Goal: Task Accomplishment & Management: Manage account settings

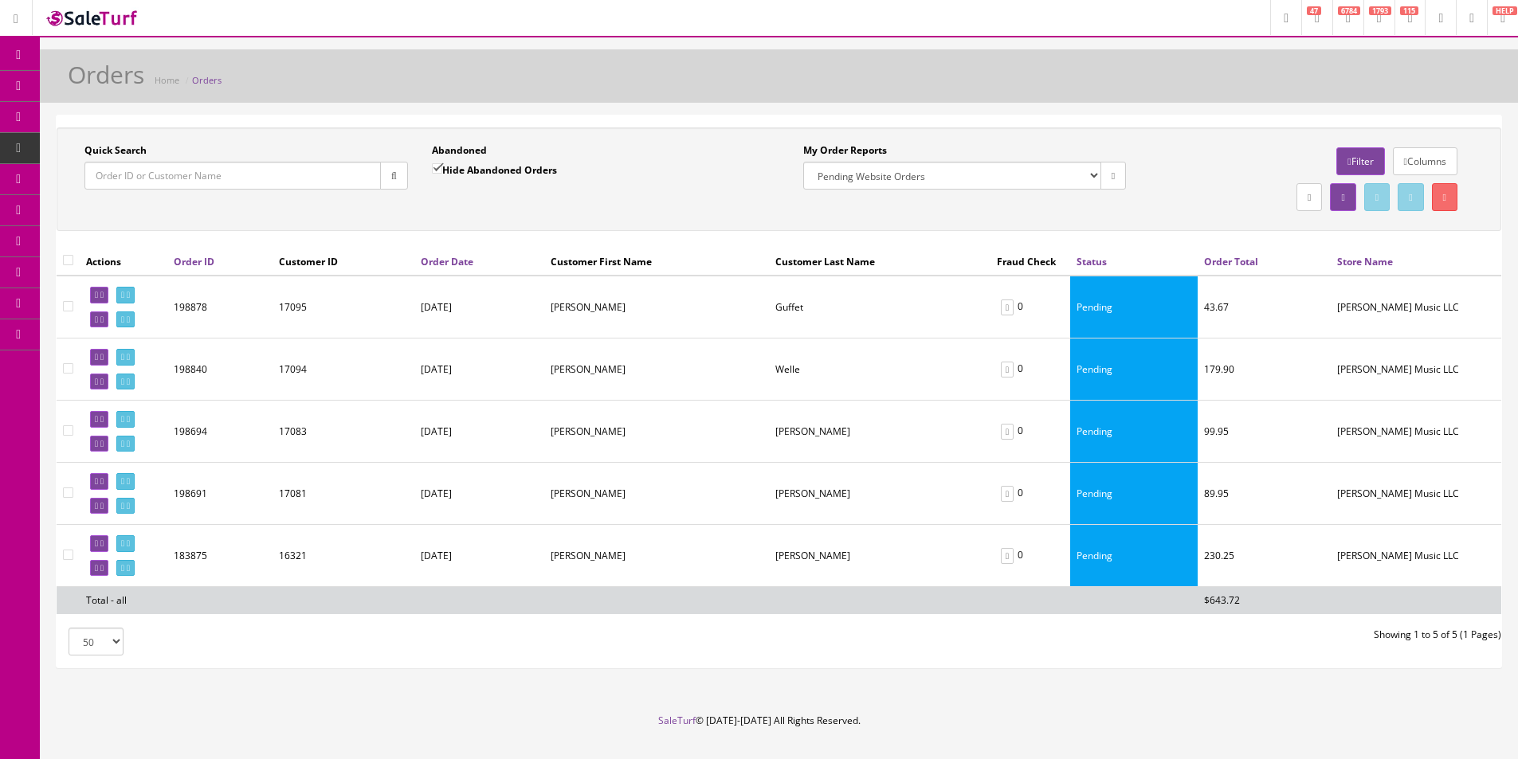
select select "175"
click at [130, 291] on icon at bounding box center [128, 295] width 3 height 9
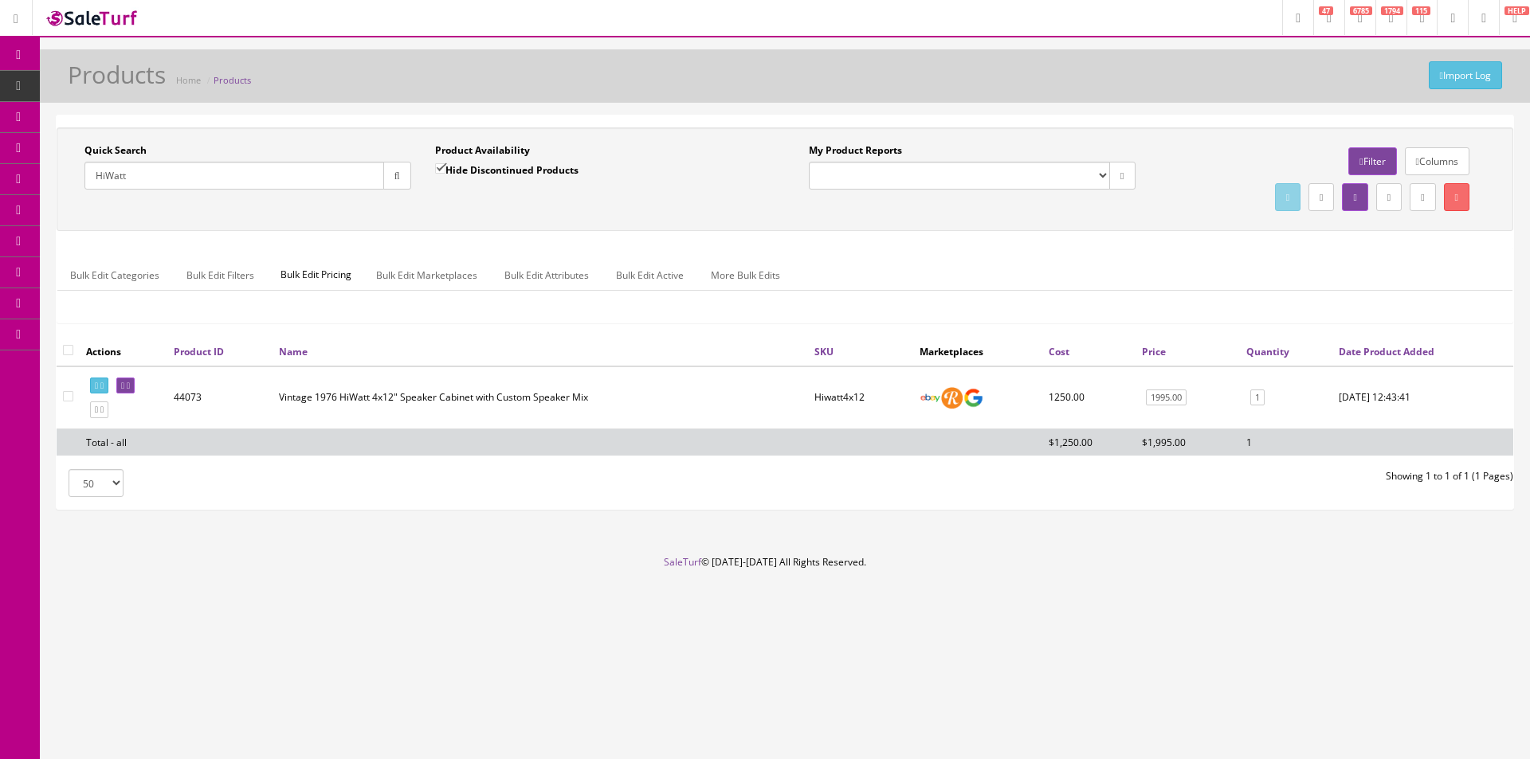
click at [286, 184] on input "HiWatt" at bounding box center [234, 176] width 300 height 28
click at [286, 186] on input "HiWatt" at bounding box center [234, 176] width 300 height 28
paste input "2401816894"
type input "2401816894"
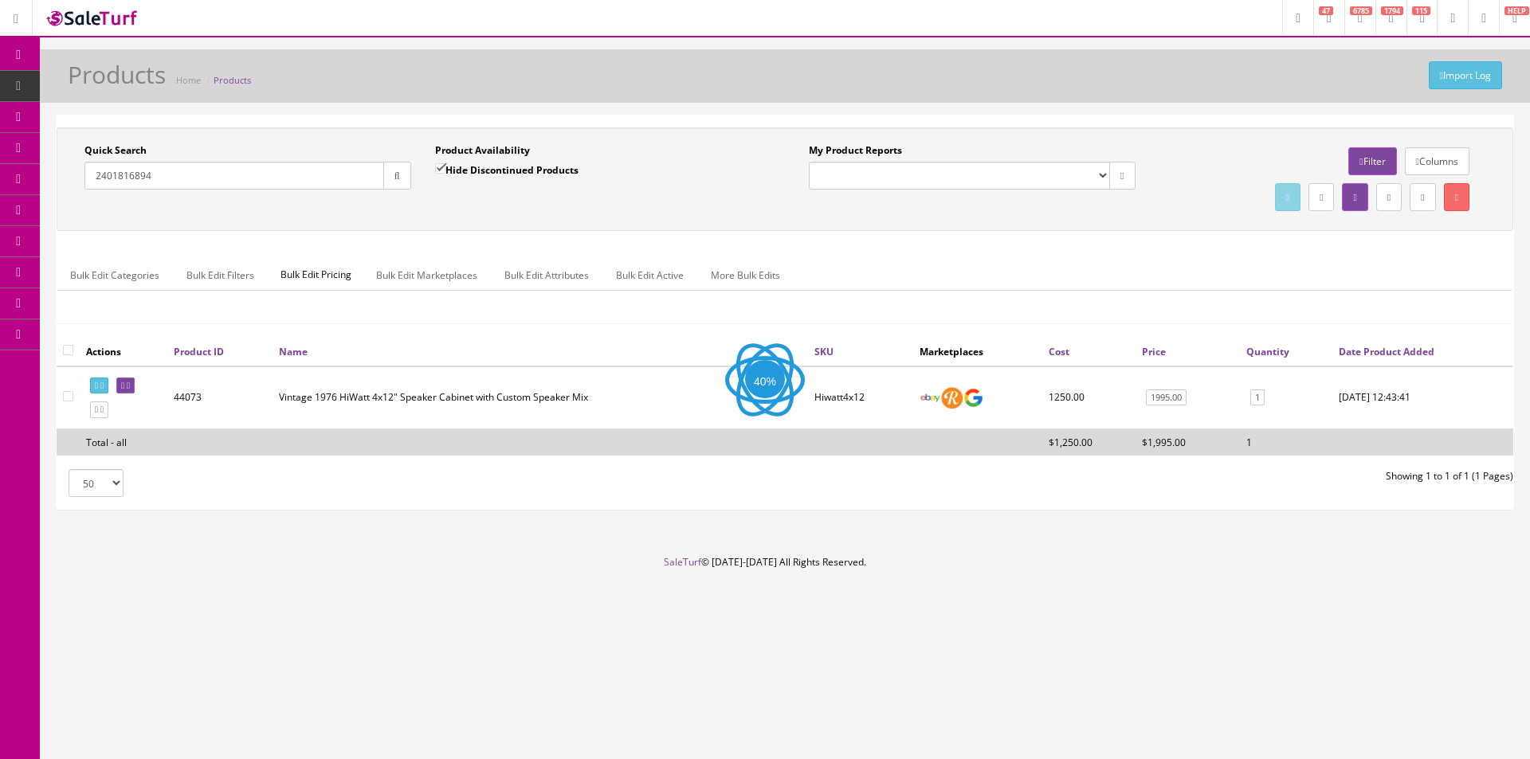
click at [460, 163] on label "Hide Discontinued Products" at bounding box center [506, 170] width 143 height 16
click at [445, 163] on input "Hide Discontinued Products" at bounding box center [440, 168] width 10 height 10
checkbox input "false"
click at [386, 170] on button "button" at bounding box center [397, 176] width 28 height 28
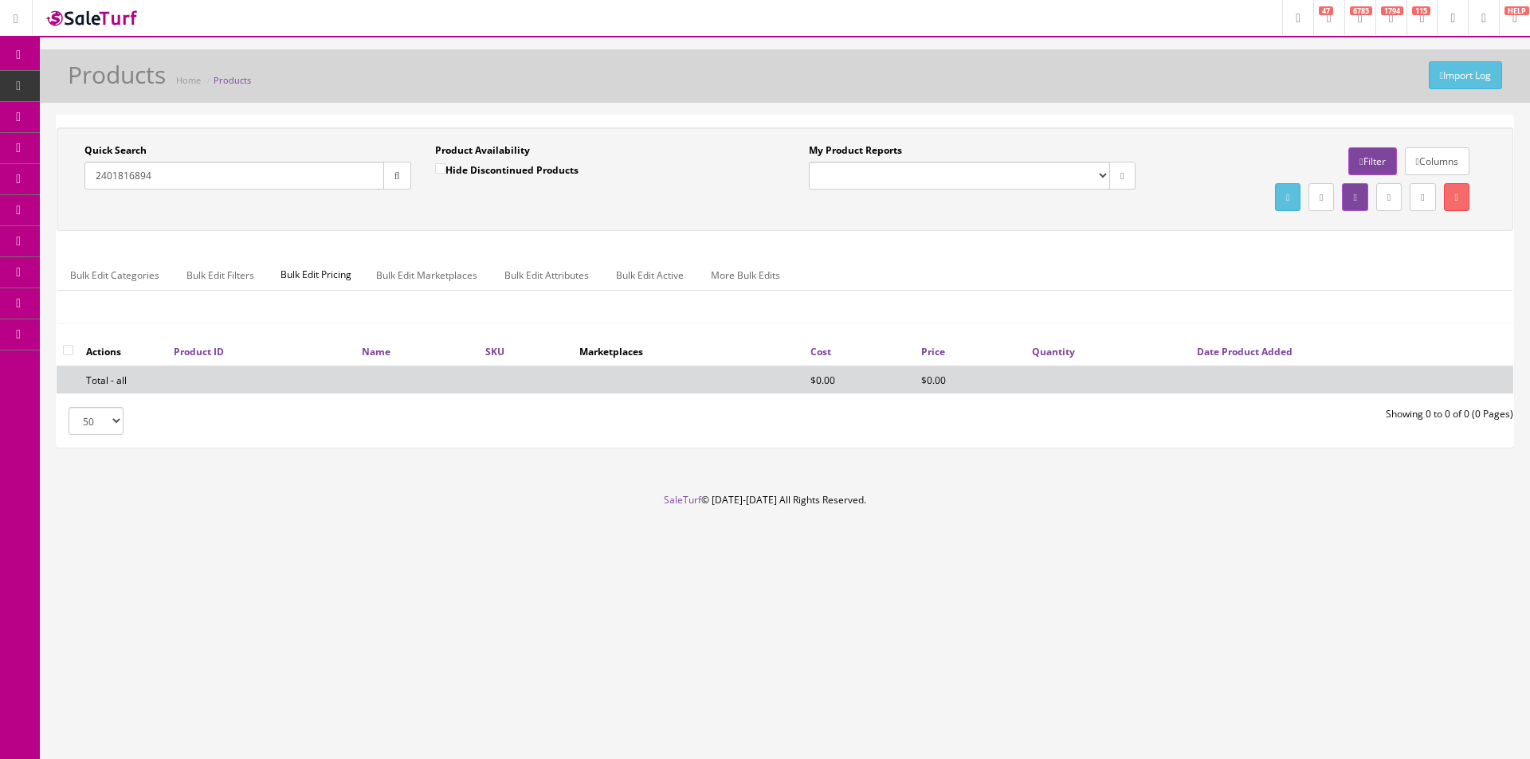
click at [228, 172] on input "2401816894" at bounding box center [234, 176] width 300 height 28
click at [228, 174] on input "2401816894" at bounding box center [234, 176] width 300 height 28
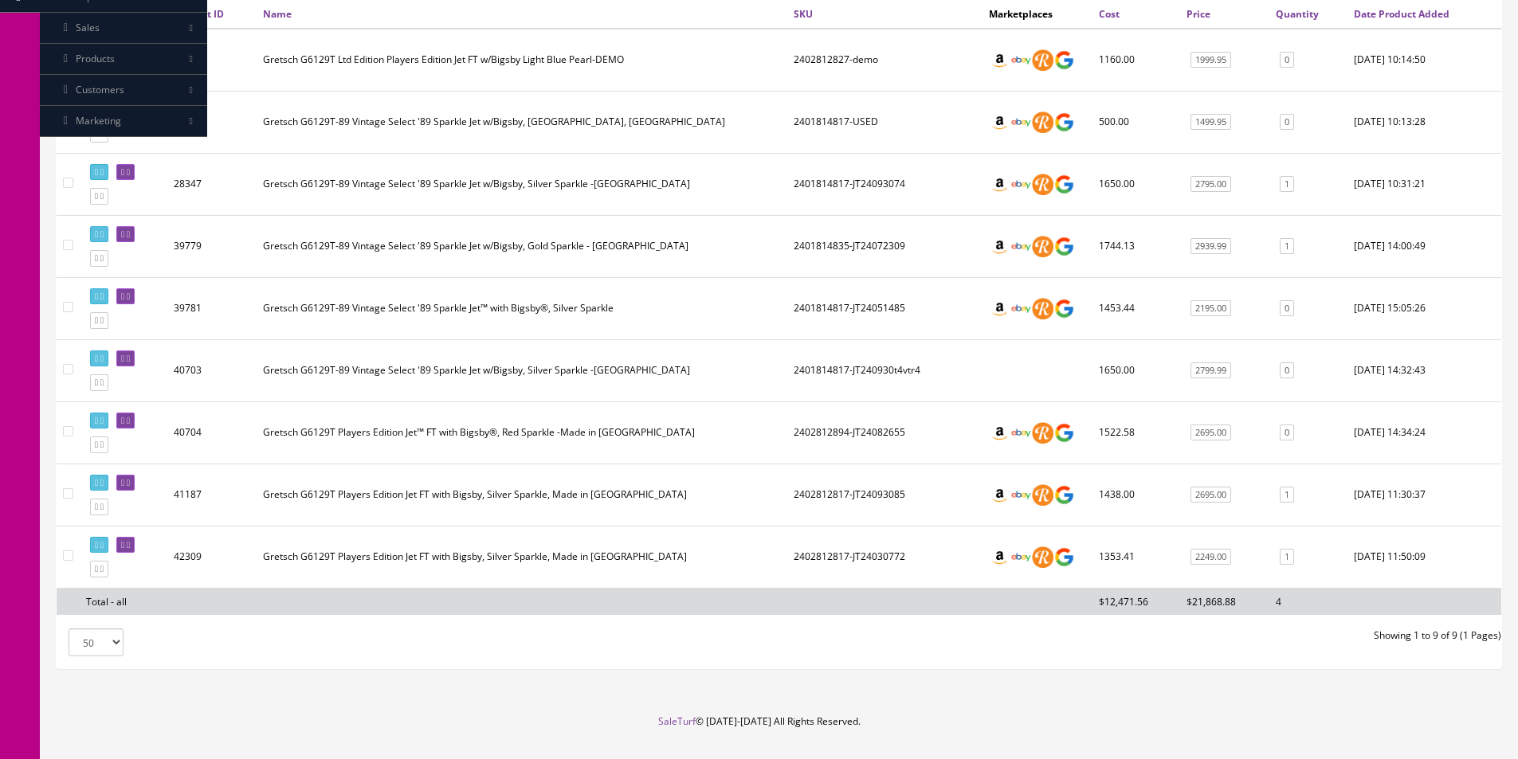
scroll to position [373, 0]
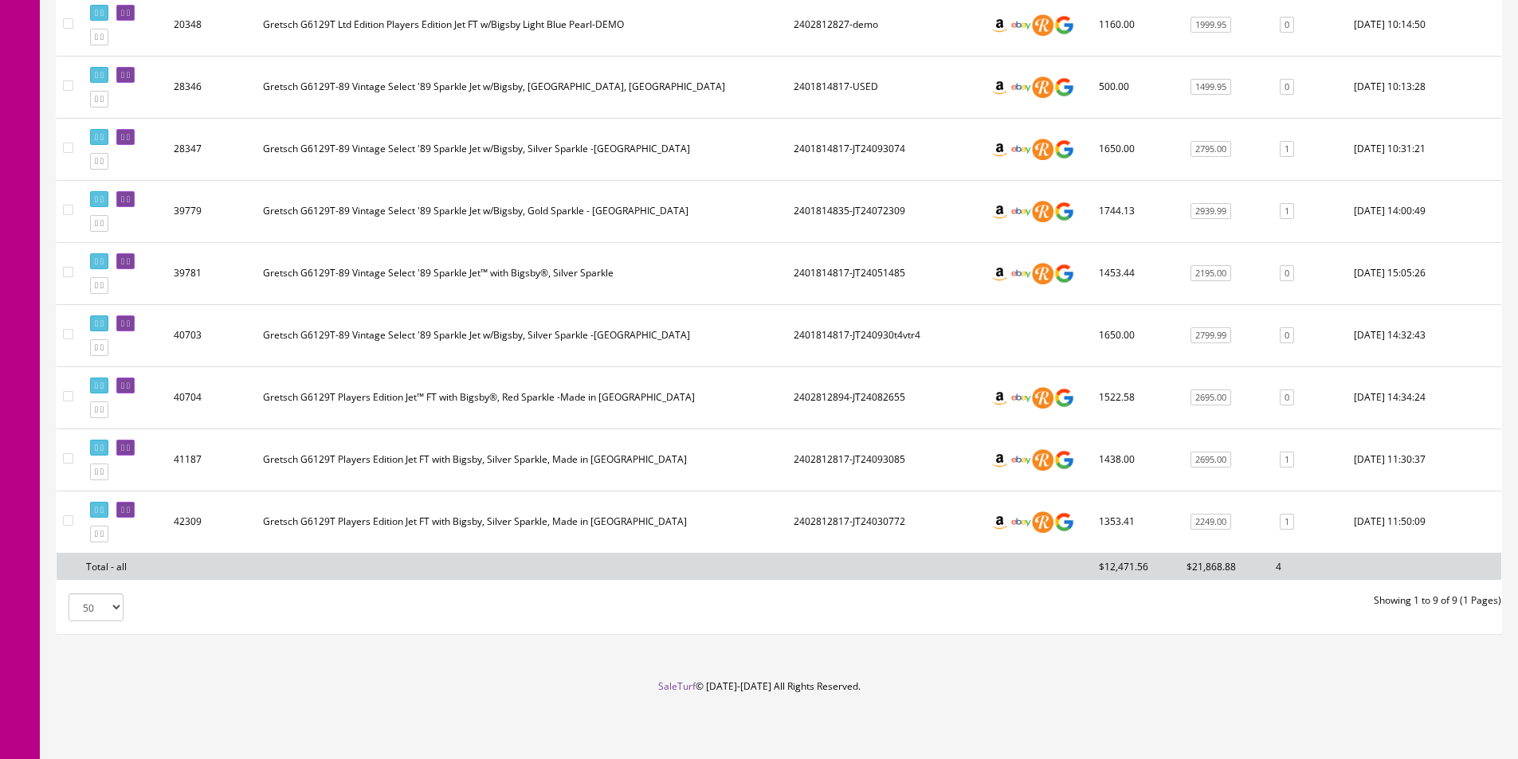
type input "G6129T"
click at [313, 449] on td "Gretsch G6129T Players Edition Jet FT with Bigsby, Silver Sparkle, Made in [GEO…" at bounding box center [522, 460] width 531 height 62
click at [313, 450] on td "Gretsch G6129T Players Edition Jet FT with Bigsby, Silver Sparkle, Made in Japan" at bounding box center [522, 460] width 531 height 62
click at [358, 400] on td "Gretsch G6129T Players Edition Jet™ FT with Bigsby®, Red Sparkle -Made in Japan" at bounding box center [522, 398] width 531 height 62
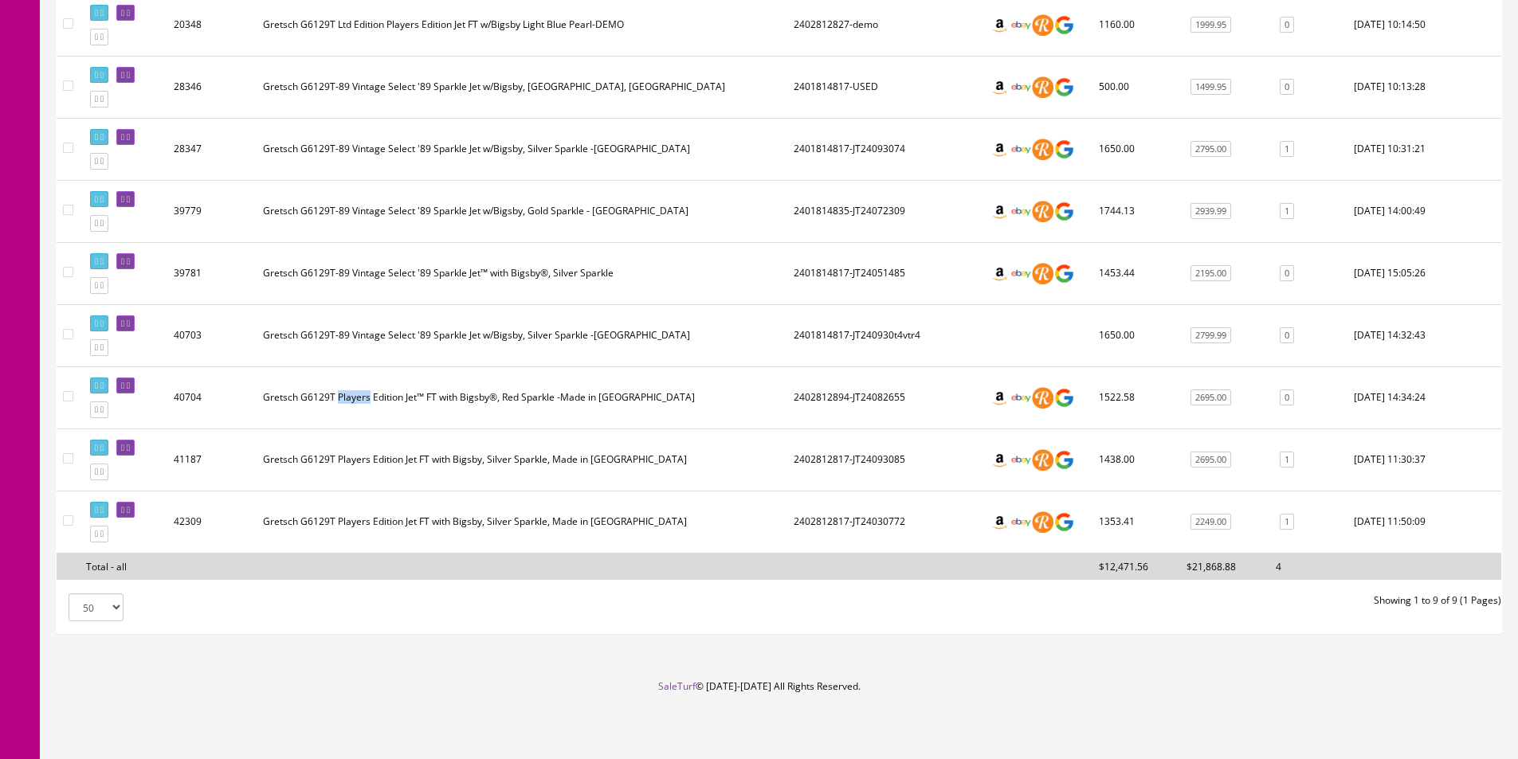
click at [358, 405] on td "Gretsch G6129T Players Edition Jet™ FT with Bigsby®, Red Sparkle -Made in Japan" at bounding box center [522, 398] width 531 height 62
click at [371, 397] on td "Gretsch G6129T Players Edition Jet™ FT with Bigsby®, Red Sparkle -Made in Japan" at bounding box center [522, 398] width 531 height 62
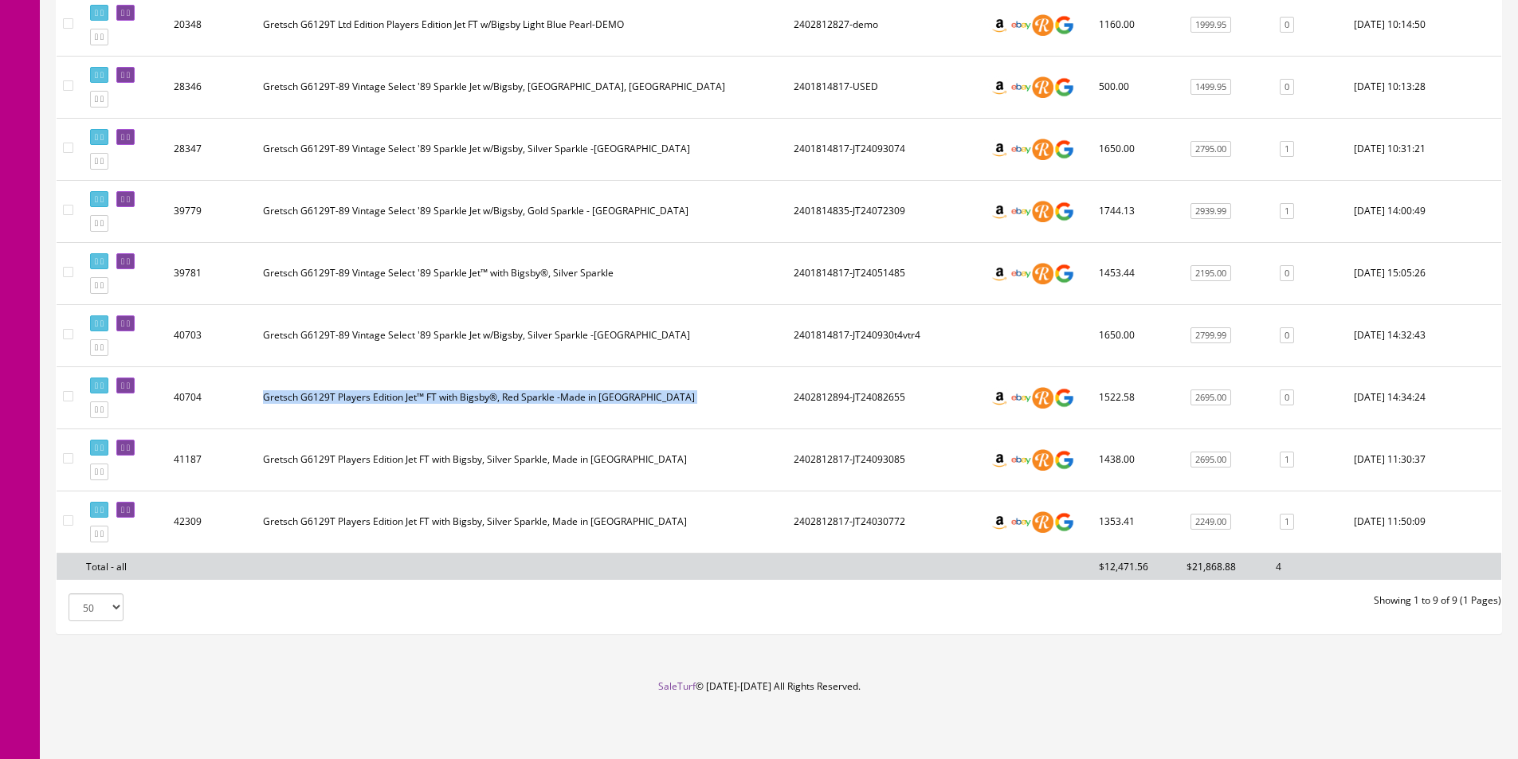
click at [371, 396] on td "Gretsch G6129T Players Edition Jet™ FT with Bigsby®, Red Sparkle -Made in Japan" at bounding box center [522, 398] width 531 height 62
click at [371, 397] on td "Gretsch G6129T Players Edition Jet™ FT with Bigsby®, Red Sparkle -Made in Japan" at bounding box center [522, 398] width 531 height 62
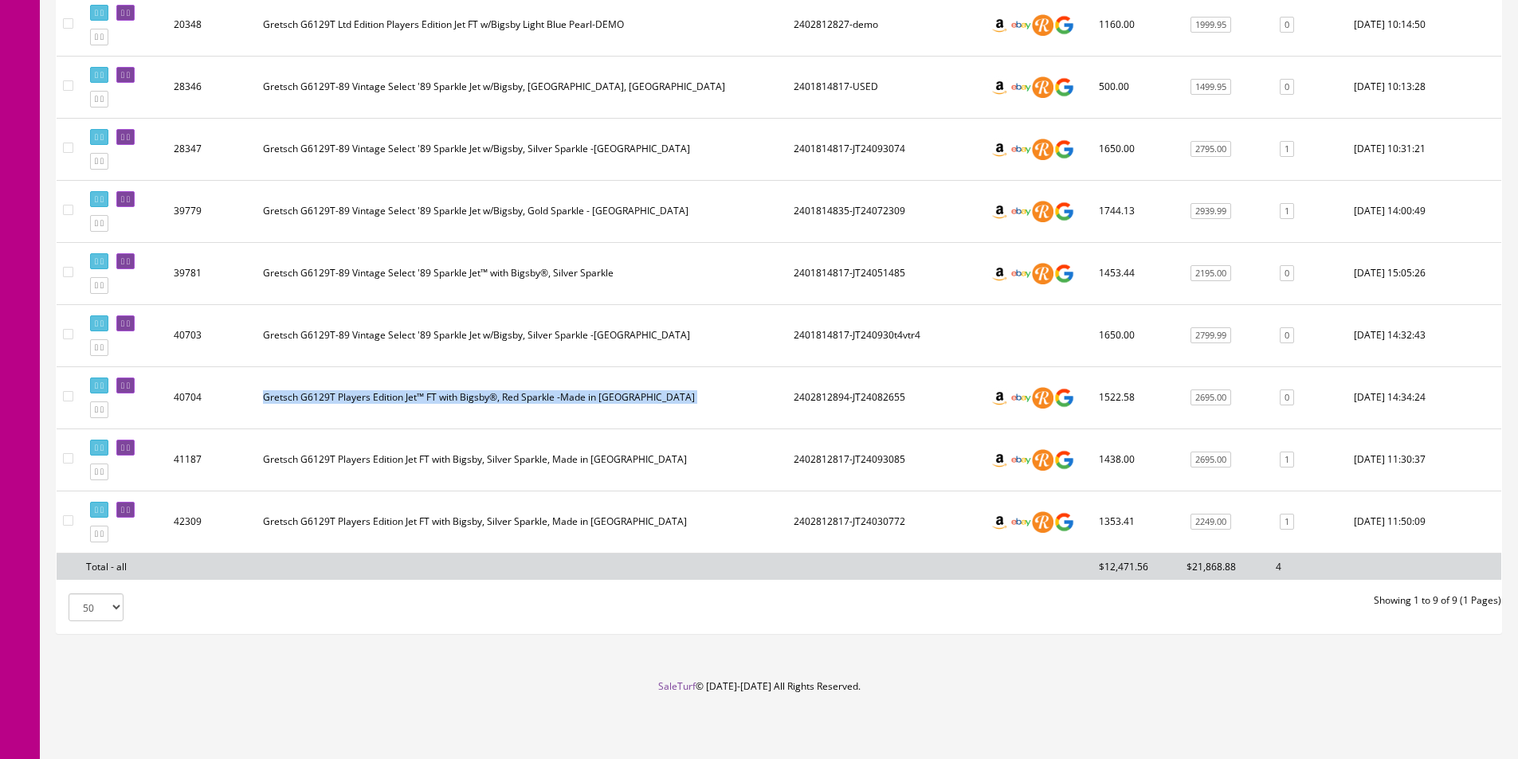
click at [371, 397] on td "Gretsch G6129T Players Edition Jet™ FT with Bigsby®, Red Sparkle -Made in Japan" at bounding box center [522, 398] width 531 height 62
click at [371, 398] on td "Gretsch G6129T Players Edition Jet™ FT with Bigsby®, Red Sparkle -Made in Japan" at bounding box center [522, 398] width 531 height 62
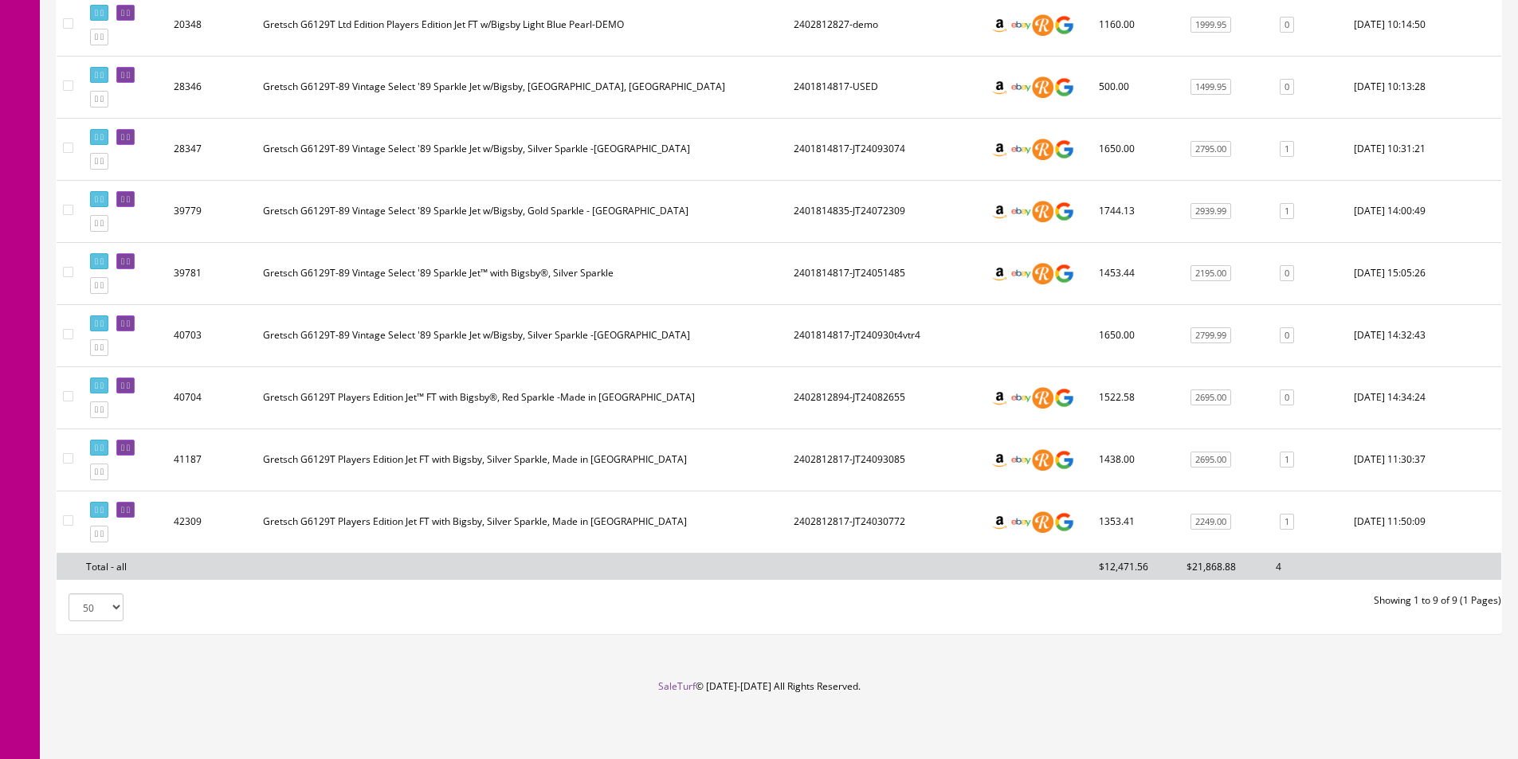
click at [371, 398] on td "Gretsch G6129T Players Edition Jet™ FT with Bigsby®, Red Sparkle -Made in Japan" at bounding box center [522, 398] width 531 height 62
click at [370, 397] on td "Gretsch G6129T Players Edition Jet™ FT with Bigsby®, Red Sparkle -Made in Japan" at bounding box center [522, 398] width 531 height 62
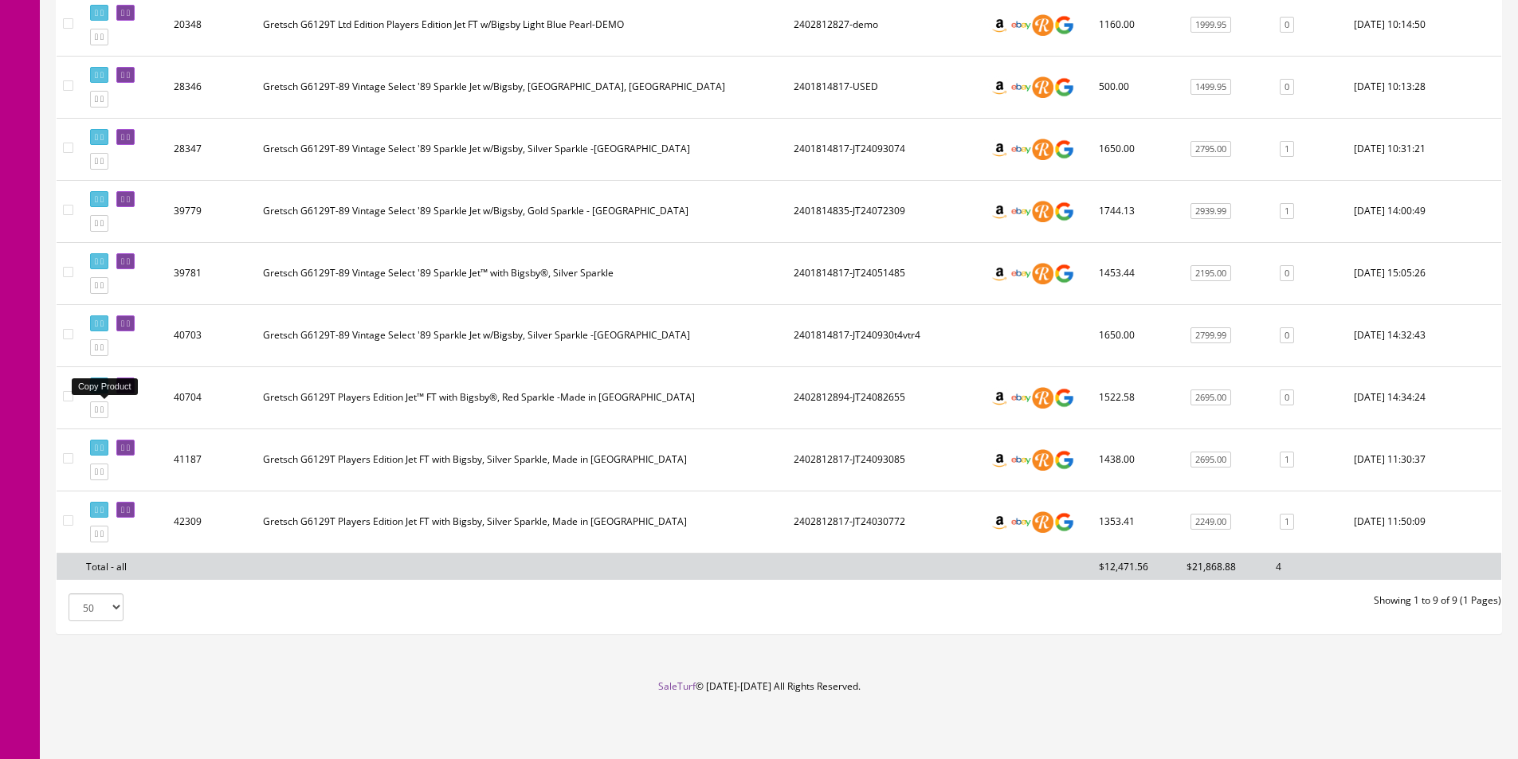
click at [96, 411] on icon at bounding box center [96, 410] width 3 height 9
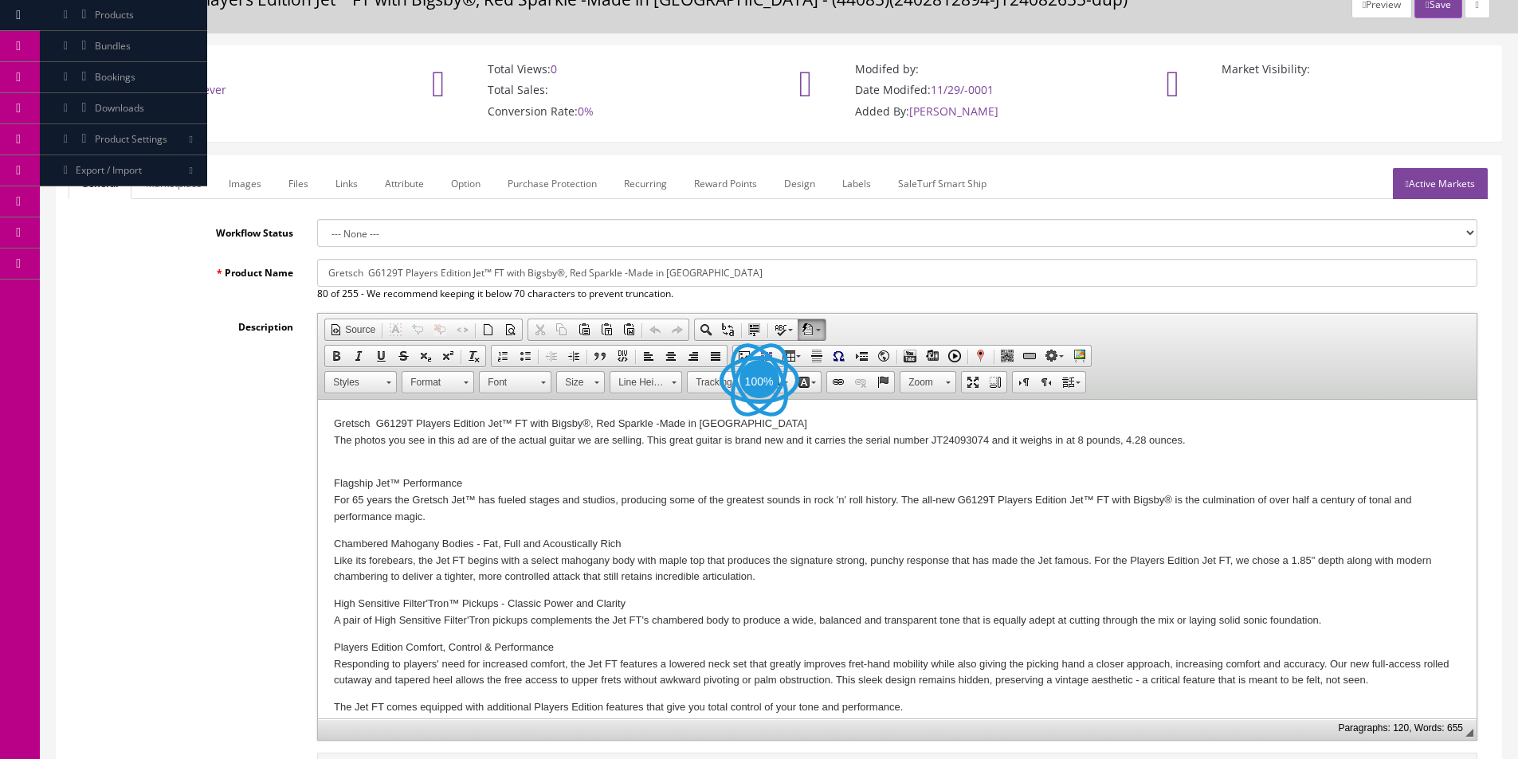
scroll to position [159, 0]
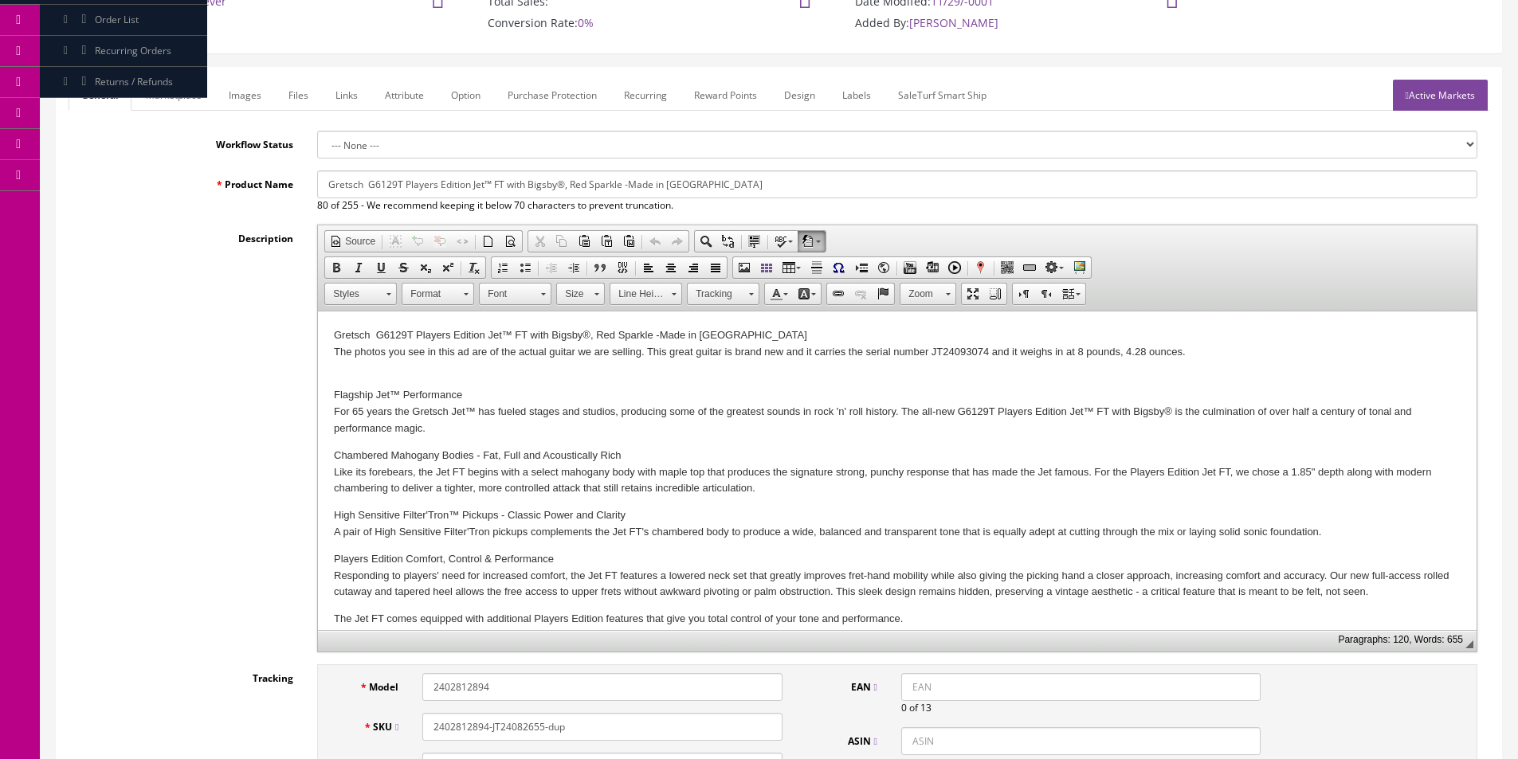
click at [745, 422] on p "Flagship Jet™ Performance For 65 years the Gretsch Jet™ has fueled stages and s…" at bounding box center [897, 411] width 1127 height 49
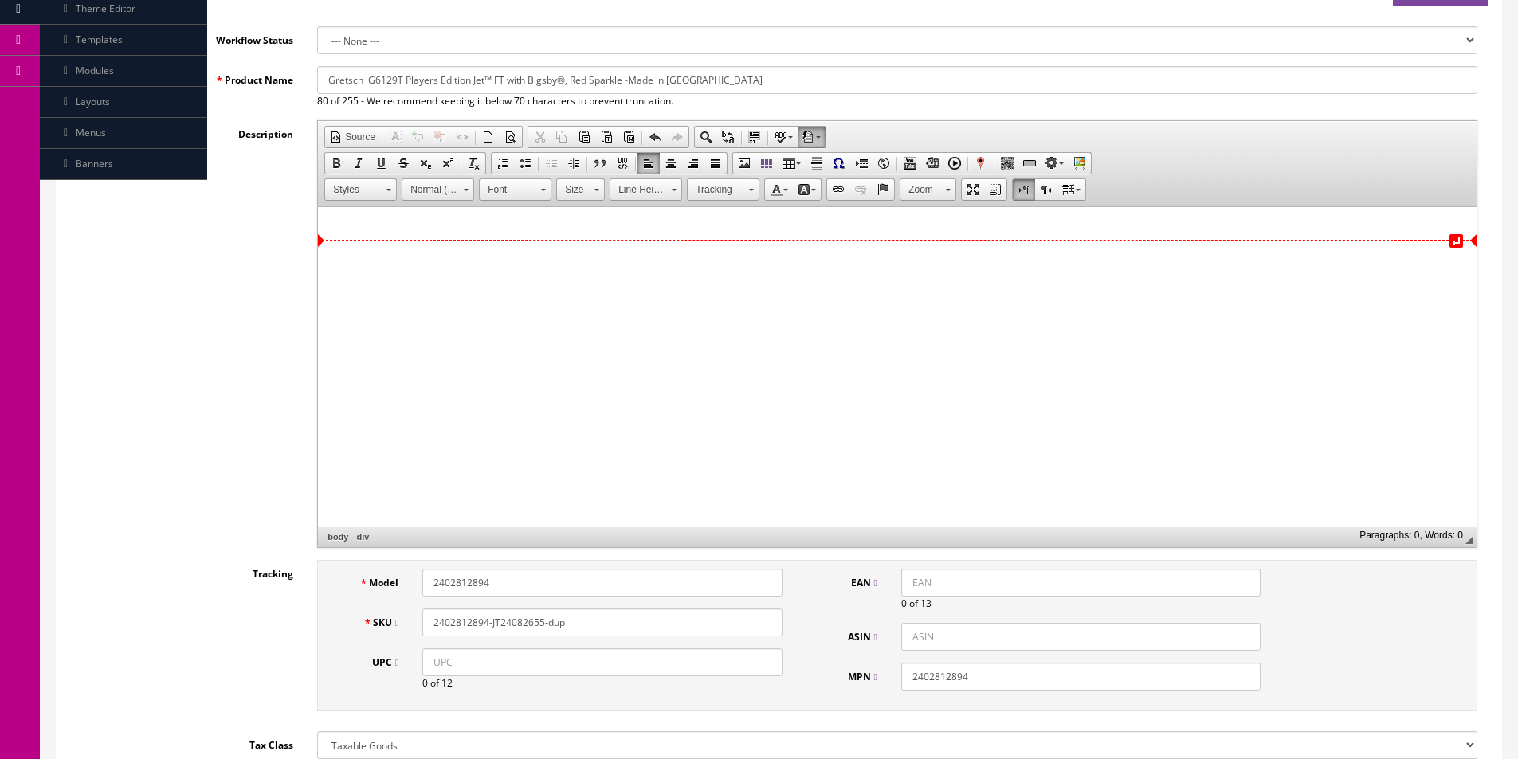
scroll to position [398, 0]
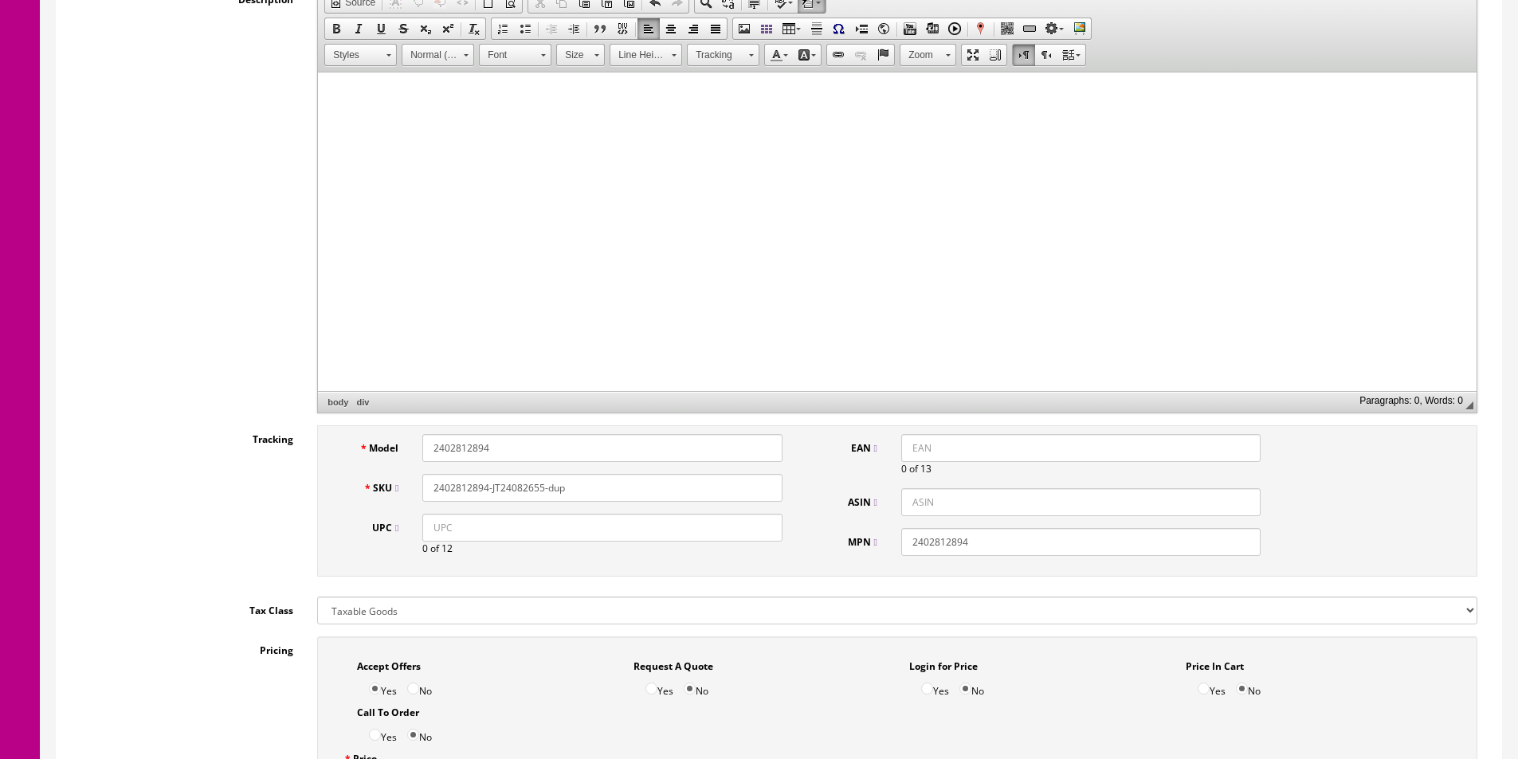
click at [576, 440] on input "2402812894" at bounding box center [601, 448] width 359 height 28
click at [576, 441] on input "2402812894" at bounding box center [601, 448] width 359 height 28
paste input "1816"
type input "2401816894"
paste input "1816894"
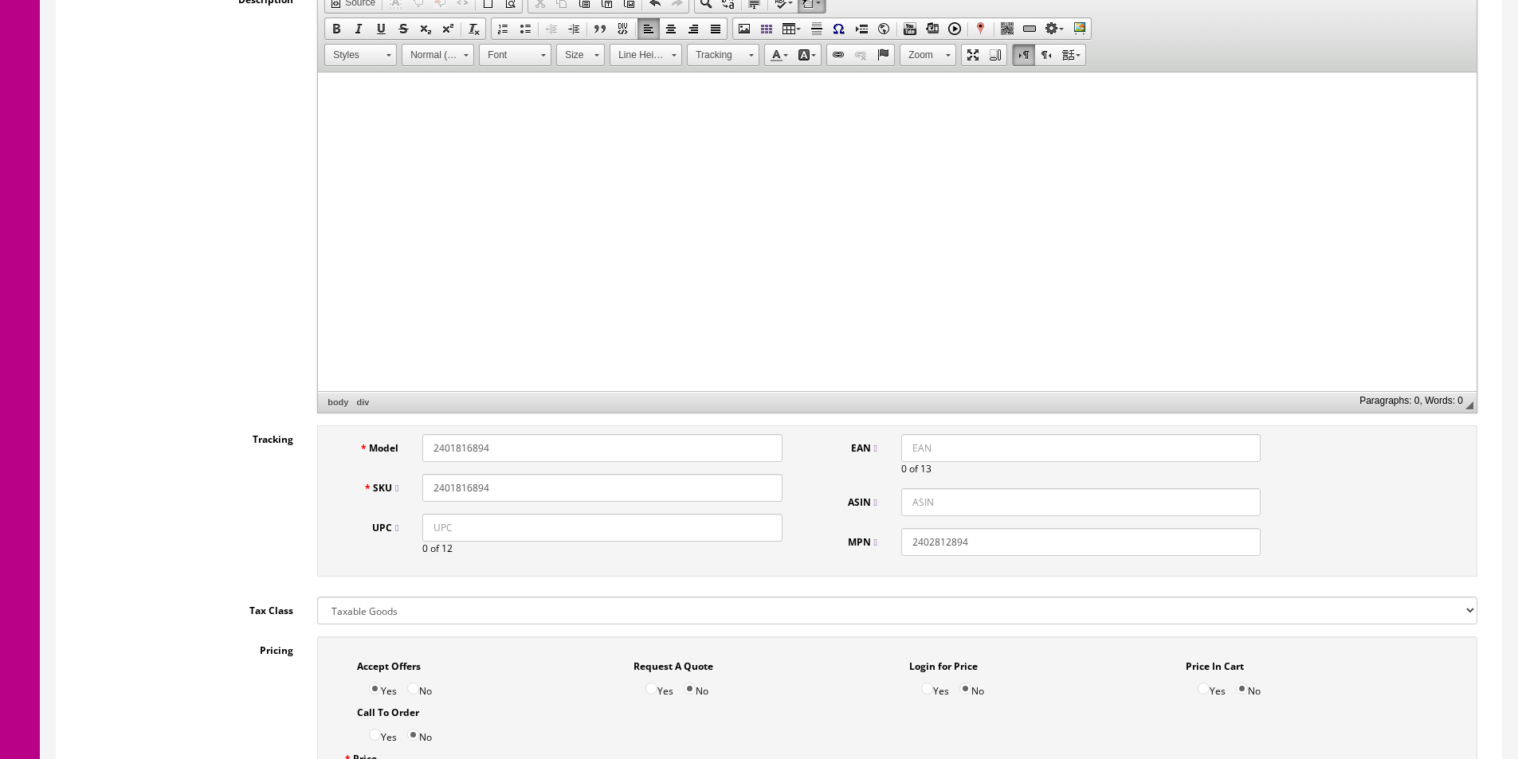
type input "2401816894"
click at [967, 539] on input "2402812894" at bounding box center [1080, 542] width 359 height 28
paste input "1816"
type input "2401816894"
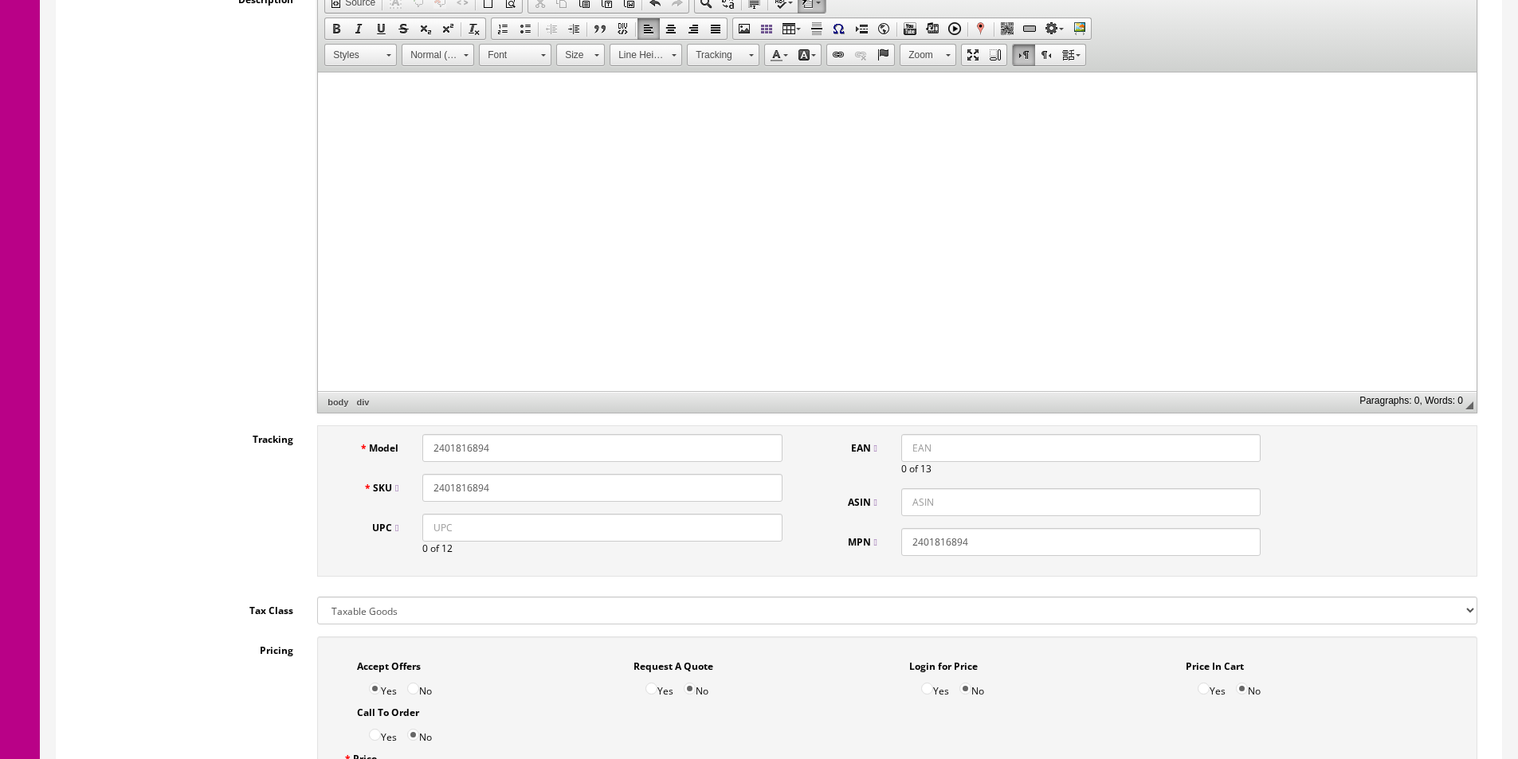
click at [559, 474] on input "2401816894" at bounding box center [601, 488] width 359 height 28
paste input "FENJT25072307"
click at [504, 488] on input "2401816894FENJT25072307" at bounding box center [601, 488] width 359 height 28
type input "2401816894-JT25072307"
drag, startPoint x: 707, startPoint y: 525, endPoint x: 850, endPoint y: 486, distance: 148.6
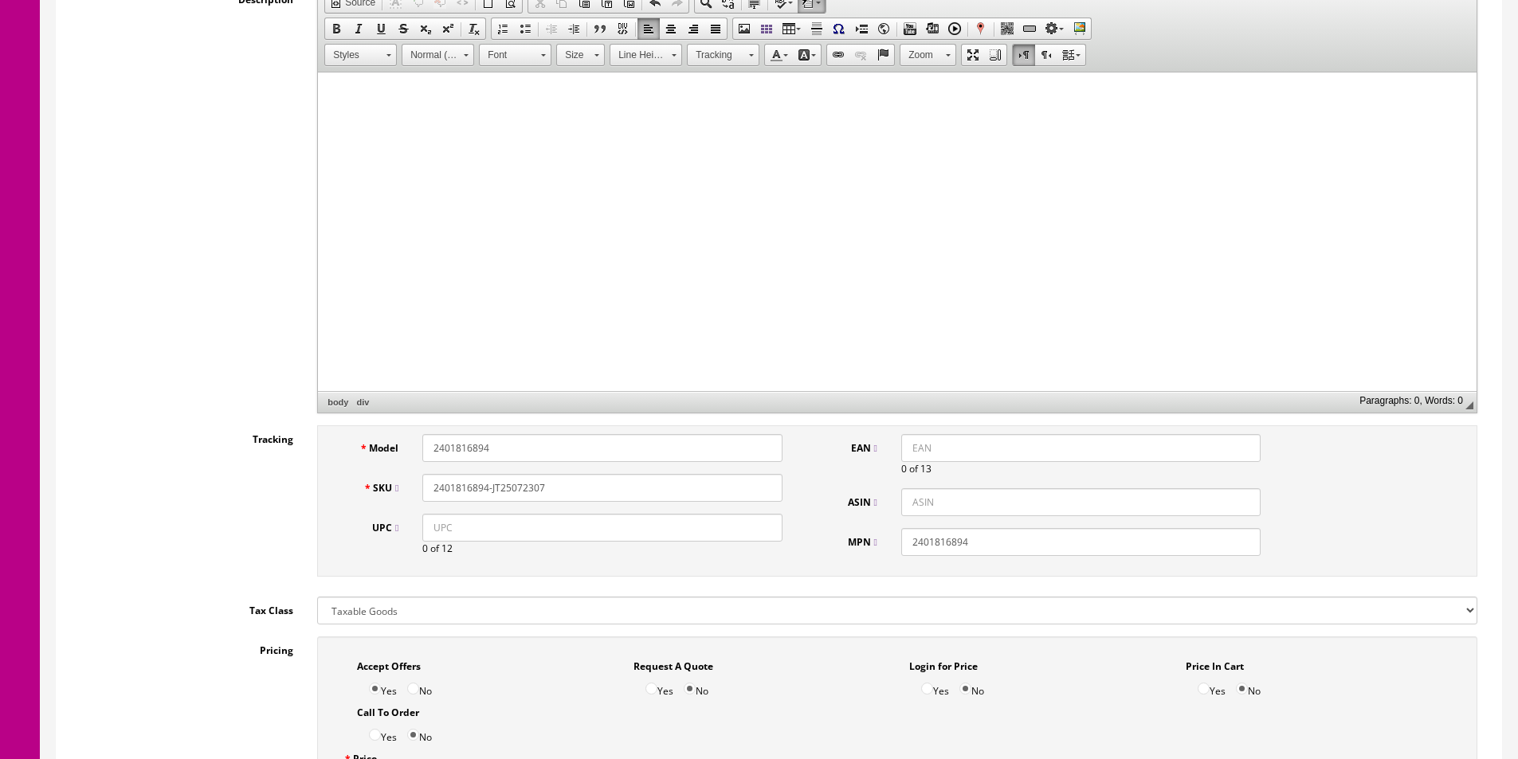
click at [707, 525] on input "UPC" at bounding box center [601, 528] width 359 height 28
paste input "885978872596"
type input "885978872596"
click at [935, 453] on input "EAN" at bounding box center [1080, 448] width 359 height 28
paste input "885978872596"
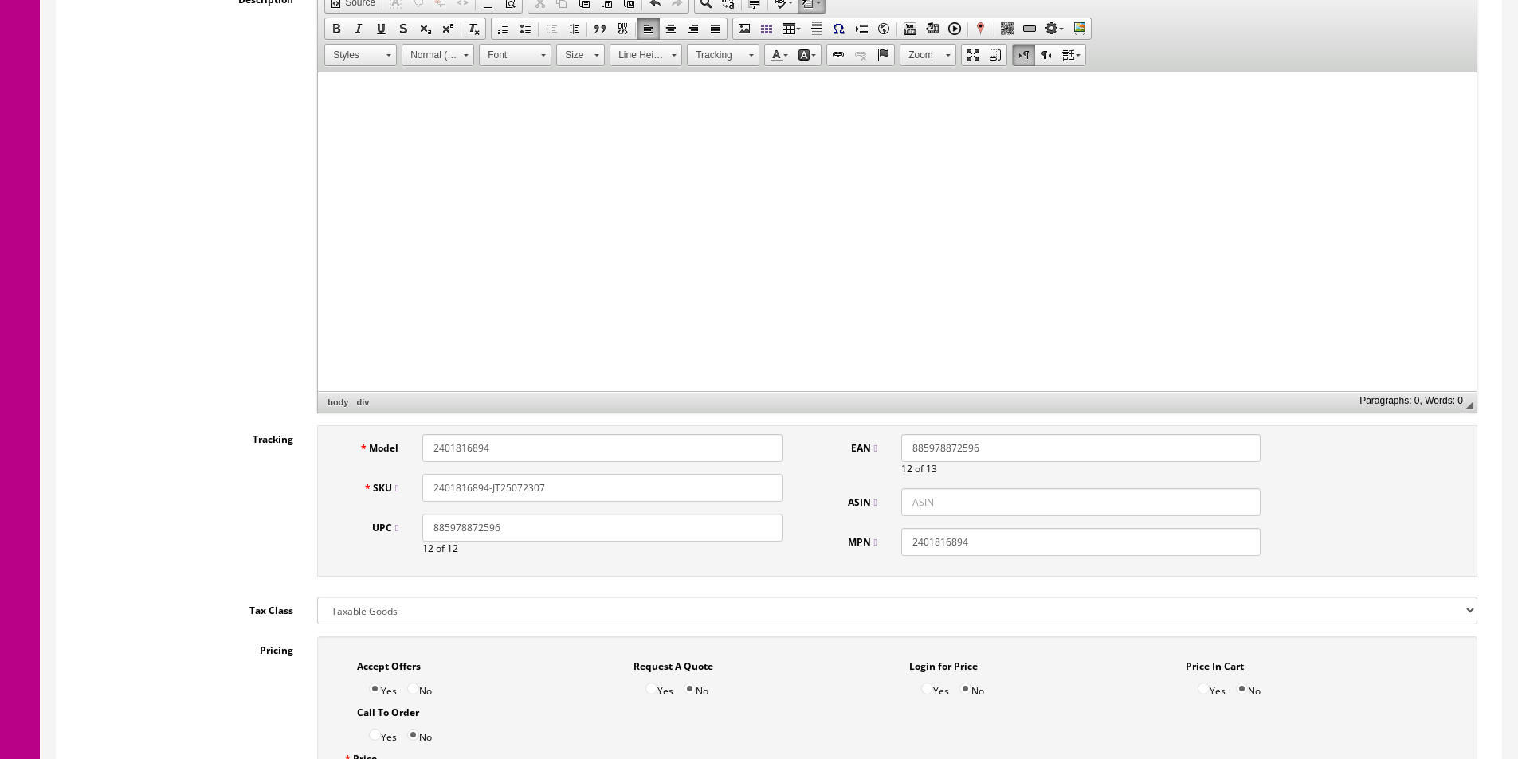
click at [913, 445] on input "885978872596" at bounding box center [1080, 448] width 359 height 28
type input "0885978872596"
click at [1108, 121] on html at bounding box center [897, 97] width 1159 height 49
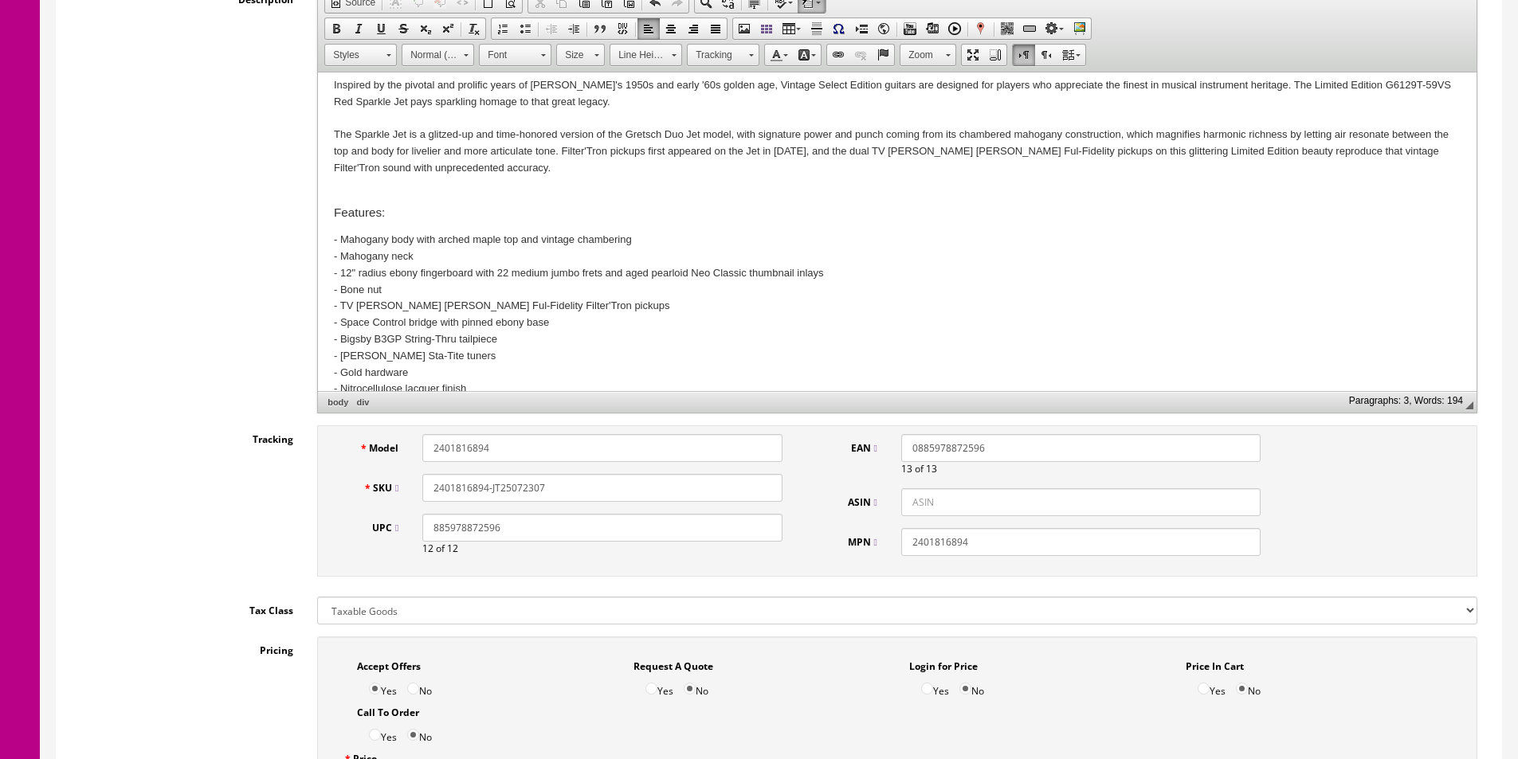
scroll to position [0, 0]
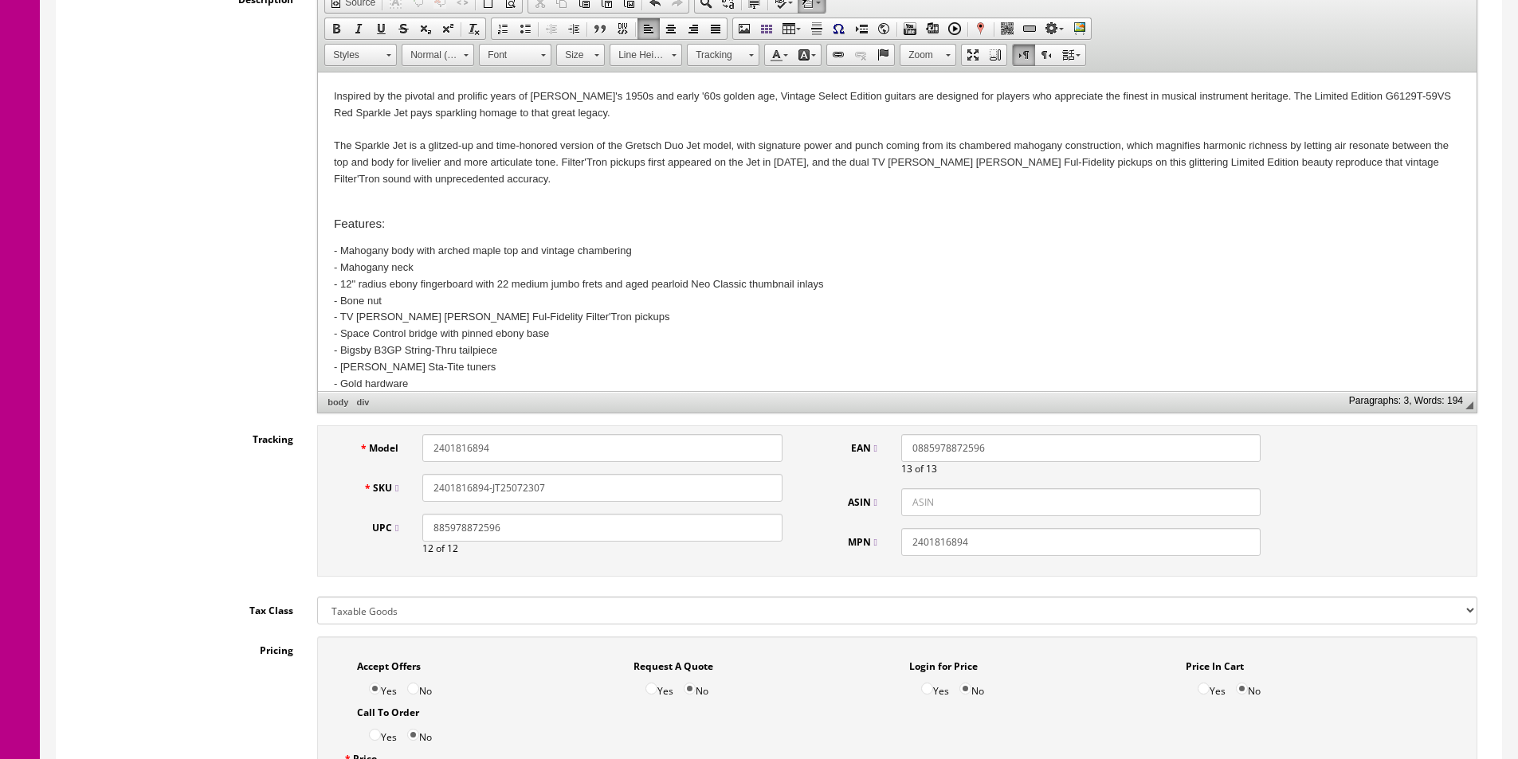
click at [366, 222] on h3 "Features:" at bounding box center [897, 224] width 1127 height 14
click at [365, 222] on h3 "Features:" at bounding box center [897, 224] width 1127 height 14
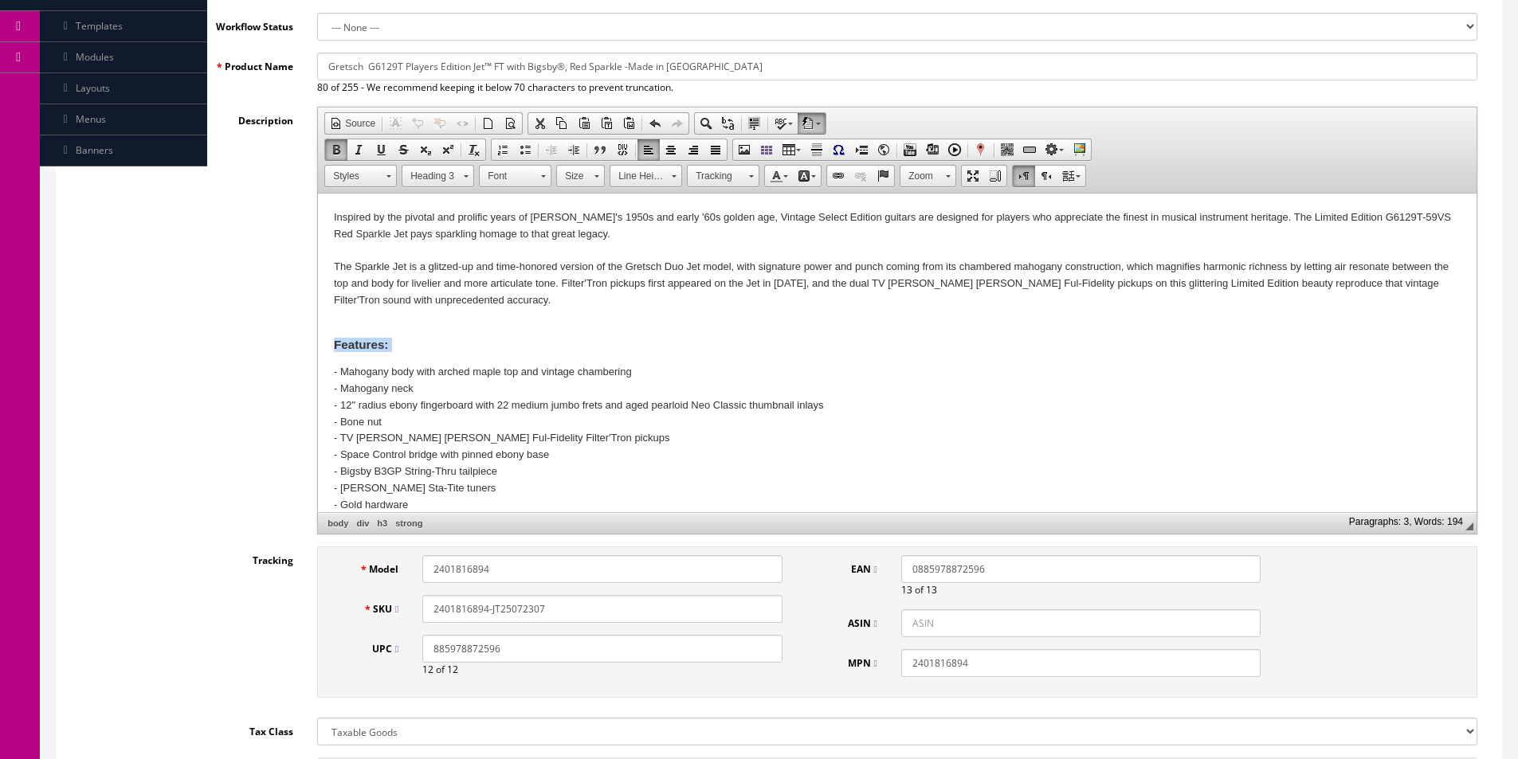
scroll to position [159, 0]
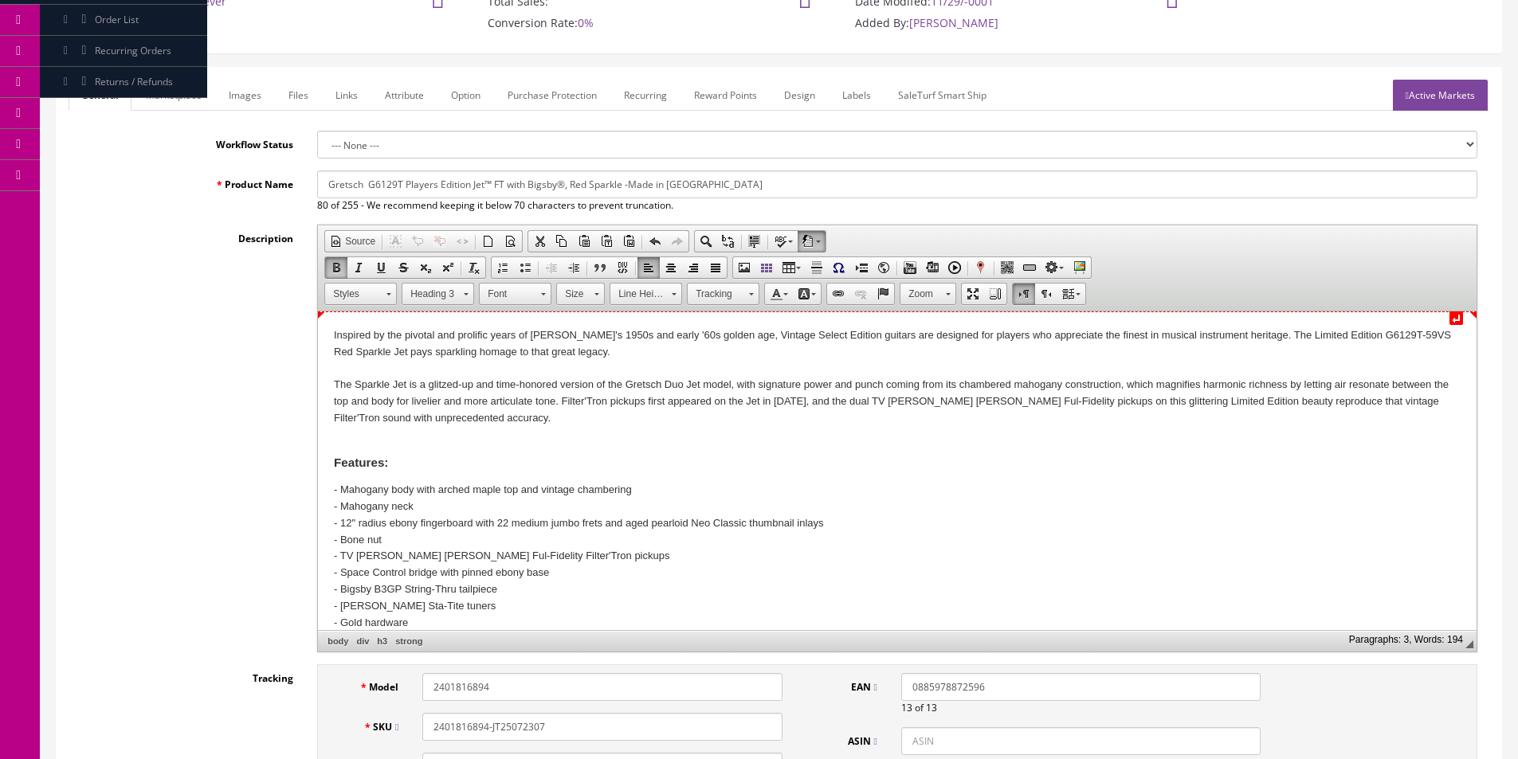
click at [373, 354] on div "Inspired by the pivotal and prolific years of Gretsch's 1950s and early '60s go…" at bounding box center [897, 495] width 1127 height 337
click at [331, 331] on html "↵ Inspired by the pivotal and prolific years of Gretsch's 1950s and early '60s …" at bounding box center [897, 496] width 1159 height 369
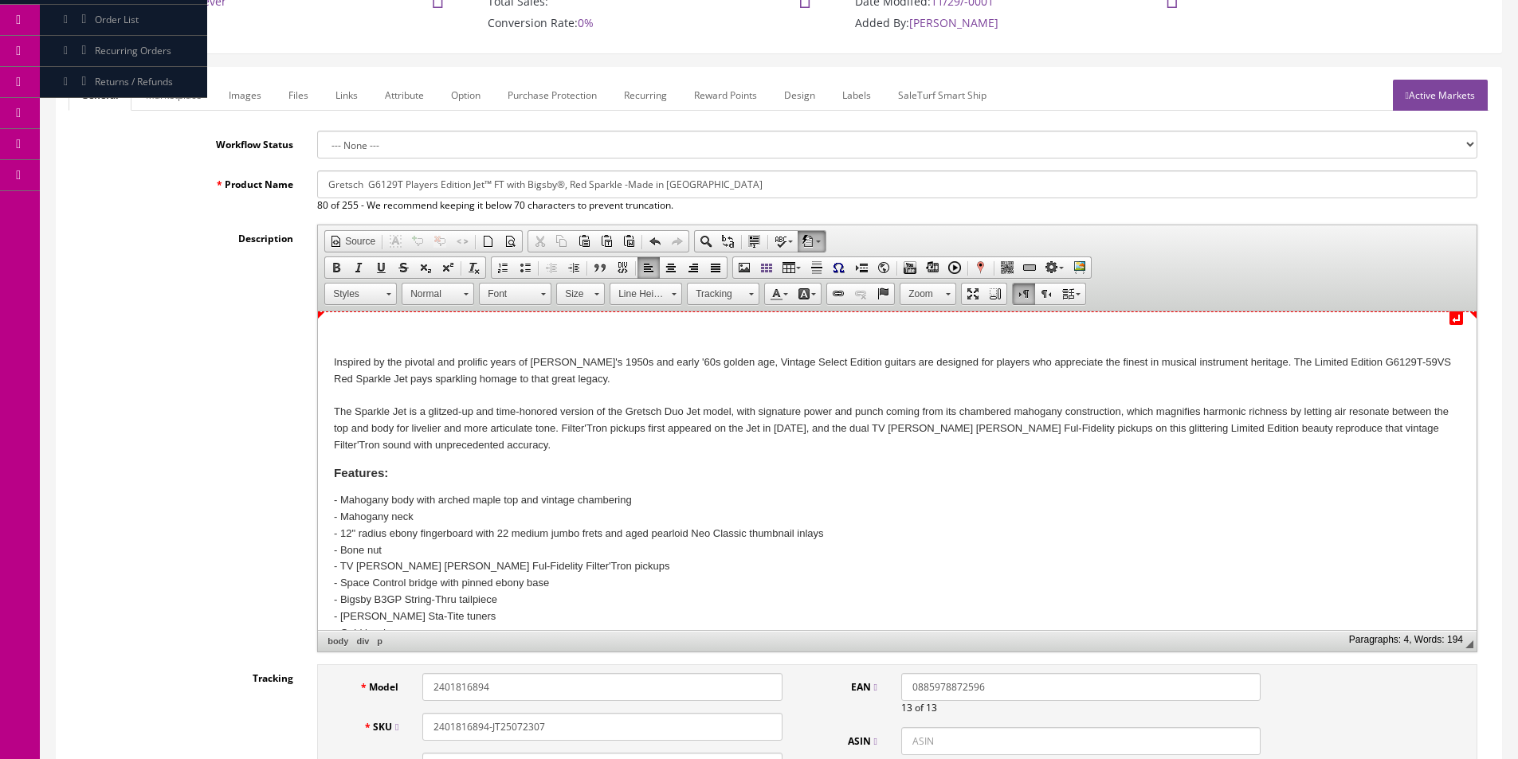
click at [354, 327] on p at bounding box center [897, 335] width 1127 height 17
click at [357, 325] on html "↵ The photos shown are actual photos of the guitar you will receive. Inspired b…" at bounding box center [897, 501] width 1159 height 379
click at [358, 327] on html "↵ The photos shown are actual photos of the guitar you will receive. Inspired b…" at bounding box center [897, 501] width 1159 height 379
click at [359, 327] on p "The photos shown are actual photos of the guitar you will receive." at bounding box center [897, 335] width 1127 height 17
click at [360, 329] on strong "photos" at bounding box center [368, 335] width 34 height 12
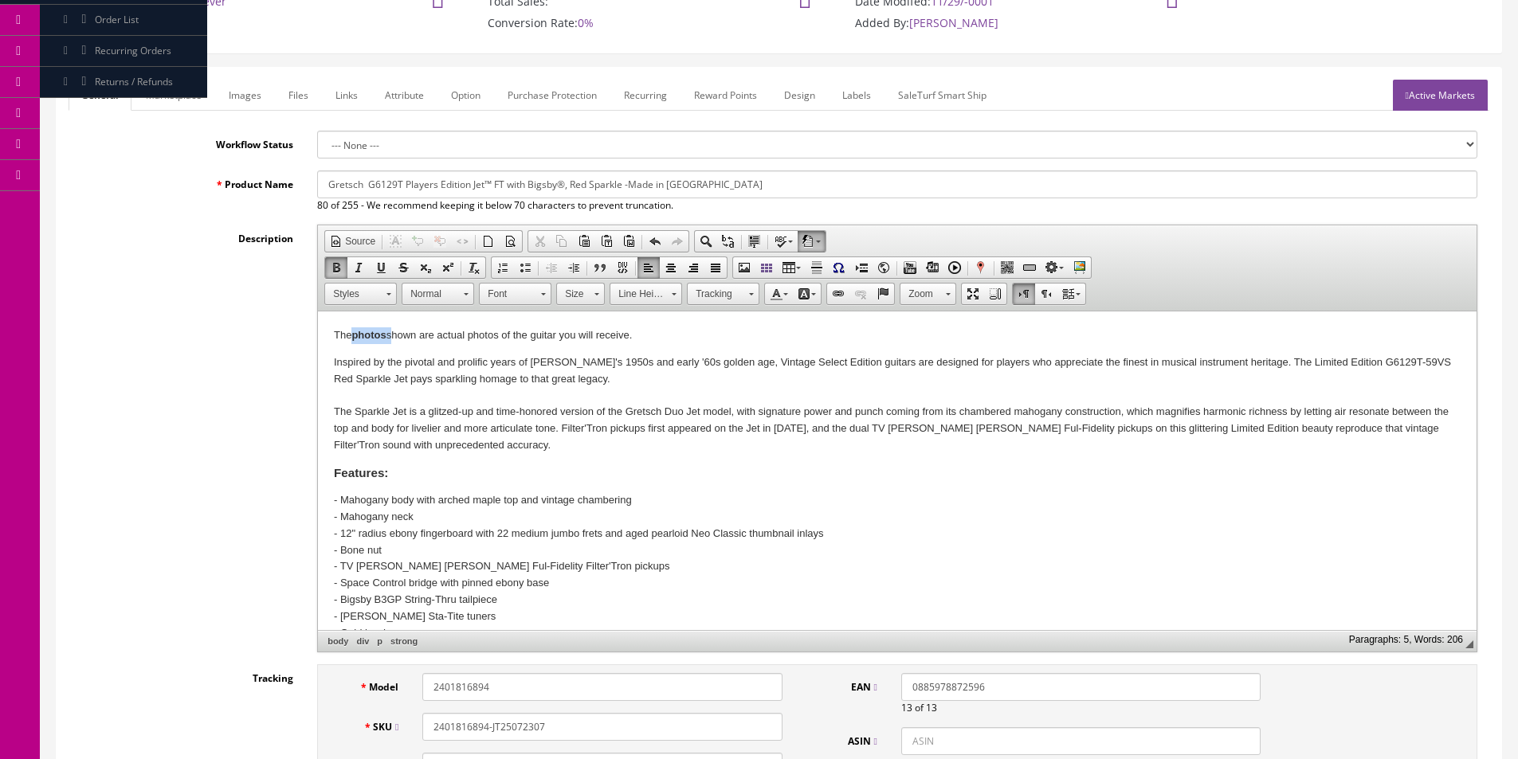
click at [360, 329] on strong "photos" at bounding box center [368, 335] width 34 height 12
click at [361, 330] on strong "photos" at bounding box center [368, 335] width 34 height 12
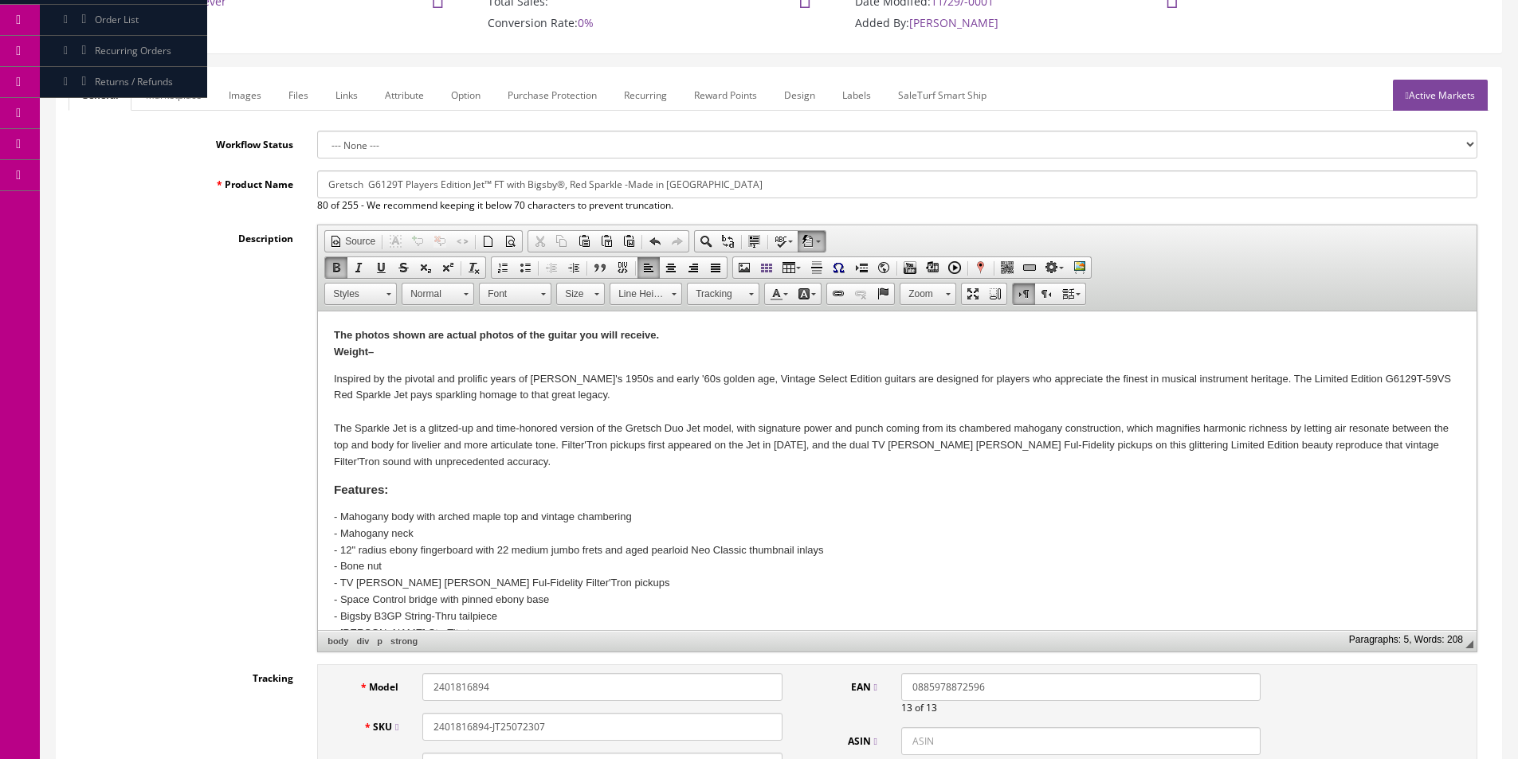
click at [501, 184] on input "Gretsch G6129T Players Edition Jet™ FT with Bigsby®, Red Sparkle -Made in Japan" at bounding box center [897, 185] width 1160 height 28
click at [369, 181] on input "Gretsch G6129TG 59VS Limited Red Sparkle Jet w/Case" at bounding box center [897, 185] width 1160 height 28
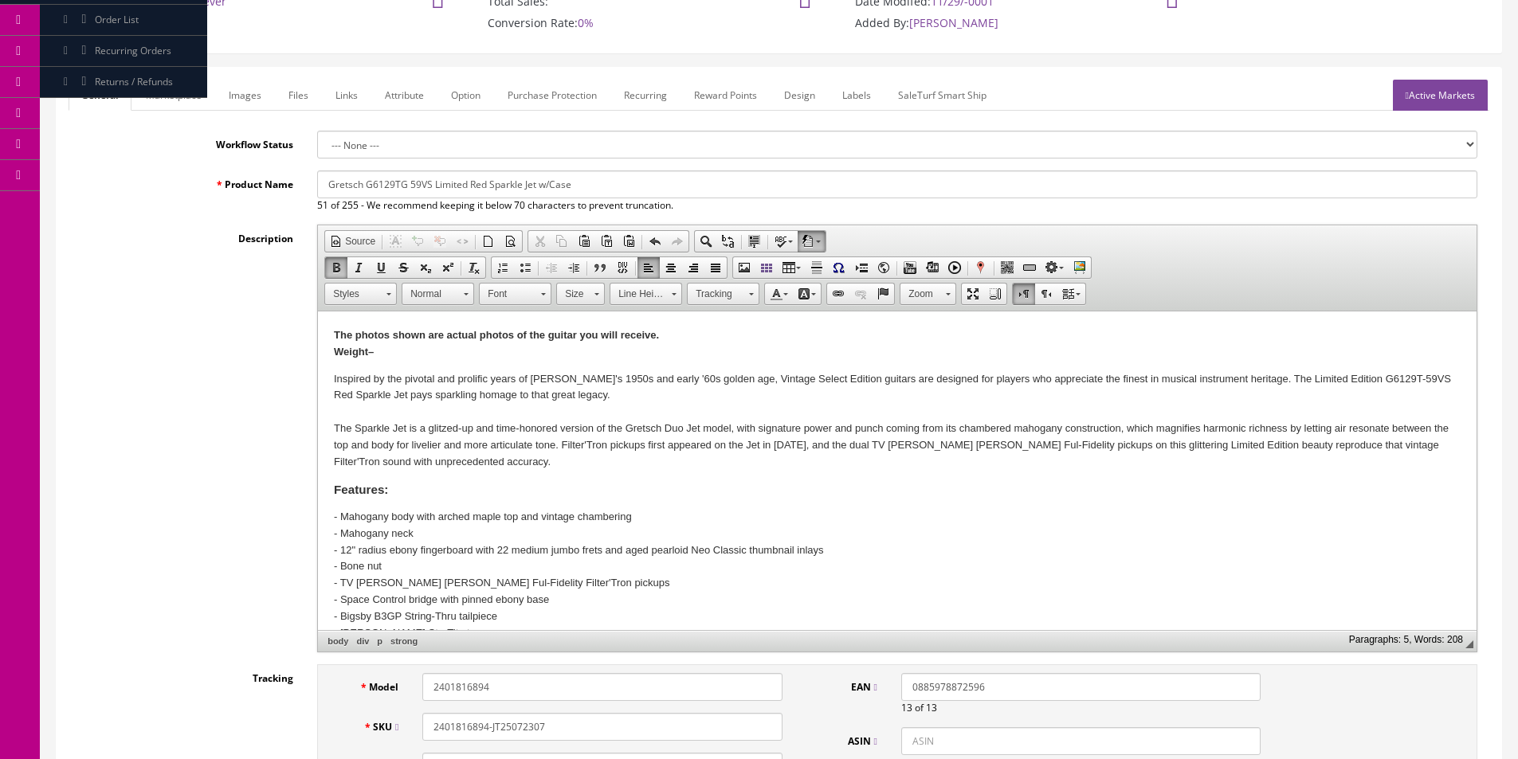
click at [605, 175] on input "Gretsch G6129TG 59VS Limited Red Sparkle Jet w/Case" at bounding box center [897, 185] width 1160 height 28
click at [429, 190] on input "Gretsch G6129TG 59VS Limited Red Sparkle Jet w/Case and Gold Hardware" at bounding box center [897, 185] width 1160 height 28
click at [535, 183] on input "Gretsch G6129TG 59VS Limited Red Sparkle Jet w/Case and Gold Hardware" at bounding box center [897, 185] width 1160 height 28
type input "Gretsch G6129TG 59VS Limited Red Sparkle Jet Guitar w/Case and Gold Hardware"
click at [185, 103] on link "Marketplace" at bounding box center [173, 95] width 81 height 31
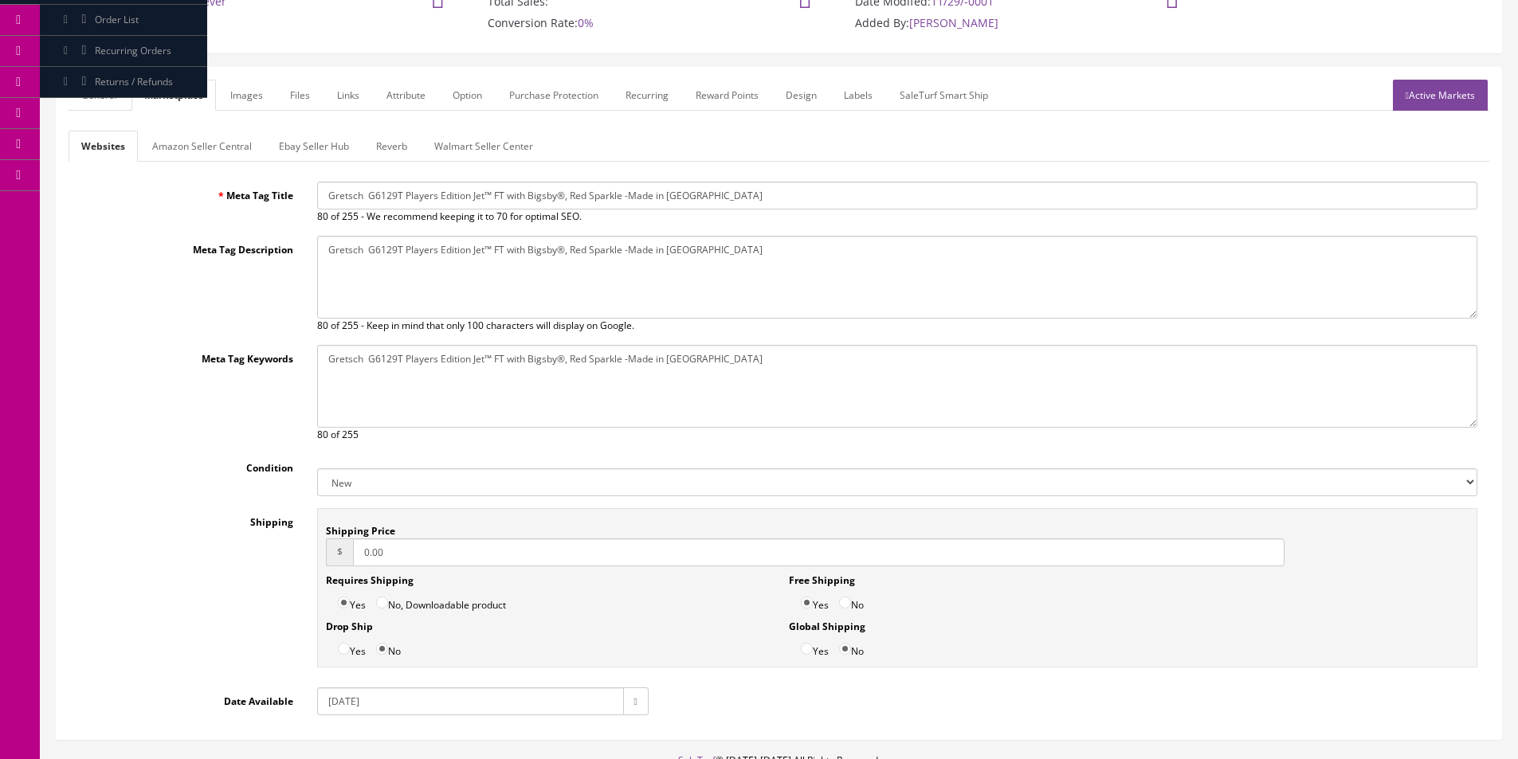
click at [433, 202] on input "Gretsch G6129T Players Edition Jet™ FT with Bigsby®, Red Sparkle -Made in Japan" at bounding box center [897, 196] width 1160 height 28
paste input "G6129TG 59VS Limited Red Sparkle Jet Guitar w/Case and Gold Hardware"
type input "Gretsch G6129TG 59VS Limited Red Sparkle Jet Guitar w/Case and Gold Hardware"
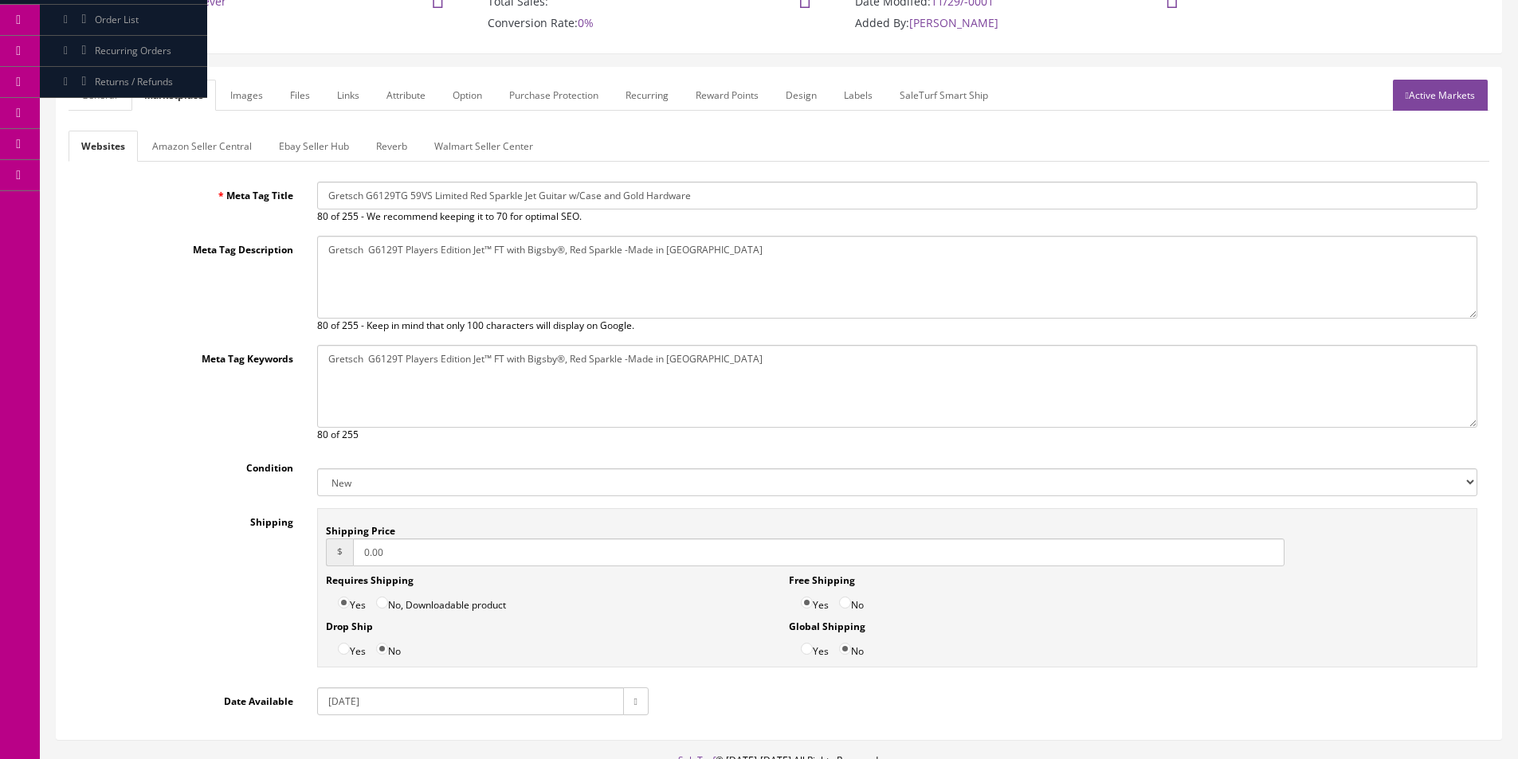
click at [457, 252] on textarea "Gretsch G6129T Players Edition Jet™ FT with Bigsby®, Red Sparkle -Made in Japan" at bounding box center [897, 277] width 1160 height 83
drag, startPoint x: 457, startPoint y: 252, endPoint x: 522, endPoint y: 346, distance: 114.0
click at [459, 253] on textarea "Gretsch G6129T Players Edition Jet™ FT with Bigsby®, Red Sparkle -Made in Japan" at bounding box center [897, 277] width 1160 height 83
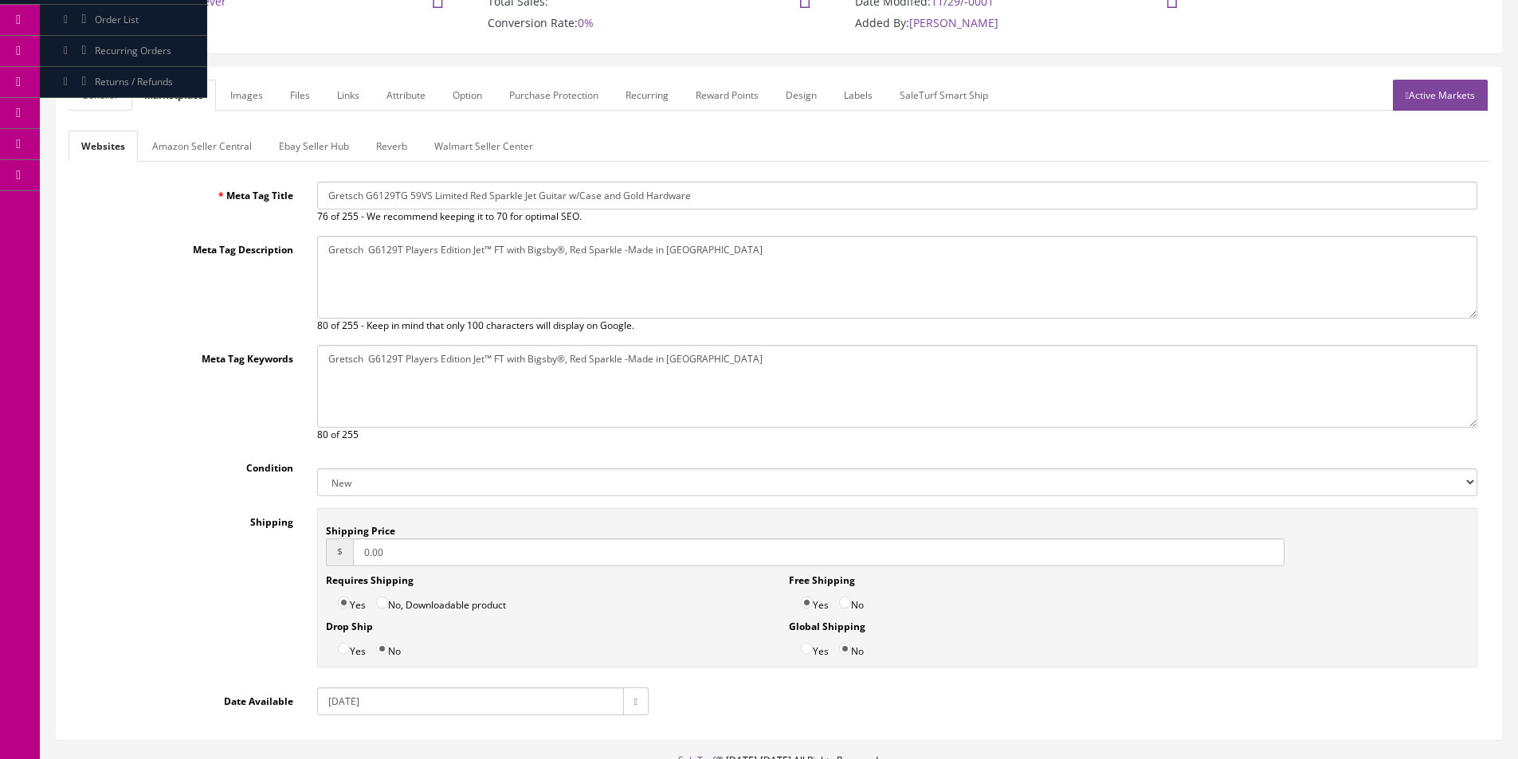
paste textarea "G6129TG 59VS Limited Red Sparkle Jet Guitar w/Case and Gold Hardware"
type textarea "Gretsch G6129TG 59VS Limited Red Sparkle Jet Guitar w/Case and Gold Hardware"
click at [536, 369] on textarea "Gretsch G6129T Players Edition Jet™ FT with Bigsby®, Red Sparkle -Made in Japan" at bounding box center [897, 386] width 1160 height 83
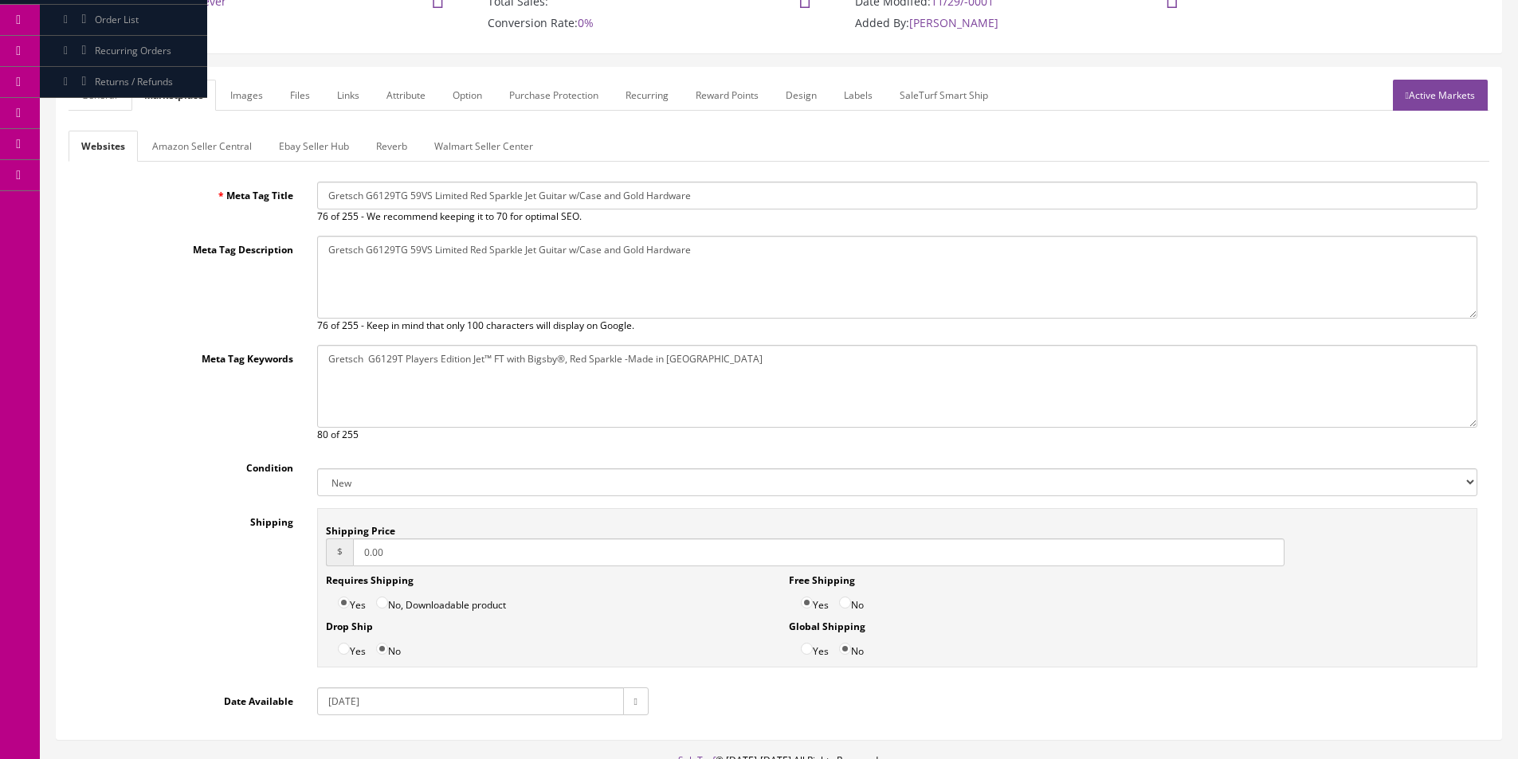
paste textarea "G6129TG 59VS Limited Red Sparkle Jet Guitar w/Case and Gold Hardware"
type textarea "Gretsch G6129TG 59VS Limited Red Sparkle Jet Guitar w/Case and Gold Hardware"
click at [102, 89] on link "General" at bounding box center [99, 95] width 61 height 31
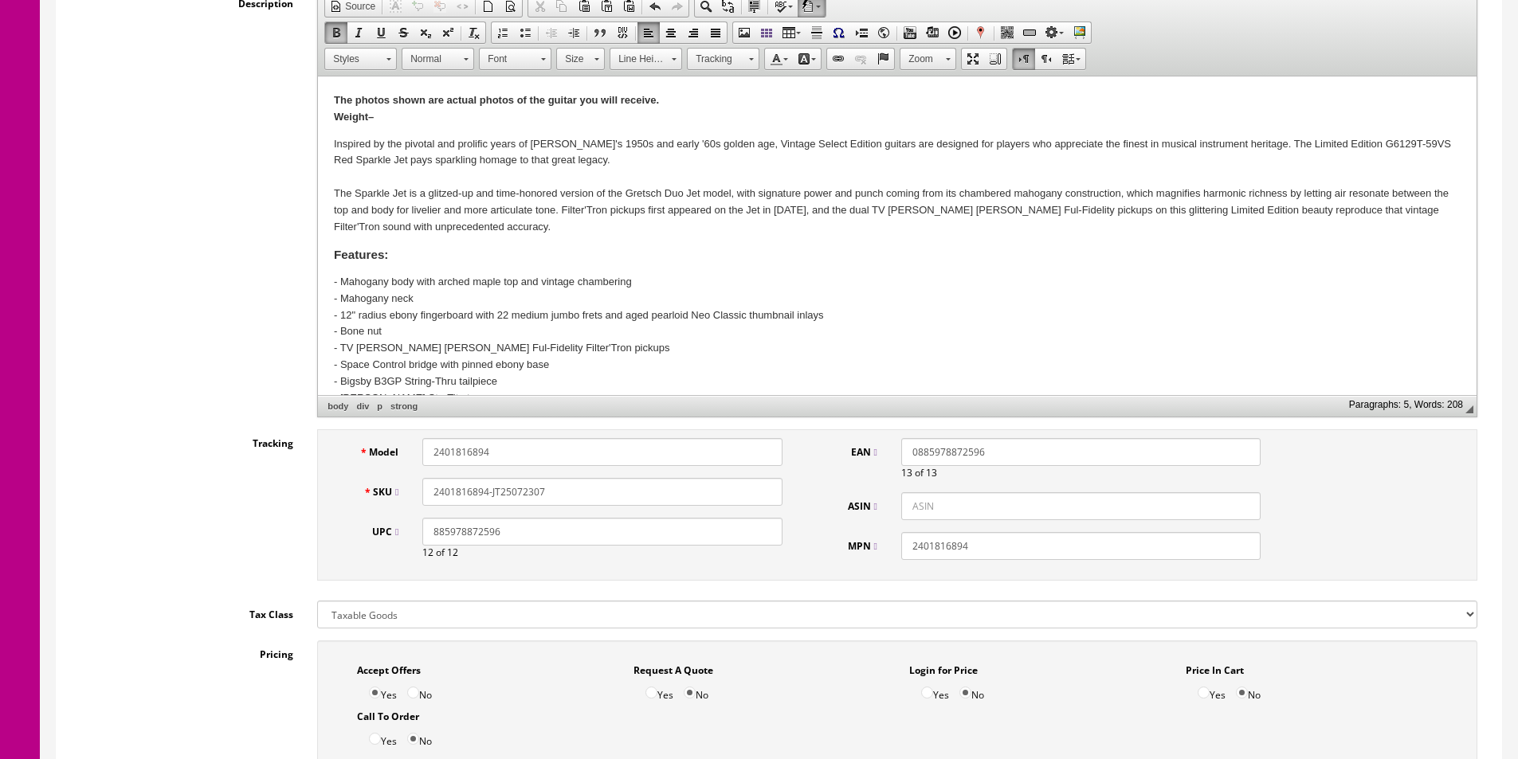
scroll to position [558, 0]
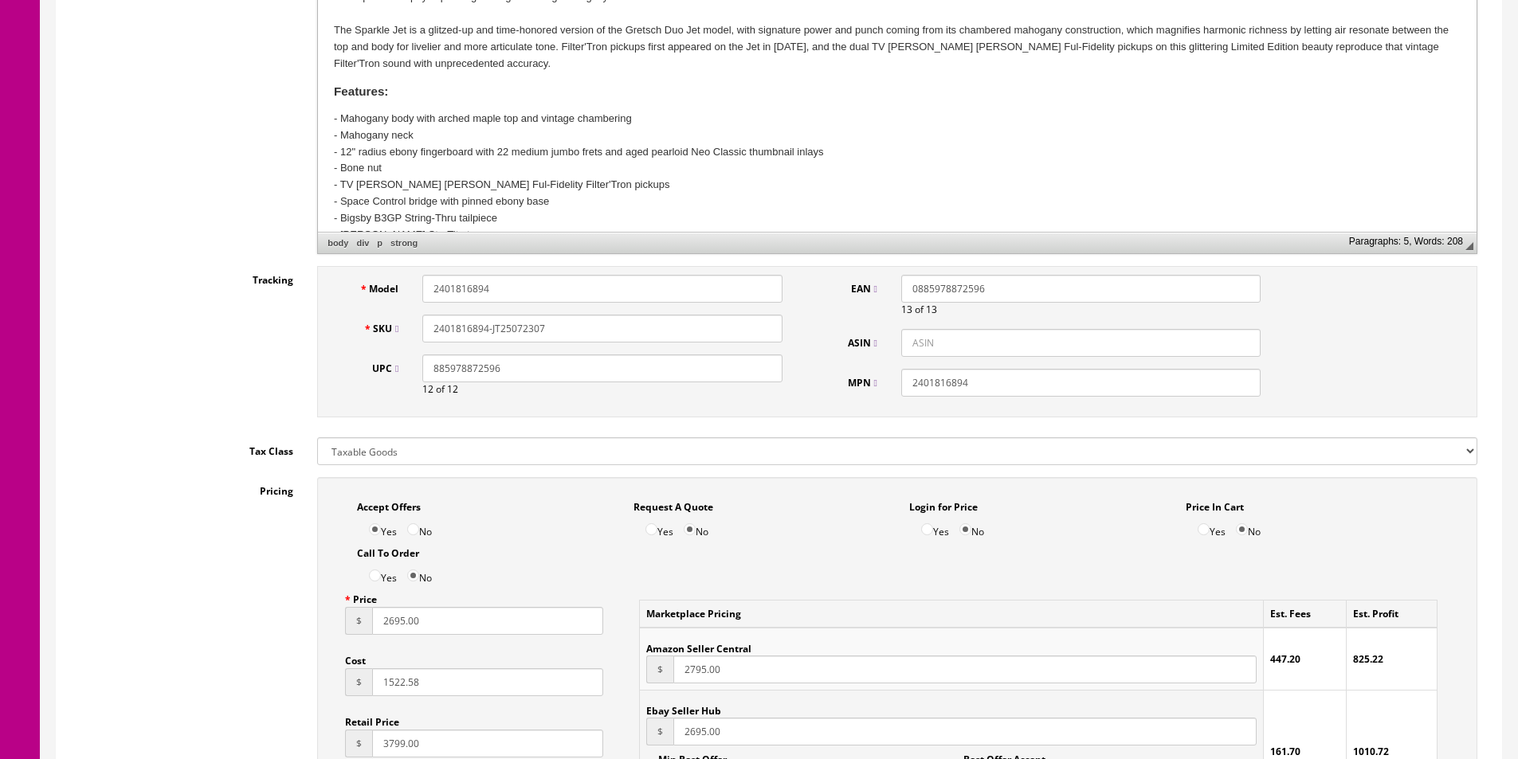
click at [153, 143] on div "Description Rich Text Editor, input-description1 Editor toolbars Document Sourc…" at bounding box center [779, 40] width 1421 height 428
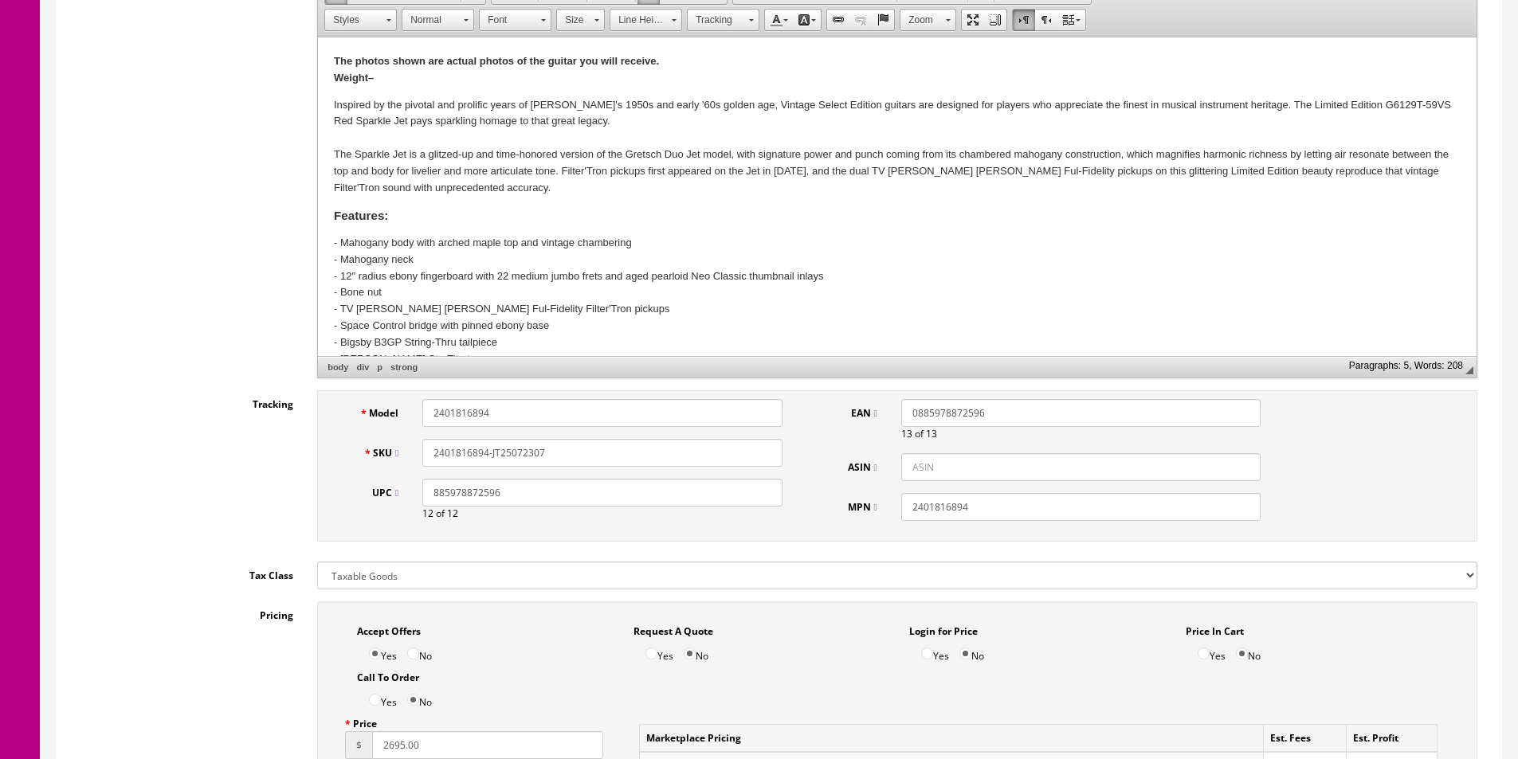
scroll to position [239, 0]
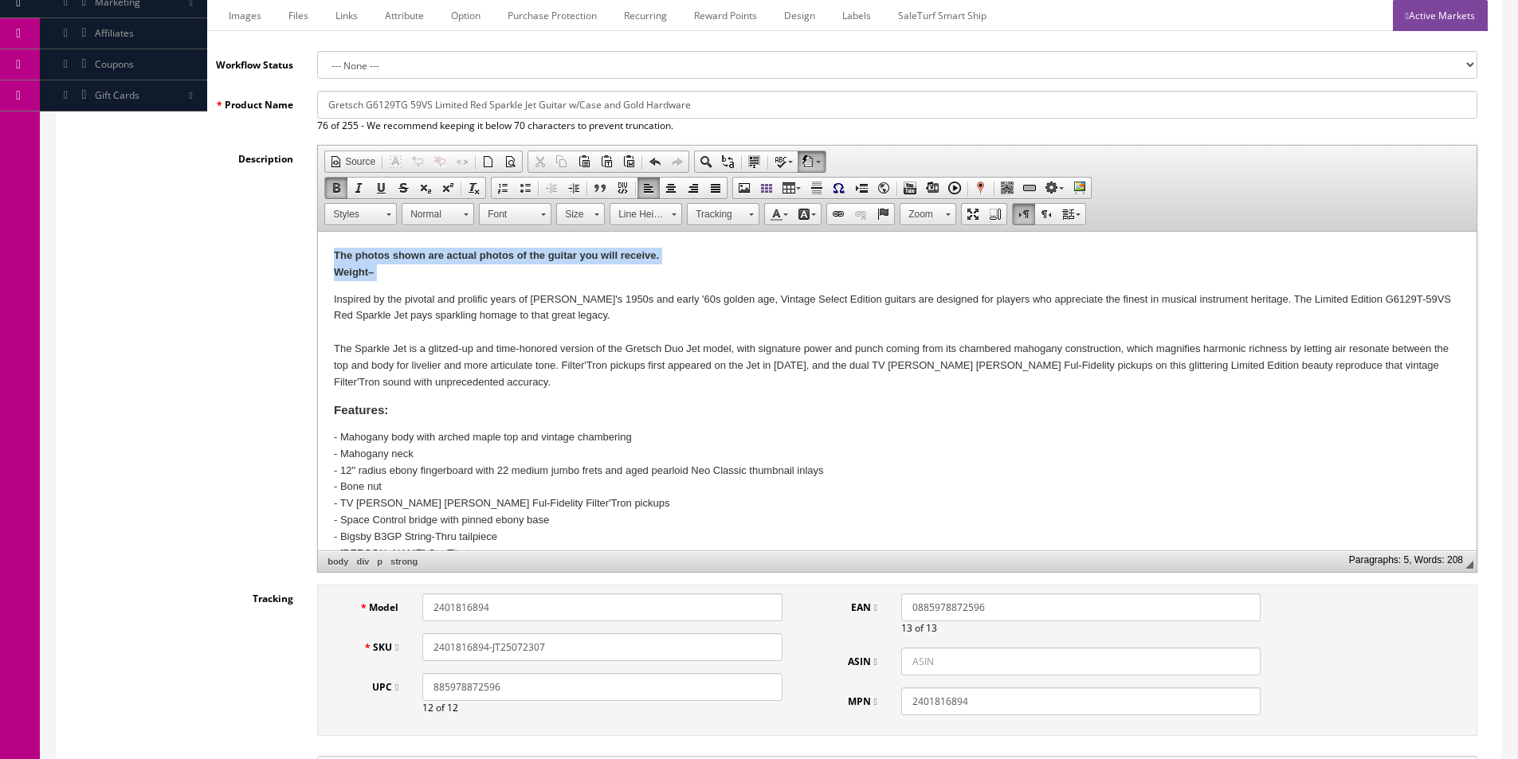
drag, startPoint x: 412, startPoint y: 265, endPoint x: 244, endPoint y: 223, distance: 173.3
click at [318, 232] on html "The photos shown are actual photos of the guitar you will receive. ​Weight – In…" at bounding box center [897, 430] width 1159 height 396
click at [441, 277] on p "The photos shown are actual photos of the guitar you will receive. Weight –" at bounding box center [897, 264] width 1127 height 33
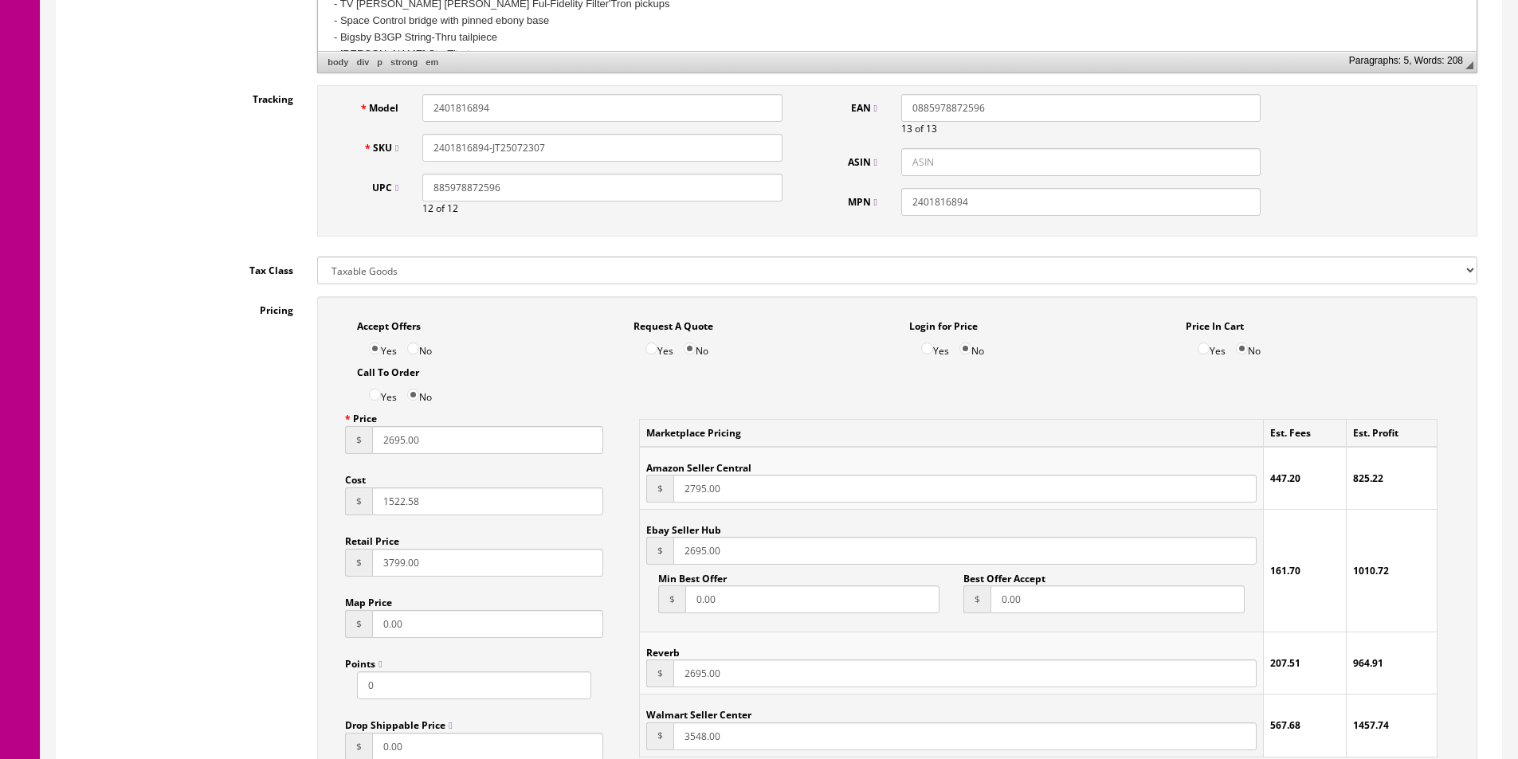
scroll to position [876, 0]
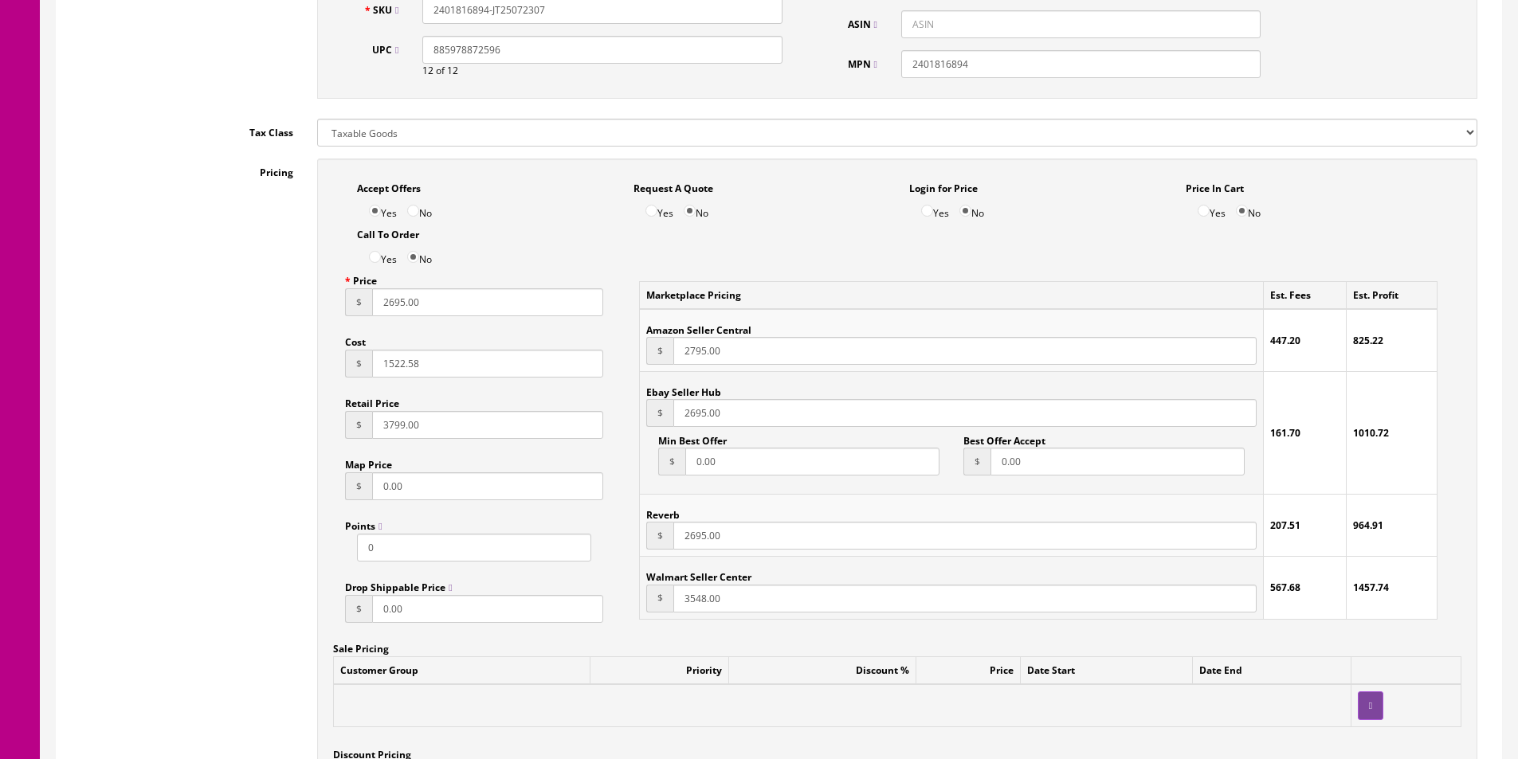
click at [394, 294] on input "2695.00" at bounding box center [487, 302] width 231 height 28
type input "3149.99"
type input "1952.99"
type input "3149.99"
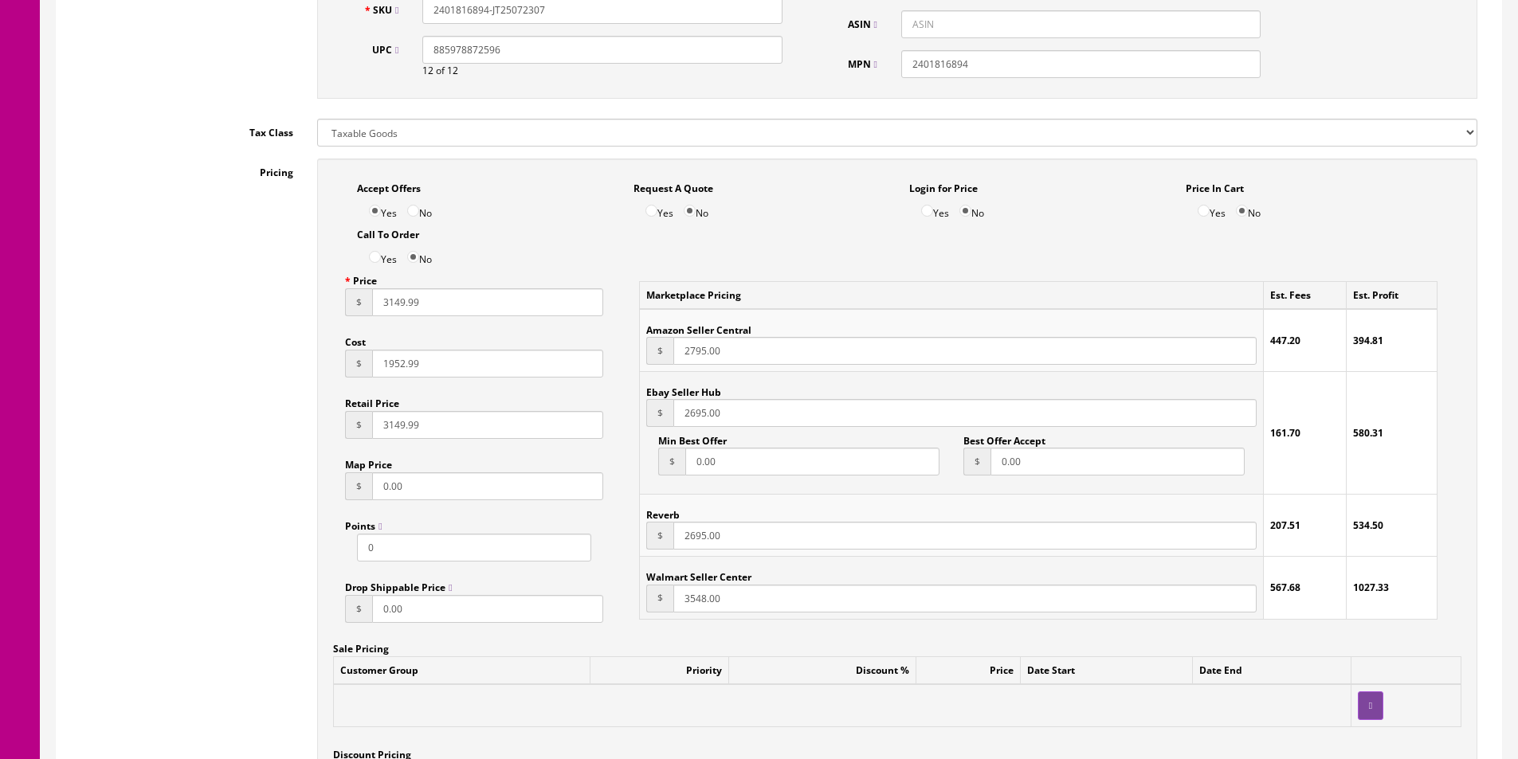
click at [747, 351] on input "2795.00" at bounding box center [964, 351] width 583 height 28
paste input "3149.99"
type input "3149.99"
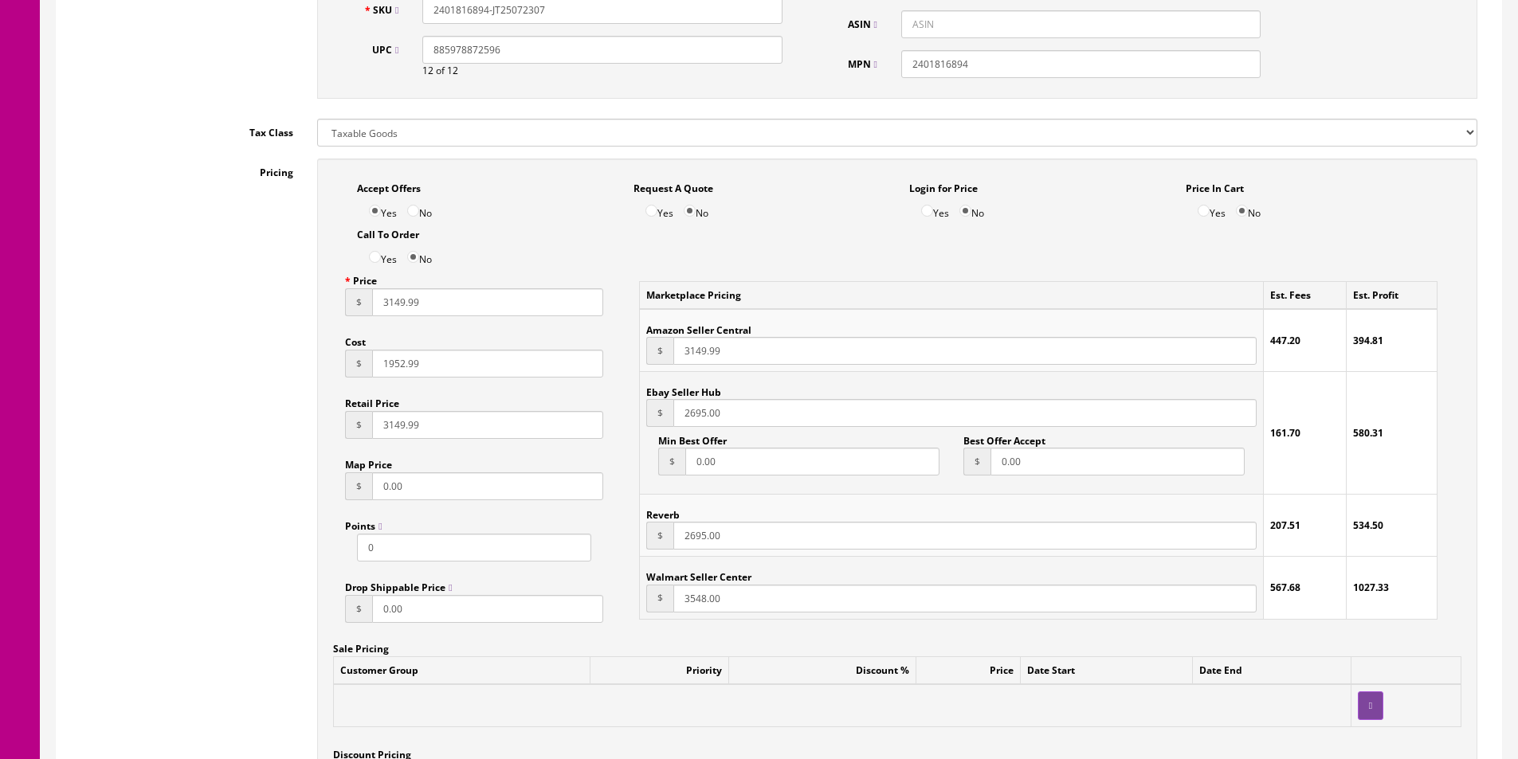
click at [704, 413] on input "2695.00" at bounding box center [964, 413] width 583 height 28
paste input "3149.99"
type input "3149.99"
click at [694, 542] on input "2695.00" at bounding box center [964, 536] width 583 height 28
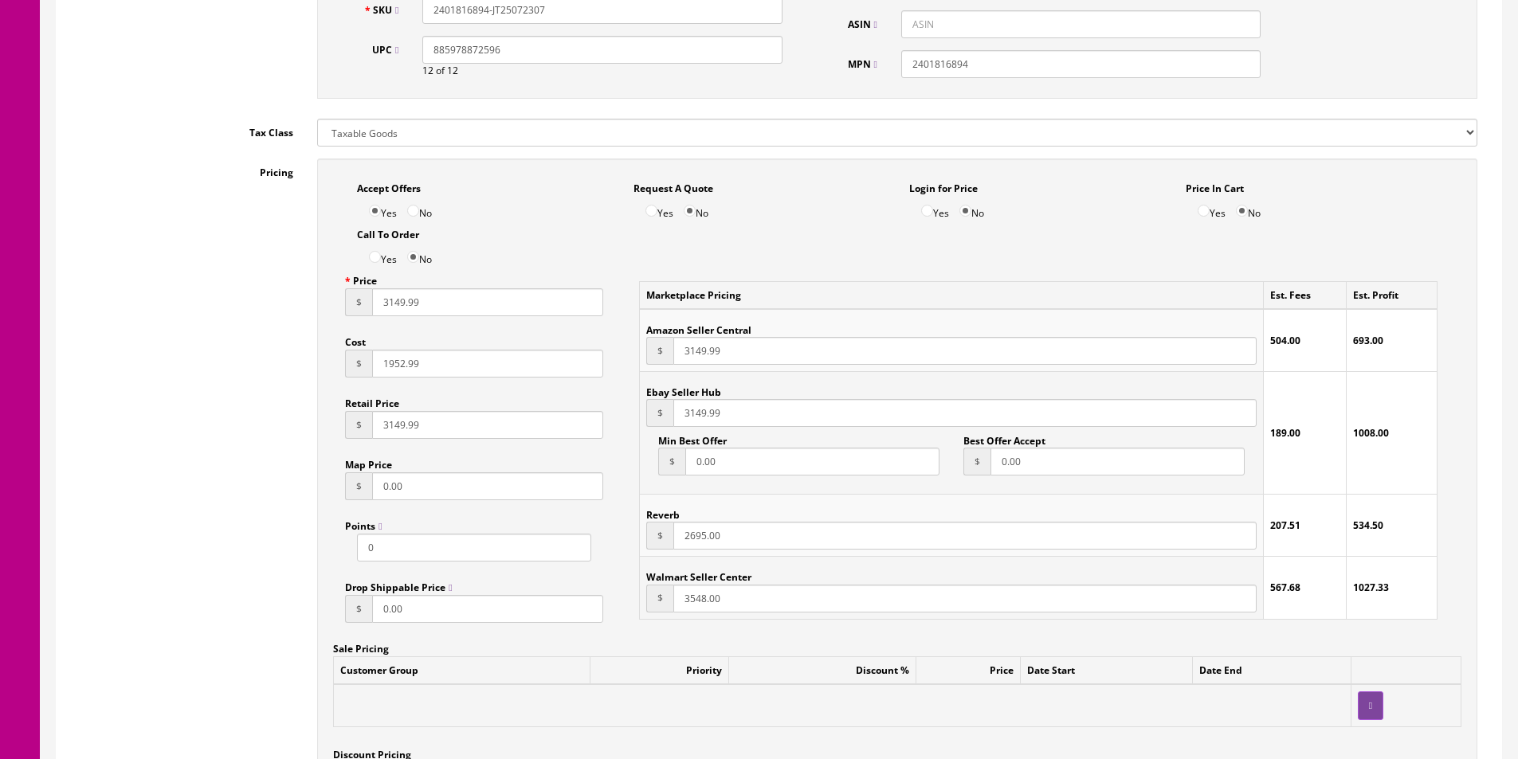
click at [694, 542] on input "2695.00" at bounding box center [964, 536] width 583 height 28
paste input "3149.99"
type input "3149.99"
click at [713, 603] on input "3548.00" at bounding box center [964, 599] width 583 height 28
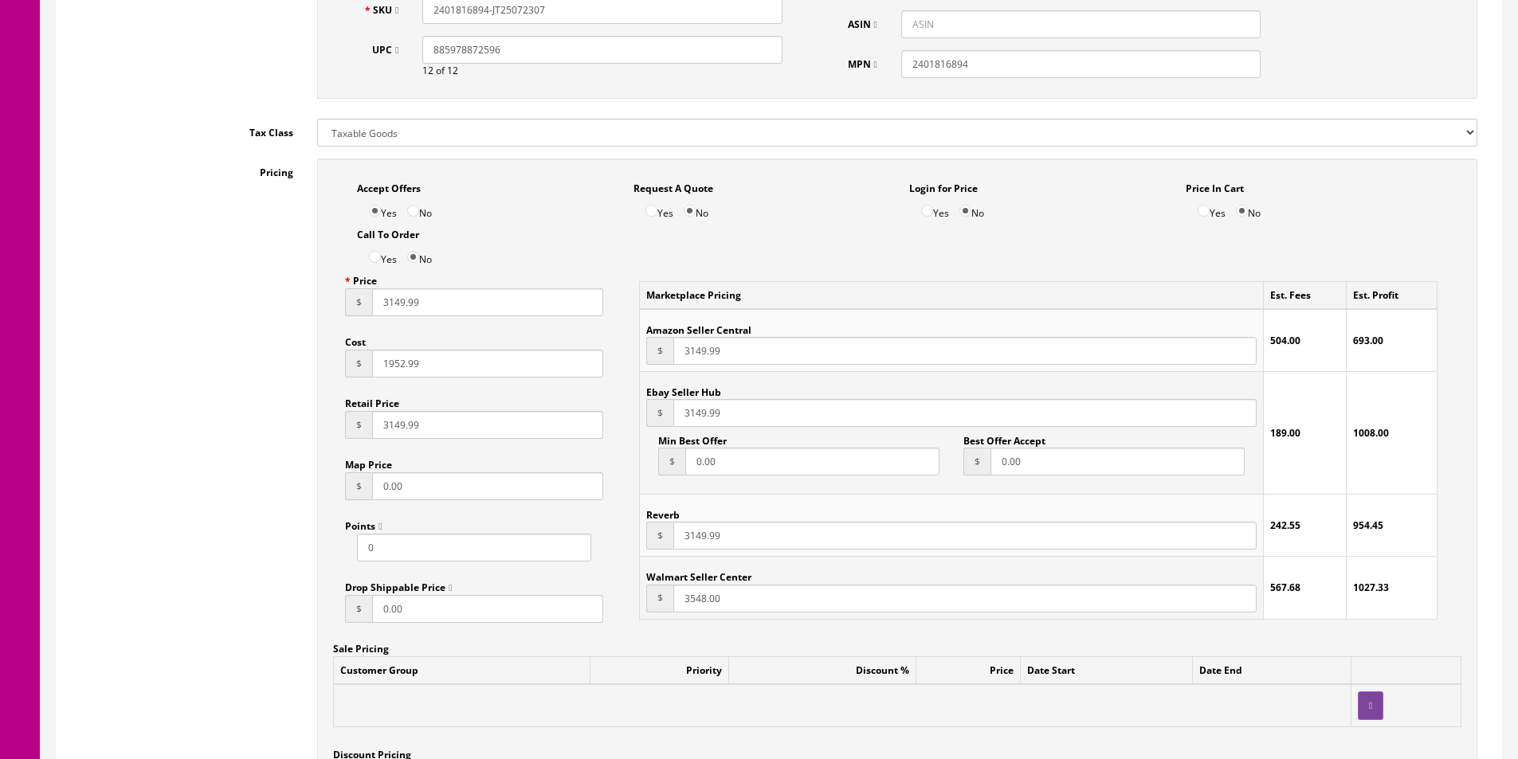
click at [713, 603] on input "3548.00" at bounding box center [964, 599] width 583 height 28
paste input "149.99"
type input "3149.99"
click at [624, 434] on div "Marketplace Pricing Est. Fees Est. Profit Amazon Seller Central $ 3149.99 504.0…" at bounding box center [1038, 450] width 846 height 366
click at [716, 461] on input "0.00" at bounding box center [812, 462] width 254 height 28
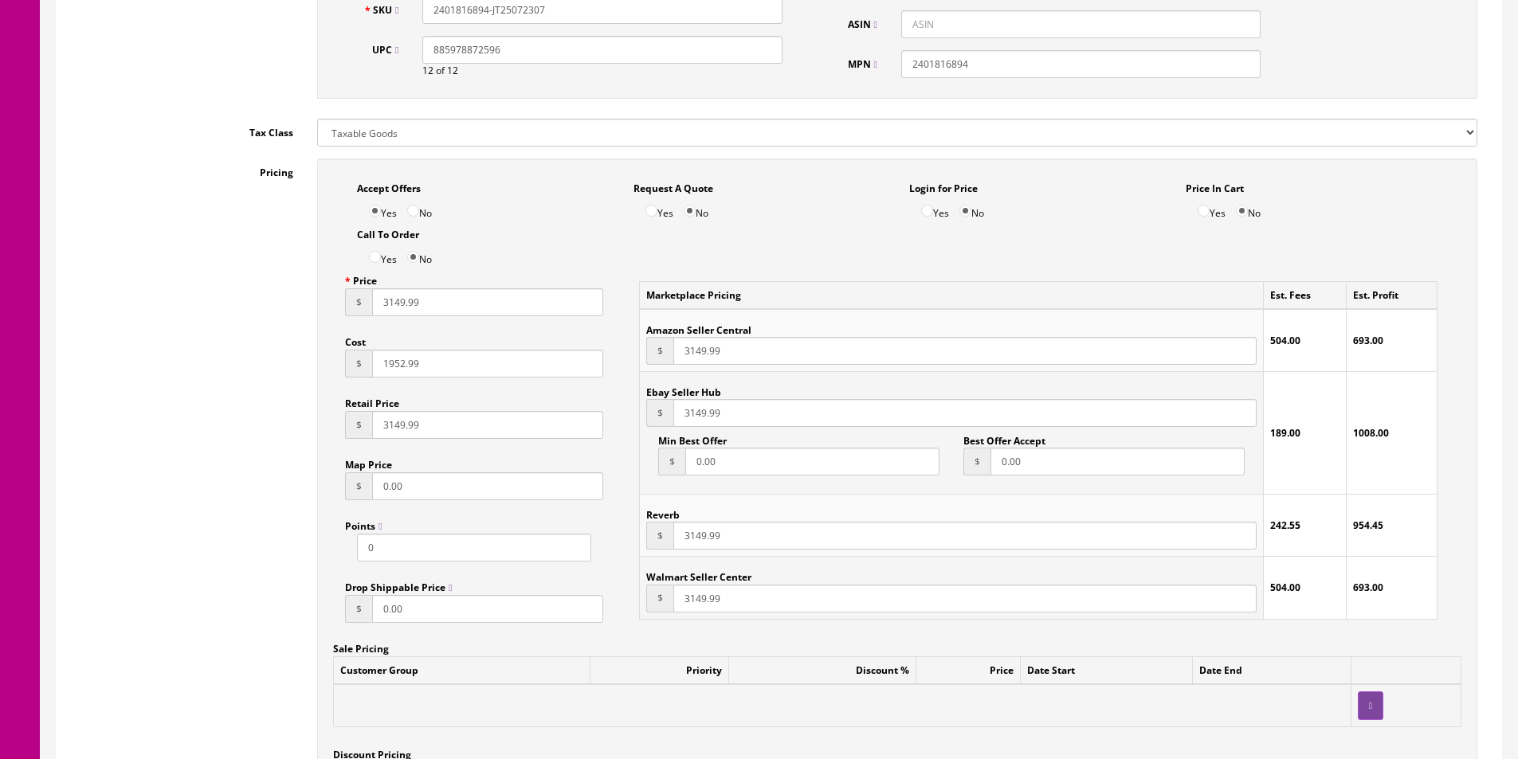
click at [716, 461] on input "0.00" at bounding box center [812, 462] width 254 height 28
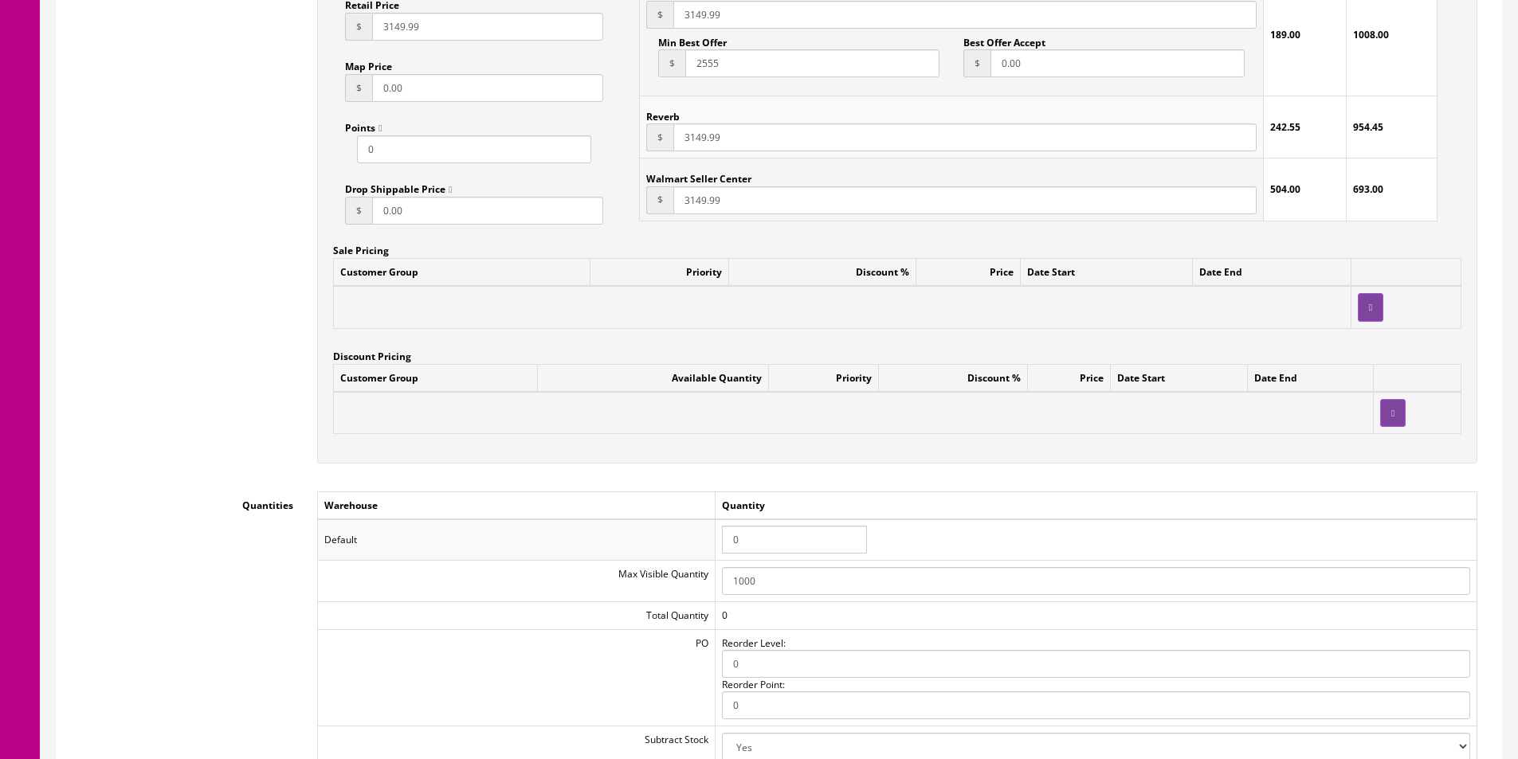
type input "2555"
click at [751, 531] on input "0" at bounding box center [794, 540] width 145 height 28
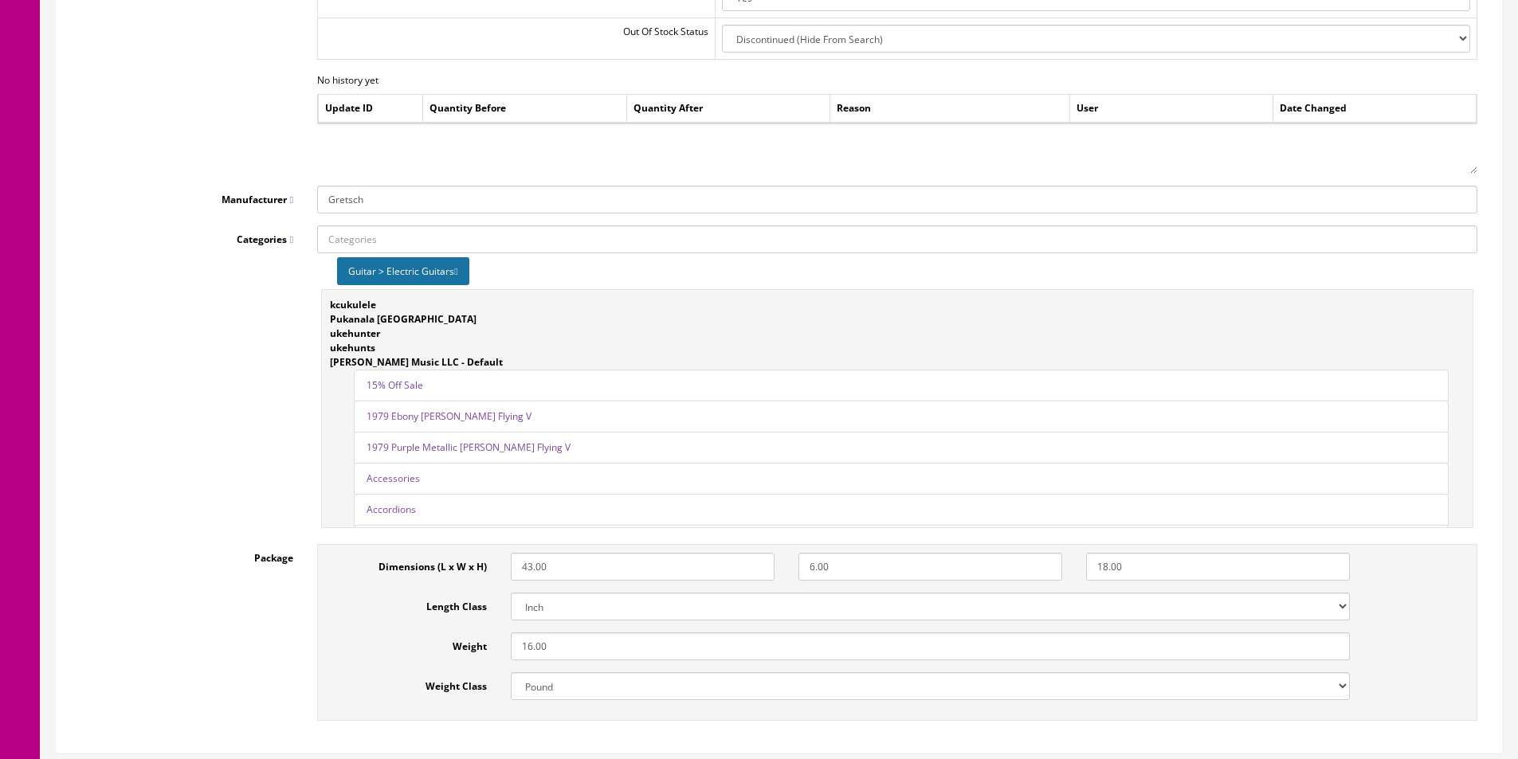
scroll to position [2144, 0]
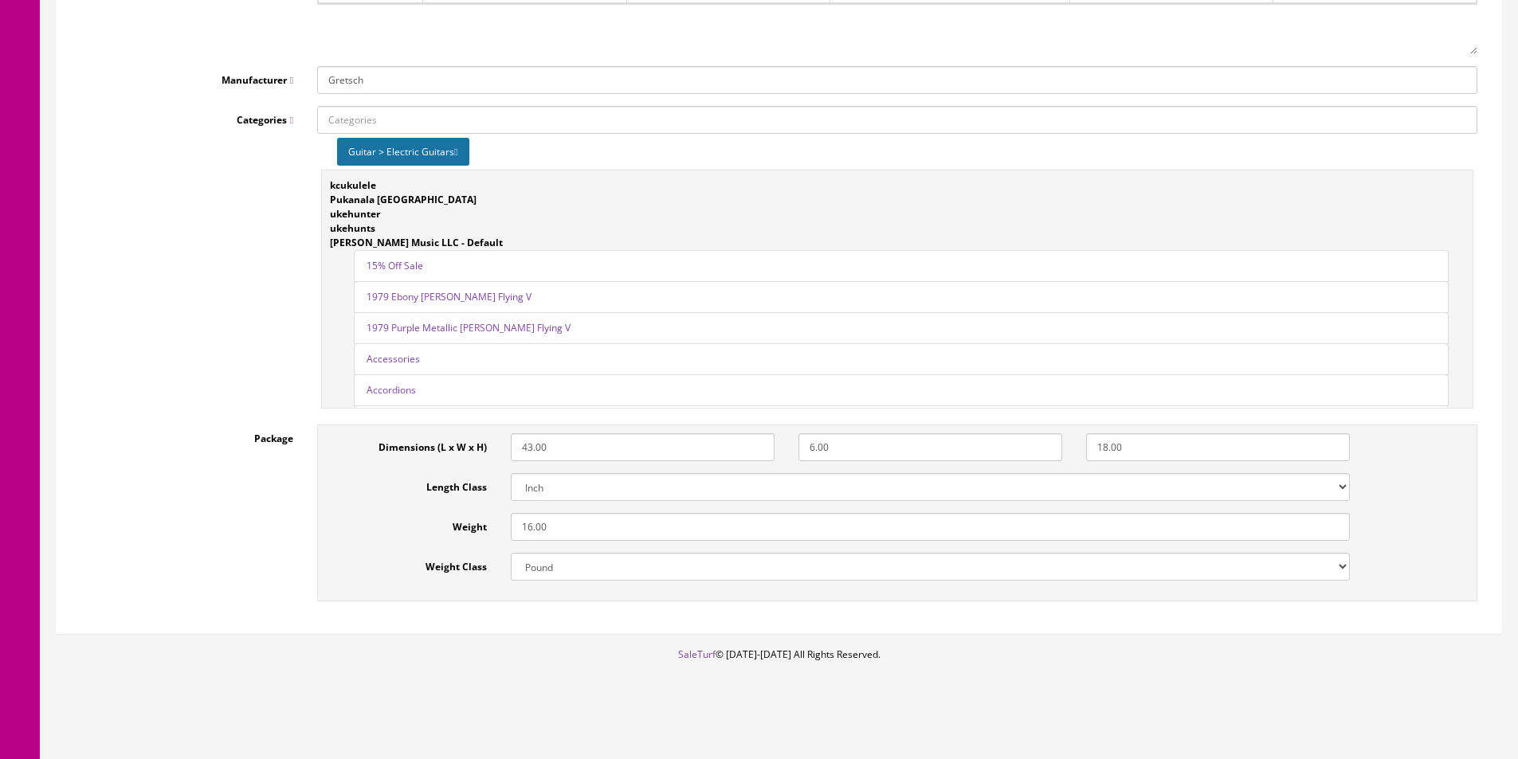
click at [549, 449] on input "43.00" at bounding box center [643, 447] width 264 height 28
type input "48"
type input "7"
type input "20"
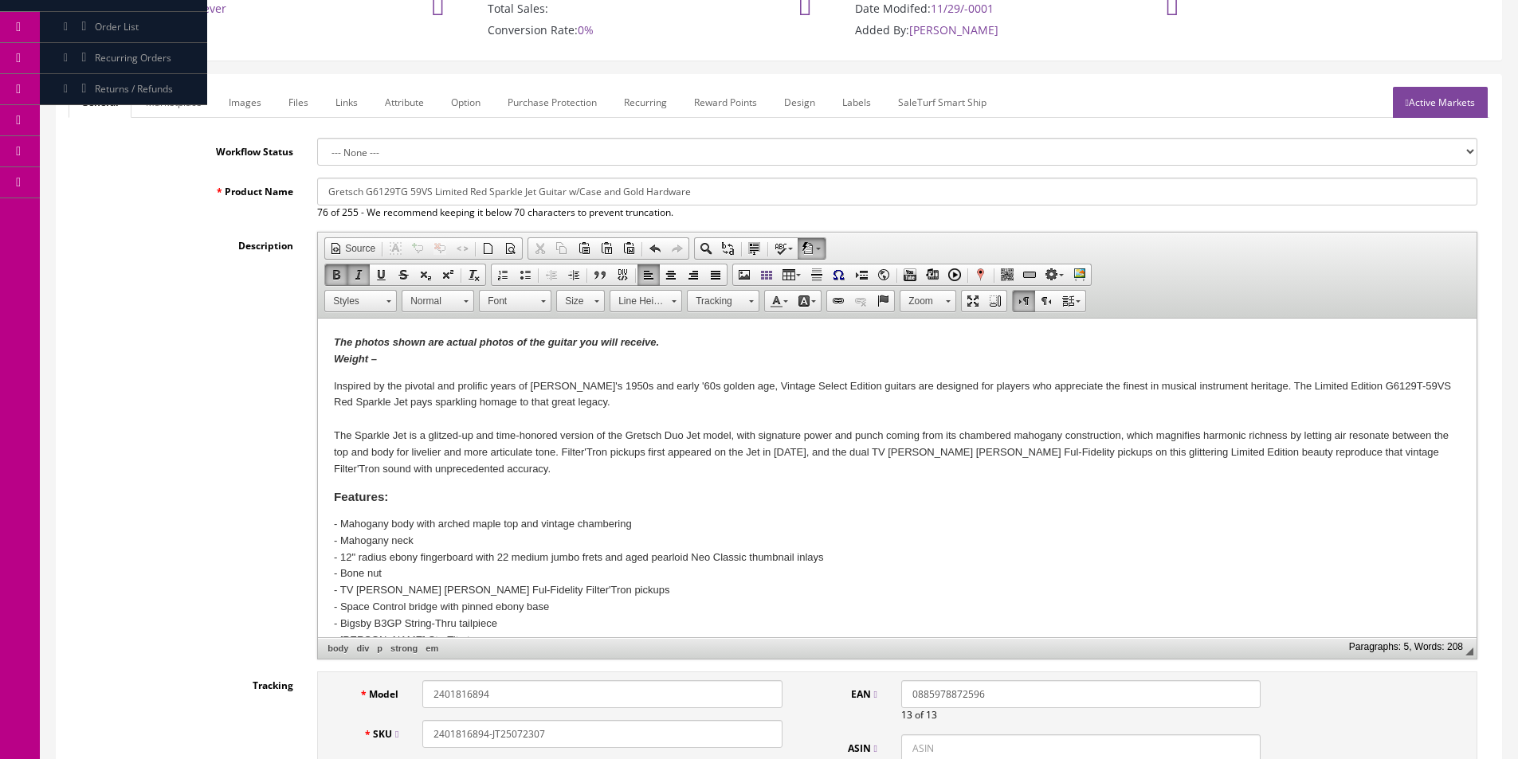
scroll to position [0, 0]
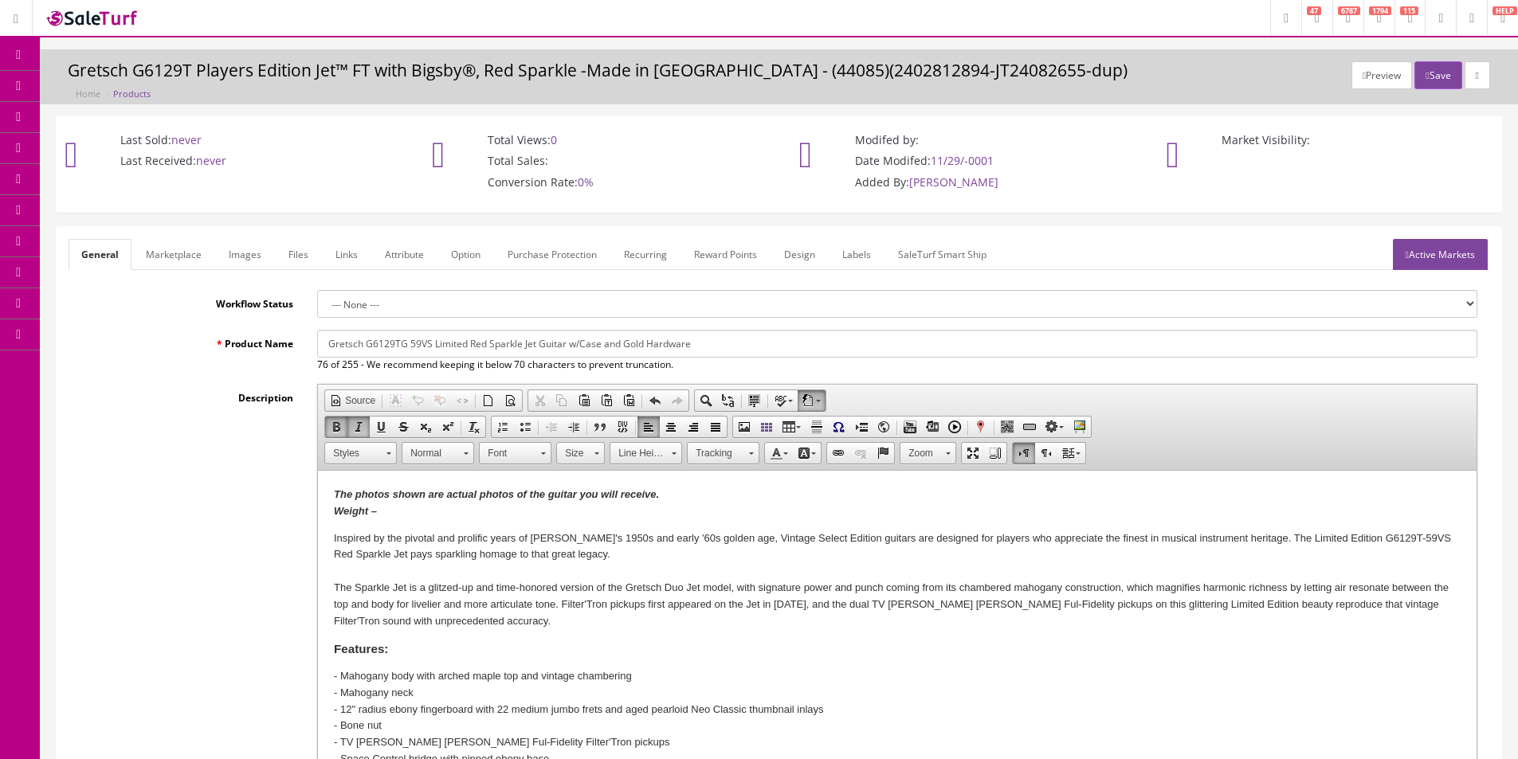
type input "25"
click at [523, 342] on input "Gretsch G6129TG 59VS Limited Red Sparkle Jet Guitar w/Case and Gold Hardware" at bounding box center [897, 344] width 1160 height 28
click at [189, 263] on link "Marketplace" at bounding box center [173, 254] width 81 height 31
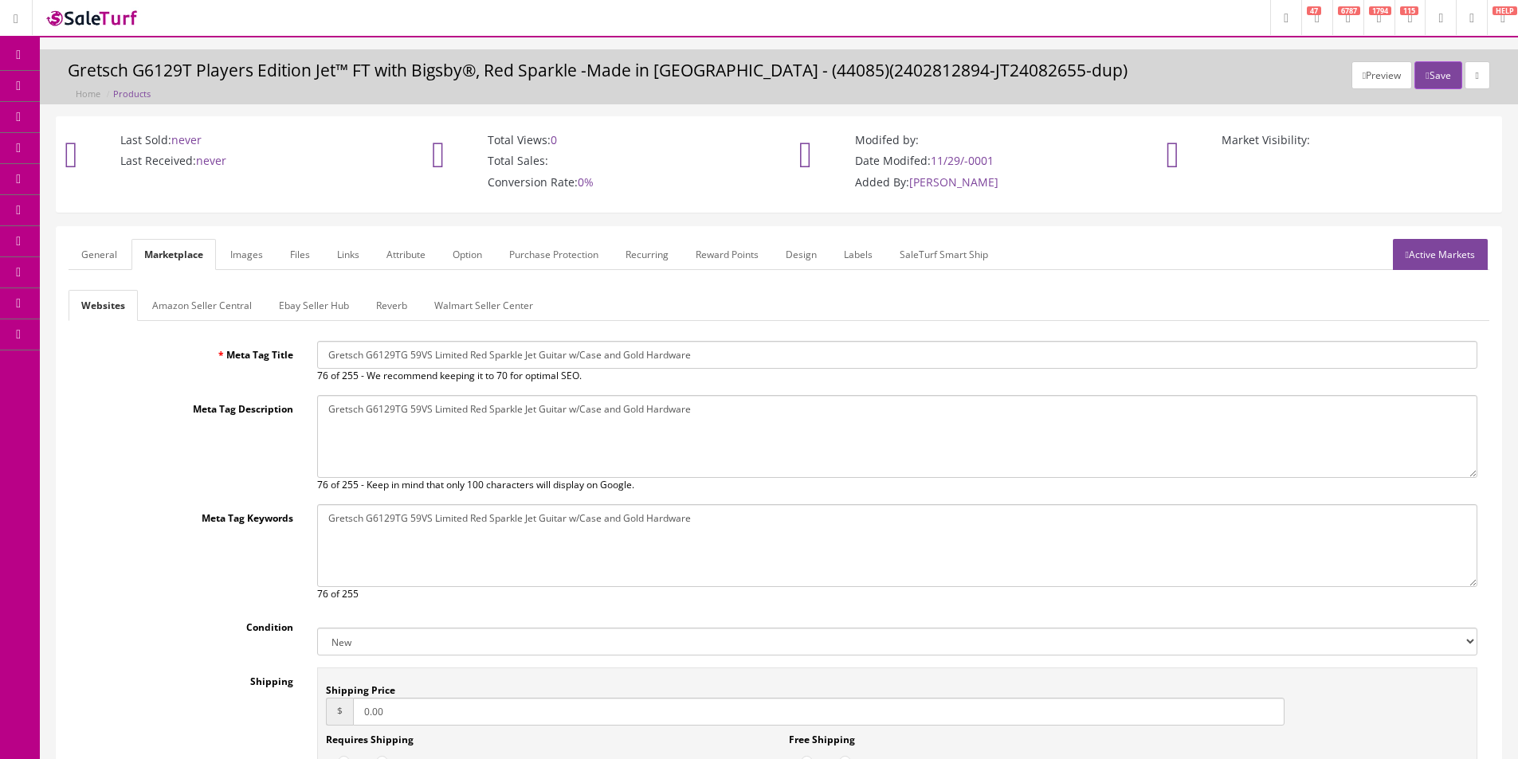
click at [206, 309] on link "Amazon Seller Central" at bounding box center [201, 305] width 125 height 31
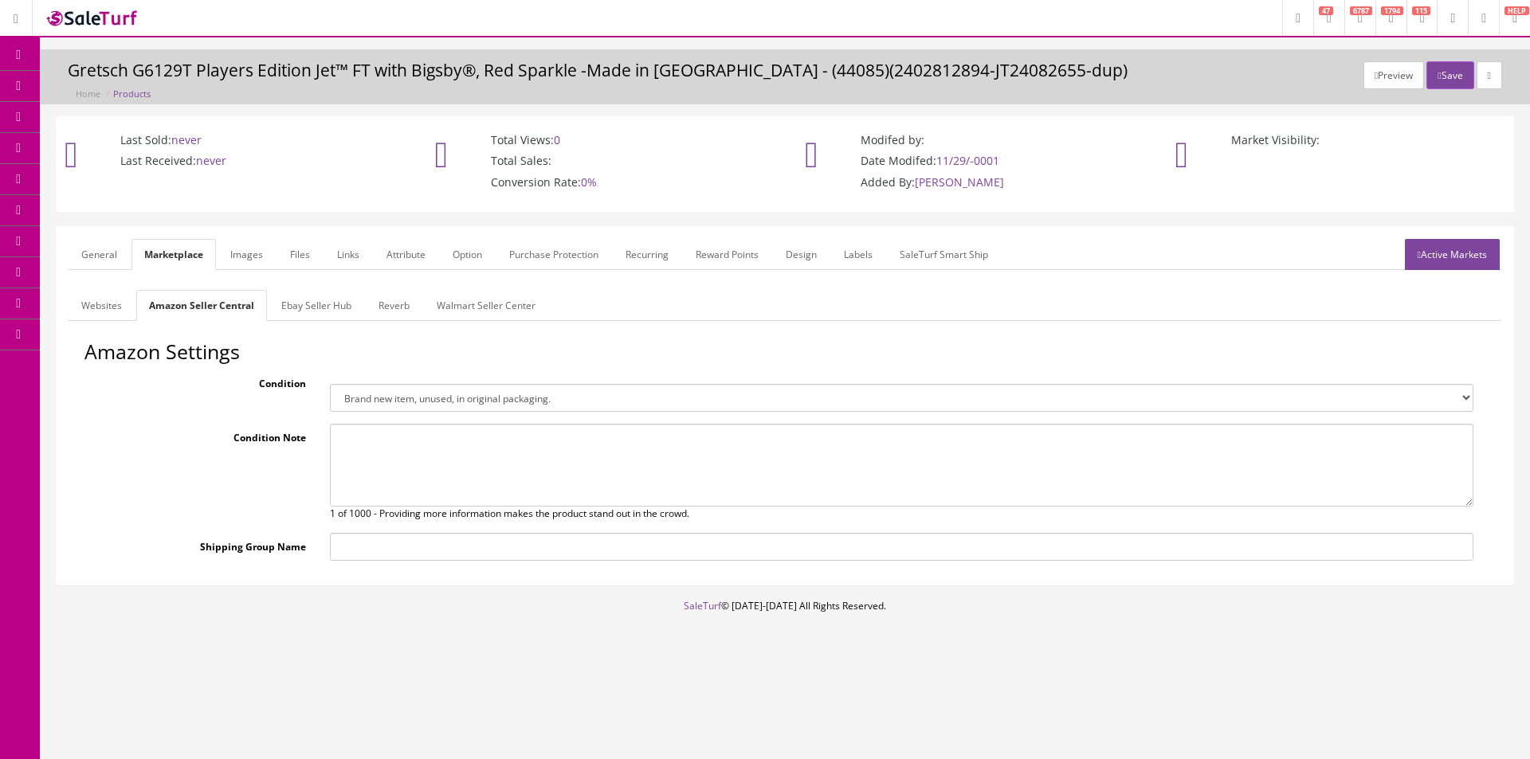
click at [296, 308] on link "Ebay Seller Hub" at bounding box center [317, 305] width 96 height 31
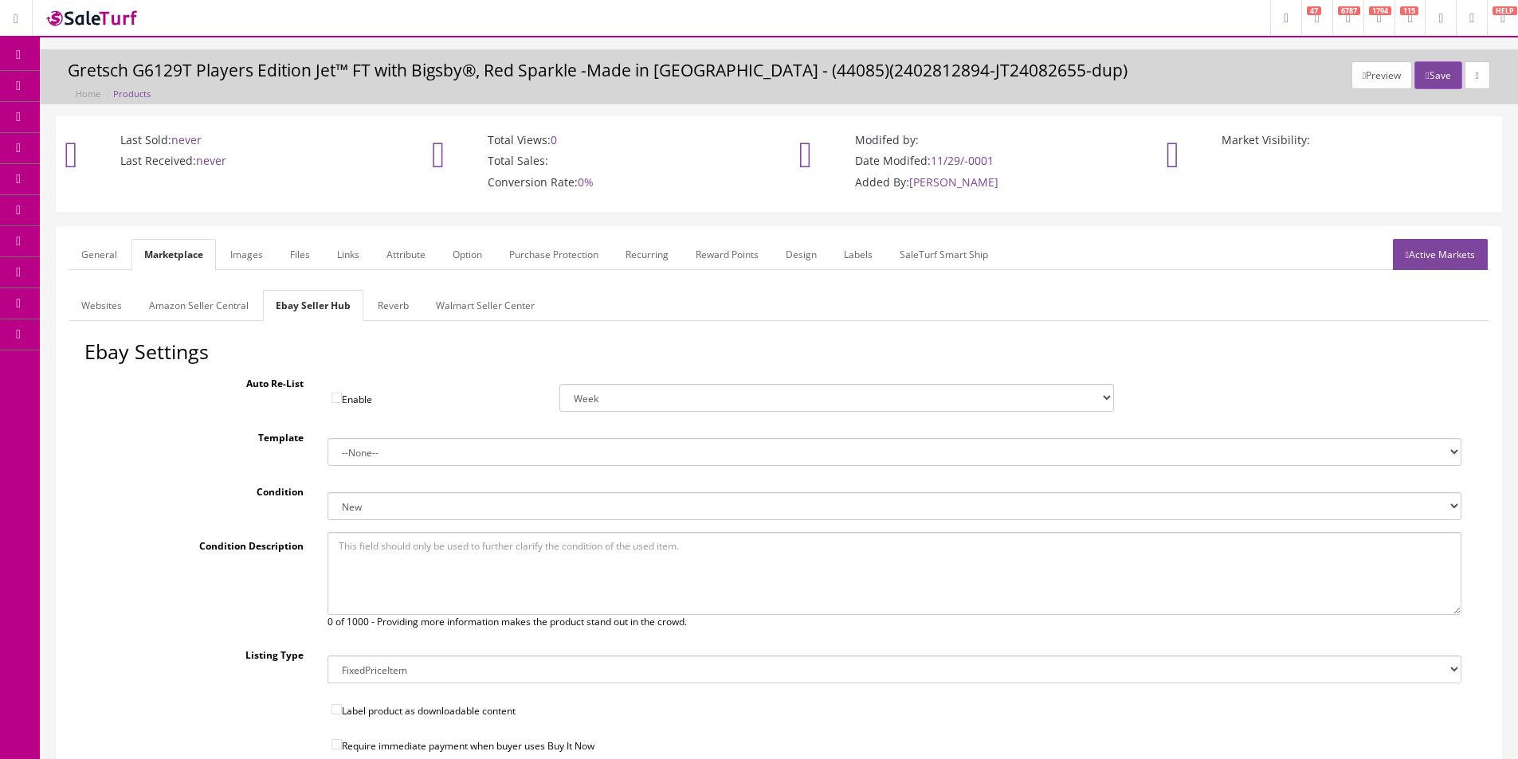
click at [383, 440] on select "--None-- Default" at bounding box center [894, 452] width 1134 height 28
click at [327, 438] on select "--None-- Default" at bounding box center [894, 452] width 1134 height 28
click at [394, 468] on div "Ebay Settings Auto Re-List Enable Week 2 Weeks 30 Days (Month) 90 Days (3 Month…" at bounding box center [779, 679] width 1421 height 676
click at [394, 451] on select "--None-- Default" at bounding box center [894, 452] width 1134 height 28
select select "1"
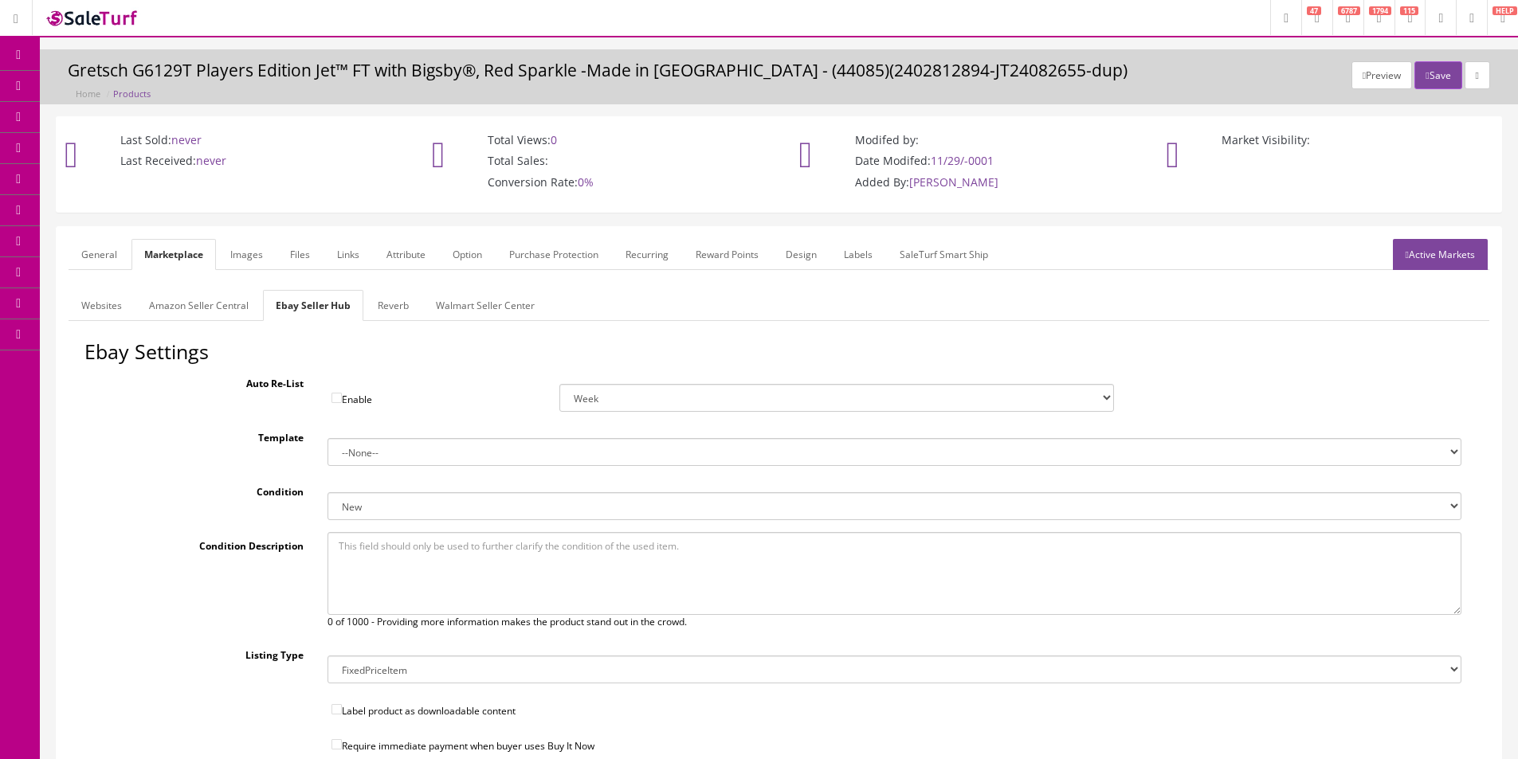
click at [327, 438] on select "--None-- Default" at bounding box center [894, 452] width 1134 height 28
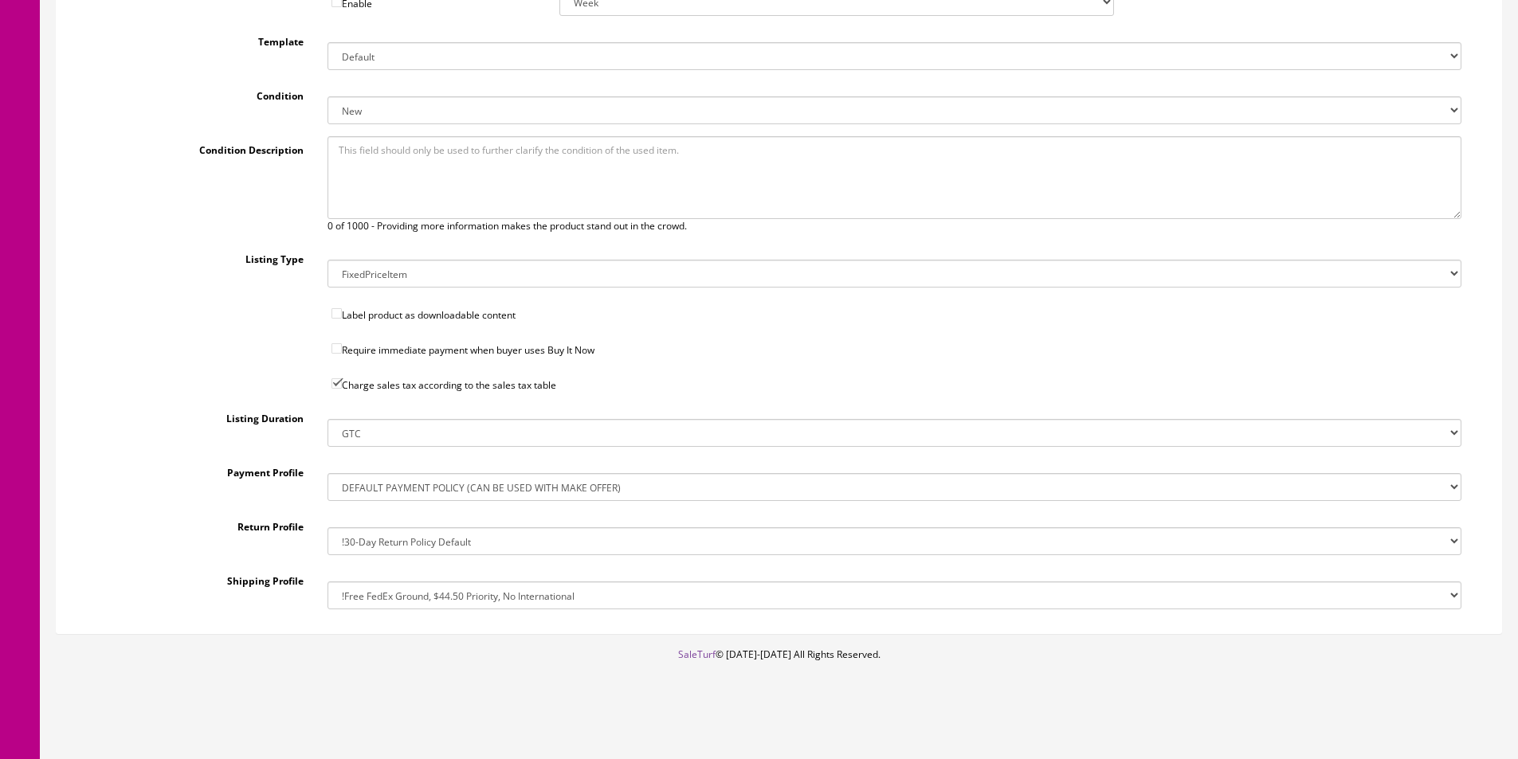
click at [416, 597] on select "!$28.50 FedEx, Priority $65.00 No International !$28.50 FedEx, Priority $65.00 …" at bounding box center [894, 596] width 1134 height 28
select select "162368448017"
click at [327, 582] on select "!$28.50 FedEx, Priority $65.00 No International !$28.50 FedEx, Priority $65.00 …" at bounding box center [894, 596] width 1134 height 28
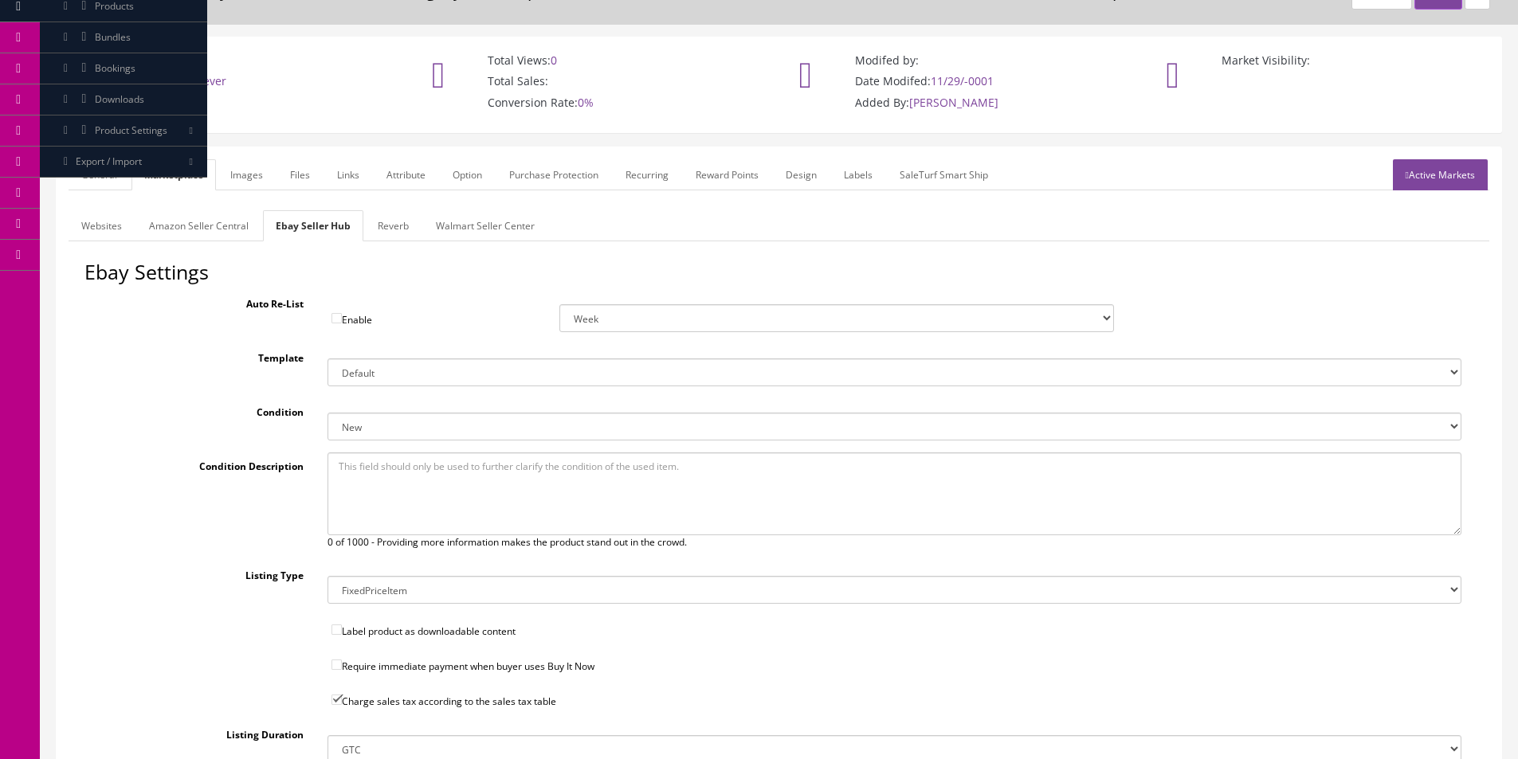
scroll to position [77, 0]
click at [384, 218] on link "Reverb" at bounding box center [393, 228] width 57 height 31
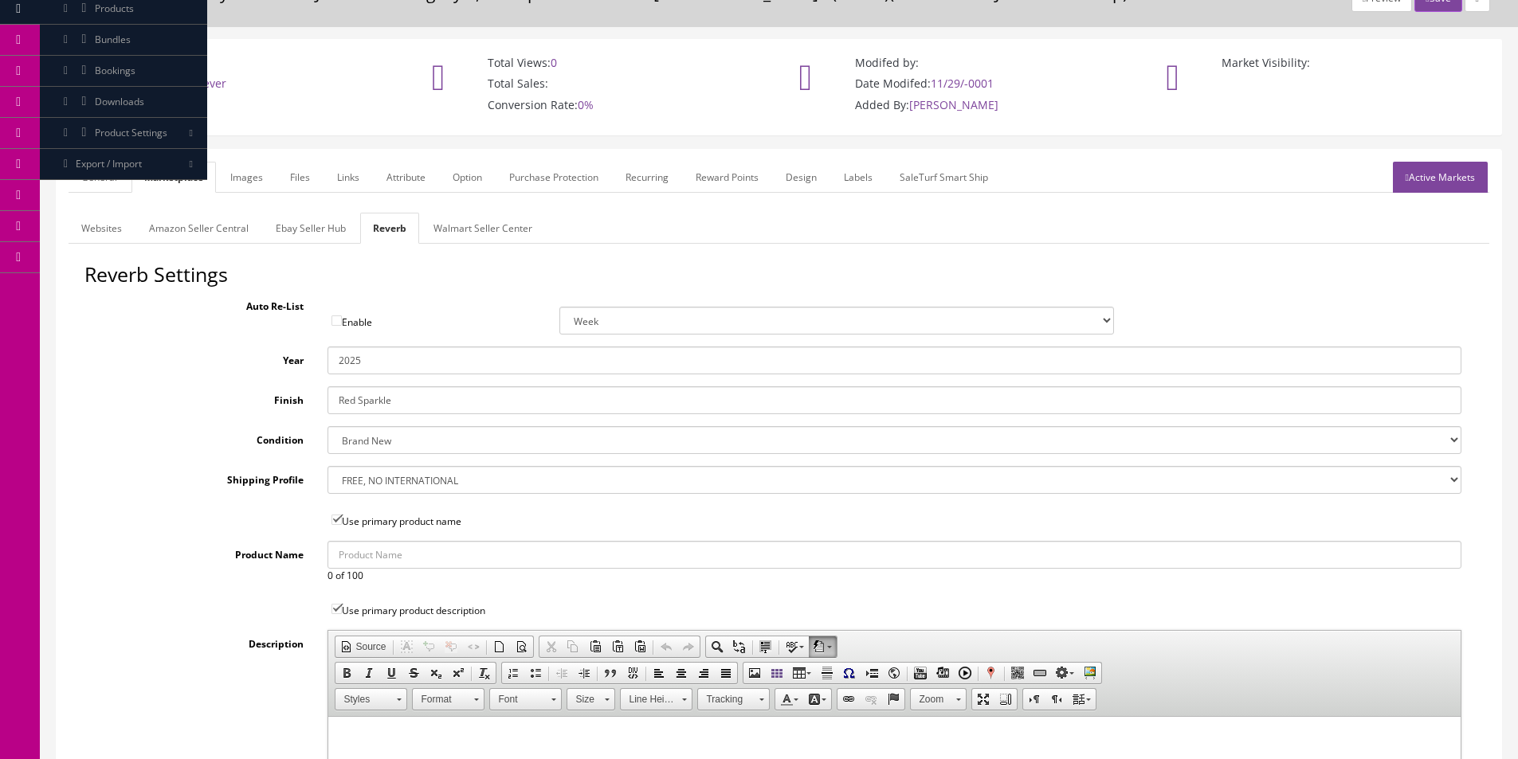
click at [347, 364] on input "2025" at bounding box center [894, 361] width 1134 height 28
type input "2025"
click at [270, 186] on link "Images" at bounding box center [247, 177] width 58 height 31
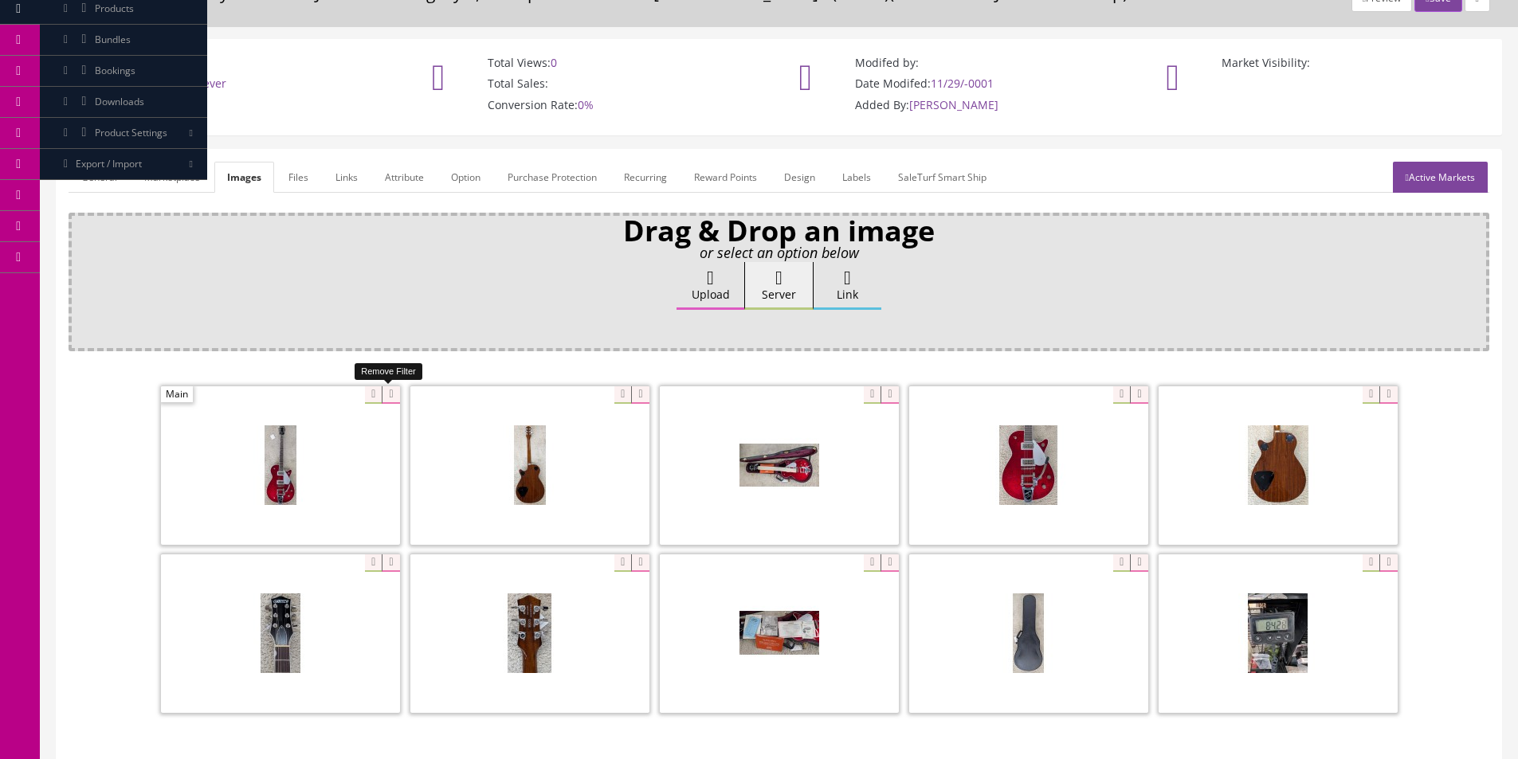
click at [391, 394] on icon at bounding box center [391, 395] width 18 height 18
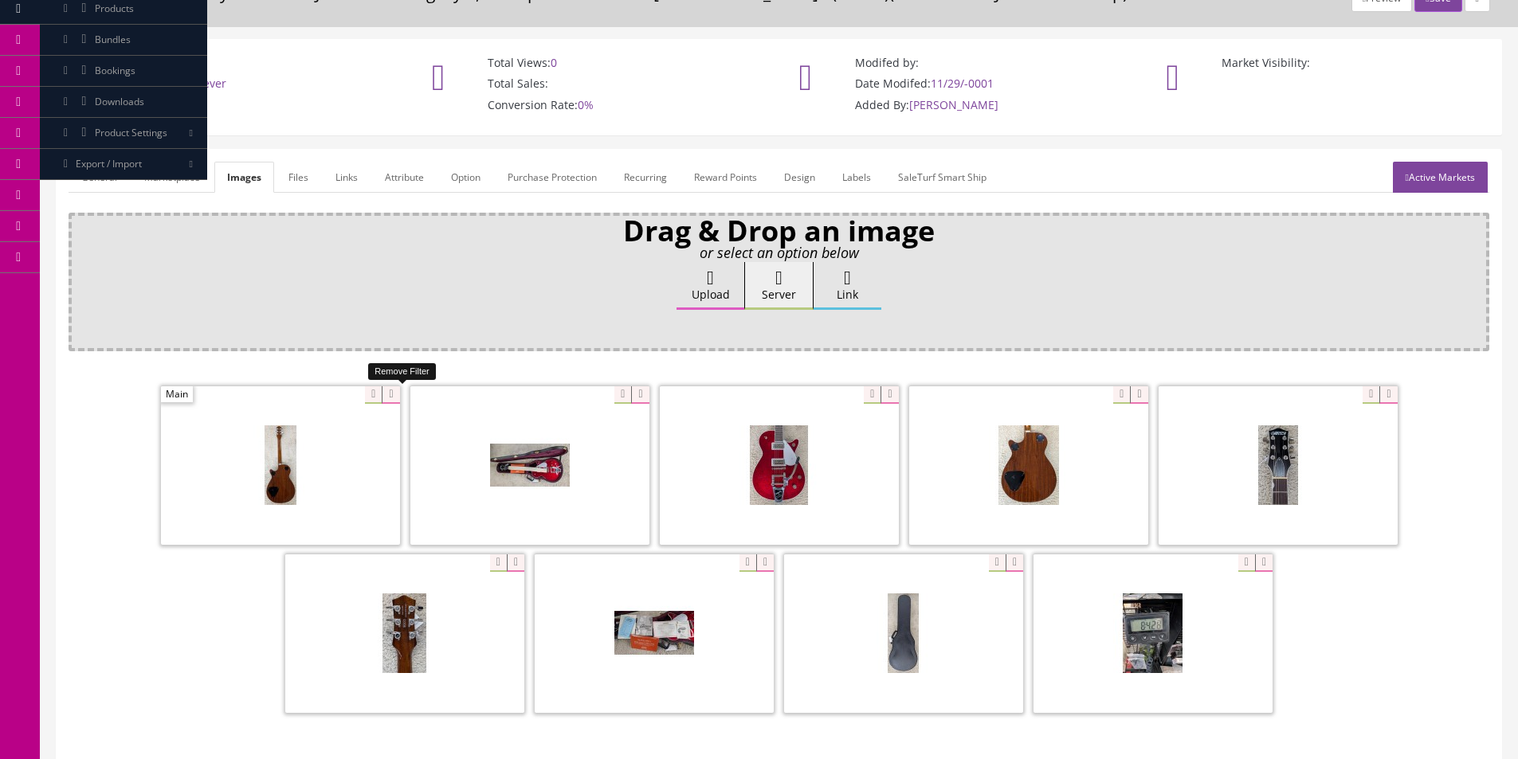
click at [391, 394] on icon at bounding box center [391, 395] width 18 height 18
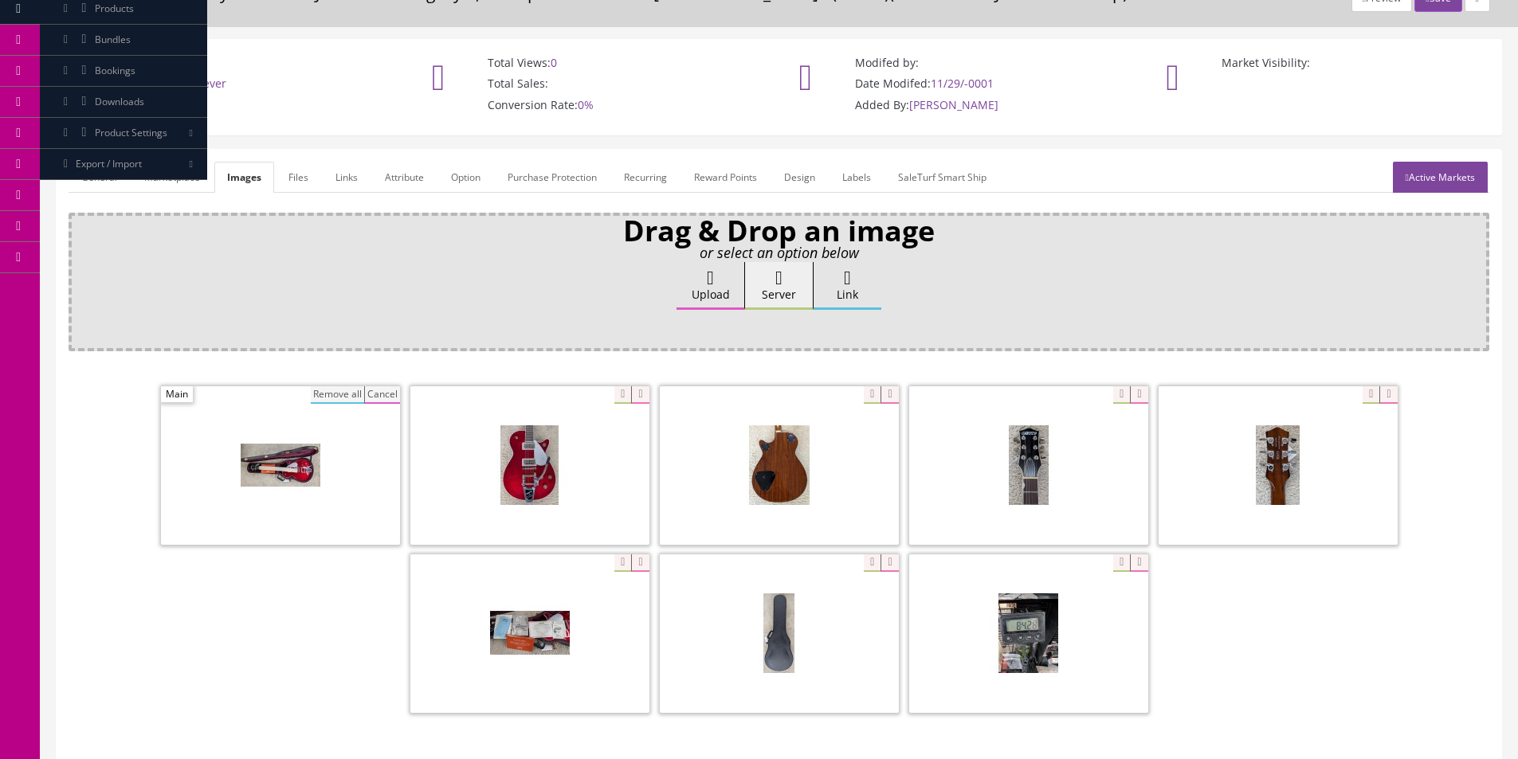
click at [326, 392] on button "Remove all" at bounding box center [337, 395] width 53 height 18
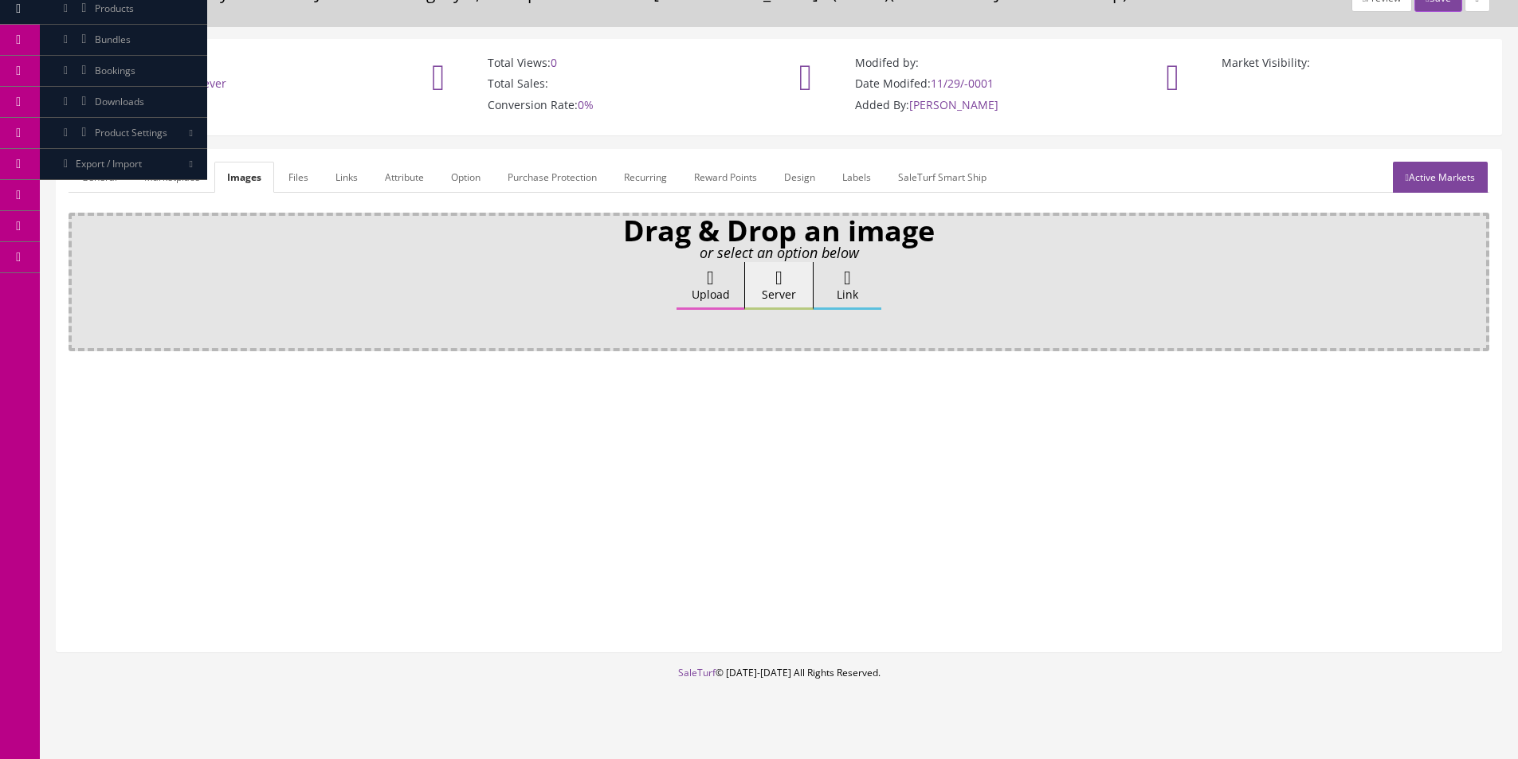
click at [376, 176] on link "Attribute" at bounding box center [404, 177] width 65 height 31
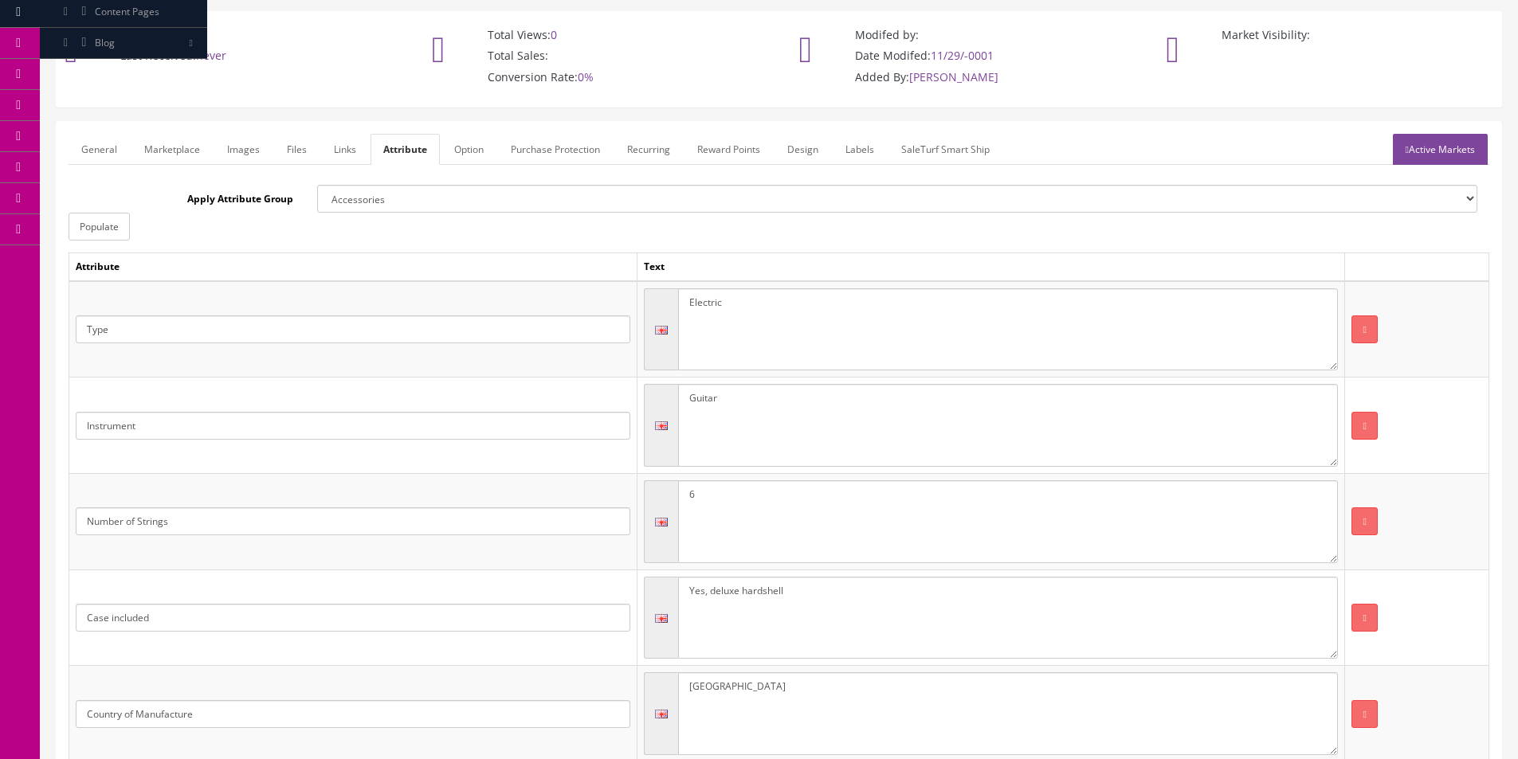
scroll to position [0, 0]
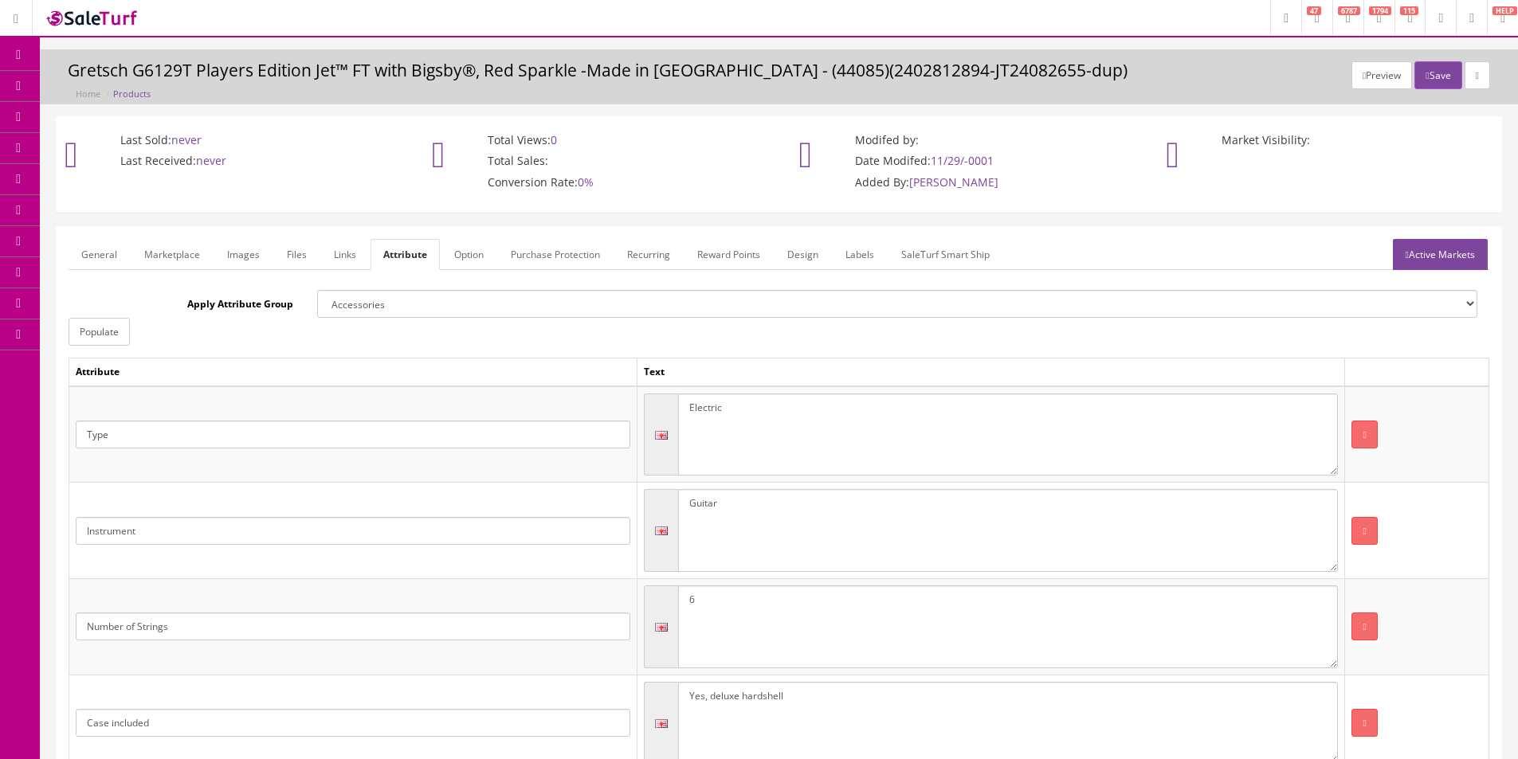
click at [1465, 253] on link "Active Markets" at bounding box center [1440, 254] width 95 height 31
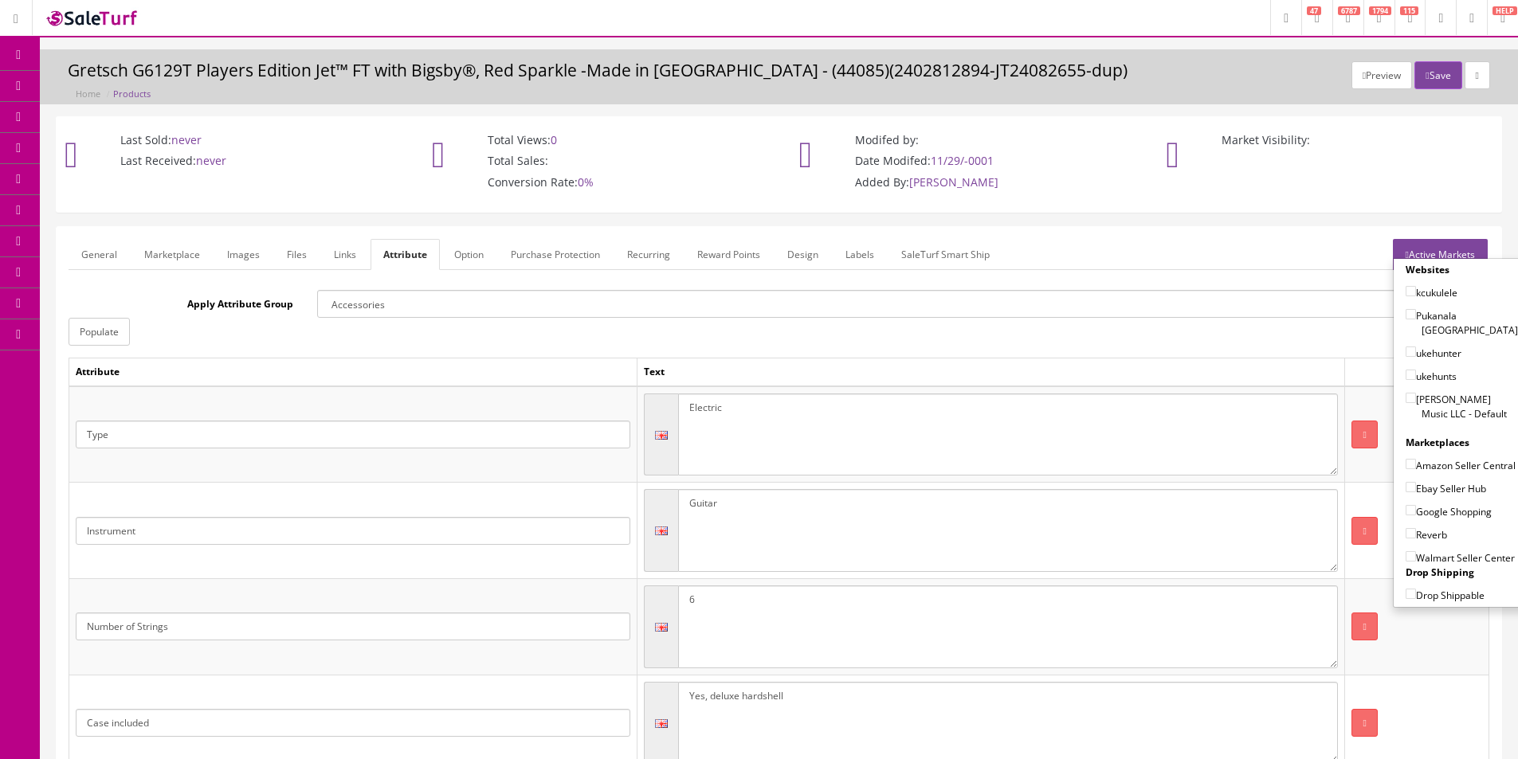
click at [1425, 394] on label "Butler Music LLC - Default" at bounding box center [1462, 406] width 112 height 30
click at [1416, 394] on input"] "Butler Music LLC - Default" at bounding box center [1411, 398] width 10 height 10
checkbox input"] "true"
click at [1430, 457] on label "Amazon Seller Central" at bounding box center [1461, 465] width 110 height 16
click at [1416, 459] on input"] "Amazon Seller Central" at bounding box center [1411, 464] width 10 height 10
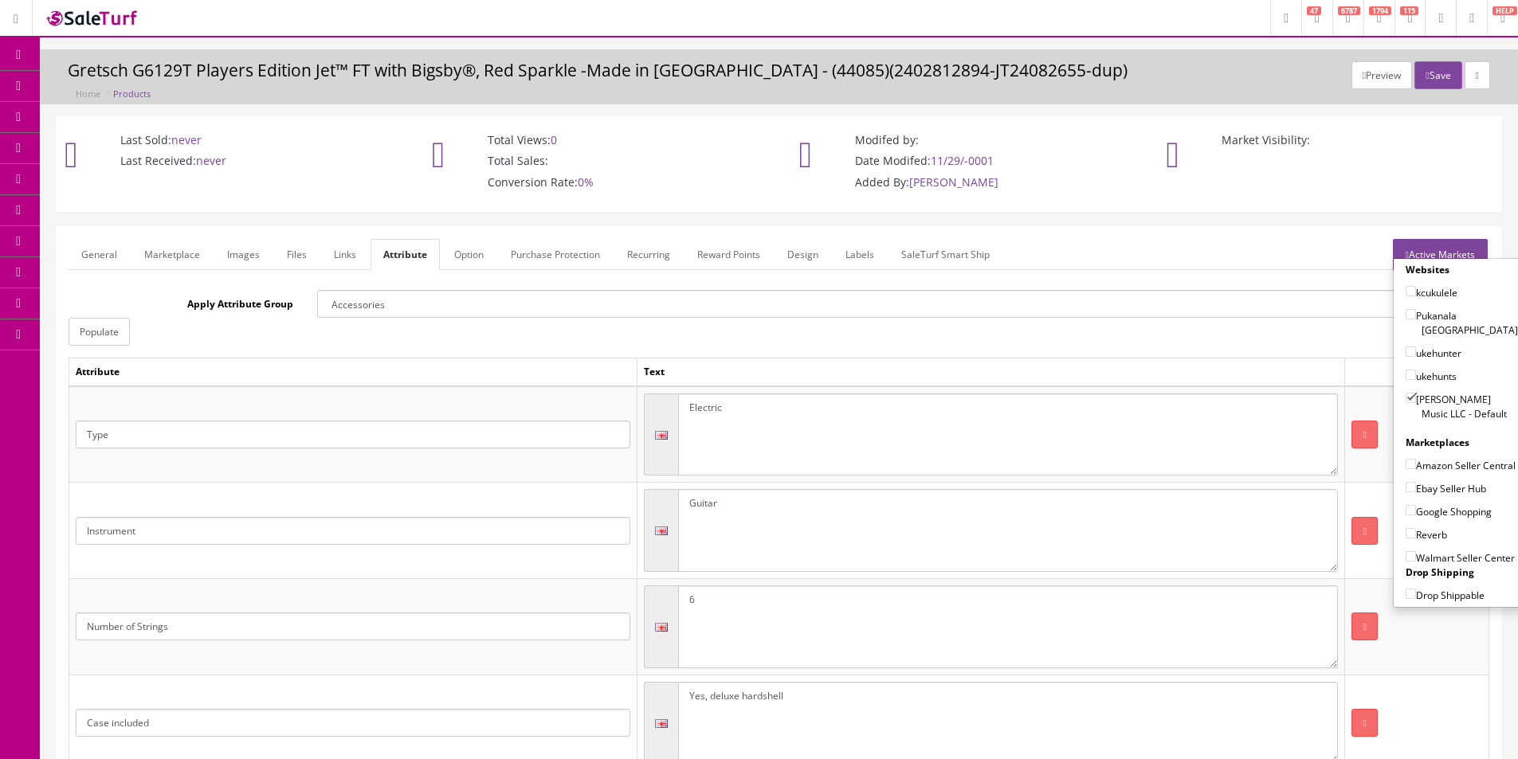
checkbox input"] "true"
drag, startPoint x: 1426, startPoint y: 488, endPoint x: 1425, endPoint y: 513, distance: 25.5
click at [1426, 489] on label "Ebay Seller Hub" at bounding box center [1446, 488] width 80 height 16
click at [1416, 489] on input"] "Ebay Seller Hub" at bounding box center [1411, 487] width 10 height 10
checkbox input"] "true"
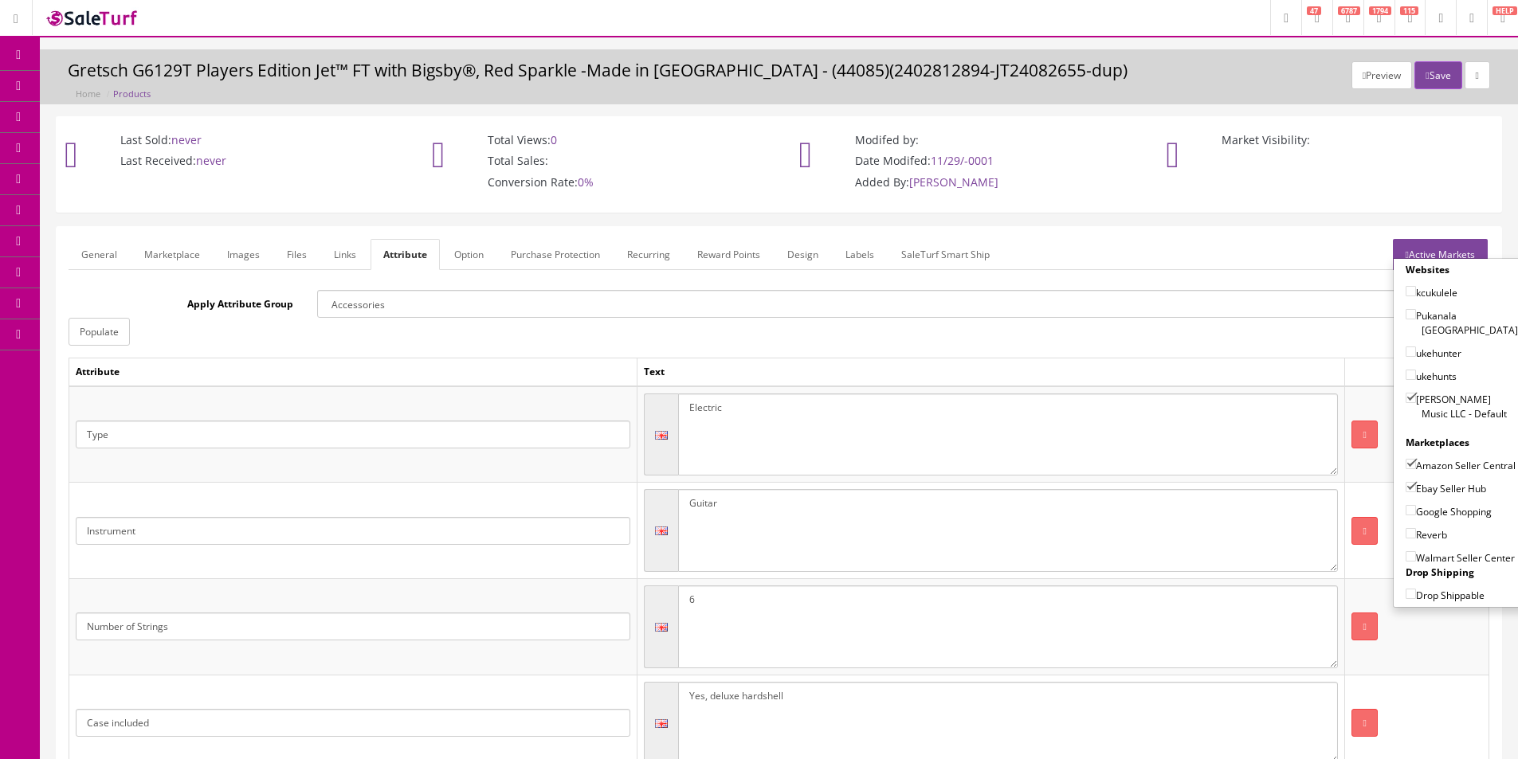
click at [1424, 517] on label "Google Shopping" at bounding box center [1449, 512] width 86 height 16
click at [1416, 516] on input"] "Google Shopping" at bounding box center [1411, 510] width 10 height 10
checkbox input"] "true"
click at [1420, 542] on label "Reverb" at bounding box center [1426, 535] width 41 height 16
click at [1416, 539] on input"] "Reverb" at bounding box center [1411, 533] width 10 height 10
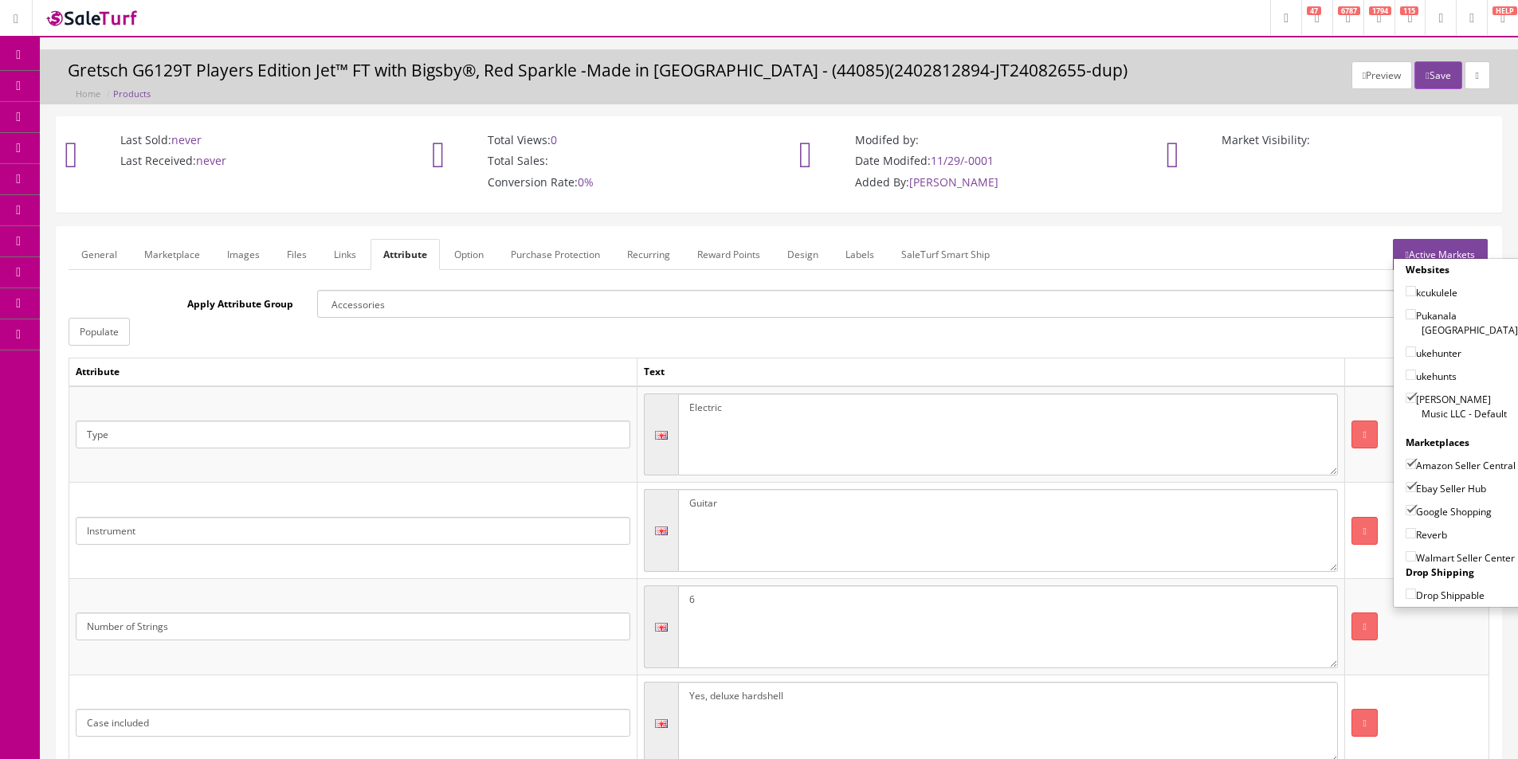
checkbox input"] "true"
click at [1422, 69] on button "Save" at bounding box center [1437, 75] width 47 height 28
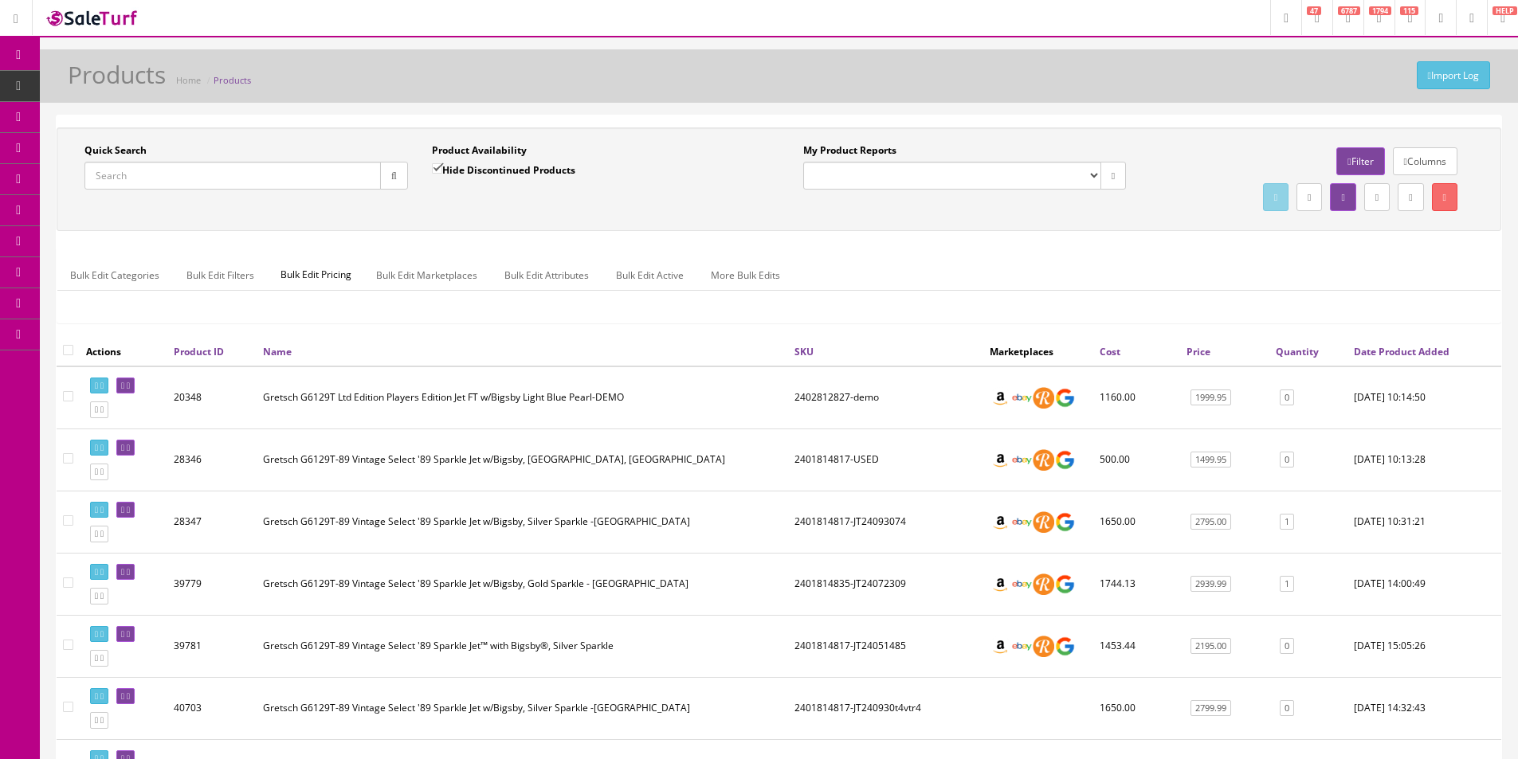
scroll to position [435, 0]
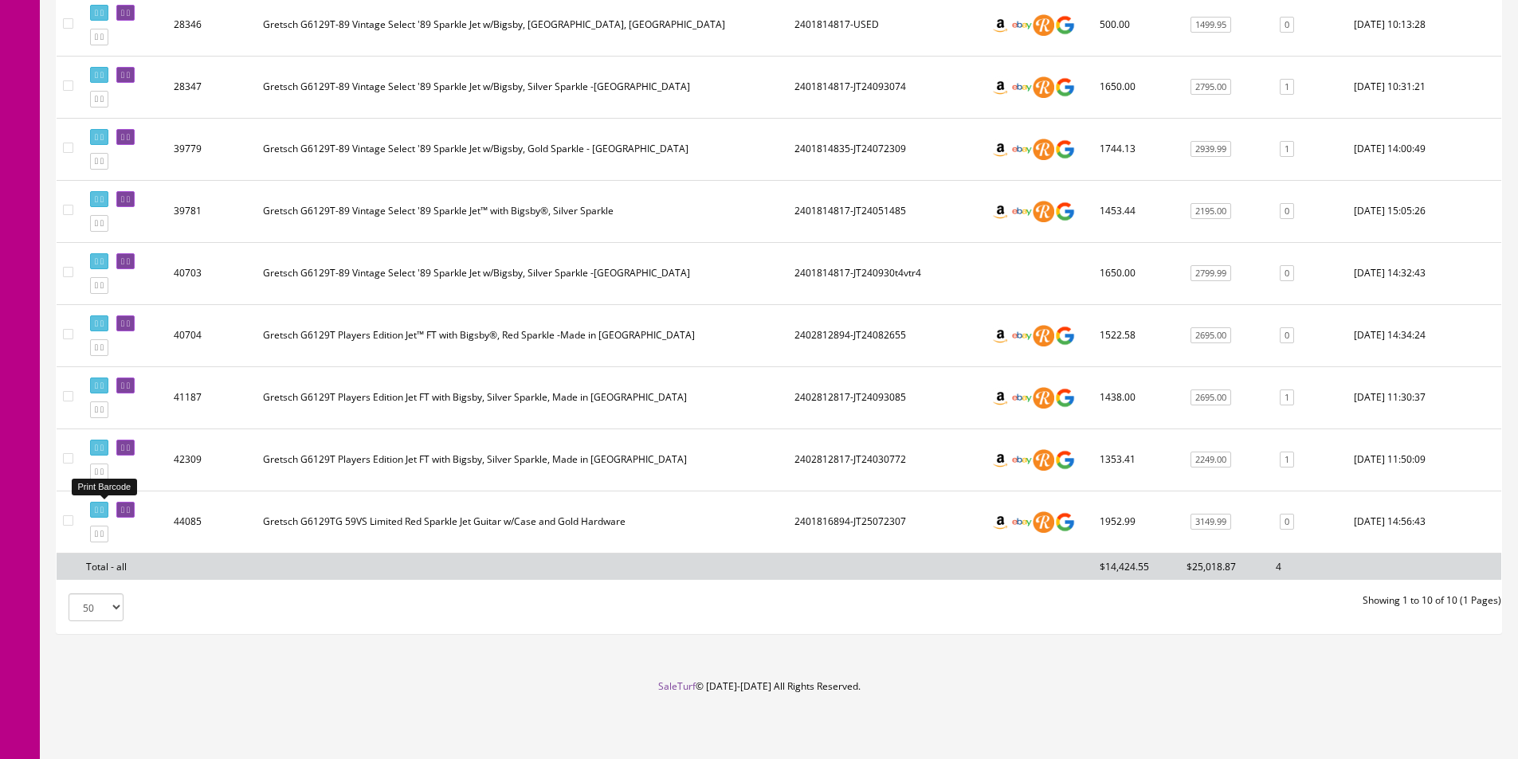
click at [104, 510] on icon at bounding box center [101, 510] width 3 height 9
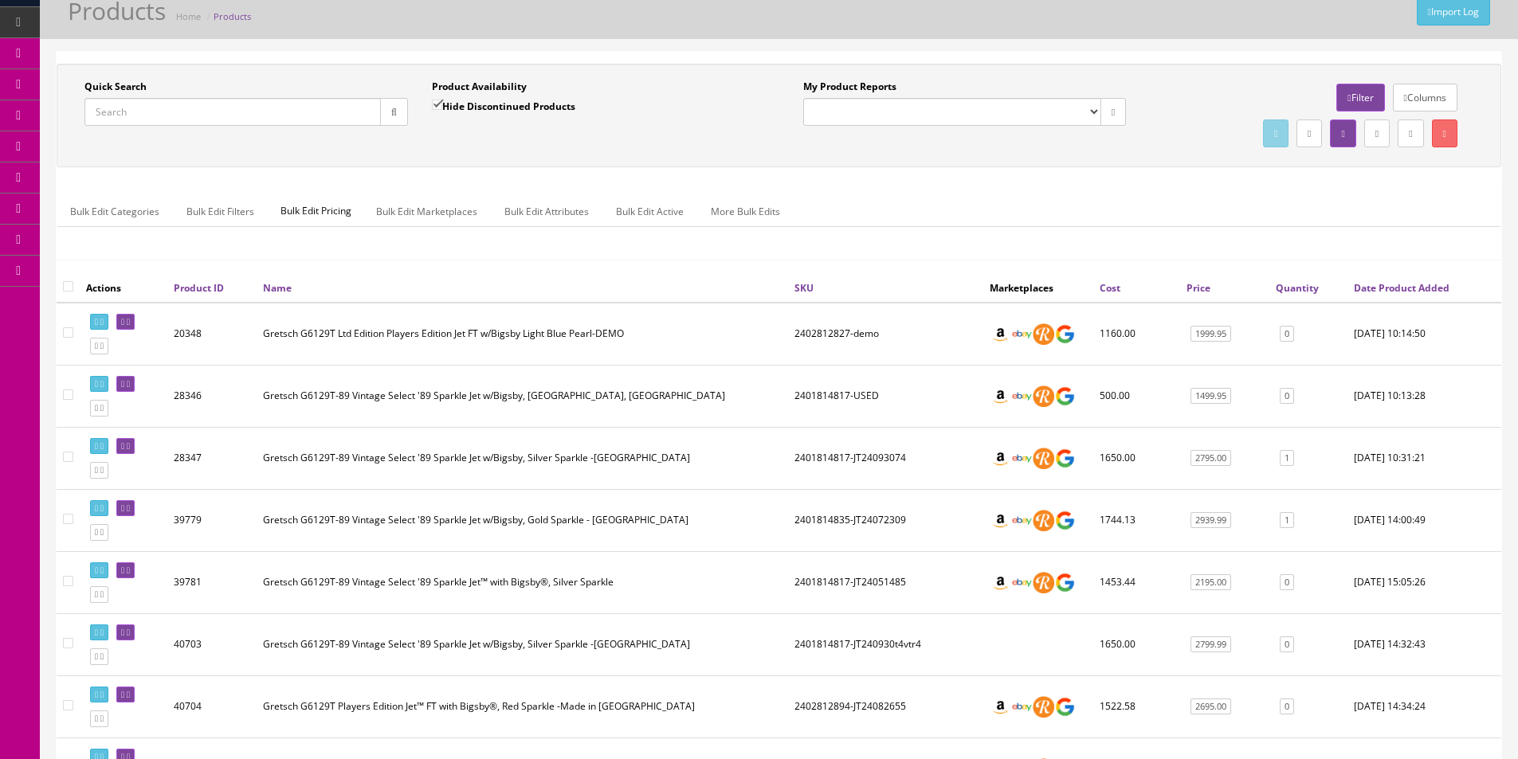
scroll to position [0, 0]
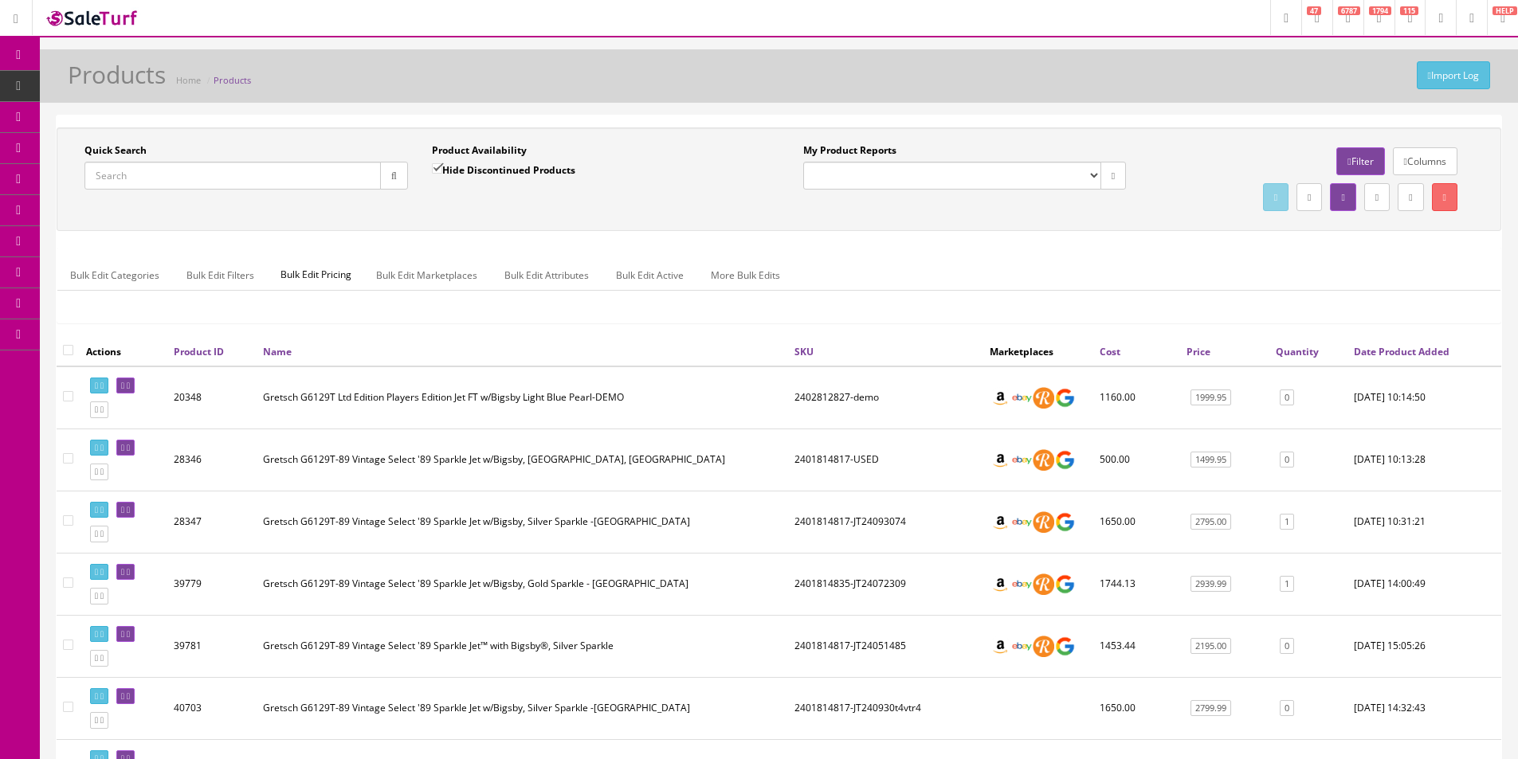
click at [8, 53] on link "Dashboard" at bounding box center [20, 55] width 40 height 31
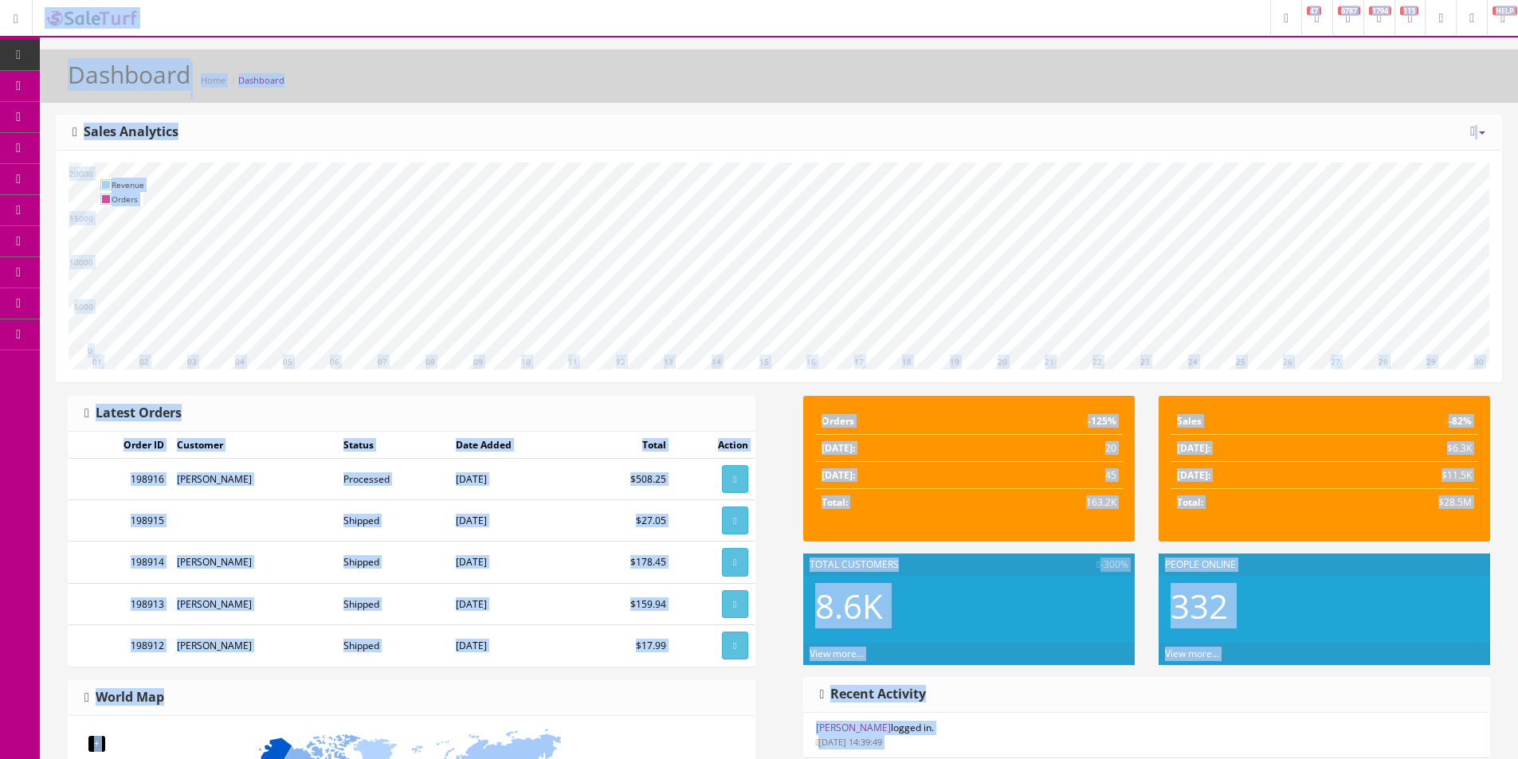
click at [559, 150] on div "[DATE] Week Month Year Year over Year Last Year over Prior Year Sales Analytics" at bounding box center [779, 133] width 1445 height 35
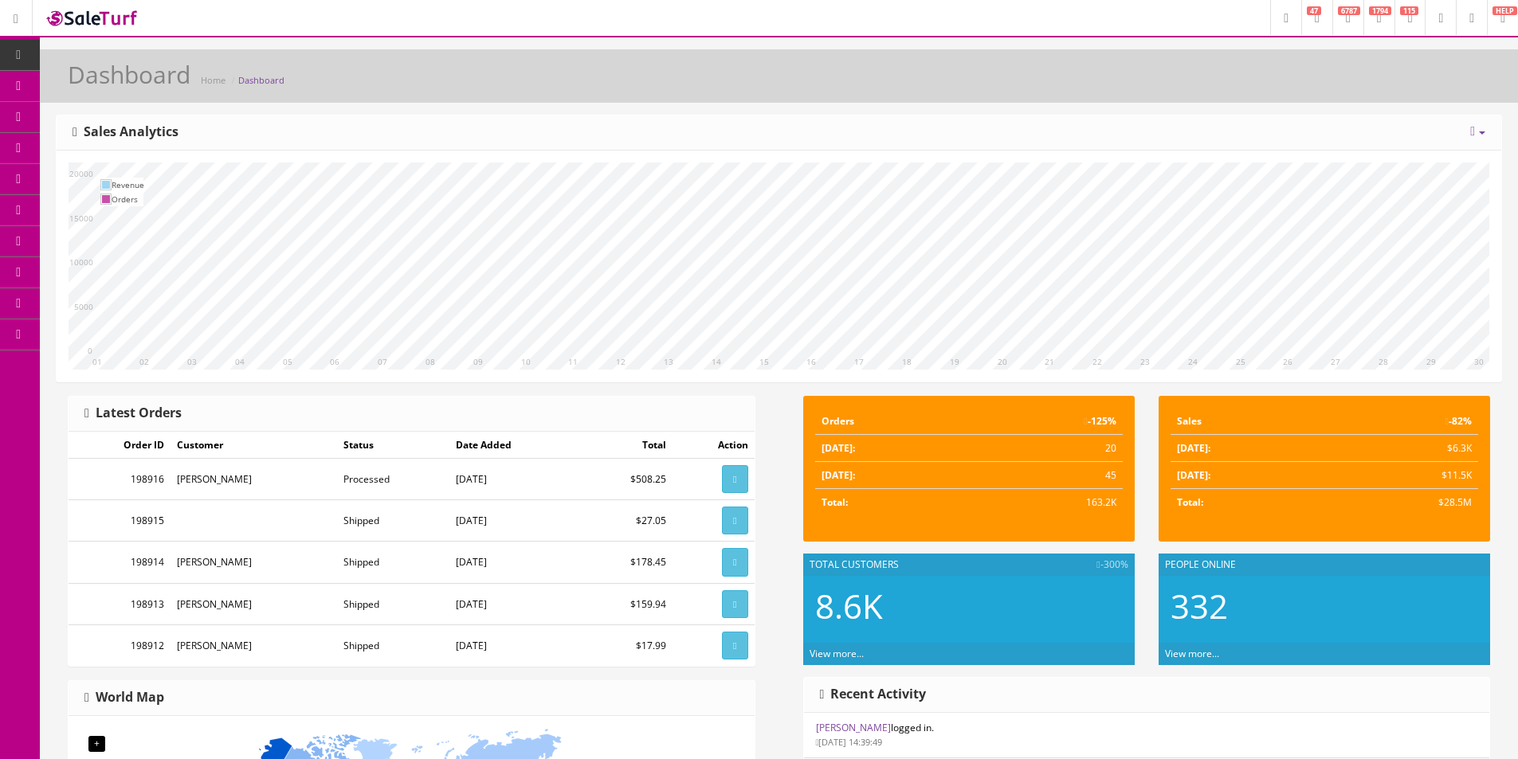
drag, startPoint x: 559, startPoint y: 150, endPoint x: 532, endPoint y: 539, distance: 389.8
click at [559, 151] on div "[DATE] Week Month Year Year over Year Last Year over Prior Year Sales Analytics…" at bounding box center [779, 249] width 1446 height 268
click at [1280, 69] on div "Dashboard Home Dashboard" at bounding box center [779, 80] width 1454 height 38
click at [52, 77] on link "Products" at bounding box center [123, 86] width 167 height 31
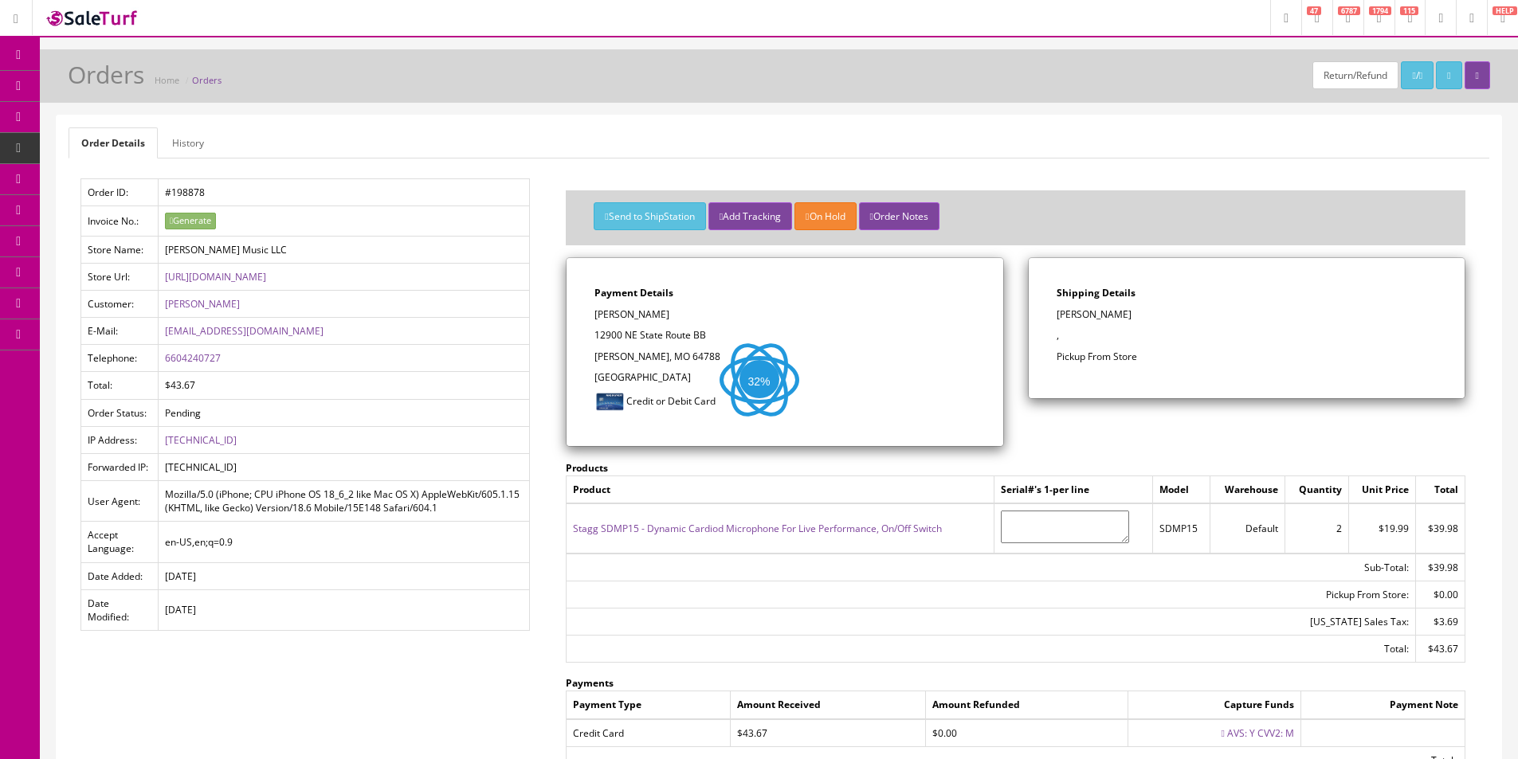
click at [192, 138] on link "History" at bounding box center [187, 142] width 57 height 31
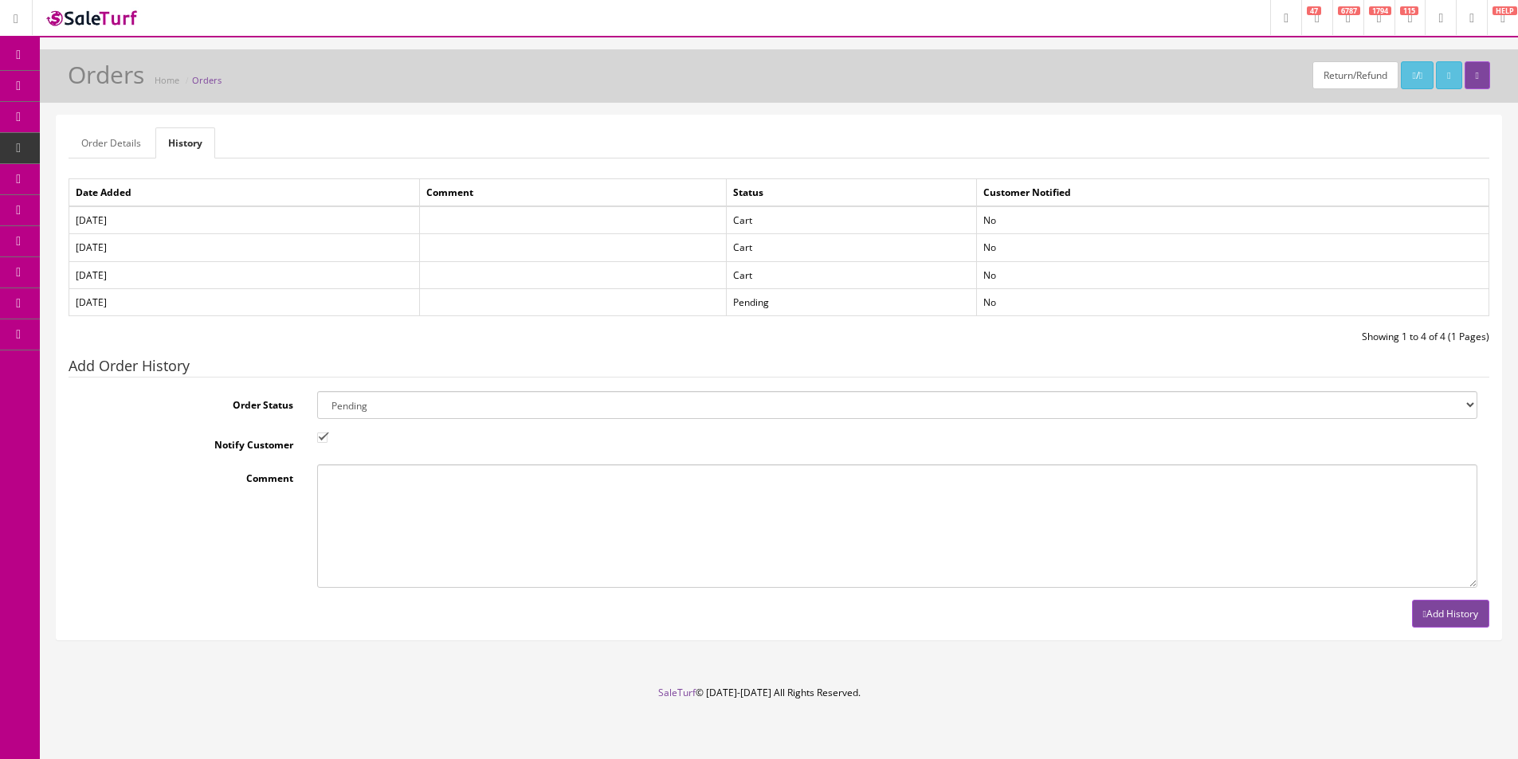
click at [333, 414] on select "Amazon Cart Awaiting Product Canceled Canceled Reversal Cart Chargeback Complet…" at bounding box center [897, 405] width 1160 height 28
select select "15"
click at [317, 391] on select "Amazon Cart Awaiting Product Canceled Canceled Reversal Cart Chargeback Complet…" at bounding box center [897, 405] width 1160 height 28
click at [317, 433] on input "Notify Customer" at bounding box center [322, 438] width 10 height 10
checkbox input "false"
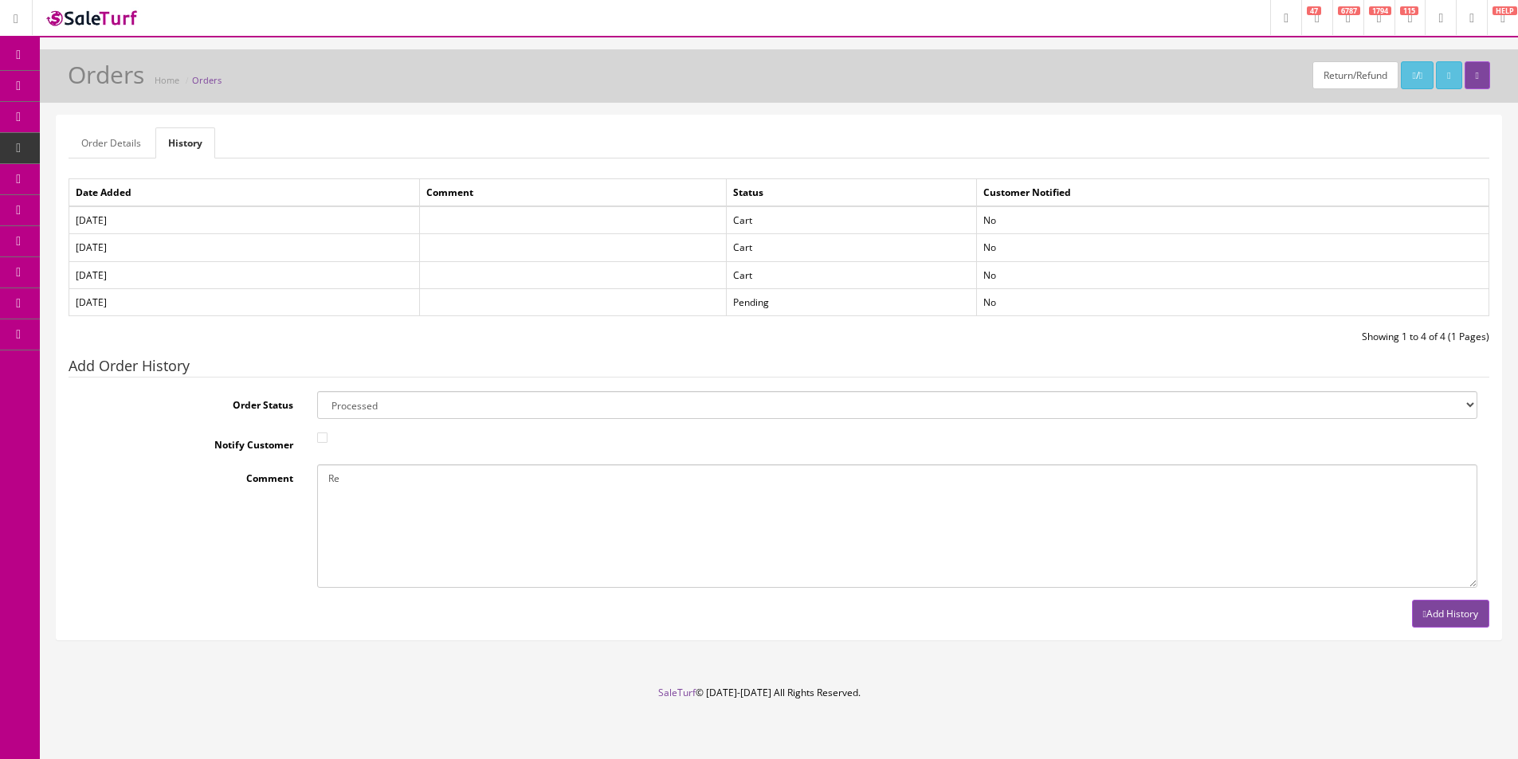
type textarea "R"
drag, startPoint x: 322, startPoint y: 438, endPoint x: 377, endPoint y: 515, distance: 94.2
click at [323, 438] on input "Notify Customer" at bounding box center [322, 438] width 10 height 10
checkbox input "true"
click at [383, 513] on textarea "Comment" at bounding box center [897, 527] width 1160 height 124
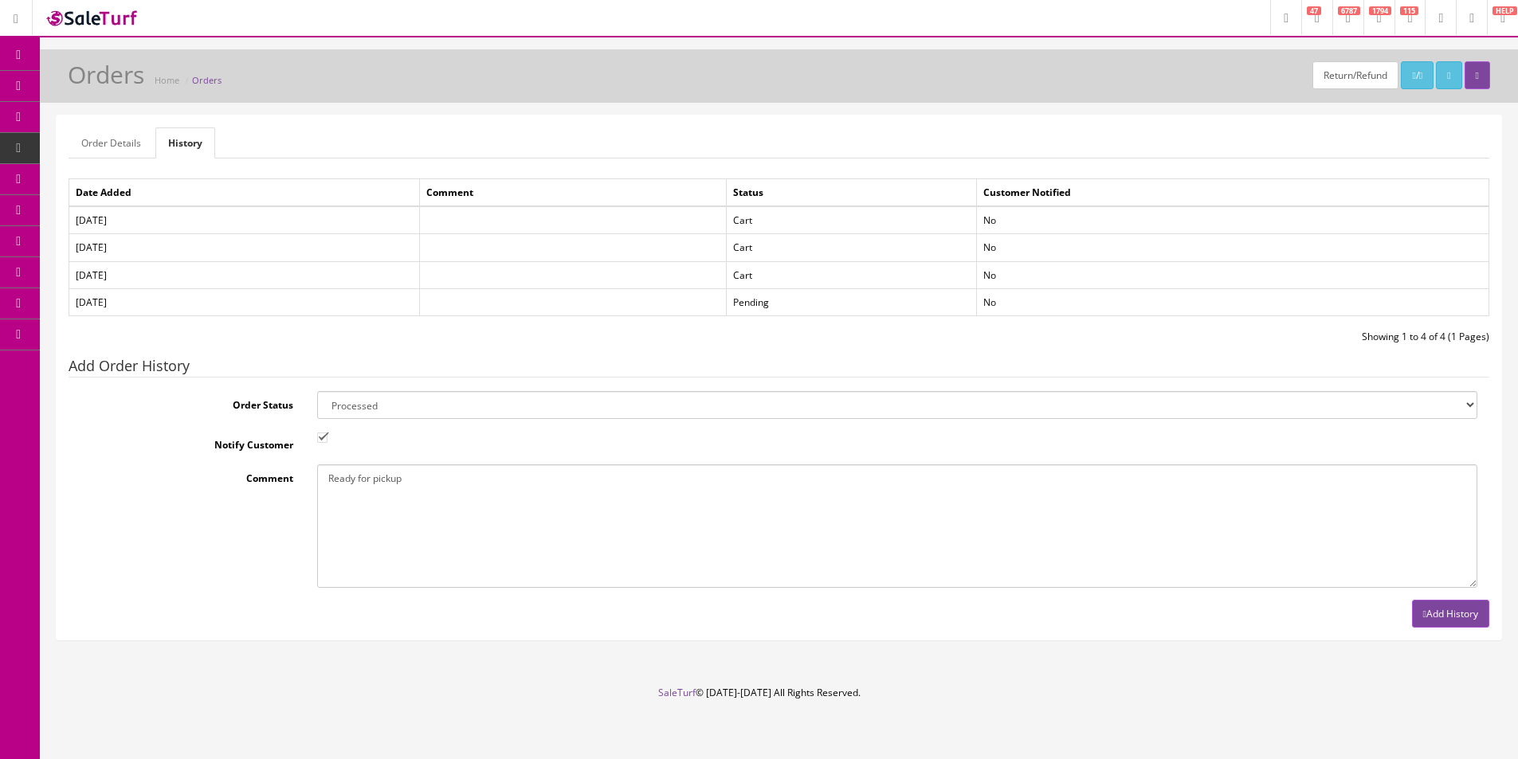
type textarea "Ready for pickup"
click at [1471, 623] on button "Add History" at bounding box center [1450, 614] width 77 height 28
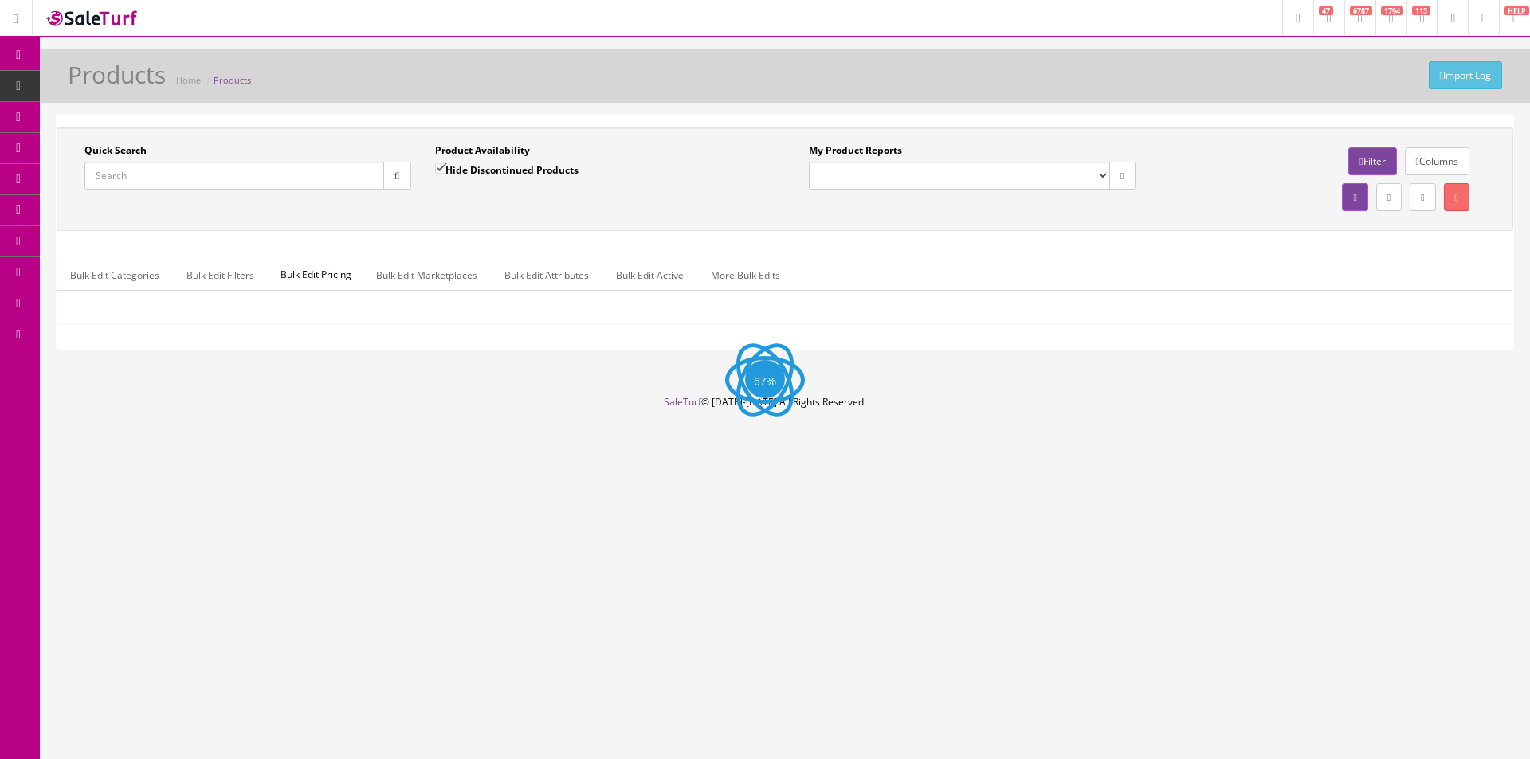
paste input "2965852339"
click at [319, 185] on input "Quick Search" at bounding box center [234, 176] width 300 height 28
type input "2965852339"
click at [465, 163] on label "Hide Discontinued Products" at bounding box center [506, 170] width 143 height 16
click at [445, 163] on input "Hide Discontinued Products" at bounding box center [440, 168] width 10 height 10
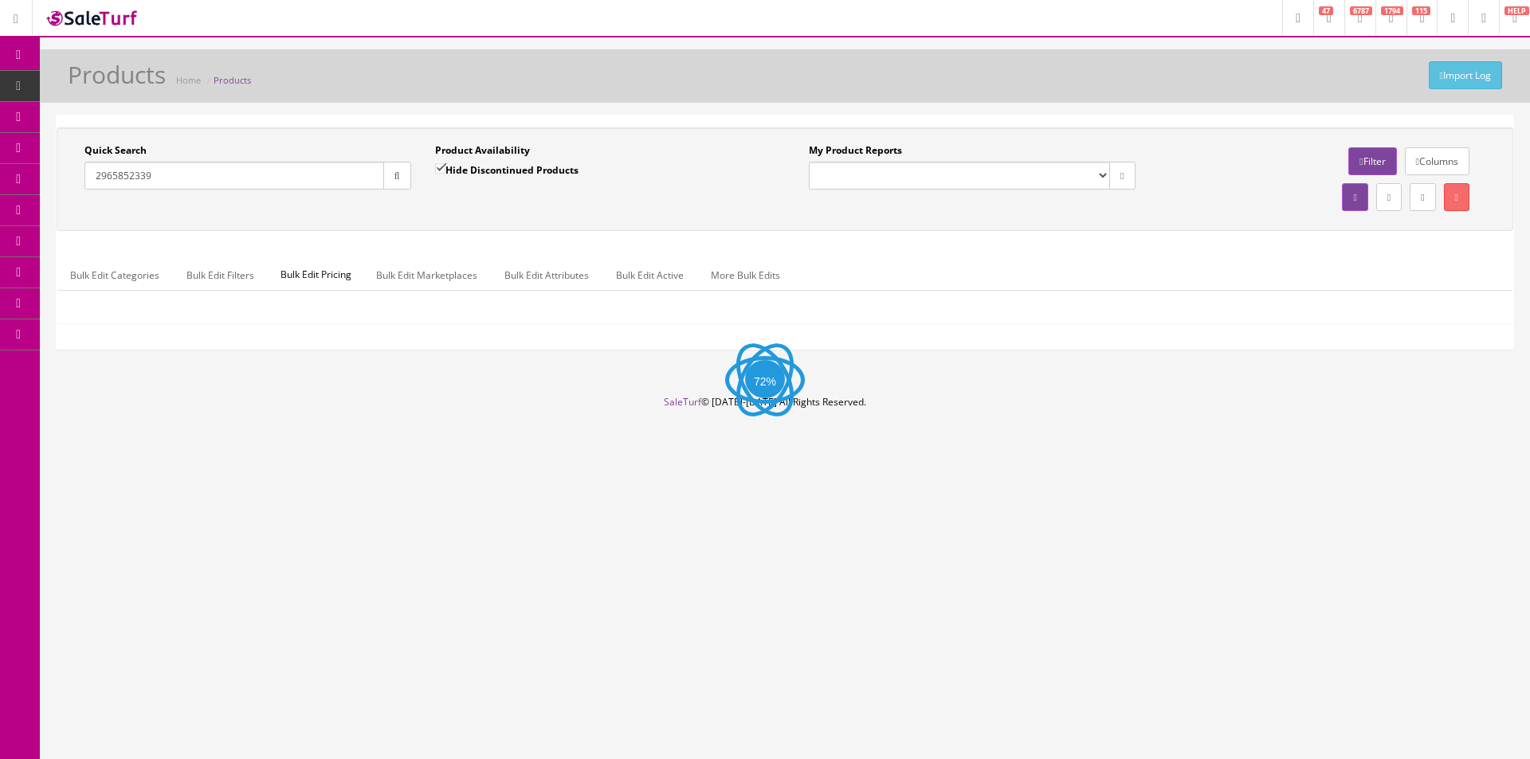
checkbox input "false"
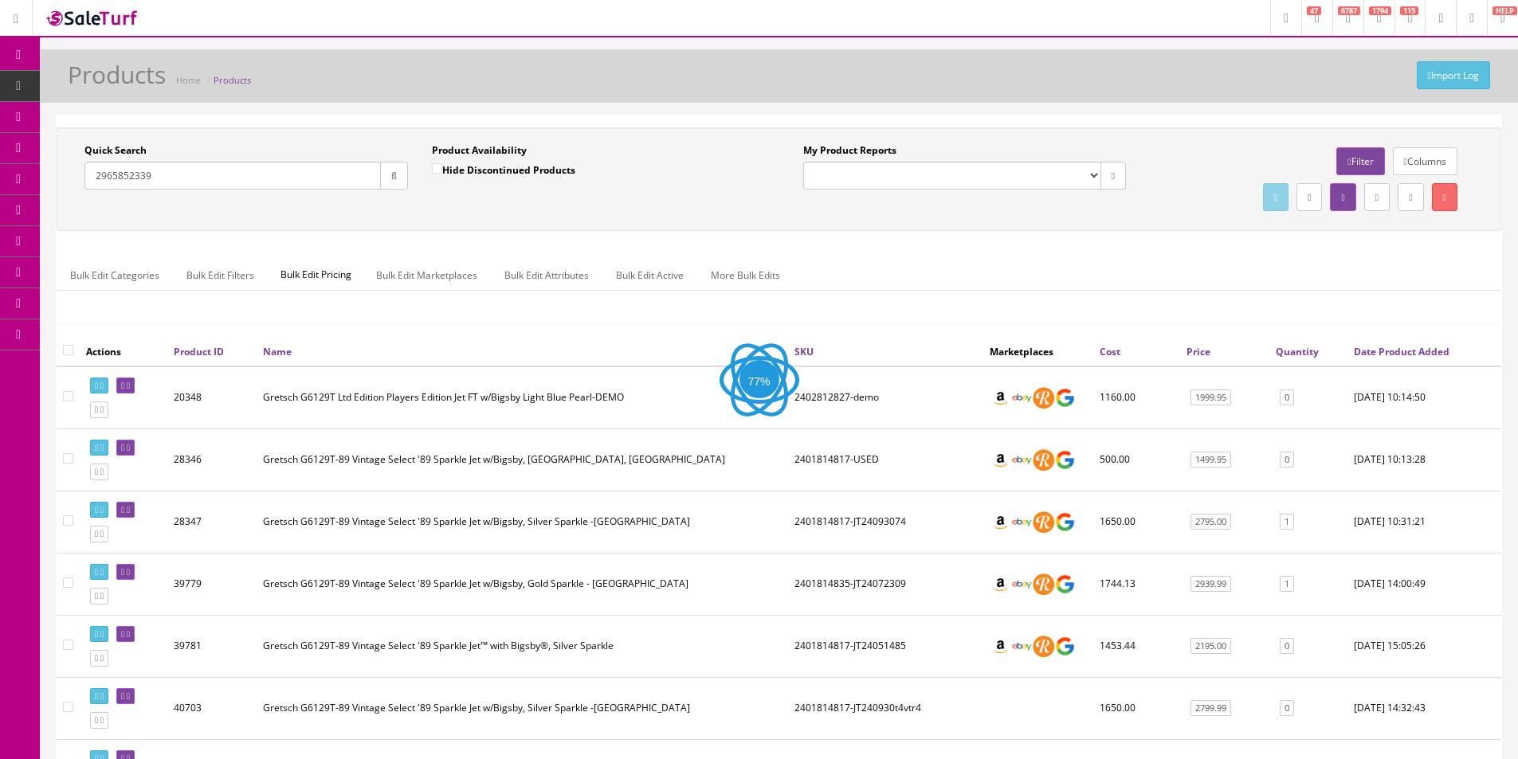
drag, startPoint x: 388, startPoint y: 171, endPoint x: 405, endPoint y: 190, distance: 26.0
click at [390, 171] on button "button" at bounding box center [394, 176] width 28 height 28
click at [417, 202] on div "Quick Search 2965852339 Date From" at bounding box center [246, 172] width 347 height 58
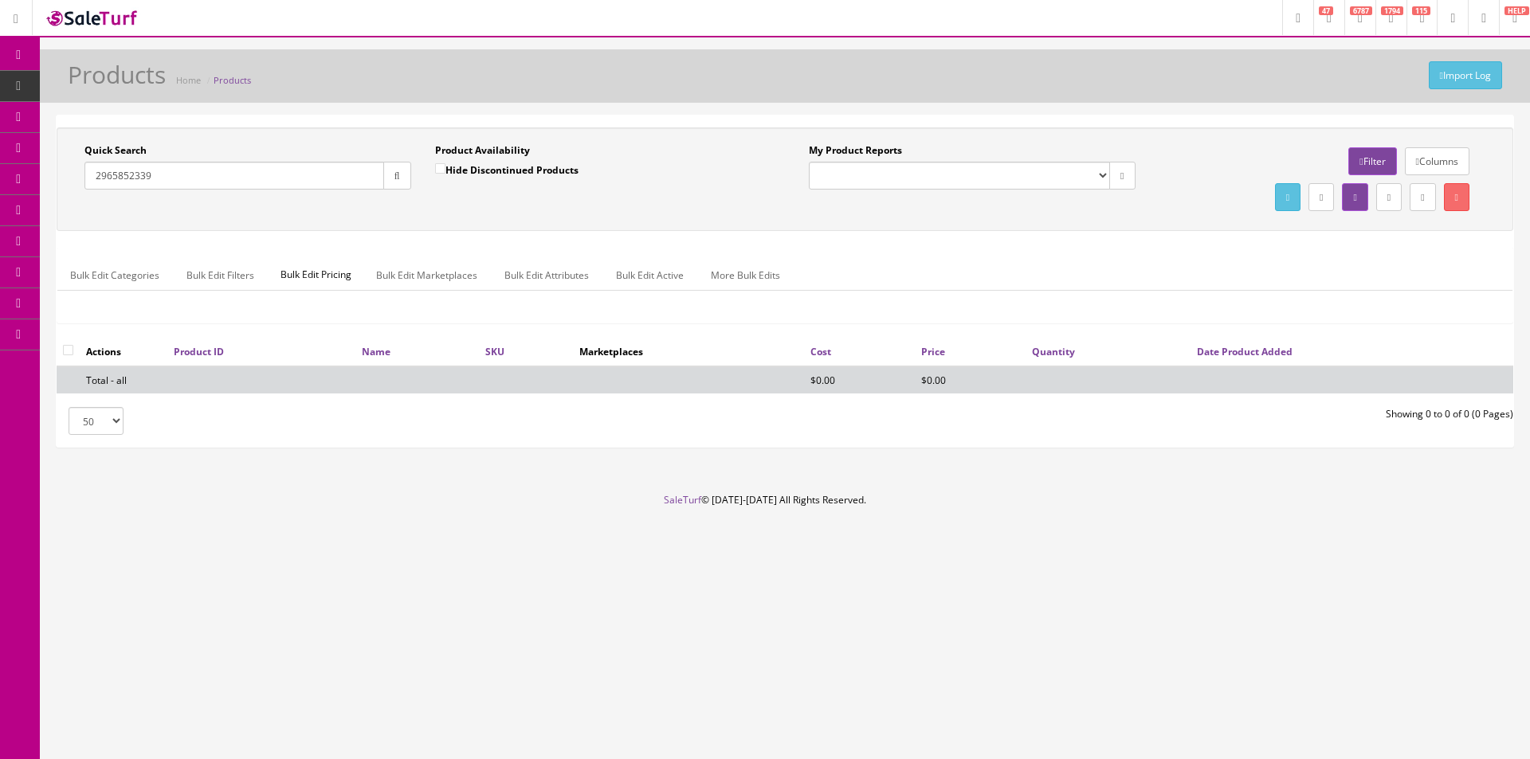
click at [269, 175] on input "2965852339" at bounding box center [234, 176] width 300 height 28
click at [285, 167] on input "2965852" at bounding box center [234, 176] width 300 height 28
type input "Pro-Mod Plus"
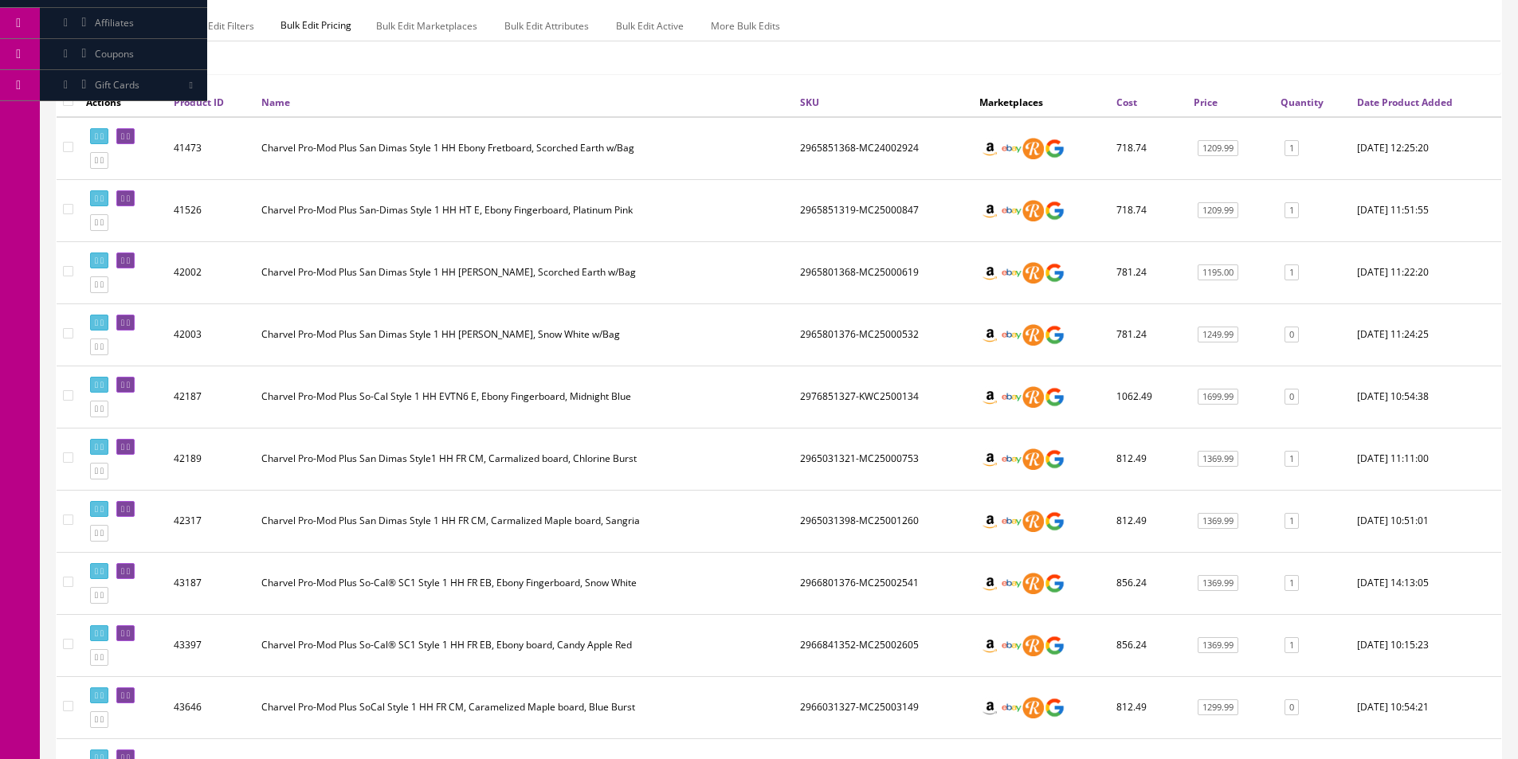
scroll to position [497, 0]
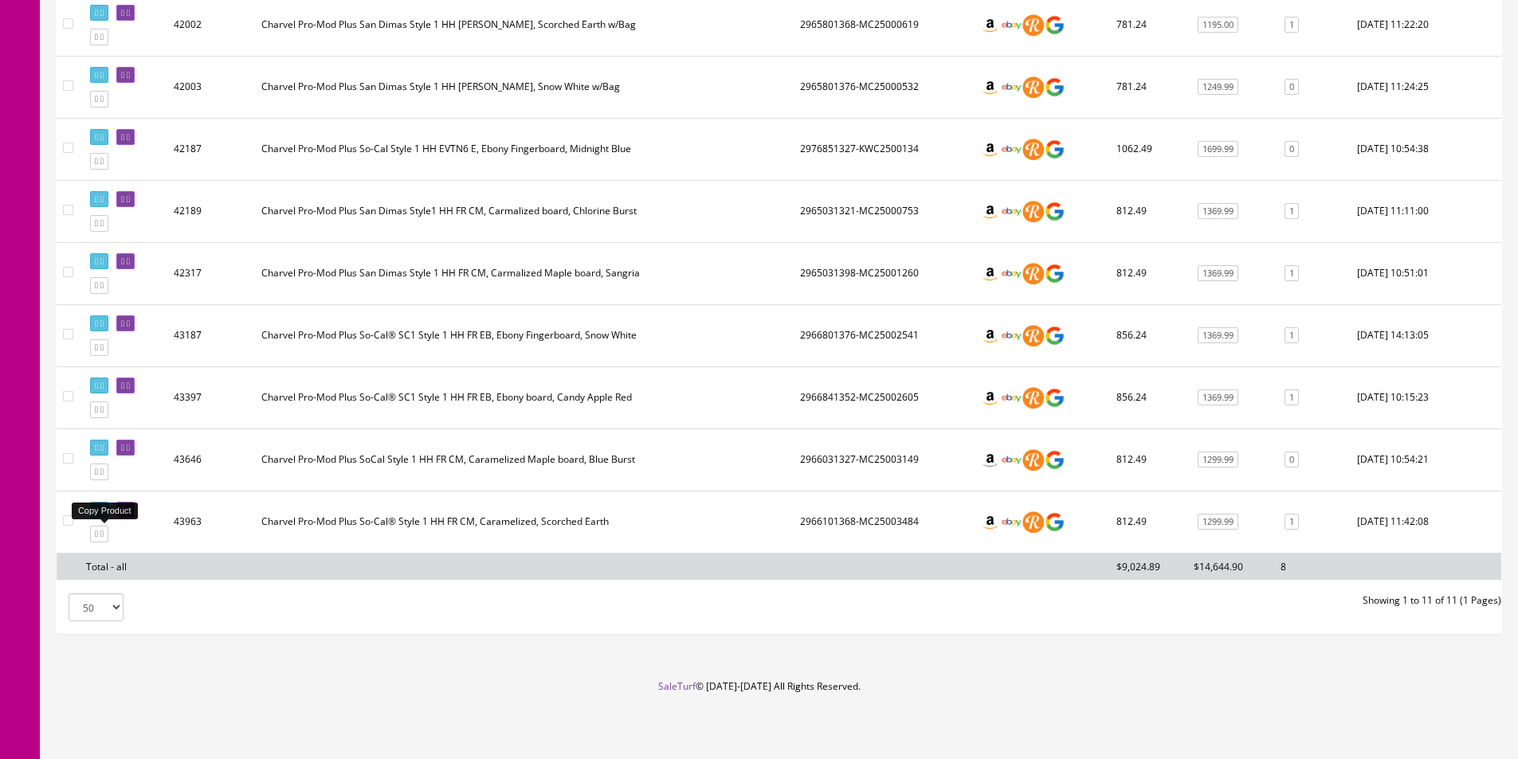
click at [98, 532] on icon at bounding box center [96, 534] width 3 height 9
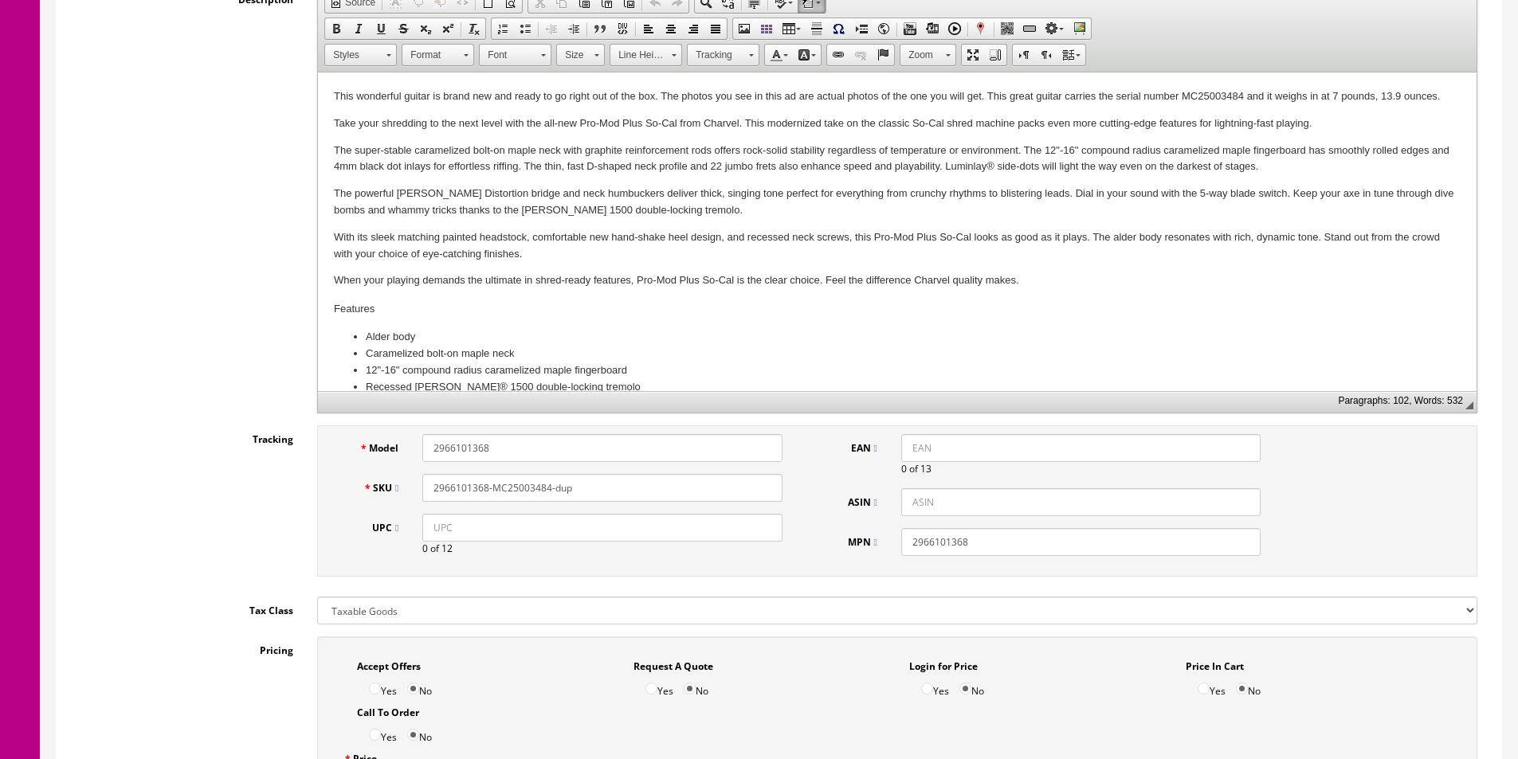
click at [358, 99] on p "This wonderful guitar is brand new and ready to go right out of the box. The ph…" at bounding box center [897, 96] width 1127 height 17
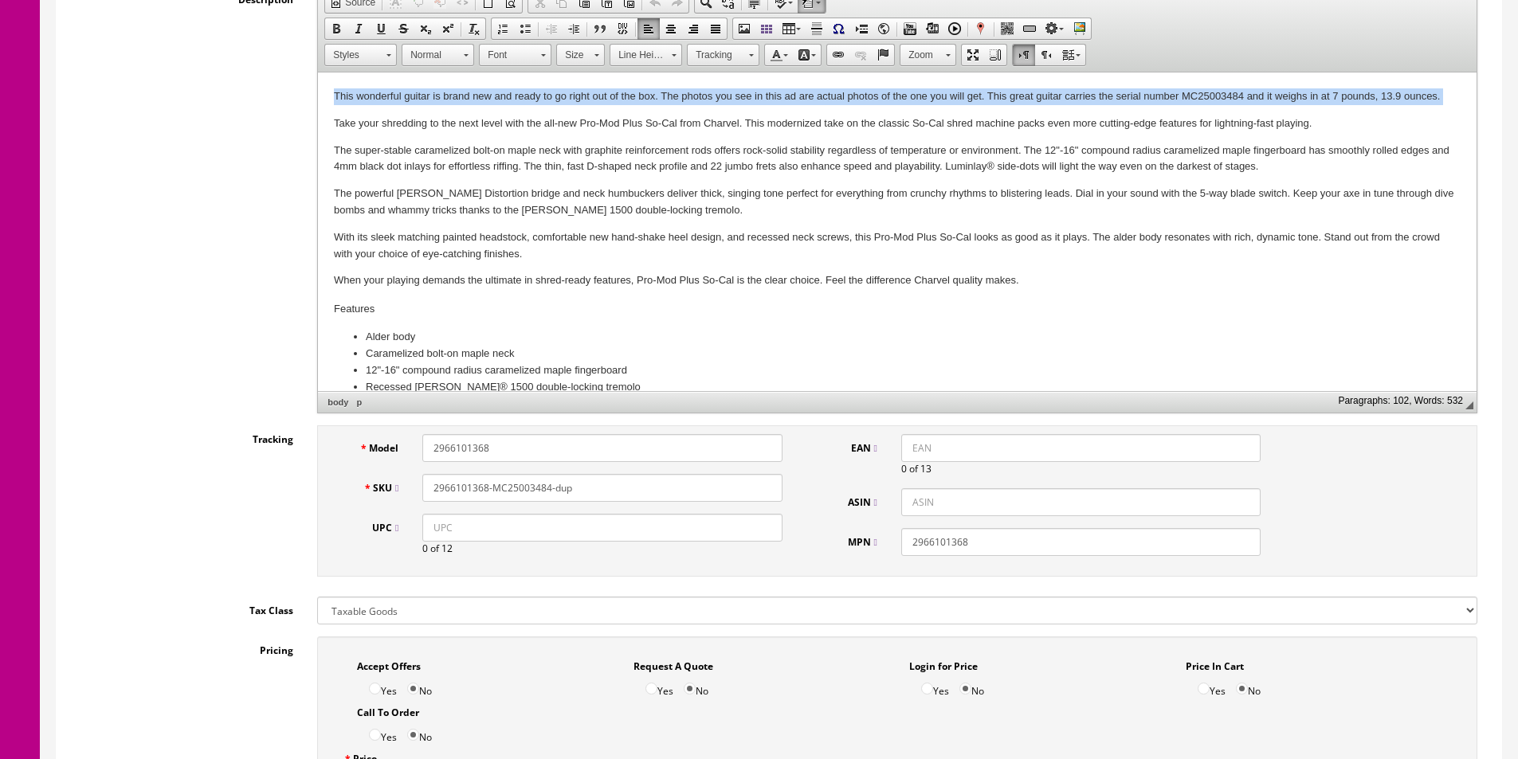
click at [358, 99] on p "This wonderful guitar is brand new and ready to go right out of the box. The ph…" at bounding box center [897, 96] width 1127 height 17
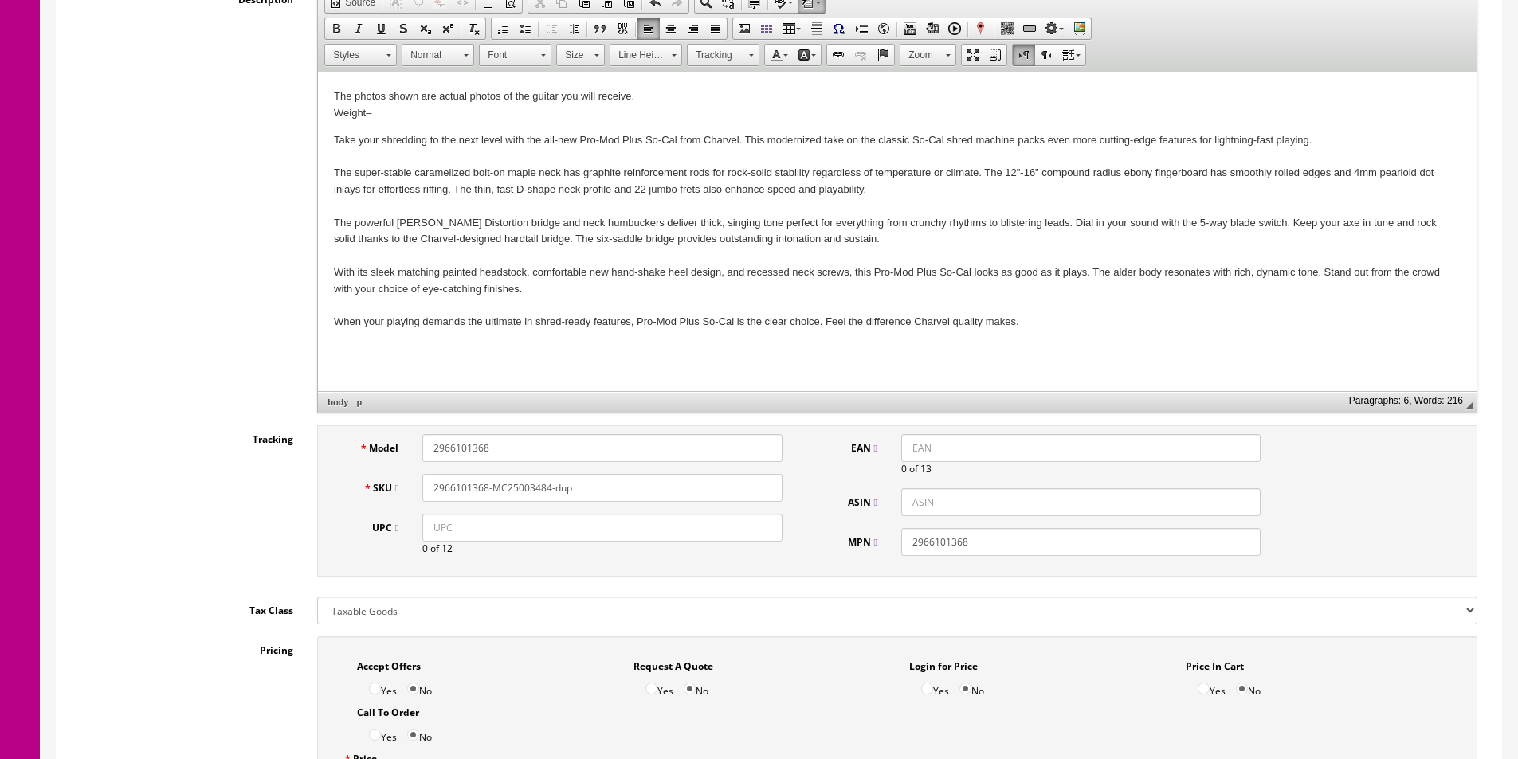
click at [1193, 347] on html "The photos shown are actual photos of the guitar you will receive. ​Weight – Ta…" at bounding box center [897, 210] width 1159 height 274
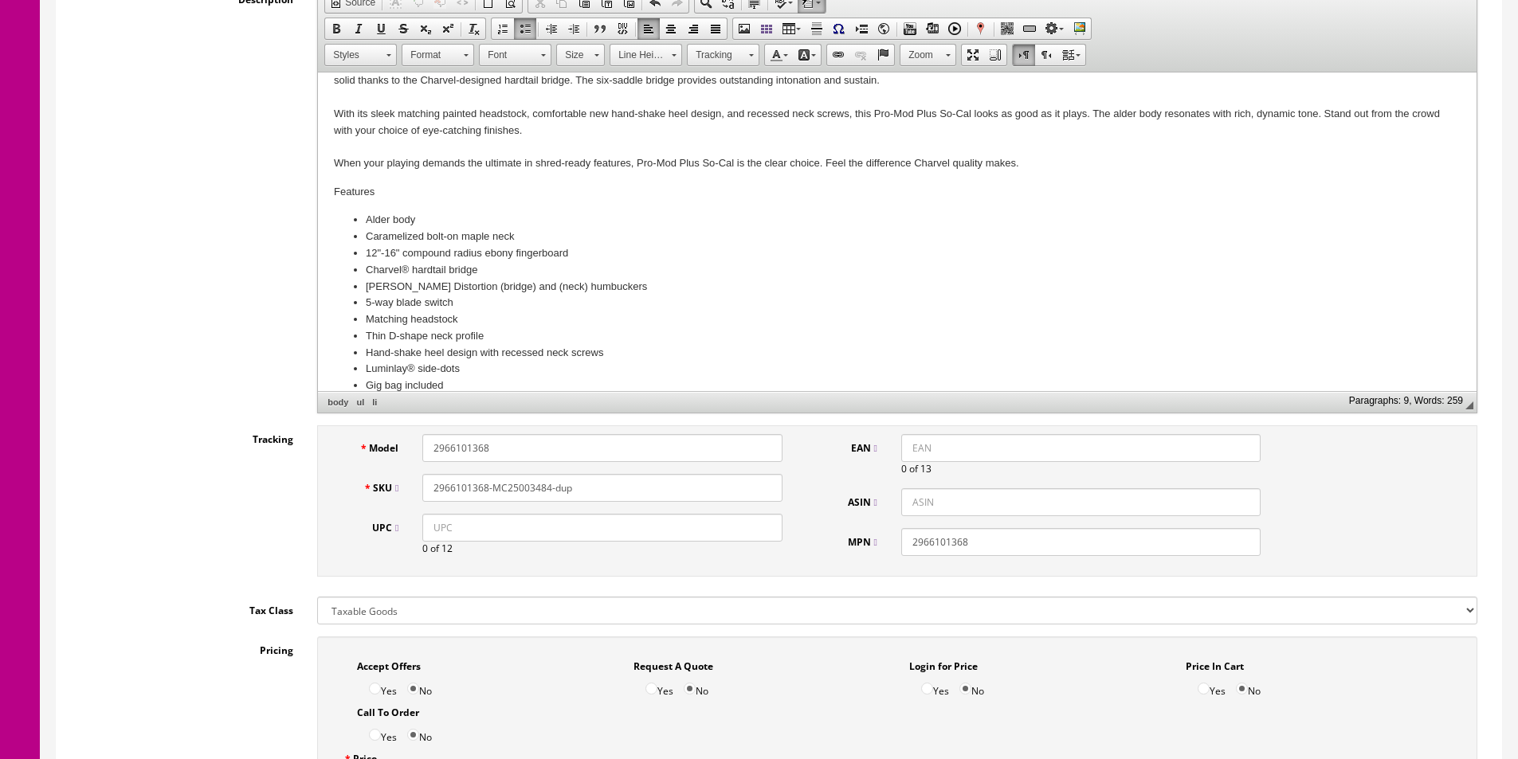
click at [367, 188] on h4 "Features" at bounding box center [897, 192] width 1127 height 13
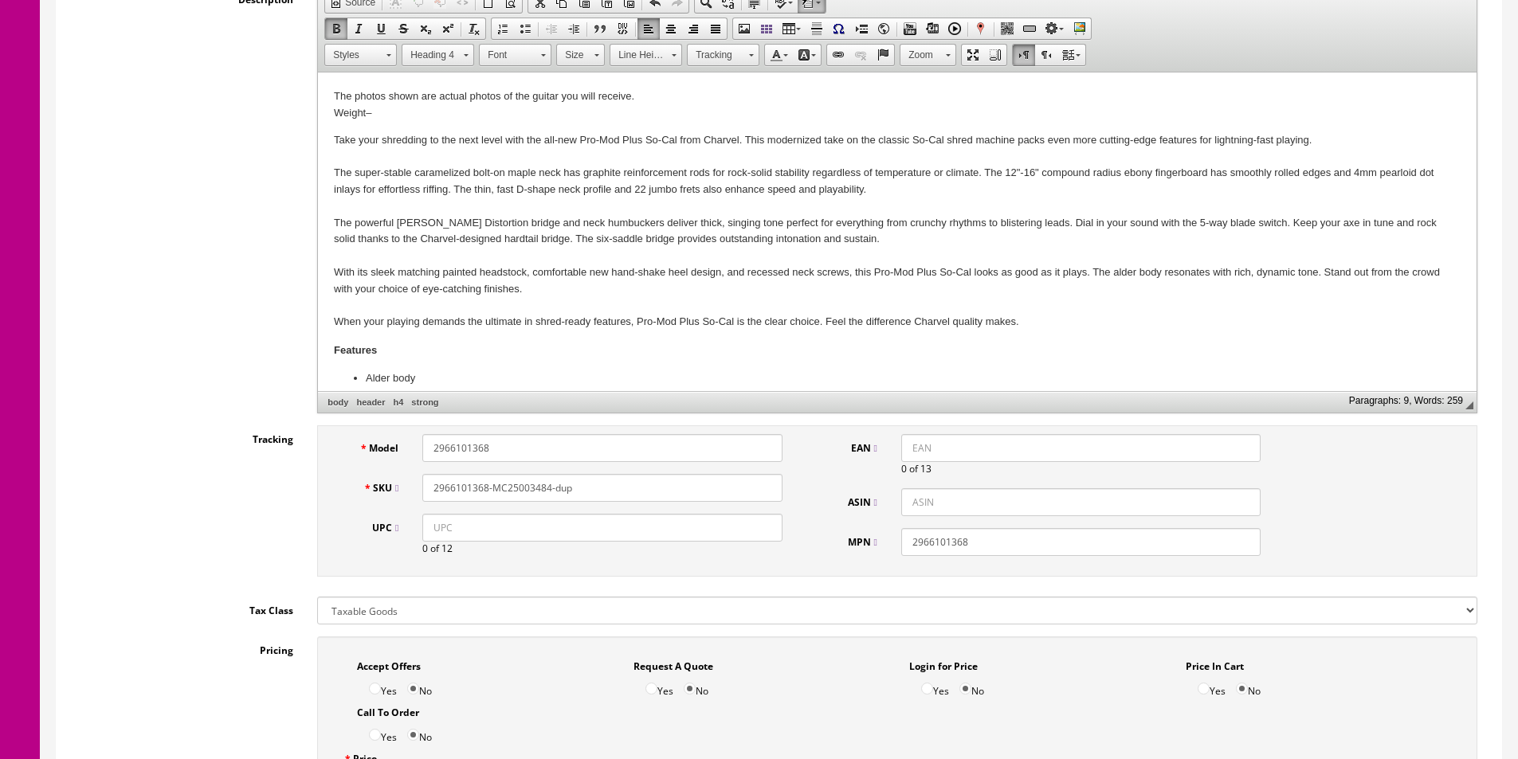
scroll to position [0, 0]
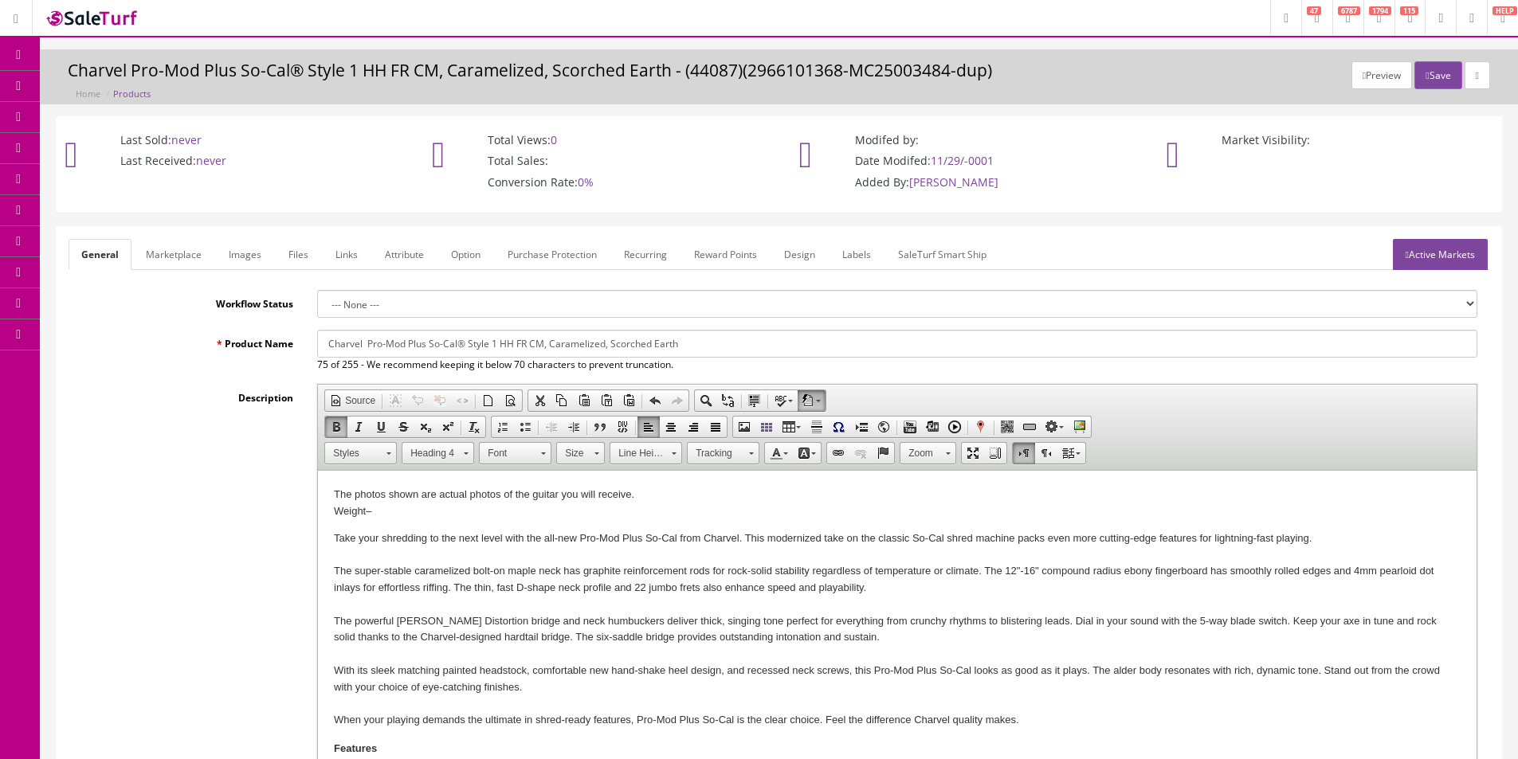
click at [441, 355] on input "Charvel Pro-Mod Plus So-Cal® Style 1 HH FR CM, Caramelized, Scorched Earth" at bounding box center [897, 344] width 1160 height 28
click at [440, 356] on input "Charvel Pro-Mod Plus So-Cal® Style 1 HH FR CM, Caramelized, Scorched Earth" at bounding box center [897, 344] width 1160 height 28
click at [441, 345] on input "Charvel Pro-Mod Plus So-Cal® Style 1 HH FR CM, Caramelized, Scorched Earth" at bounding box center [897, 344] width 1160 height 28
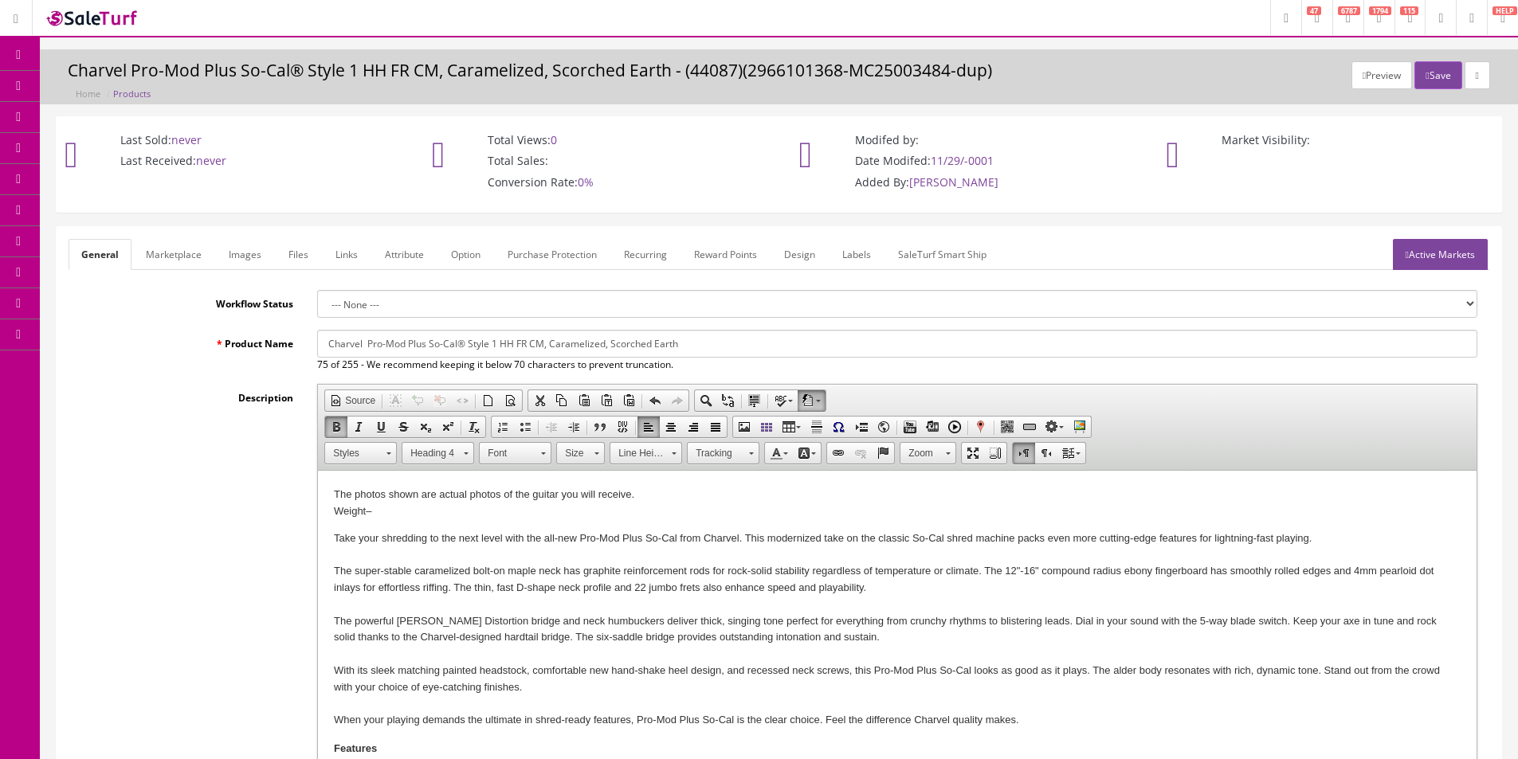
drag, startPoint x: 517, startPoint y: 342, endPoint x: 542, endPoint y: 343, distance: 24.7
click at [542, 343] on input "Charvel Pro-Mod Plus So-Cal® Style 1 HH FR CM, Caramelized, Scorched Earth" at bounding box center [897, 344] width 1160 height 28
drag, startPoint x: 541, startPoint y: 342, endPoint x: 855, endPoint y: 352, distance: 314.1
click at [855, 352] on input "Charvel Pro-Mod Plus So-Cal® Style 1 HH HT E, Caramelized, Scorched Earth" at bounding box center [897, 344] width 1160 height 28
click at [563, 340] on input "Charvel Pro-Mod Plus So-Cal® Style 1 HH HT E, Ferarri Red w/Bag" at bounding box center [897, 344] width 1160 height 28
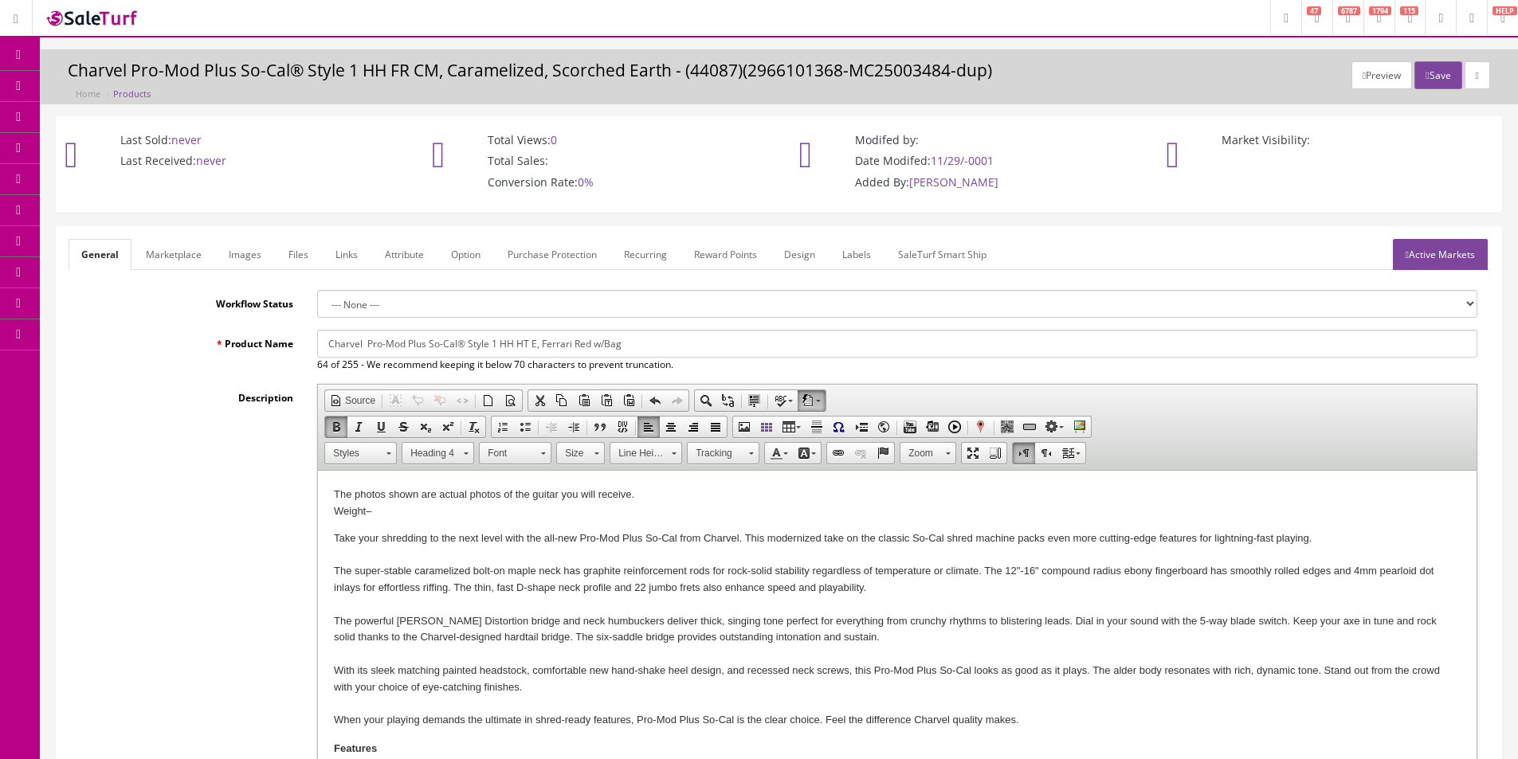
click at [540, 349] on input "Charvel Pro-Mod Plus So-Cal® Style 1 HH HT E, Ferrari Red w/Bag" at bounding box center [897, 344] width 1160 height 28
click at [464, 347] on input "Charvel Pro-Mod Plus So-Cal® Style 1 HH HT E, Ferrari Red w/Bag" at bounding box center [897, 344] width 1160 height 28
click at [527, 346] on input "Charvel Pro-Mod Plus So-Cal Style 1 HH HT E, Ferrari Red w/Bag" at bounding box center [897, 344] width 1160 height 28
type input "Charvel Pro-Mod Plus So-Cal Style 1 HH HT E Electric Guitar, Ferrari Red w/Bag"
click at [180, 264] on link "Marketplace" at bounding box center [173, 254] width 81 height 31
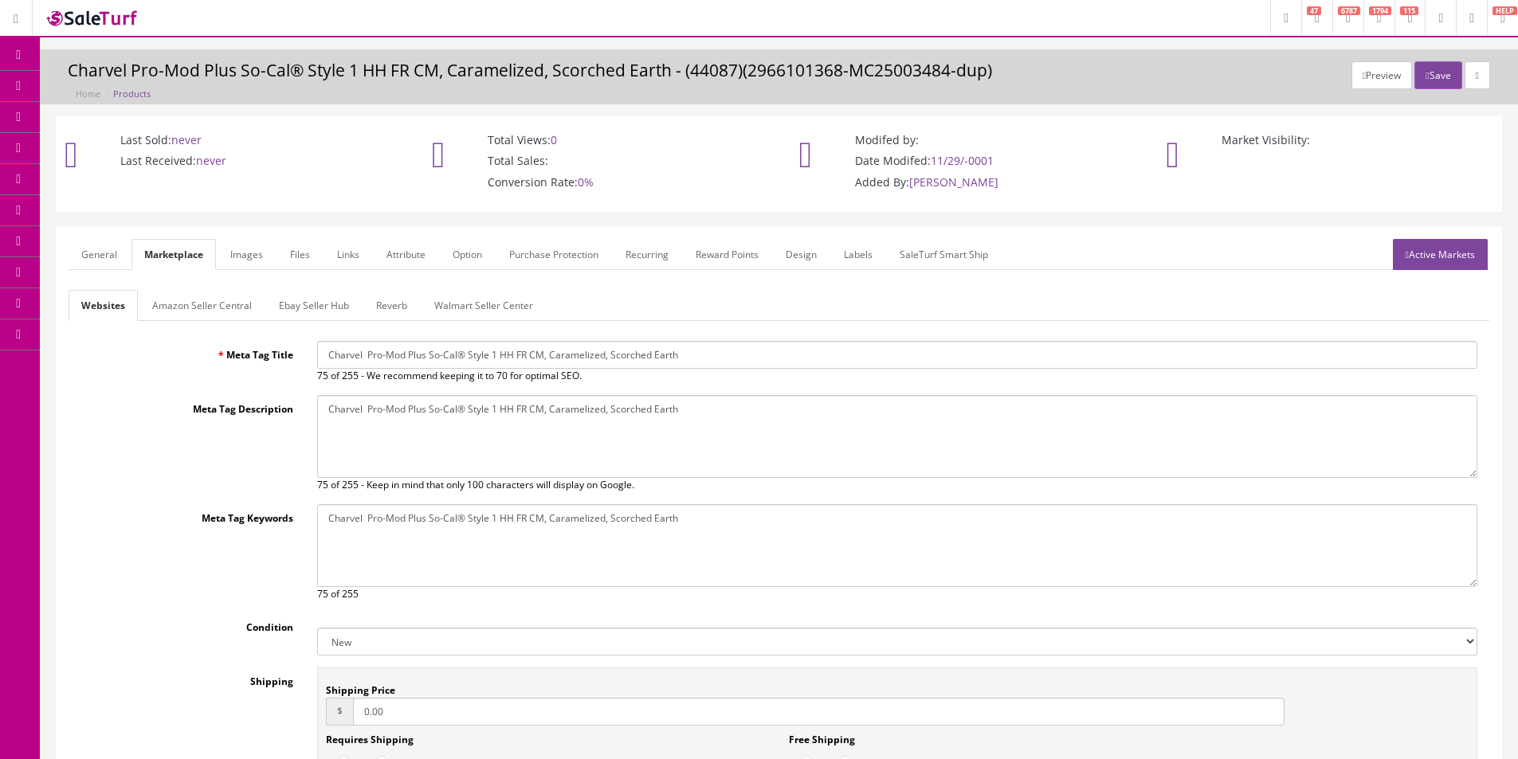
click at [368, 359] on input "Charvel Pro-Mod Plus So-Cal® Style 1 HH FR CM, Caramelized, Scorched Earth" at bounding box center [897, 355] width 1160 height 28
paste input "Style 1 HH HT E Electric Guitar, Ferrari Red w/Bag"
type input "Charvel Pro-Mod Plus So-Cal Style 1 HH HT E Electric Guitar, Ferrari Red w/Bag"
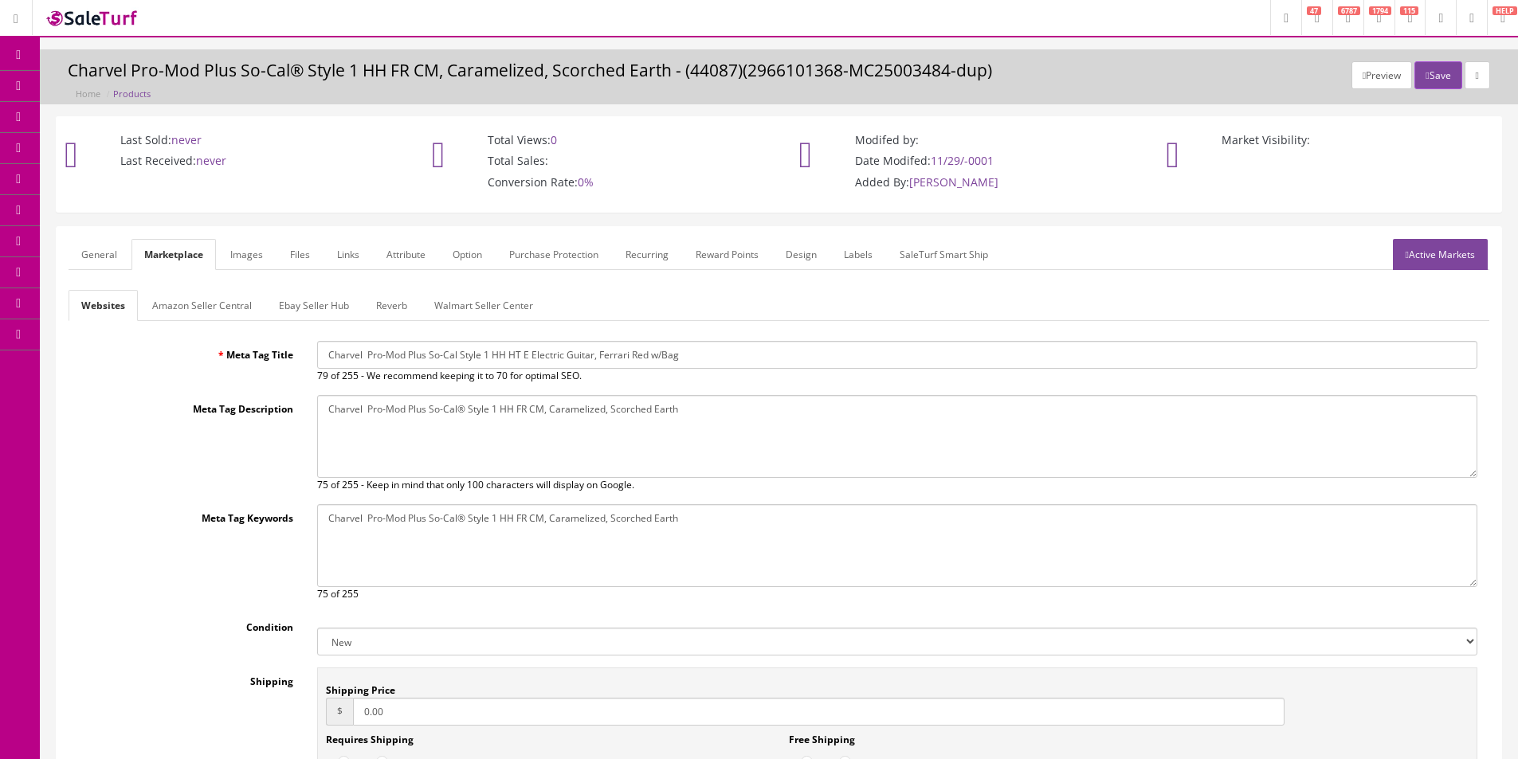
click at [524, 484] on span "of 255 - Keep in mind that only 100 characters will display on Google." at bounding box center [483, 485] width 304 height 14
click at [531, 444] on textarea "Charvel Pro-Mod Plus So-Cal® Style 1 HH FR CM, Caramelized, Scorched Earth" at bounding box center [897, 436] width 1160 height 83
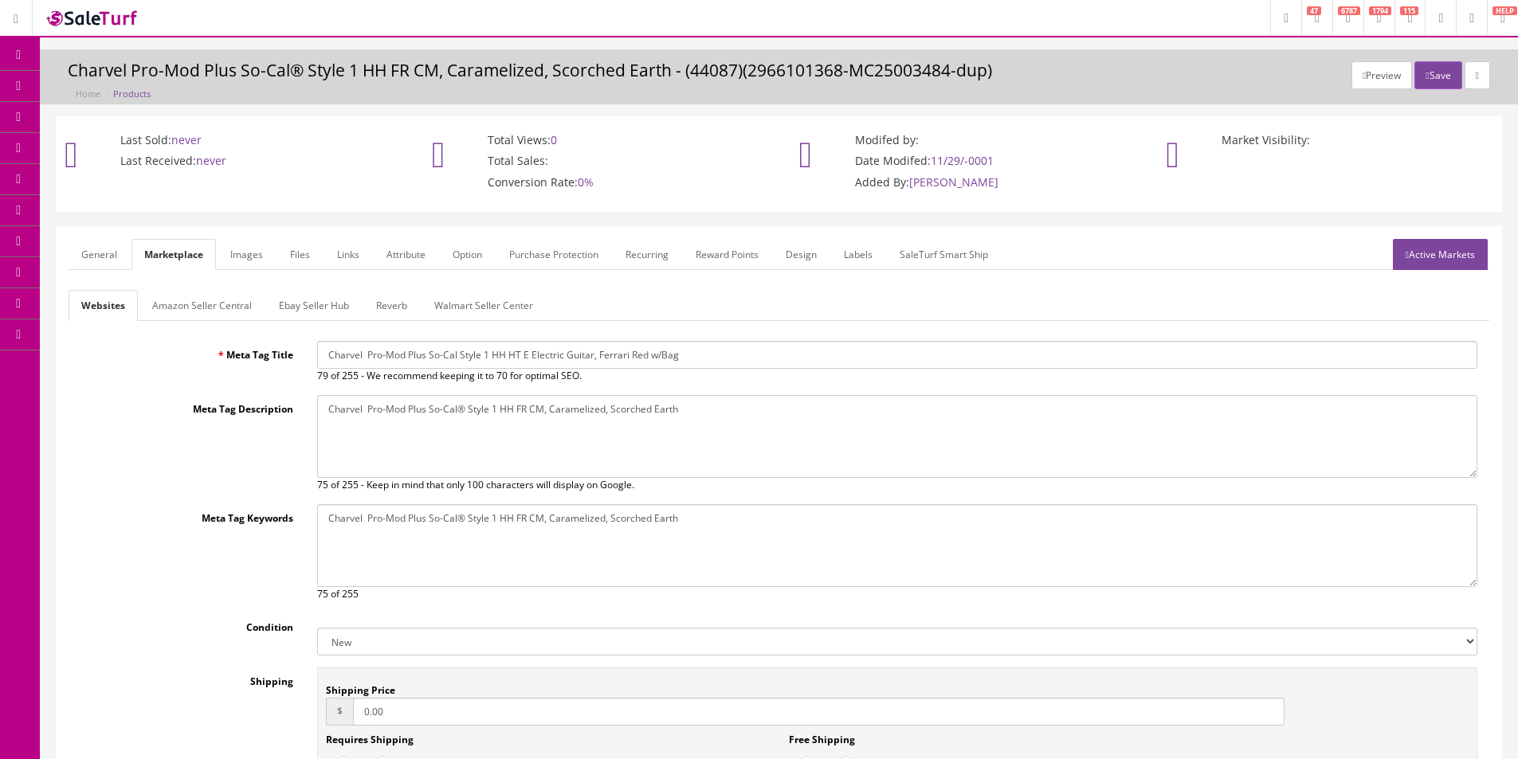
paste textarea "Style 1 HH HT E Electric Guitar, Ferrari Red w/Bag"
type textarea "Charvel Pro-Mod Plus So-Cal Style 1 HH HT E Electric Guitar, Ferrari Red w/Bag"
click at [570, 561] on textarea "Charvel Pro-Mod Plus So-Cal® Style 1 HH FR CM, Caramelized, Scorched Earth" at bounding box center [897, 545] width 1160 height 83
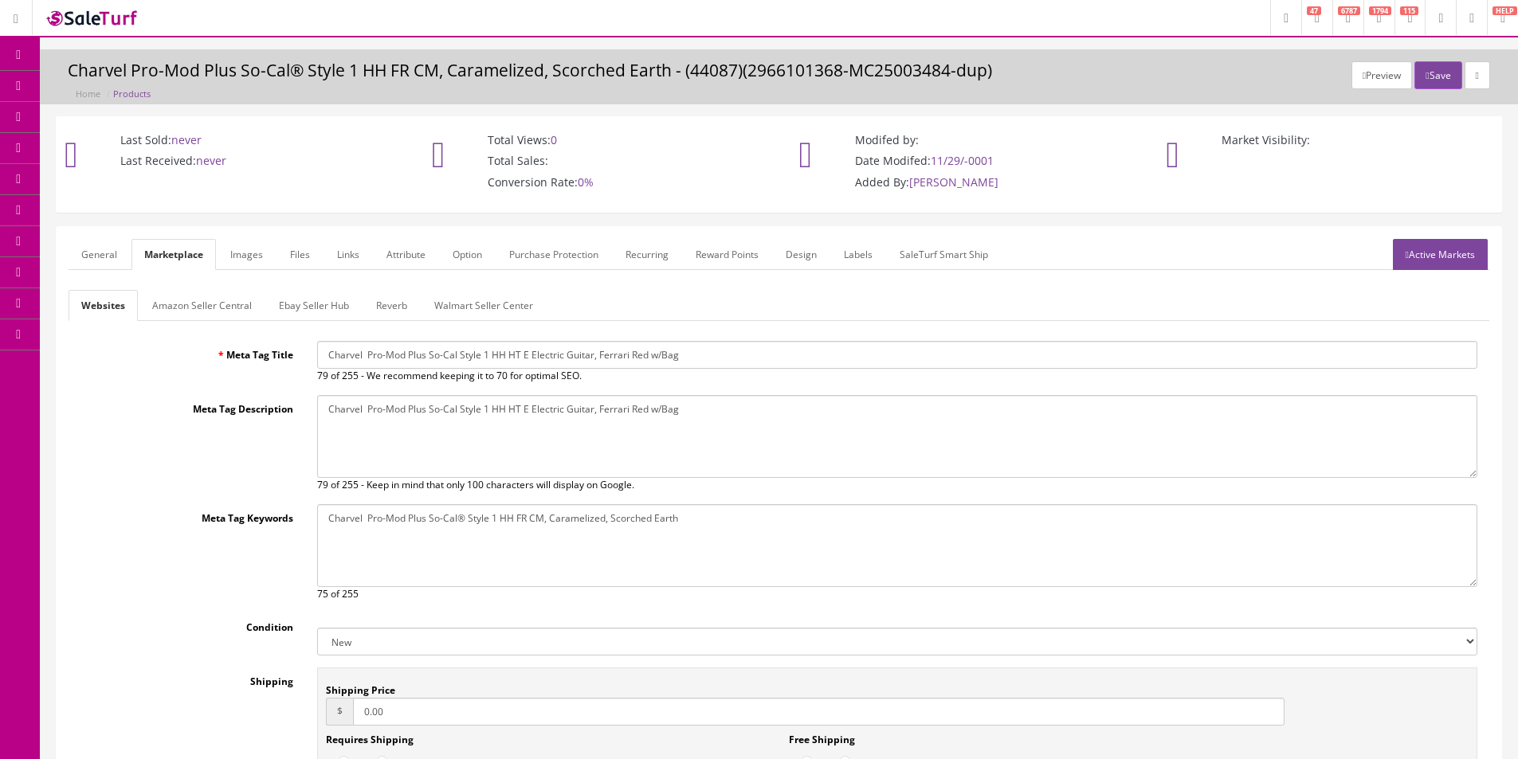
paste textarea "Style 1 HH HT E Electric Guitar, Ferrari Red w/Bag"
type textarea "Charvel Pro-Mod Plus So-Cal Style 1 HH HT E Electric Guitar, Ferrari Red w/Bag"
click at [100, 248] on link "General" at bounding box center [99, 254] width 61 height 31
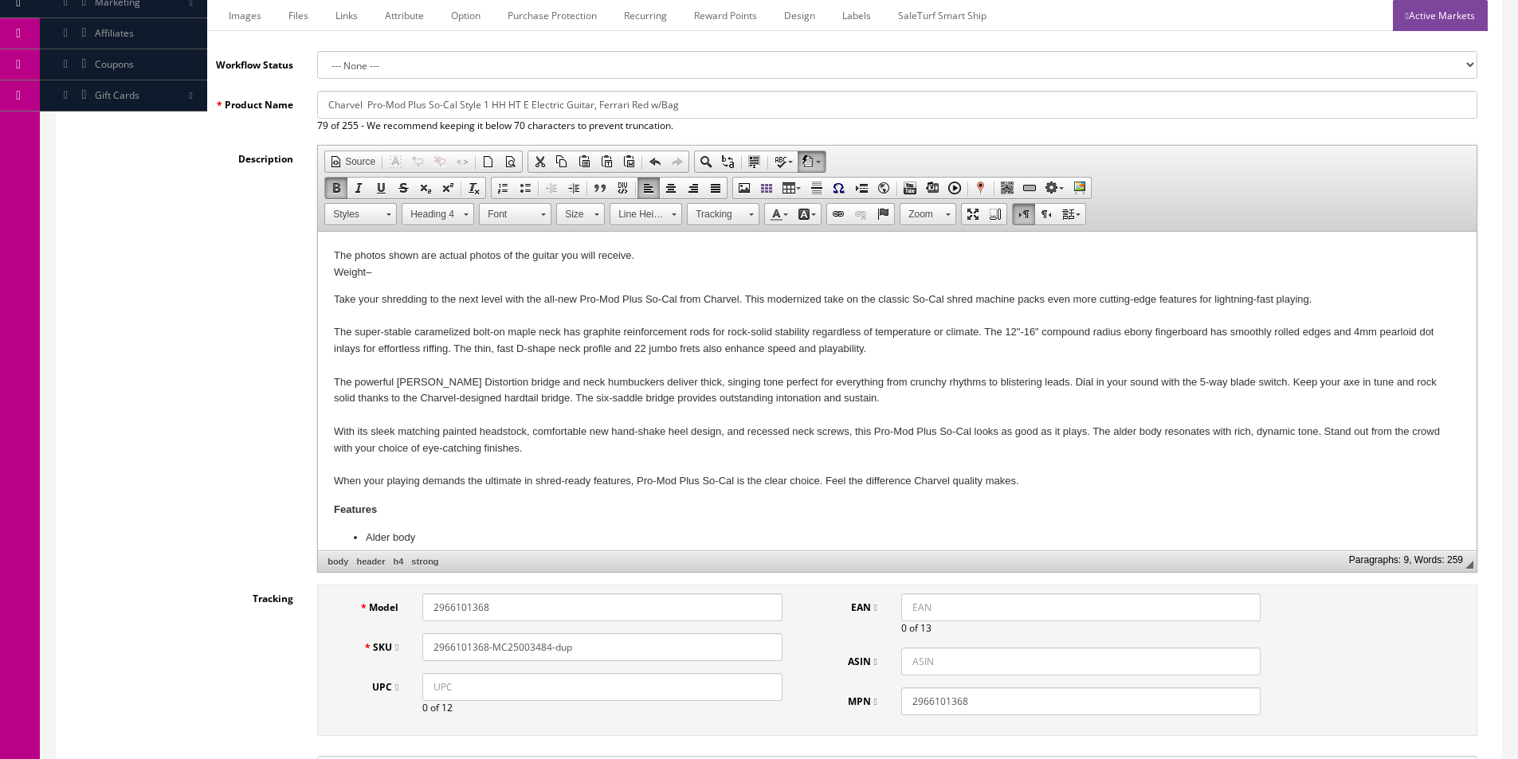
click at [140, 291] on div "Description Rich Text Editor, input-description1 Editor toolbars Document Sourc…" at bounding box center [779, 359] width 1421 height 428
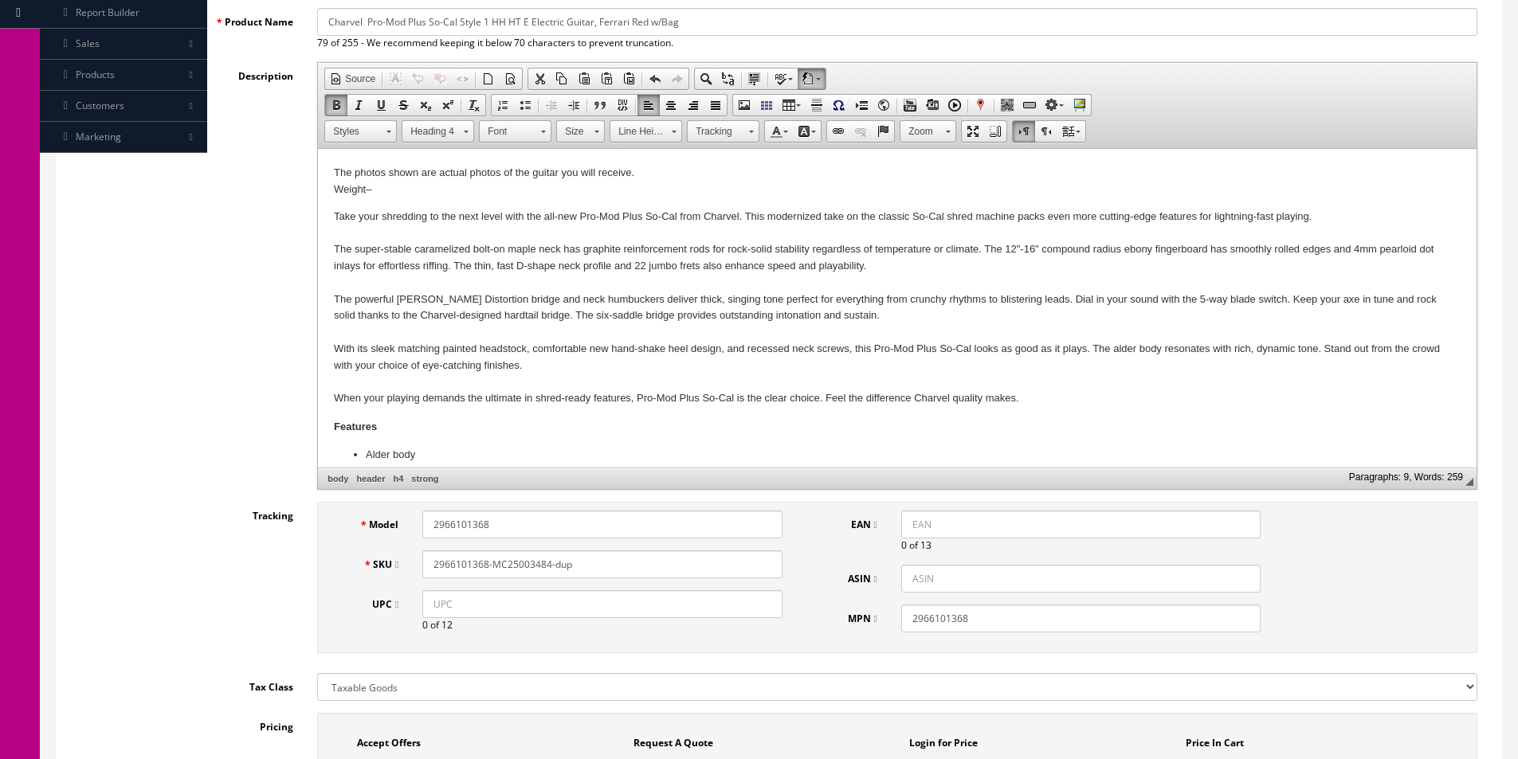
scroll to position [398, 0]
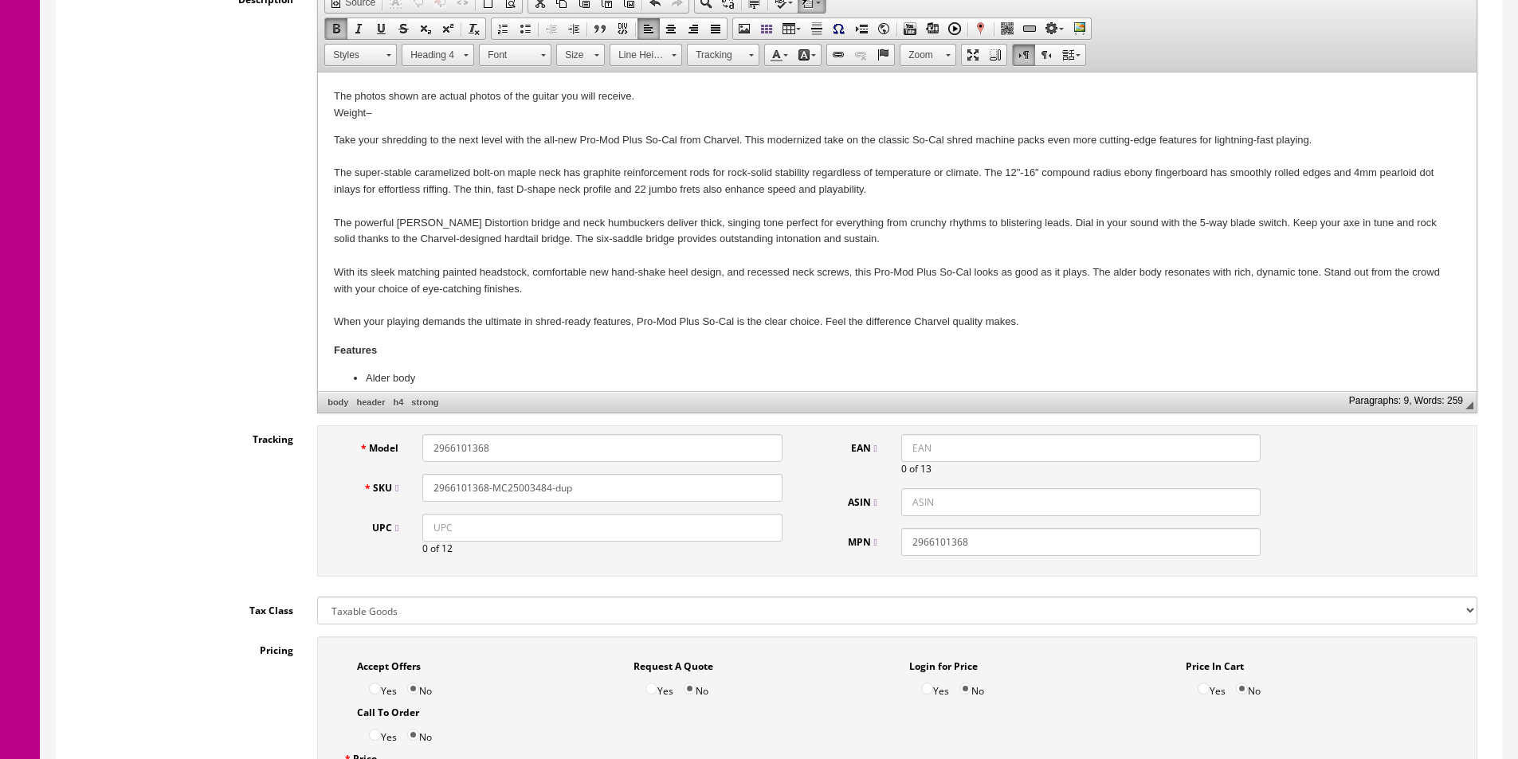
click at [476, 452] on input "2966101368" at bounding box center [601, 448] width 359 height 28
paste input "5852339"
type input "2965852339"
paste input "5852339"
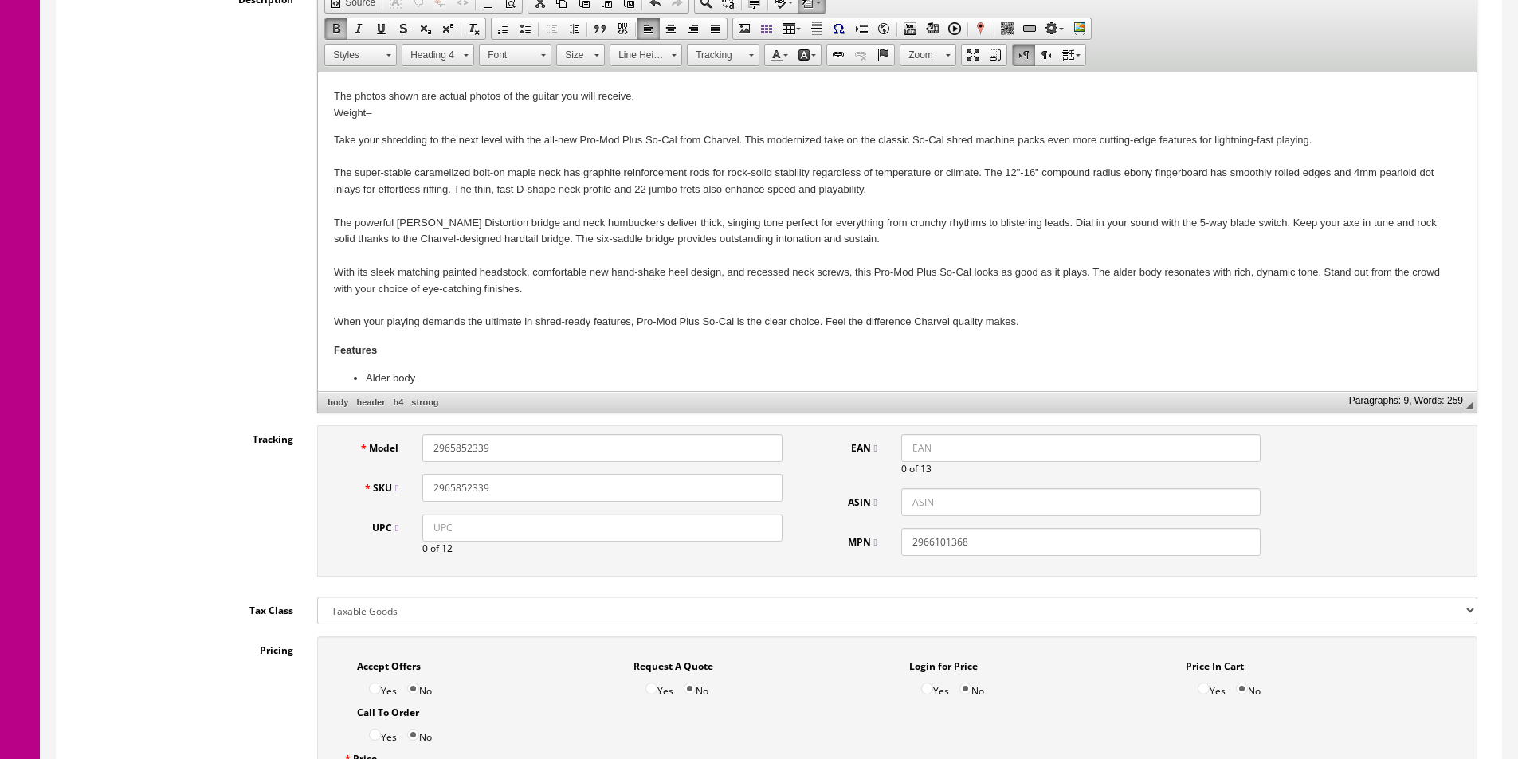
type input "2965852339"
click at [957, 548] on input "2966101368" at bounding box center [1080, 542] width 359 height 28
paste input "5852339"
type input "2965852339"
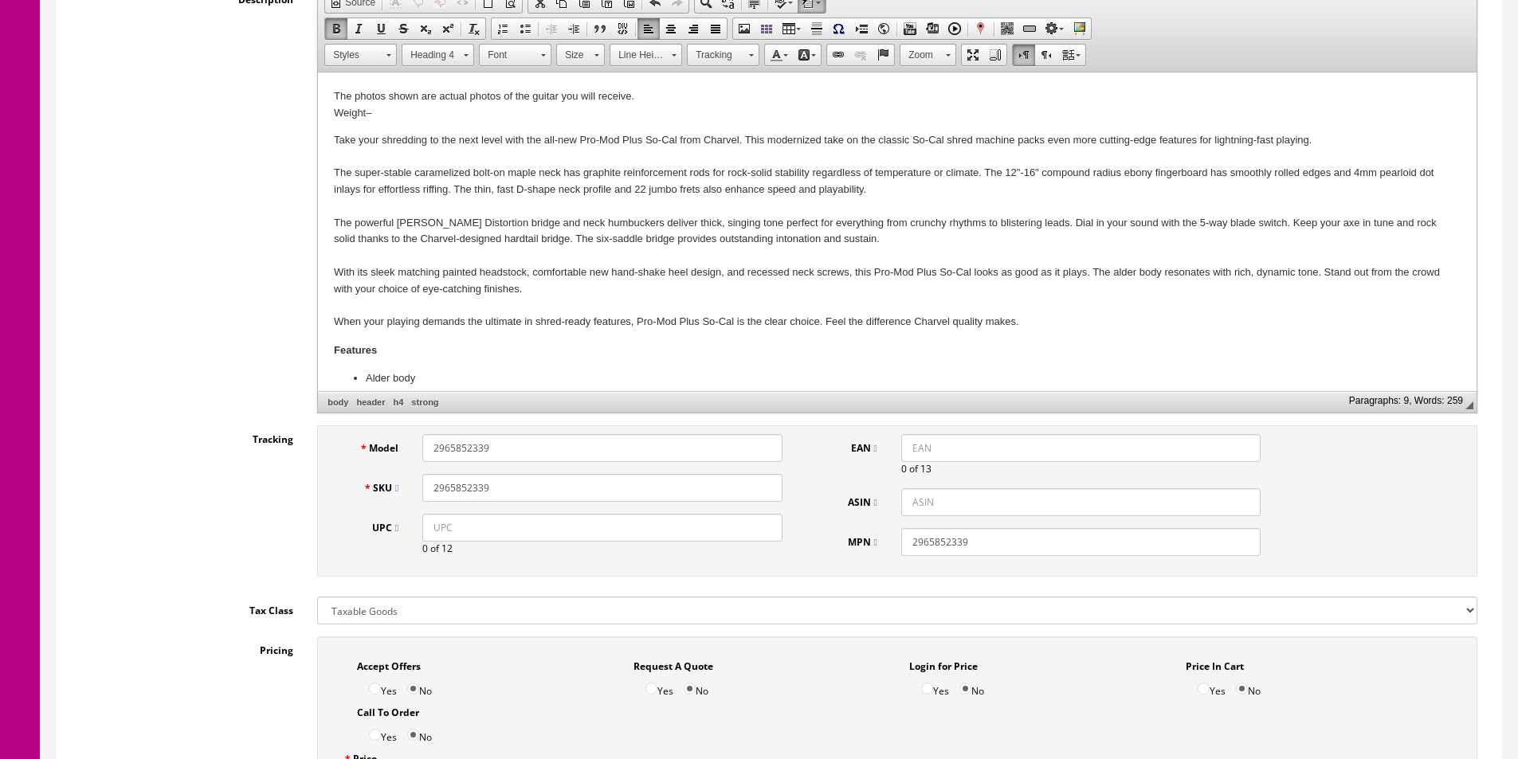
click at [627, 484] on input "2965852339" at bounding box center [601, 488] width 359 height 28
type input "2965852339-MC25005167"
click at [728, 539] on input "UPC" at bounding box center [601, 528] width 359 height 28
paste input "885978436613"
type input "885978436613"
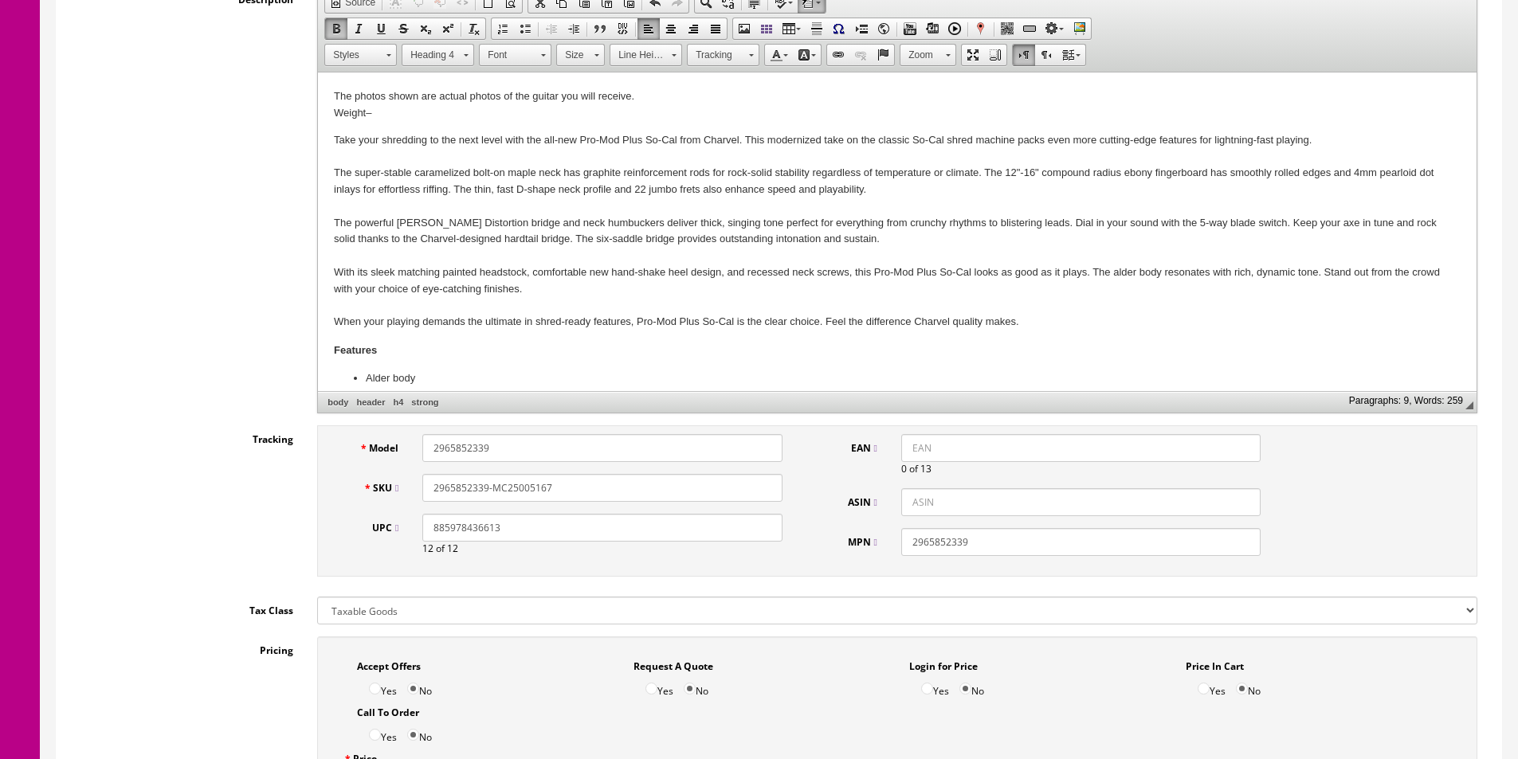
click at [925, 449] on input "EAN" at bounding box center [1080, 448] width 359 height 28
paste input "885978436613"
click at [910, 441] on input "885978436613" at bounding box center [1080, 448] width 359 height 28
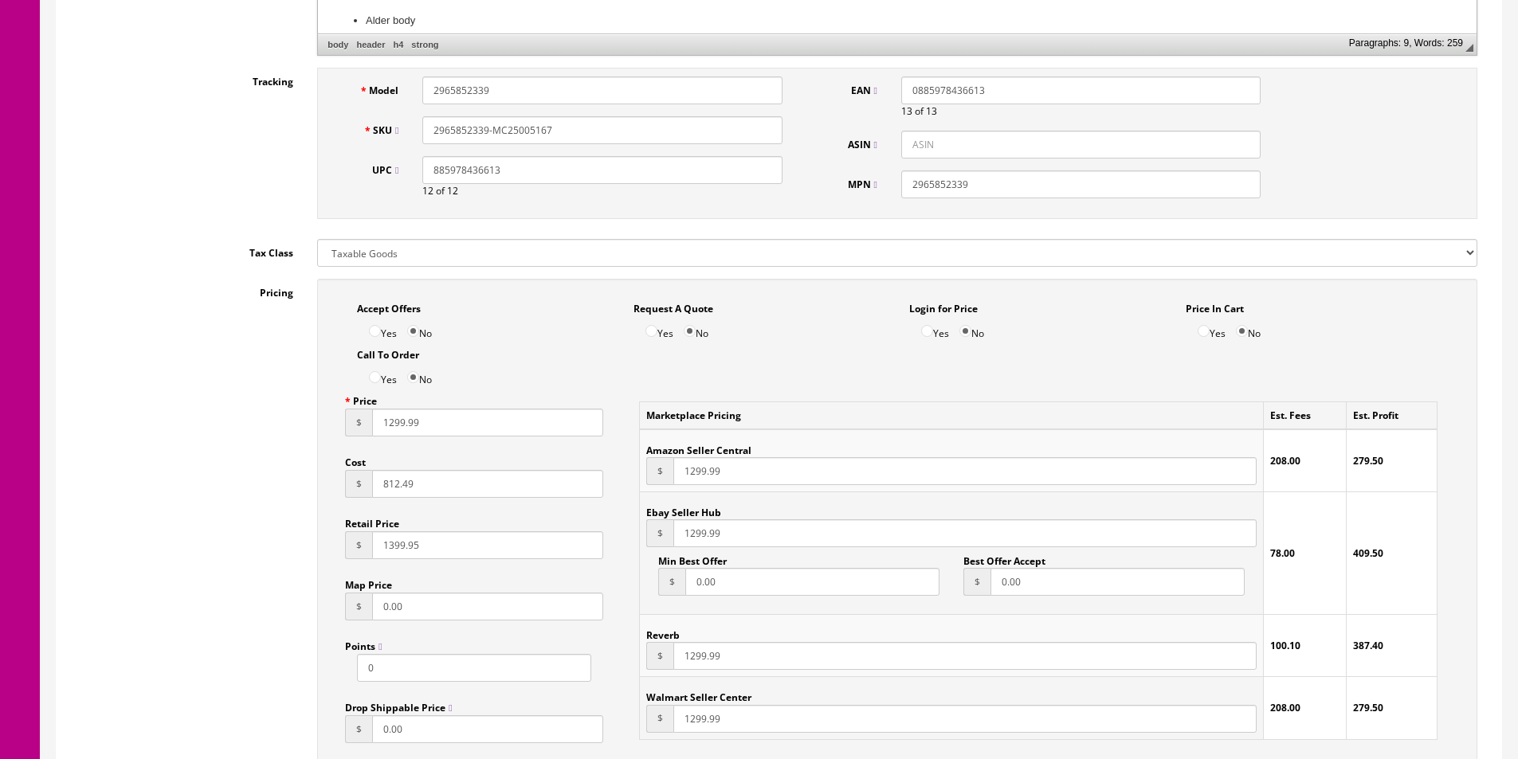
scroll to position [797, 0]
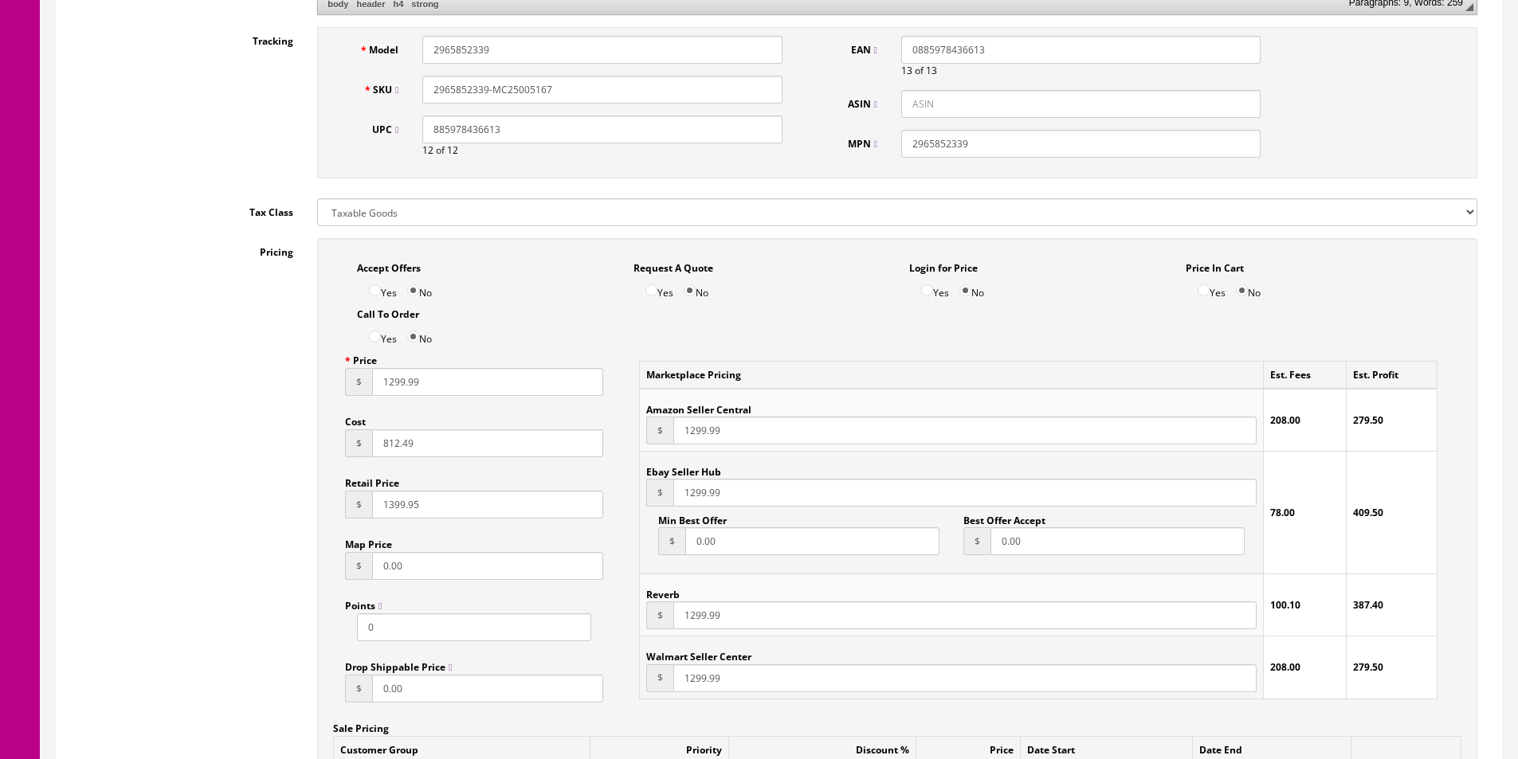
type input "0885978436613"
click at [406, 387] on input "1299.99" at bounding box center [487, 382] width 231 height 28
type input "1229.99"
type input "768.74"
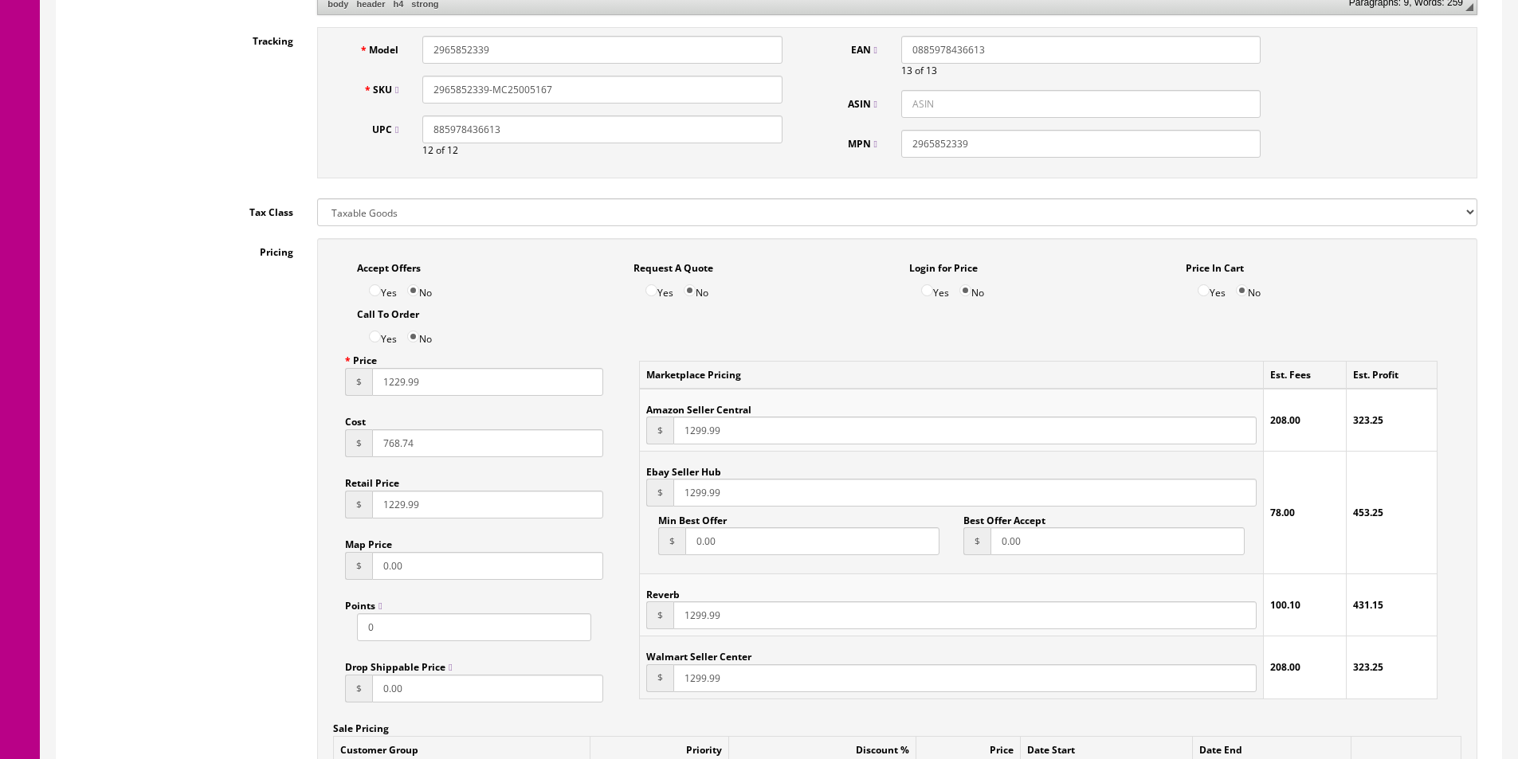
type input "1229.99"
click at [688, 425] on input "1299.99" at bounding box center [964, 431] width 583 height 28
paste input "2"
type input "1229.99"
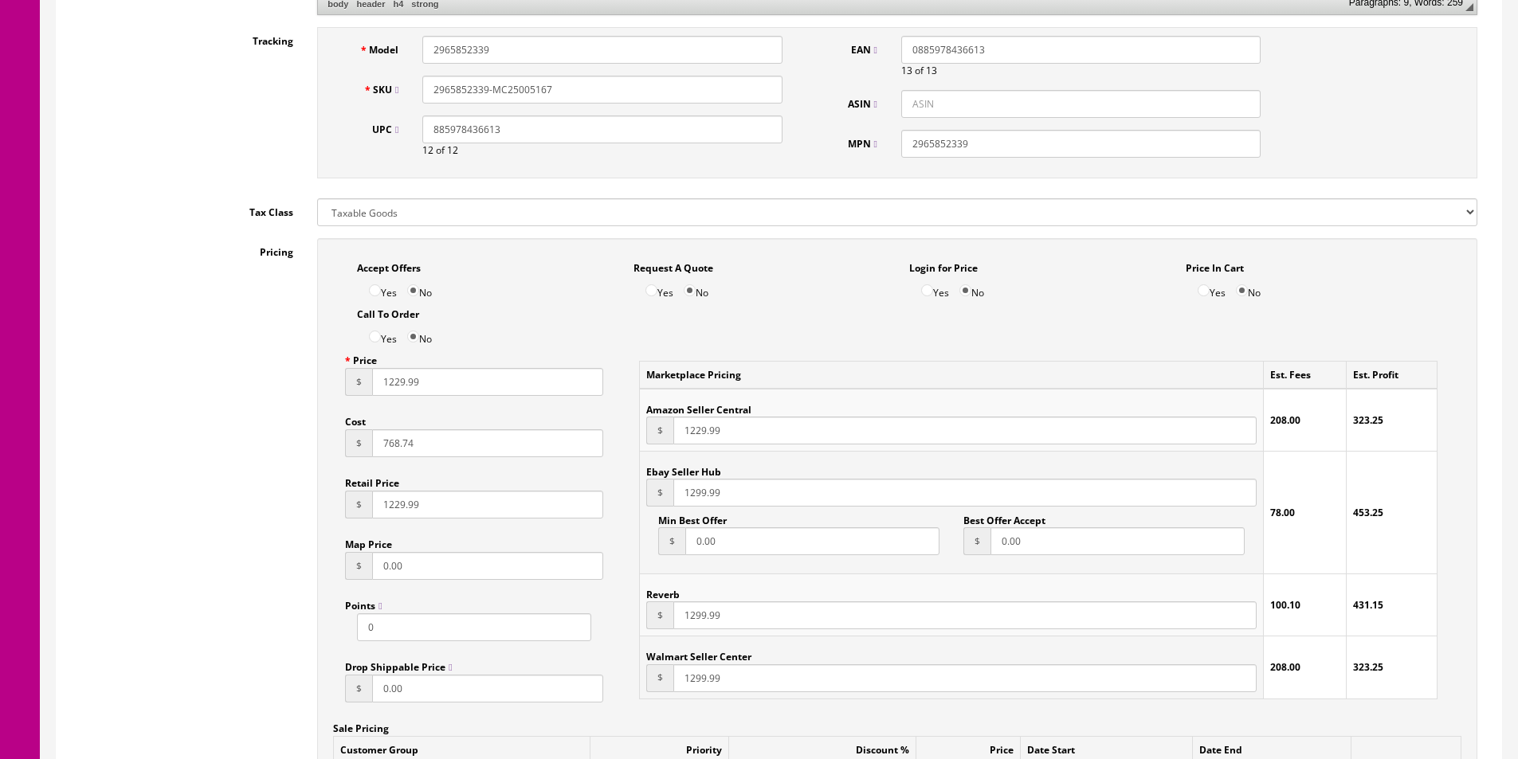
paste input "2"
type input "1229.99"
paste input "2"
type input "1229.99"
paste input "2"
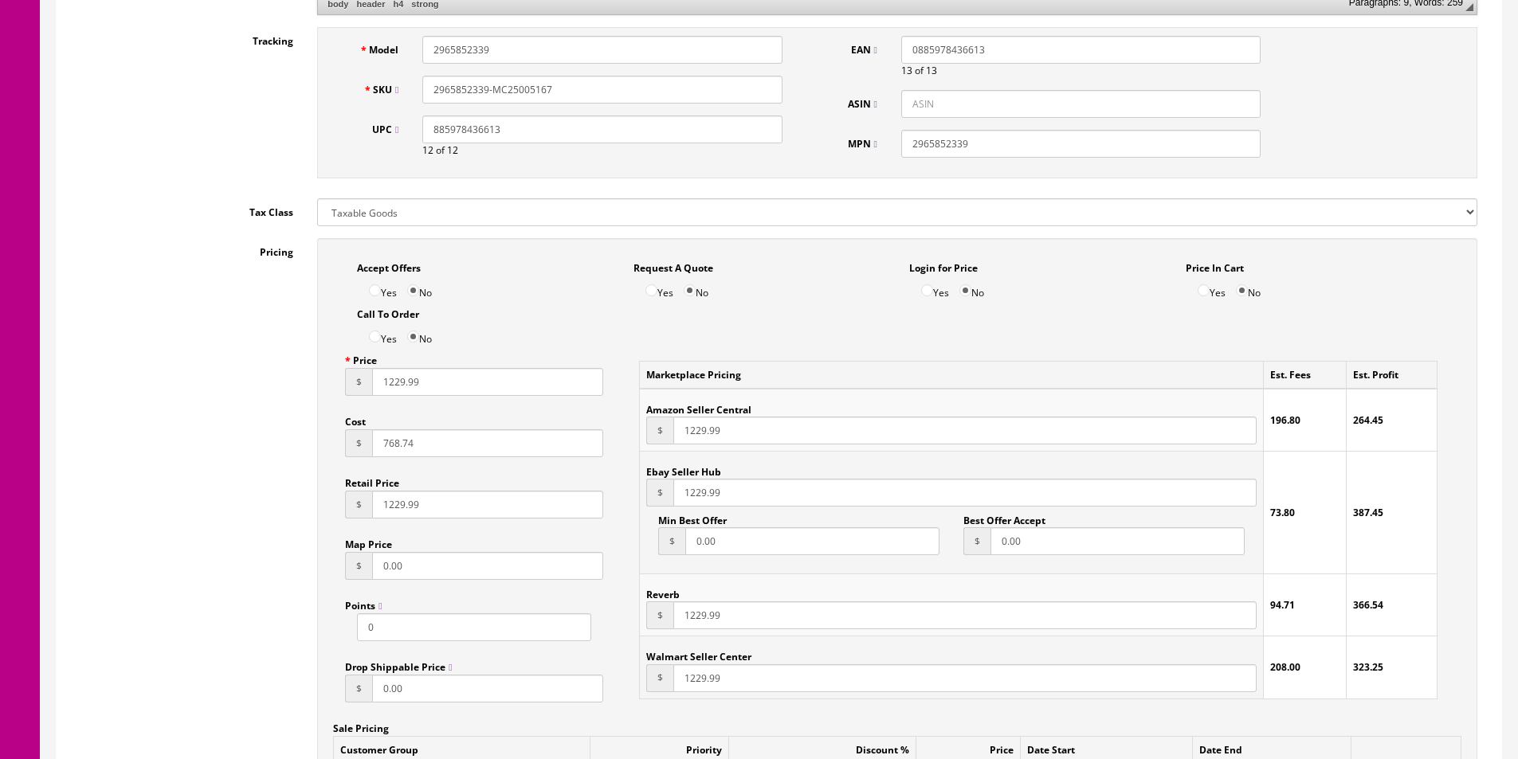
scroll to position [1355, 0]
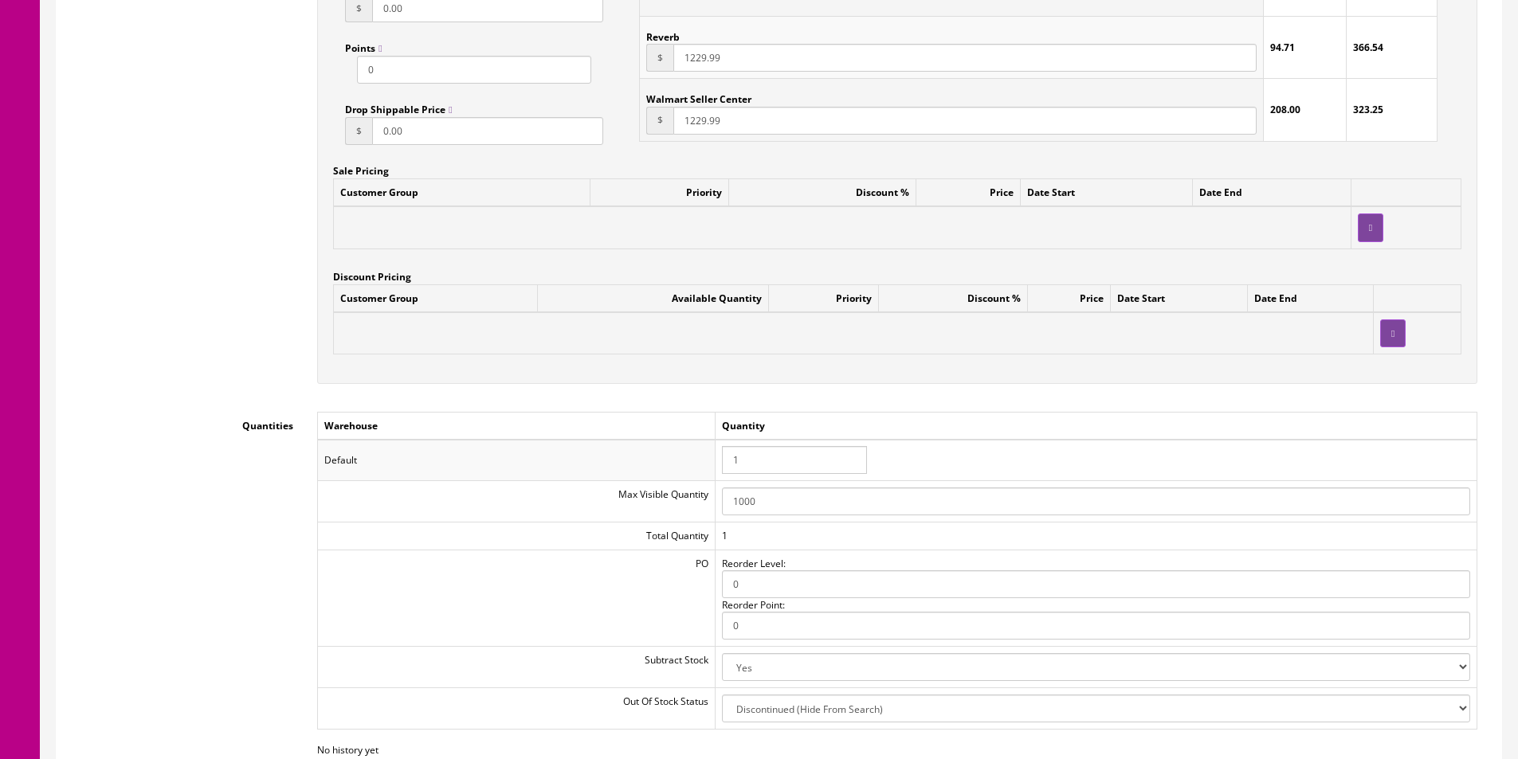
type input "1229.99"
click at [747, 465] on input "1" at bounding box center [794, 460] width 145 height 28
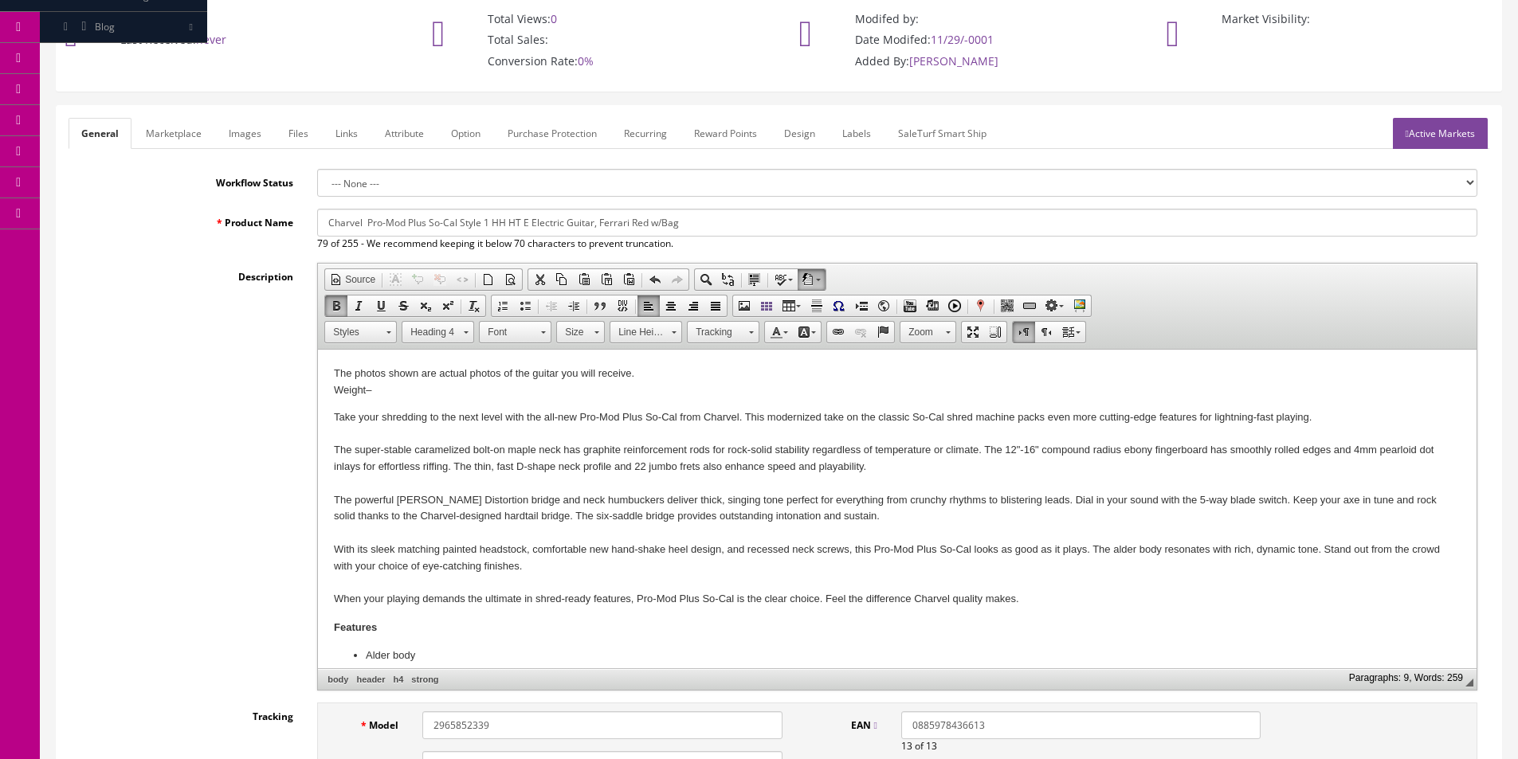
scroll to position [0, 0]
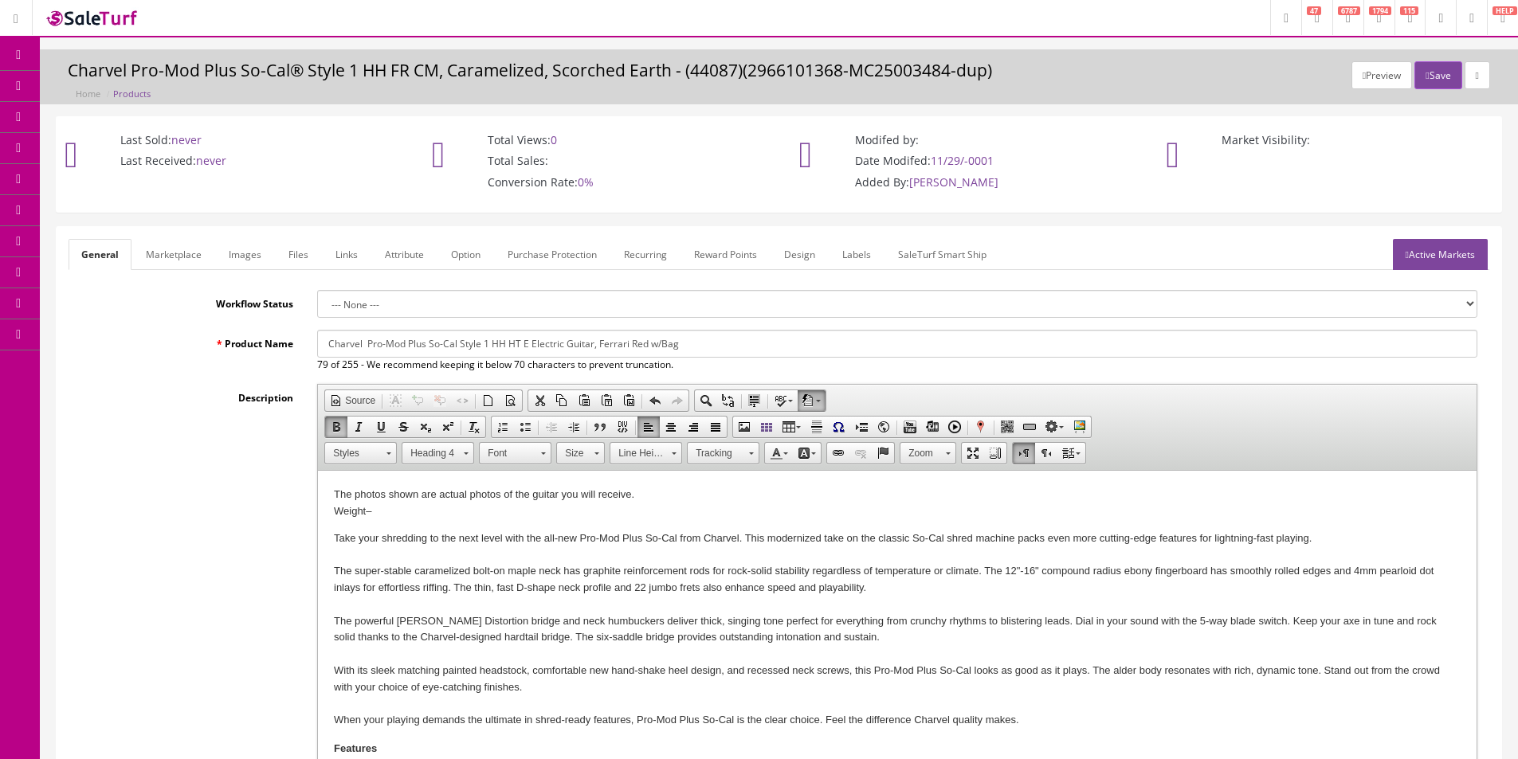
type input "0"
click at [482, 347] on input "Charvel Pro-Mod Plus So-Cal Style 1 HH HT E Electric Guitar, Ferrari Red w/Bag" at bounding box center [897, 344] width 1160 height 28
click at [162, 257] on link "Marketplace" at bounding box center [173, 254] width 81 height 31
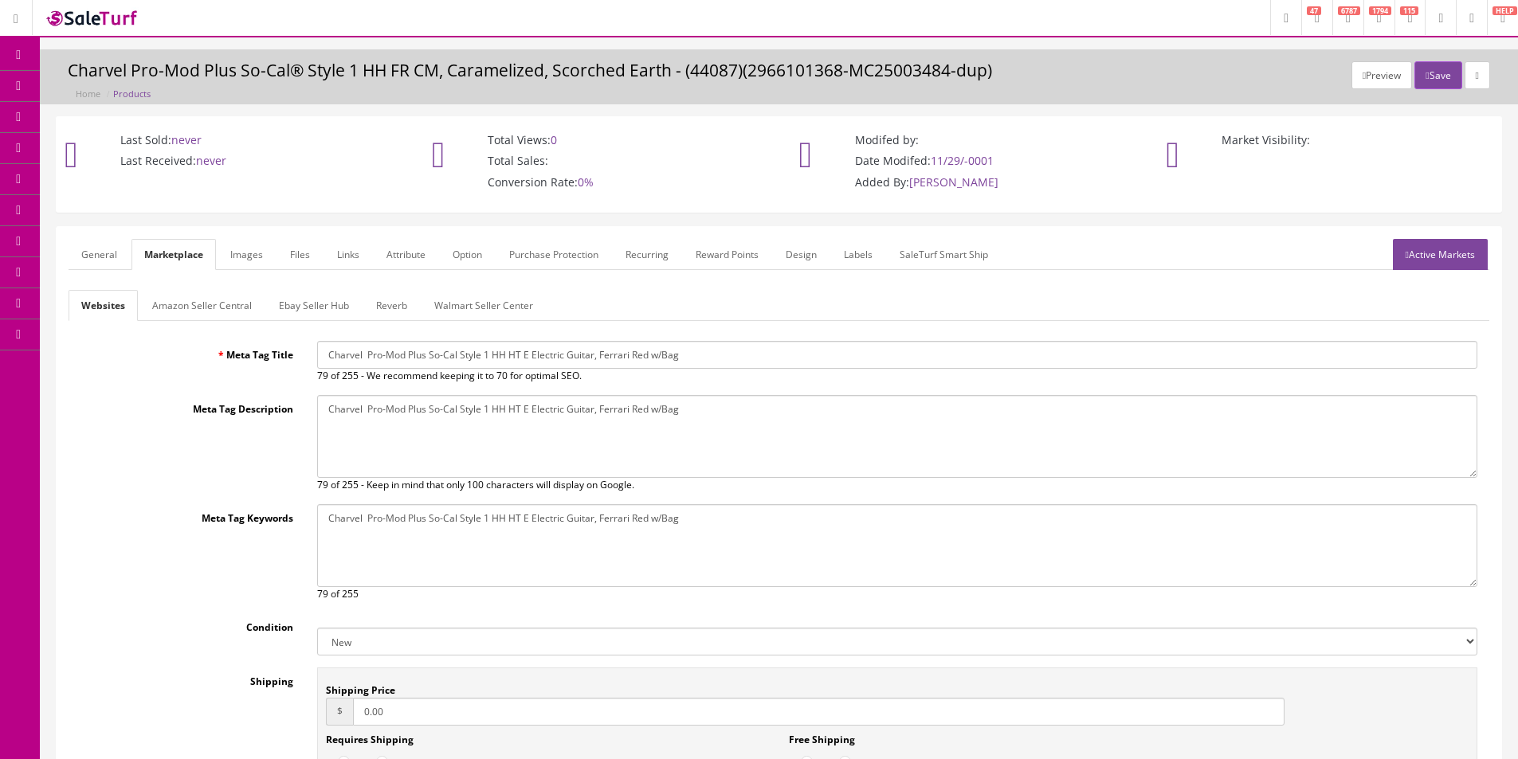
click at [525, 358] on input "Charvel Pro-Mod Plus So-Cal Style 1 HH HT E Electric Guitar, Ferrari Red w/Bag" at bounding box center [897, 355] width 1160 height 28
click at [521, 458] on textarea "Charvel Pro-Mod Plus So-Cal® Style 1 HH FR CM, Caramelized, Scorched Earth" at bounding box center [897, 436] width 1160 height 83
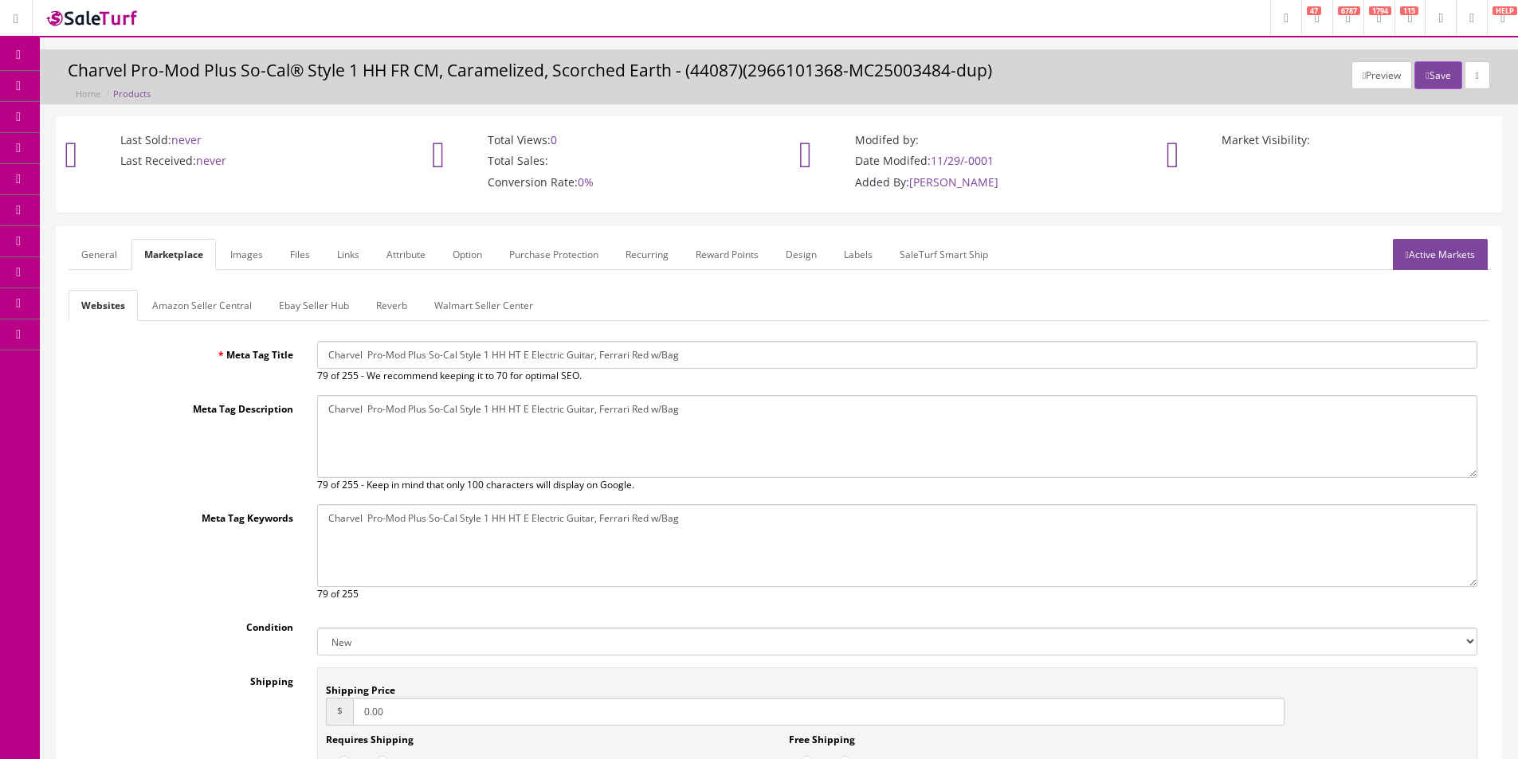
click at [521, 458] on textarea "Charvel Pro-Mod Plus So-Cal® Style 1 HH FR CM, Caramelized, Scorched Earth" at bounding box center [897, 436] width 1160 height 83
click at [556, 563] on textarea "Charvel Pro-Mod Plus So-Cal® Style 1 HH FR CM, Caramelized, Scorched Earth" at bounding box center [897, 545] width 1160 height 83
click at [93, 245] on link "General" at bounding box center [99, 254] width 61 height 31
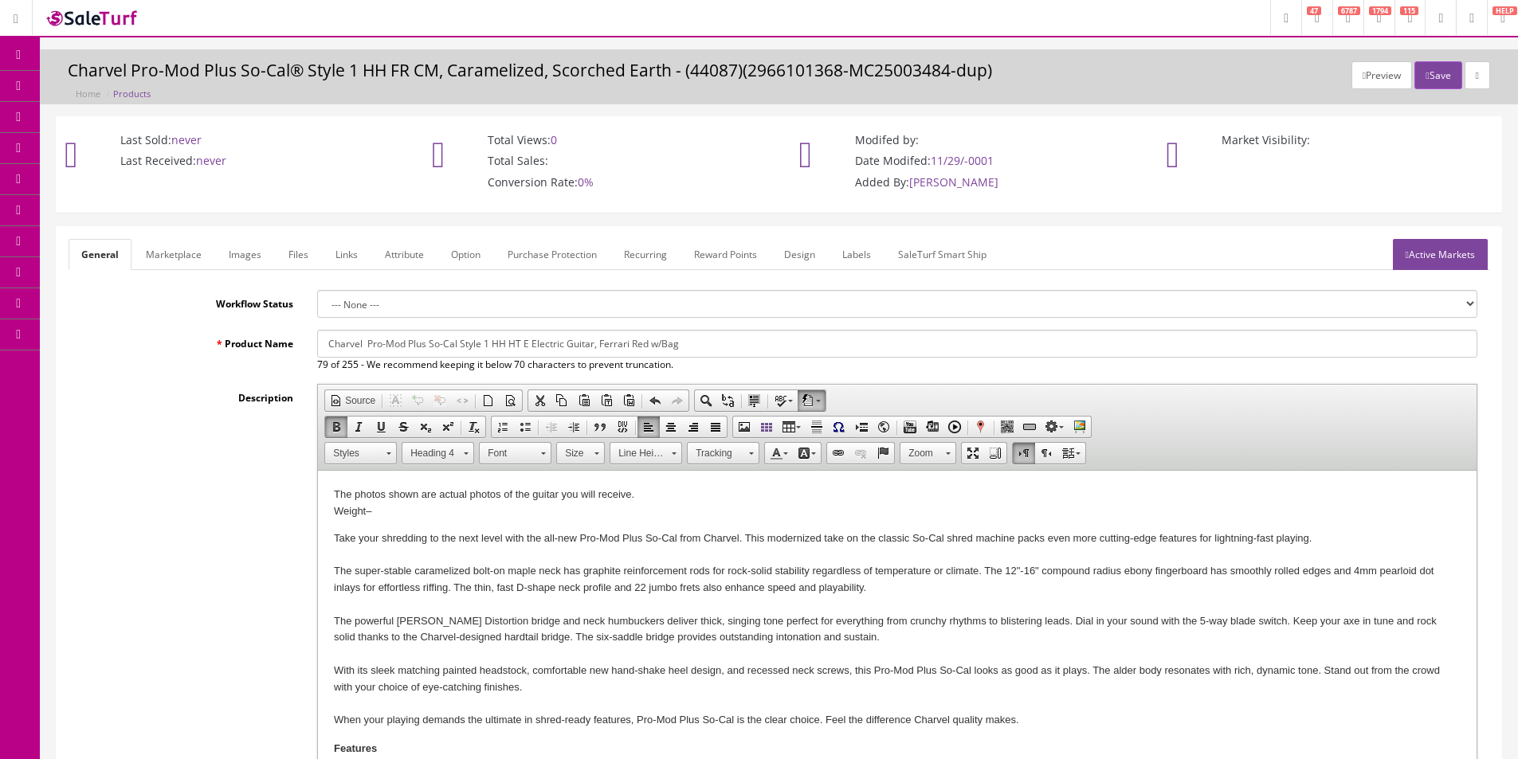
click at [367, 346] on input "Charvel Pro-Mod Plus So-Cal Style 1 HH HT E Electric Guitar, Ferrari Red w/Bag" at bounding box center [897, 344] width 1160 height 28
type input "Charvel Pro-Mod Plus So-Cal Style 1 HH HT E Electric Guitar, Ferrari Red w/Bag"
click at [182, 262] on link "Marketplace" at bounding box center [173, 254] width 81 height 31
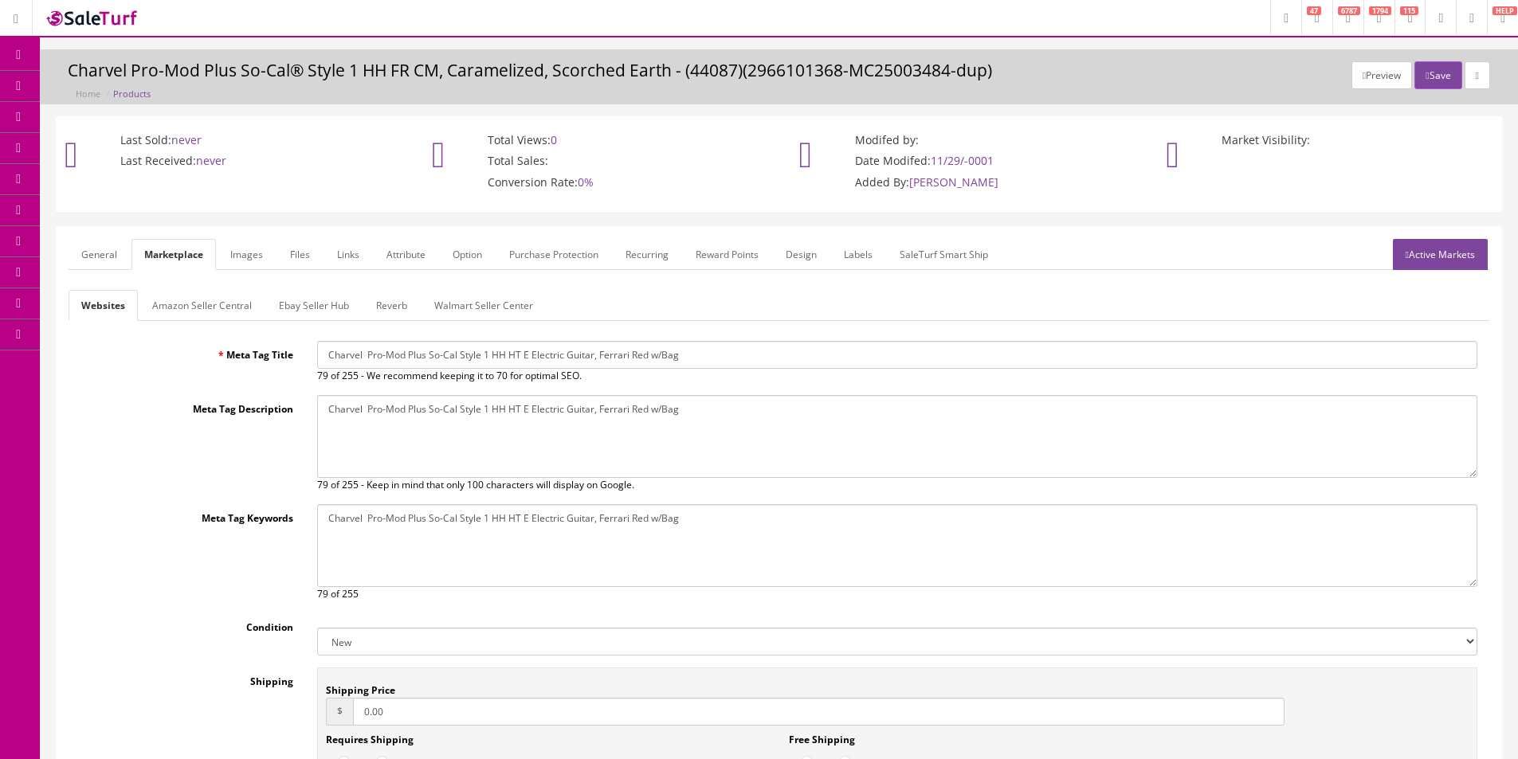
click at [386, 369] on span "of 255 - We recommend keeping it to 70 for optimal SEO." at bounding box center [456, 376] width 251 height 14
click at [401, 358] on input "Charvel Pro-Mod Plus So-Cal Style 1 HH HT E Electric Guitar, Ferrari Red w/Bag" at bounding box center [897, 355] width 1160 height 28
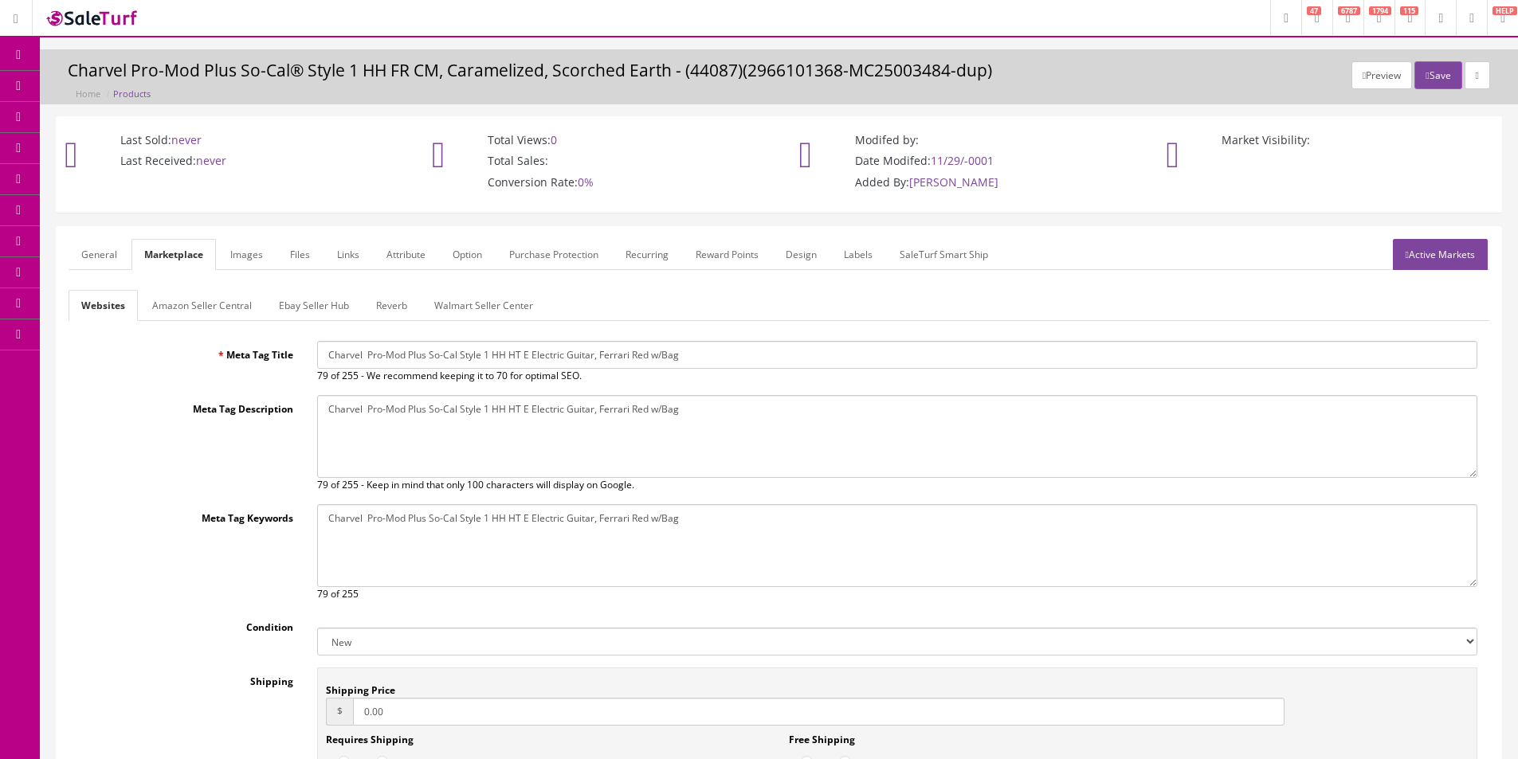
click at [401, 358] on input "Charvel Pro-Mod Plus So-Cal Style 1 HH HT E Electric Guitar, Ferrari Red w/Bag" at bounding box center [897, 355] width 1160 height 28
paste input "text"
type input "Charvel Pro-Mod Plus So-Cal Style 1 HH HT E Electric Guitar, Ferrari Red w/Bag"
click at [426, 436] on textarea "Charvel Pro-Mod Plus So-Cal® Style 1 HH FR CM, Caramelized, Scorched Earth" at bounding box center [897, 436] width 1160 height 83
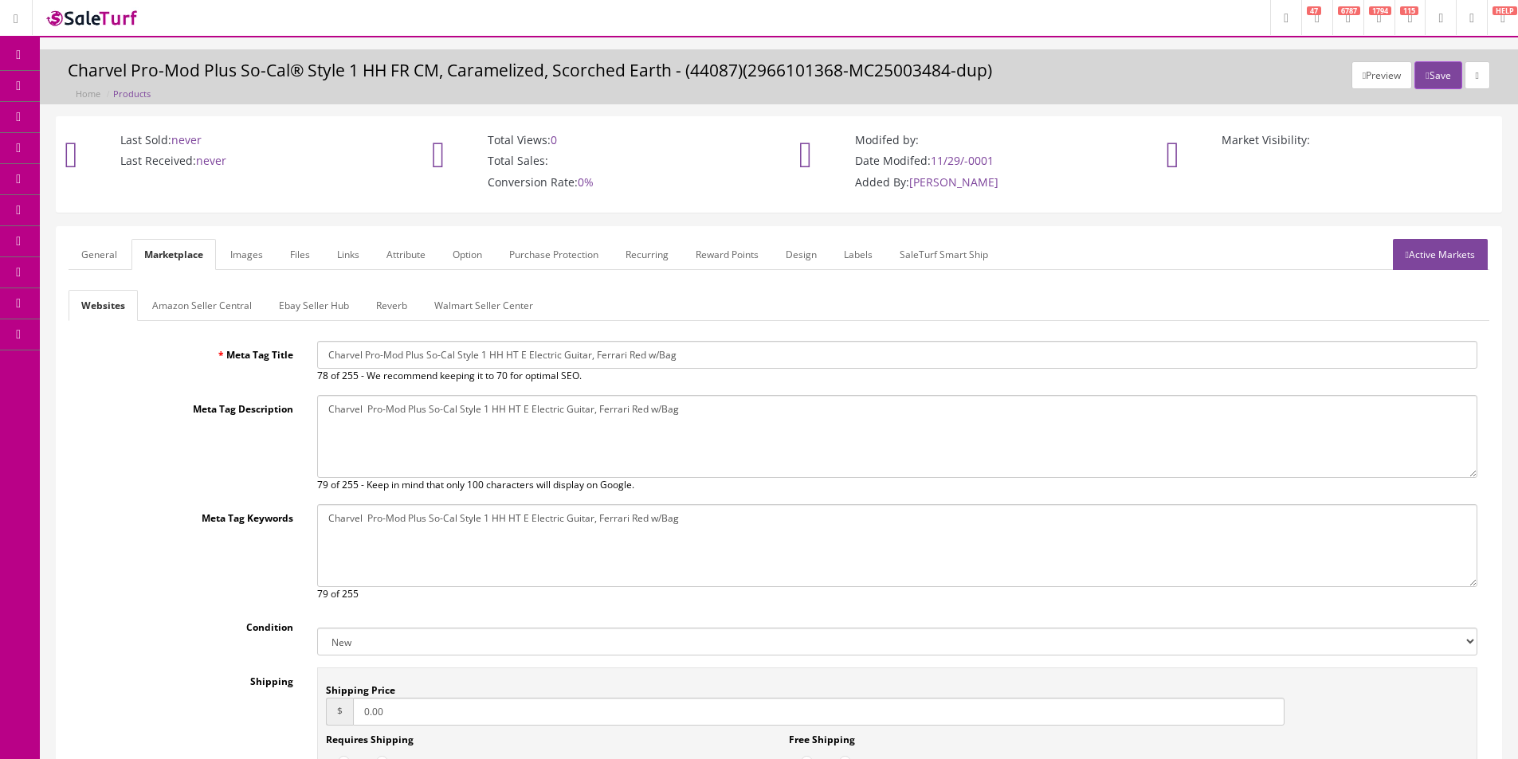
click at [426, 436] on textarea "Charvel Pro-Mod Plus So-Cal® Style 1 HH FR CM, Caramelized, Scorched Earth" at bounding box center [897, 436] width 1160 height 83
paste textarea
type textarea "Charvel Pro-Mod Plus So-Cal Style 1 HH HT E Electric Guitar, Ferrari Red w/Bag"
click at [443, 503] on div "Meta Tag Title Charvel Pro-Mod Plus So-Cal Style 1 HH HT E Electric Guitar, Fer…" at bounding box center [779, 608] width 1421 height 534
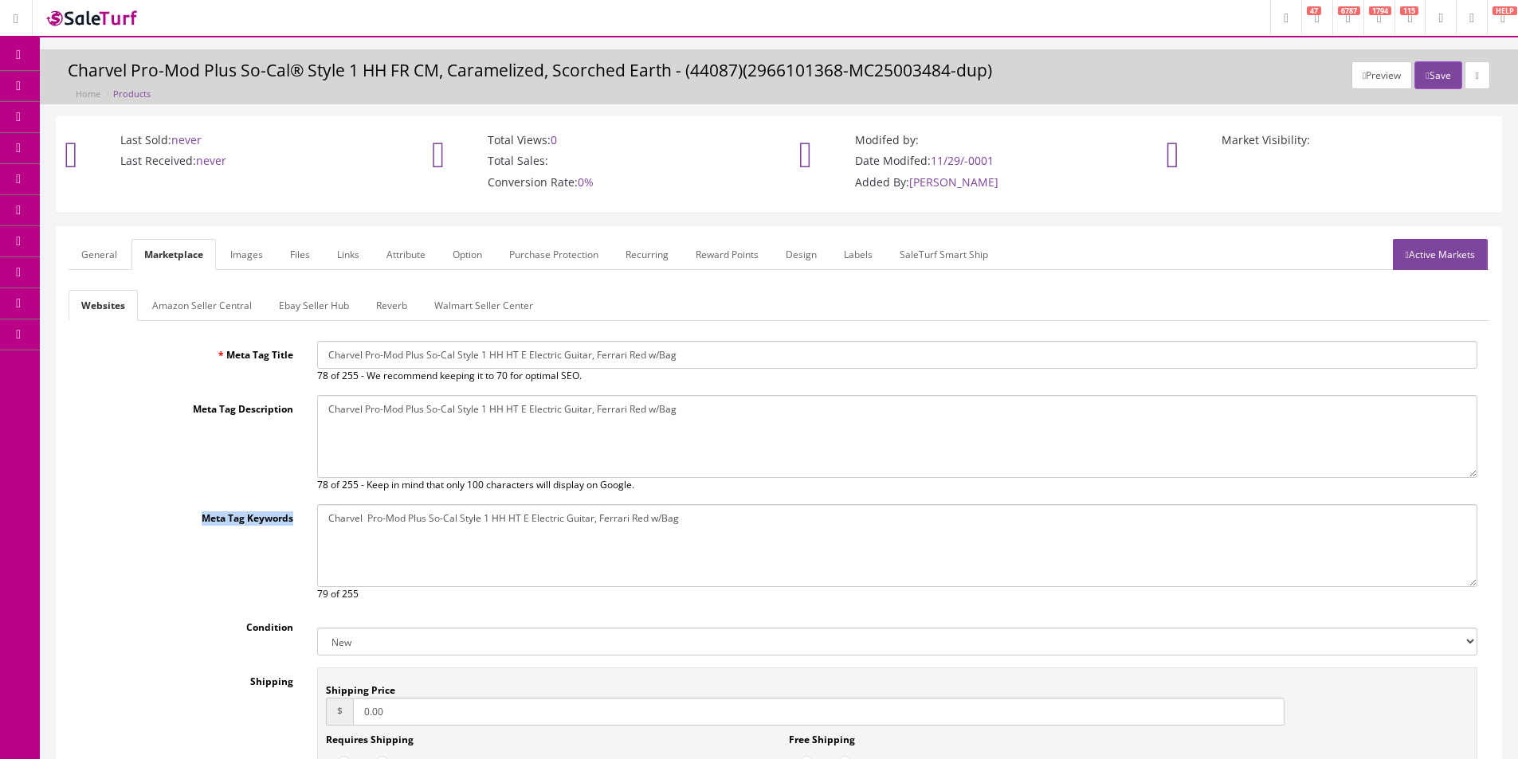
click at [443, 503] on div "Meta Tag Title Charvel Pro-Mod Plus So-Cal Style 1 HH HT E Electric Guitar, Fer…" at bounding box center [779, 608] width 1421 height 534
click at [445, 513] on textarea "Charvel Pro-Mod Plus So-Cal® Style 1 HH FR CM, Caramelized, Scorched Earth" at bounding box center [897, 545] width 1160 height 83
paste textarea
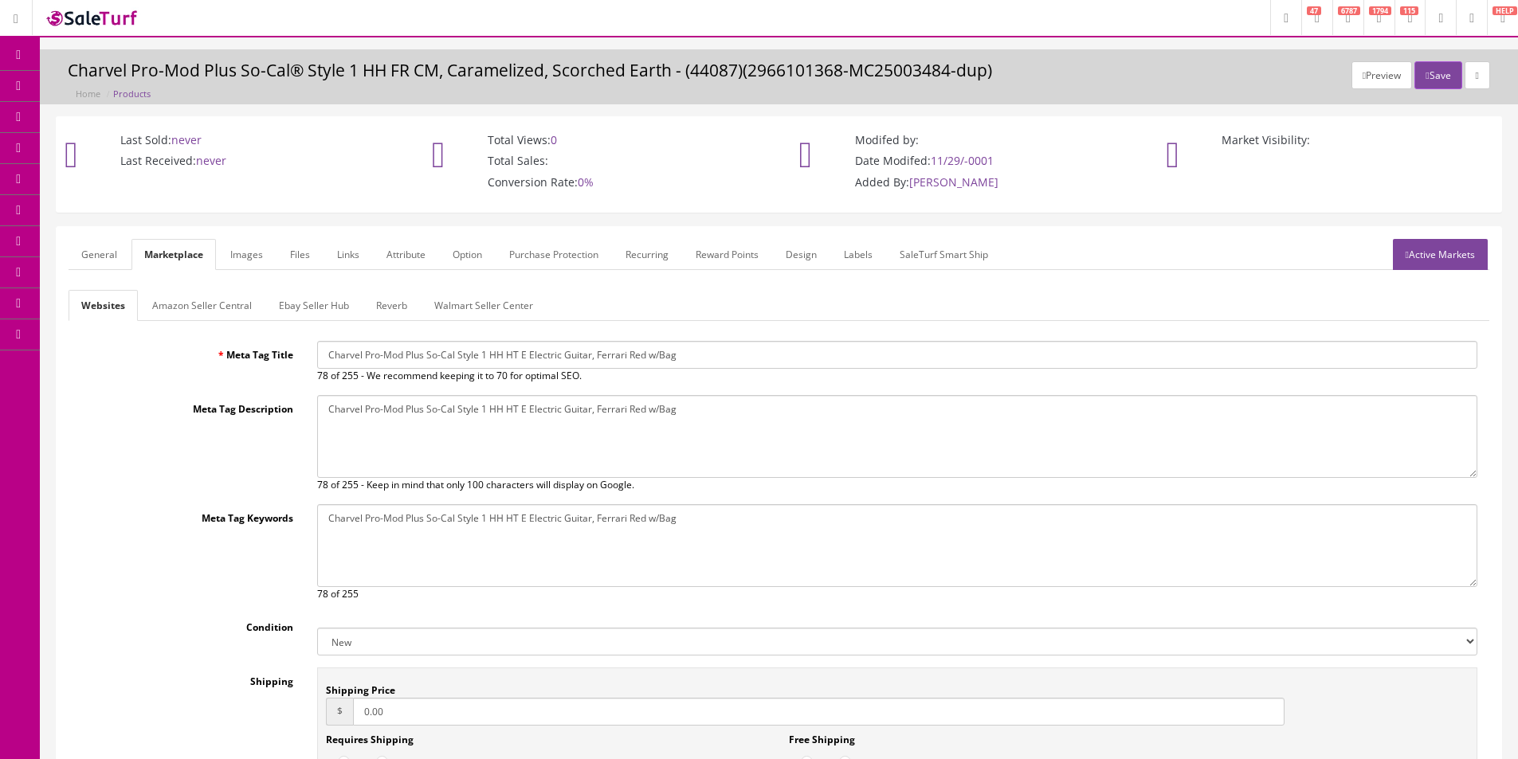
type textarea "Charvel Pro-Mod Plus So-Cal Style 1 HH HT E Electric Guitar, Ferrari Red w/Bag"
click at [239, 305] on link "Amazon Seller Central" at bounding box center [201, 305] width 125 height 31
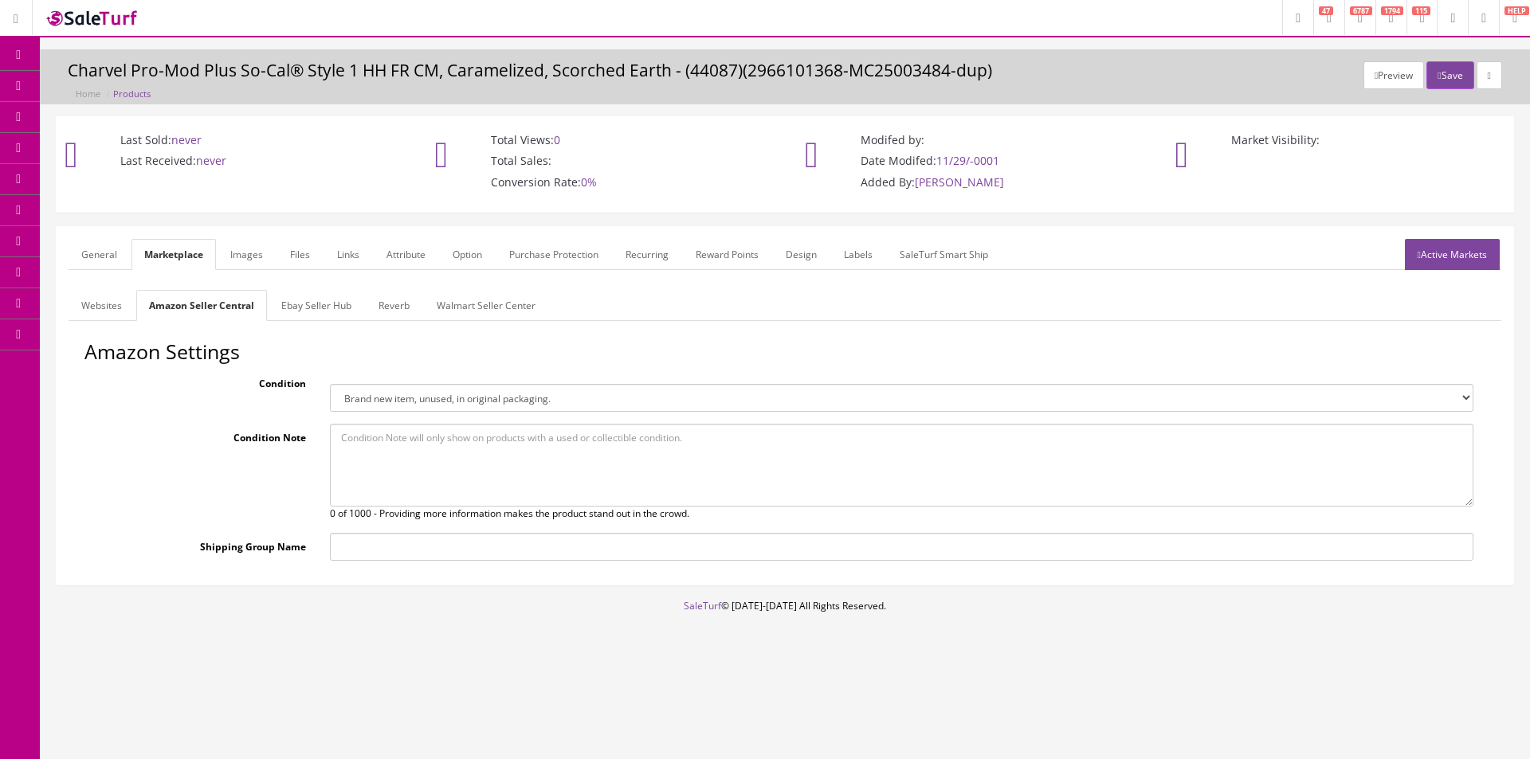
click at [334, 298] on link "Ebay Seller Hub" at bounding box center [317, 305] width 96 height 31
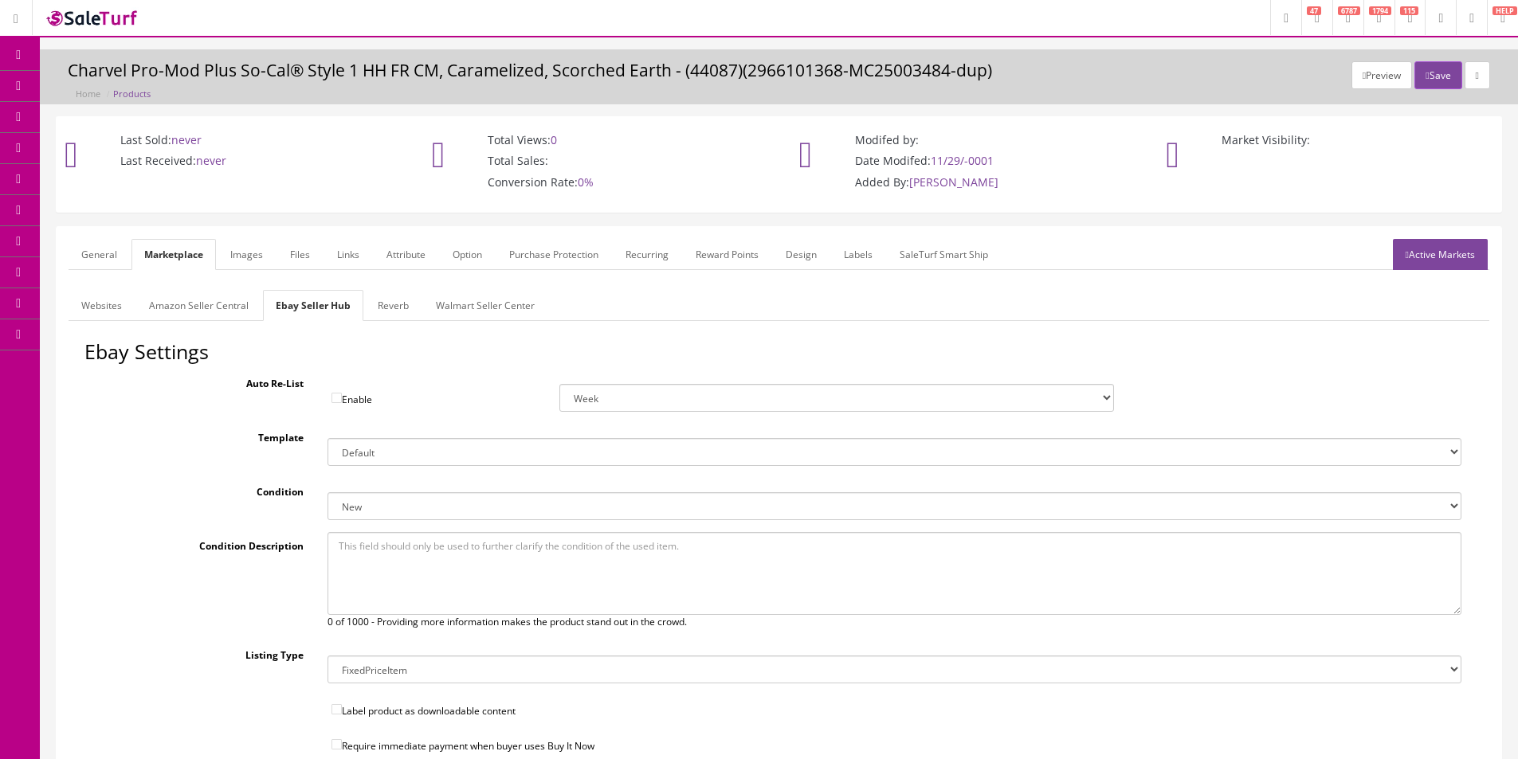
click at [382, 310] on link "Reverb" at bounding box center [393, 305] width 57 height 31
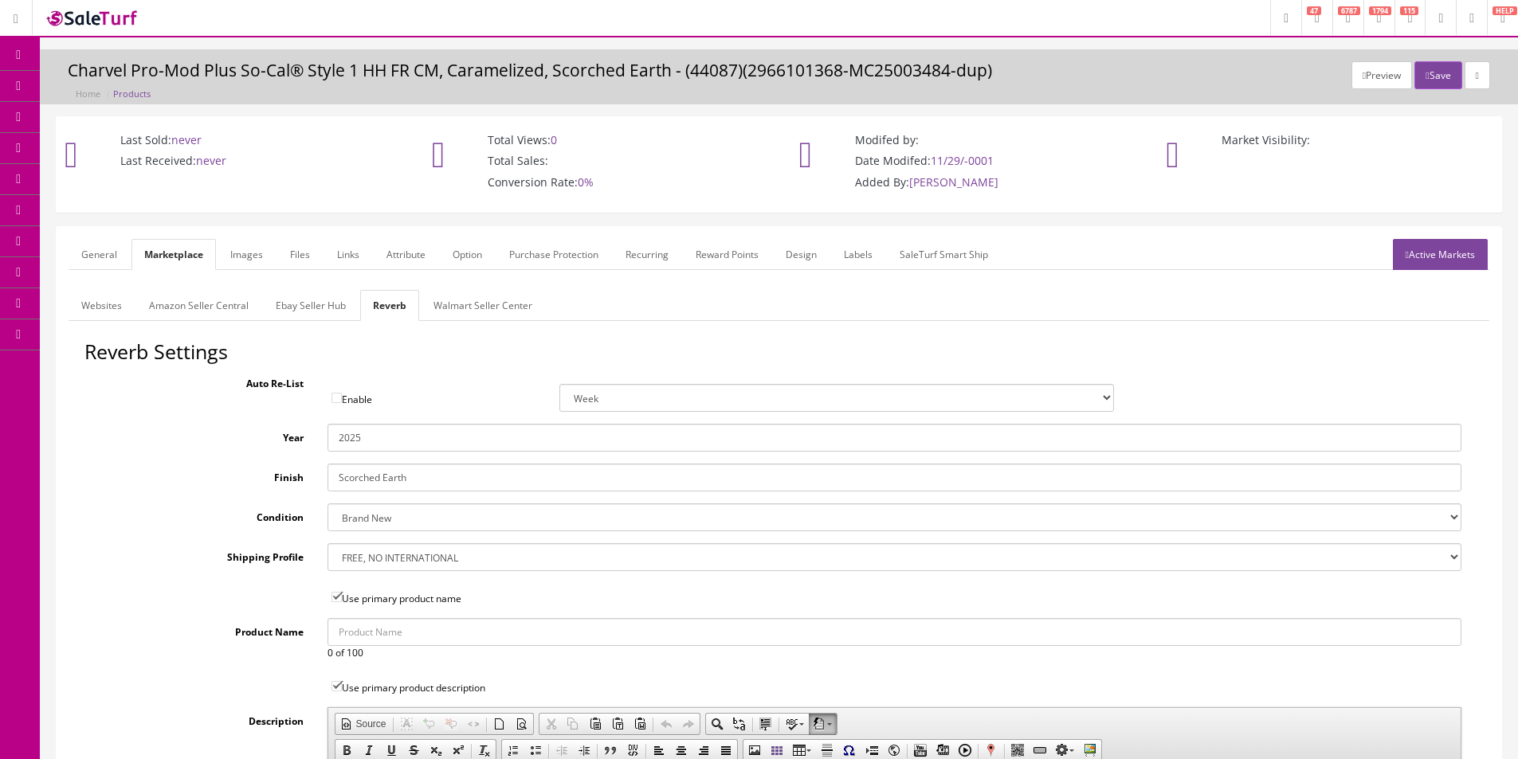
click at [366, 483] on input "Scorched Earth" at bounding box center [894, 478] width 1134 height 28
click at [363, 481] on input "Ferarri Red" at bounding box center [894, 478] width 1134 height 28
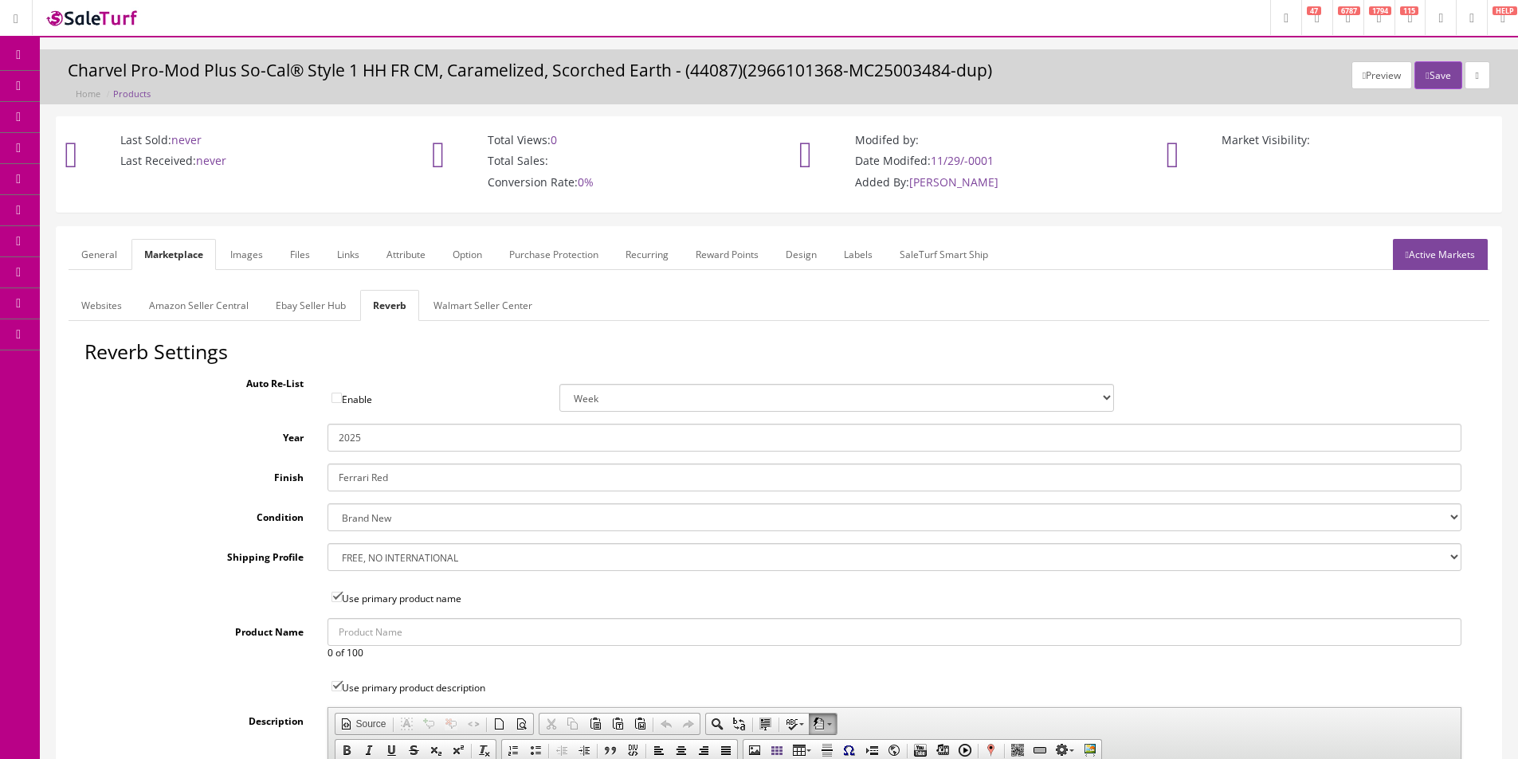
type input "Ferrari Red"
click at [244, 268] on link "Images" at bounding box center [247, 254] width 58 height 31
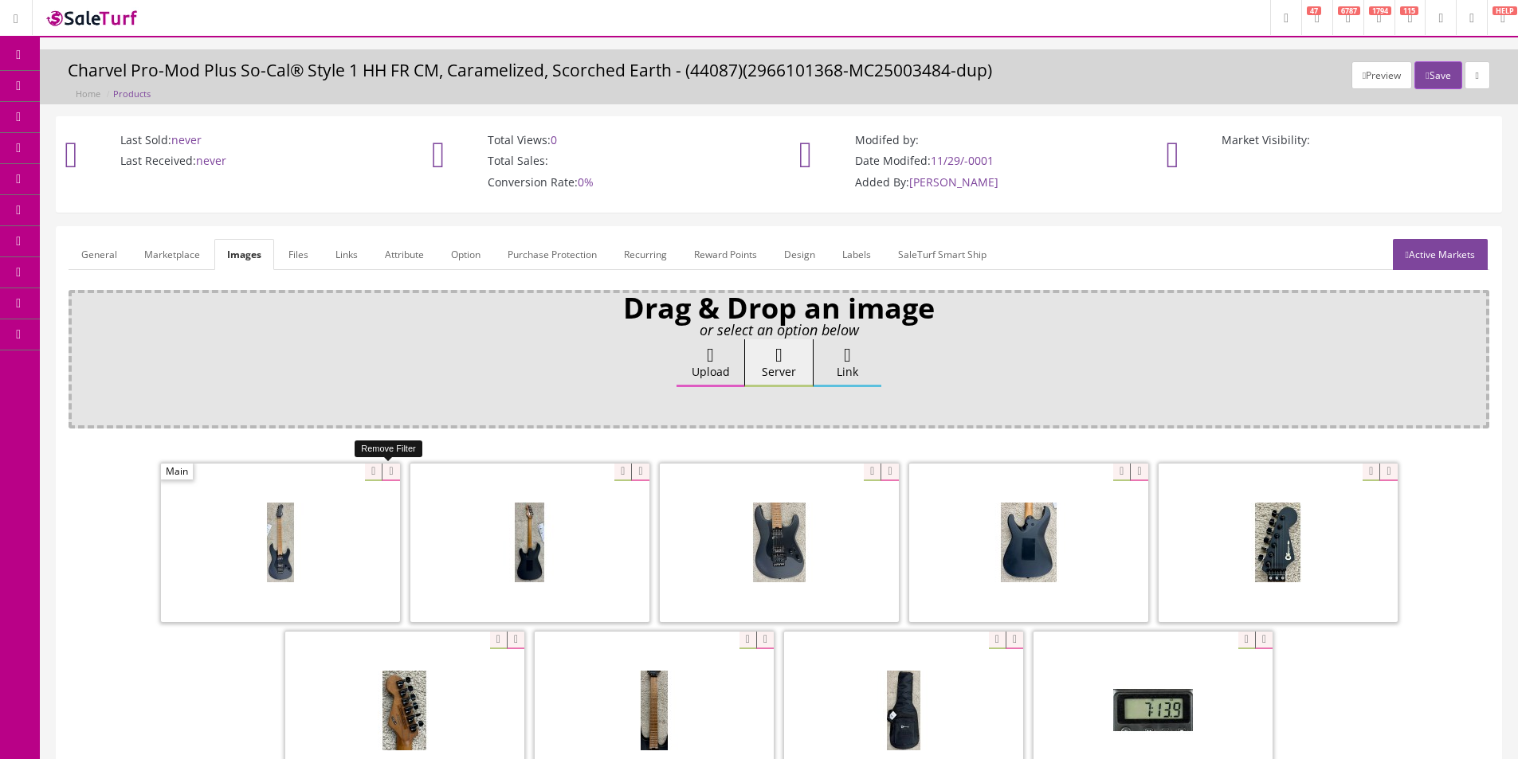
click at [390, 469] on icon at bounding box center [391, 473] width 18 height 18
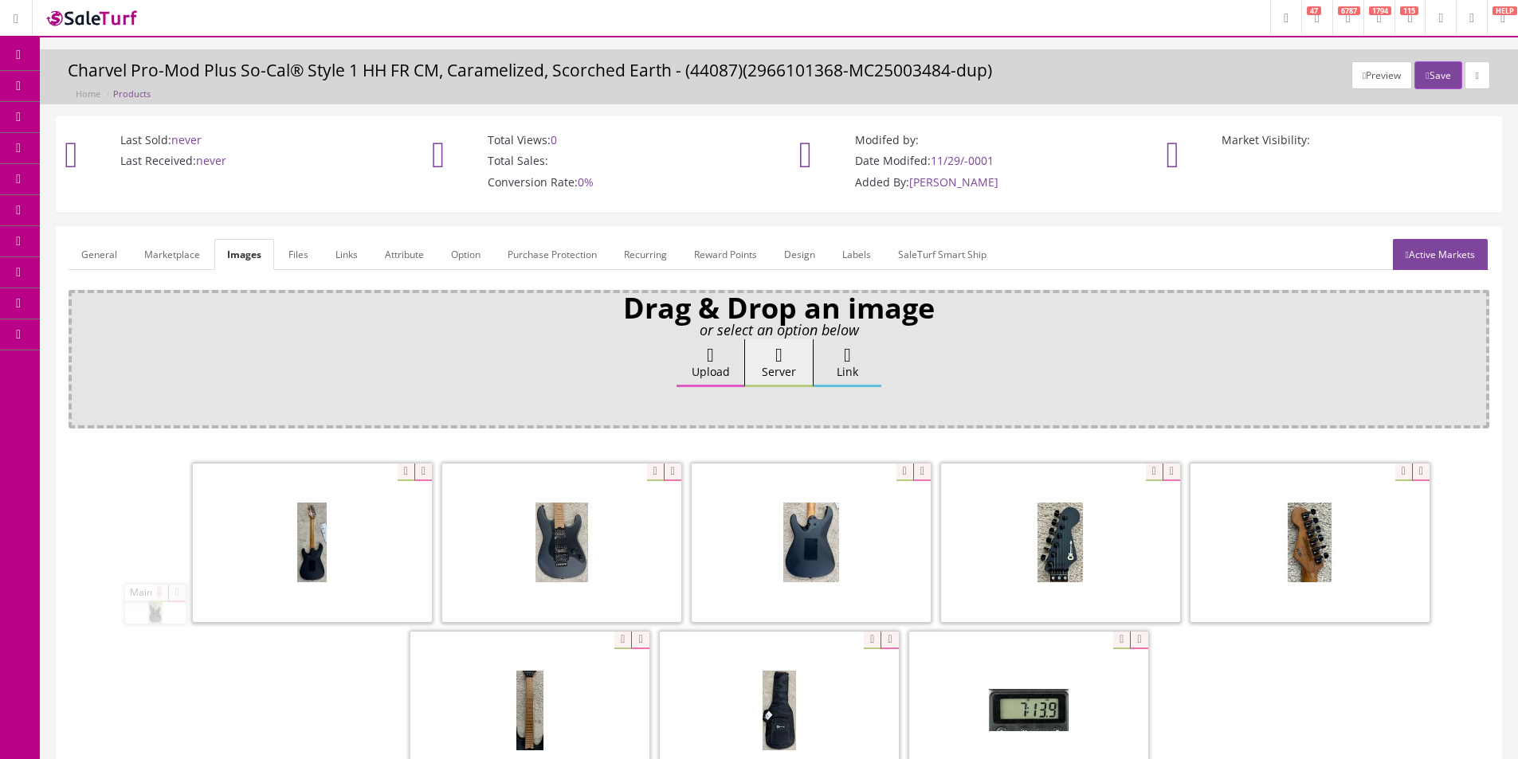
click at [414, 470] on icon at bounding box center [423, 473] width 18 height 18
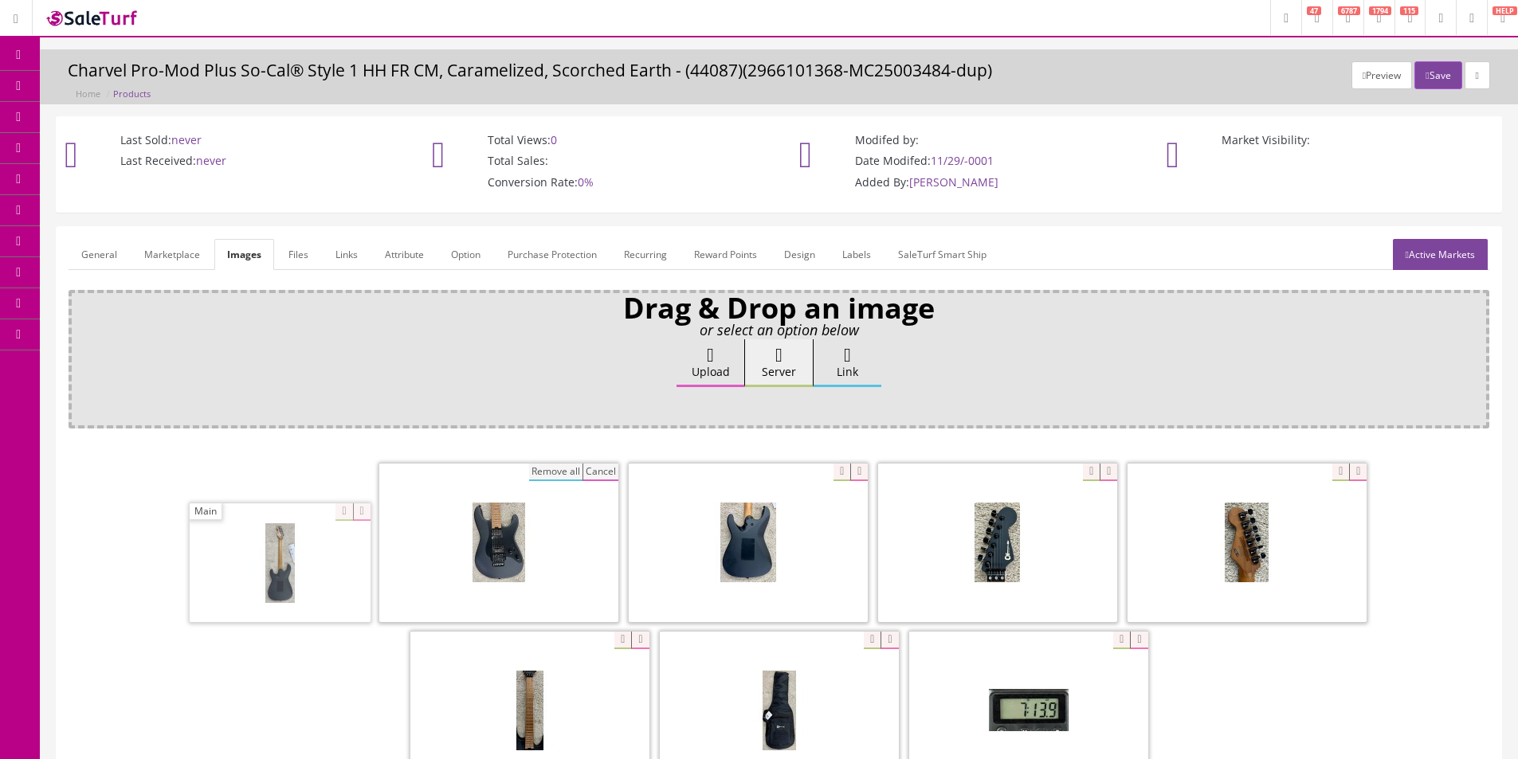
click at [529, 469] on button "Remove all" at bounding box center [555, 473] width 53 height 18
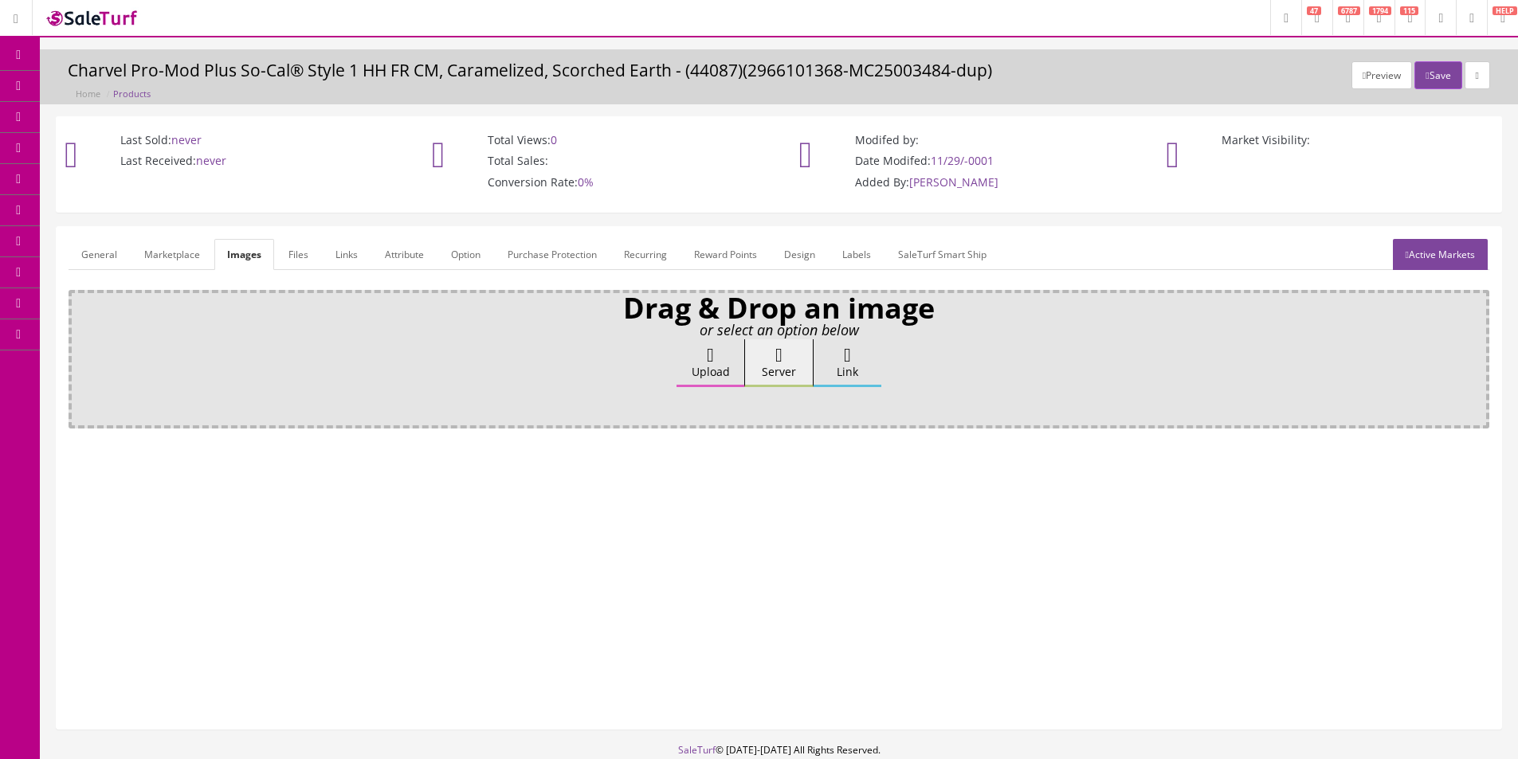
click at [395, 260] on link "Attribute" at bounding box center [404, 254] width 65 height 31
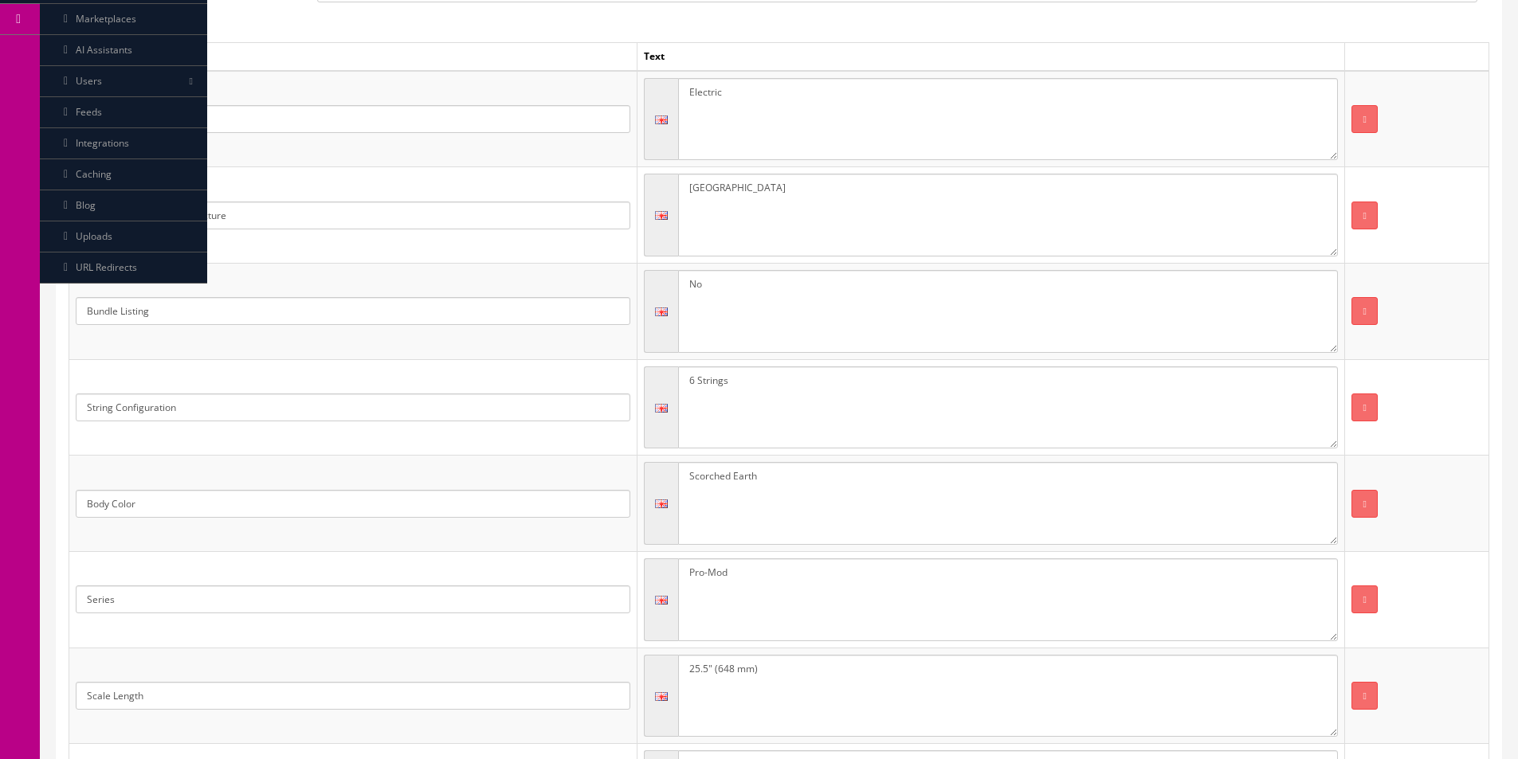
scroll to position [398, 0]
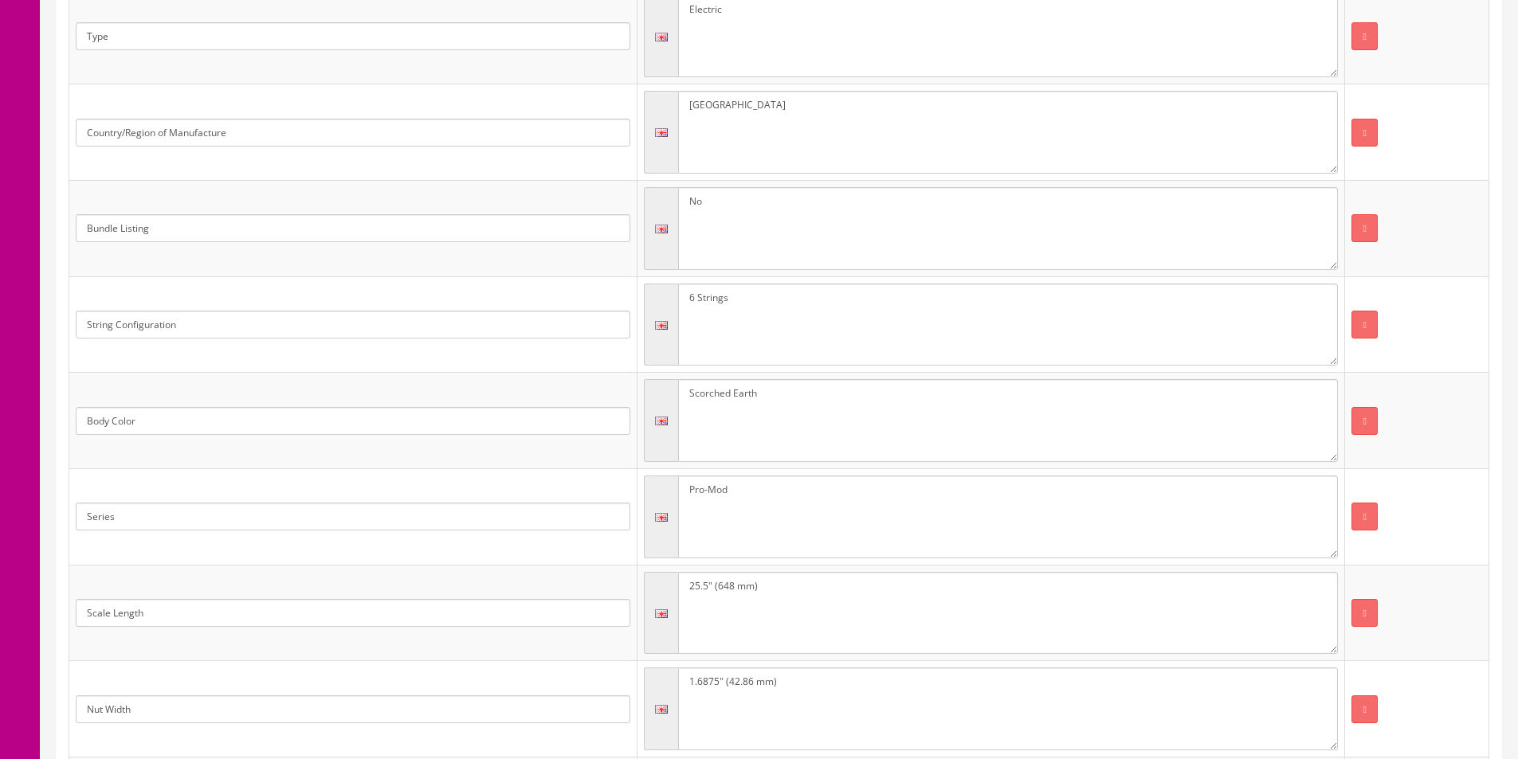
click at [770, 419] on textarea "Scorched Earth" at bounding box center [1008, 420] width 661 height 83
click at [770, 418] on textarea "Scorched Earth" at bounding box center [1008, 420] width 661 height 83
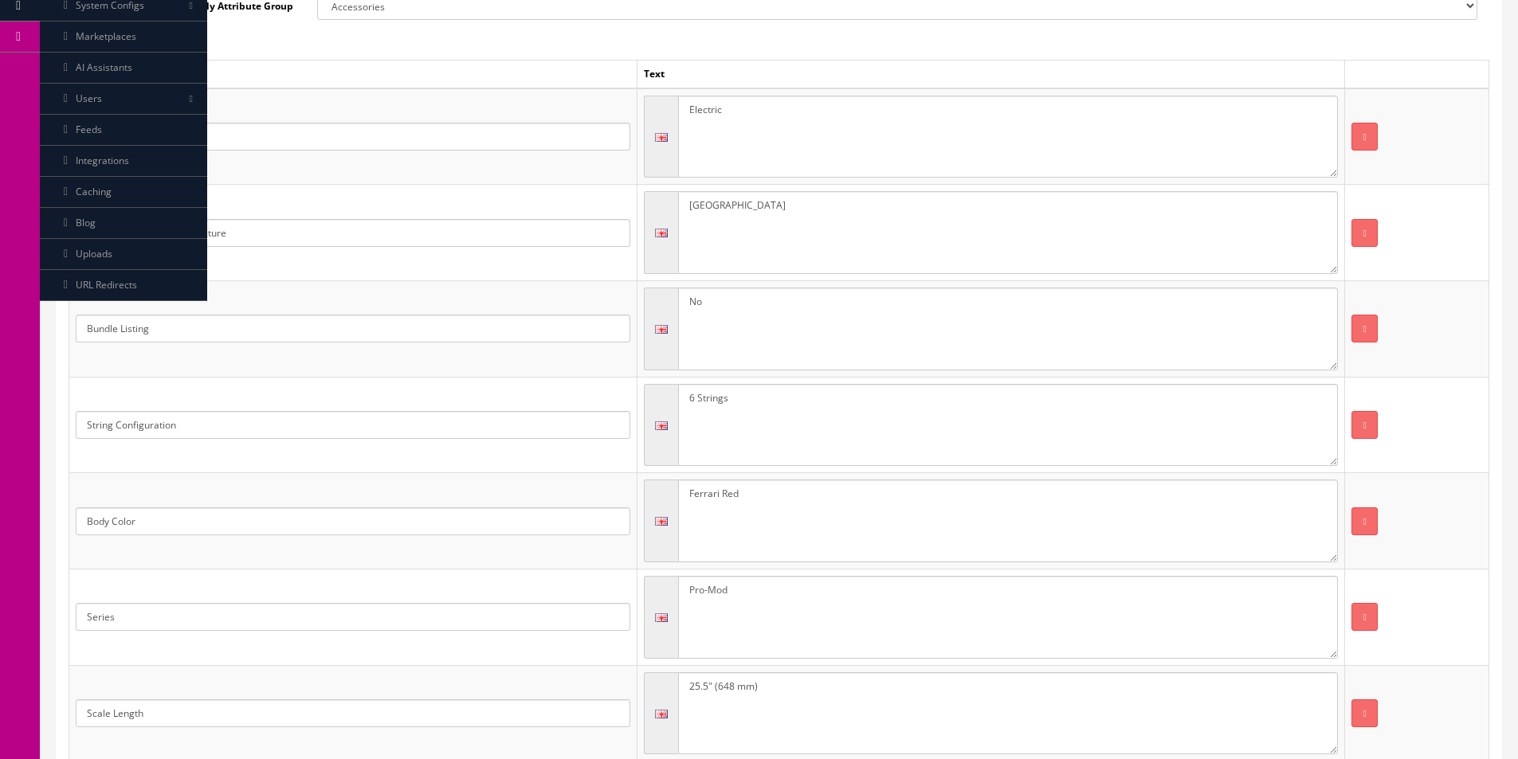
scroll to position [80, 0]
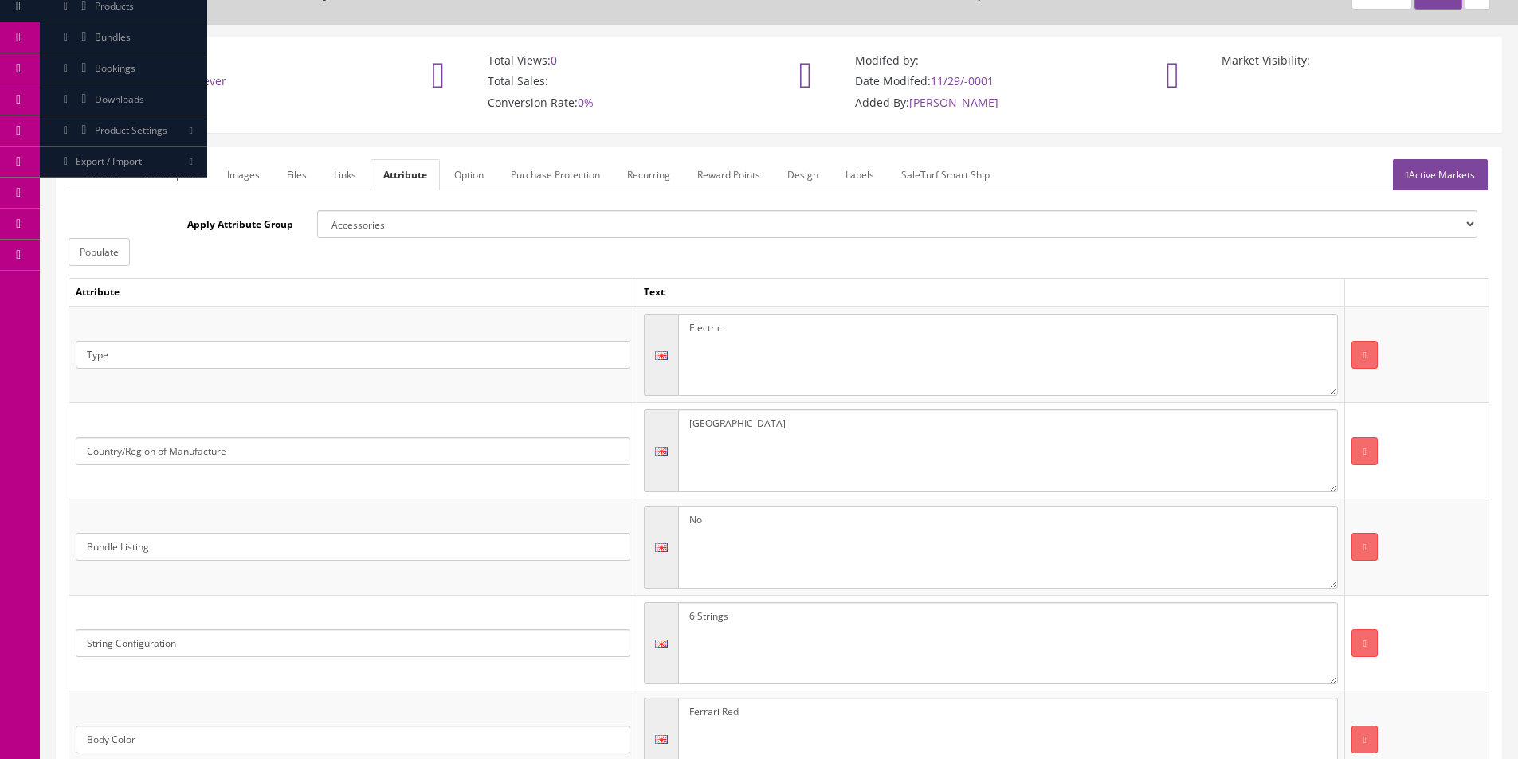
type textarea "Ferrari Red"
click at [1467, 174] on link "Active Markets" at bounding box center [1440, 174] width 95 height 31
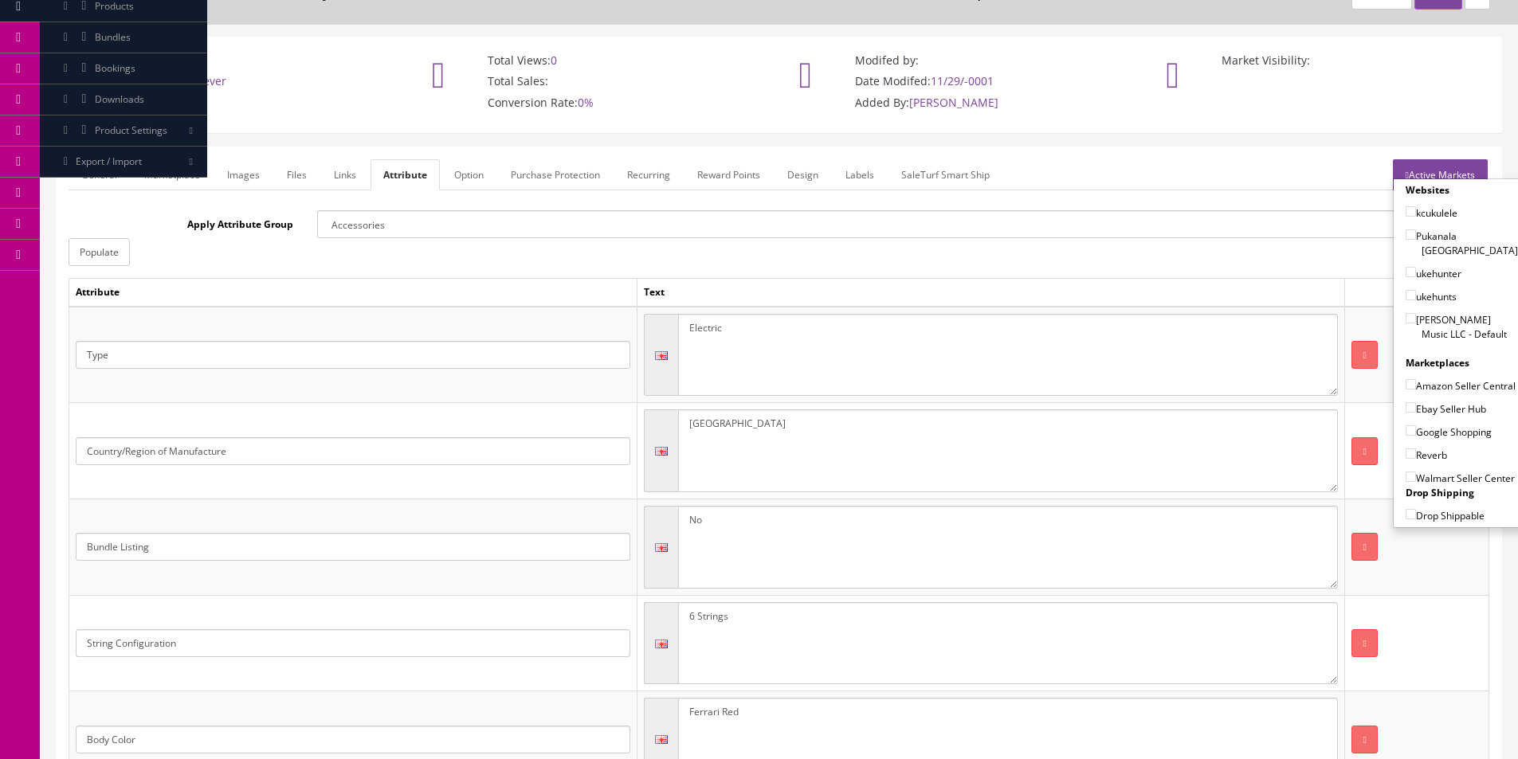
click at [1437, 312] on label "Butler Music LLC - Default" at bounding box center [1462, 327] width 112 height 30
click at [1416, 313] on input"] "Butler Music LLC - Default" at bounding box center [1411, 318] width 10 height 10
checkbox input"] "true"
click at [1428, 381] on label "Amazon Seller Central" at bounding box center [1461, 386] width 110 height 16
click at [1416, 381] on input"] "Amazon Seller Central" at bounding box center [1411, 384] width 10 height 10
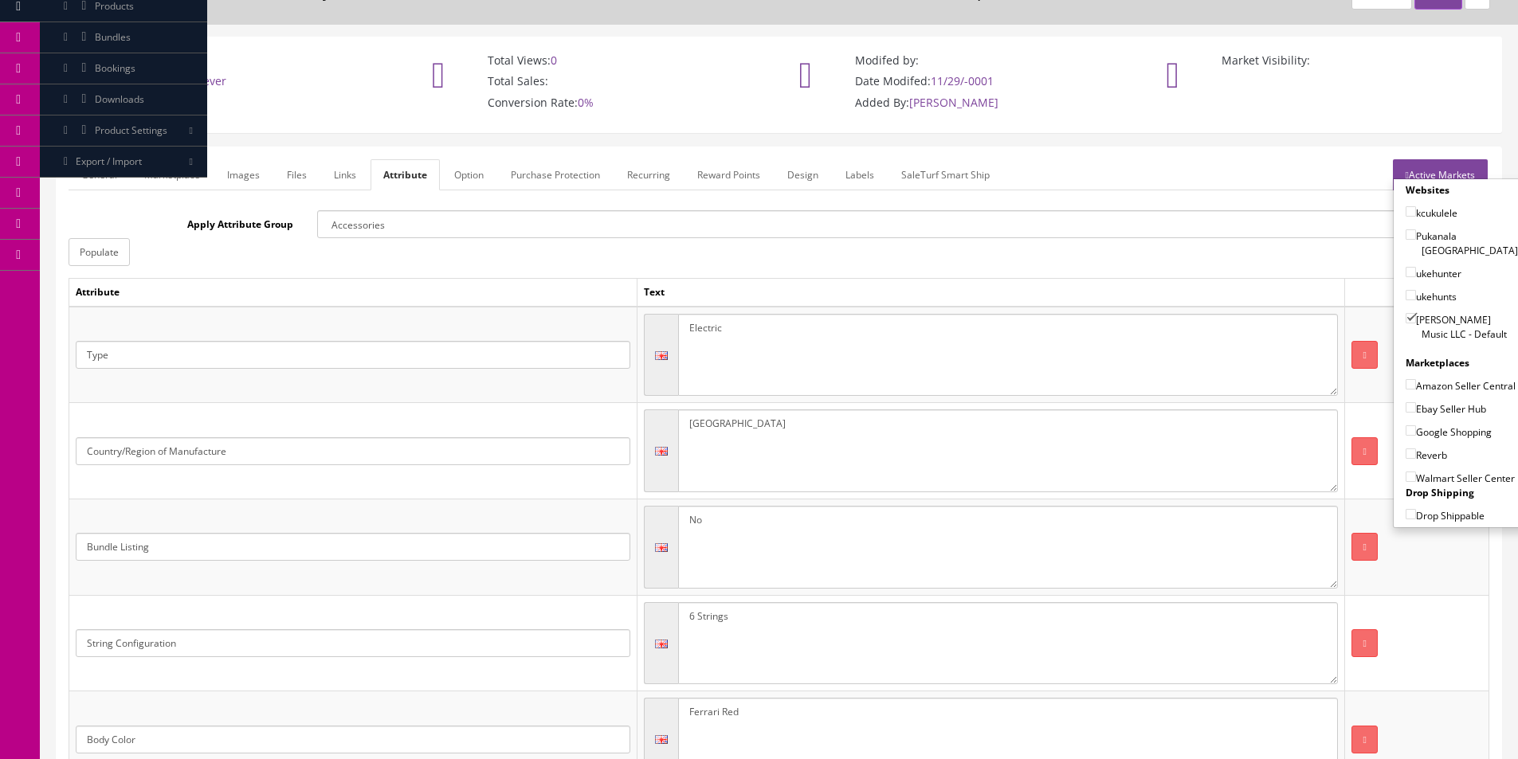
checkbox input"] "true"
click at [1428, 410] on label "Ebay Seller Hub" at bounding box center [1446, 409] width 80 height 16
click at [1416, 410] on input"] "Ebay Seller Hub" at bounding box center [1411, 407] width 10 height 10
checkbox input"] "true"
click at [1421, 433] on label "Google Shopping" at bounding box center [1449, 432] width 86 height 16
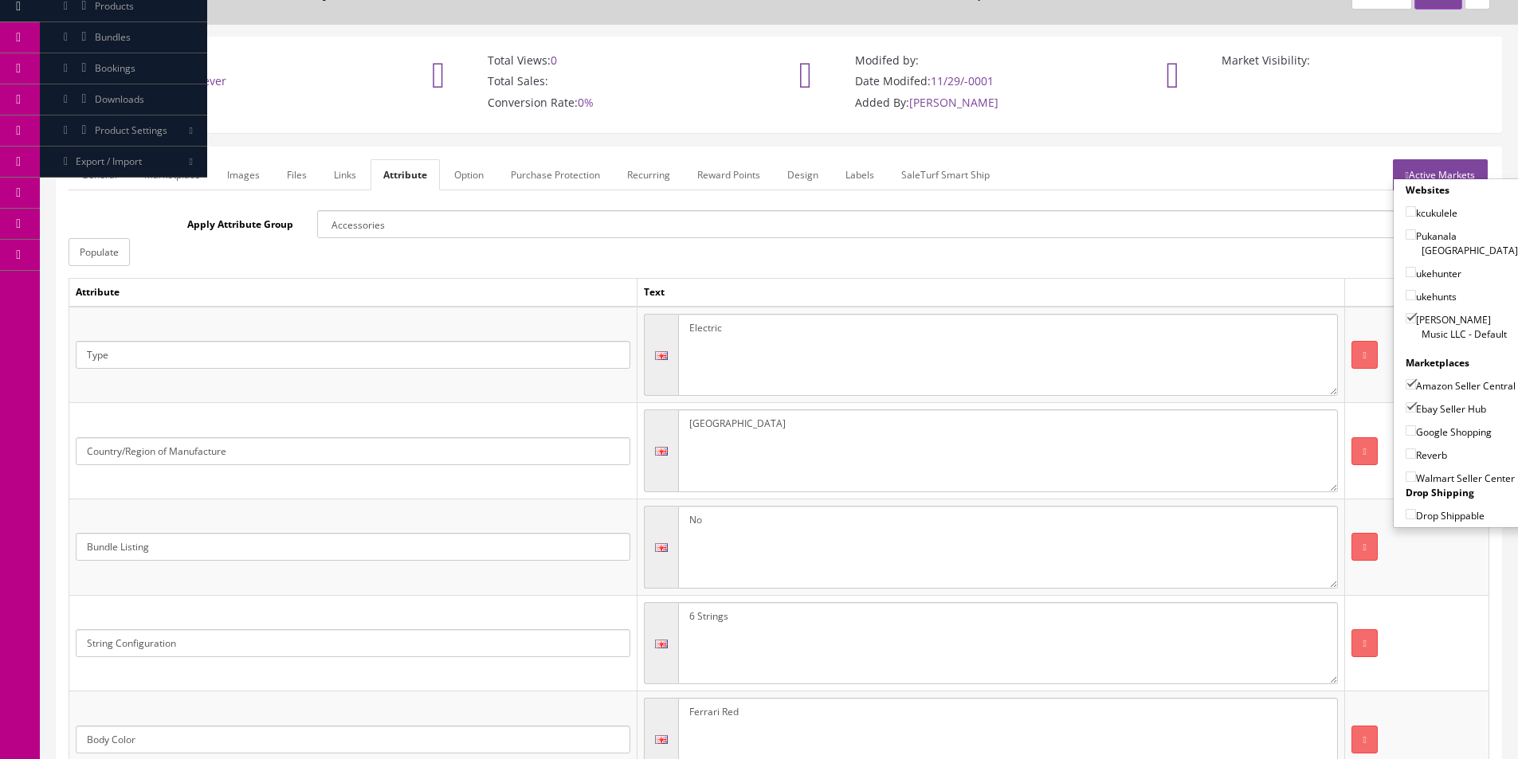
click at [1416, 433] on input"] "Google Shopping" at bounding box center [1411, 430] width 10 height 10
checkbox input"] "true"
click at [1417, 456] on label "Reverb" at bounding box center [1426, 455] width 41 height 16
click at [1416, 456] on input"] "Reverb" at bounding box center [1411, 454] width 10 height 10
checkbox input"] "true"
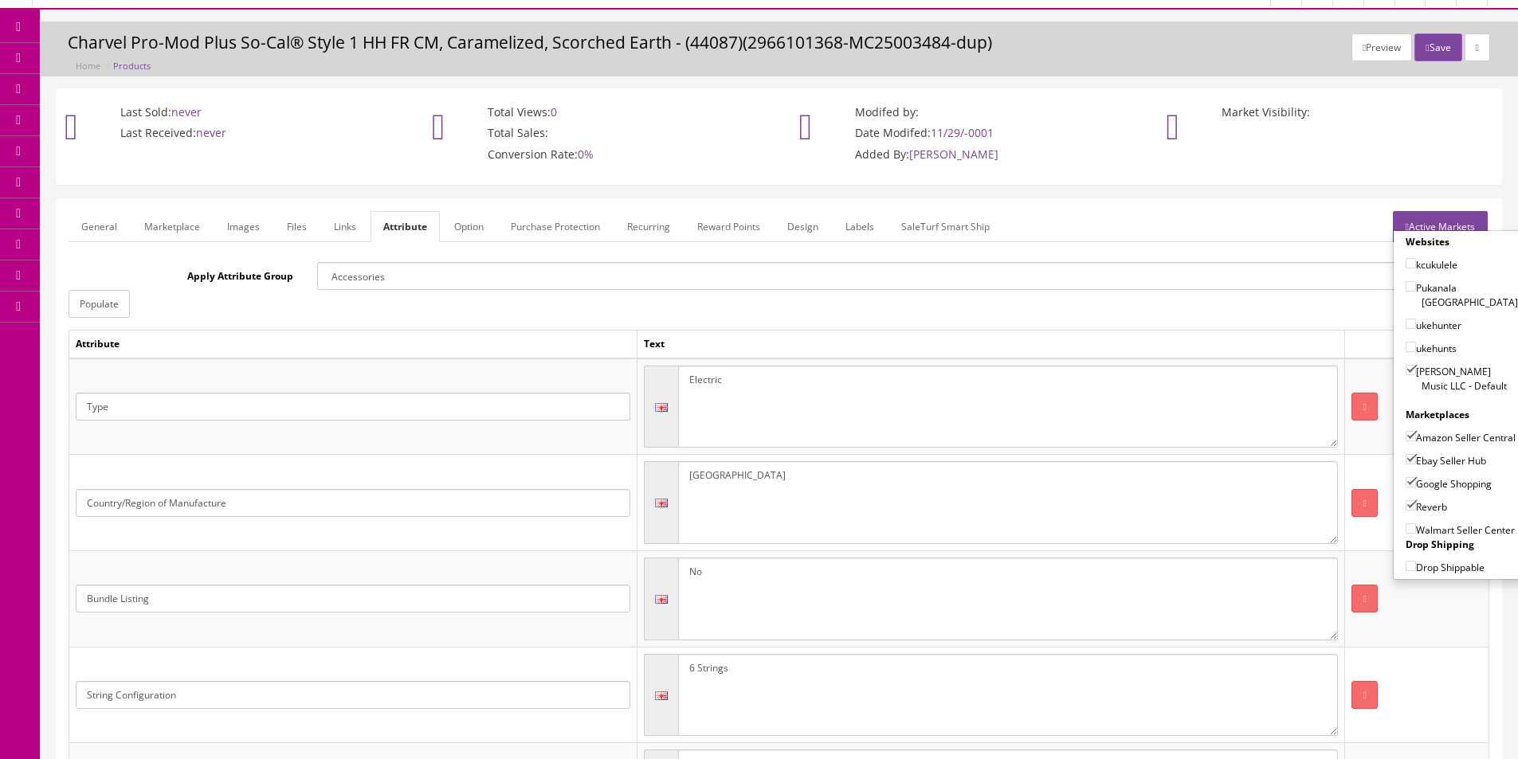
scroll to position [0, 0]
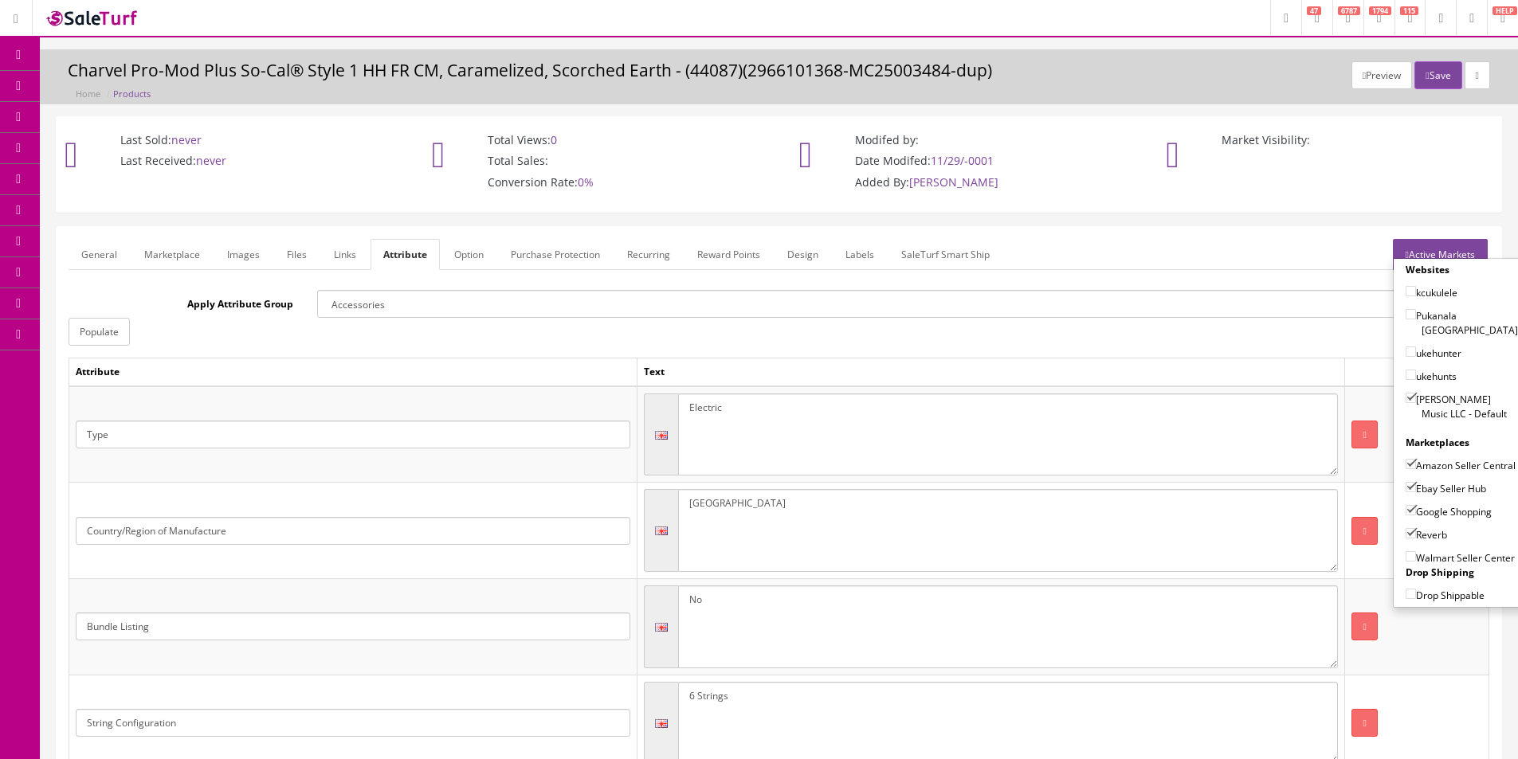
click at [1427, 79] on button "Save" at bounding box center [1437, 75] width 47 height 28
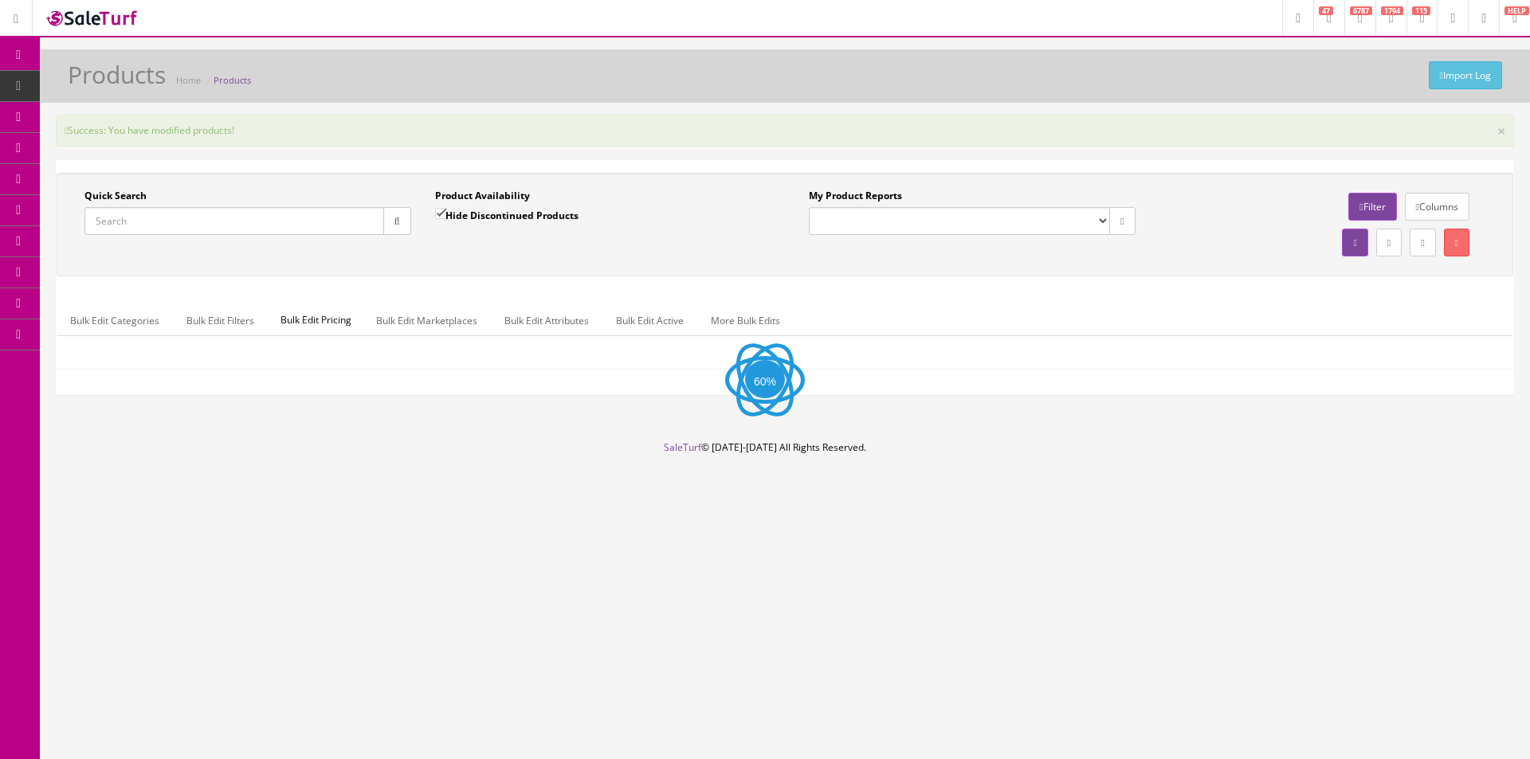
click at [661, 92] on div "Import Log Products Home Products" at bounding box center [785, 80] width 1466 height 38
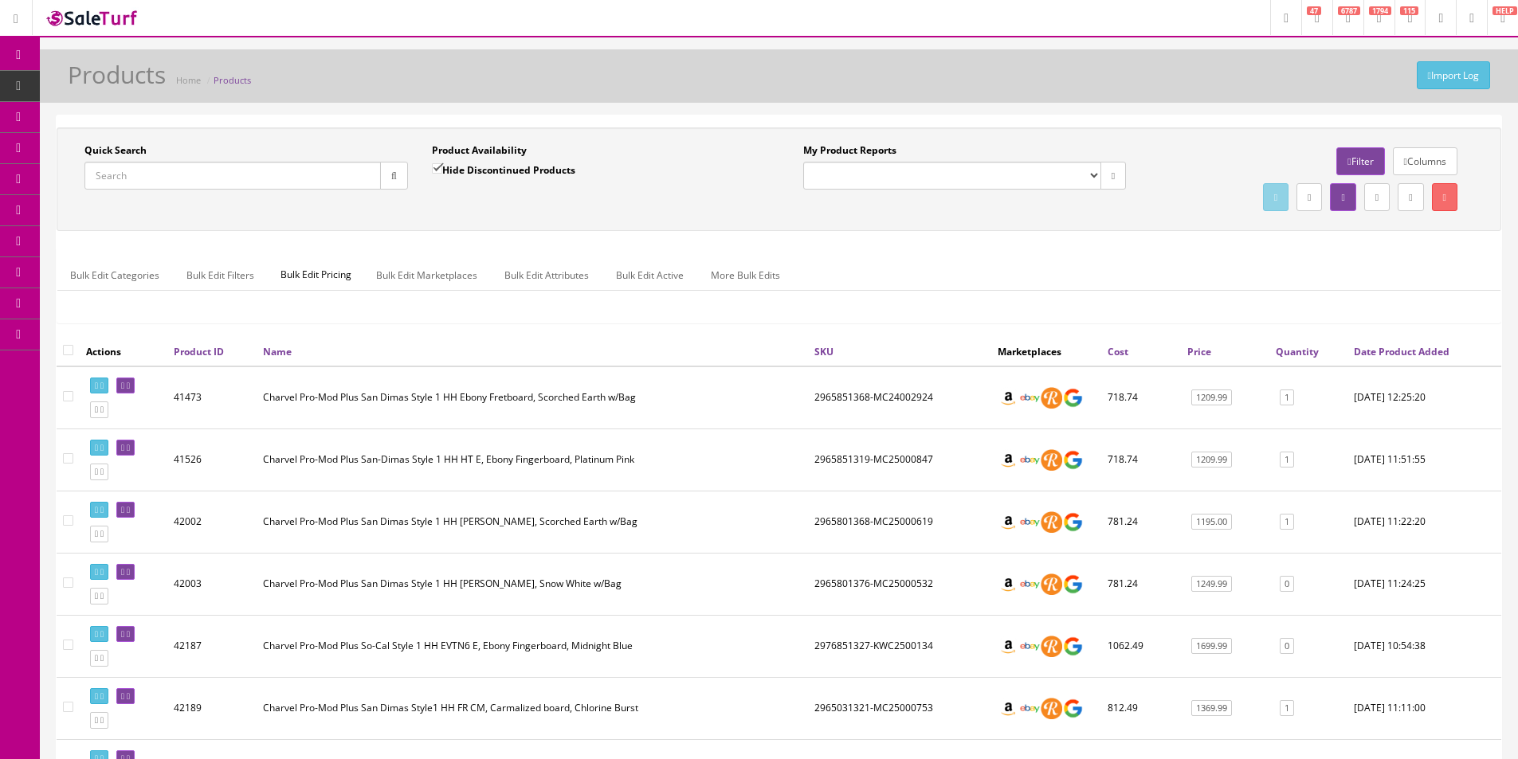
scroll to position [559, 0]
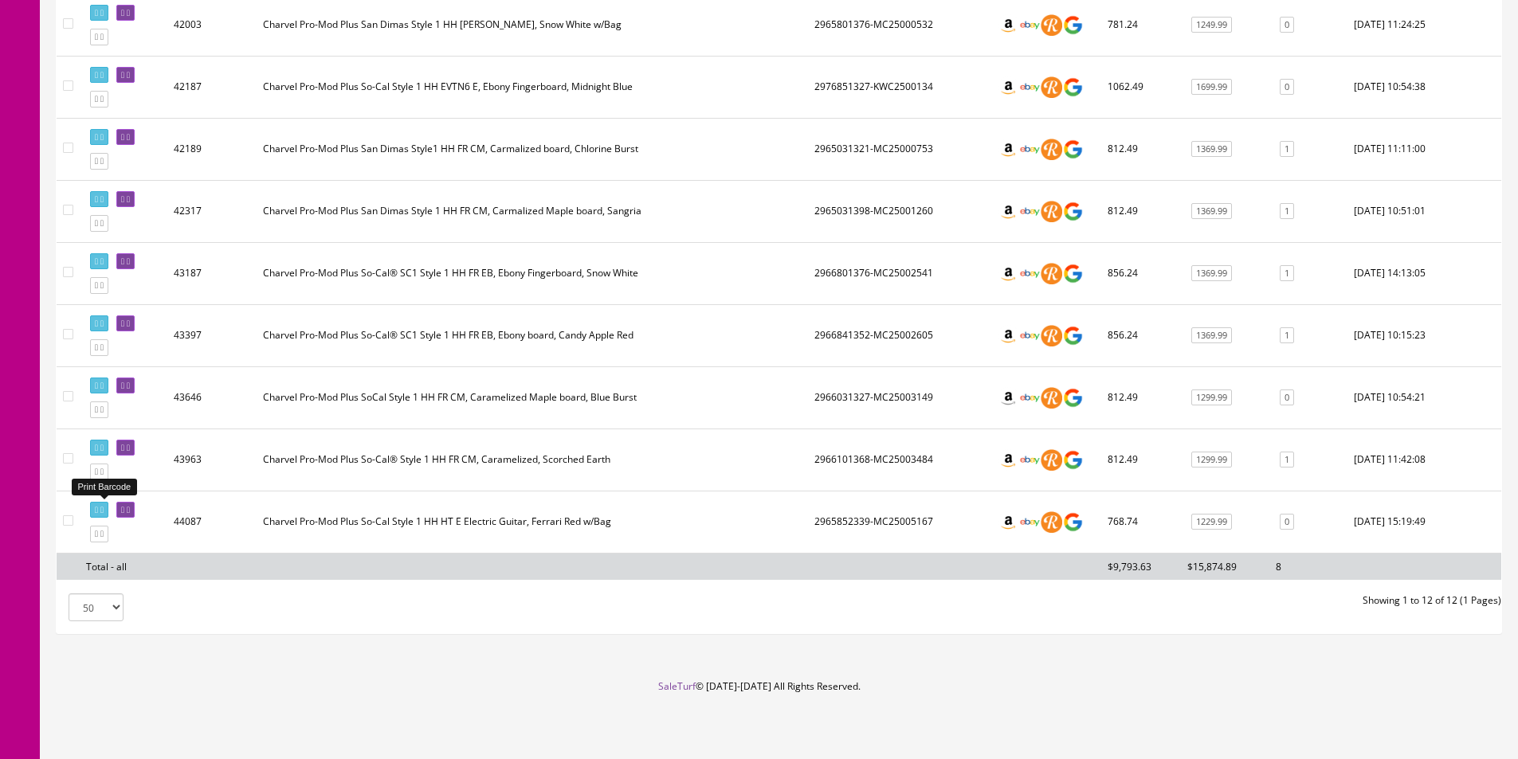
click at [97, 512] on icon at bounding box center [96, 510] width 3 height 9
click at [104, 536] on icon at bounding box center [101, 534] width 3 height 9
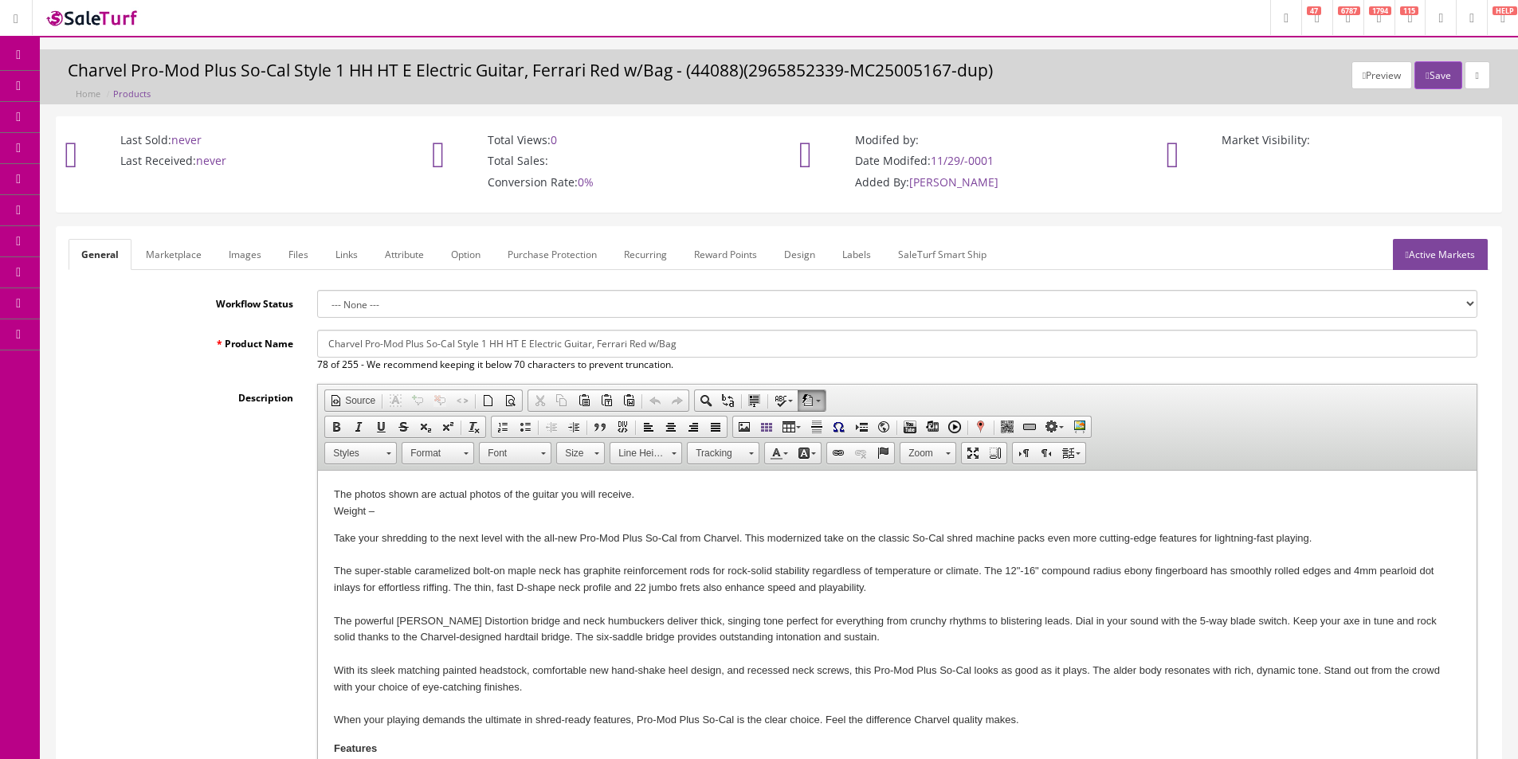
drag, startPoint x: 594, startPoint y: 344, endPoint x: 642, endPoint y: 344, distance: 48.6
click at [642, 344] on input "Charvel Pro-Mod Plus So-Cal Style 1 HH HT E Electric Guitar, Ferrari Red w/Bag" at bounding box center [897, 344] width 1160 height 28
click at [594, 342] on input "Charvel Pro-Mod Plus So-Cal Style 1 HH HT E Electric Guitar, Scorched Earth w/B…" at bounding box center [897, 344] width 1160 height 28
type input "Charvel Pro-Mod Plus So-Cal Style 1 HH HT E Electric Guitar Scorched Earth w/Bag"
click at [191, 261] on link "Marketplace" at bounding box center [173, 254] width 81 height 31
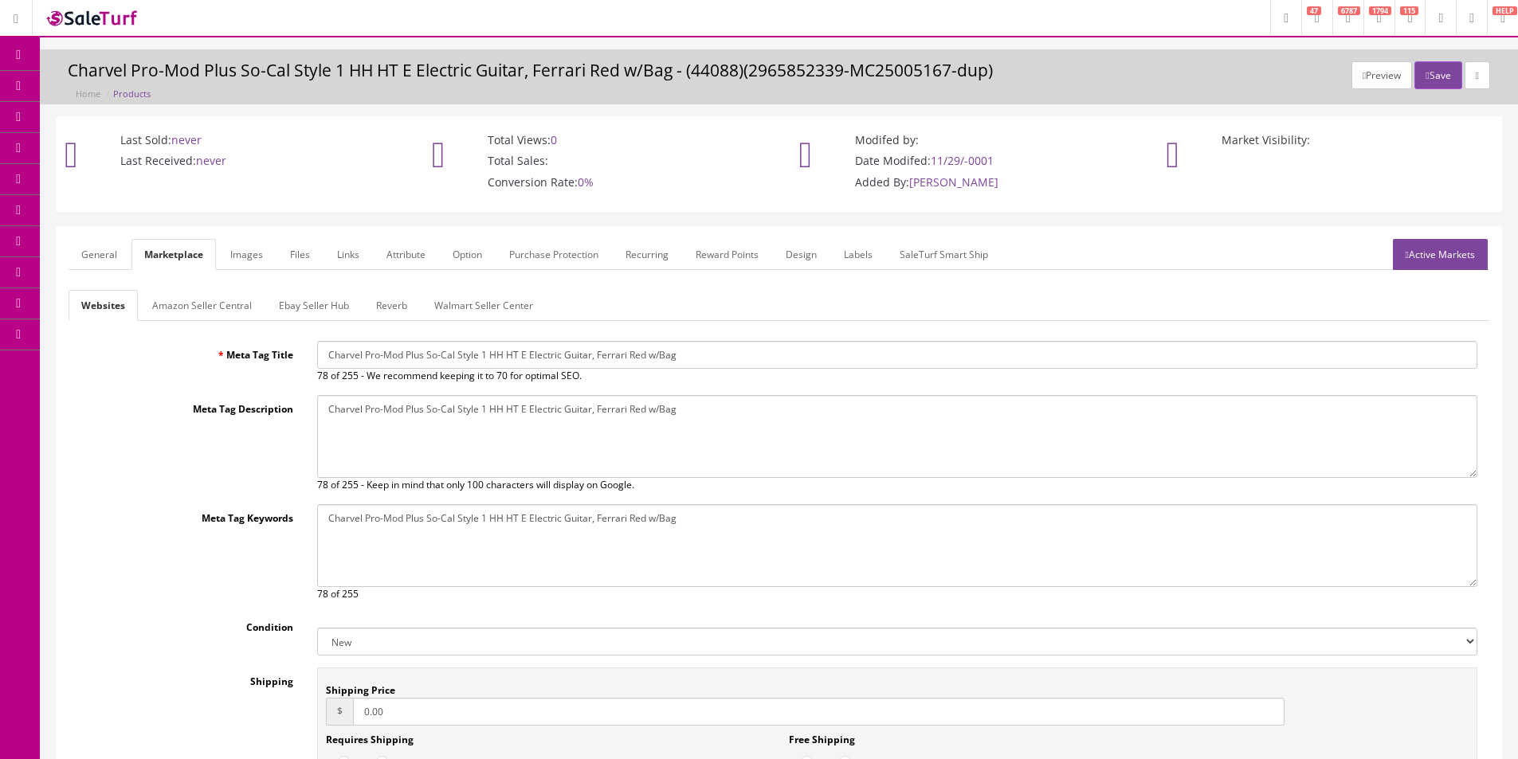
click at [484, 345] on input "Charvel Pro-Mod Plus So-Cal Style 1 HH HT E Electric Guitar, Ferrari Red w/Bag" at bounding box center [897, 355] width 1160 height 28
paste input "Scorched Earth"
type input "Charvel Pro-Mod Plus So-Cal Style 1 HH HT E Electric Guitar Scorched Earth w/Bag"
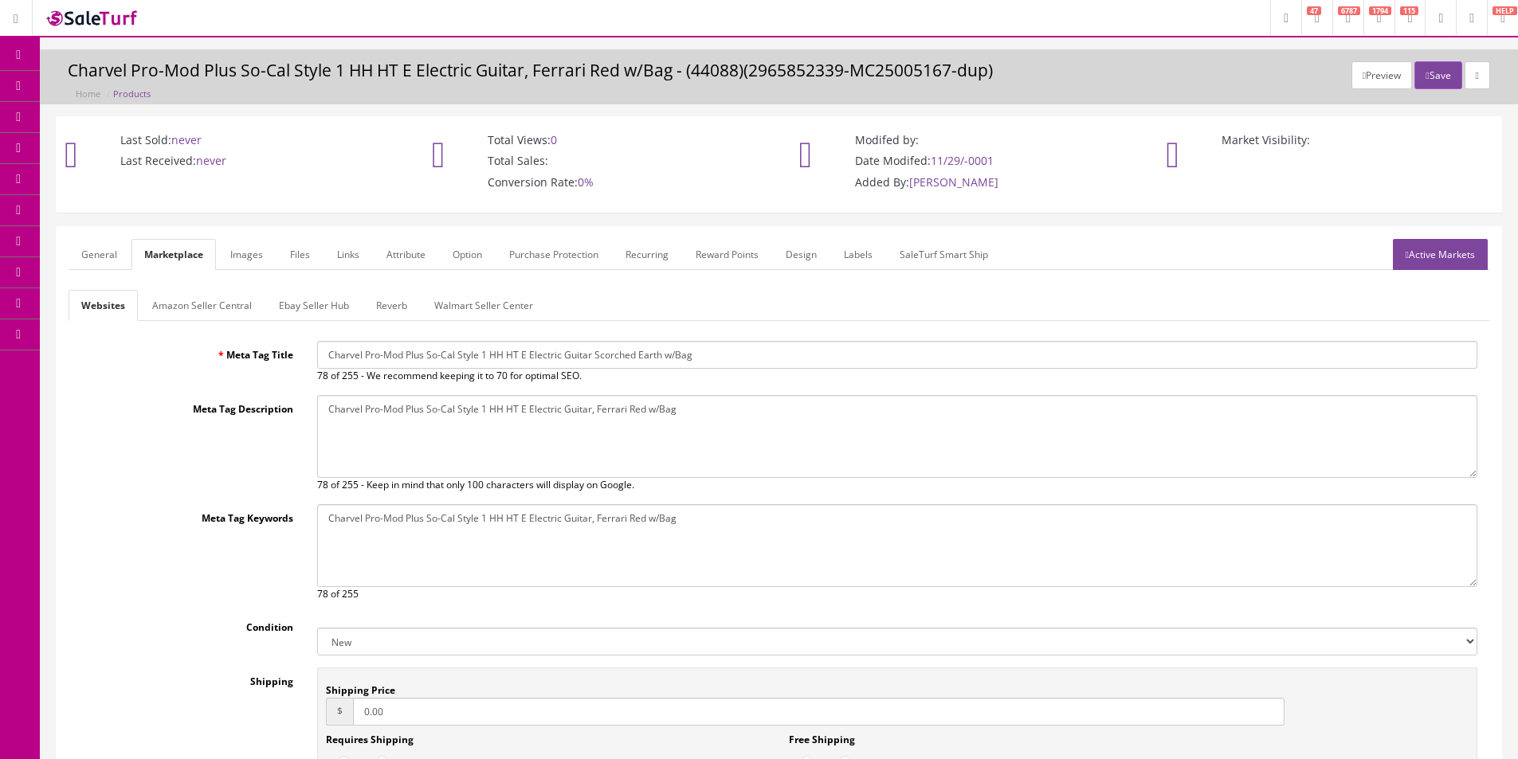
click at [523, 455] on textarea "Charvel Pro-Mod Plus So-Cal Style 1 HH HT E Electric Guitar, Ferrari Red w/Bag" at bounding box center [897, 436] width 1160 height 83
paste textarea "Scorched Earth"
type textarea "Charvel Pro-Mod Plus So-Cal Style 1 HH HT E Electric Guitar Scorched Earth w/Bag"
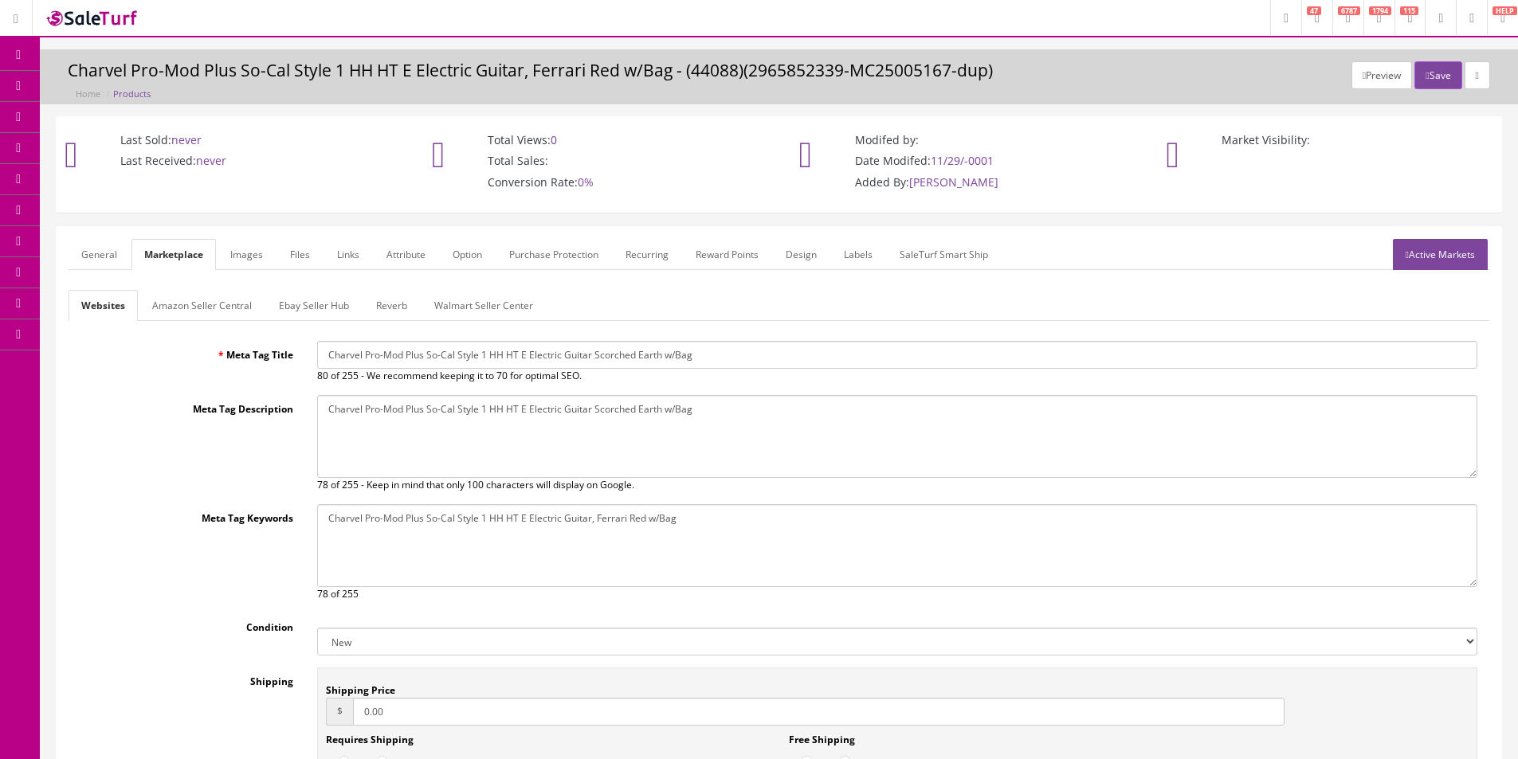
click at [568, 555] on textarea "Charvel Pro-Mod Plus So-Cal Style 1 HH HT E Electric Guitar, Ferrari Red w/Bag" at bounding box center [897, 545] width 1160 height 83
paste textarea "Scorched Earth"
type textarea "Charvel Pro-Mod Plus So-Cal Style 1 HH HT E Electric Guitar Scorched Earth w/Bag"
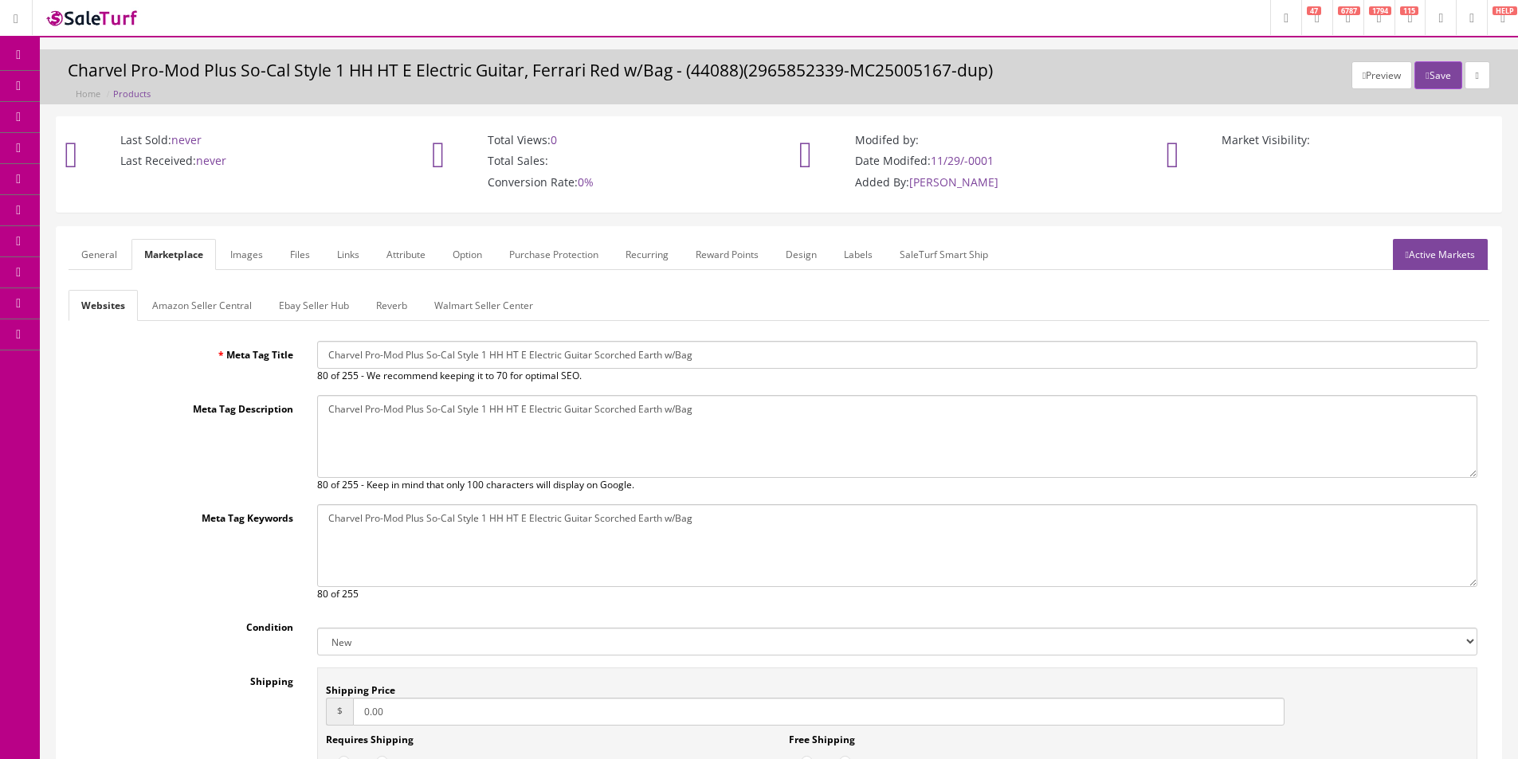
click at [103, 266] on link "General" at bounding box center [99, 254] width 61 height 31
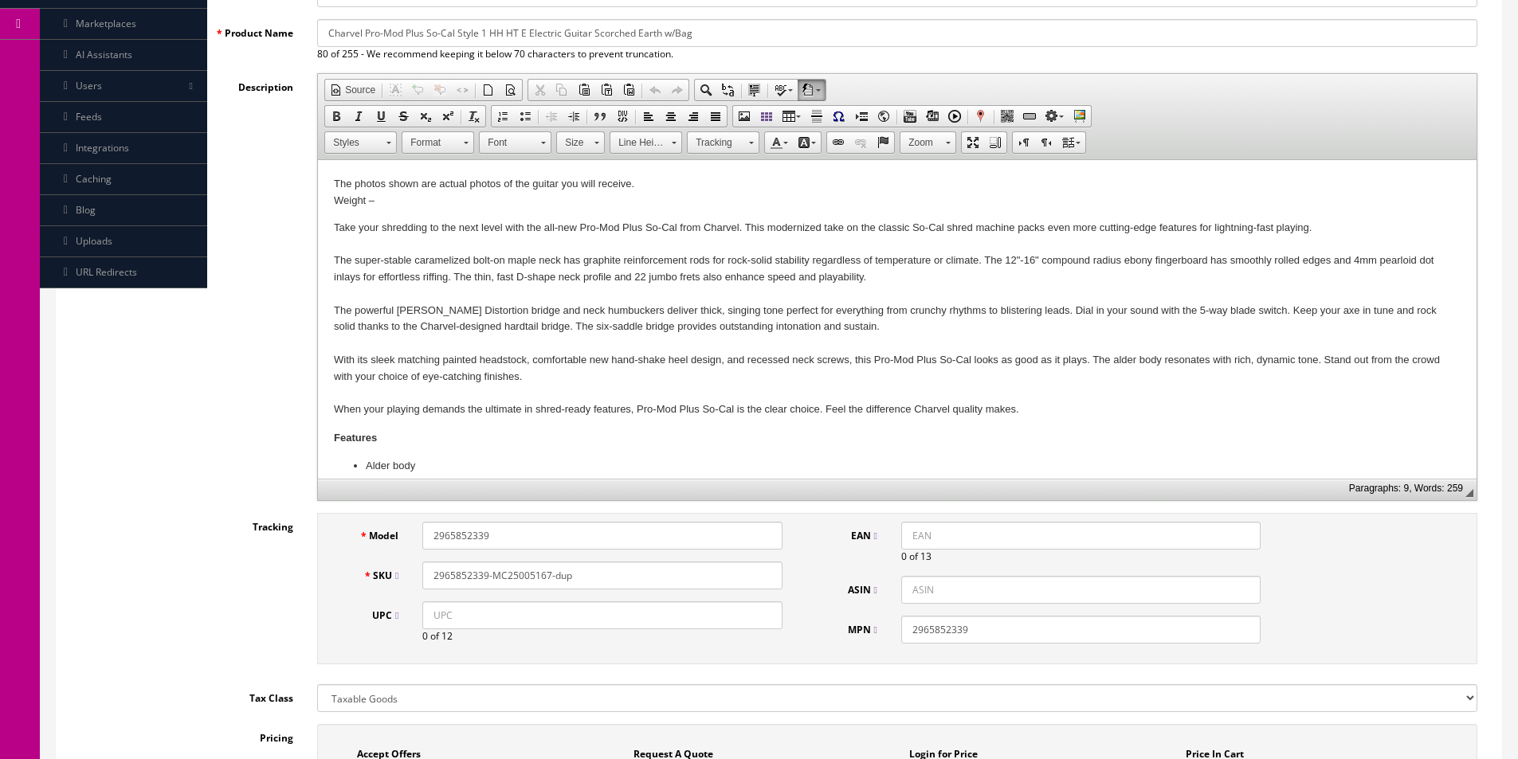
scroll to position [398, 0]
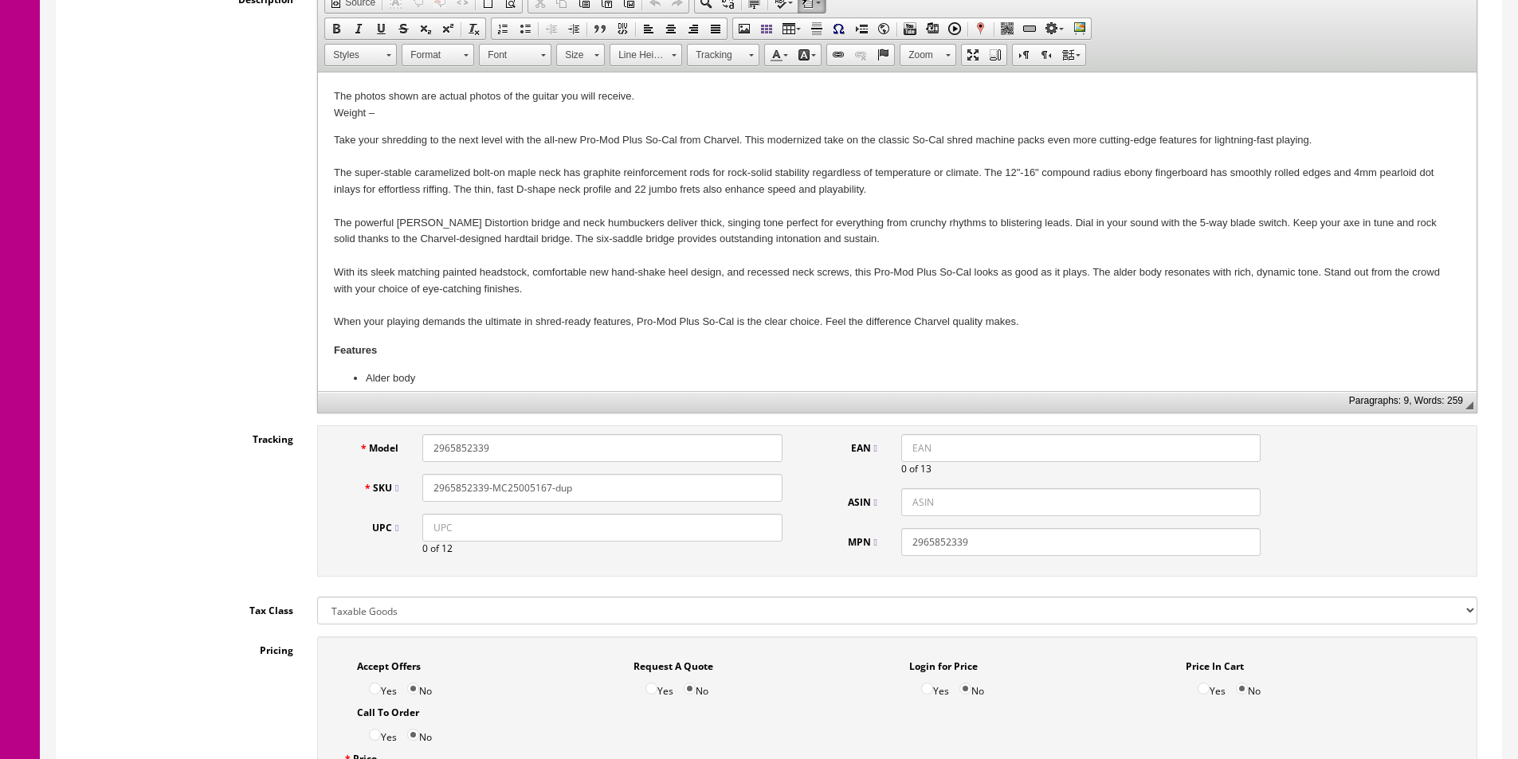
click at [749, 431] on div "Model 2965852339 SKU 2965852339-MC25005167-dup UPC 0 of 12 EAN 0 of 13 ASIN MPN…" at bounding box center [897, 500] width 1160 height 151
click at [748, 431] on div "Model 2965852339 SKU 2965852339-MC25005167-dup UPC 0 of 12 EAN 0 of 13 ASIN MPN…" at bounding box center [897, 500] width 1160 height 151
click at [747, 443] on input "2965852339" at bounding box center [601, 448] width 359 height 28
paste input "6851368"
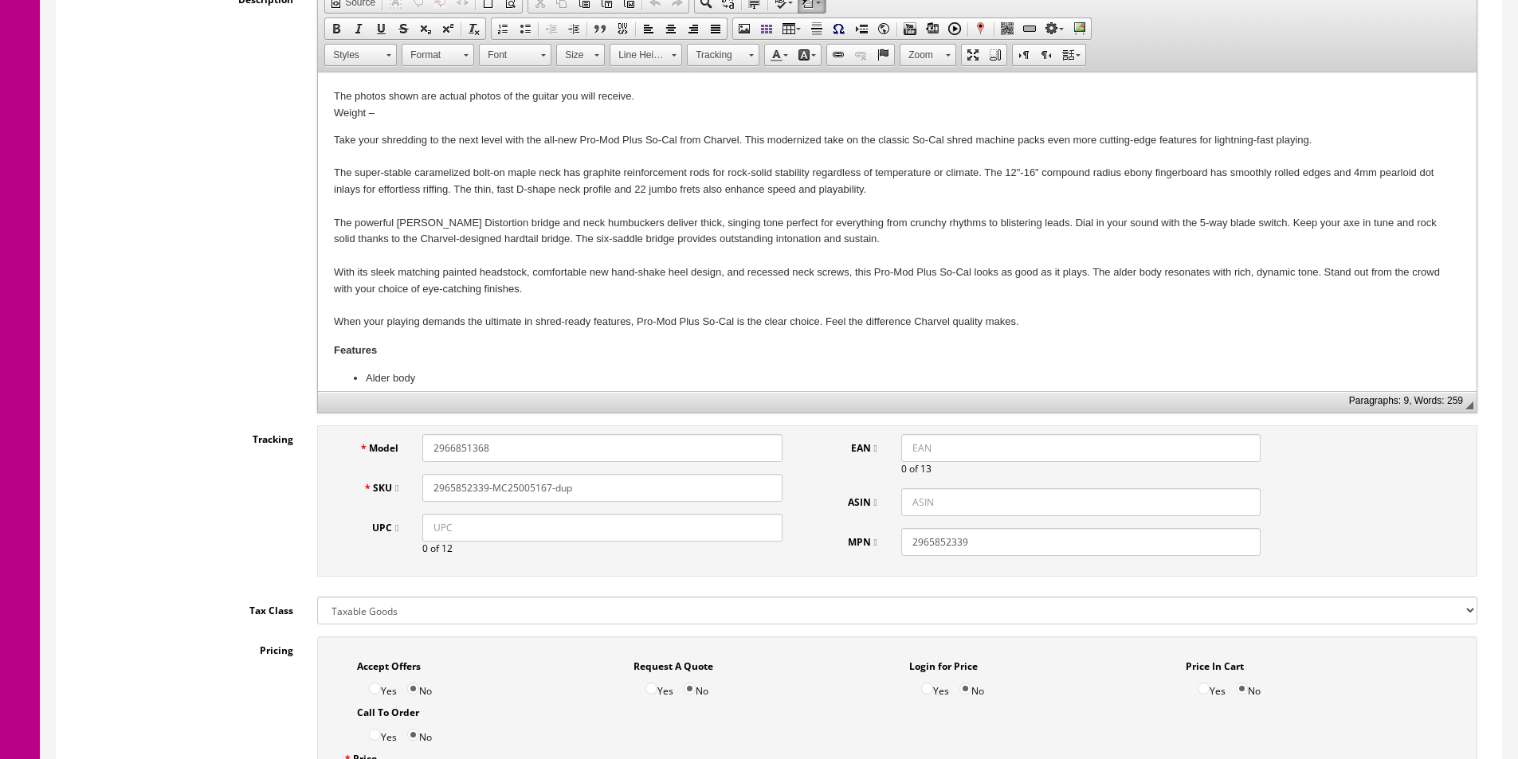
type input "2966851368"
paste input "6851368"
type input "2966851368"
click at [978, 541] on input "2965852339" at bounding box center [1080, 542] width 359 height 28
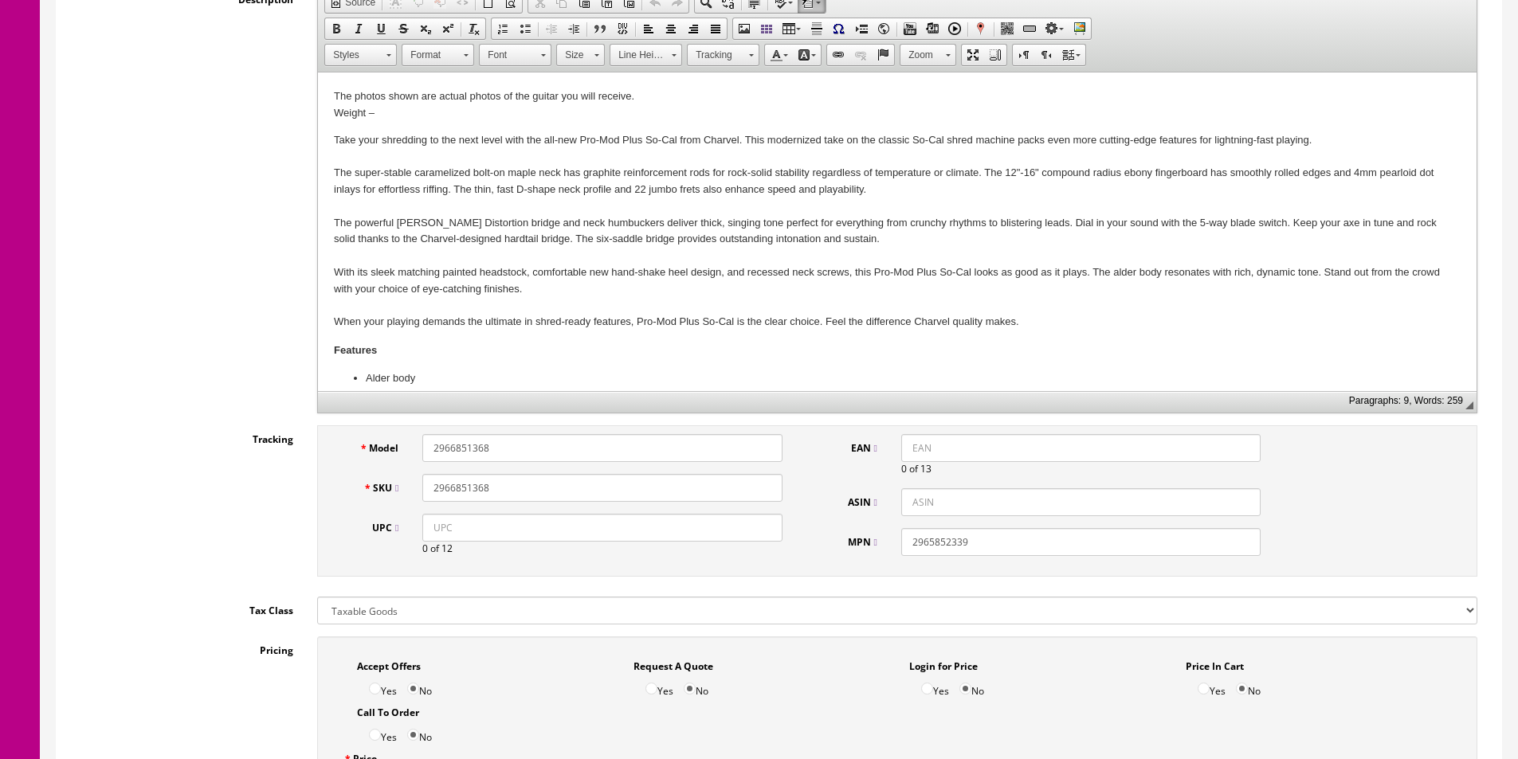
click at [978, 541] on input "2965852339" at bounding box center [1080, 542] width 359 height 28
paste input "6851368"
type input "2966851368"
click at [693, 482] on input "2966851368" at bounding box center [601, 488] width 359 height 28
type input "2966851368-MC25005119"
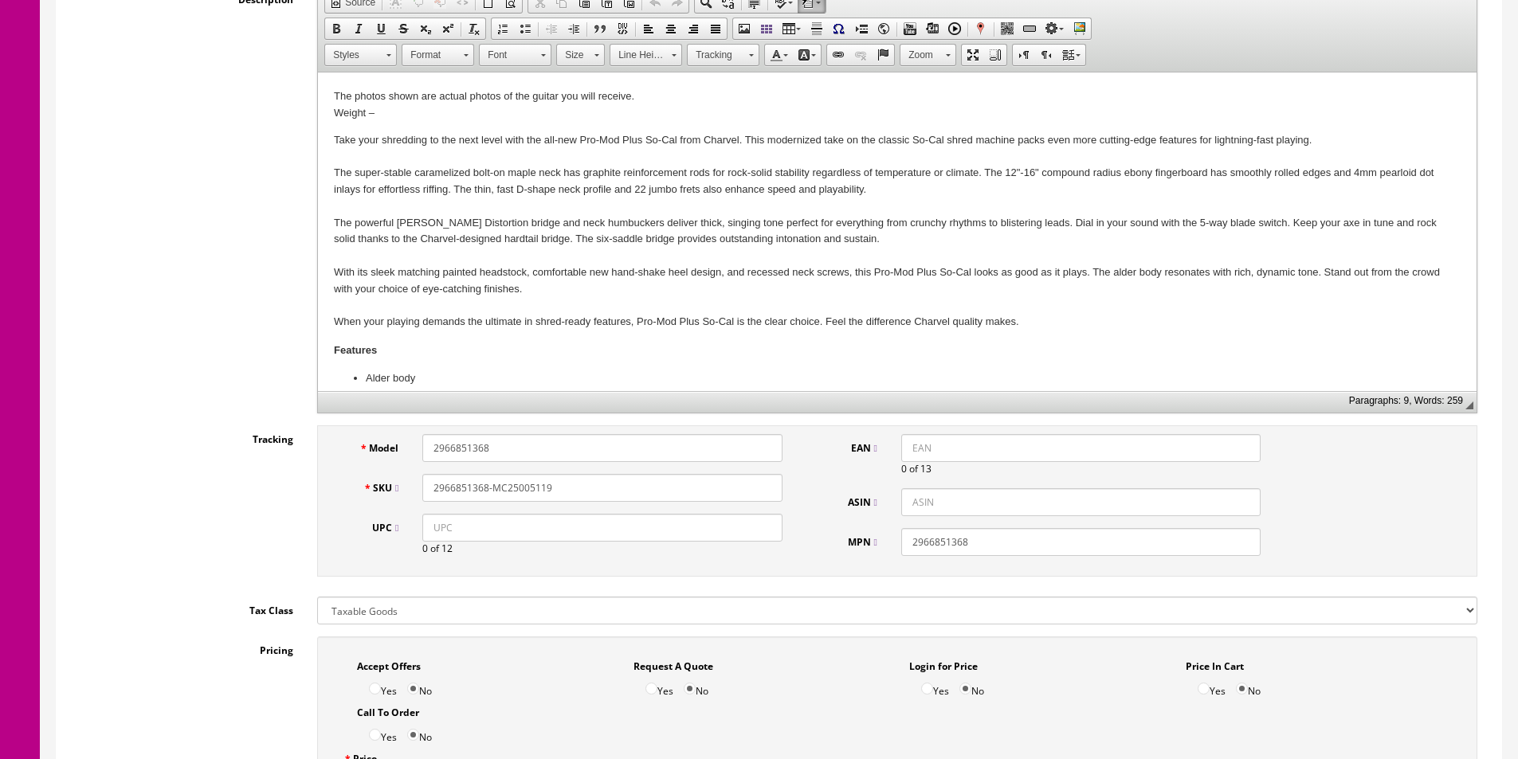
click at [773, 527] on input "UPC" at bounding box center [601, 528] width 359 height 28
paste input "885978436606"
type input "885978436606"
click at [906, 447] on input "EAN" at bounding box center [1080, 448] width 359 height 28
paste input "885978436606"
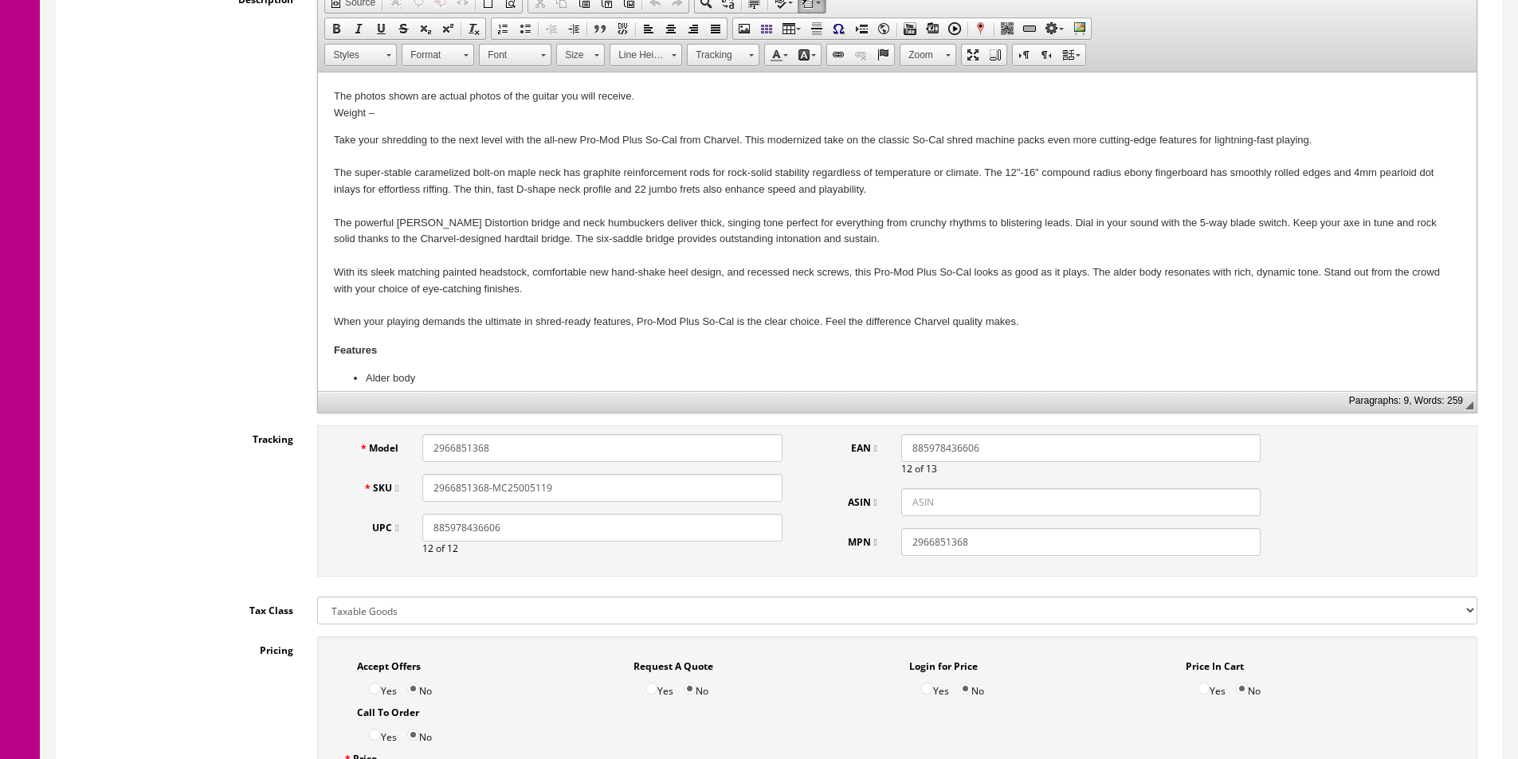
click at [912, 436] on input "885978436606" at bounding box center [1080, 448] width 359 height 28
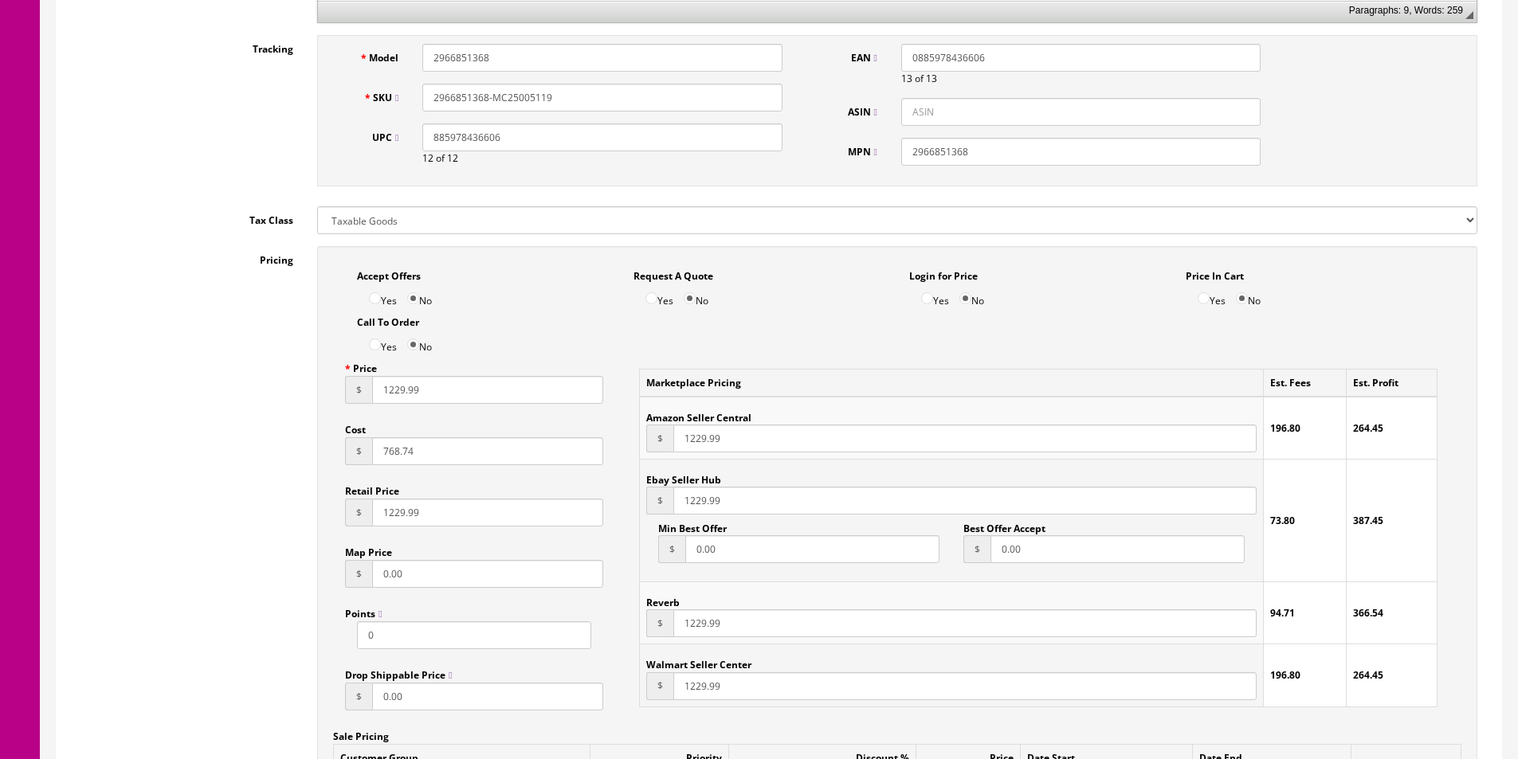
scroll to position [876, 0]
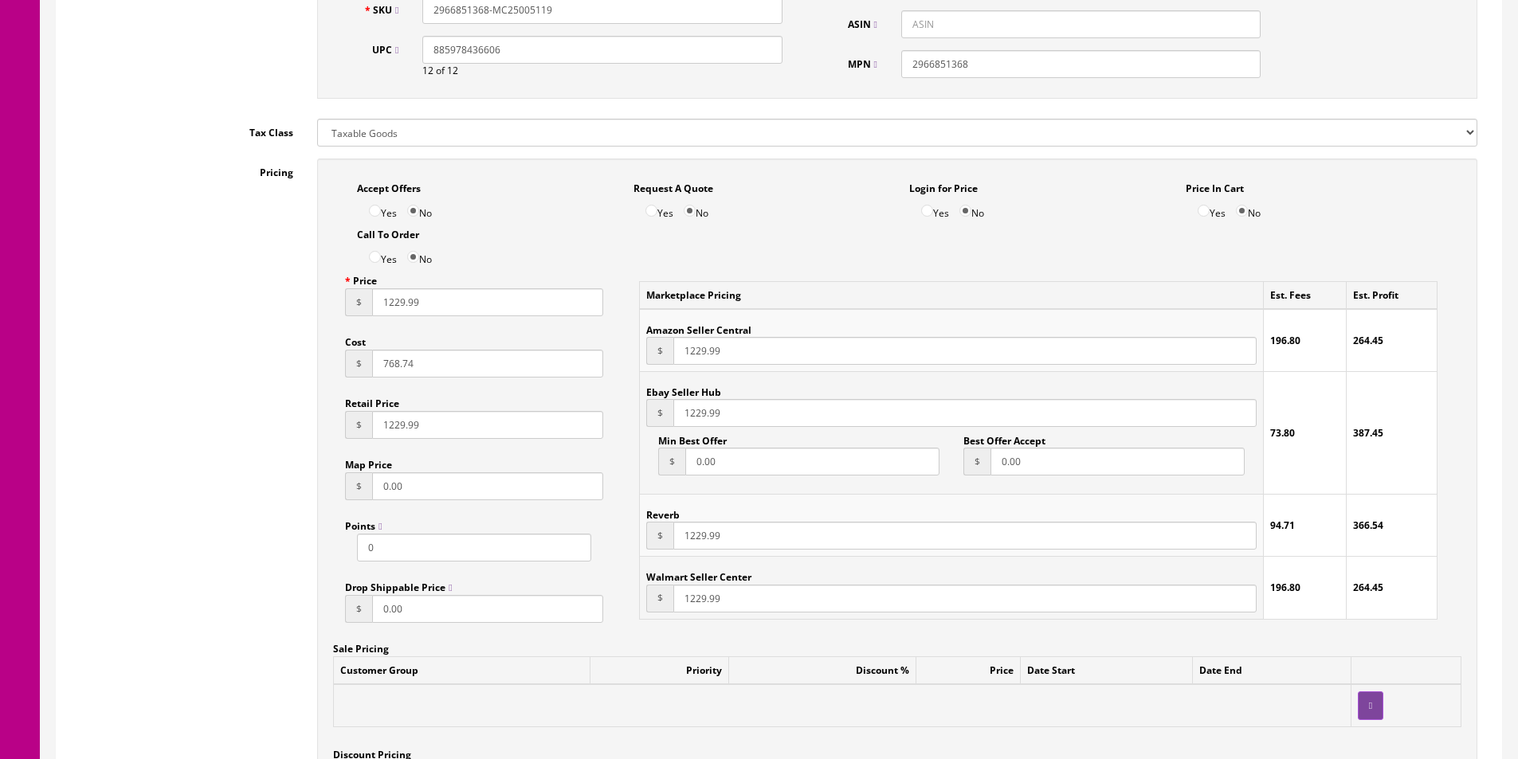
type input "0885978436606"
click at [394, 302] on input "1229.99" at bounding box center [487, 302] width 231 height 28
click at [394, 301] on input "1229.99" at bounding box center [487, 302] width 231 height 28
type input "1199.99"
type input "749.99"
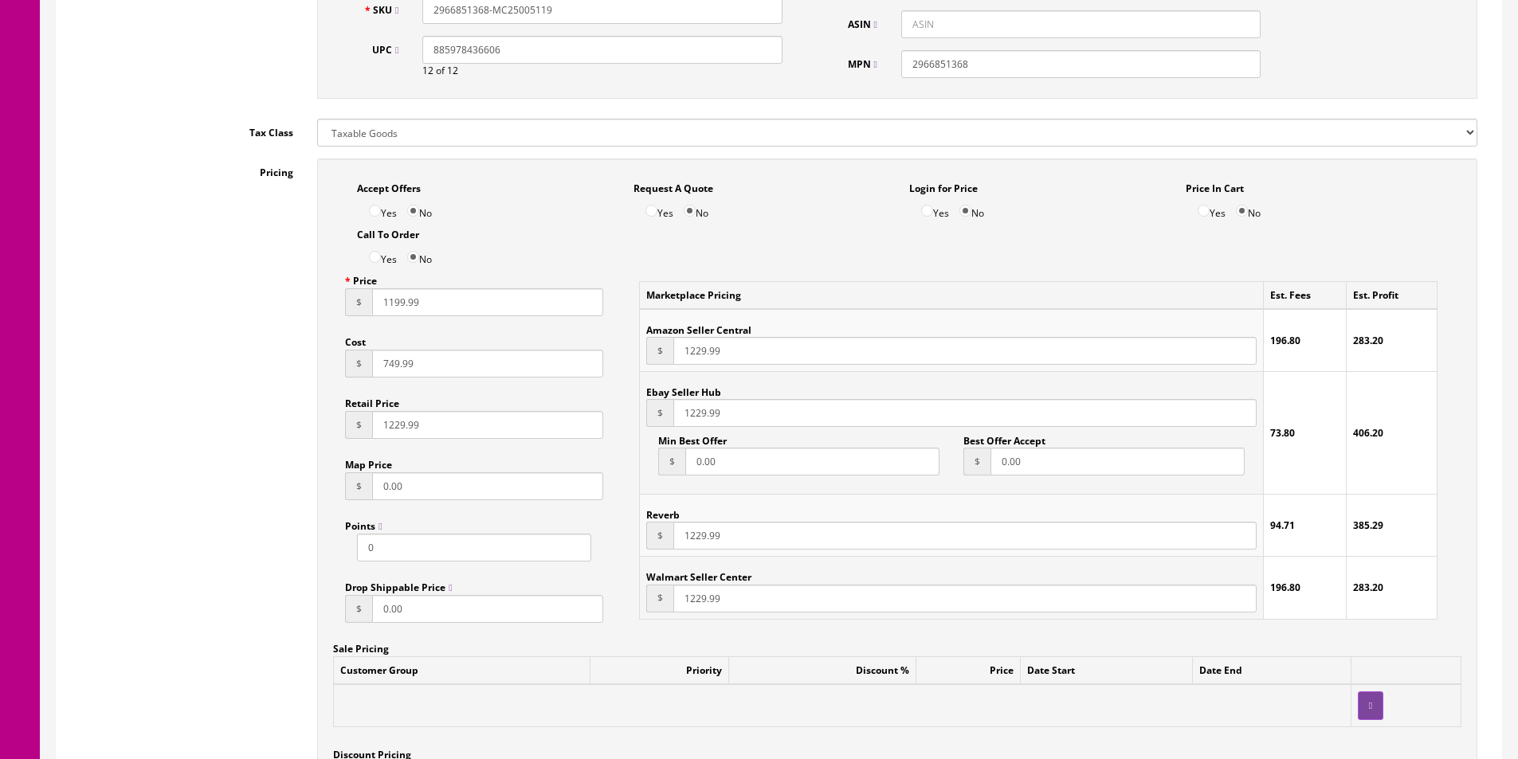
paste input "19"
type input "1199.99"
click at [666, 355] on span "$" at bounding box center [659, 351] width 27 height 28
click at [685, 351] on input "1229.99" at bounding box center [964, 351] width 583 height 28
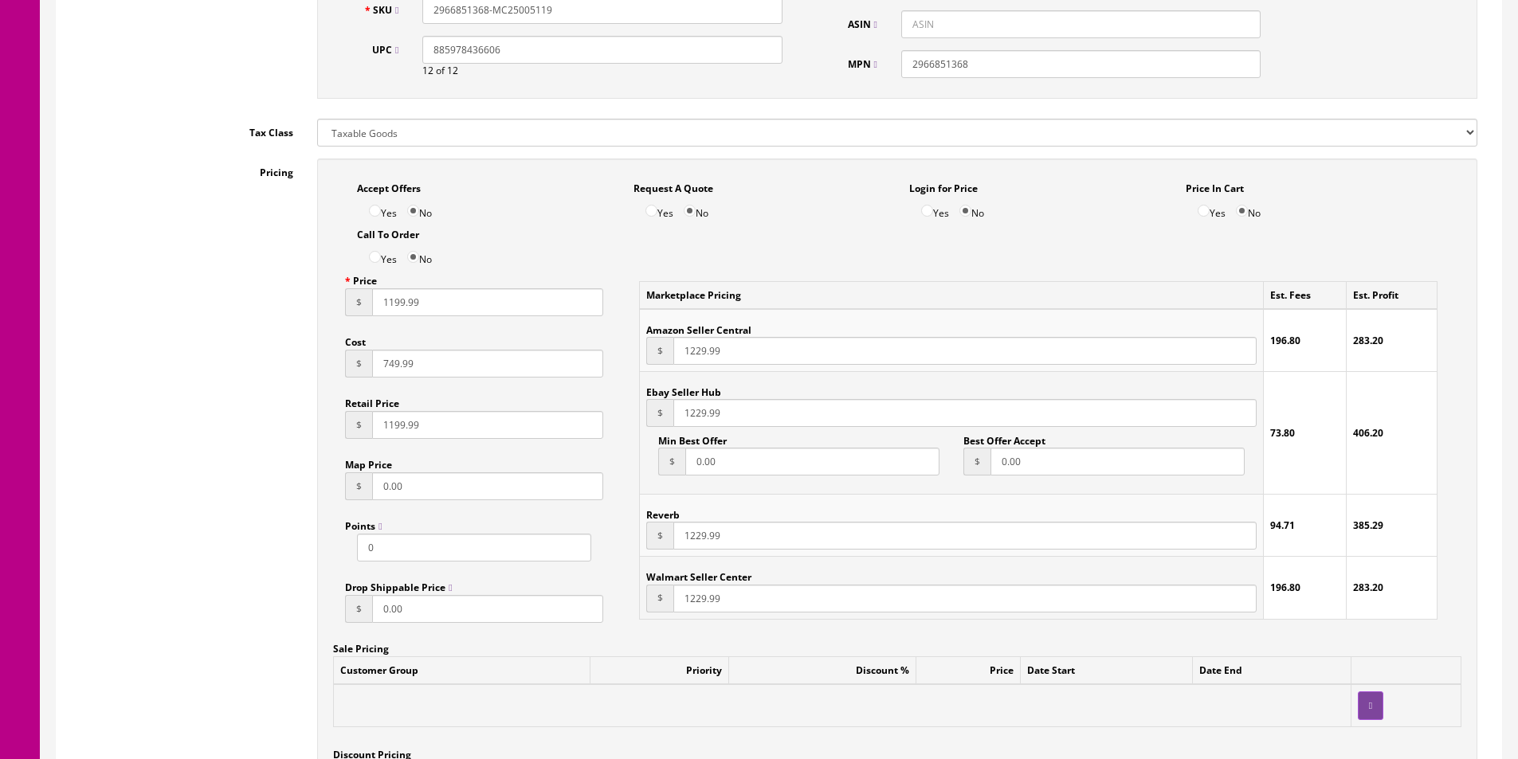
click at [685, 351] on input "1229.99" at bounding box center [964, 351] width 583 height 28
paste input "19"
type input "1199.99"
paste input "19"
type input "1199.99"
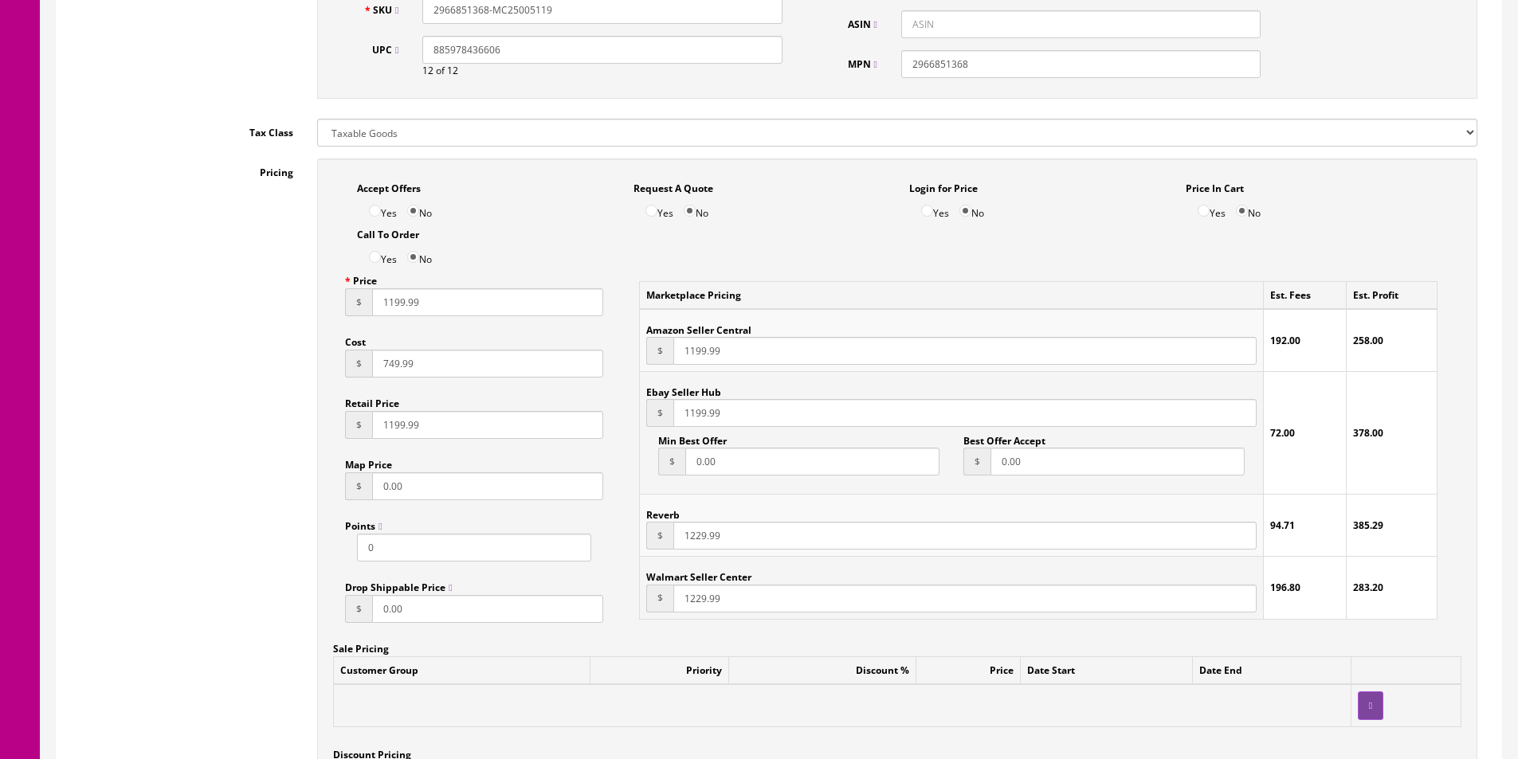
paste input "19"
type input "1199.99"
paste input "19"
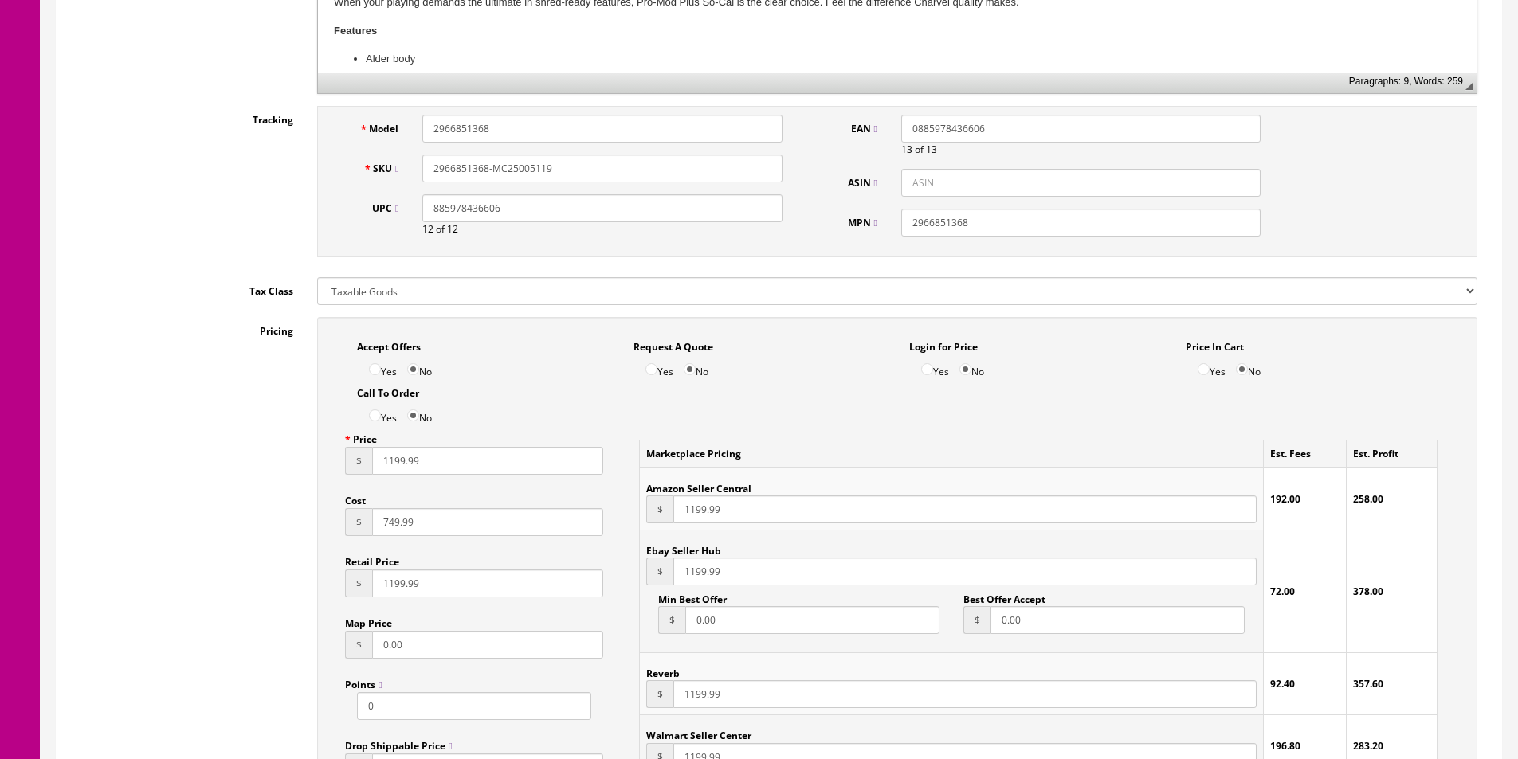
scroll to position [637, 0]
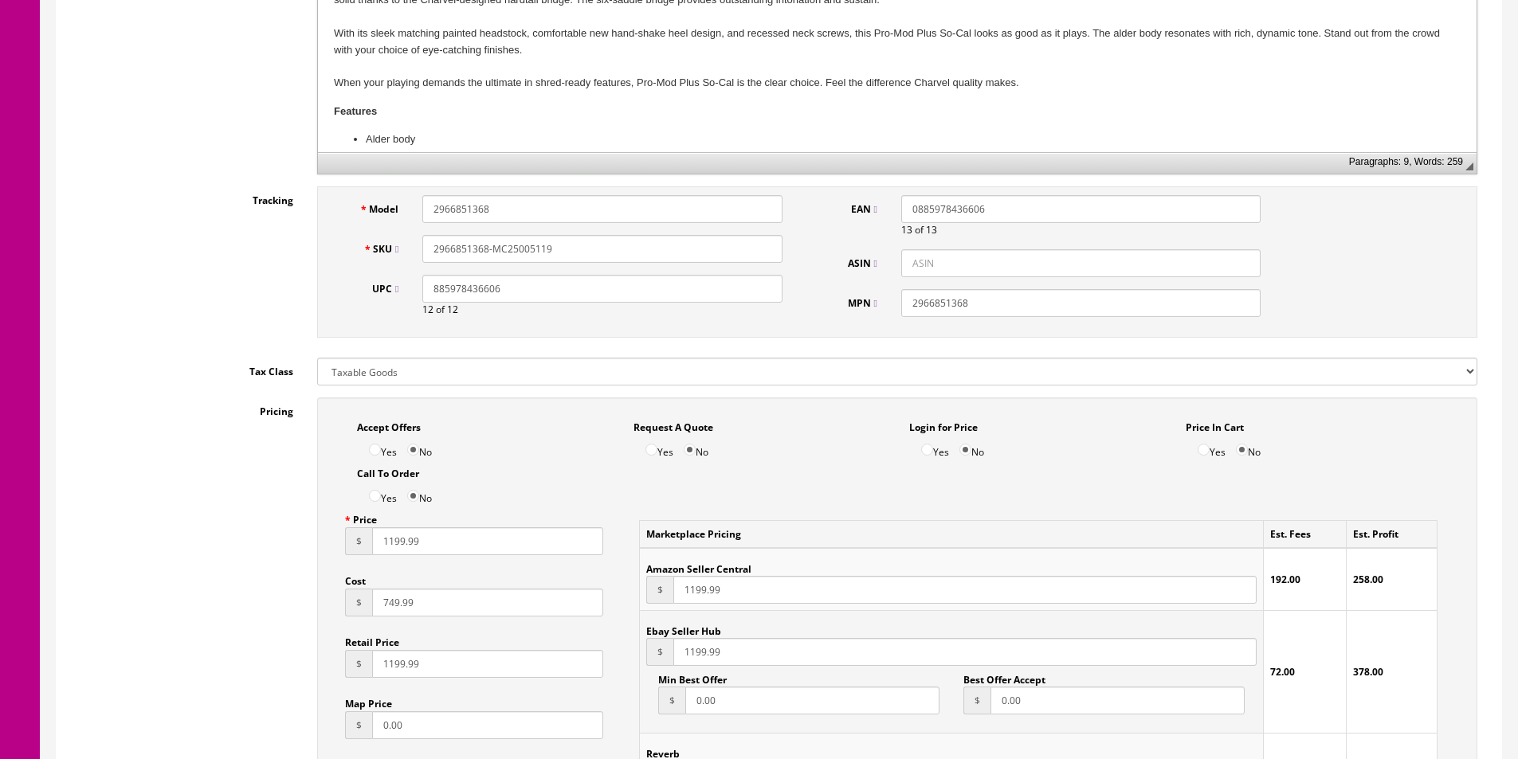
type input "1199.99"
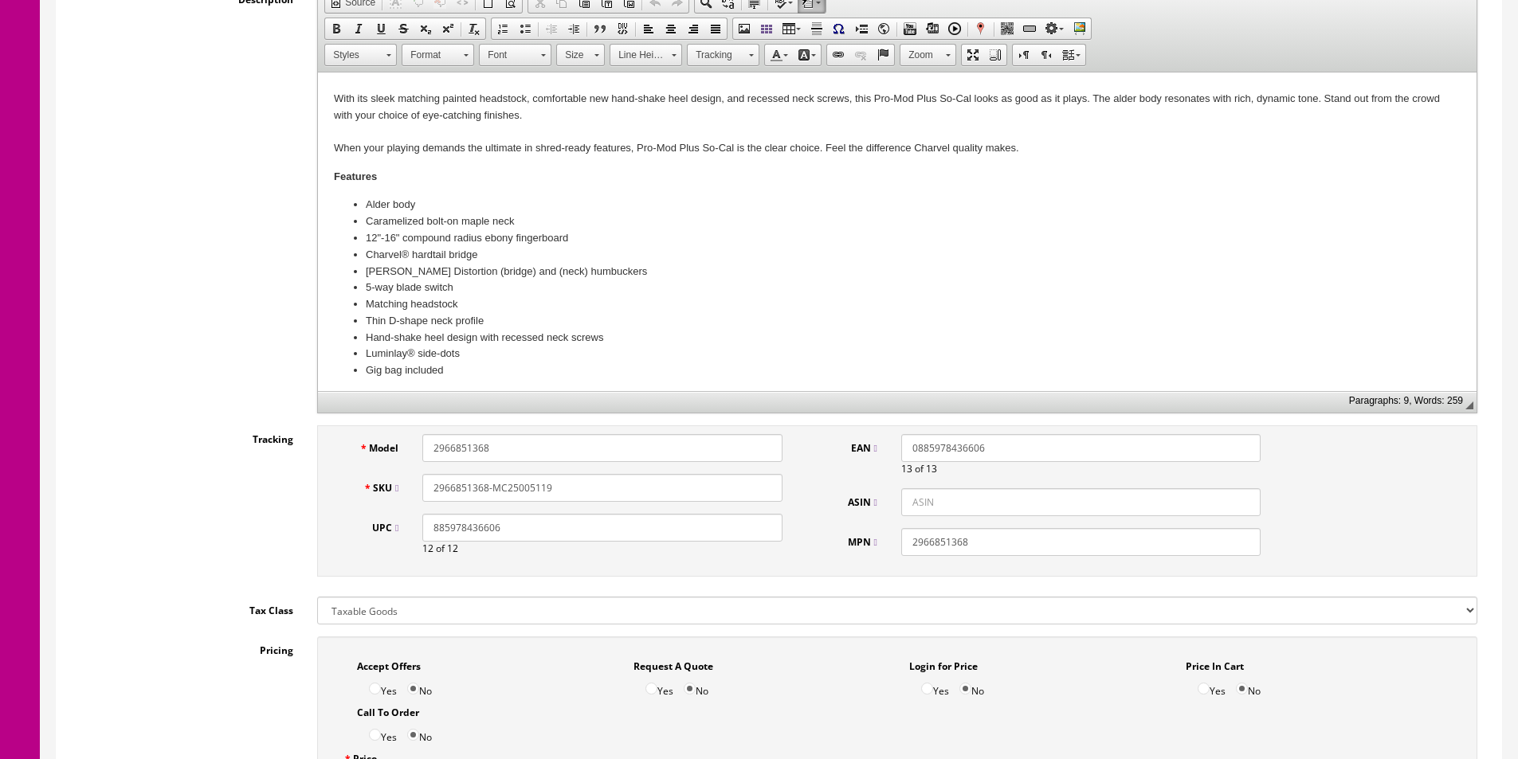
scroll to position [178, 0]
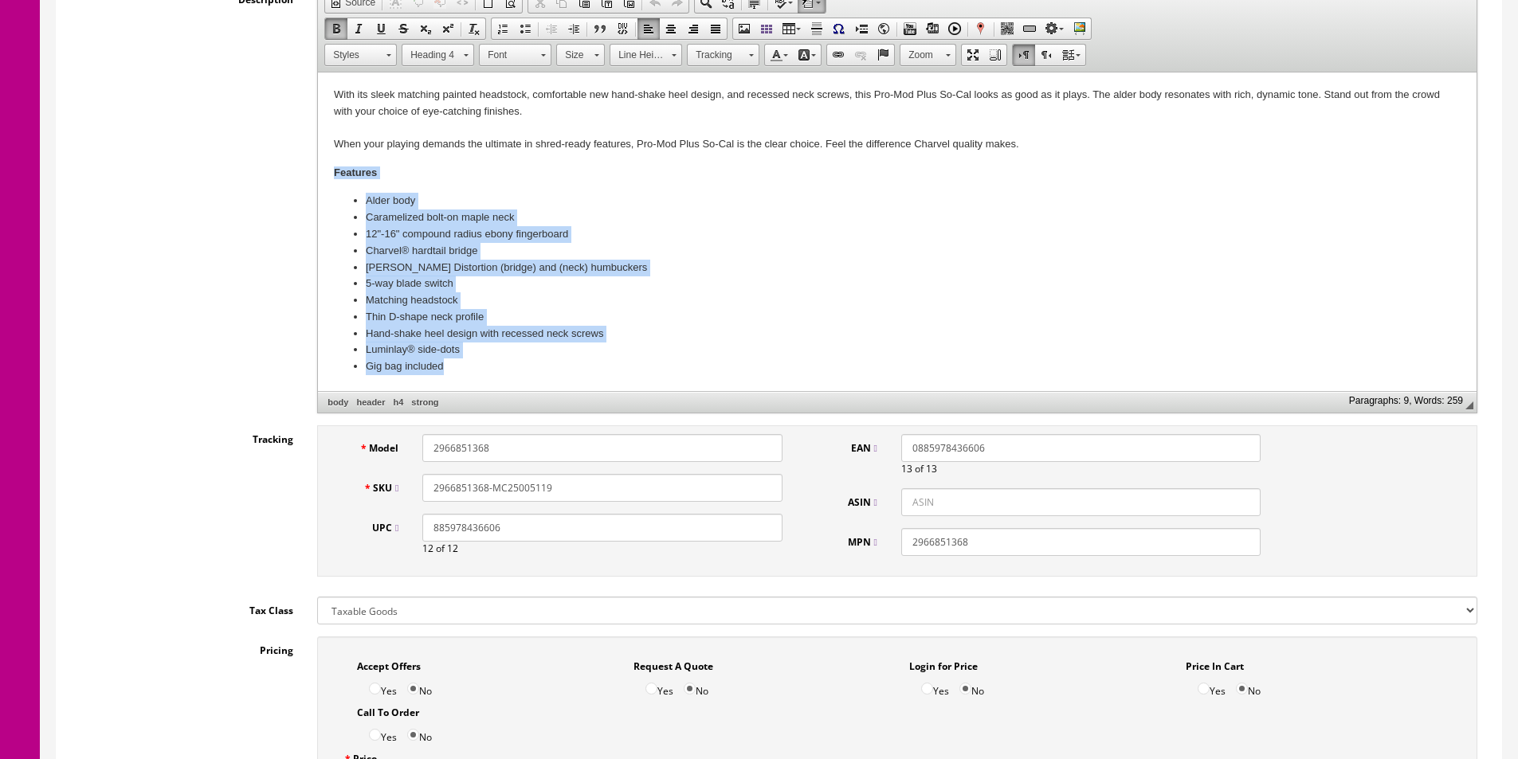
drag, startPoint x: 429, startPoint y: 234, endPoint x: 727, endPoint y: 441, distance: 362.9
click at [727, 391] on html "The photos shown are actual photos of the guitar you will receive. Weight – Tak…" at bounding box center [897, 143] width 1159 height 496
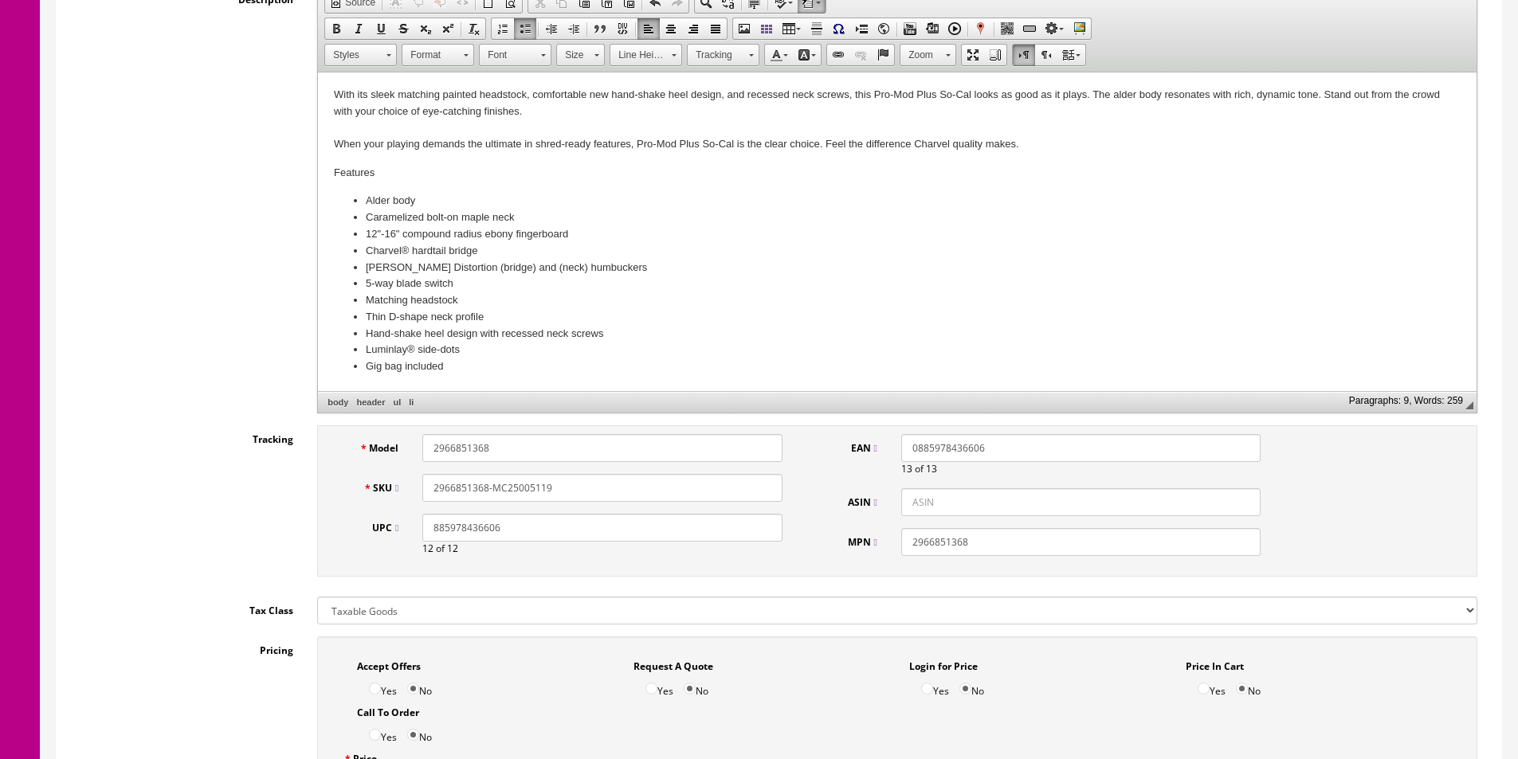
click at [357, 177] on h4 "Features" at bounding box center [897, 173] width 1127 height 13
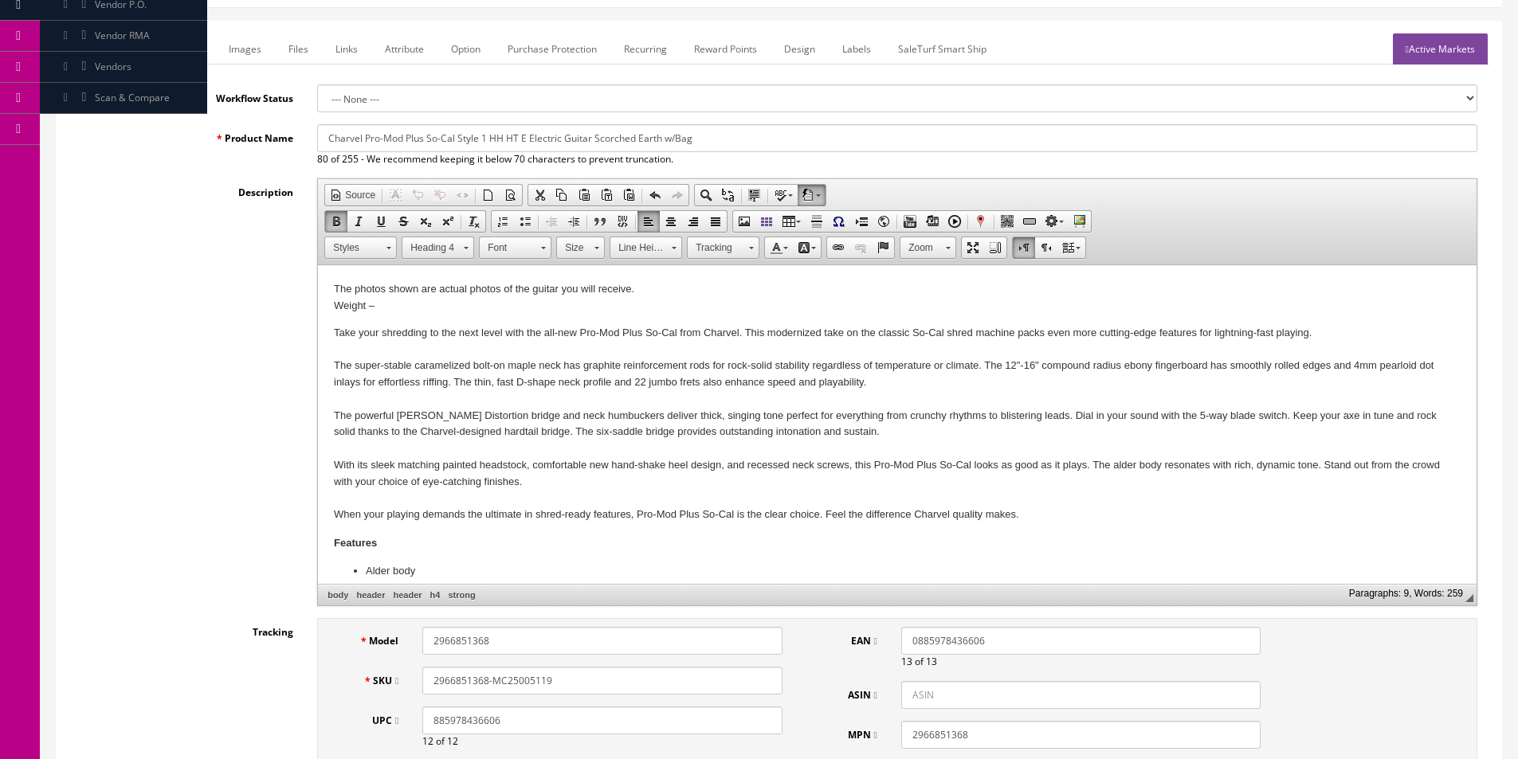
scroll to position [80, 0]
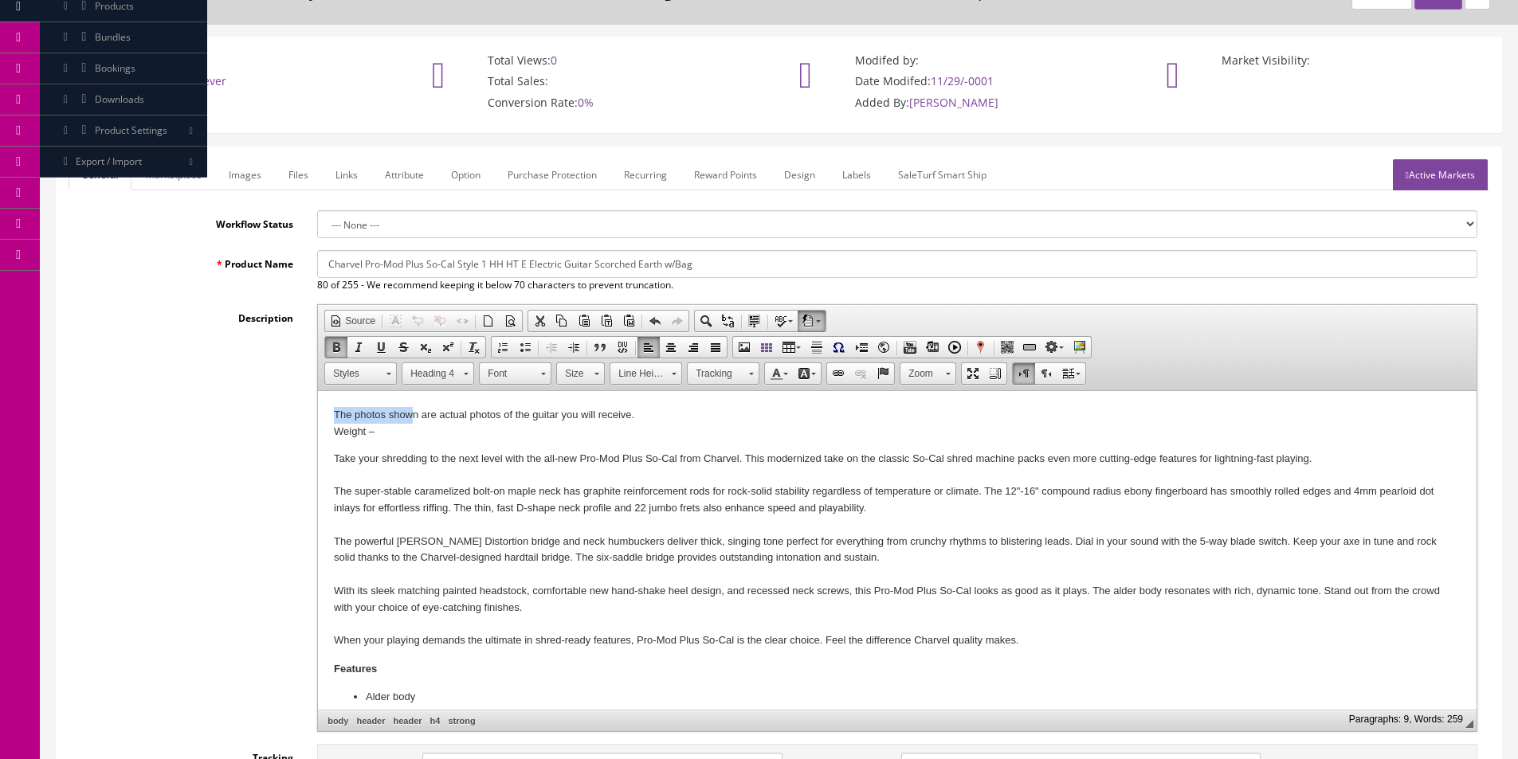
drag, startPoint x: 409, startPoint y: 422, endPoint x: 164, endPoint y: 374, distance: 249.1
click at [318, 391] on html "The photos shown are actual photos of the guitar you will receive. Weight – Tak…" at bounding box center [897, 639] width 1159 height 496
click at [426, 441] on body "The photos shown are actual photos of the guitar you will receive. Weight – Tak…" at bounding box center [897, 639] width 1127 height 465
drag, startPoint x: 424, startPoint y: 422, endPoint x: 230, endPoint y: 397, distance: 195.3
click at [318, 397] on html "The photos shown are actual photos of the guitar you will receive. Weight – Tak…" at bounding box center [897, 639] width 1159 height 496
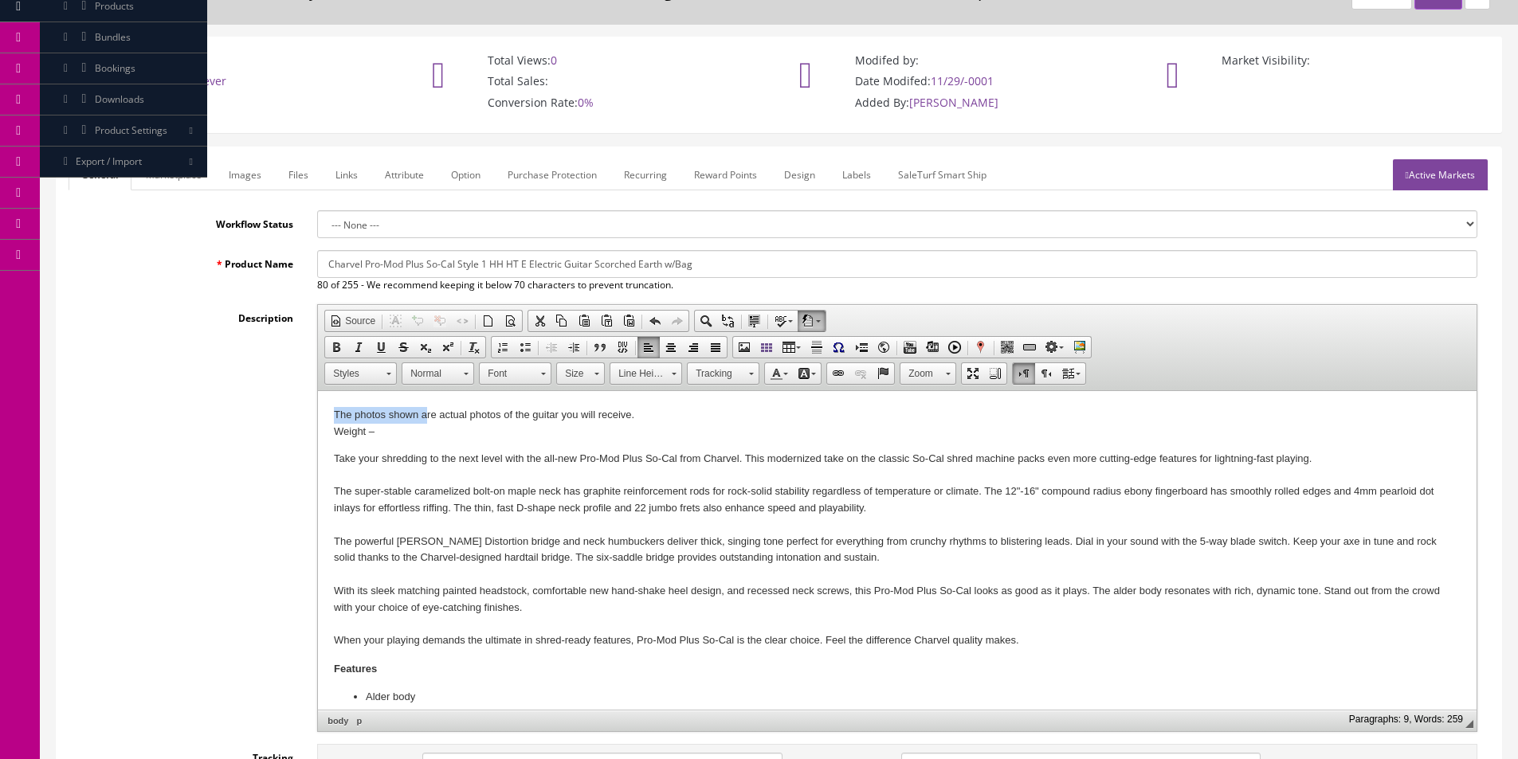
click at [347, 408] on p "The photos shown are actual photos of the guitar you will receive. Weight –" at bounding box center [897, 423] width 1127 height 33
drag, startPoint x: 346, startPoint y: 411, endPoint x: 554, endPoint y: 424, distance: 208.4
click at [554, 424] on html "The photos shown are actual photos of the guitar you will receive. Weight – Tak…" at bounding box center [897, 639] width 1159 height 496
click at [180, 178] on link "Marketplace" at bounding box center [173, 174] width 81 height 31
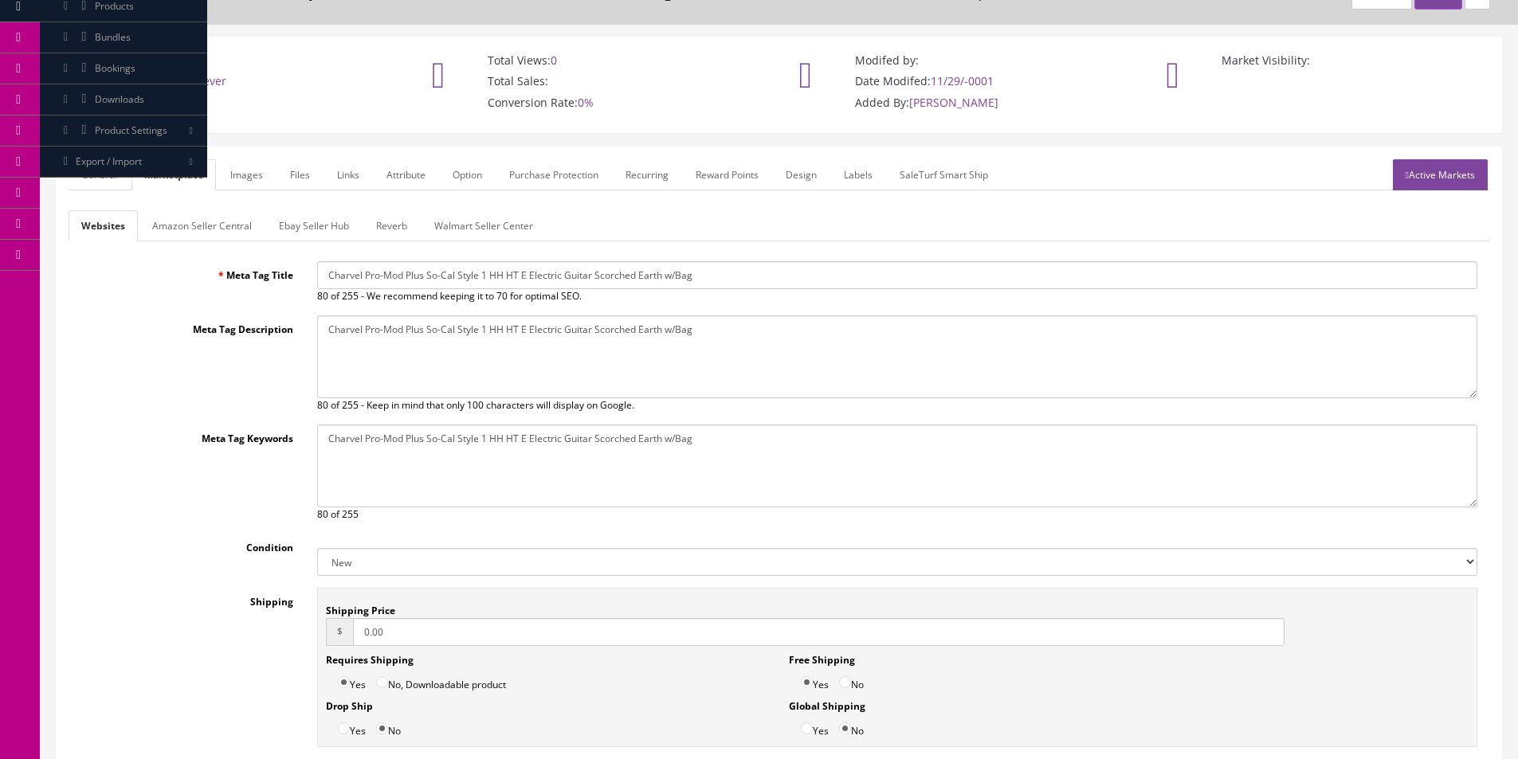
click at [178, 216] on link "Amazon Seller Central" at bounding box center [201, 225] width 125 height 31
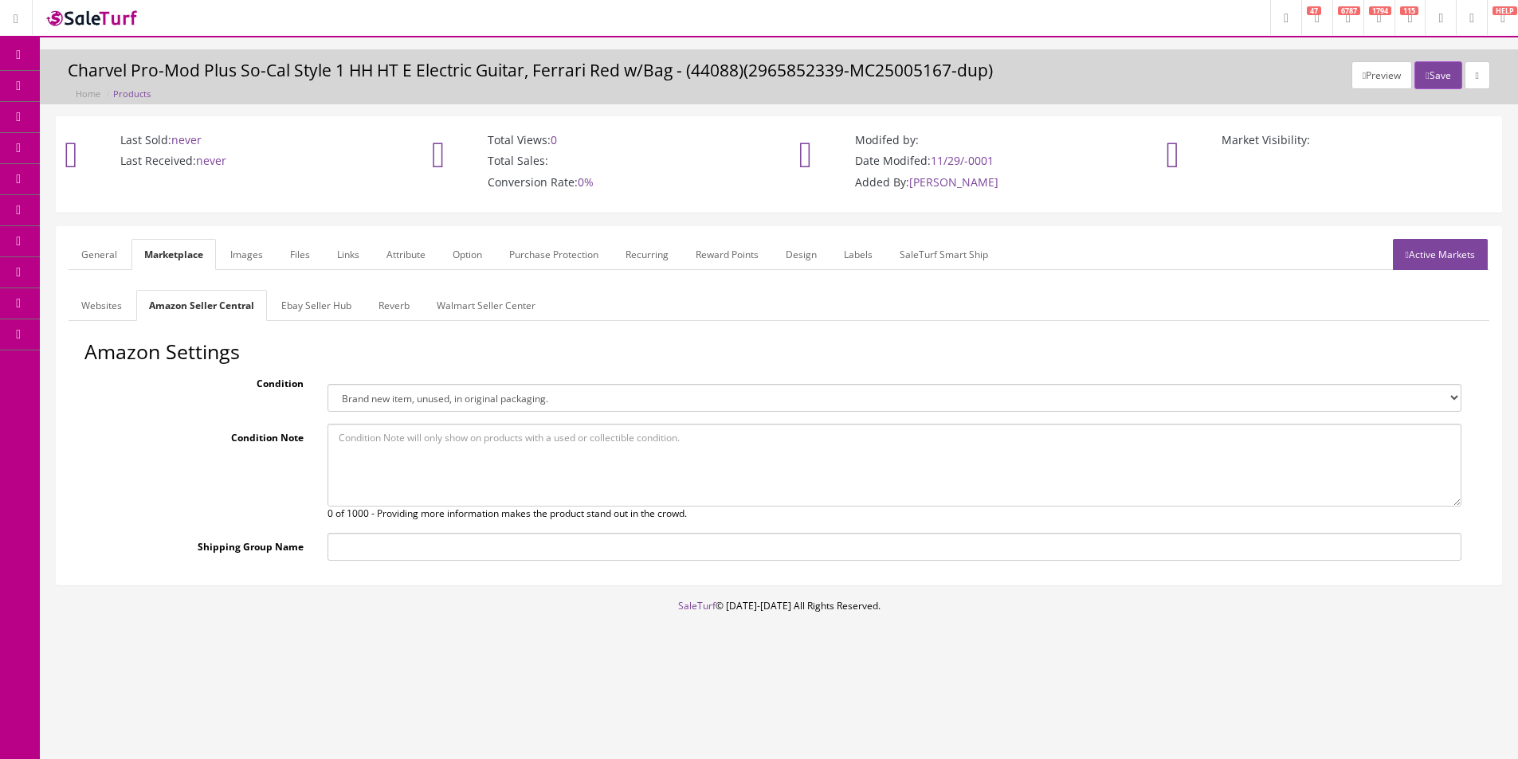
scroll to position [0, 0]
click at [309, 308] on link "Ebay Seller Hub" at bounding box center [317, 305] width 96 height 31
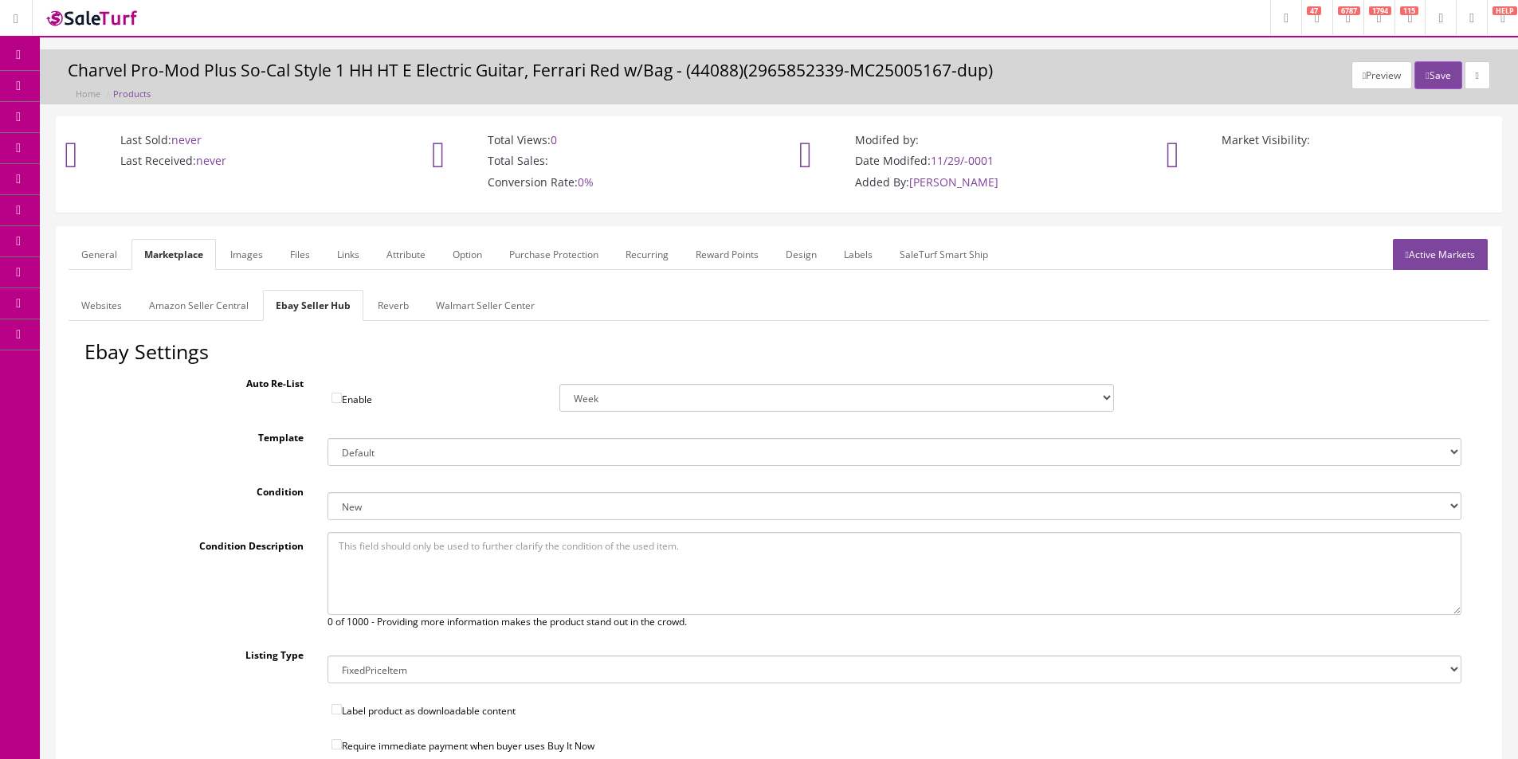
click at [411, 309] on link "Reverb" at bounding box center [393, 305] width 57 height 31
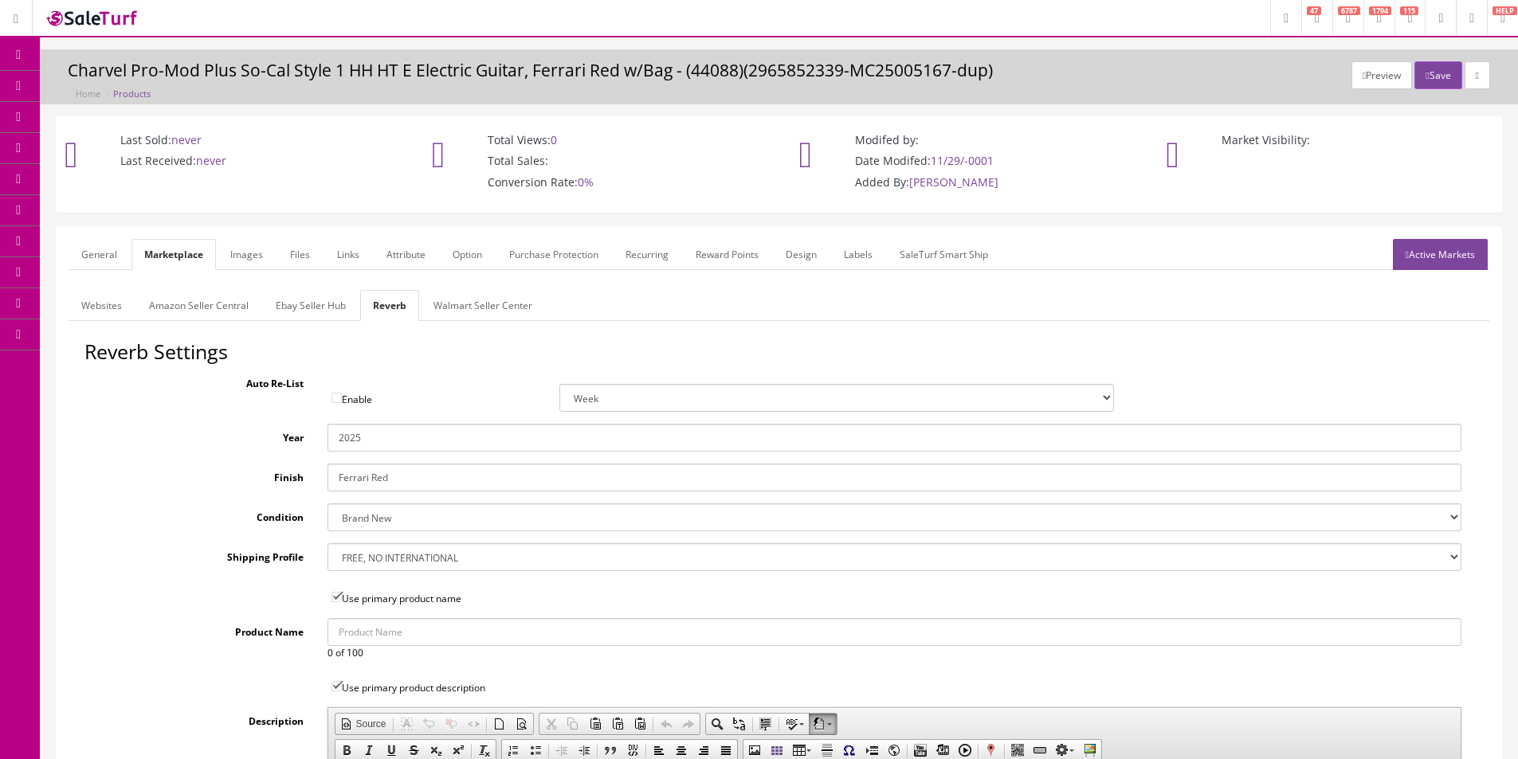
click at [359, 478] on input "Ferrari Red" at bounding box center [894, 478] width 1134 height 28
click at [359, 477] on input "Ferrari Red" at bounding box center [894, 478] width 1134 height 28
type input "Scorched Earth"
click at [251, 263] on link "Images" at bounding box center [247, 254] width 58 height 31
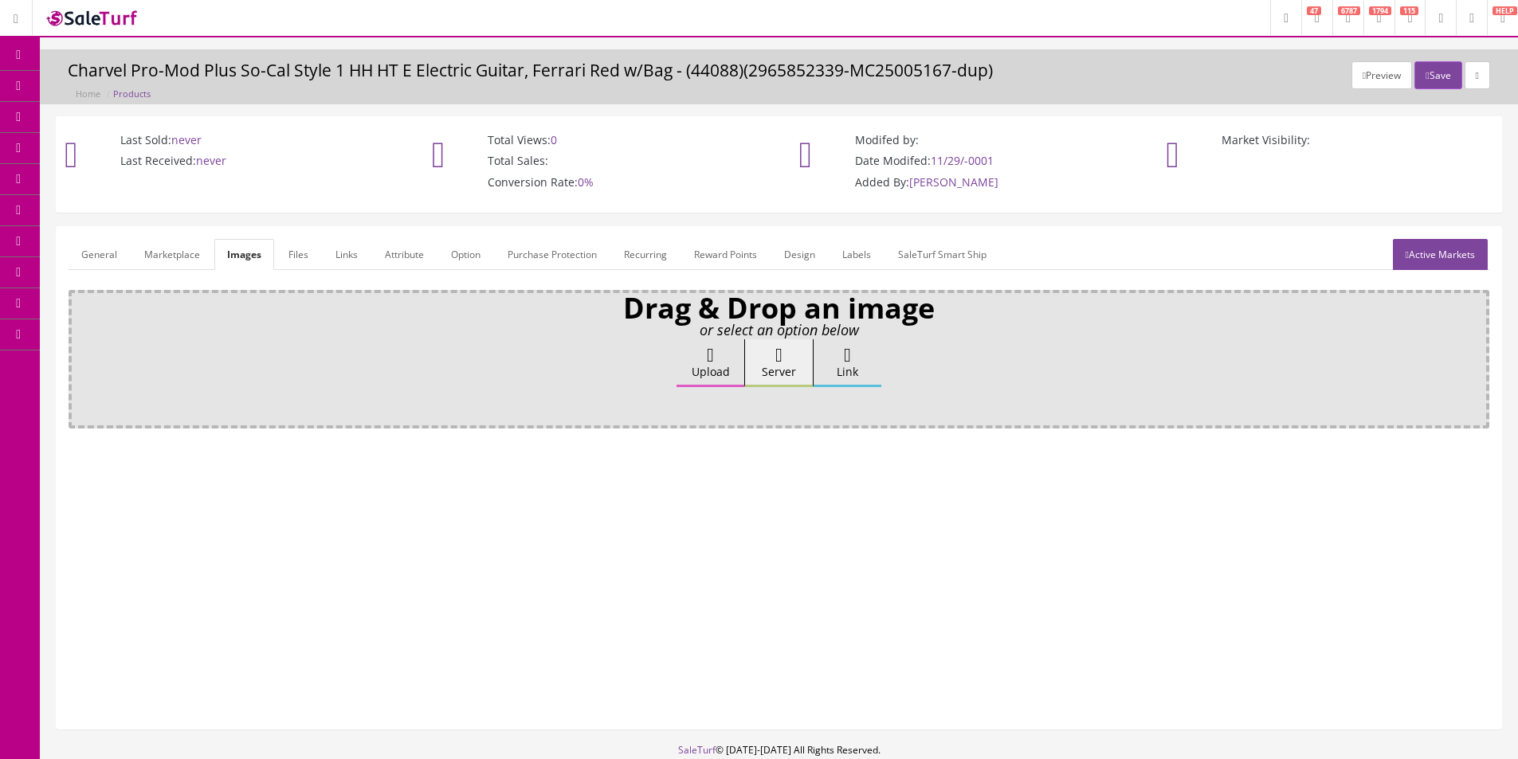
click at [402, 266] on link "Attribute" at bounding box center [404, 254] width 65 height 31
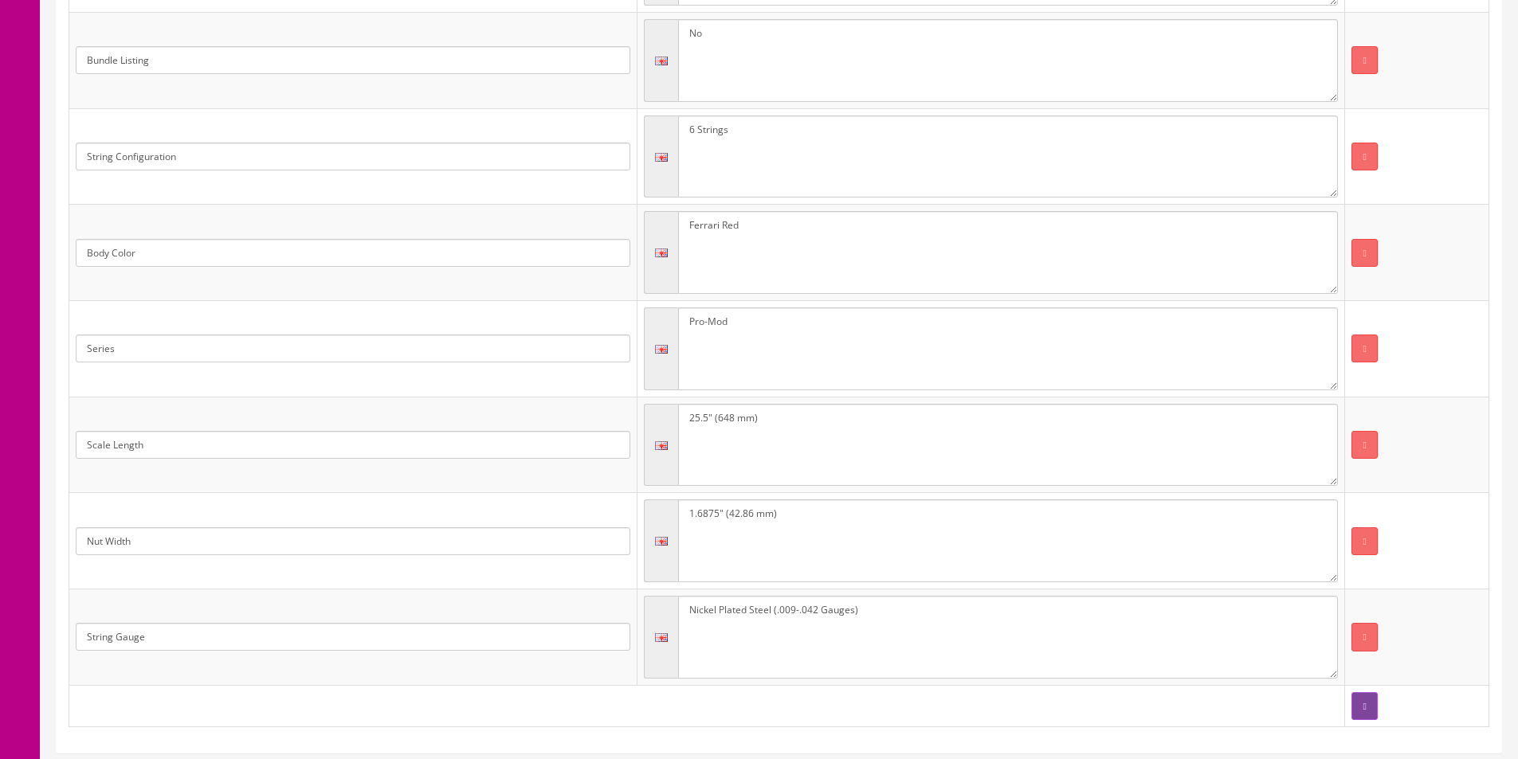
scroll to position [686, 0]
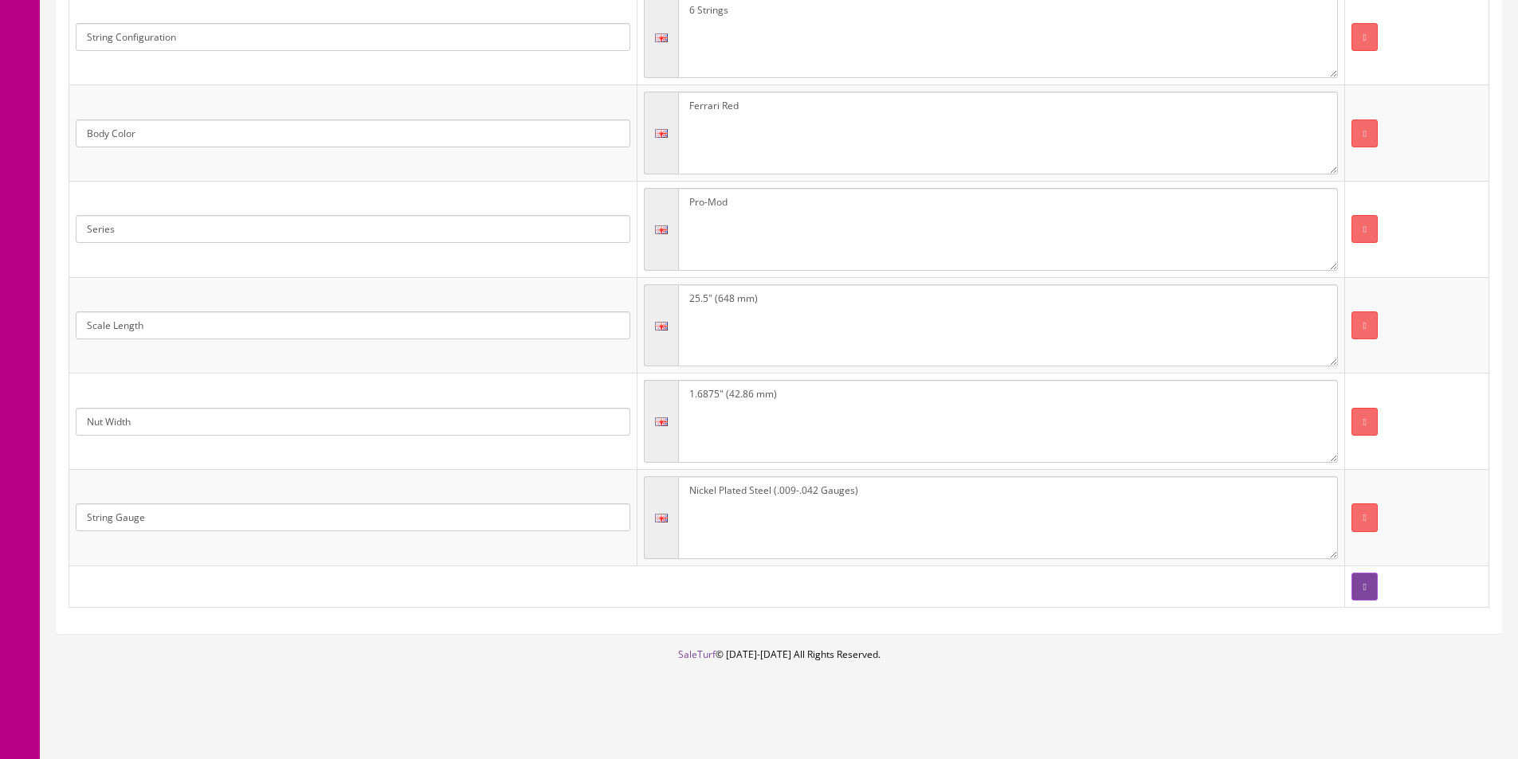
click at [764, 134] on textarea "Ferrari Red" at bounding box center [1008, 133] width 661 height 83
paste textarea "Scorched Earth"
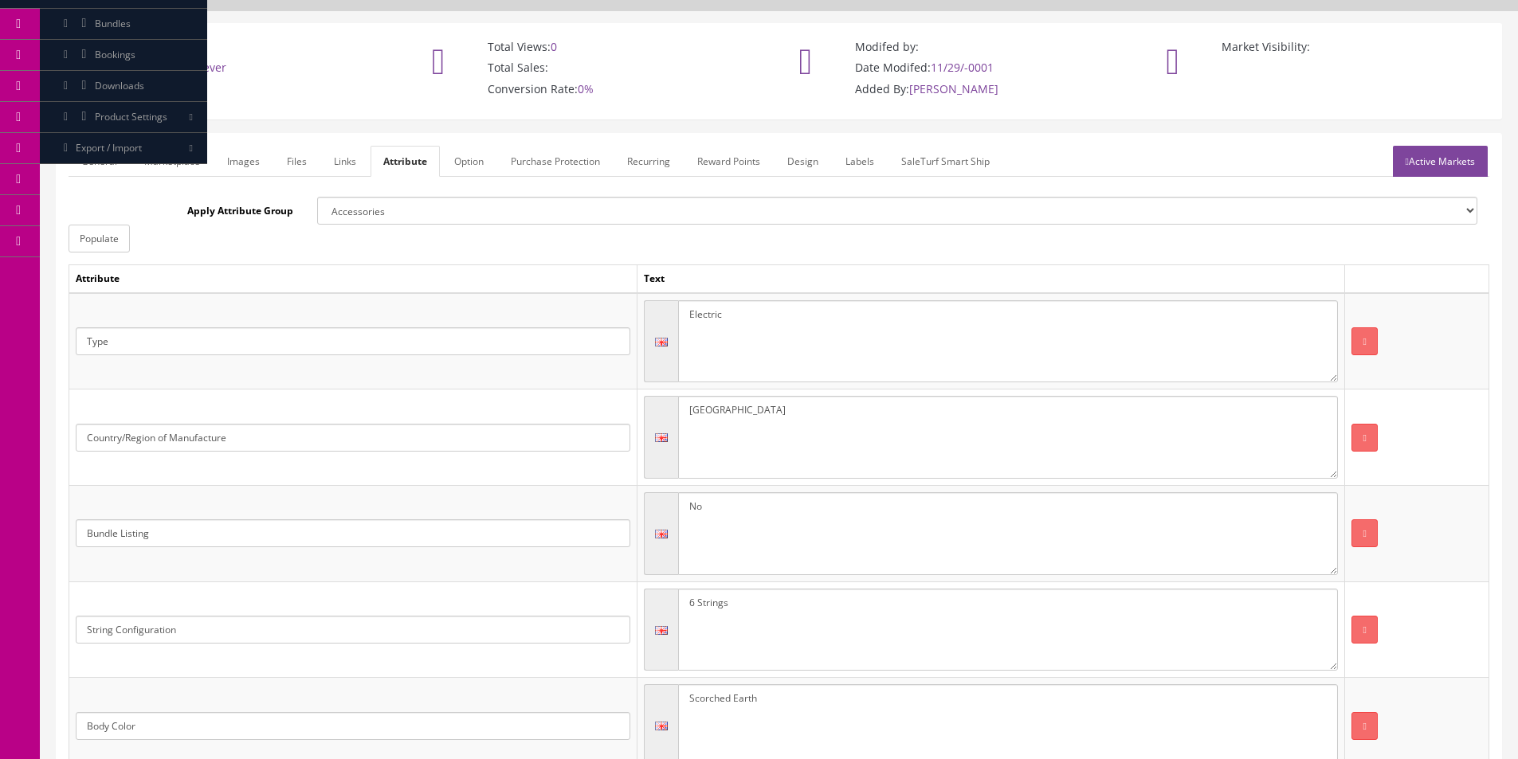
scroll to position [0, 0]
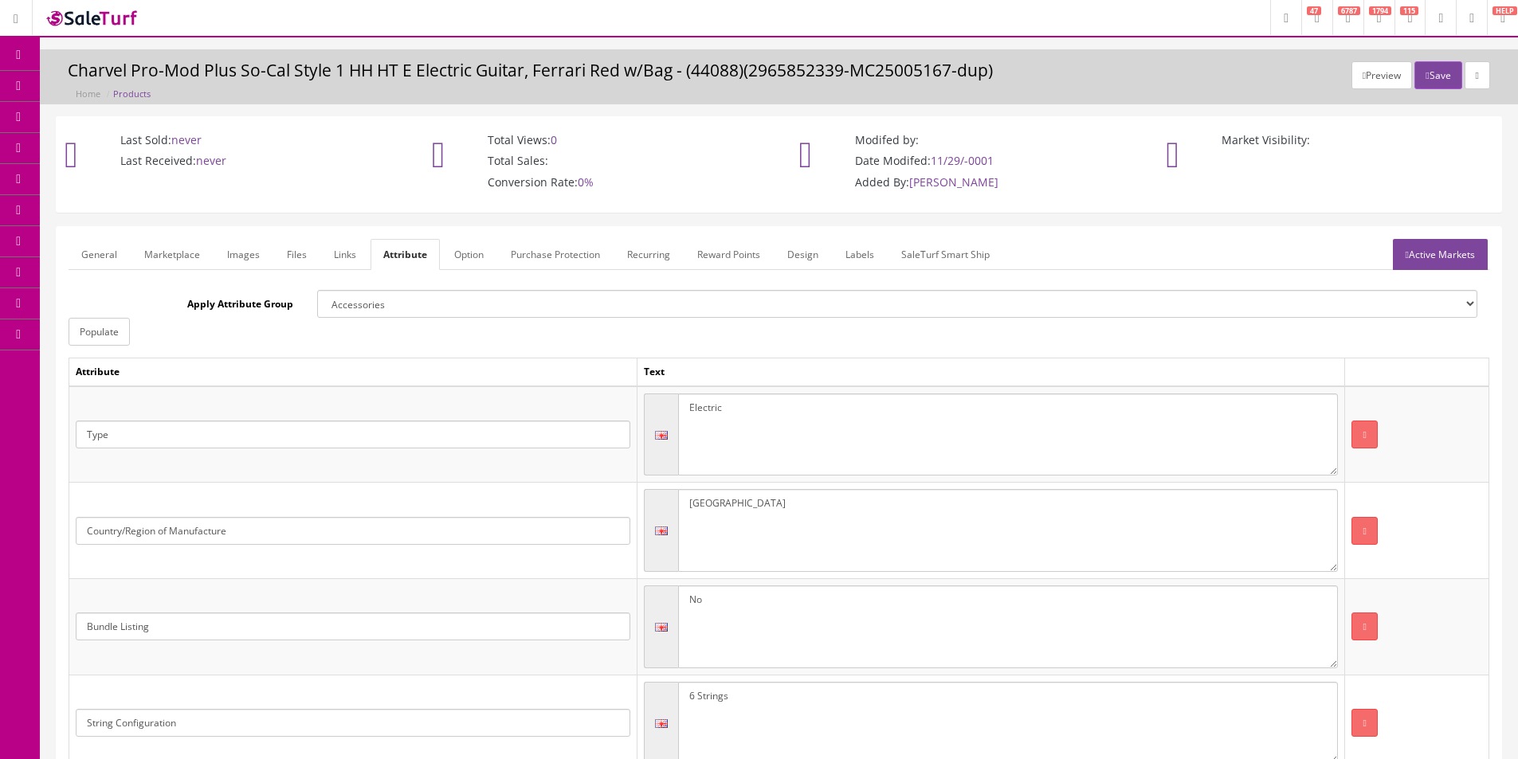
type textarea "Scorched Earth"
click at [1429, 250] on link "Active Markets" at bounding box center [1440, 254] width 95 height 31
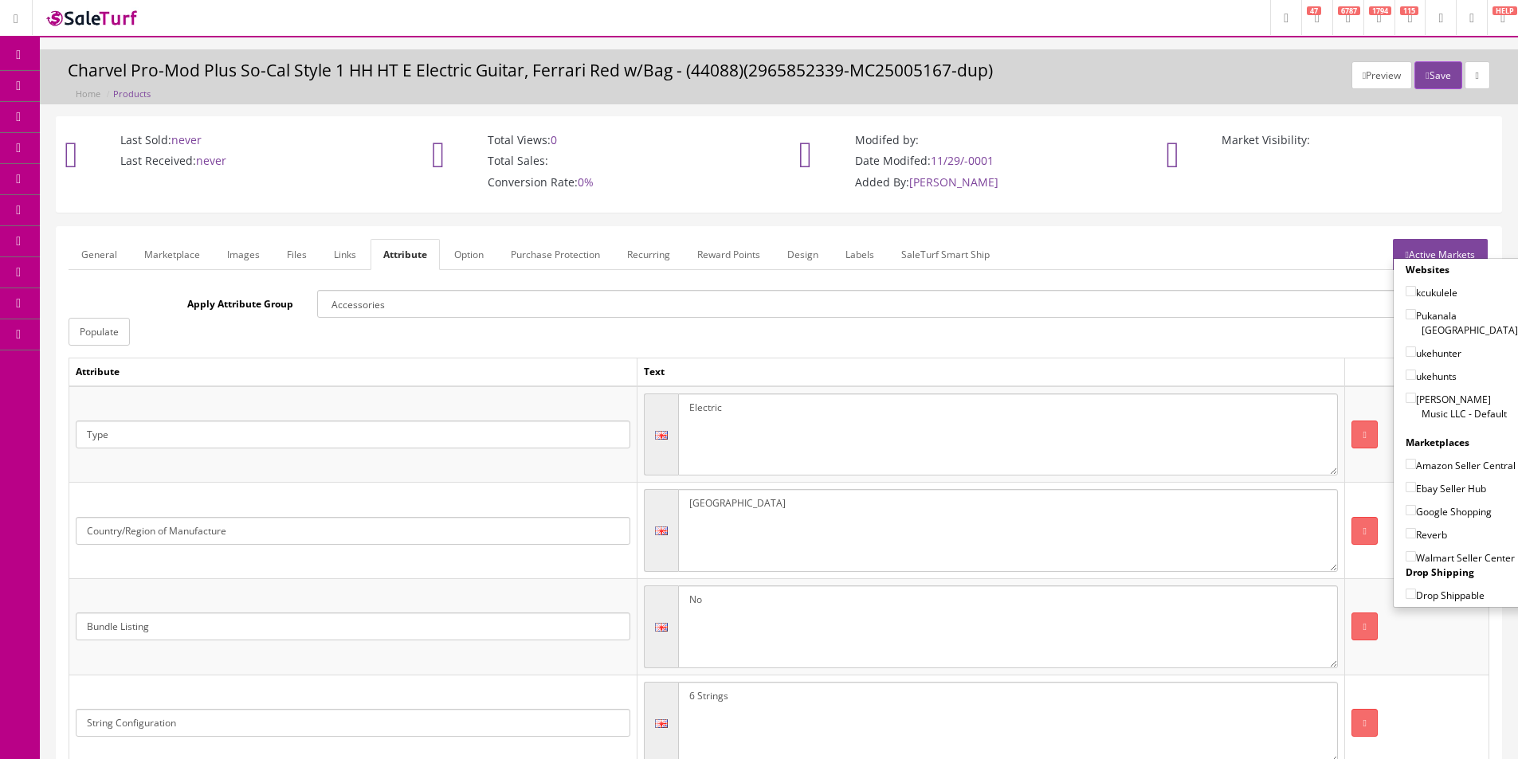
click at [1423, 391] on label "[PERSON_NAME] Music LLC - Default" at bounding box center [1462, 406] width 112 height 30
click at [1416, 393] on input"] "[PERSON_NAME] Music LLC - Default" at bounding box center [1411, 398] width 10 height 10
checkbox input"] "true"
drag, startPoint x: 1438, startPoint y: 455, endPoint x: 1433, endPoint y: 484, distance: 29.1
click at [1438, 457] on label "Amazon Seller Central" at bounding box center [1461, 465] width 110 height 16
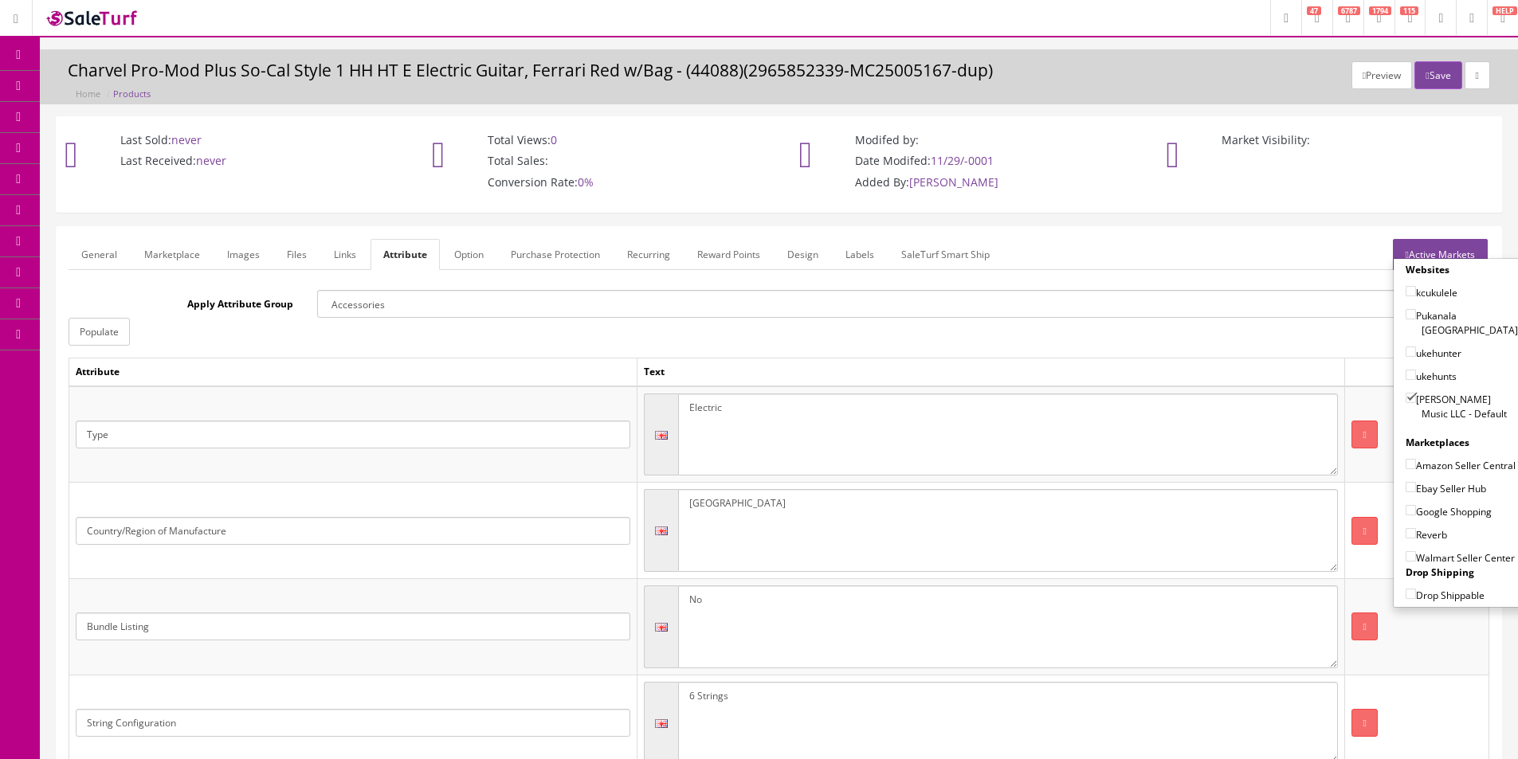
click at [1416, 459] on input"] "Amazon Seller Central" at bounding box center [1411, 464] width 10 height 10
checkbox input"] "true"
click at [1433, 489] on label "Ebay Seller Hub" at bounding box center [1446, 488] width 80 height 16
click at [1416, 489] on input"] "Ebay Seller Hub" at bounding box center [1411, 487] width 10 height 10
checkbox input"] "true"
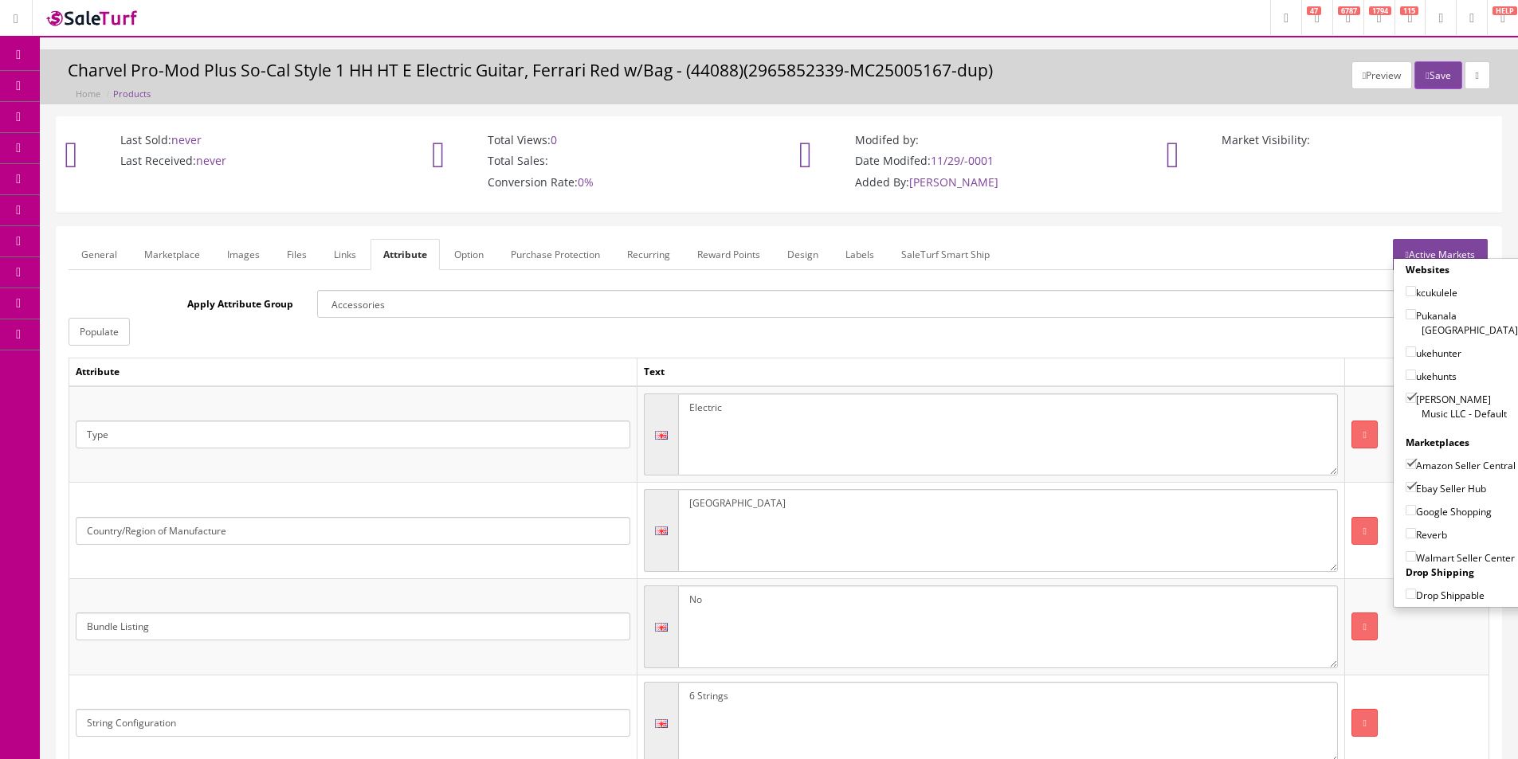
drag, startPoint x: 1427, startPoint y: 513, endPoint x: 1424, endPoint y: 536, distance: 23.3
click at [1427, 521] on div "Websites kcukulele Pukanala USA ukehunter ukehunts Butler Music LLC - Default M…" at bounding box center [1462, 433] width 136 height 340
click at [1424, 536] on label "Reverb" at bounding box center [1426, 535] width 41 height 16
click at [1416, 536] on input"] "Reverb" at bounding box center [1411, 533] width 10 height 10
checkbox input"] "true"
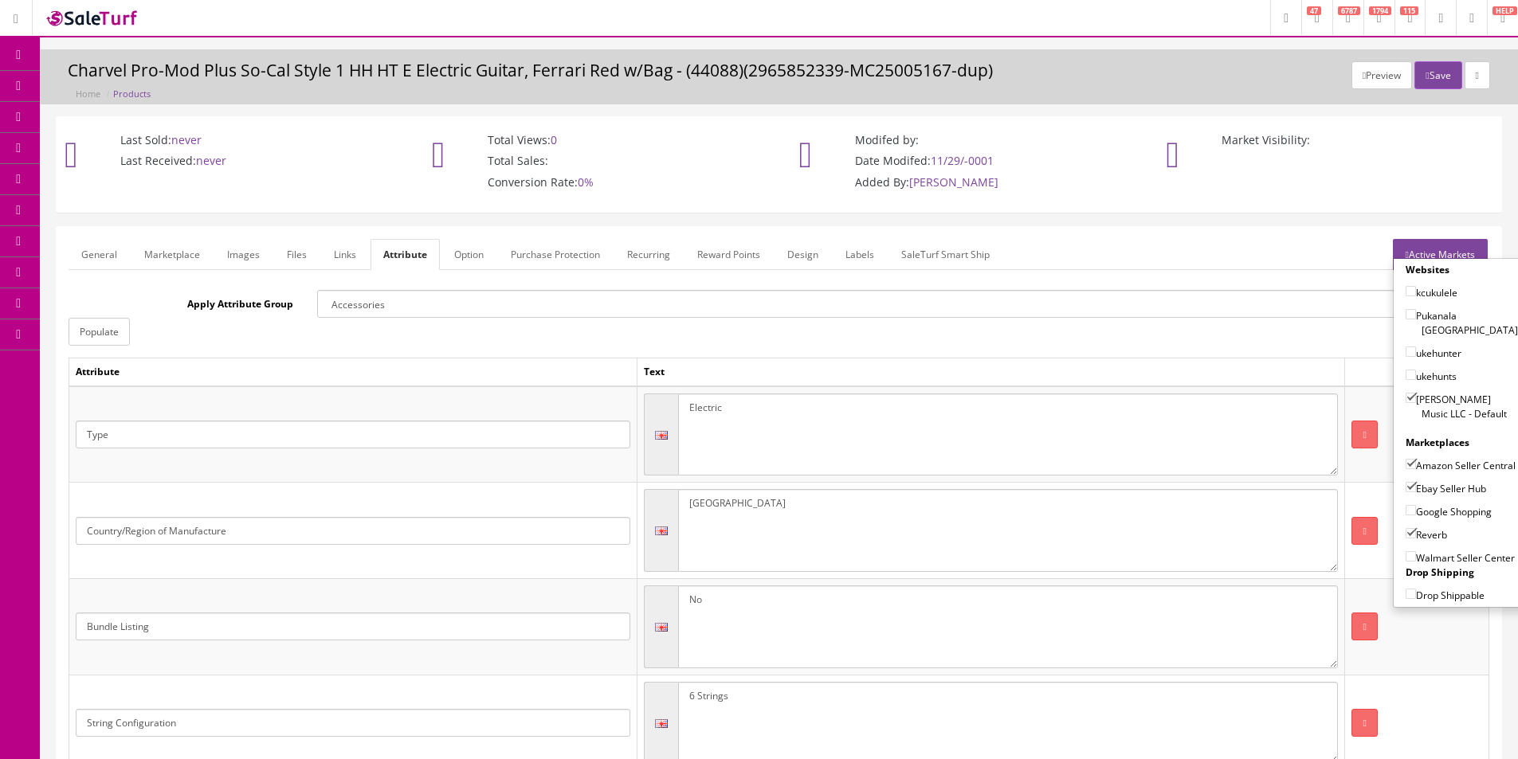
click at [1425, 512] on label "Google Shopping" at bounding box center [1449, 512] width 86 height 16
click at [1416, 512] on input"] "Google Shopping" at bounding box center [1411, 510] width 10 height 10
checkbox input"] "true"
click at [1432, 78] on button "Save" at bounding box center [1437, 75] width 47 height 28
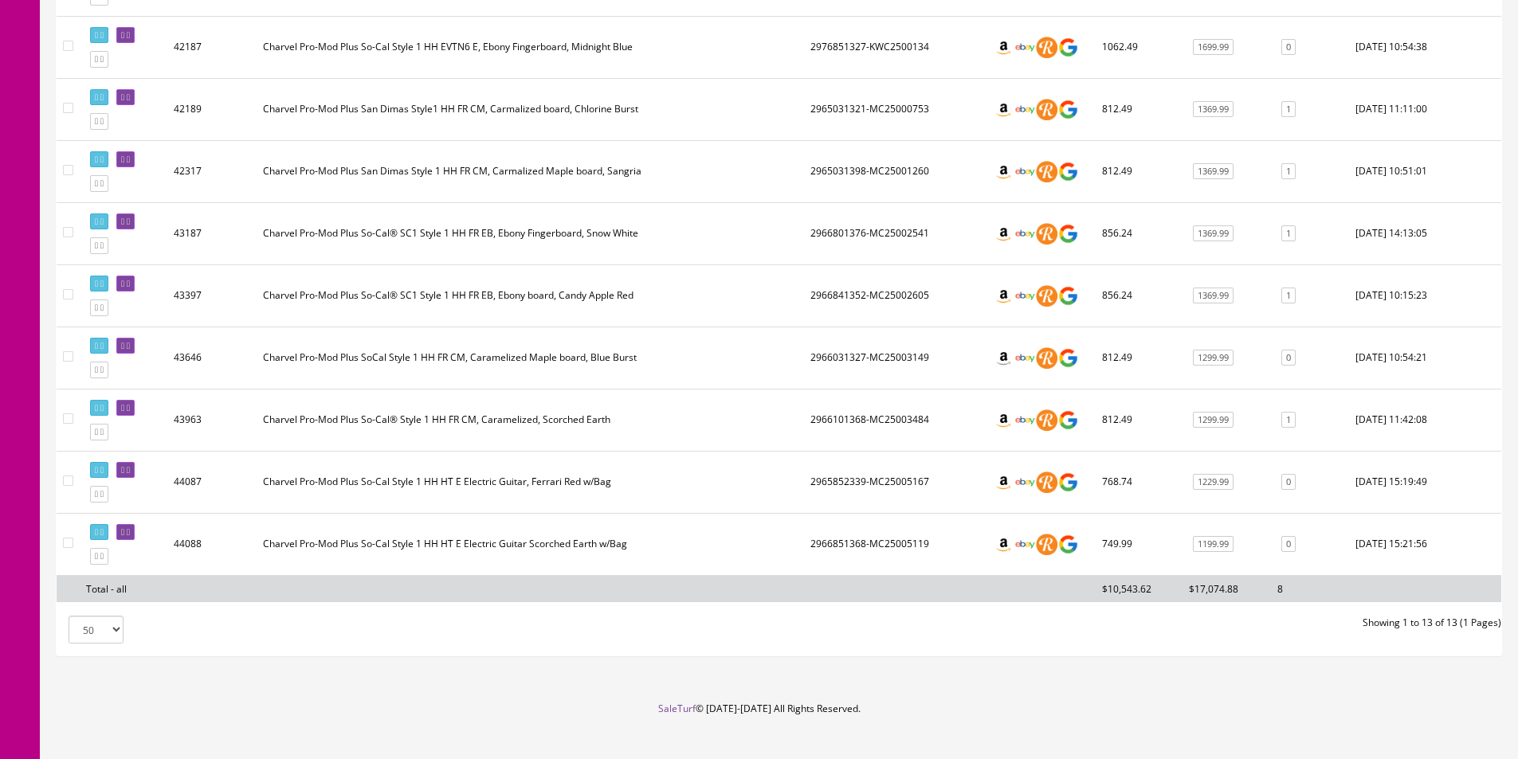
scroll to position [621, 0]
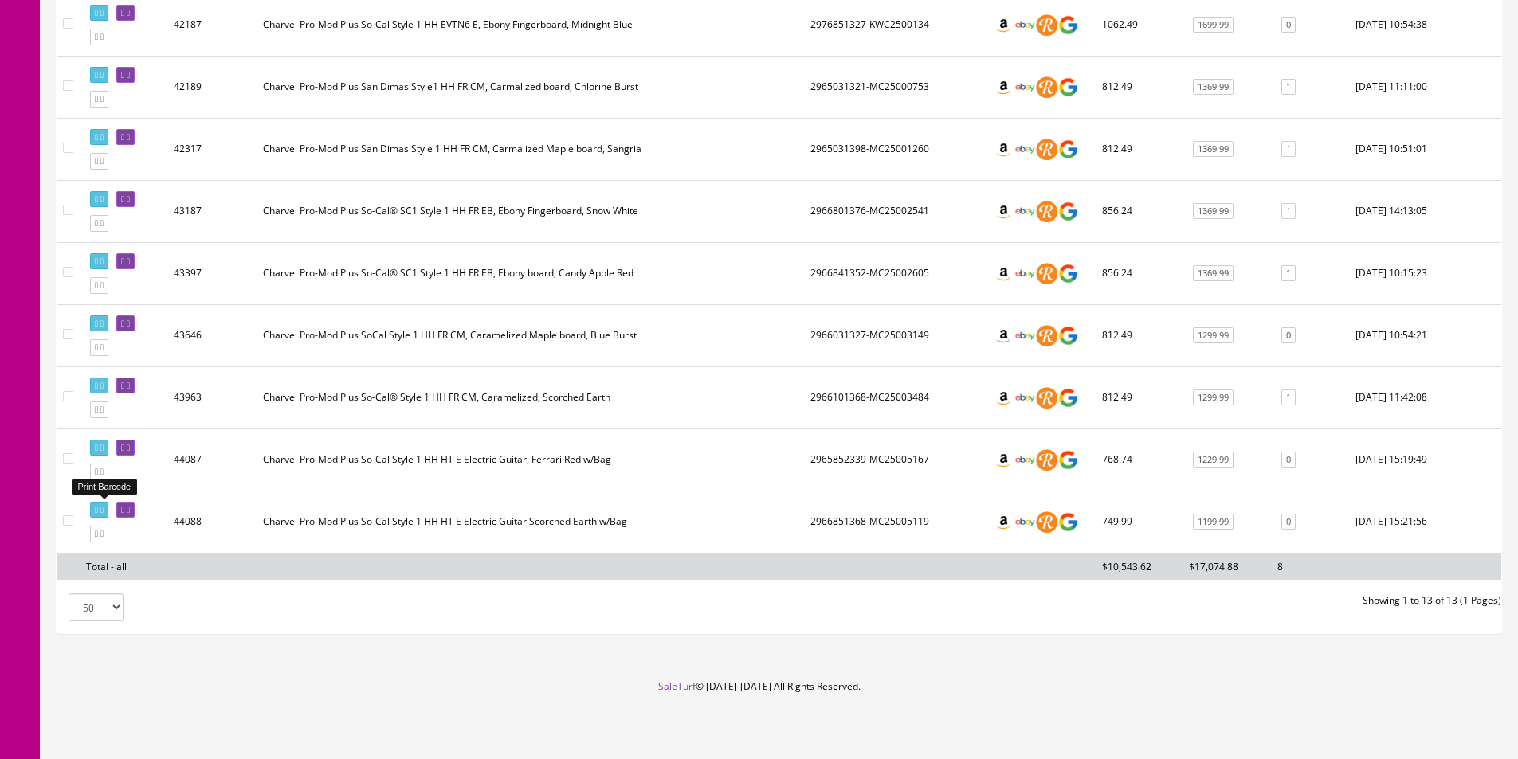
click at [112, 499] on div "Print Barcode" at bounding box center [105, 487] width 66 height 25
click at [108, 504] on link at bounding box center [99, 510] width 18 height 17
click at [931, 202] on td "2966801376-MC25002541" at bounding box center [895, 211] width 182 height 62
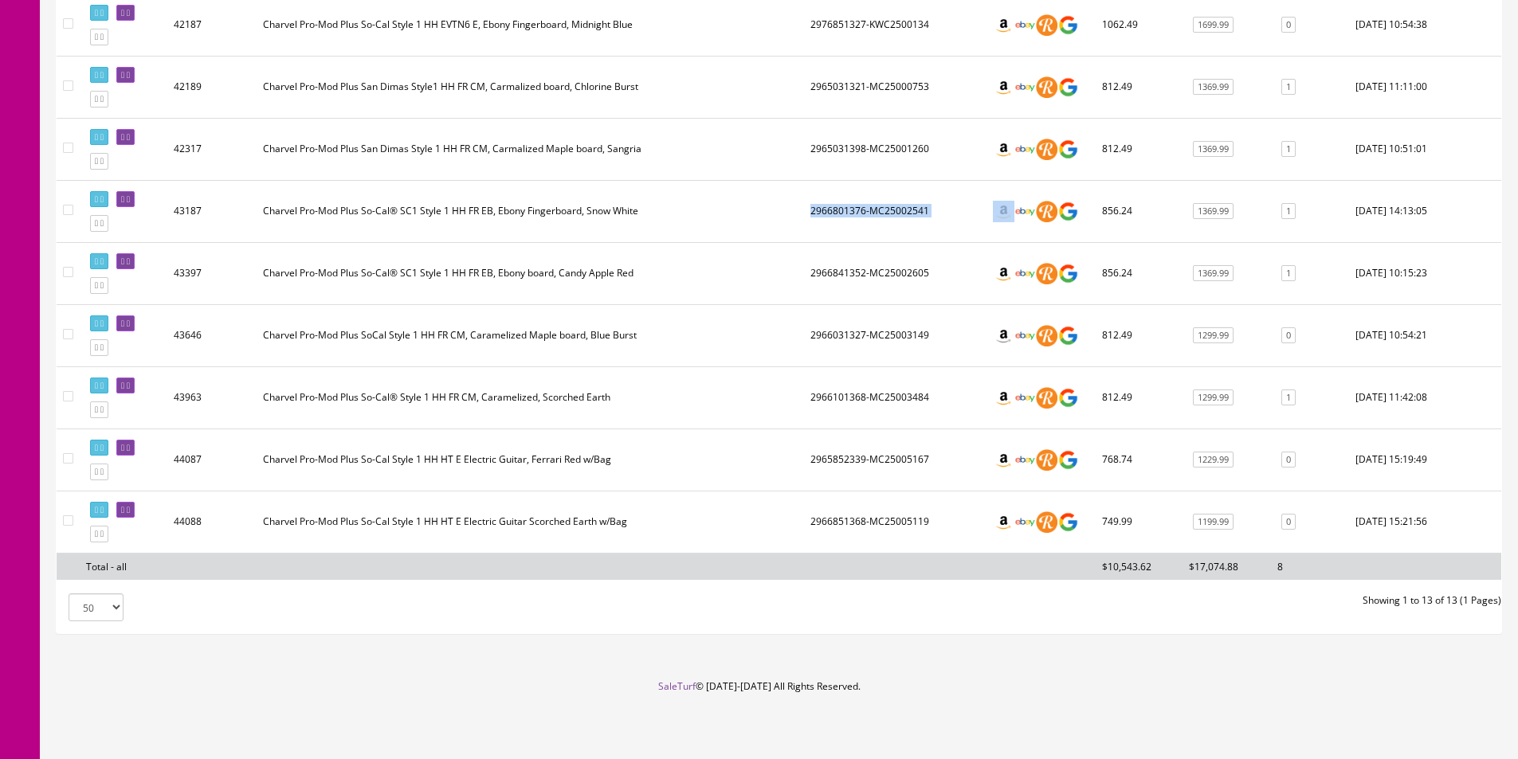
scroll to position [0, 0]
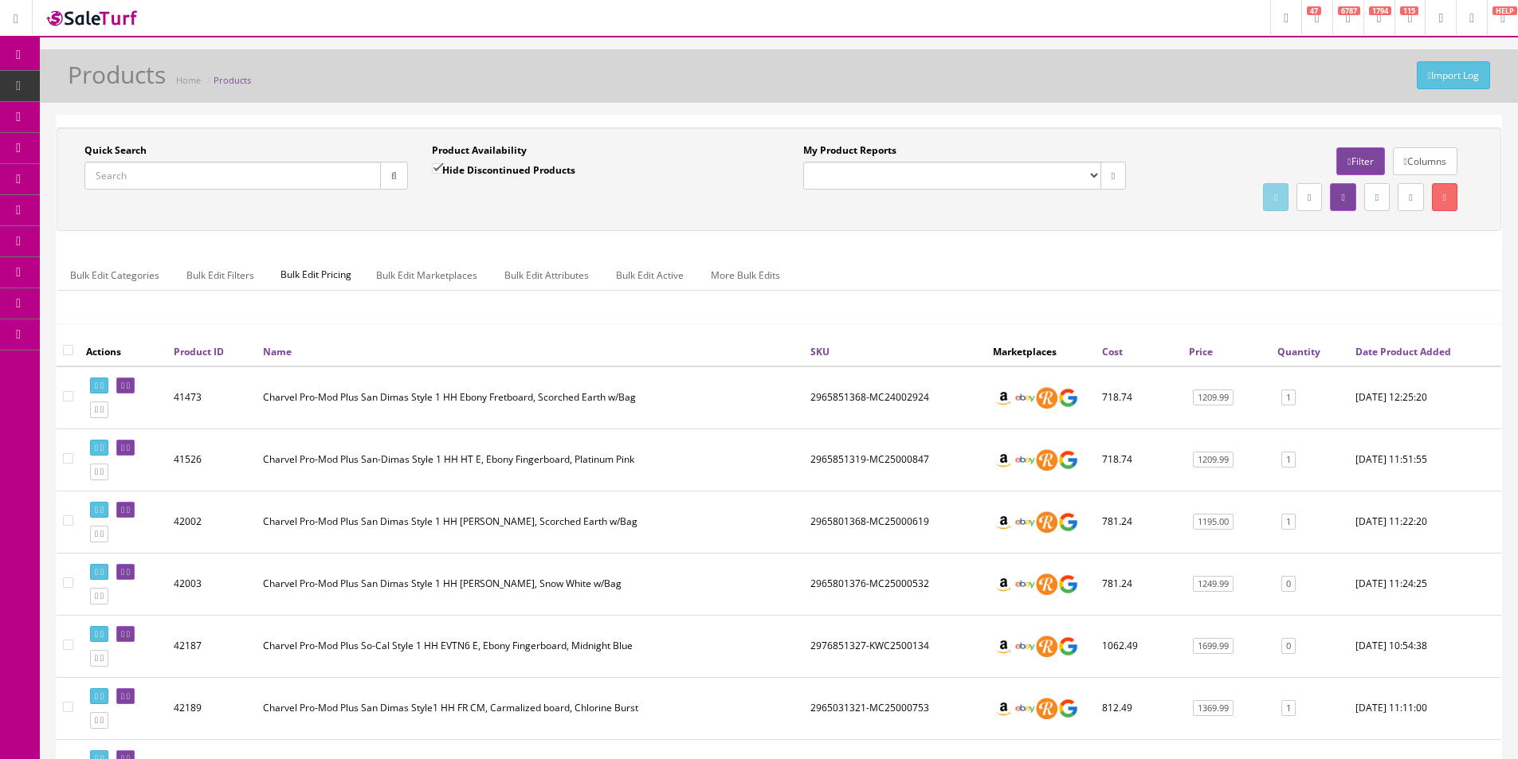
click at [1000, 195] on div "My Product Reports Amazon FMIC Audit Market Errors (InStock) Marketplace Errors…" at bounding box center [964, 172] width 347 height 58
click at [185, 172] on input "Quick Search" at bounding box center [232, 176] width 296 height 28
type input "WSM2307A07"
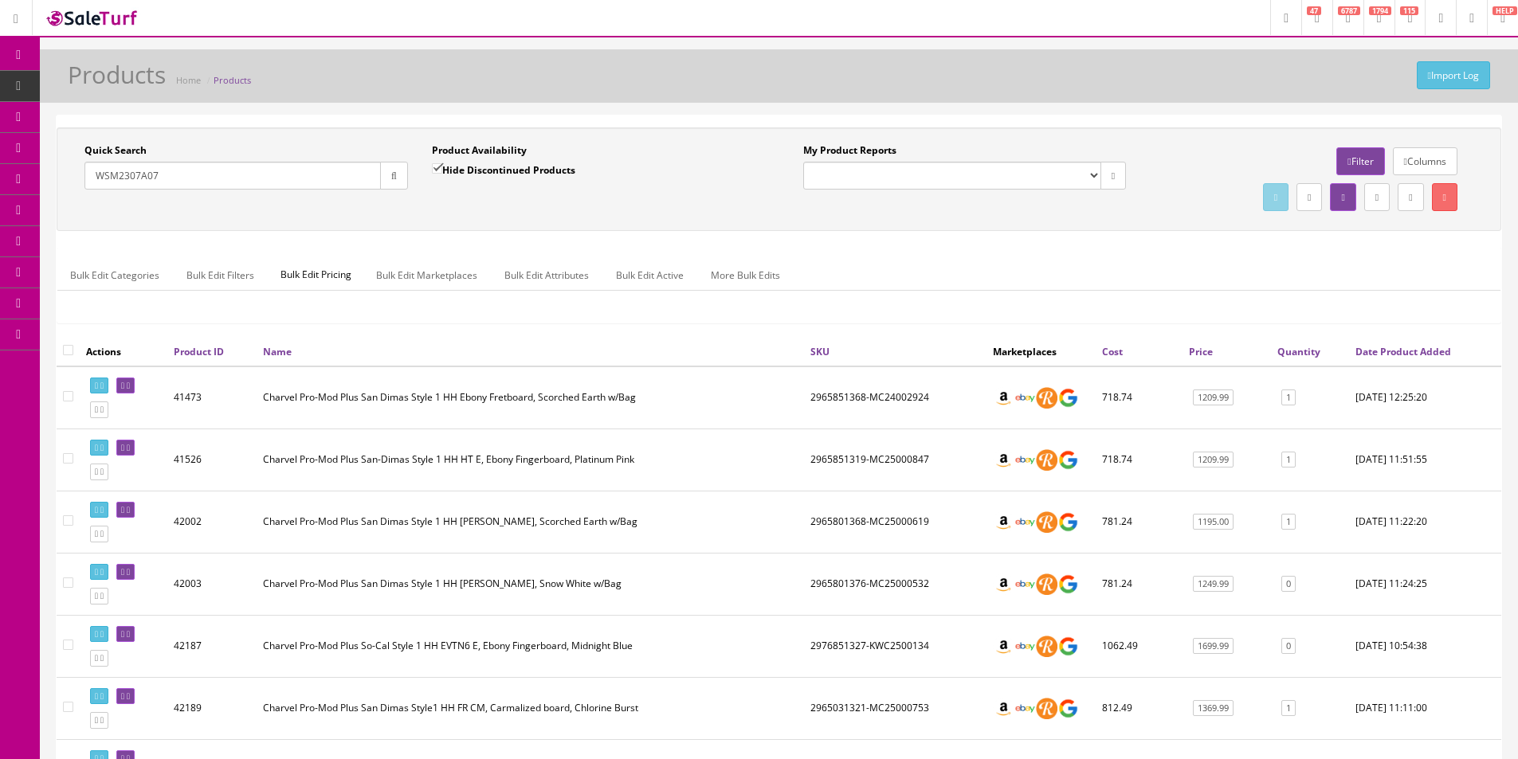
click at [464, 165] on label "Hide Discontinued Products" at bounding box center [503, 170] width 143 height 16
click at [442, 165] on input "Hide Discontinued Products" at bounding box center [437, 168] width 10 height 10
checkbox input "false"
click at [390, 182] on button "button" at bounding box center [394, 176] width 28 height 28
click at [457, 220] on div "Quick Search WSM2307A07 Date From Product Availability Hide Discontinued Produc…" at bounding box center [779, 179] width 1445 height 104
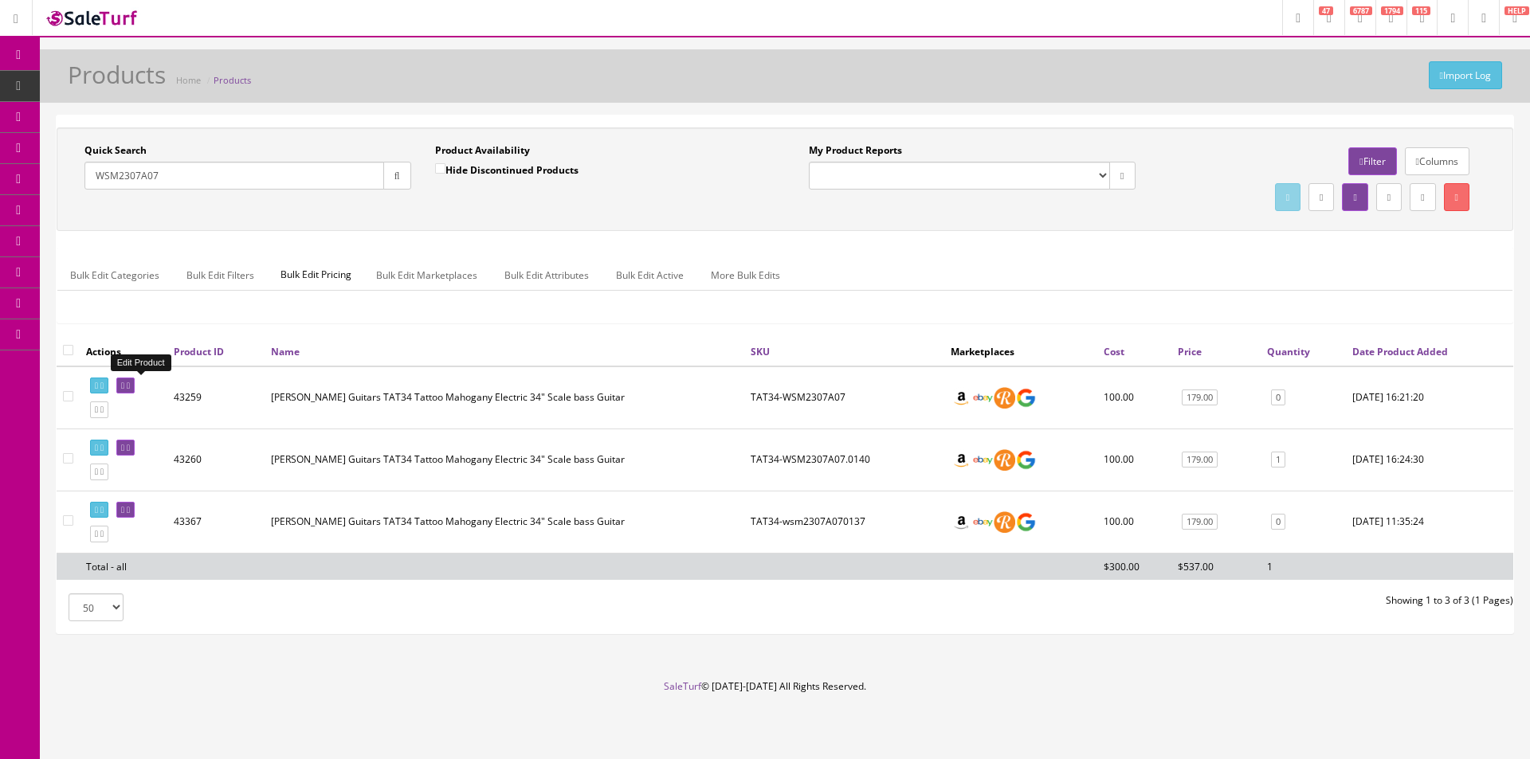
click at [213, 167] on input "WSM2307A07" at bounding box center [234, 176] width 300 height 28
type input "UKEEXM"
click at [613, 240] on div "Quick Search UKEEXM Date From Product Availability Hide Discontinued Products D…" at bounding box center [785, 232] width 1457 height 210
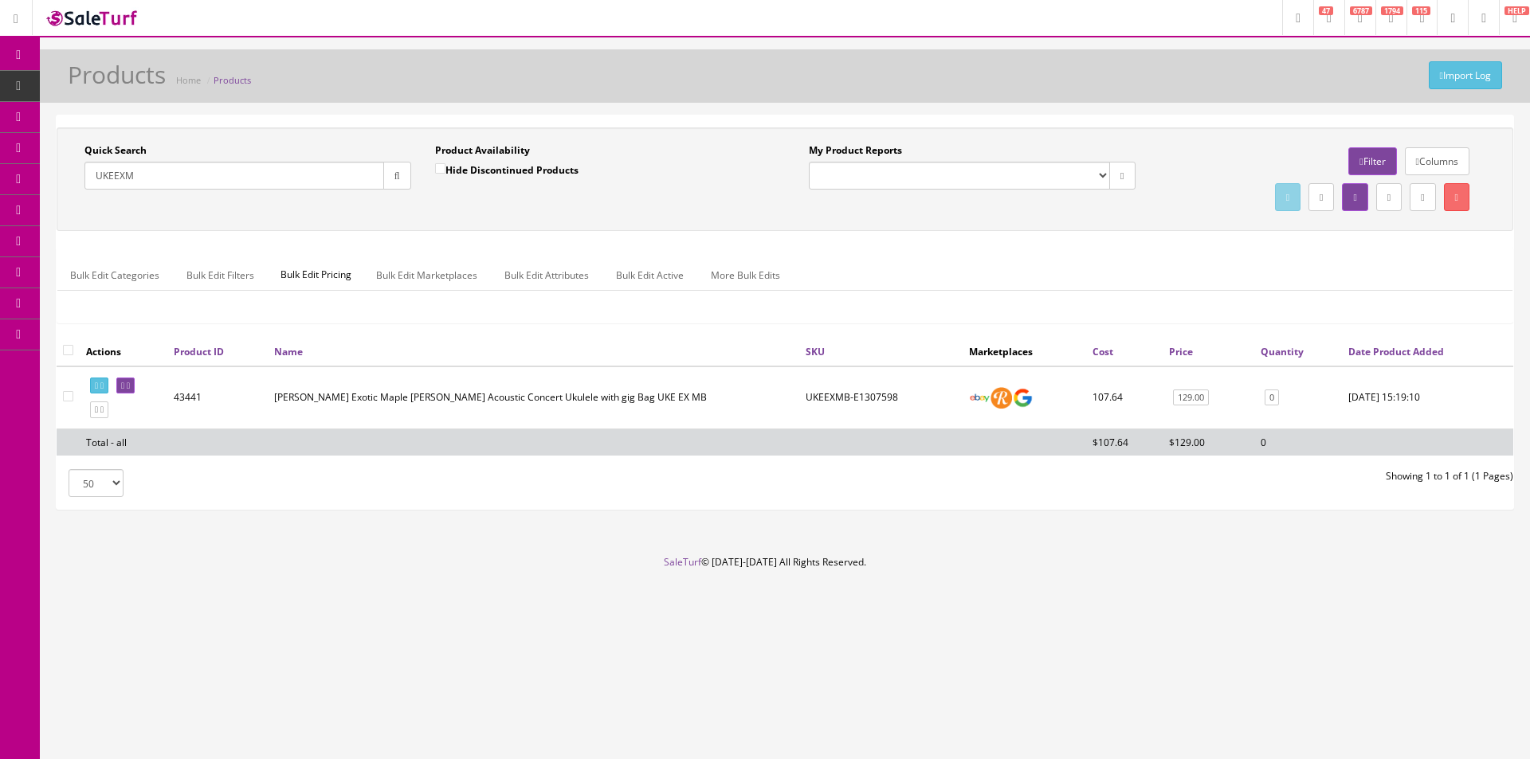
click at [869, 746] on div "Research Trends Trending on Ebay Google Trends Amazon Insights (Login Before Cl…" at bounding box center [765, 379] width 1530 height 759
click at [461, 163] on label "Hide Discontinued Products" at bounding box center [506, 170] width 143 height 16
click at [445, 163] on input "Hide Discontinued Products" at bounding box center [440, 168] width 10 height 10
drag, startPoint x: 461, startPoint y: 167, endPoint x: 453, endPoint y: 174, distance: 10.1
click at [461, 168] on label "Hide Discontinued Products" at bounding box center [506, 170] width 143 height 16
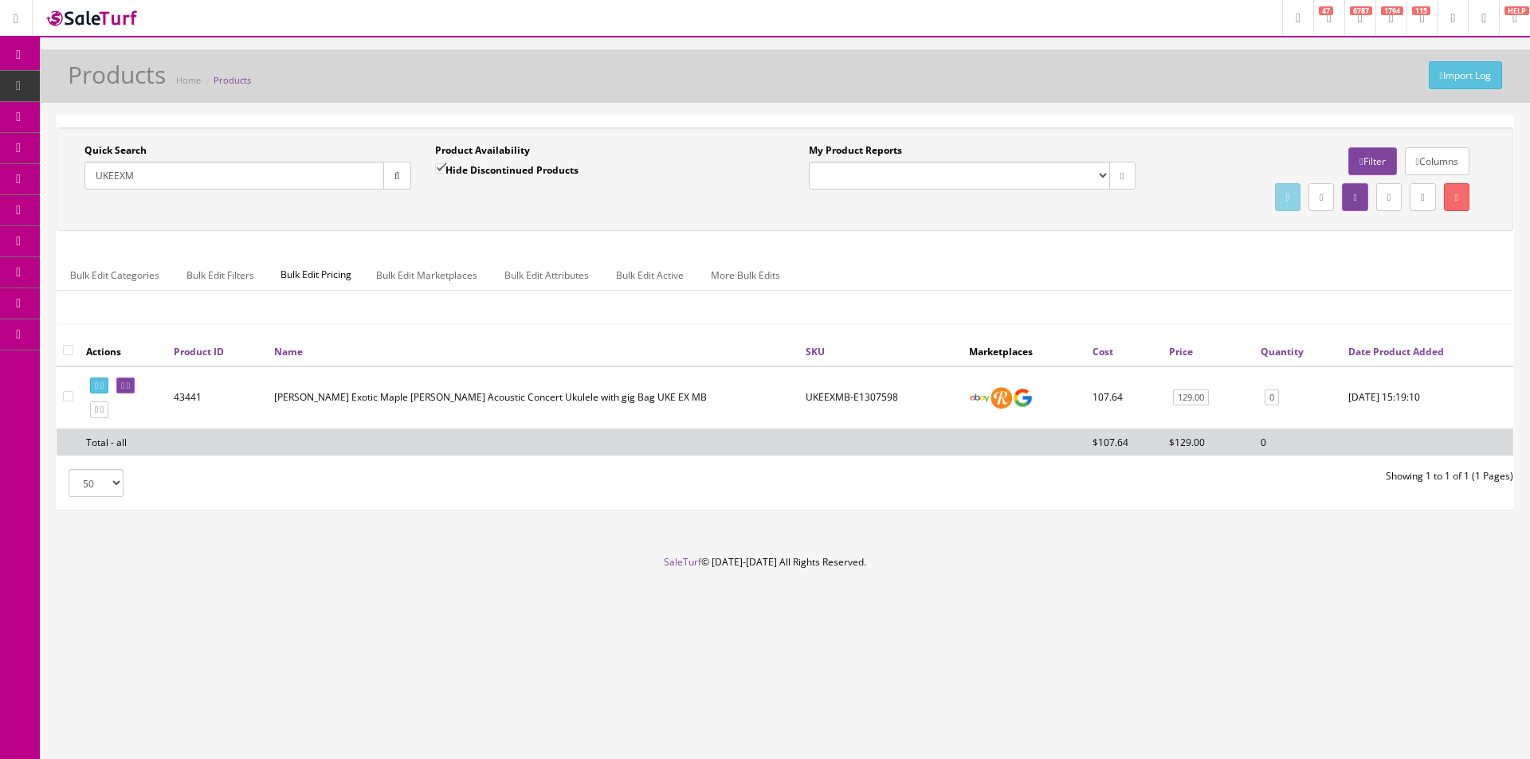
click at [445, 168] on input "Hide Discontinued Products" at bounding box center [440, 168] width 10 height 10
checkbox input "false"
click at [316, 190] on div "UKEEXM" at bounding box center [247, 176] width 327 height 28
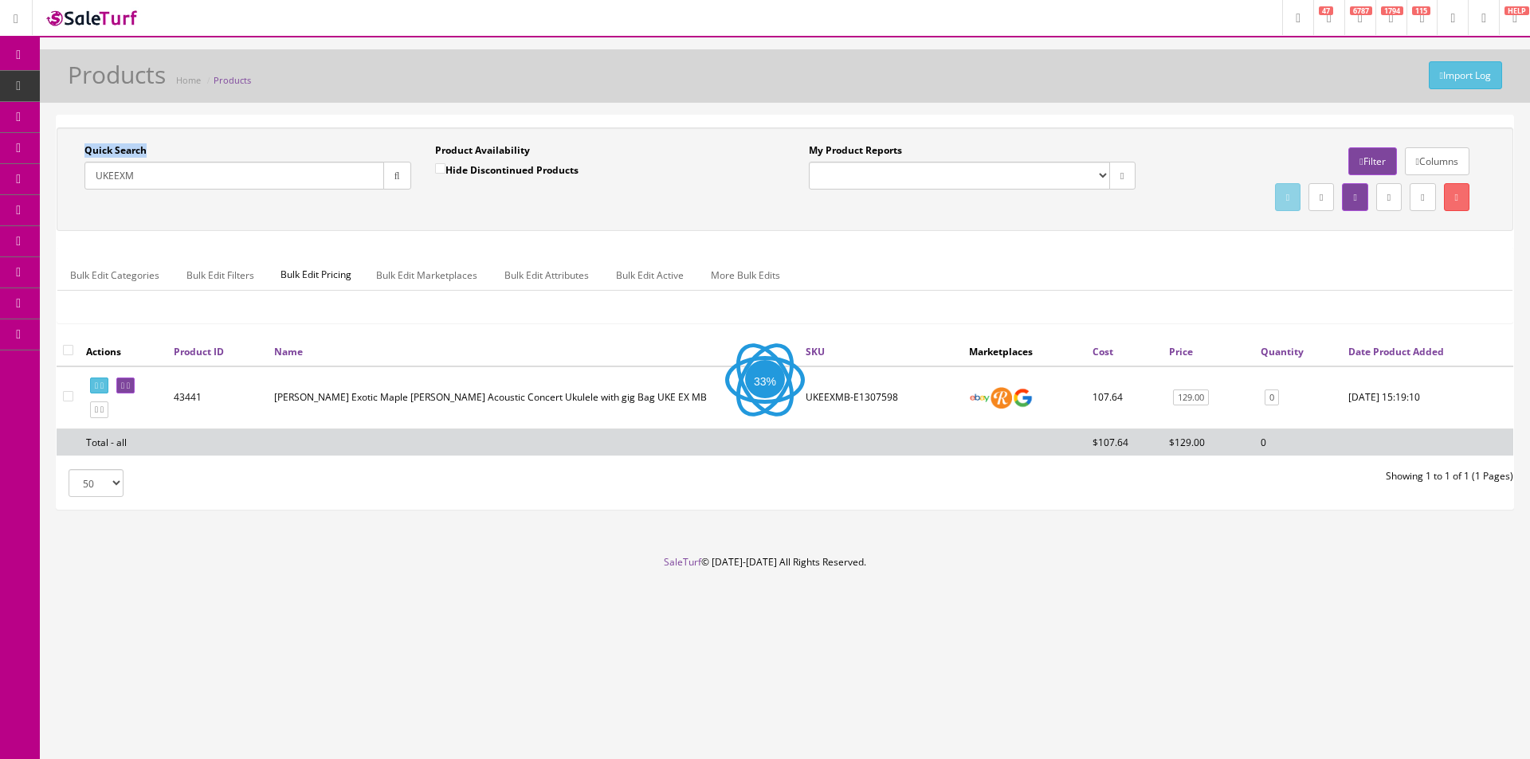
click at [316, 190] on div "UKEEXM" at bounding box center [247, 176] width 327 height 28
click at [331, 181] on input "UKEEXM" at bounding box center [234, 176] width 300 height 28
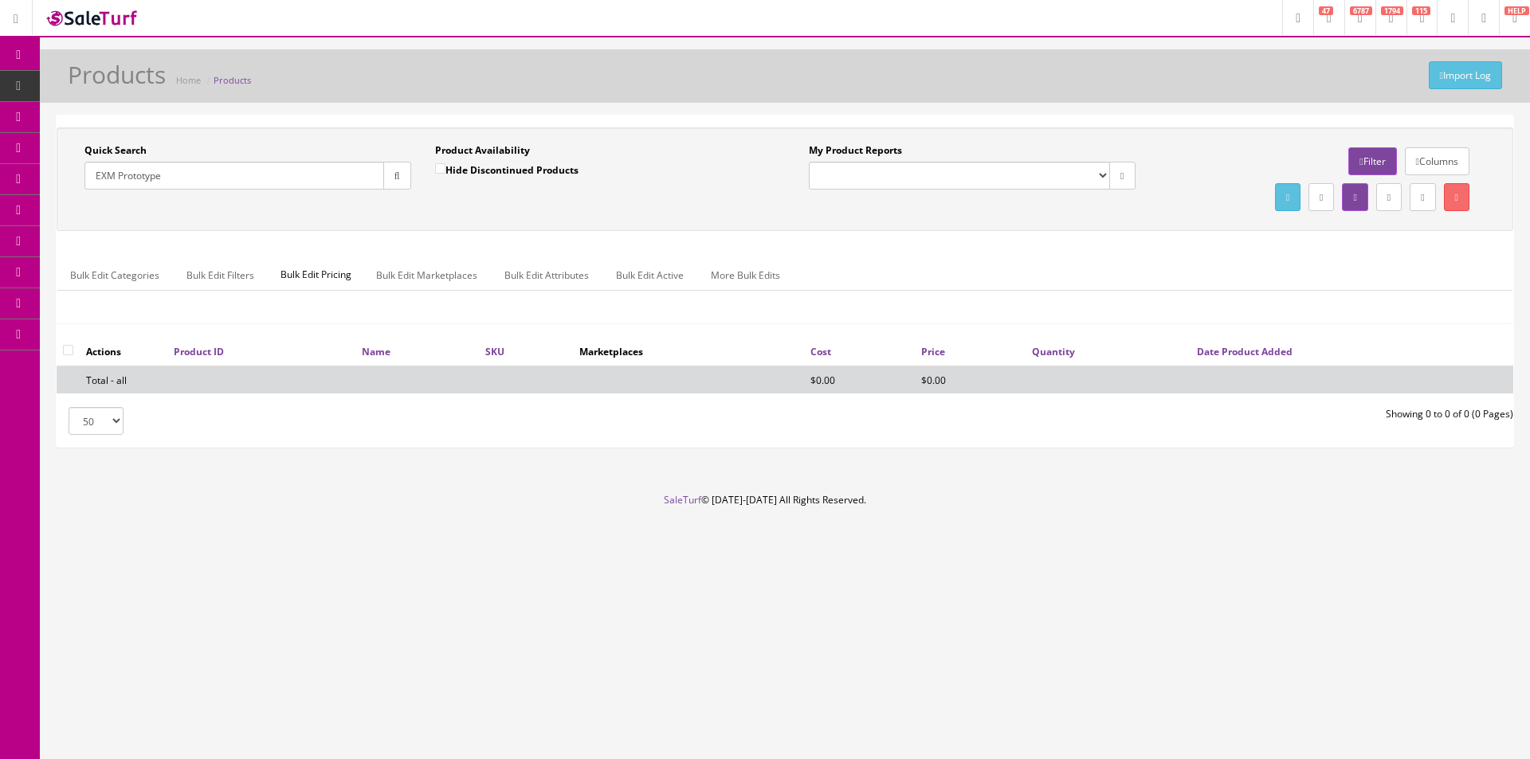
drag, startPoint x: 116, startPoint y: 177, endPoint x: 73, endPoint y: 177, distance: 43.8
click at [73, 177] on div "Quick Search EXM Prototype Date From" at bounding box center [248, 172] width 351 height 58
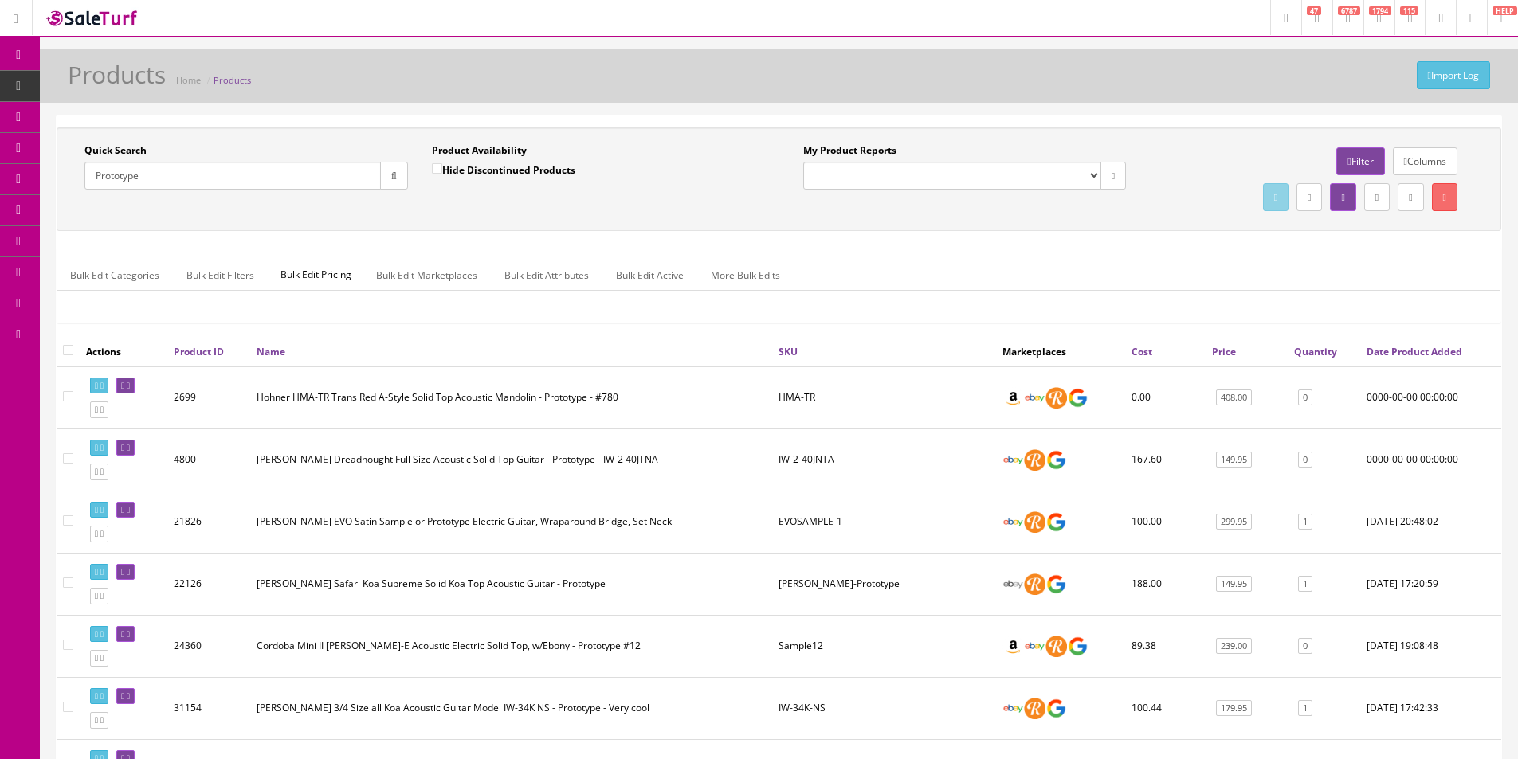
click at [1089, 300] on div "Bulk Edit Categories Bulk Edit Filters Bulk Edit Pricing Bulk Edit Marketplaces…" at bounding box center [778, 285] width 1443 height 51
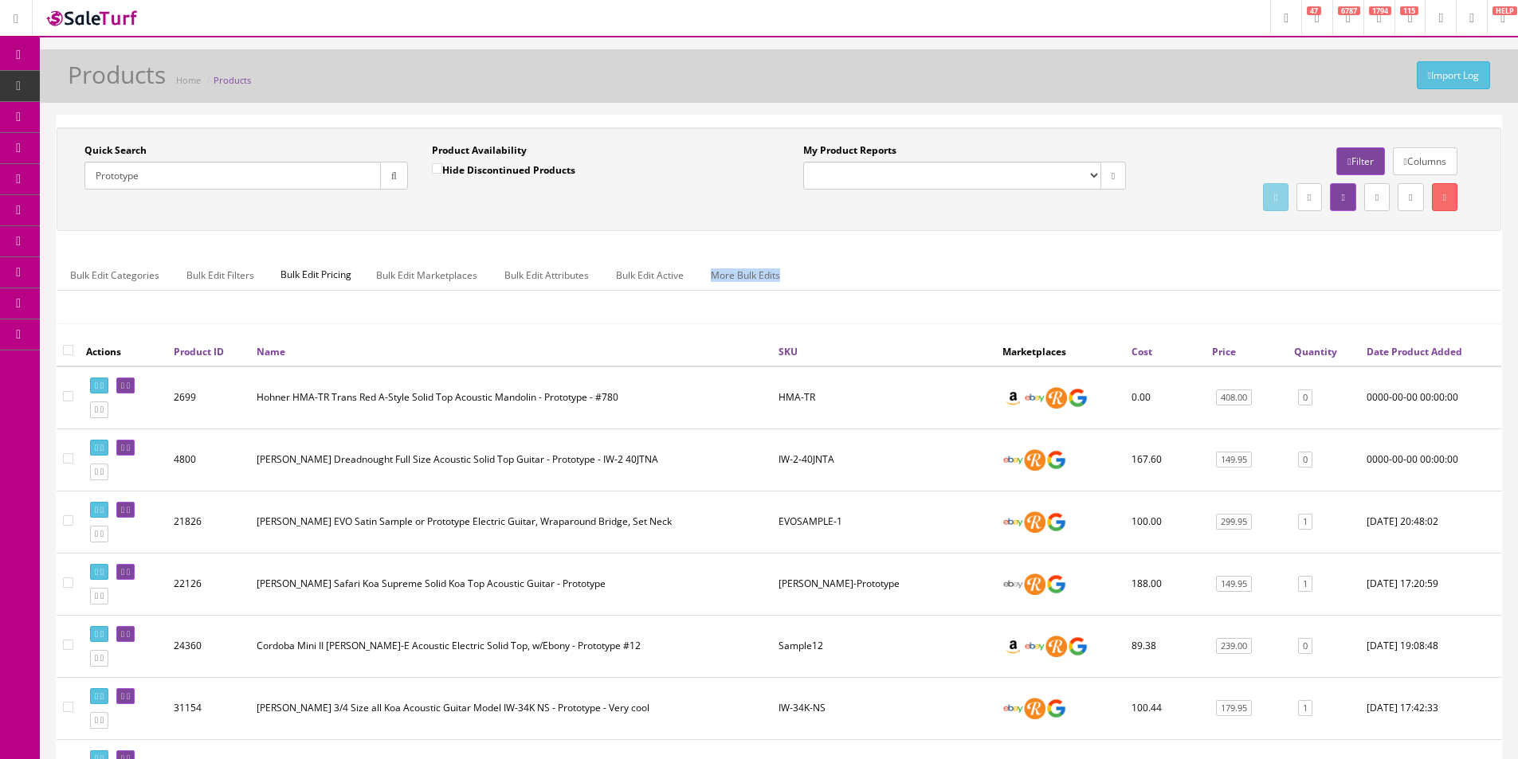
click at [1089, 300] on div "Bulk Edit Categories Bulk Edit Filters Bulk Edit Pricing Bulk Edit Marketplaces…" at bounding box center [778, 285] width 1443 height 51
drag, startPoint x: 866, startPoint y: 108, endPoint x: 774, endPoint y: 214, distance: 139.5
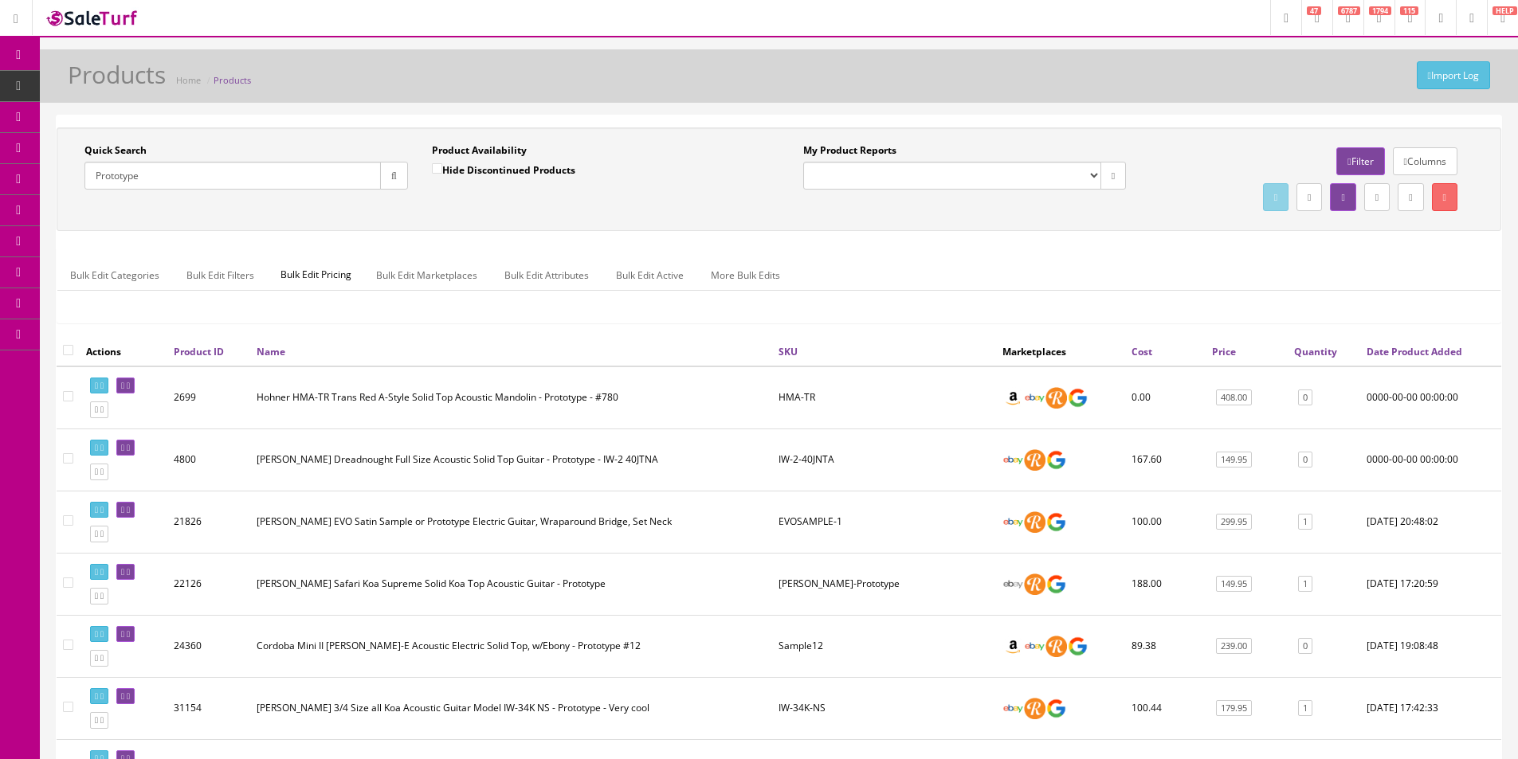
click at [186, 166] on input "Prototype" at bounding box center [232, 176] width 296 height 28
click at [186, 165] on input "Prototype" at bounding box center [232, 176] width 296 height 28
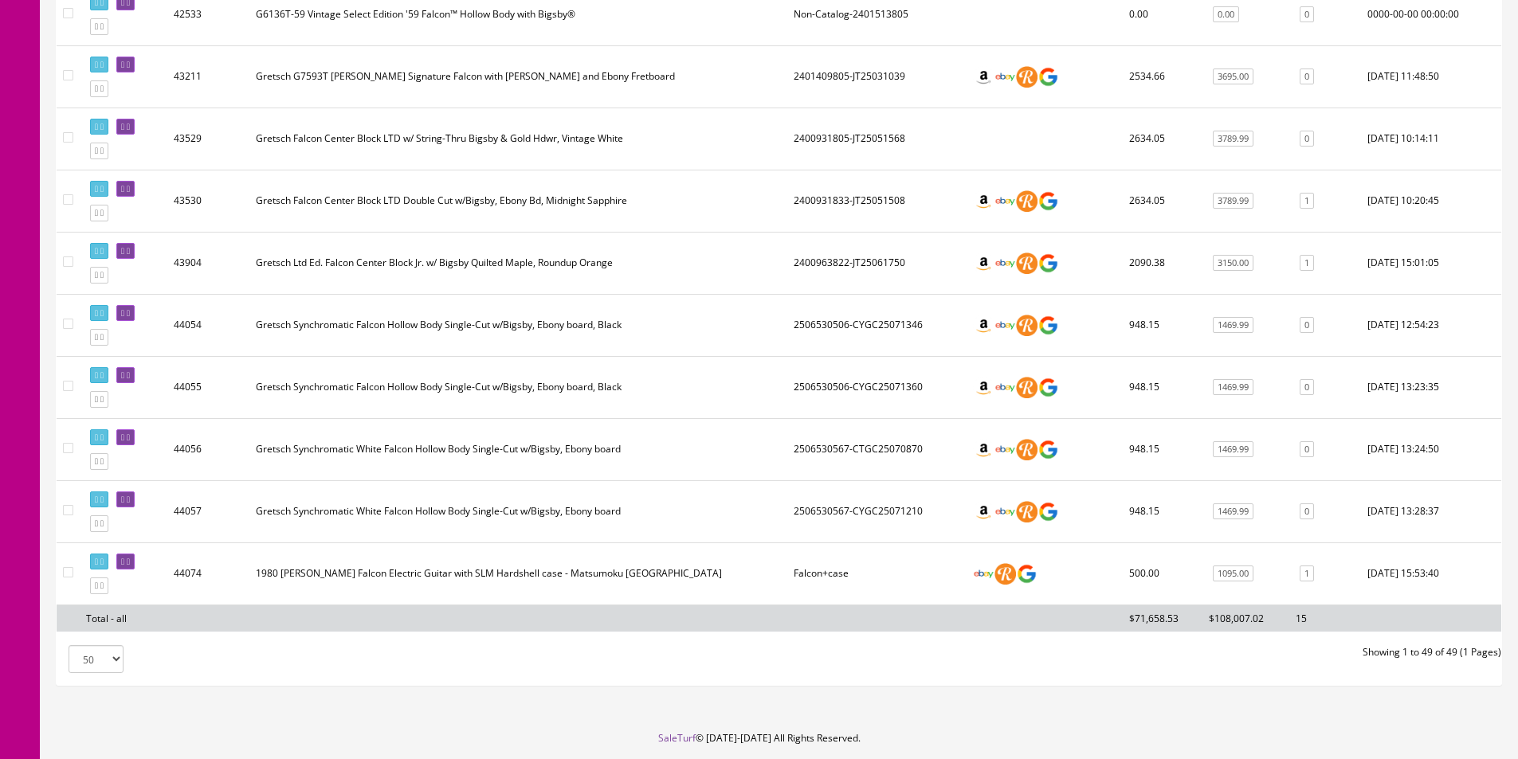
scroll to position [2859, 0]
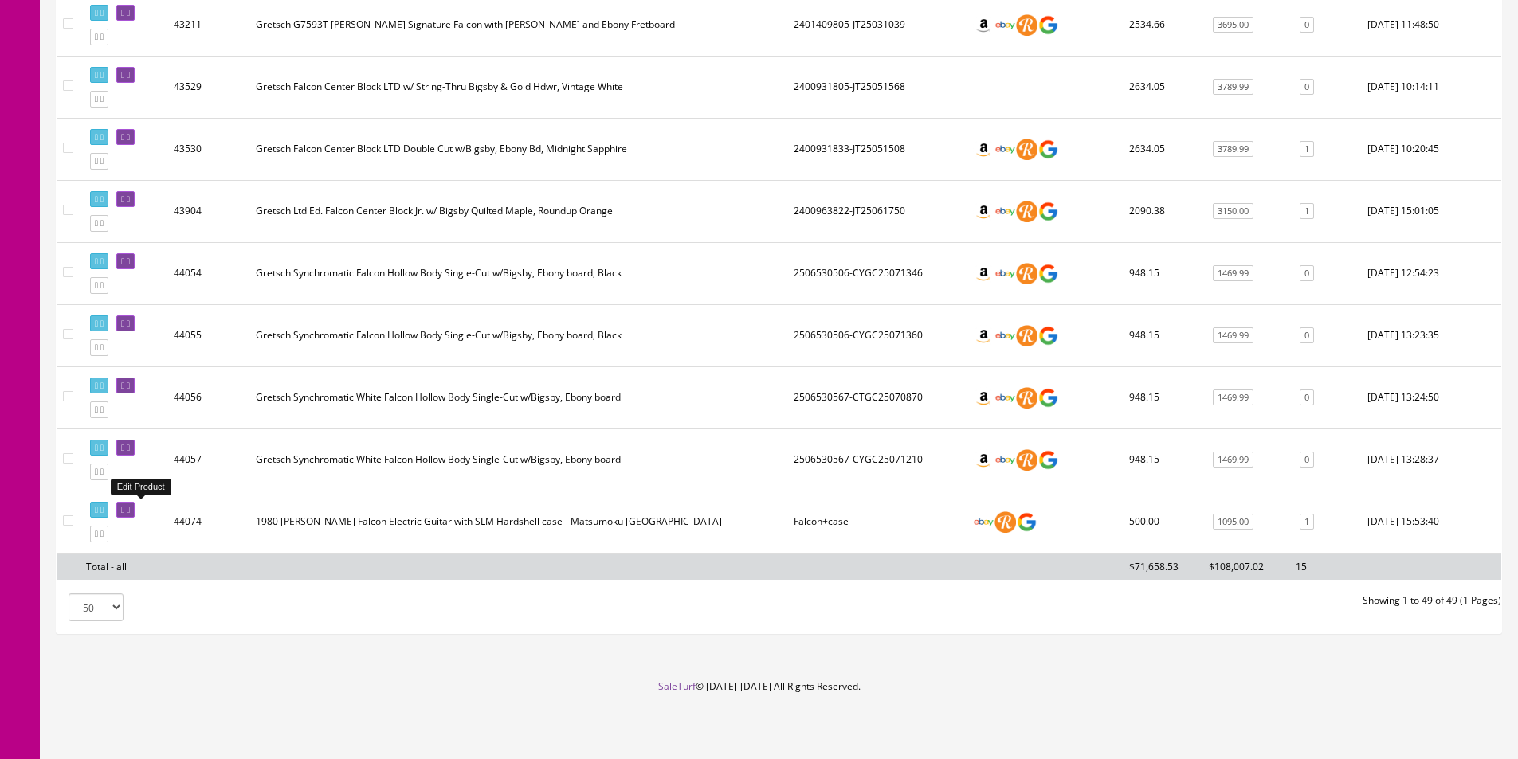
type input "Falcon"
click at [130, 508] on icon at bounding box center [128, 510] width 3 height 9
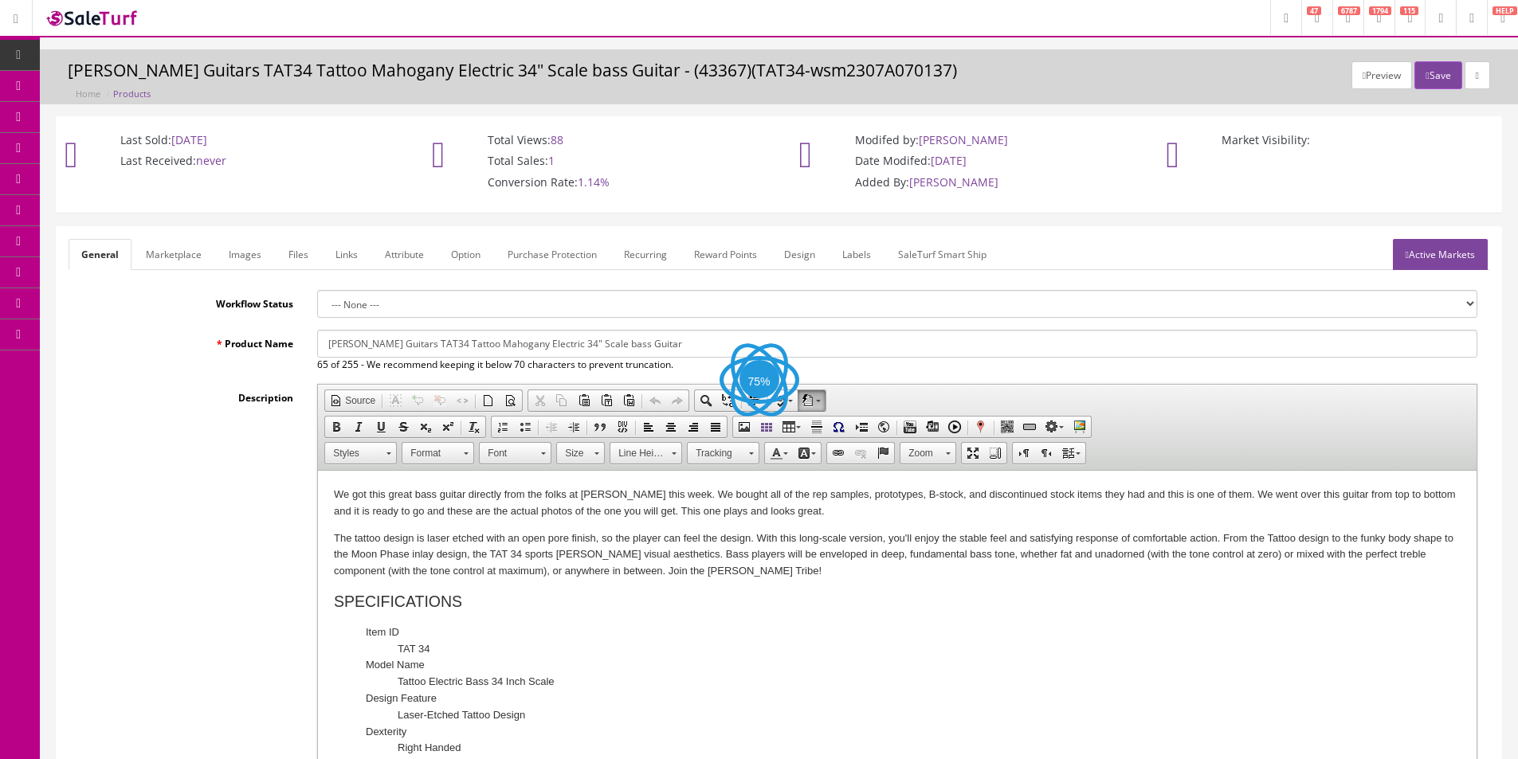
click at [238, 253] on link "Images" at bounding box center [245, 254] width 58 height 31
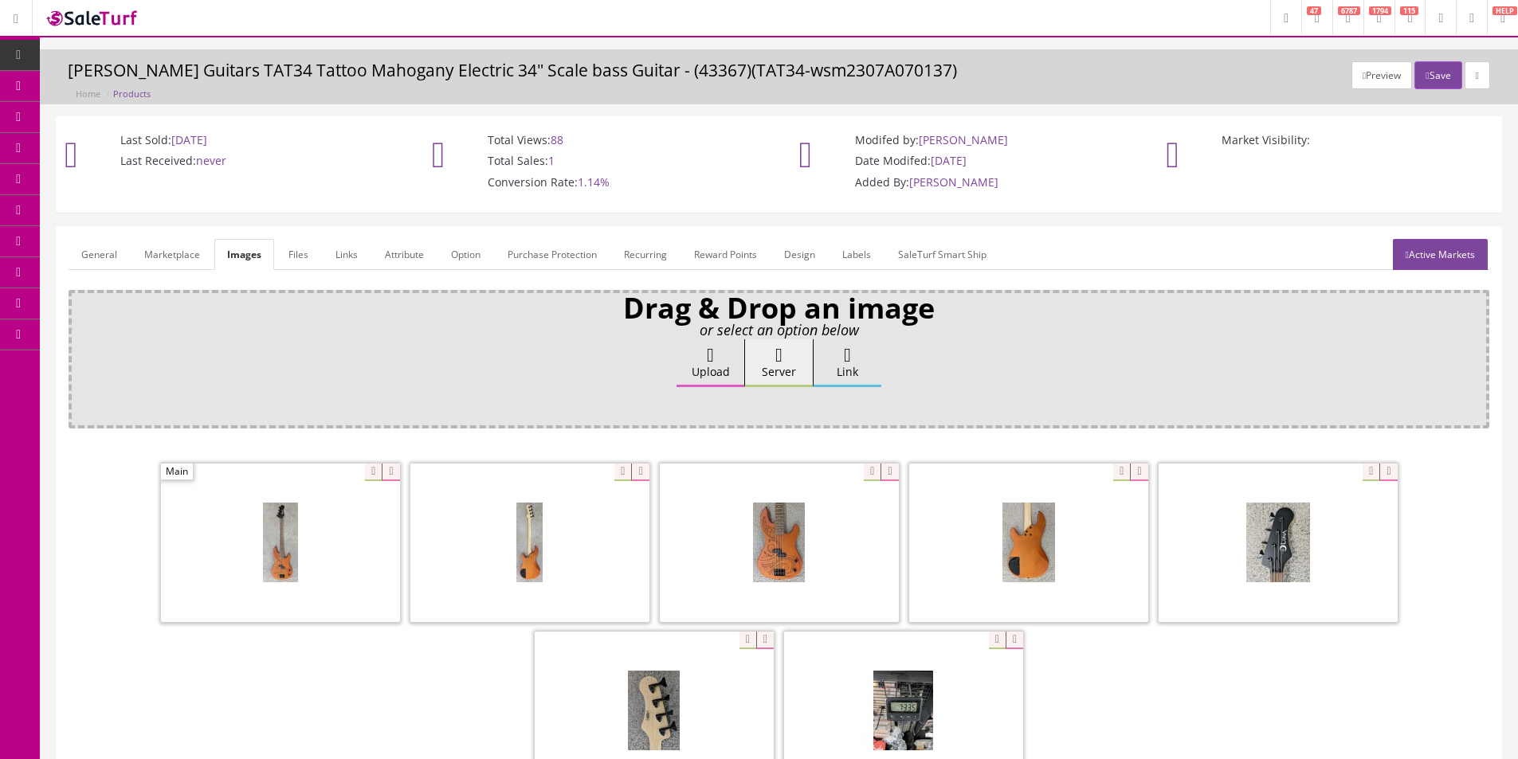
click at [73, 248] on link "General" at bounding box center [99, 254] width 61 height 31
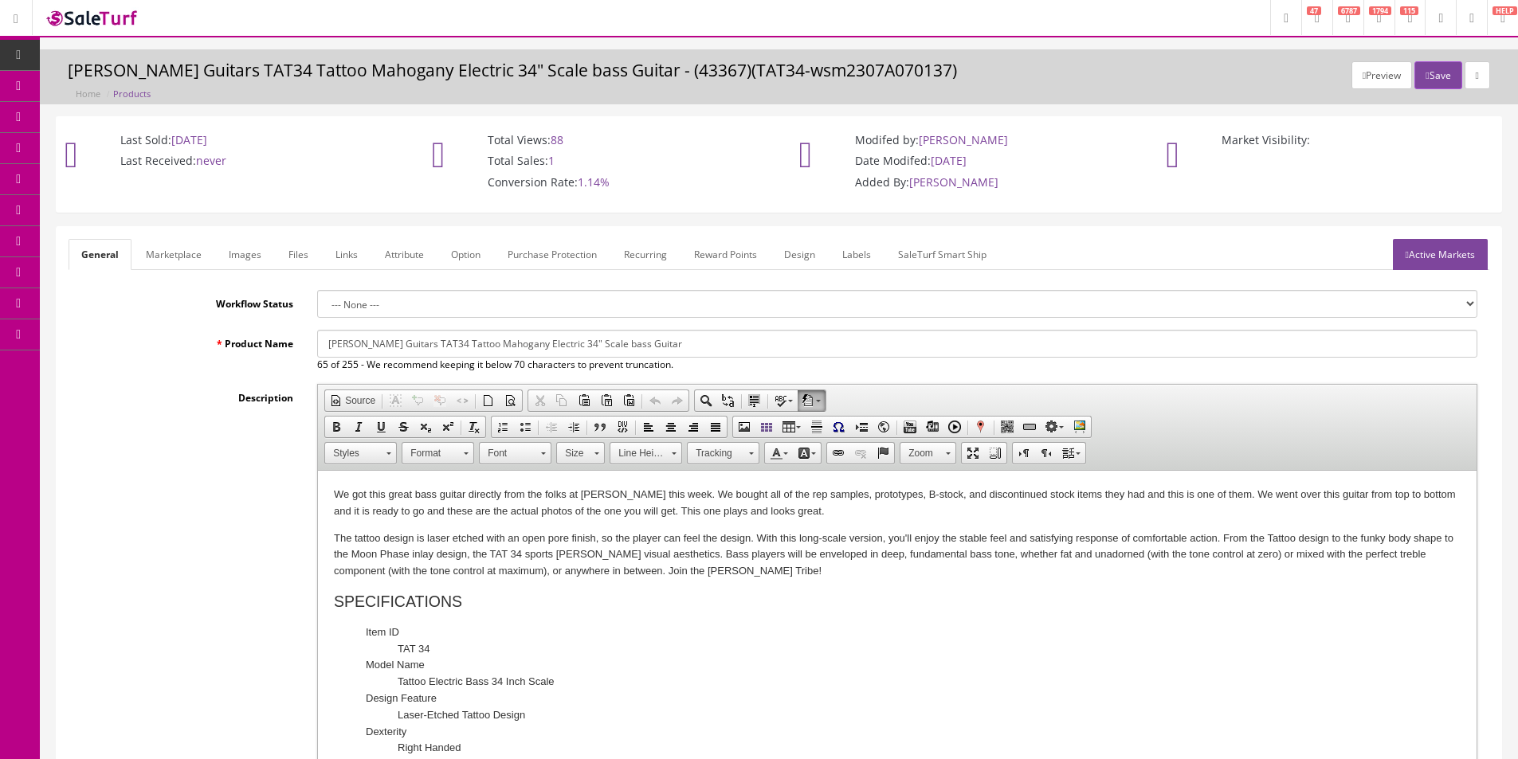
click at [249, 261] on link "Images" at bounding box center [245, 254] width 58 height 31
click at [253, 258] on link "Images" at bounding box center [245, 254] width 58 height 31
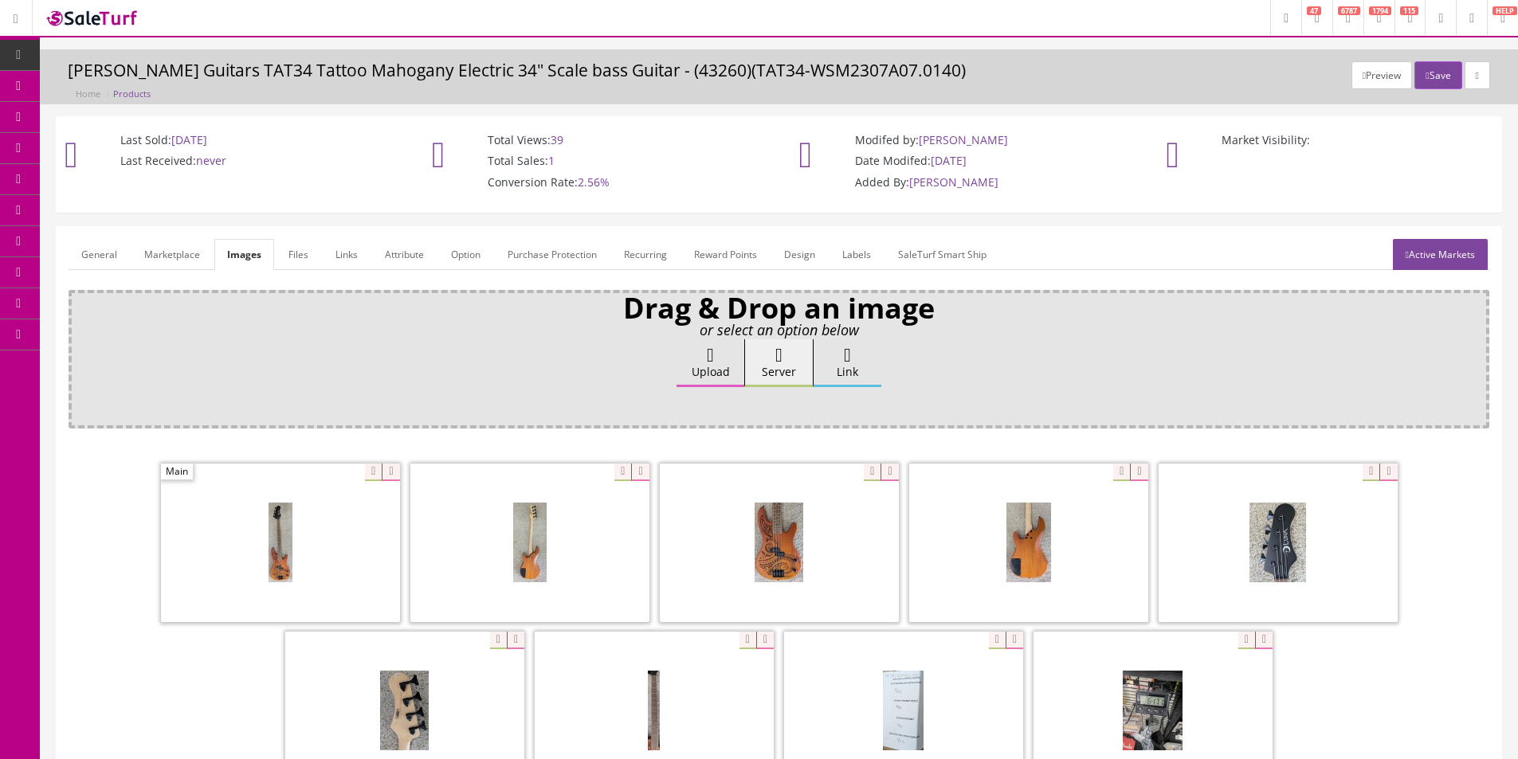
scroll to position [159, 0]
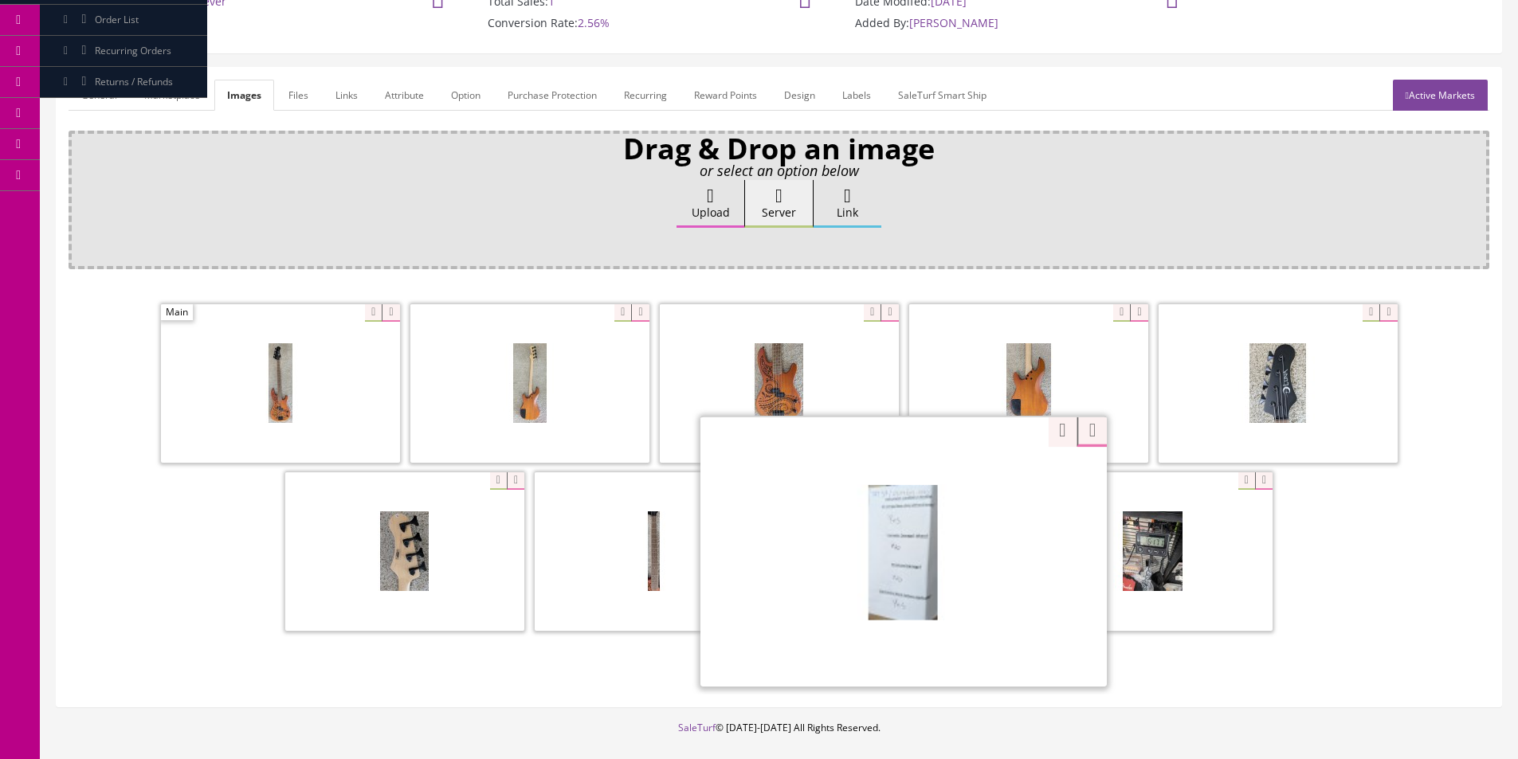
click at [990, 484] on div "Zoom" at bounding box center [903, 551] width 406 height 271
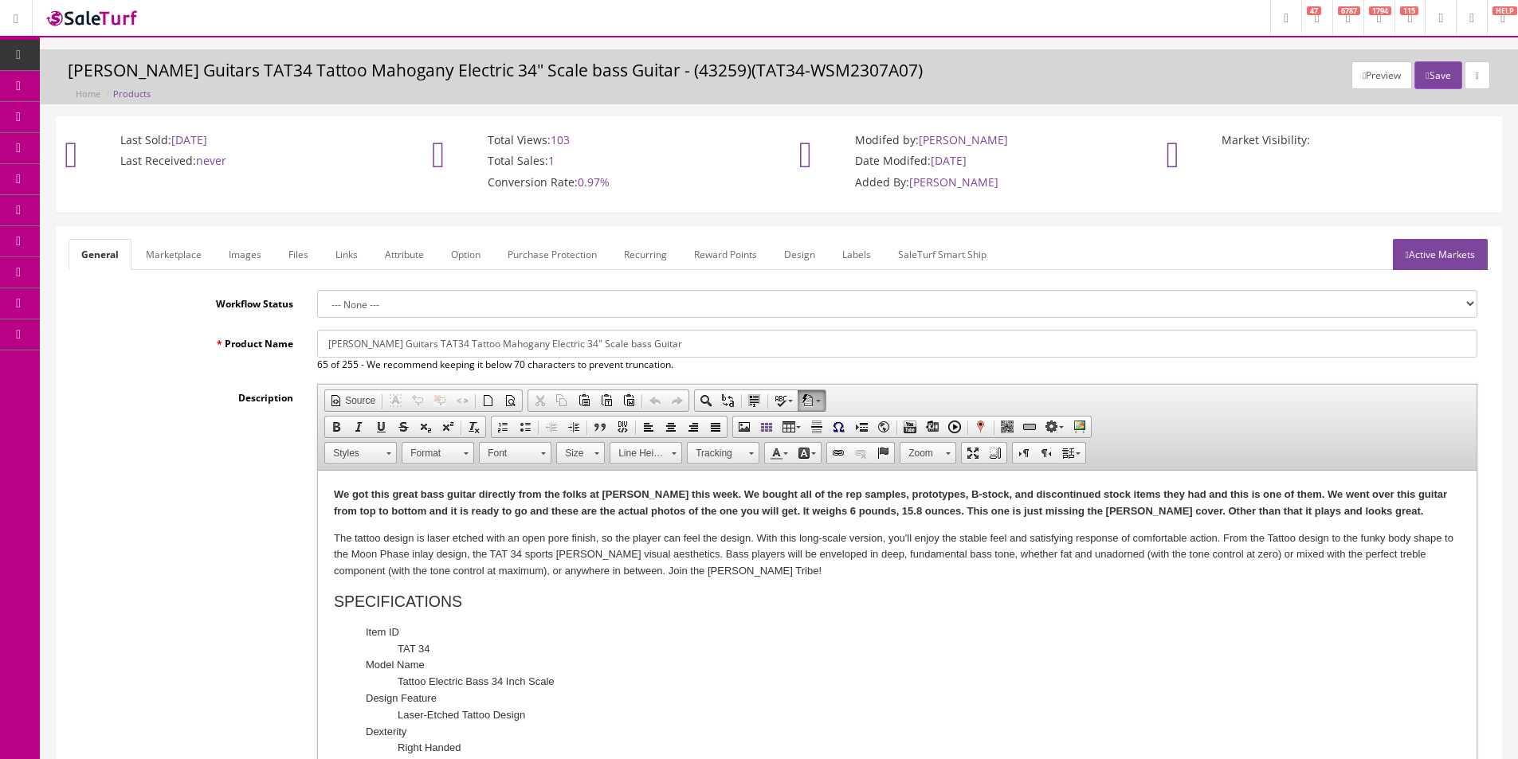
click at [254, 253] on link "Images" at bounding box center [245, 254] width 58 height 31
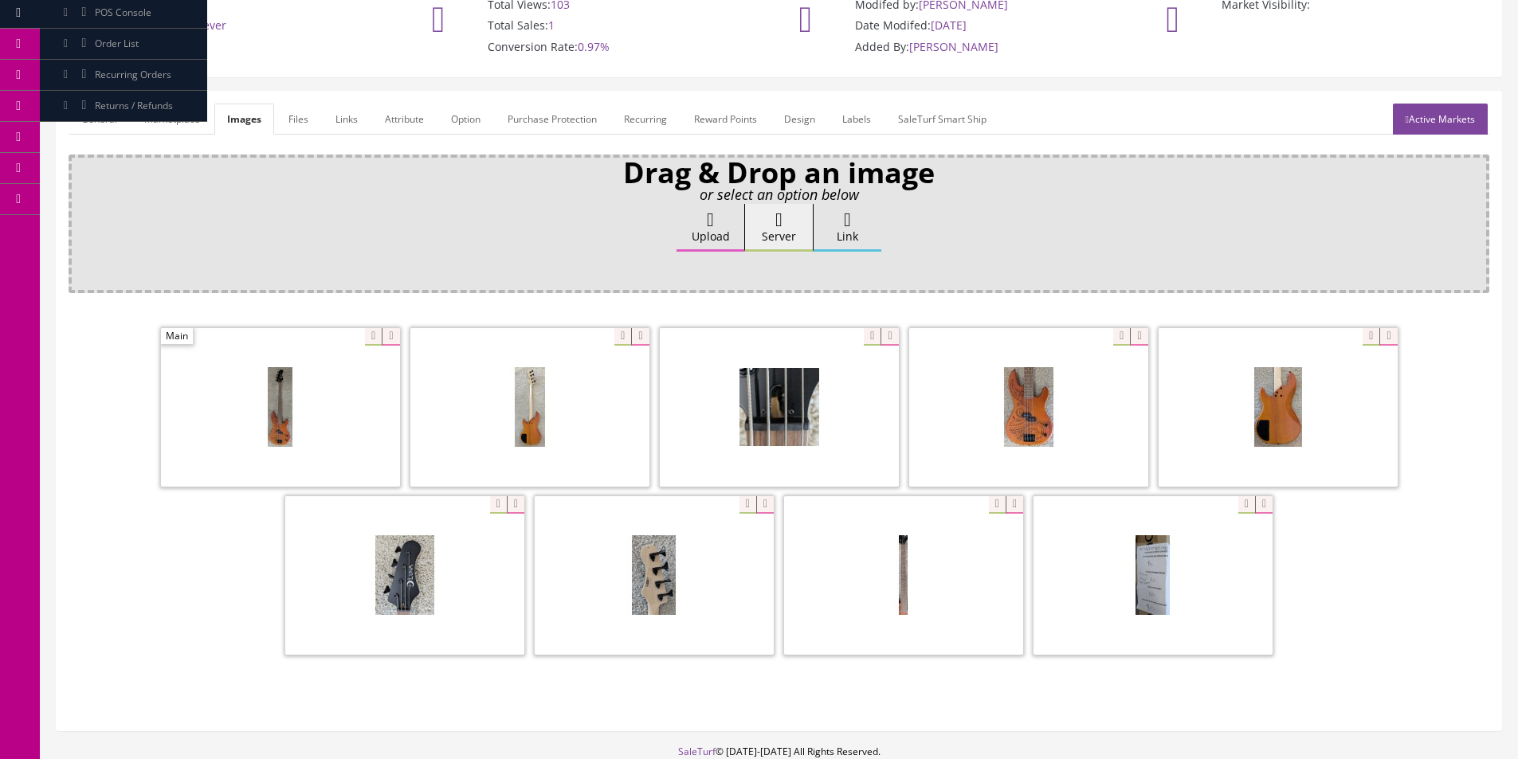
scroll to position [233, 0]
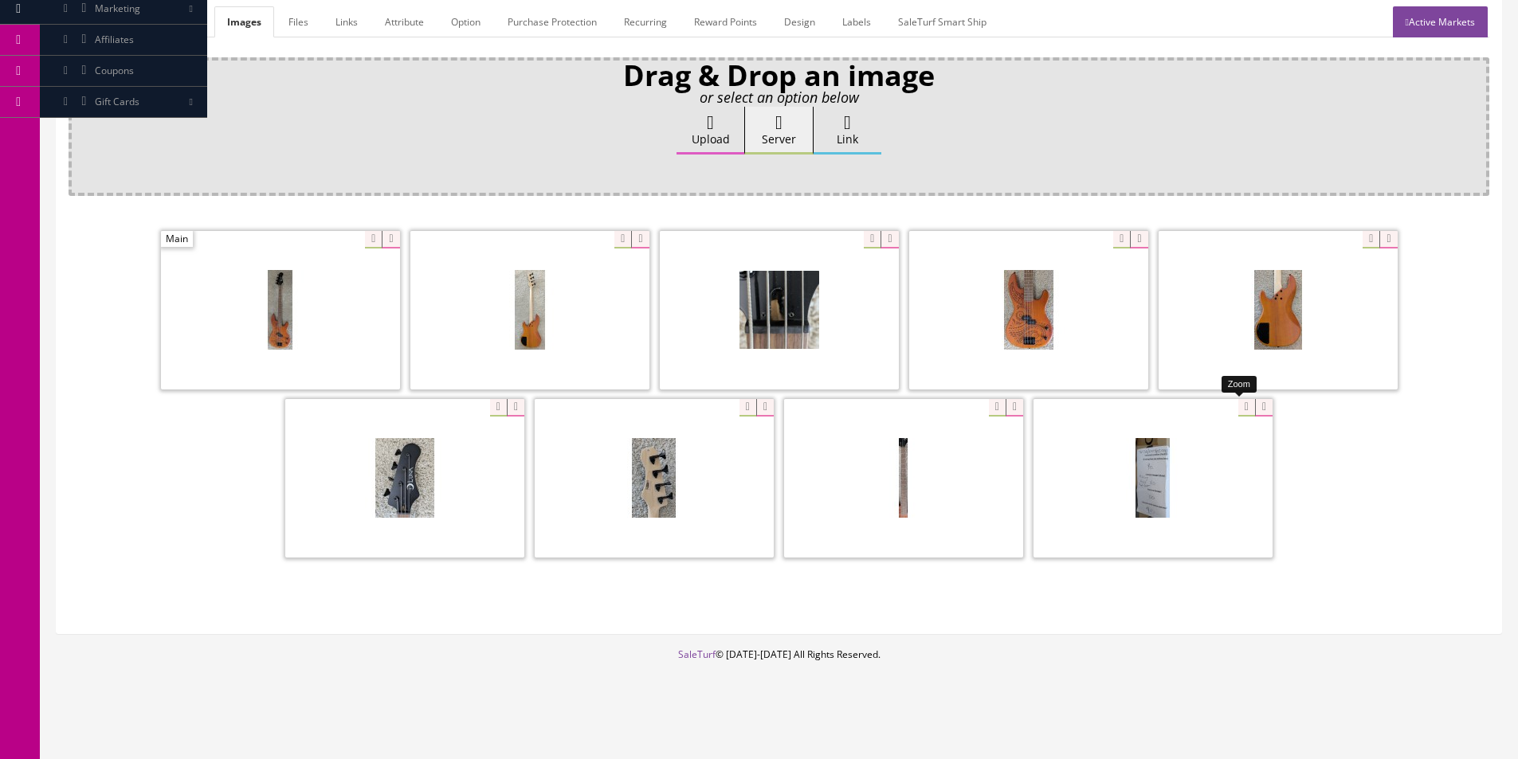
click at [1238, 404] on div at bounding box center [1152, 477] width 239 height 159
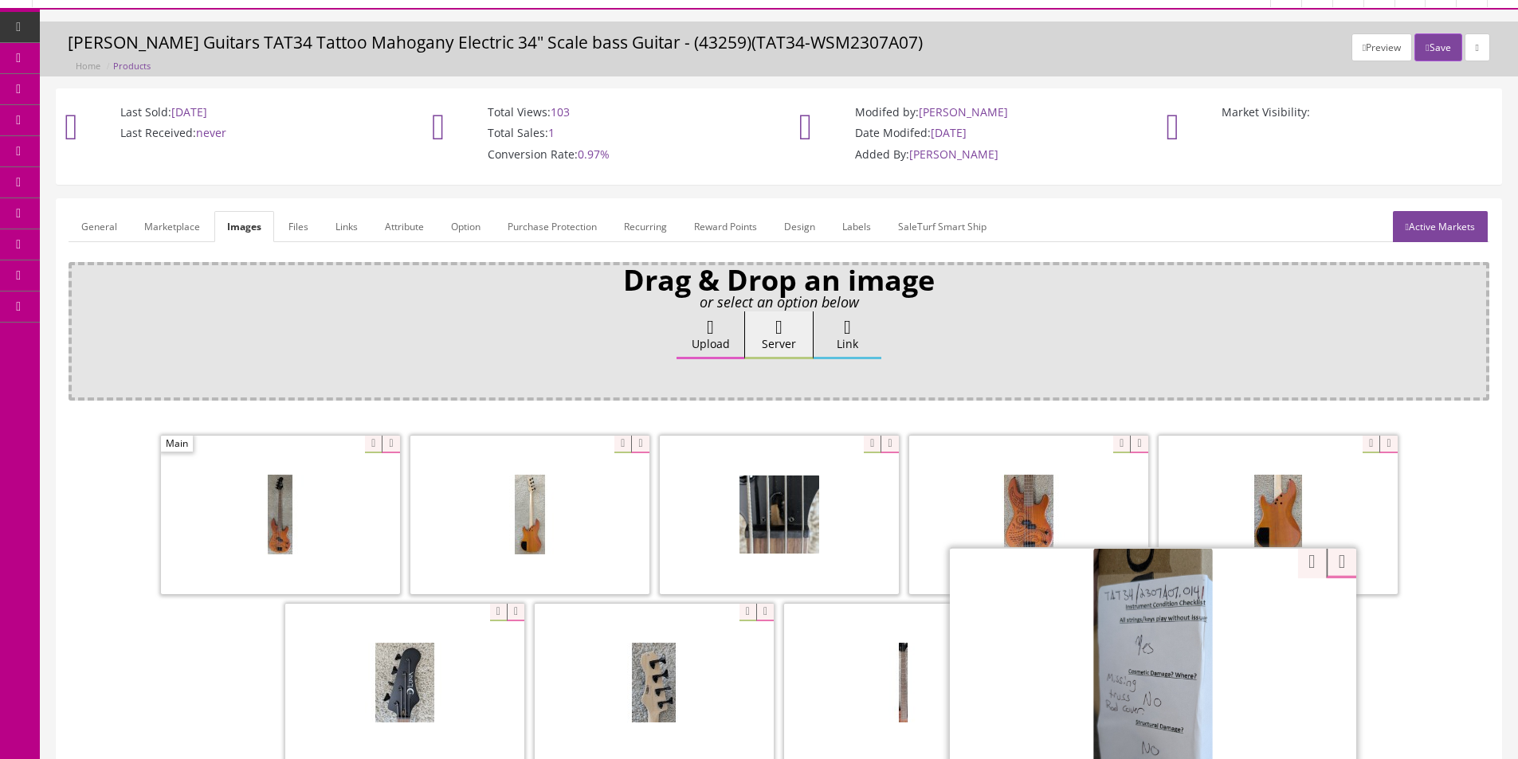
scroll to position [0, 0]
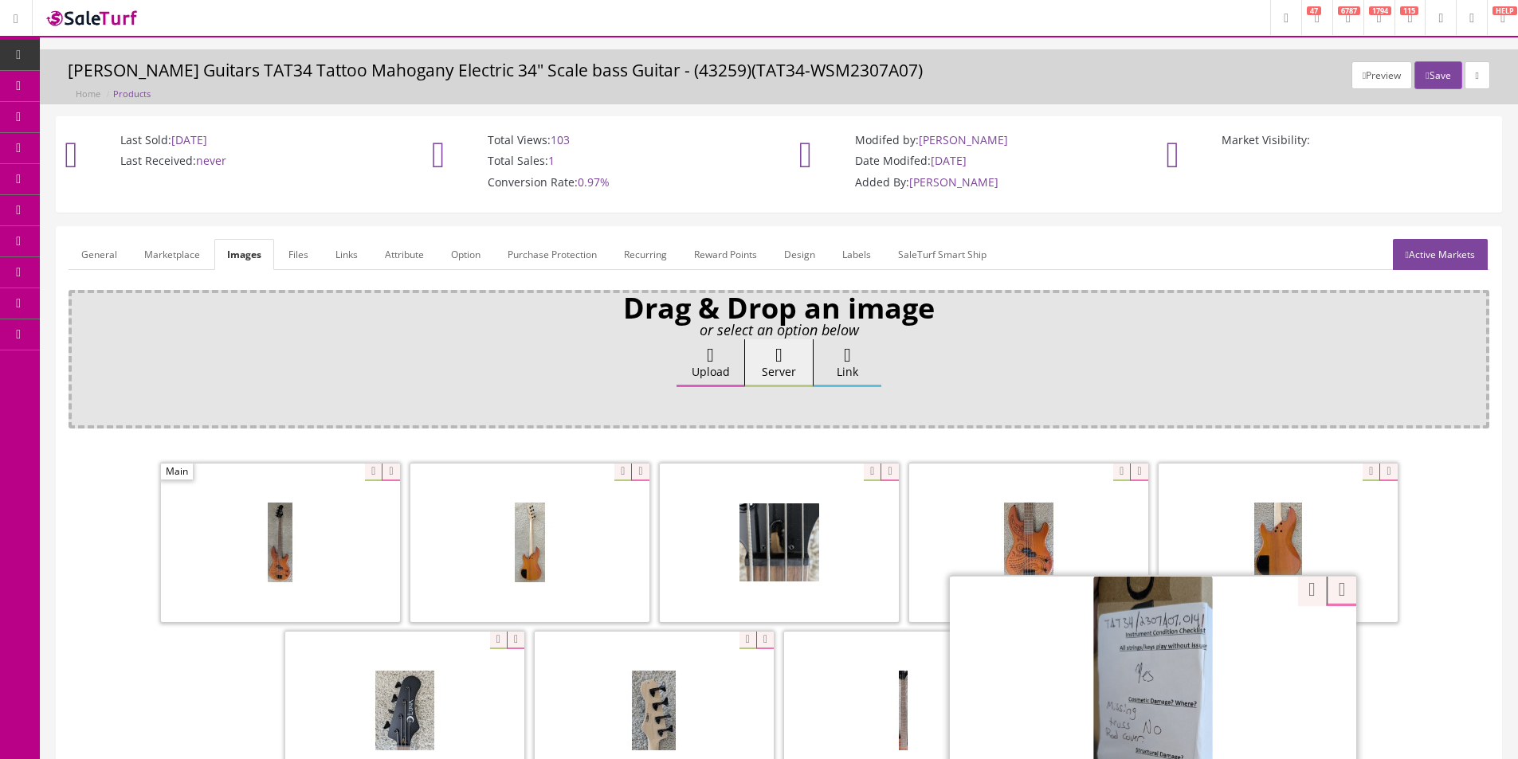
click at [10, 57] on icon at bounding box center [18, 55] width 17 height 13
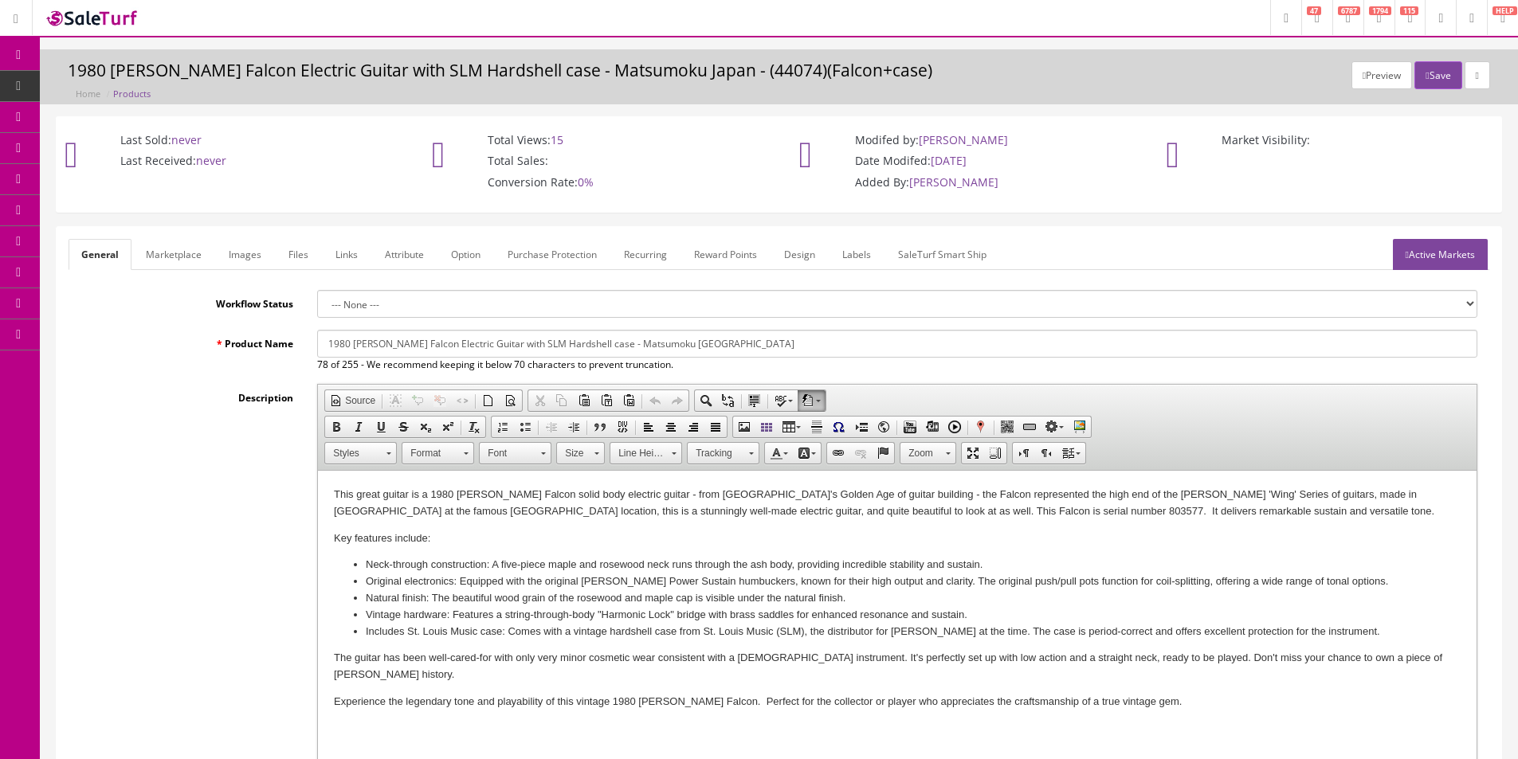
click at [1125, 515] on p "This great guitar is a 1980 [PERSON_NAME] Falcon solid body electric guitar - f…" at bounding box center [897, 503] width 1127 height 33
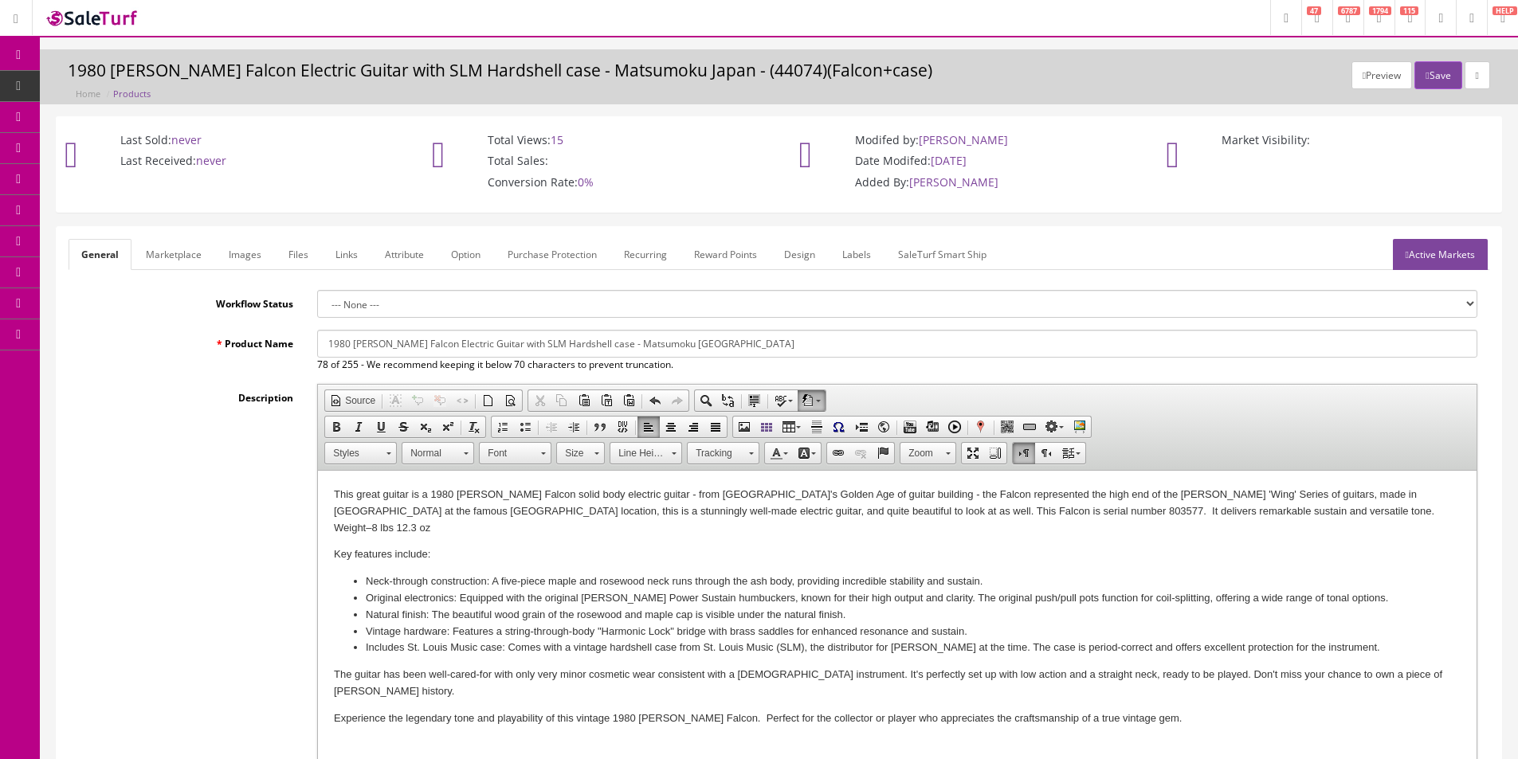
drag, startPoint x: 649, startPoint y: 528, endPoint x: 348, endPoint y: 901, distance: 479.3
click at [318, 471] on html "This great guitar is a 1980 [PERSON_NAME] Falcon solid body electric guitar - f…" at bounding box center [897, 607] width 1159 height 273
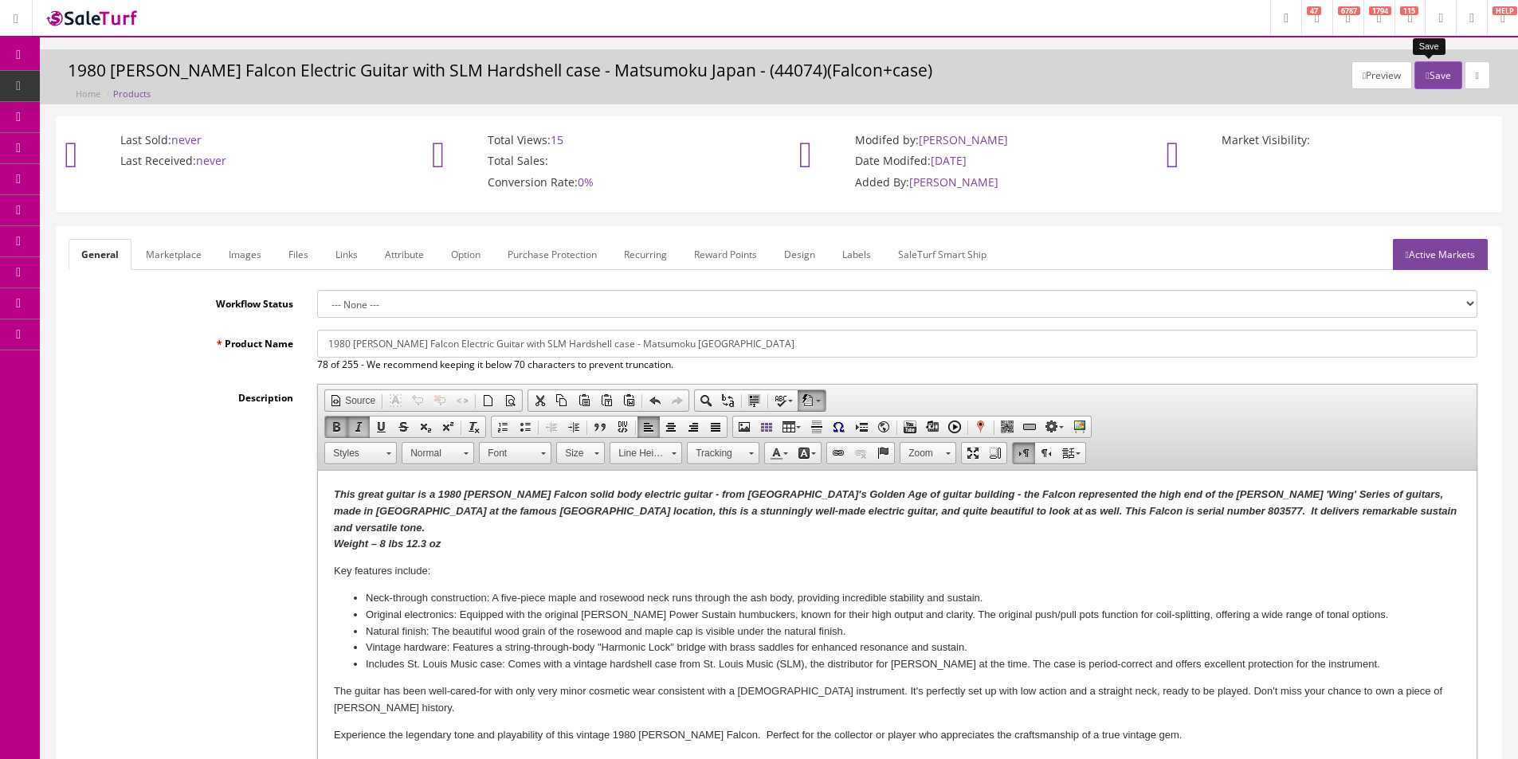
click at [1414, 74] on button "Save" at bounding box center [1437, 75] width 47 height 28
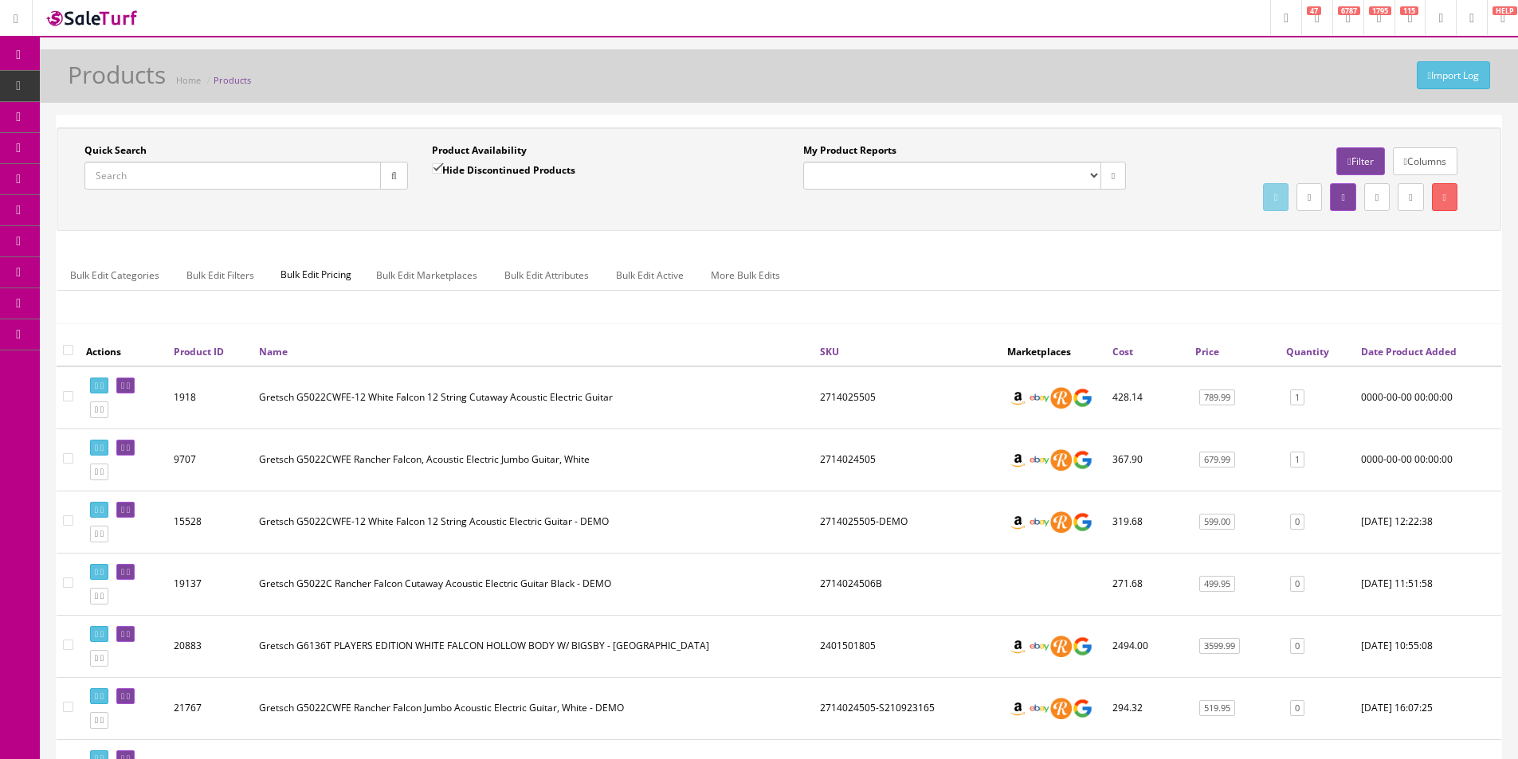
paste input "GS1273"
drag, startPoint x: 396, startPoint y: 171, endPoint x: 410, endPoint y: 230, distance: 61.3
click at [397, 173] on button "button" at bounding box center [394, 176] width 28 height 28
click at [410, 230] on div "Quick Search GS1273 Date From Product Availability Hide Discontinued Products D…" at bounding box center [779, 179] width 1445 height 104
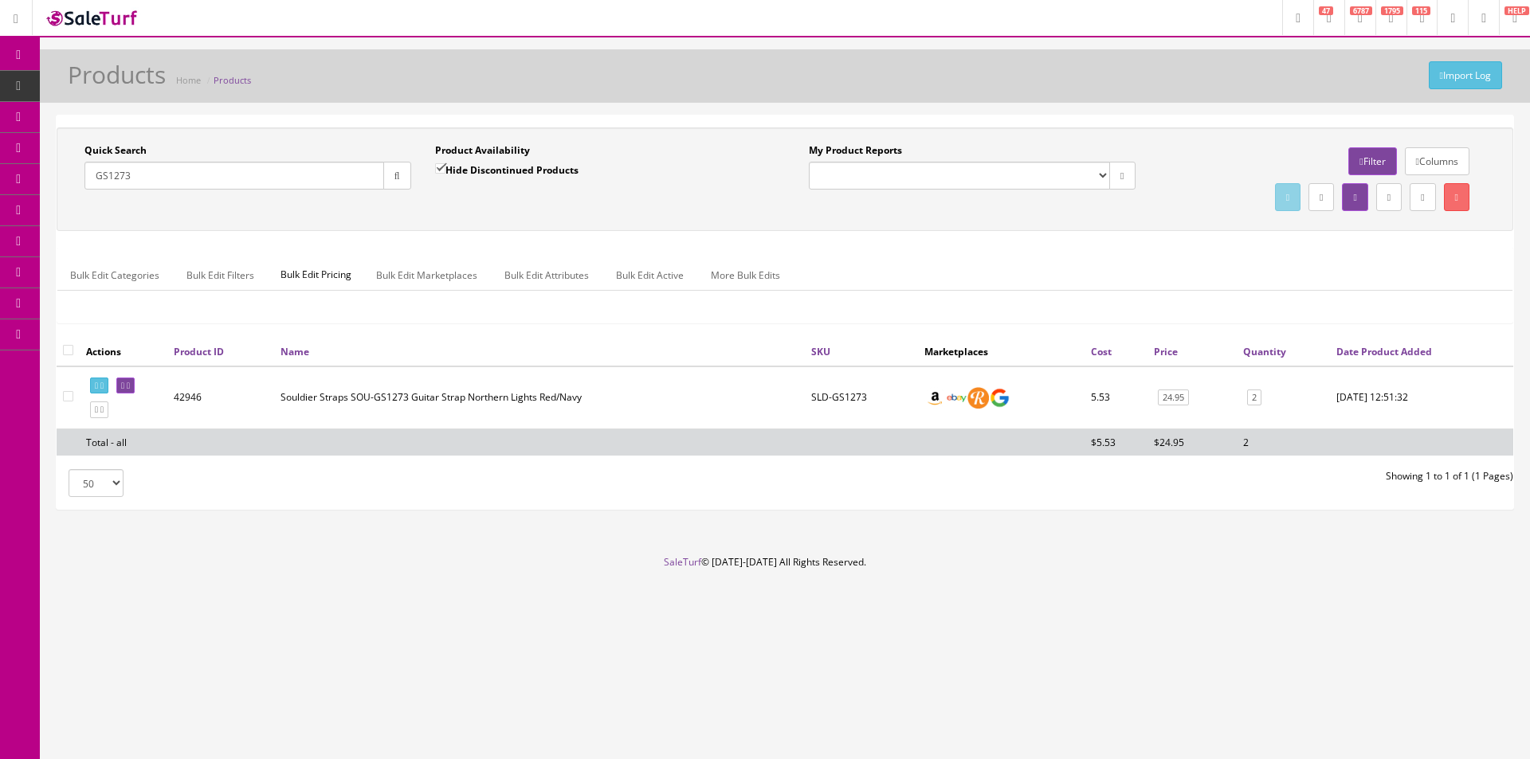
click at [938, 252] on div "Bulk Edit Categories Bulk Edit Filters Bulk Edit Pricing Bulk Edit Marketplaces…" at bounding box center [784, 285] width 1455 height 75
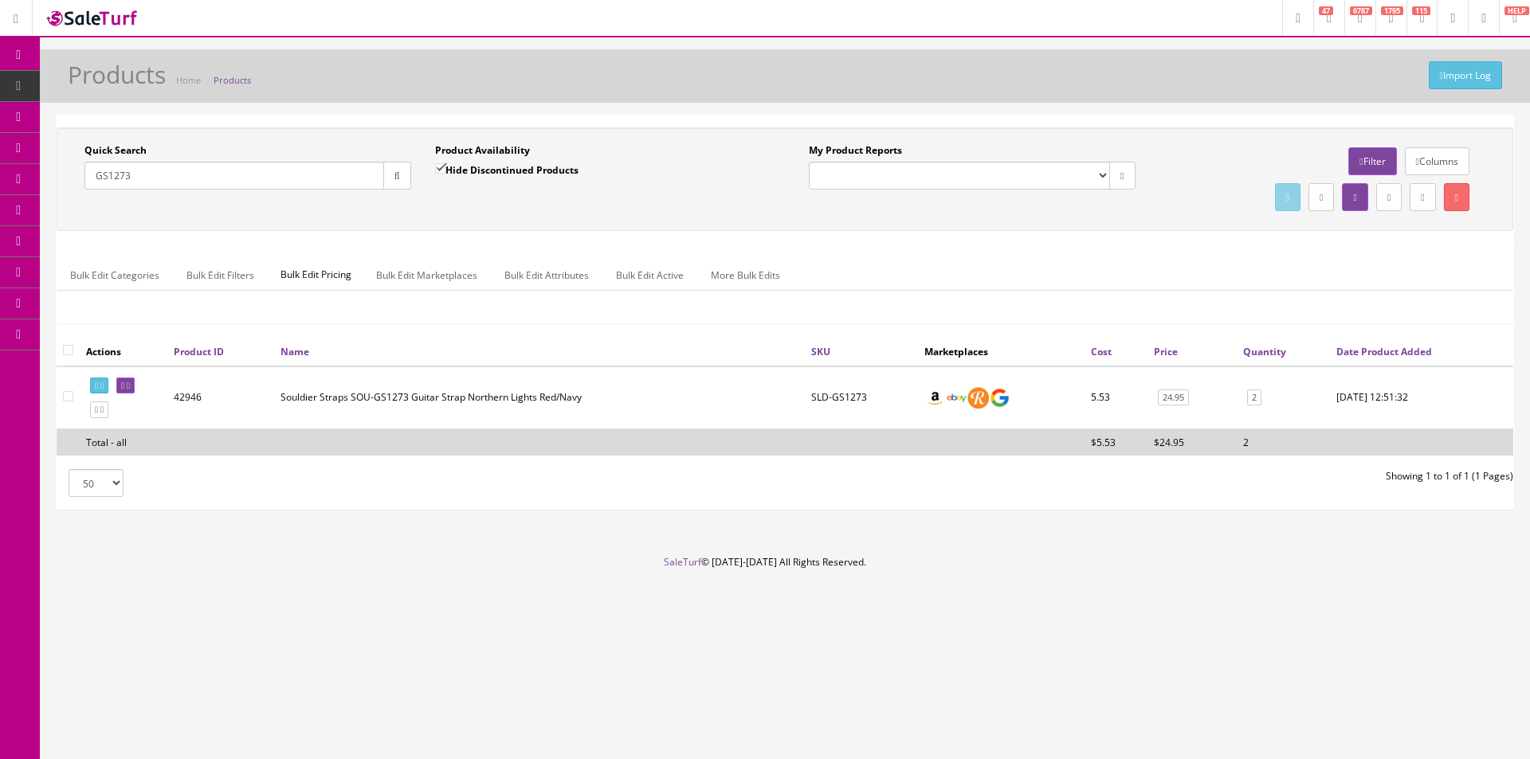
click at [938, 252] on div "Bulk Edit Categories Bulk Edit Filters Bulk Edit Pricing Bulk Edit Marketplaces…" at bounding box center [784, 285] width 1455 height 75
click at [697, 693] on div "Research Trends Trending on Ebay Google Trends Amazon Insights (Login Before Cl…" at bounding box center [765, 379] width 1530 height 759
click at [327, 166] on input "GS1273" at bounding box center [234, 176] width 300 height 28
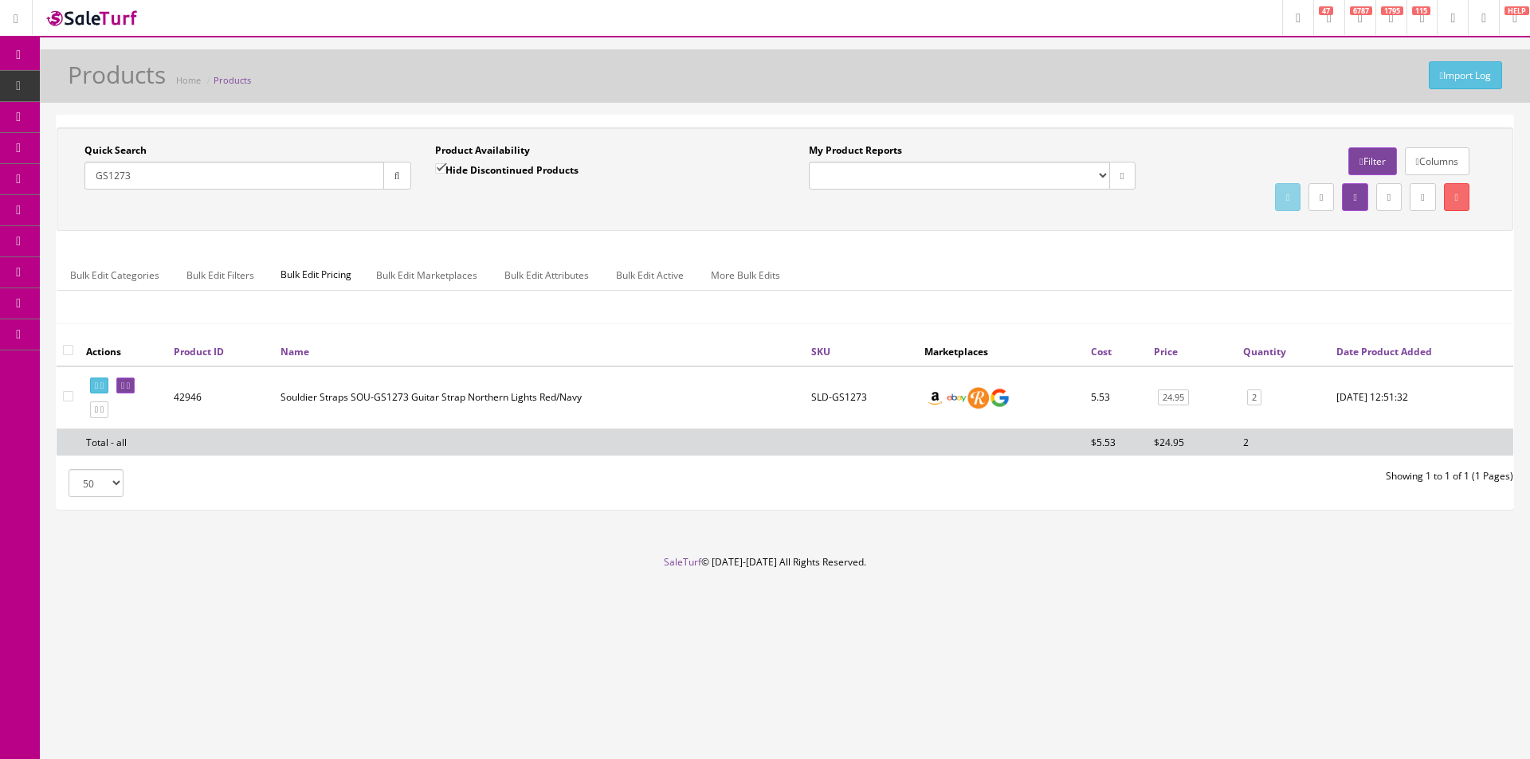
paste input "CC23020846"
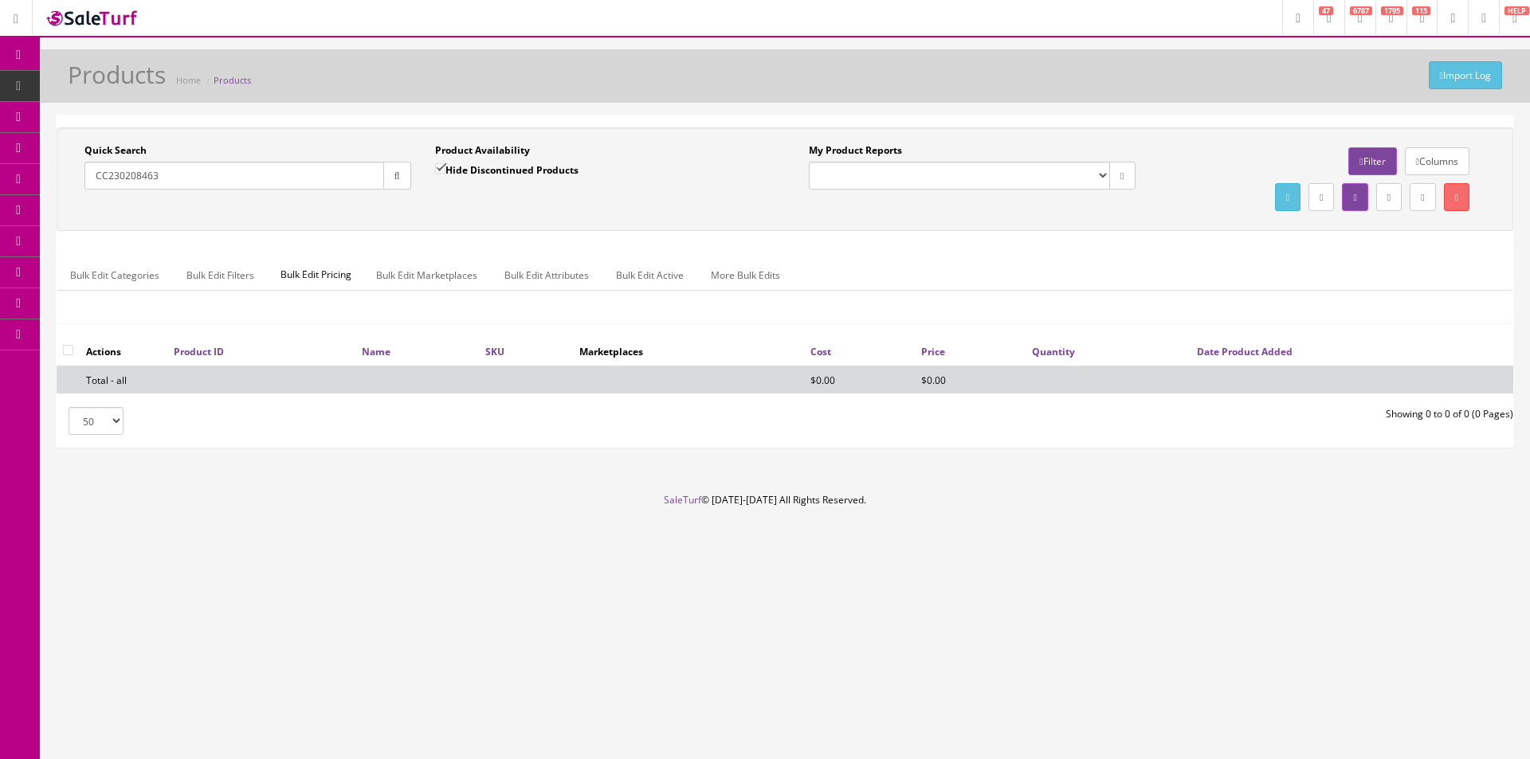
type input "CC230208463"
click at [449, 174] on label "Hide Discontinued Products" at bounding box center [506, 170] width 143 height 16
click at [445, 174] on input "Hide Discontinued Products" at bounding box center [440, 168] width 10 height 10
checkbox input "false"
click at [451, 210] on div "Quick Search CC230208463 Date From Product Availability Hide Discontinued Produ…" at bounding box center [785, 179] width 1449 height 72
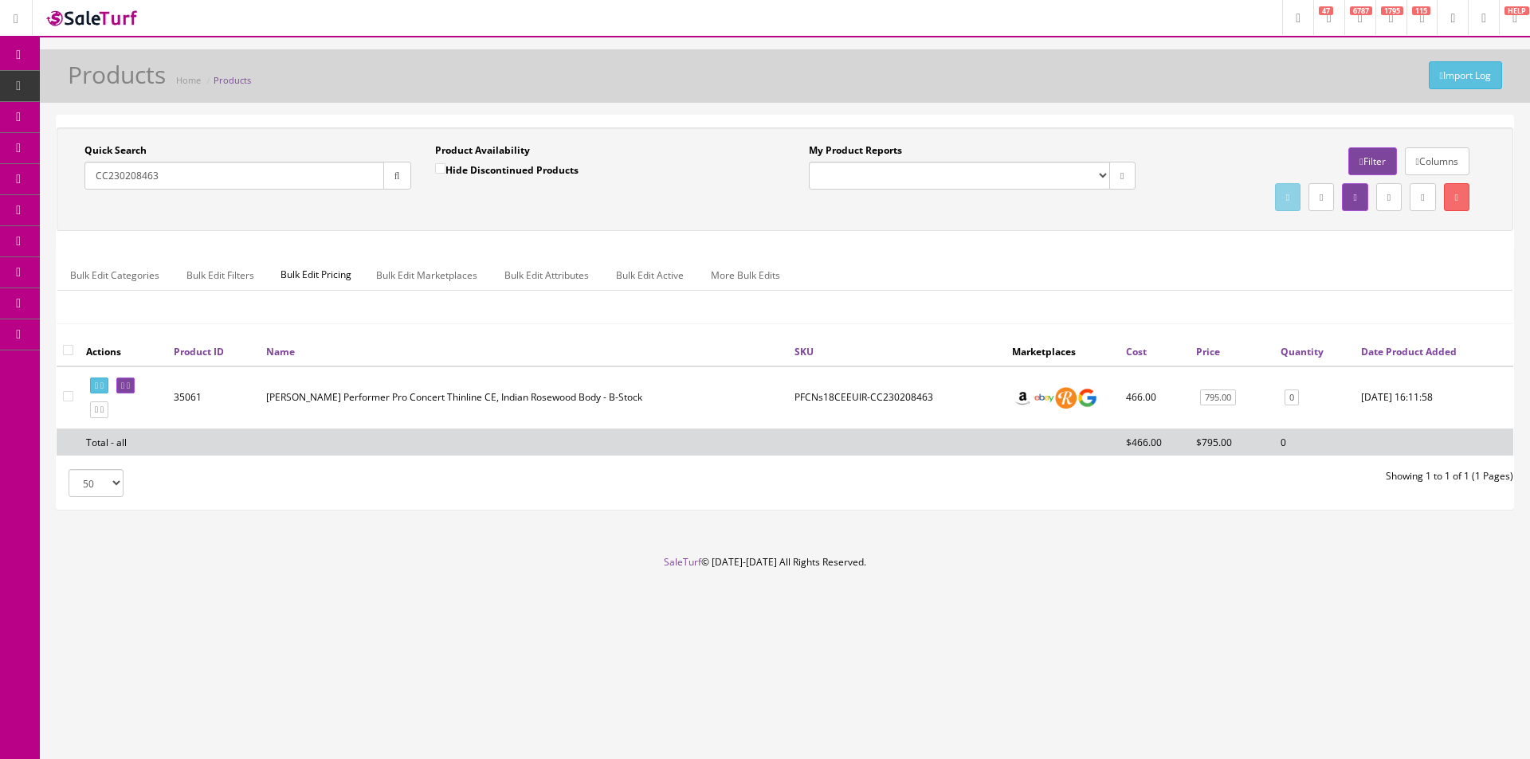
click at [107, 178] on input "CC230208463" at bounding box center [234, 176] width 300 height 28
click at [214, 176] on input "CC230208463" at bounding box center [234, 176] width 300 height 28
click at [214, 178] on input "CC230208463" at bounding box center [234, 176] width 300 height 28
paste input "PFCNs18CEEUIR"
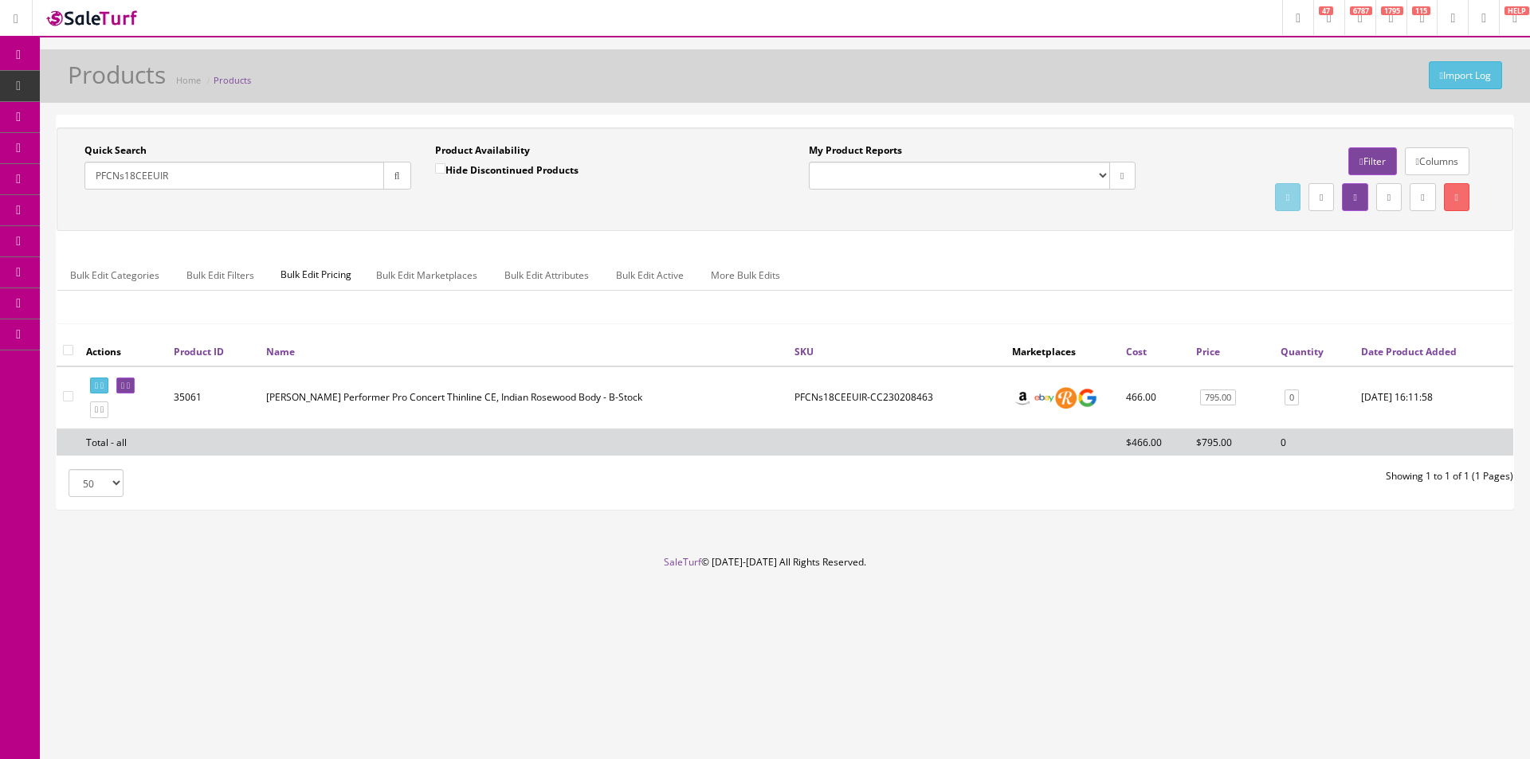
type input "PFCNs18CEEUIR"
click at [386, 178] on button "button" at bounding box center [397, 176] width 28 height 28
click at [411, 225] on div "Quick Search PFCNs18CEEUIR Date From Product Availability Hide Discontinued Pro…" at bounding box center [785, 179] width 1457 height 104
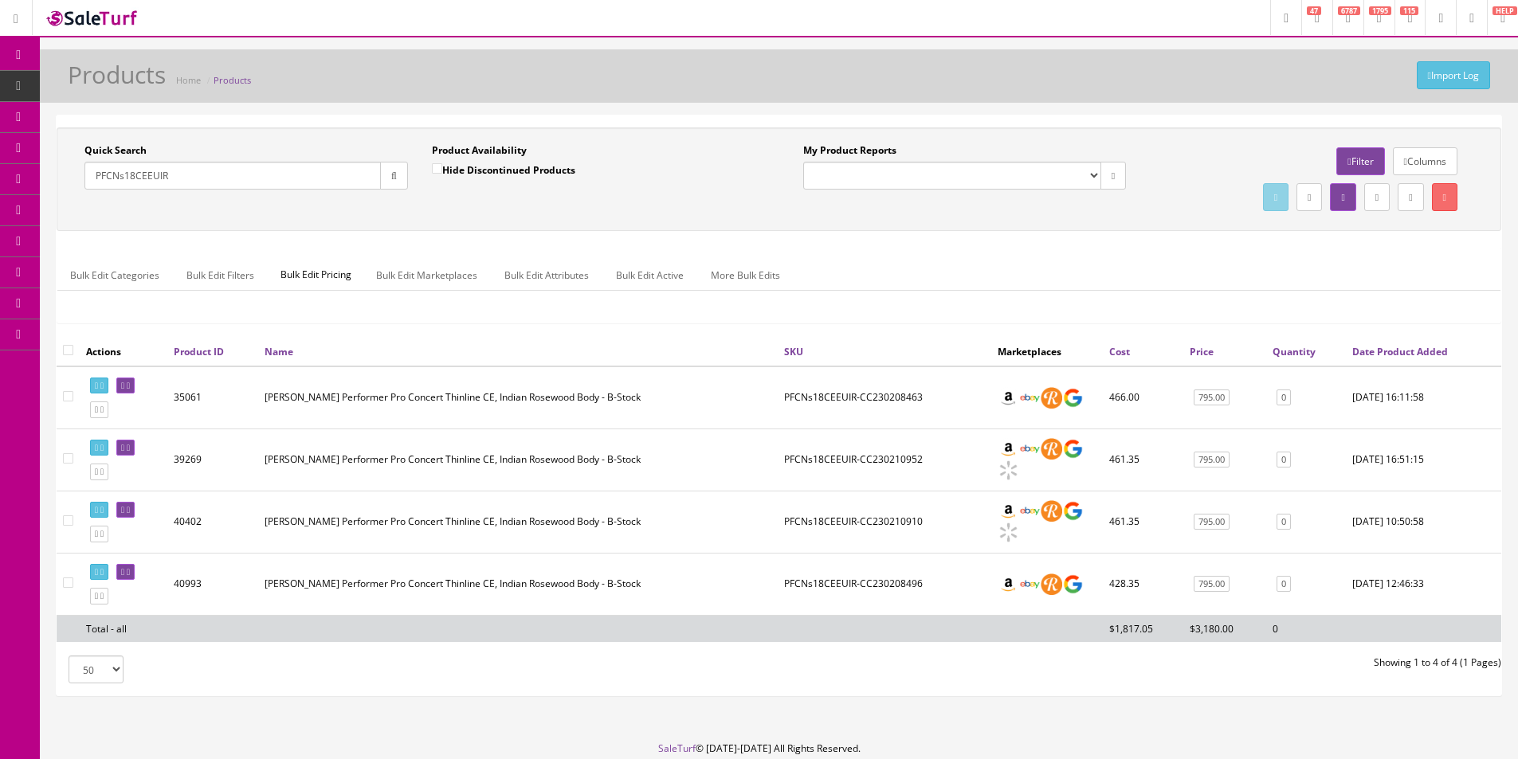
click at [1094, 261] on ul "Bulk Edit Categories Bulk Edit Filters Bulk Edit Pricing Bulk Edit Marketplaces…" at bounding box center [778, 275] width 1443 height 31
click at [1171, 257] on div "Bulk Edit Categories Bulk Edit Filters Bulk Edit Pricing Bulk Edit Marketplaces…" at bounding box center [778, 285] width 1443 height 75
click at [869, 308] on div "Bulk Edit Categories Bulk Edit Filters Bulk Edit Pricing Bulk Edit Marketplaces…" at bounding box center [778, 285] width 1443 height 51
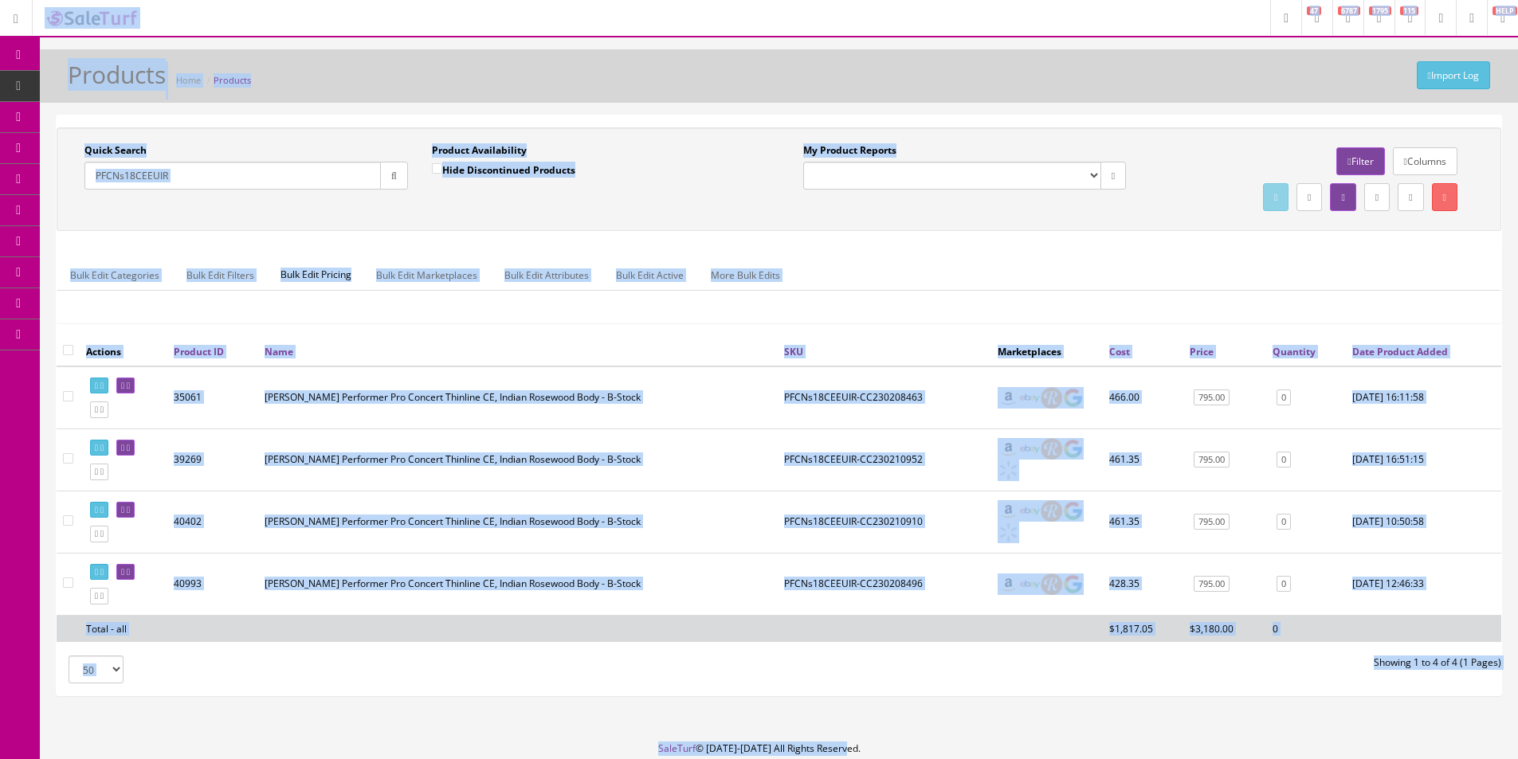
click at [884, 305] on div "Bulk Edit Categories Bulk Edit Filters Bulk Edit Pricing Bulk Edit Marketplaces…" at bounding box center [778, 285] width 1443 height 51
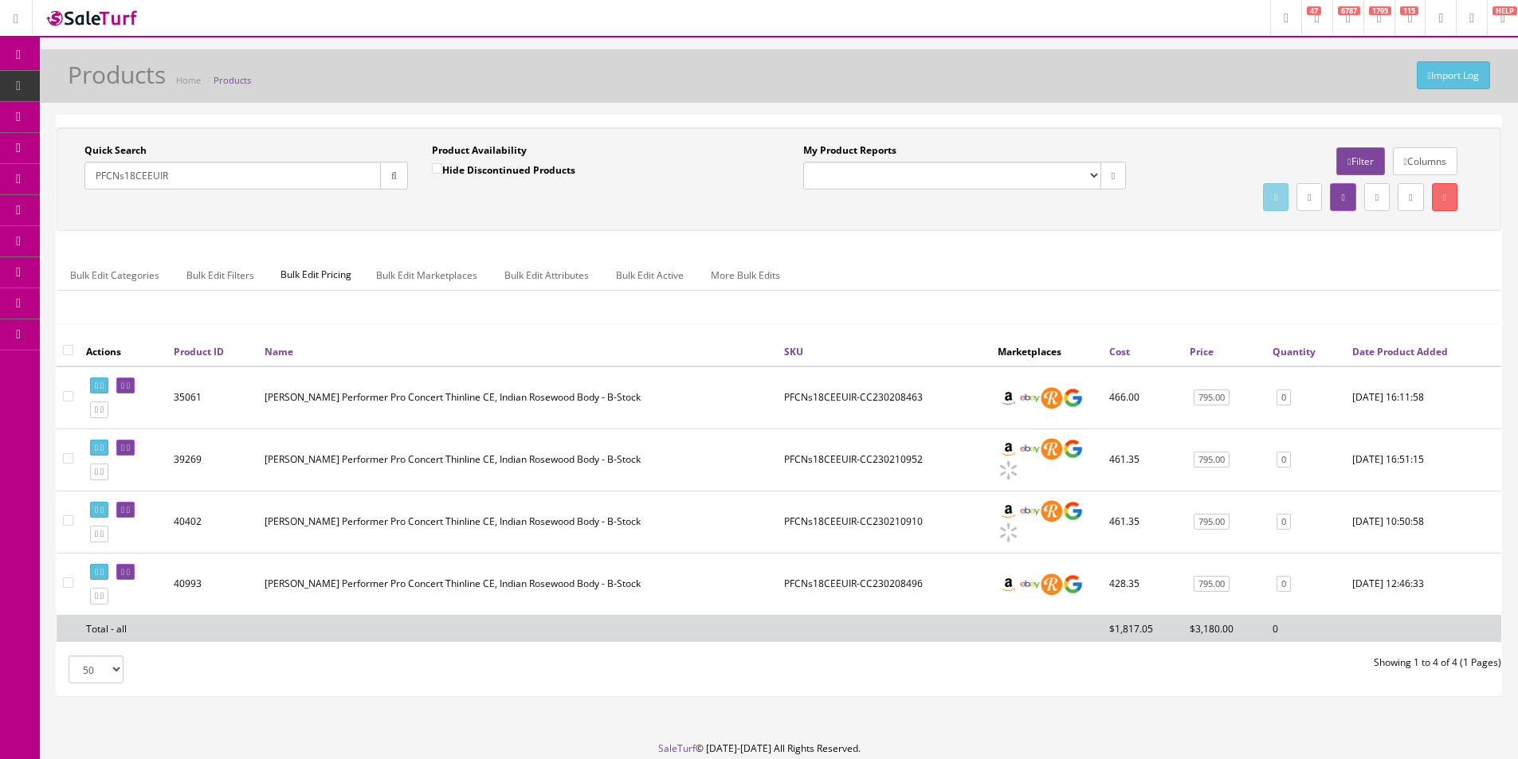
drag, startPoint x: 884, startPoint y: 305, endPoint x: 1015, endPoint y: 203, distance: 166.4
click at [892, 301] on div "Bulk Edit Categories Bulk Edit Filters Bulk Edit Pricing Bulk Edit Marketplaces…" at bounding box center [778, 285] width 1443 height 51
click at [1189, 129] on div "Quick Search PFCNs18CEEUIR Date From Product Availability Hide Discontinued Pro…" at bounding box center [779, 179] width 1445 height 104
drag, startPoint x: 1127, startPoint y: 271, endPoint x: 1126, endPoint y: 260, distance: 11.3
click at [1127, 271] on ul "Bulk Edit Categories Bulk Edit Filters Bulk Edit Pricing Bulk Edit Marketplaces…" at bounding box center [778, 275] width 1443 height 31
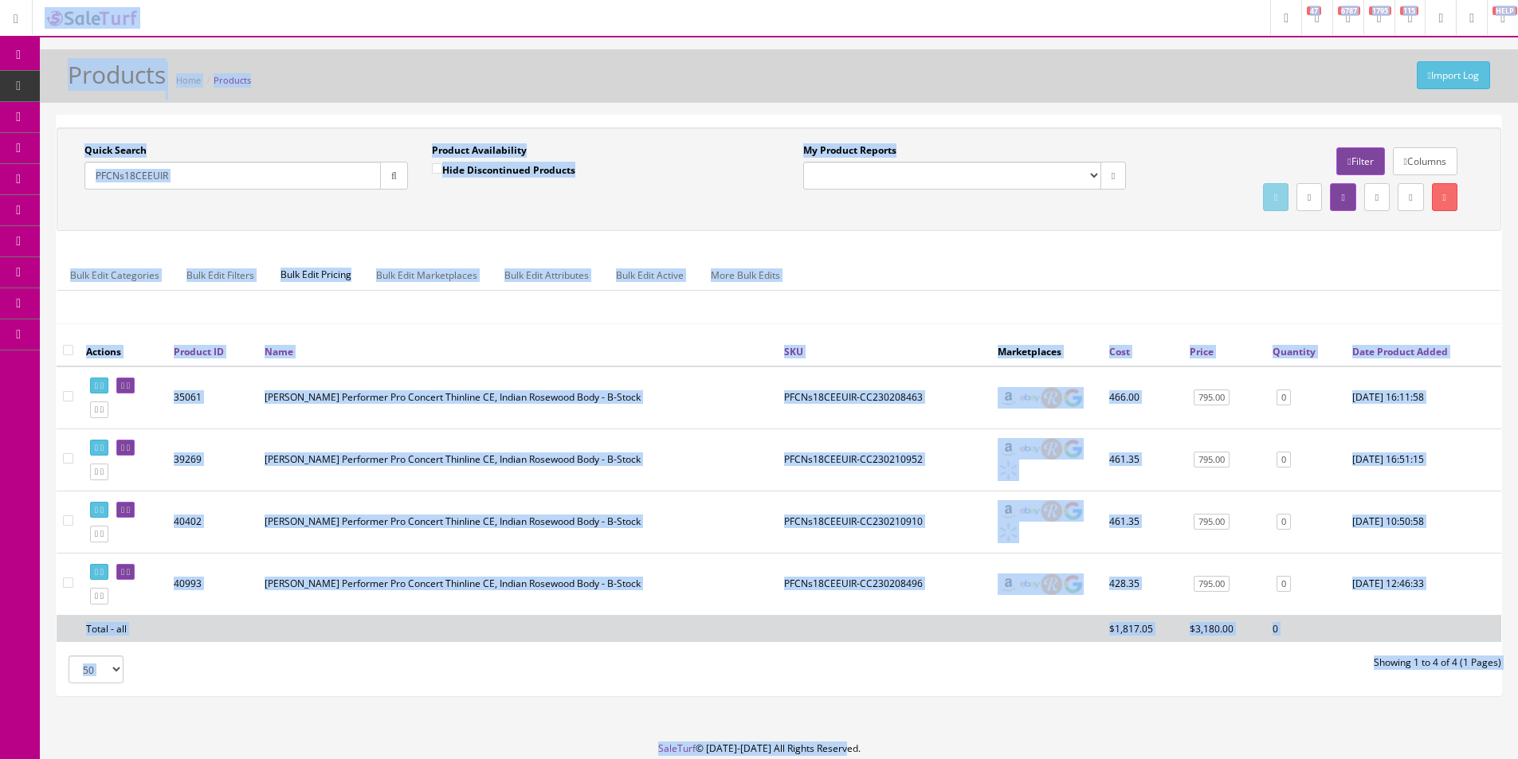
click at [1100, 259] on div "Bulk Edit Categories Bulk Edit Filters Bulk Edit Pricing Bulk Edit Marketplaces…" at bounding box center [778, 285] width 1443 height 75
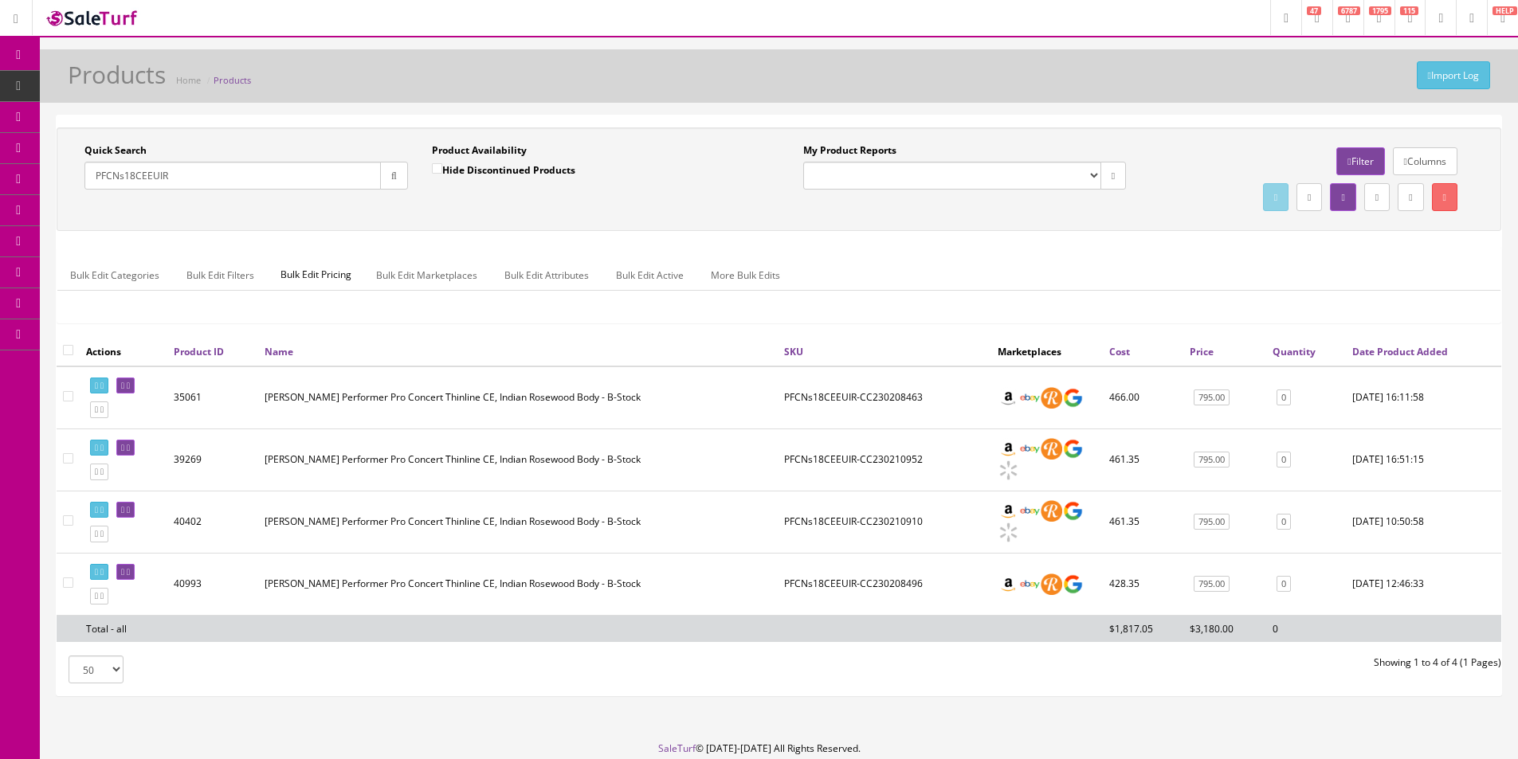
click at [1100, 259] on div "Bulk Edit Categories Bulk Edit Filters Bulk Edit Pricing Bulk Edit Marketplaces…" at bounding box center [778, 285] width 1443 height 75
click at [1100, 261] on ul "Bulk Edit Categories Bulk Edit Filters Bulk Edit Pricing Bulk Edit Marketplaces…" at bounding box center [778, 275] width 1443 height 31
click at [938, 305] on div "Bulk Edit Categories Bulk Edit Filters Bulk Edit Pricing Bulk Edit Marketplaces…" at bounding box center [778, 285] width 1443 height 51
click at [343, 179] on input "PFCNs18CEEUIR" at bounding box center [232, 176] width 296 height 28
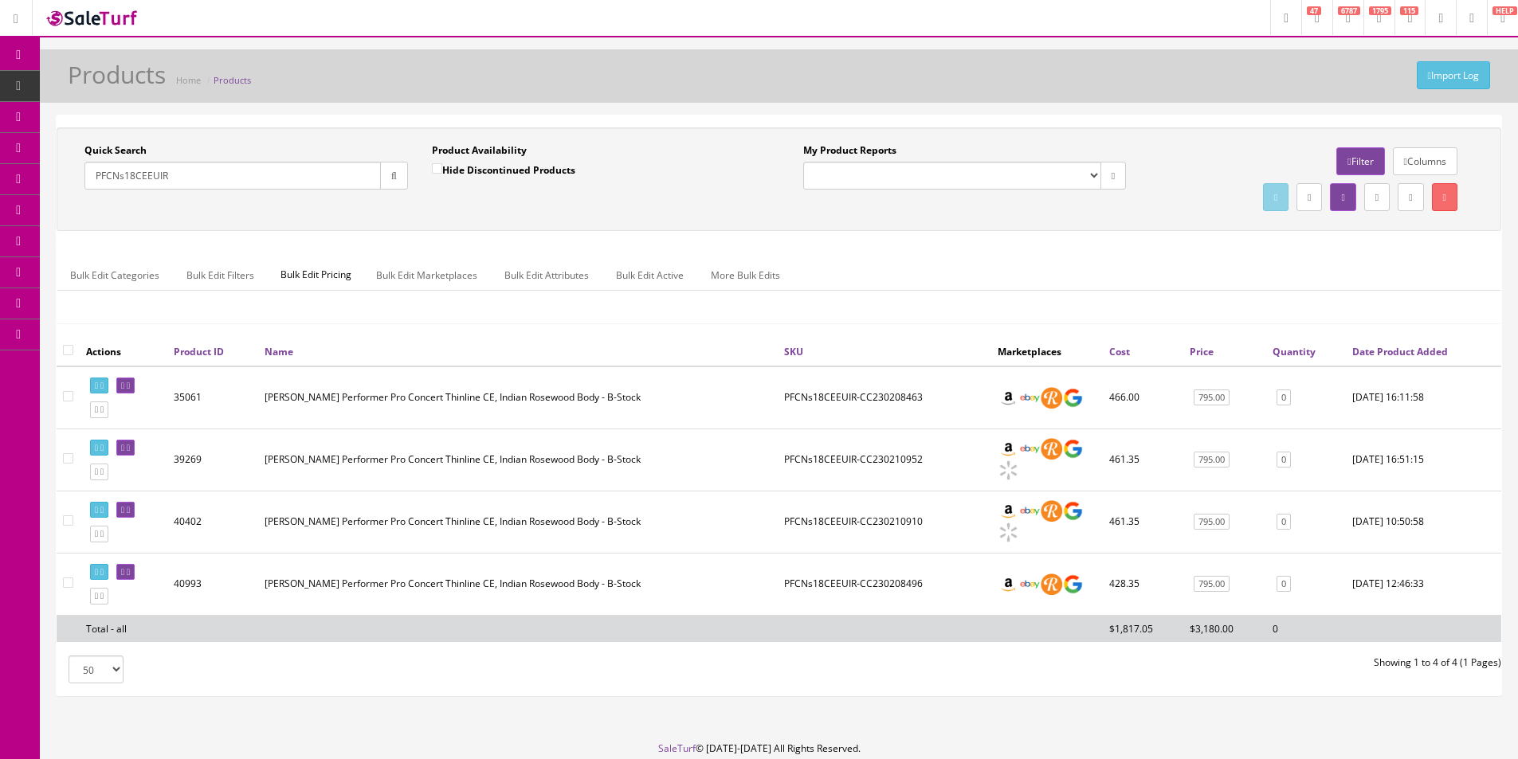
click at [343, 181] on input "PFCNs18CEEUIR" at bounding box center [232, 176] width 296 height 28
click at [263, 181] on input "PFCNs18CEEUIR" at bounding box center [232, 176] width 296 height 28
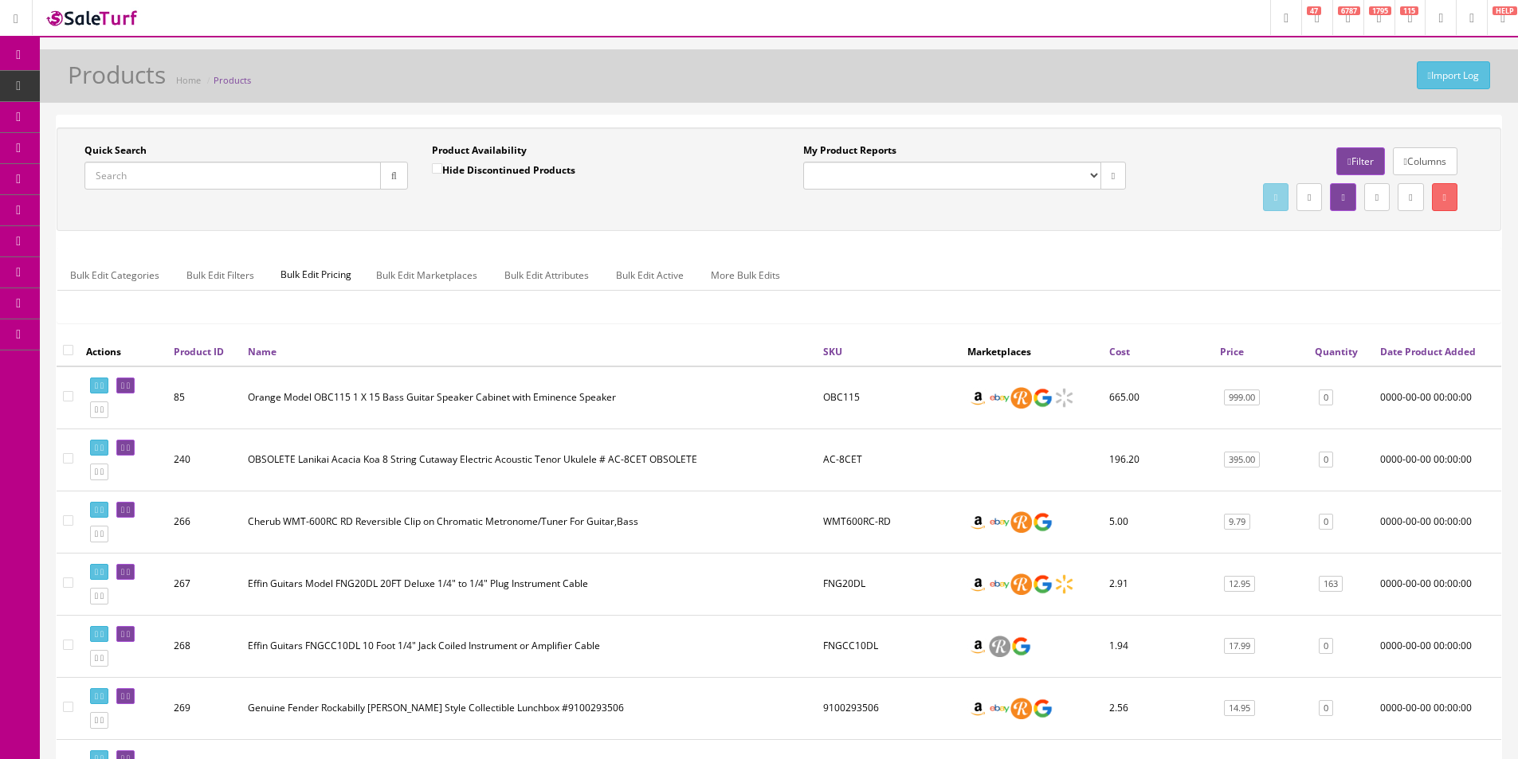
click at [341, 178] on input "Quick Search" at bounding box center [232, 176] width 296 height 28
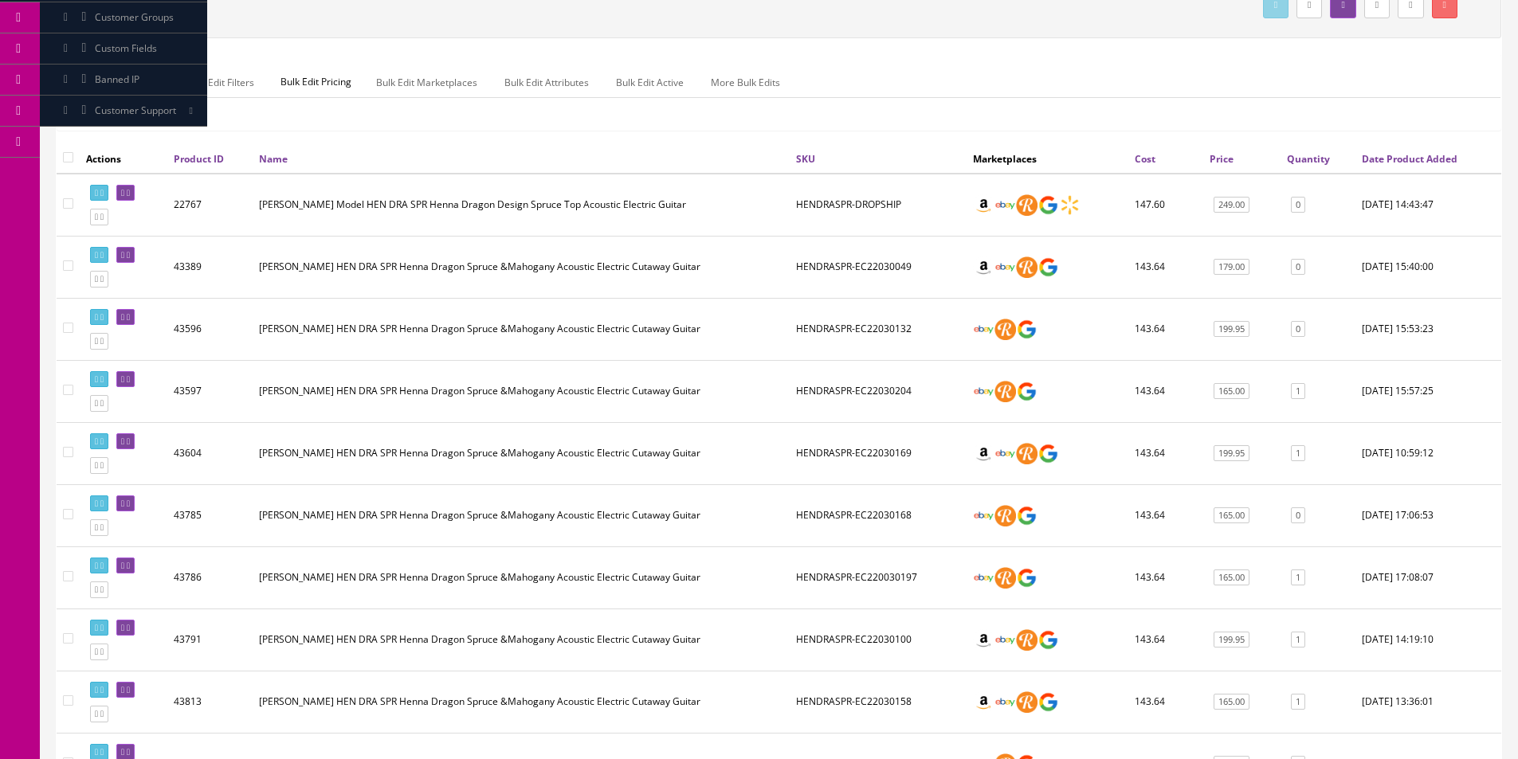
scroll to position [319, 0]
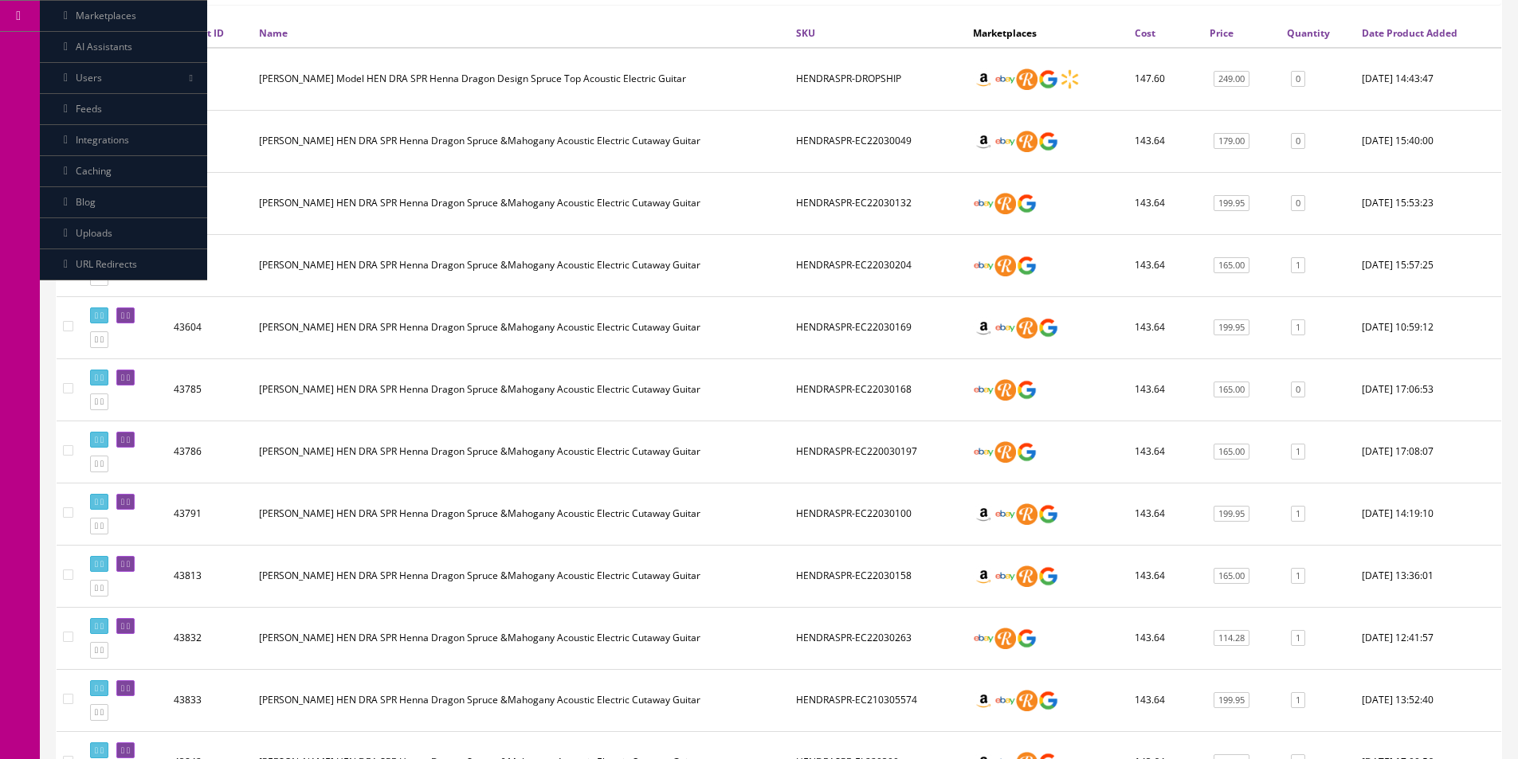
type input "HENDRASPR"
click at [554, 383] on td "Luna HEN DRA SPR Henna Dragon Spruce &Mahogany Acoustic Electric Cutaway Guitar" at bounding box center [521, 390] width 537 height 62
click at [135, 380] on link at bounding box center [125, 378] width 18 height 17
click at [130, 377] on icon at bounding box center [128, 378] width 3 height 9
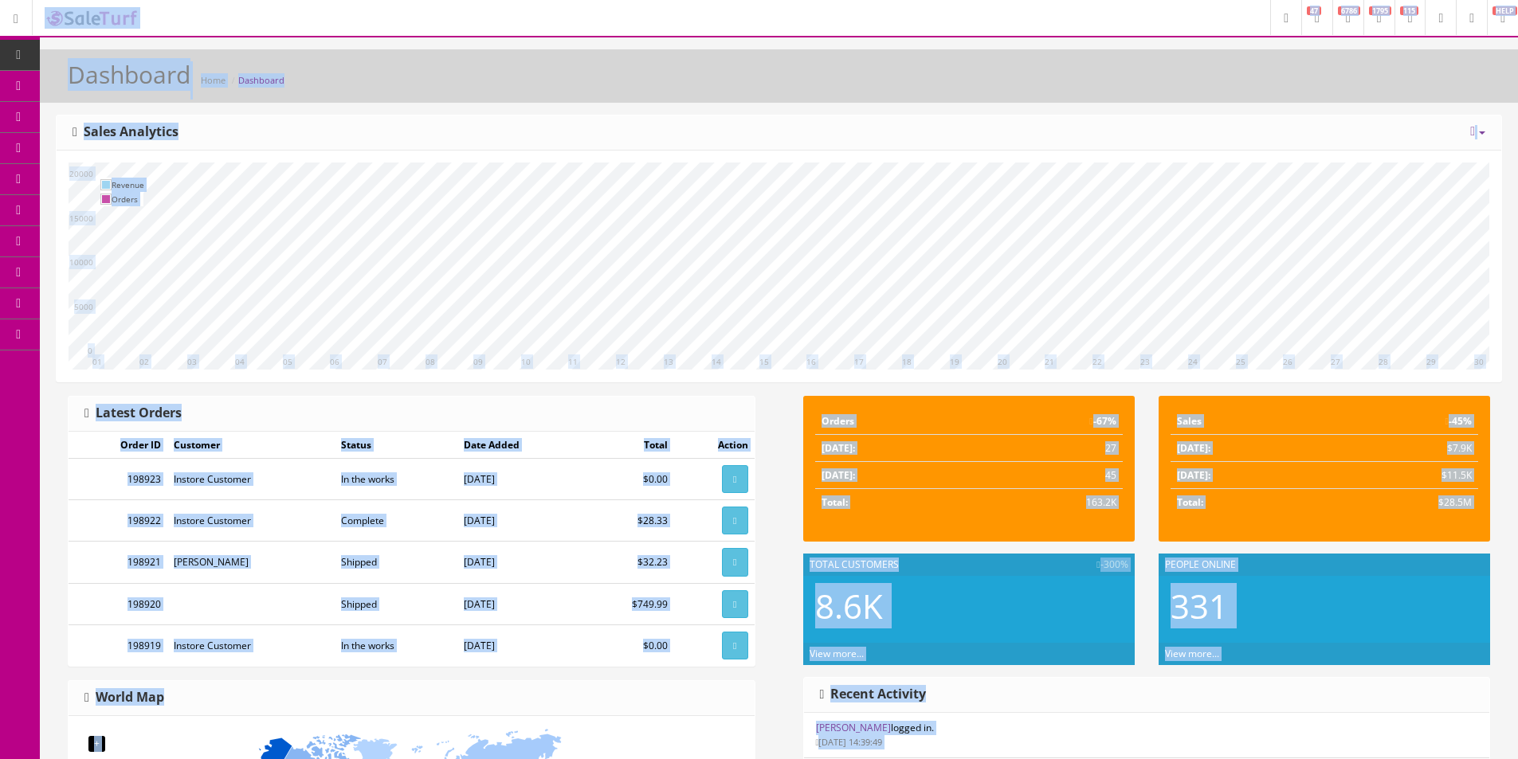
click at [905, 103] on div "Dashboard Home Dashboard [DATE] Week Month Year Year over Year Last Year over P…" at bounding box center [779, 657] width 1478 height 1217
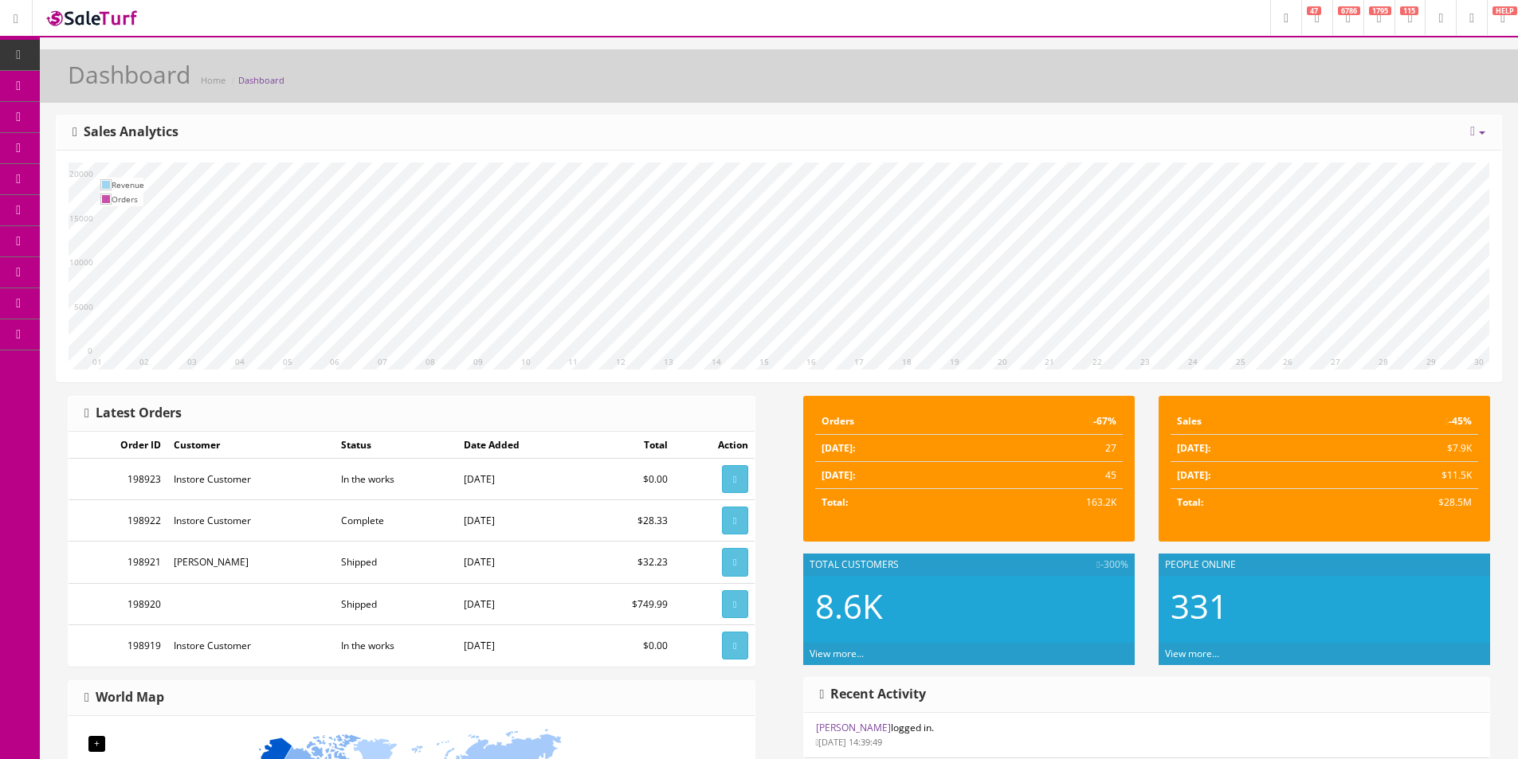
click at [905, 103] on div "Dashboard Home Dashboard [DATE] Week Month Year Year over Year Last Year over P…" at bounding box center [779, 657] width 1478 height 1217
drag, startPoint x: 905, startPoint y: 103, endPoint x: 881, endPoint y: 55, distance: 53.5
click at [905, 103] on div "Dashboard Home Dashboard [DATE] Week Month Year Year over Year Last Year over P…" at bounding box center [779, 657] width 1478 height 1217
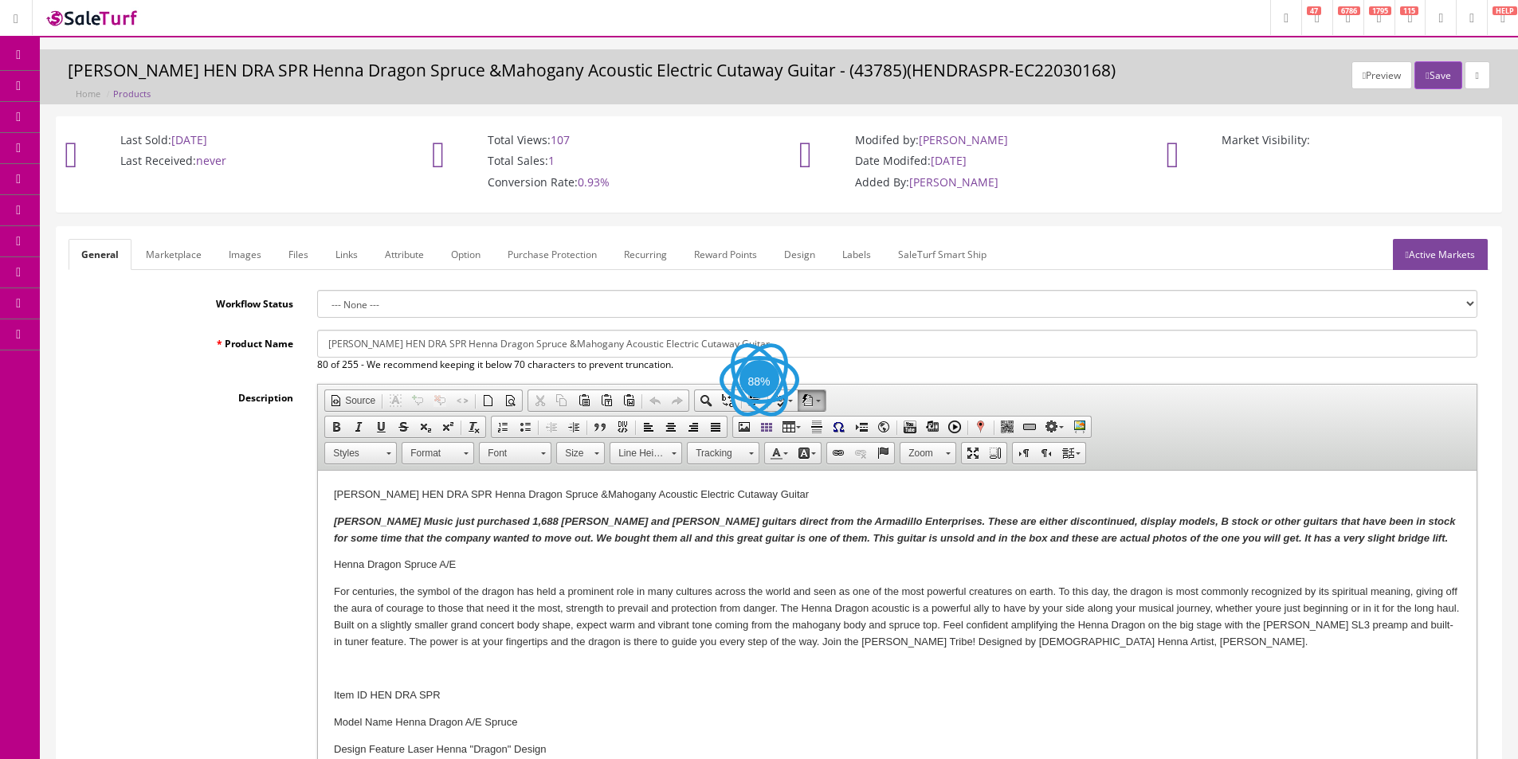
click at [251, 250] on link "Images" at bounding box center [245, 254] width 58 height 31
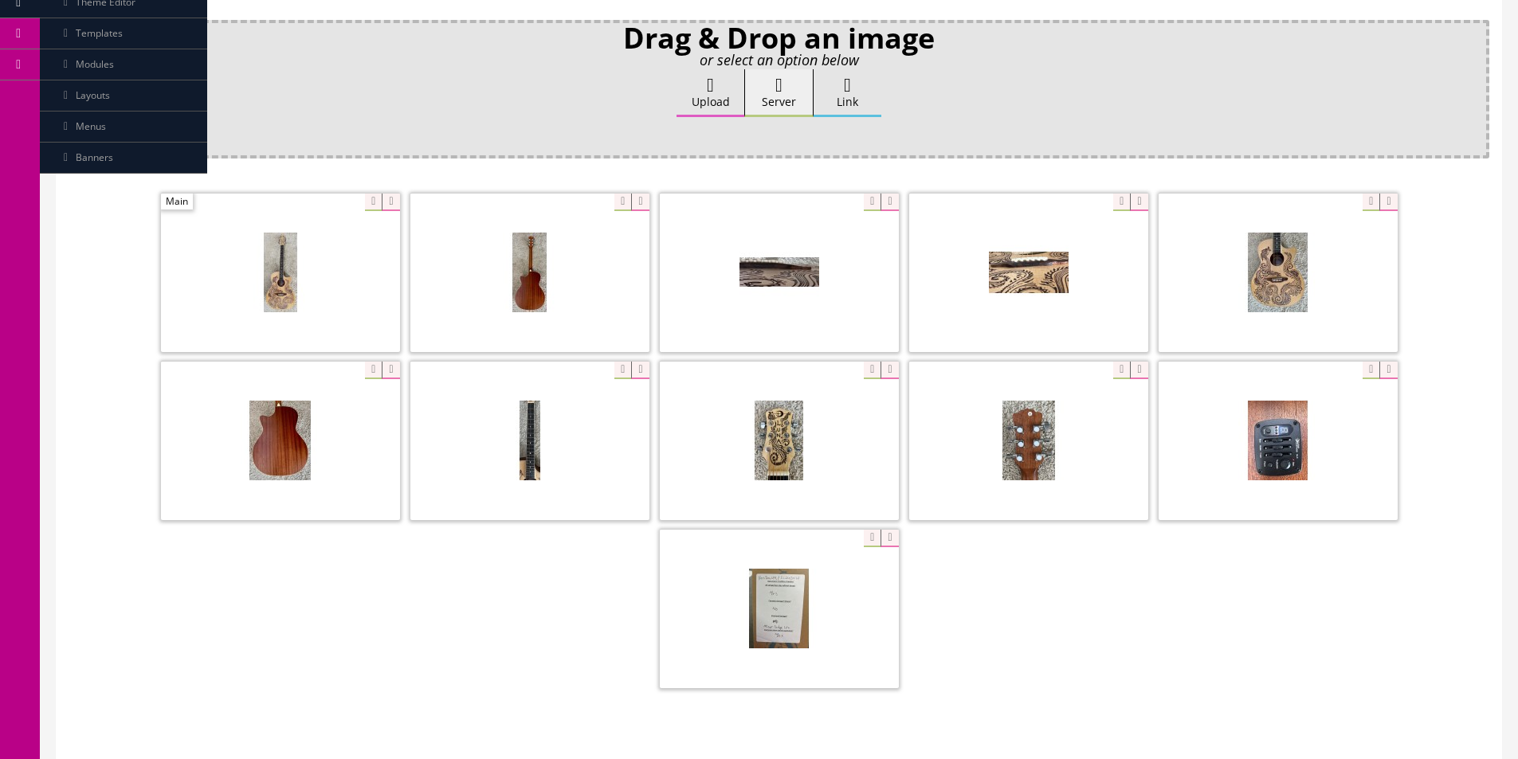
scroll to position [398, 0]
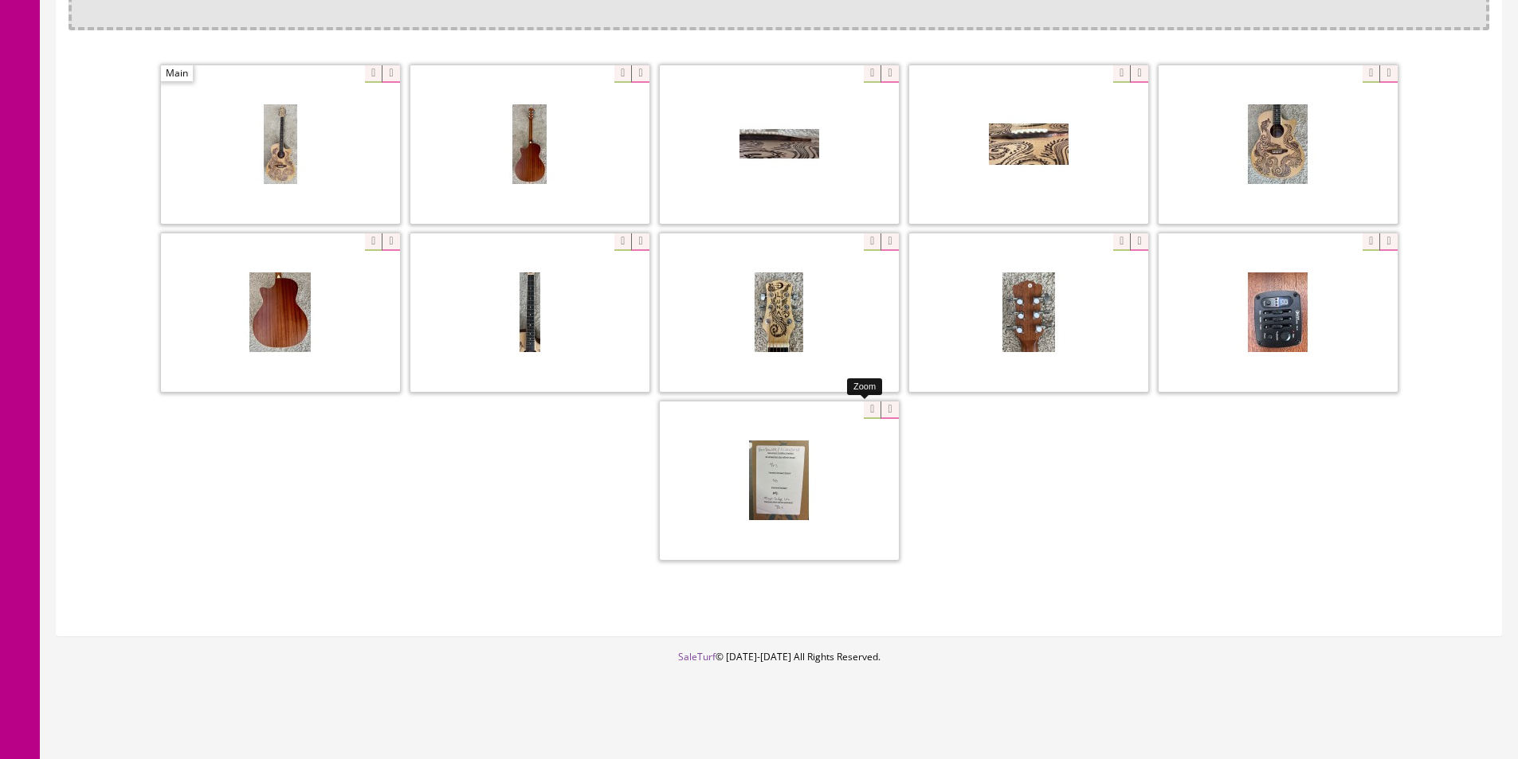
click at [867, 414] on div at bounding box center [779, 480] width 239 height 159
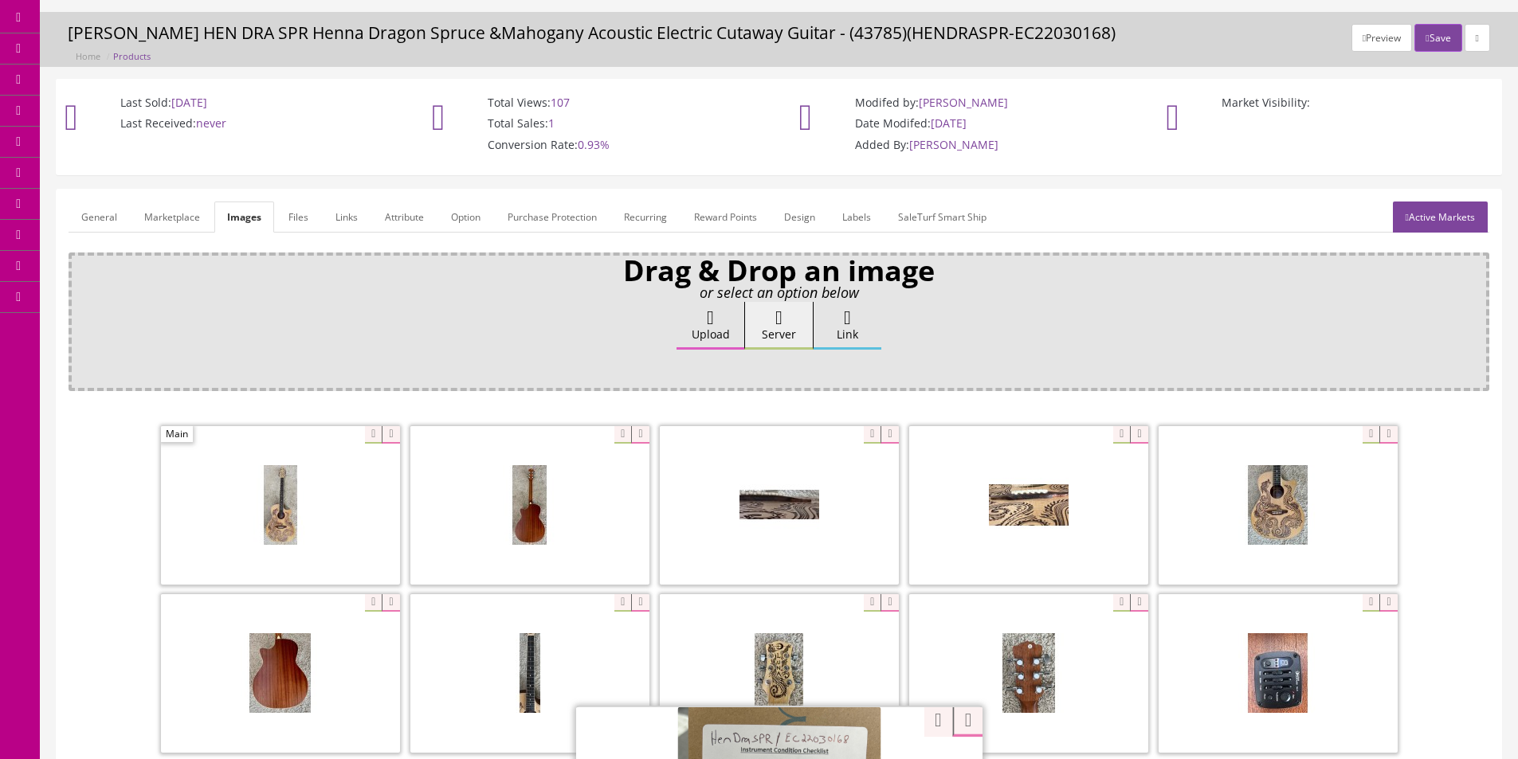
scroll to position [0, 0]
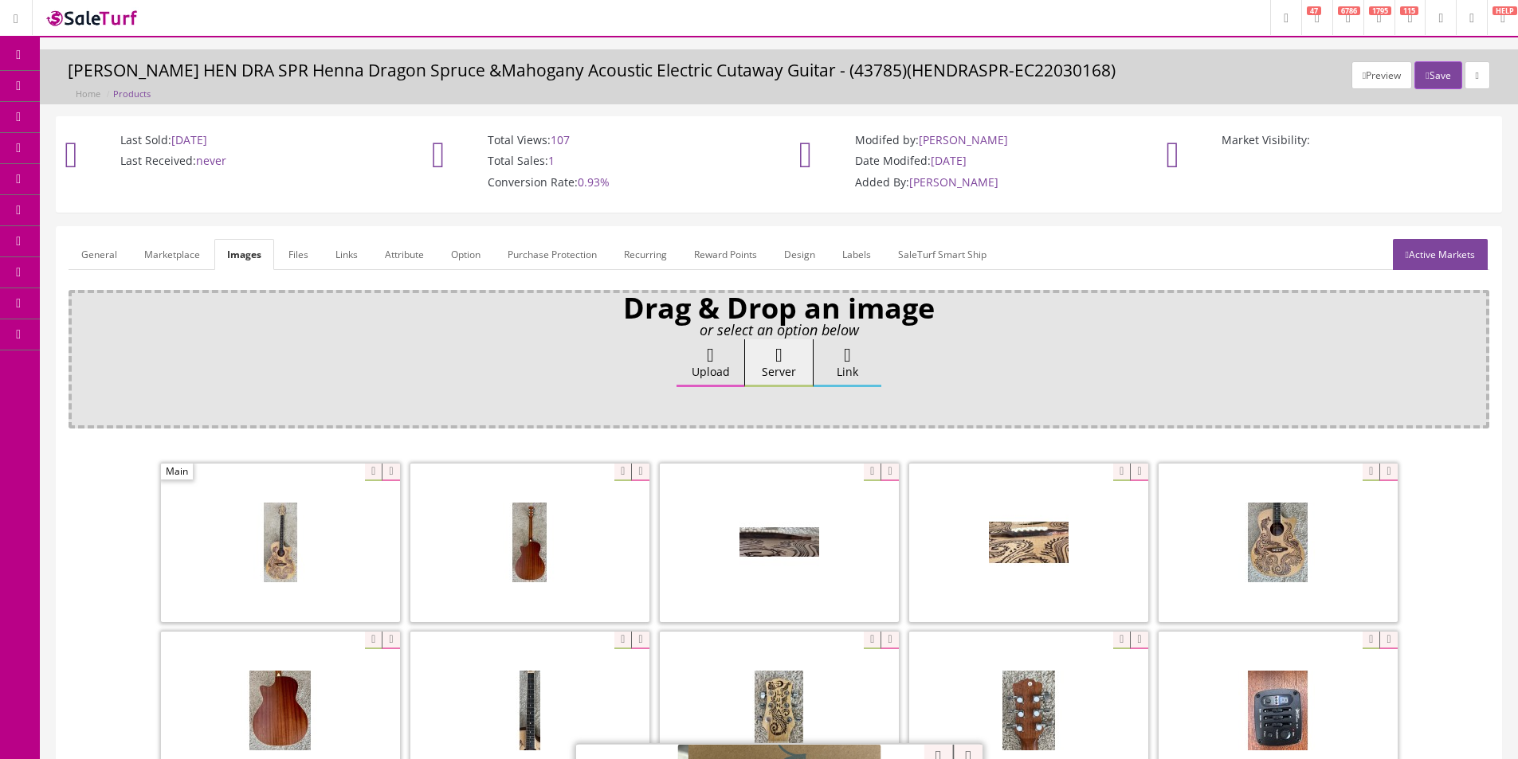
click at [134, 88] on span "Products" at bounding box center [114, 86] width 39 height 14
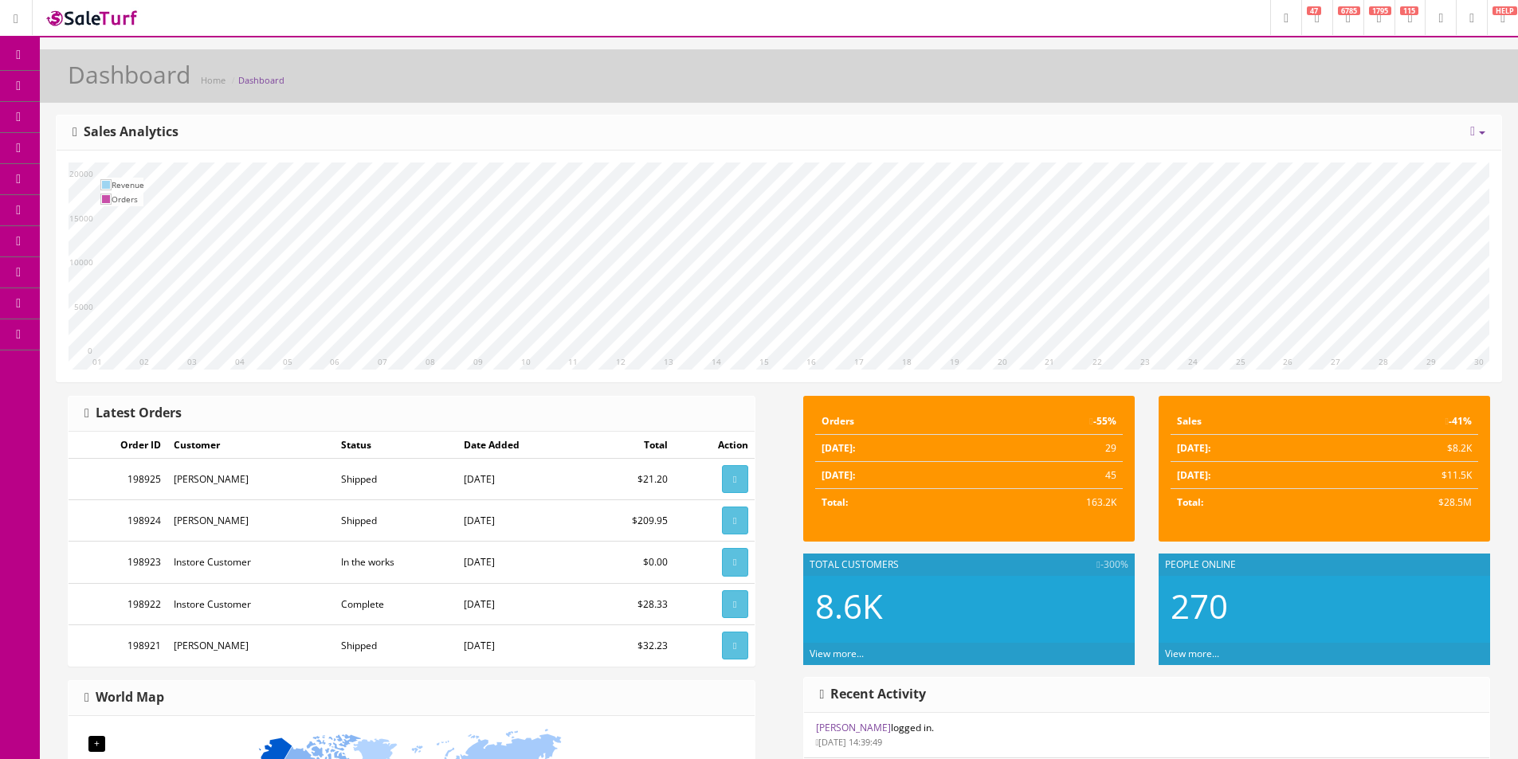
click at [905, 123] on div "[DATE] Week Month Year Year over Year Last Year over Prior Year Sales Analytics" at bounding box center [779, 133] width 1445 height 35
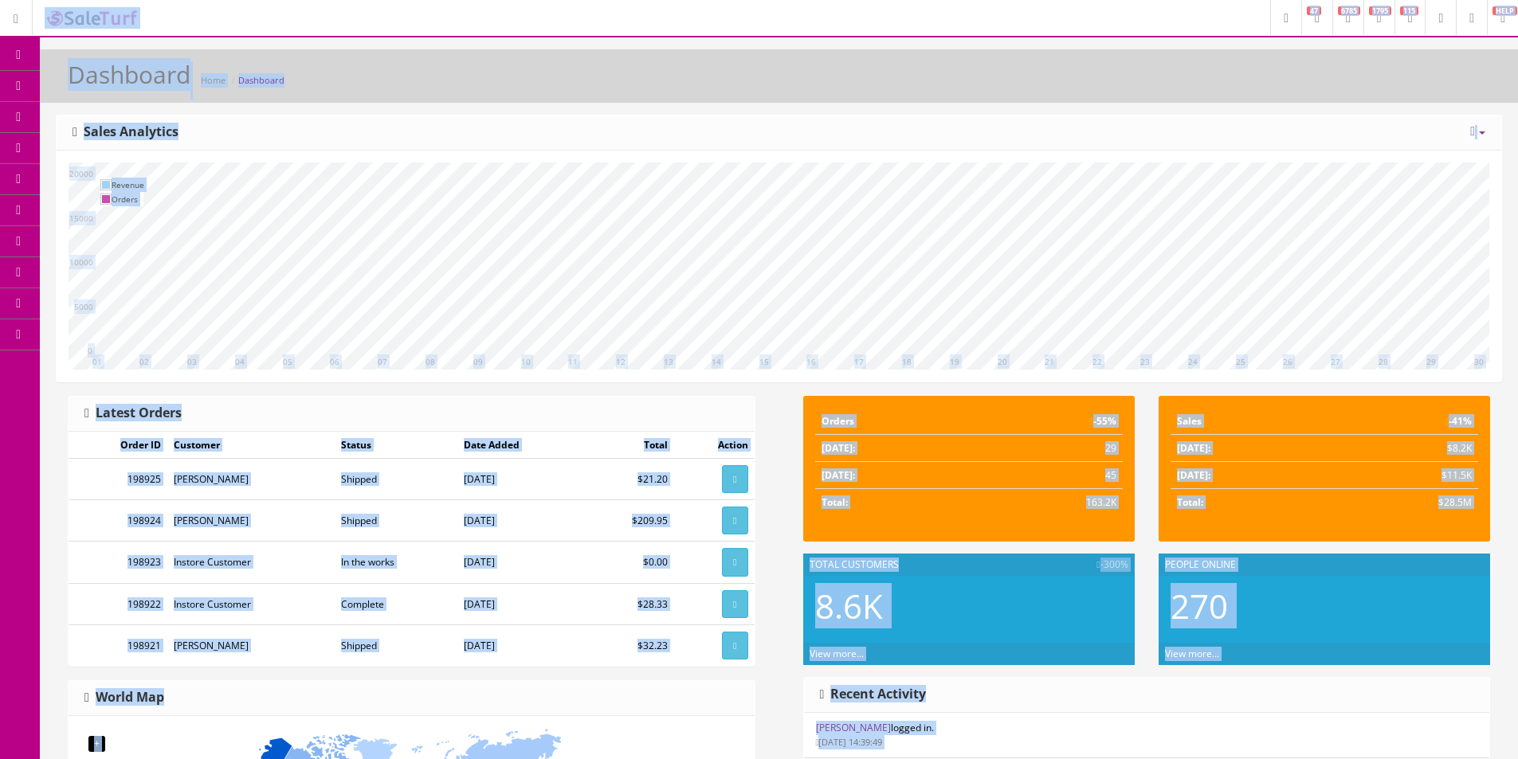
click at [901, 129] on div "[DATE] Week Month Year Year over Year Last Year over Prior Year Sales Analytics" at bounding box center [779, 133] width 1445 height 35
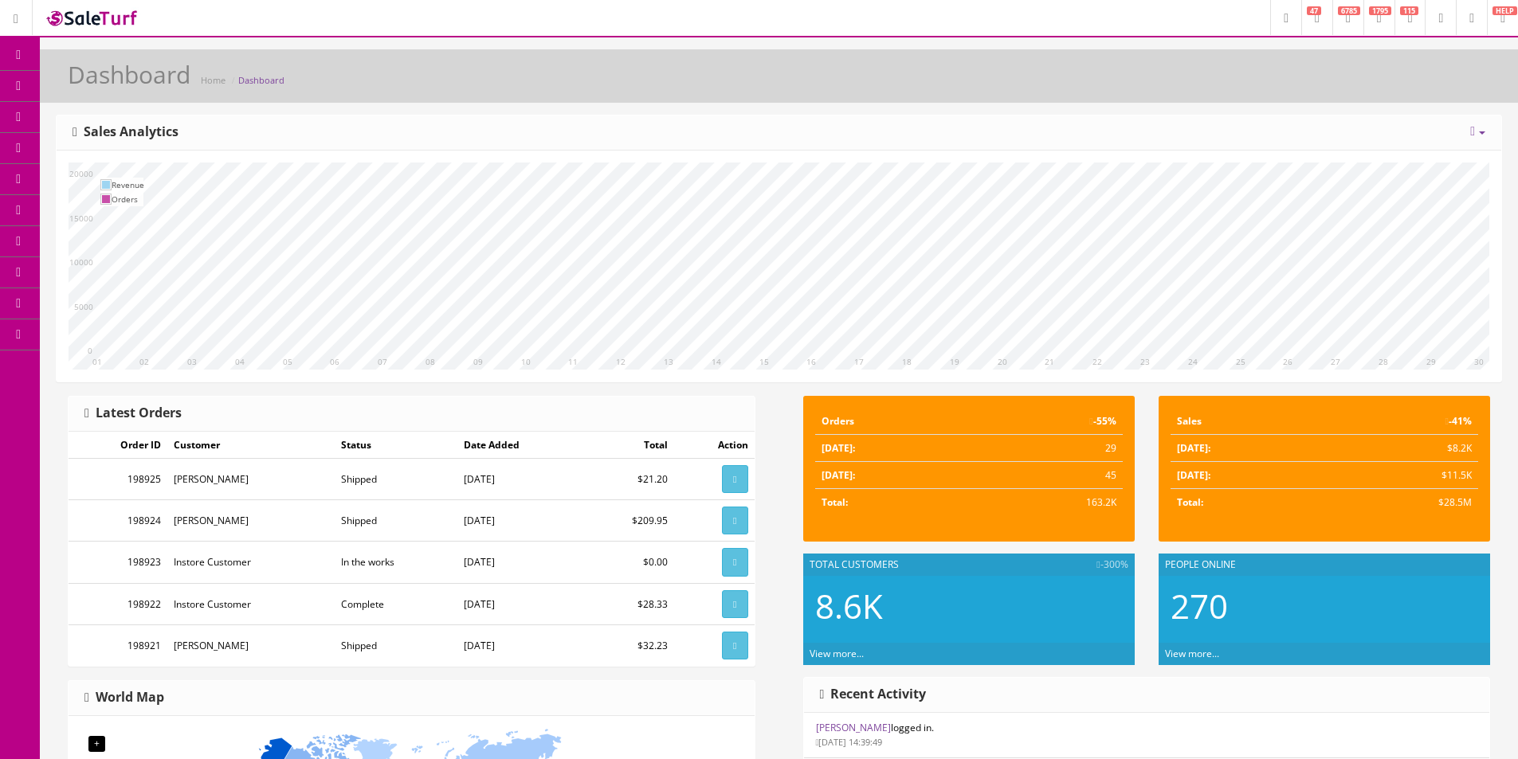
click at [901, 129] on div "[DATE] Week Month Year Year over Year Last Year over Prior Year Sales Analytics" at bounding box center [779, 133] width 1445 height 35
click at [901, 130] on div "[DATE] Week Month Year Year over Year Last Year over Prior Year Sales Analytics" at bounding box center [779, 133] width 1445 height 35
click at [147, 175] on link "Order List" at bounding box center [123, 179] width 167 height 31
click at [136, 177] on span "Order List" at bounding box center [117, 179] width 44 height 14
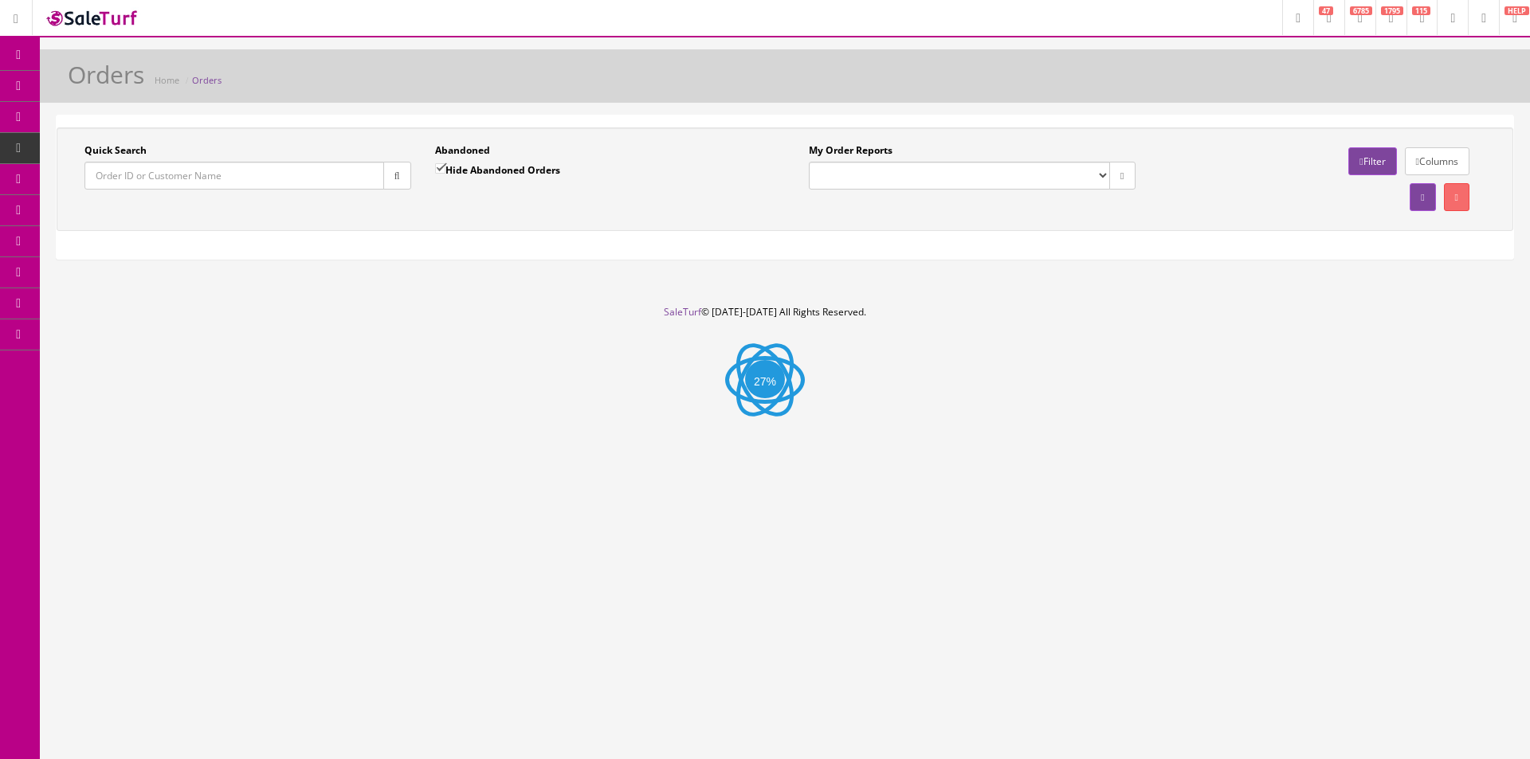
click at [339, 178] on input "Quick Search" at bounding box center [234, 176] width 300 height 28
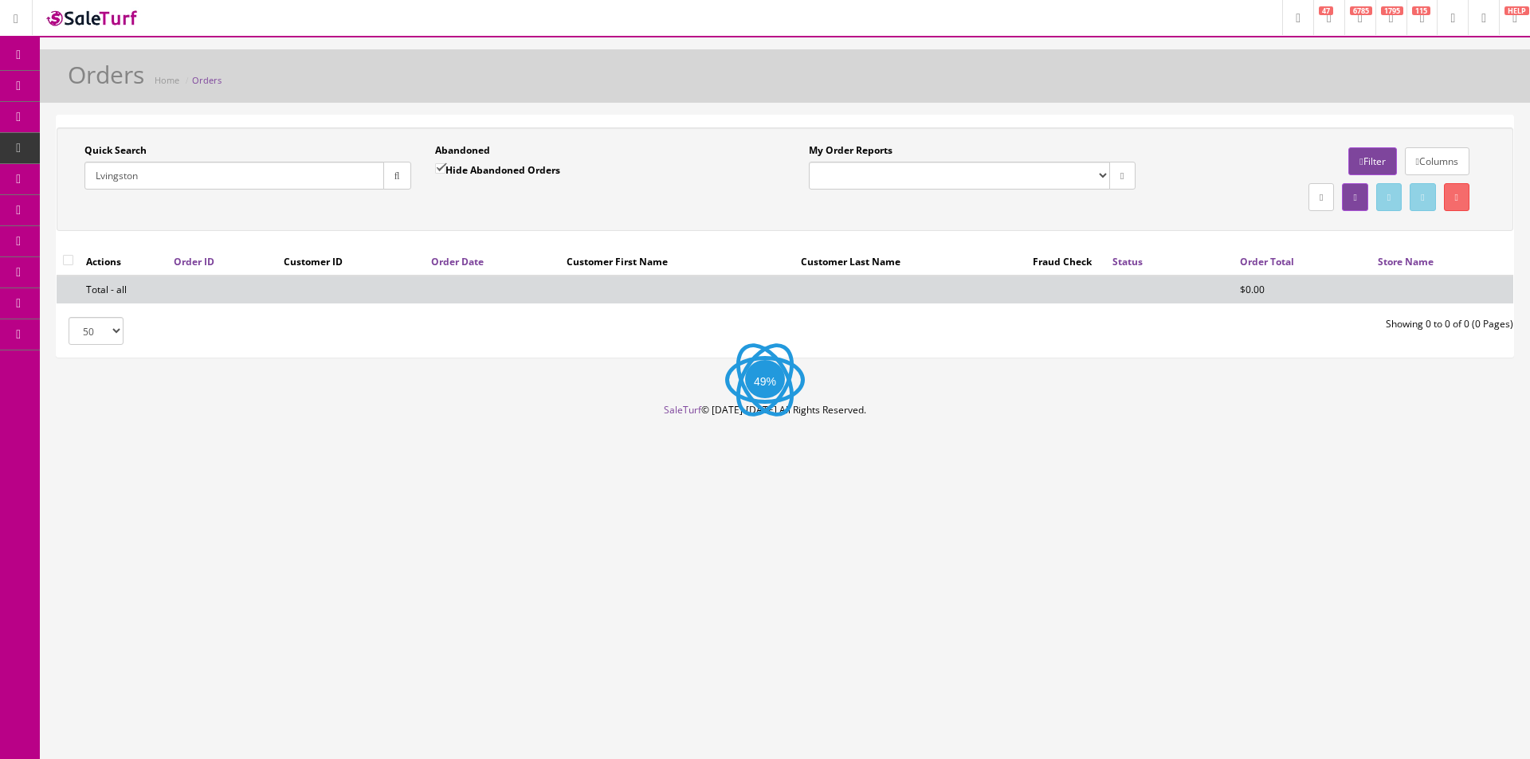
click at [104, 173] on input "Lvingston" at bounding box center [234, 176] width 300 height 28
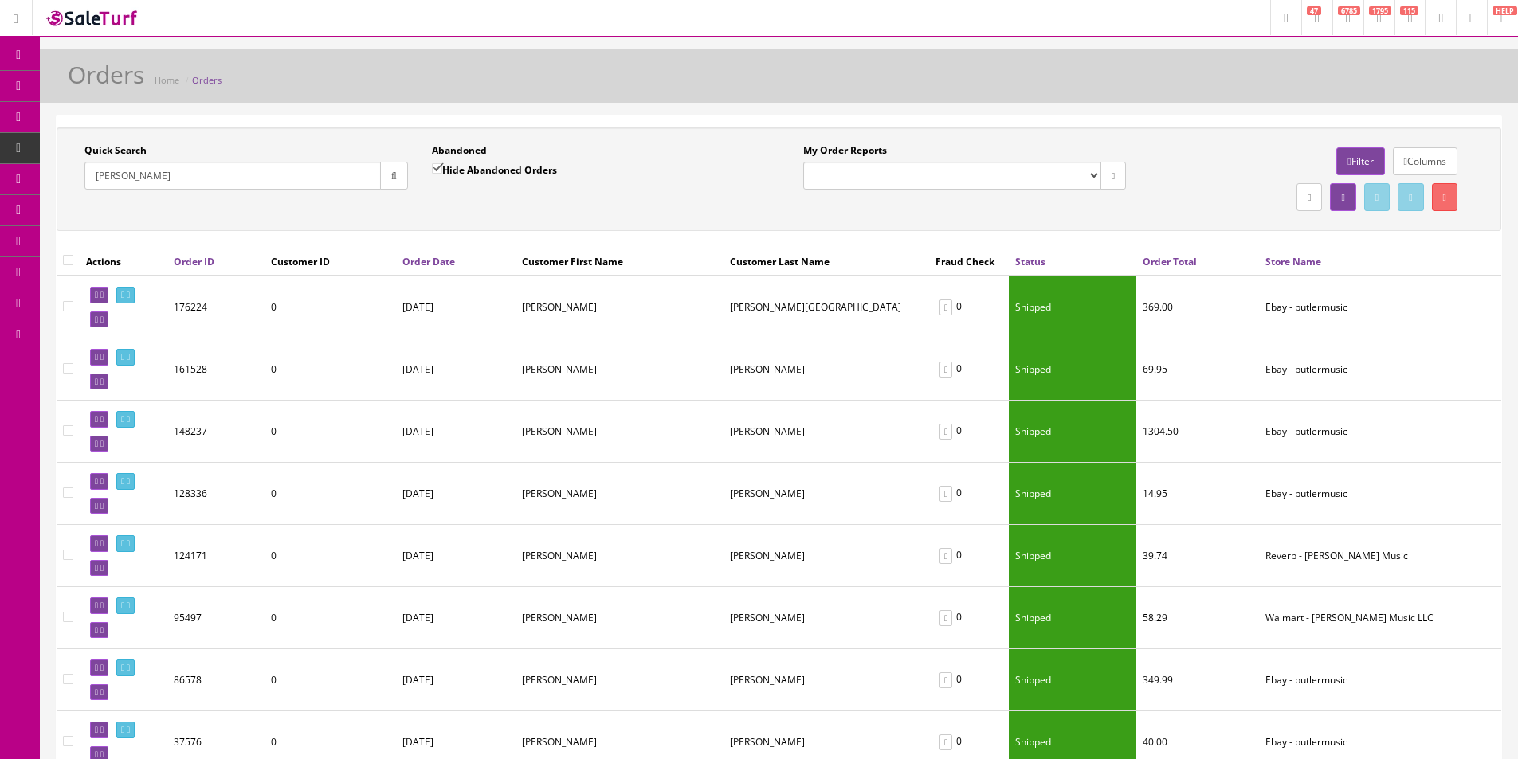
click at [284, 169] on input "Livingston" at bounding box center [232, 176] width 296 height 28
click at [390, 184] on button "button" at bounding box center [394, 176] width 28 height 28
click at [394, 213] on div "Quick Search Livingston Date From Abandoned Hide Abandoned Orders Date To My Or…" at bounding box center [779, 179] width 1437 height 72
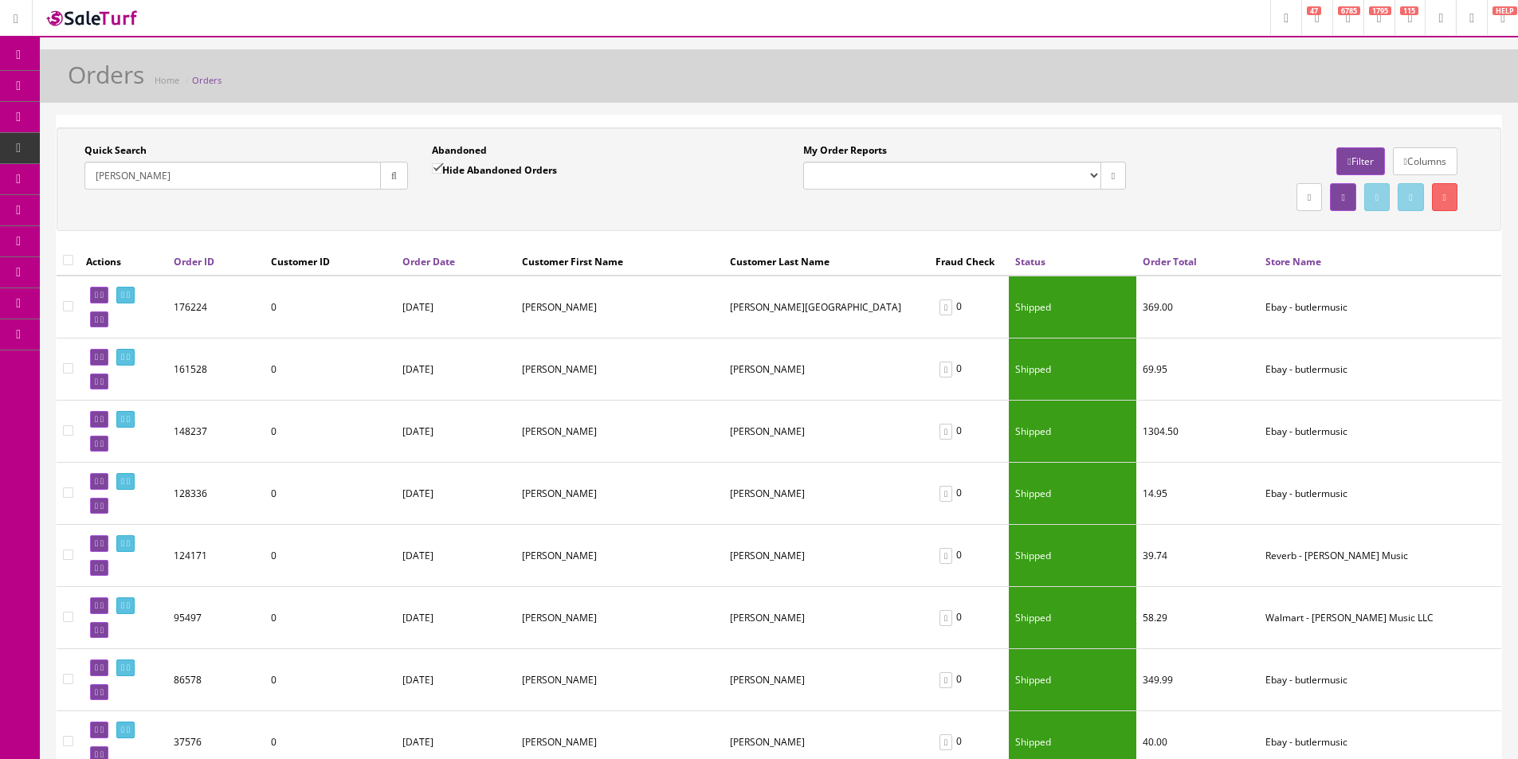
click at [346, 176] on input "Livingston" at bounding box center [232, 176] width 296 height 28
paste input "198132"
type input "198132"
click at [401, 178] on button "button" at bounding box center [394, 176] width 28 height 28
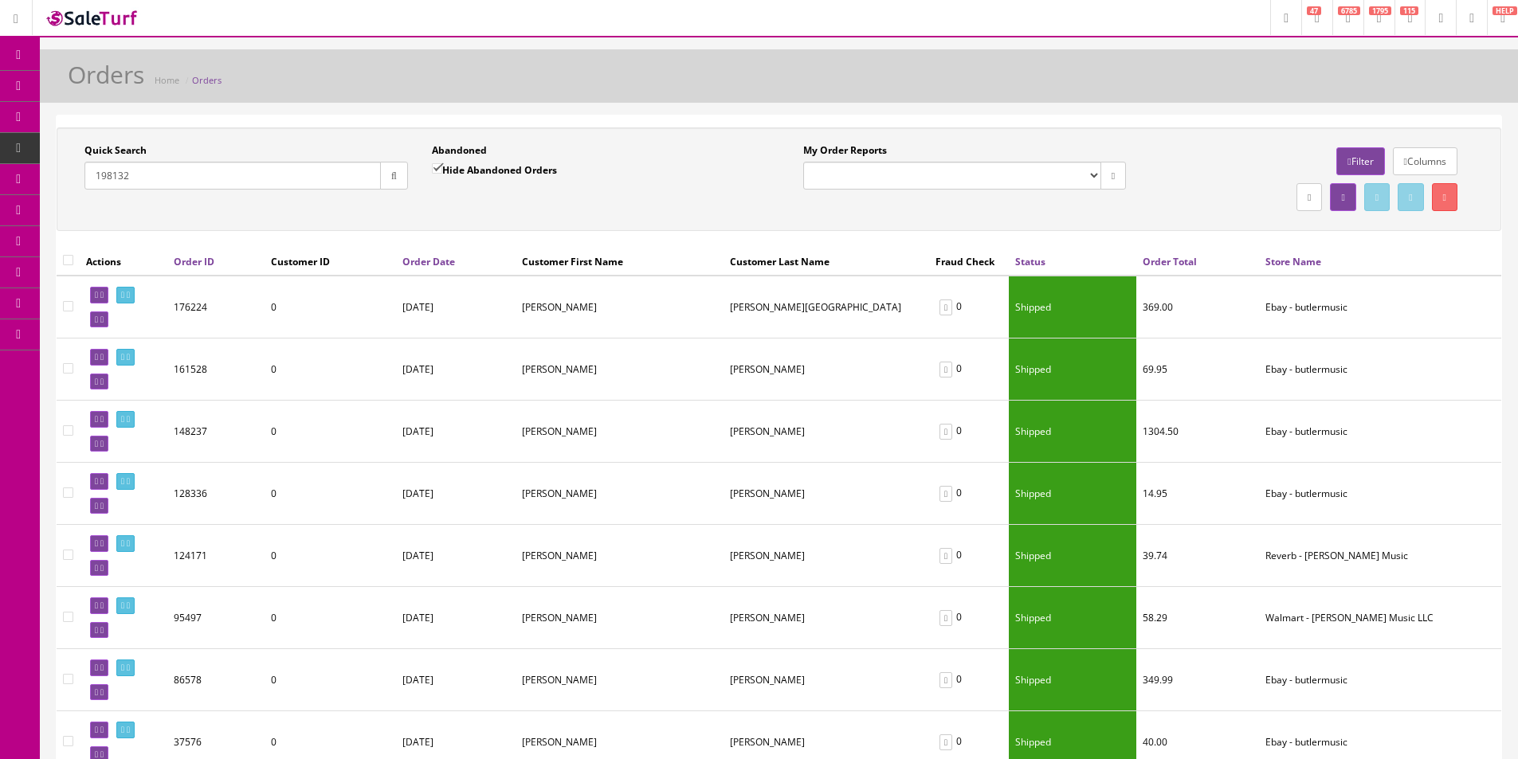
click at [395, 219] on div "Quick Search 198132 Date From Abandoned Hide Abandoned Orders Date To My Order …" at bounding box center [779, 179] width 1445 height 104
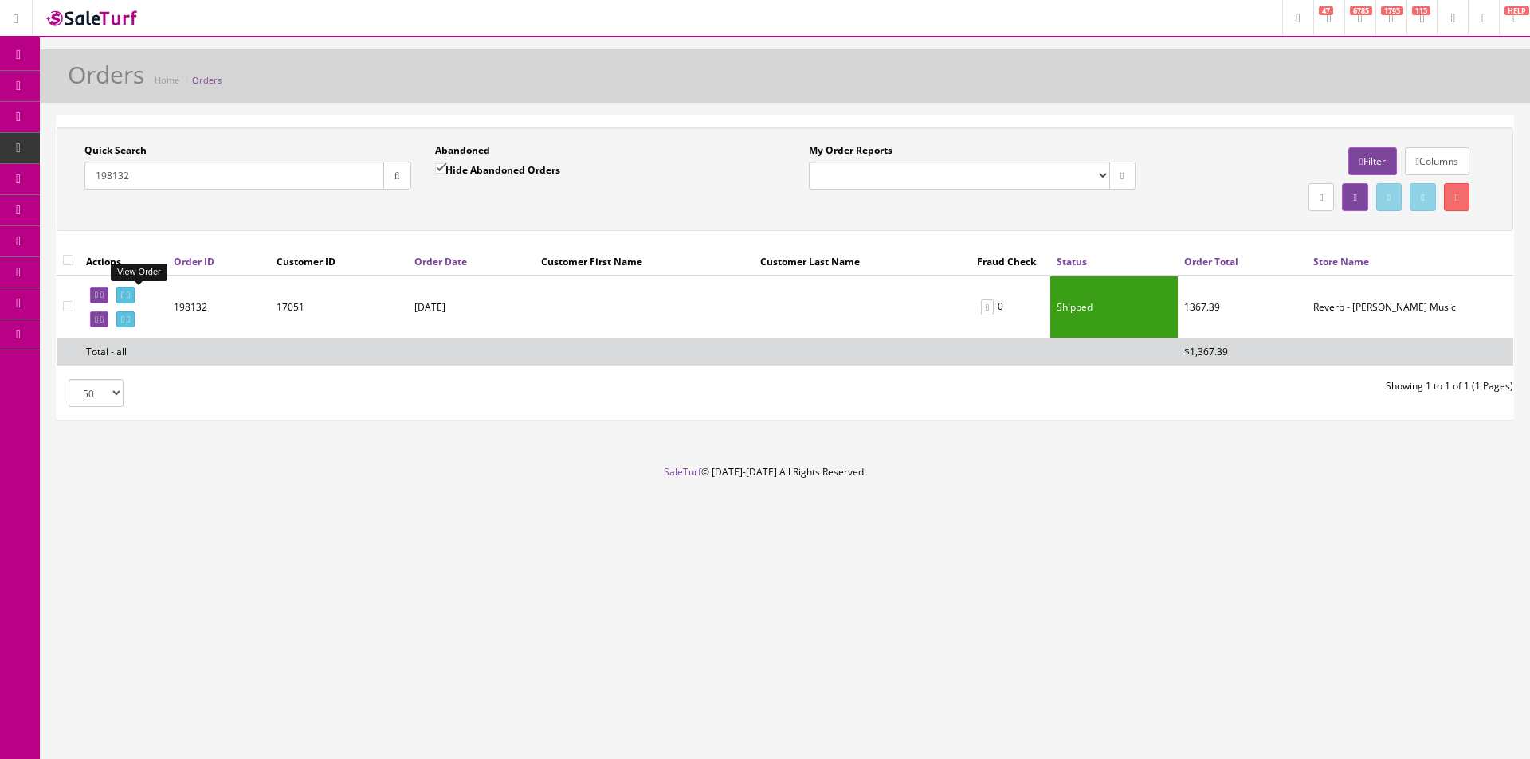
click at [135, 296] on link at bounding box center [125, 295] width 18 height 17
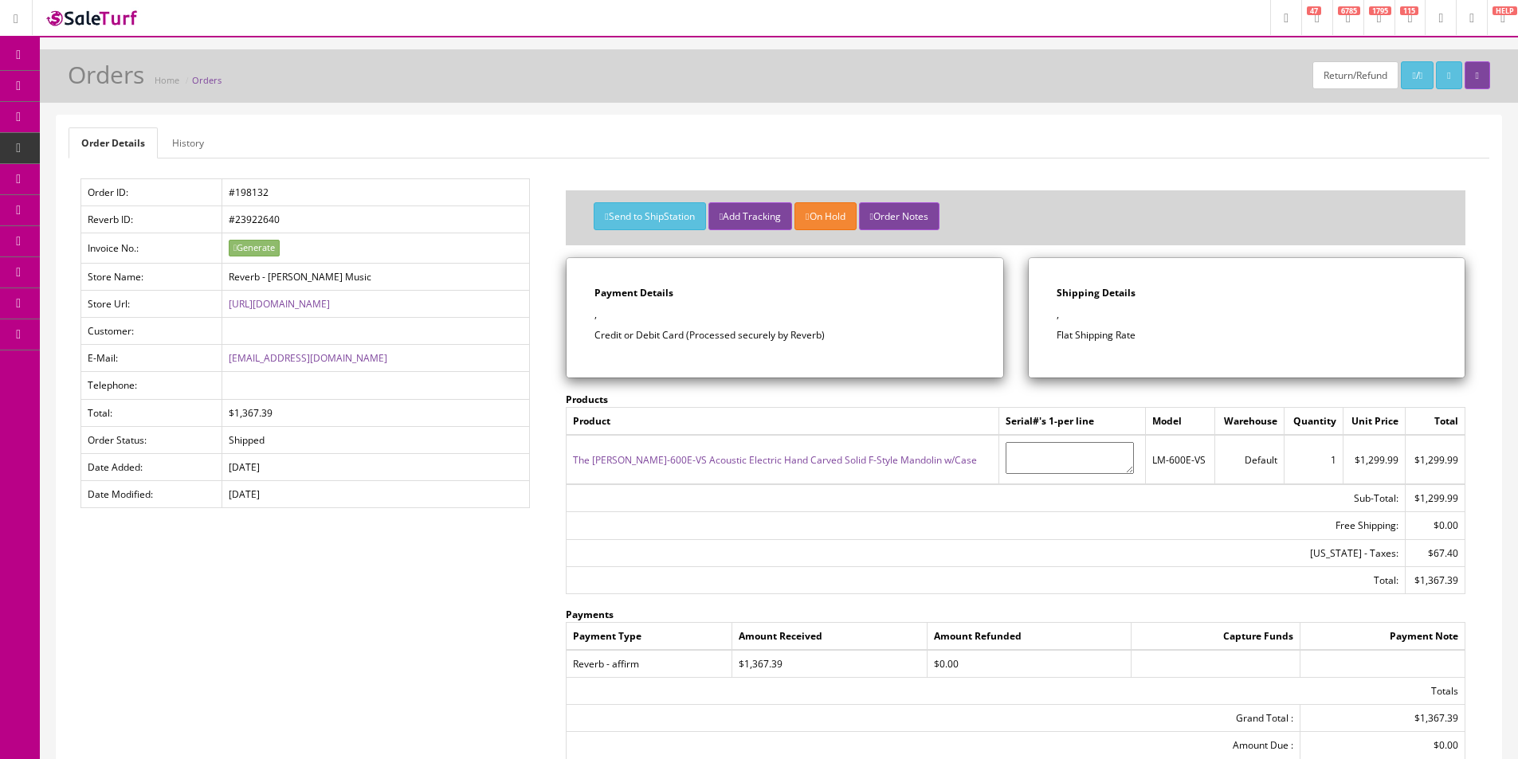
click at [185, 143] on link "History" at bounding box center [187, 142] width 57 height 31
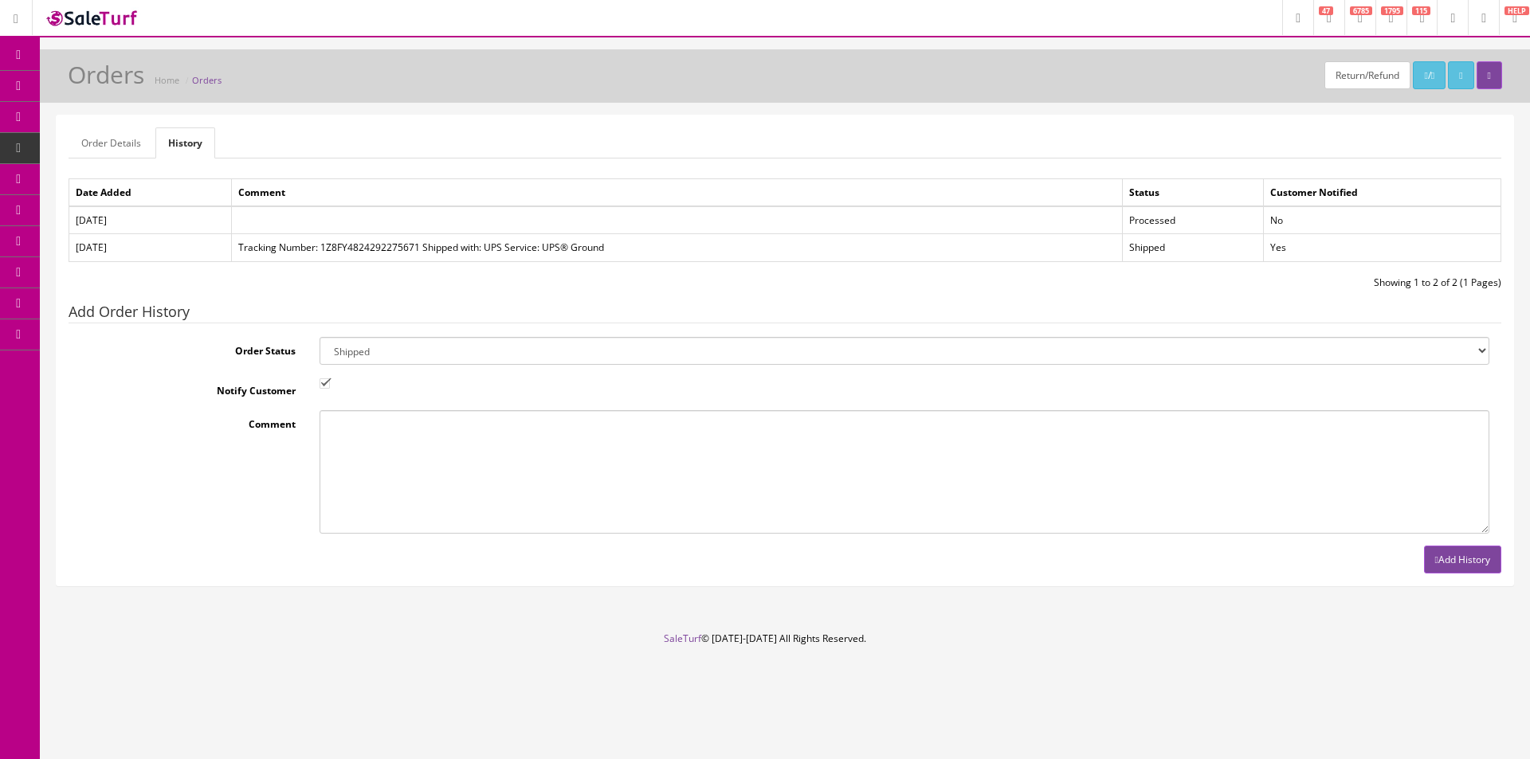
click at [414, 352] on select "Amazon Cart Awaiting Product Canceled Canceled Reversal Cart Chargeback Complet…" at bounding box center [905, 351] width 1170 height 28
select select "11"
click at [414, 352] on select "Amazon Cart Awaiting Product Canceled Canceled Reversal Cart Chargeback Complet…" at bounding box center [905, 351] width 1170 height 28
click at [126, 138] on link "Order Details" at bounding box center [111, 142] width 85 height 31
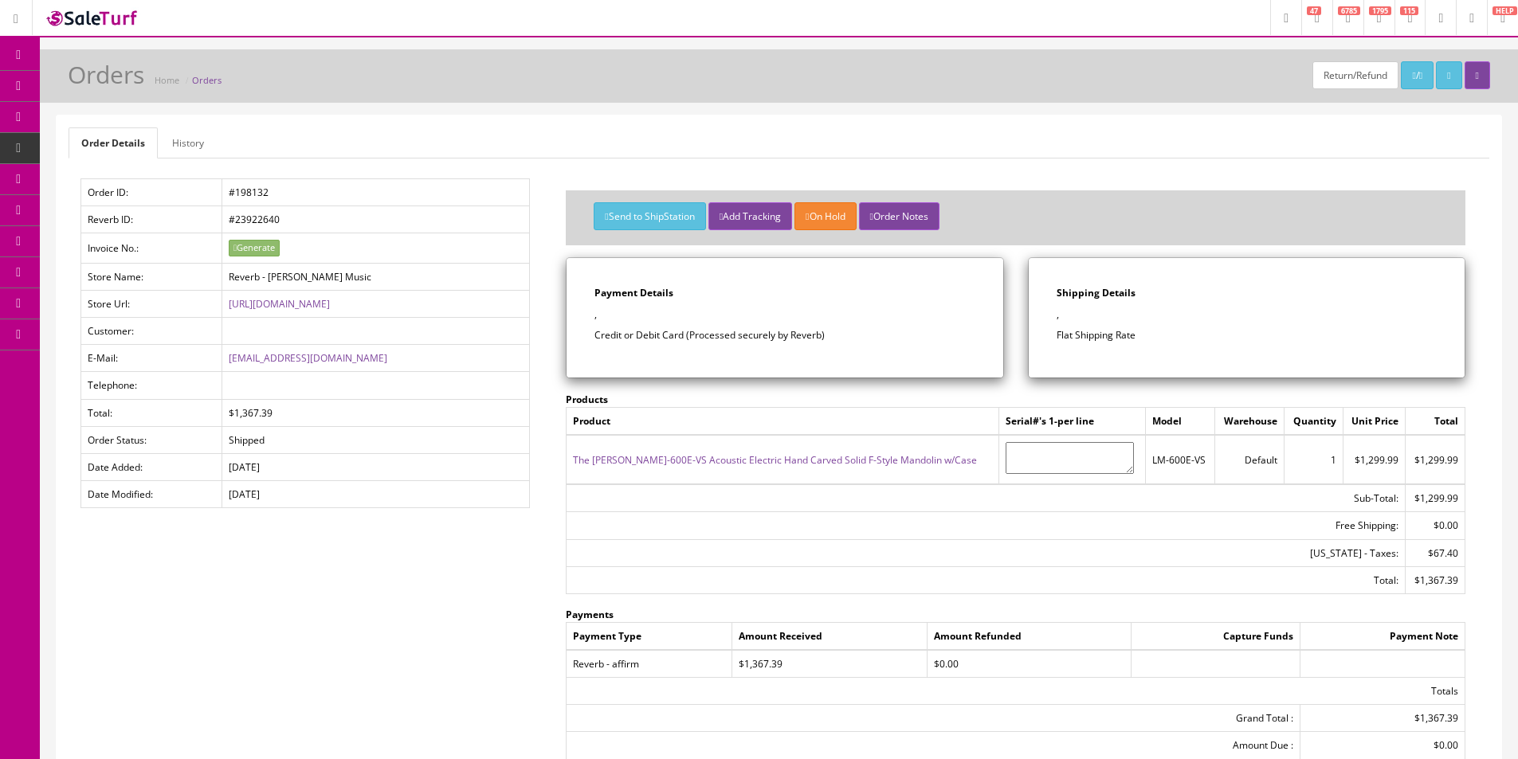
click at [177, 143] on link "History" at bounding box center [187, 142] width 57 height 31
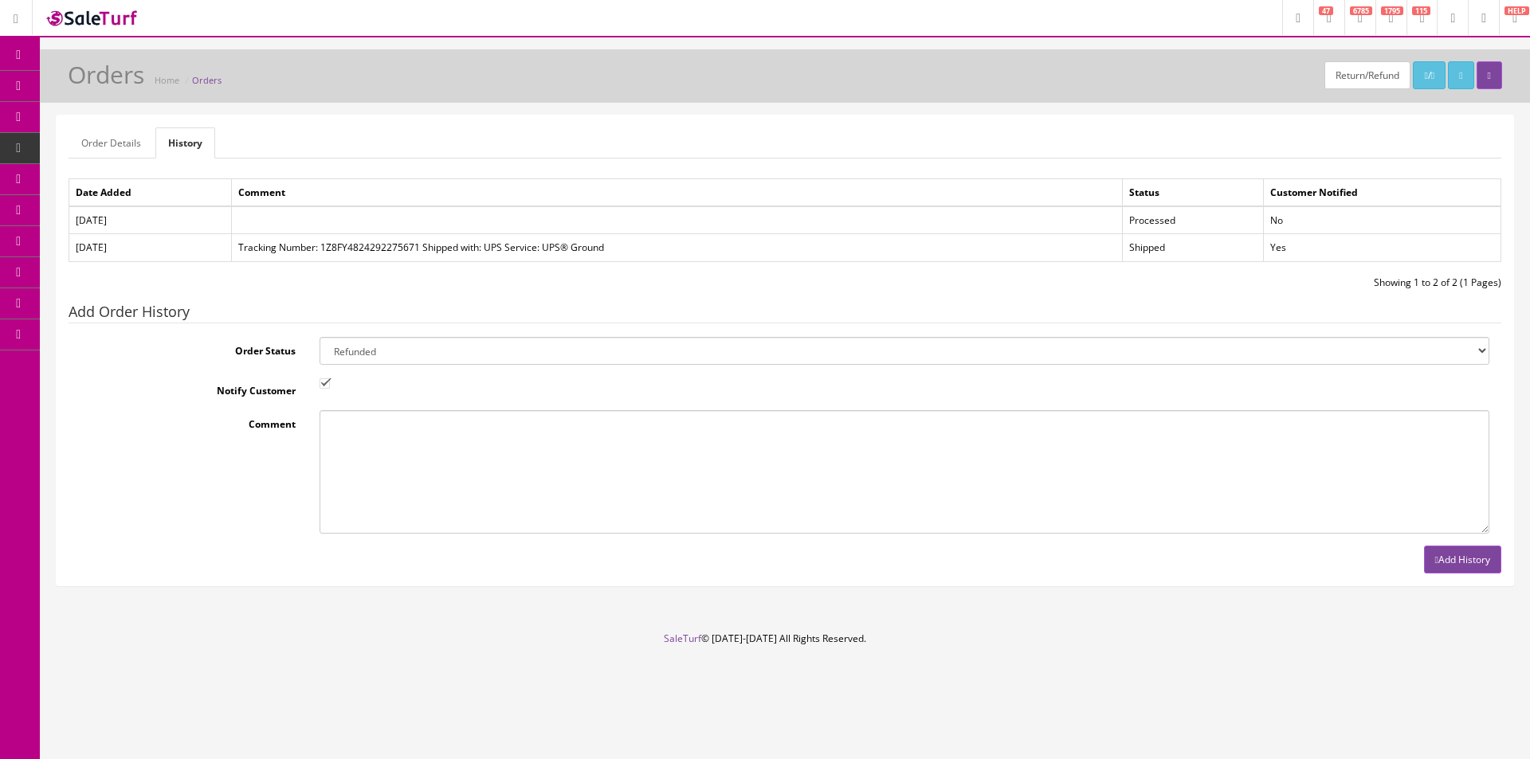
click at [424, 455] on textarea "Comment" at bounding box center [905, 472] width 1170 height 124
type textarea "Customer return"
drag, startPoint x: 320, startPoint y: 380, endPoint x: 343, endPoint y: 386, distance: 23.8
click at [321, 380] on input "Notify Customer" at bounding box center [325, 383] width 10 height 10
checkbox input "false"
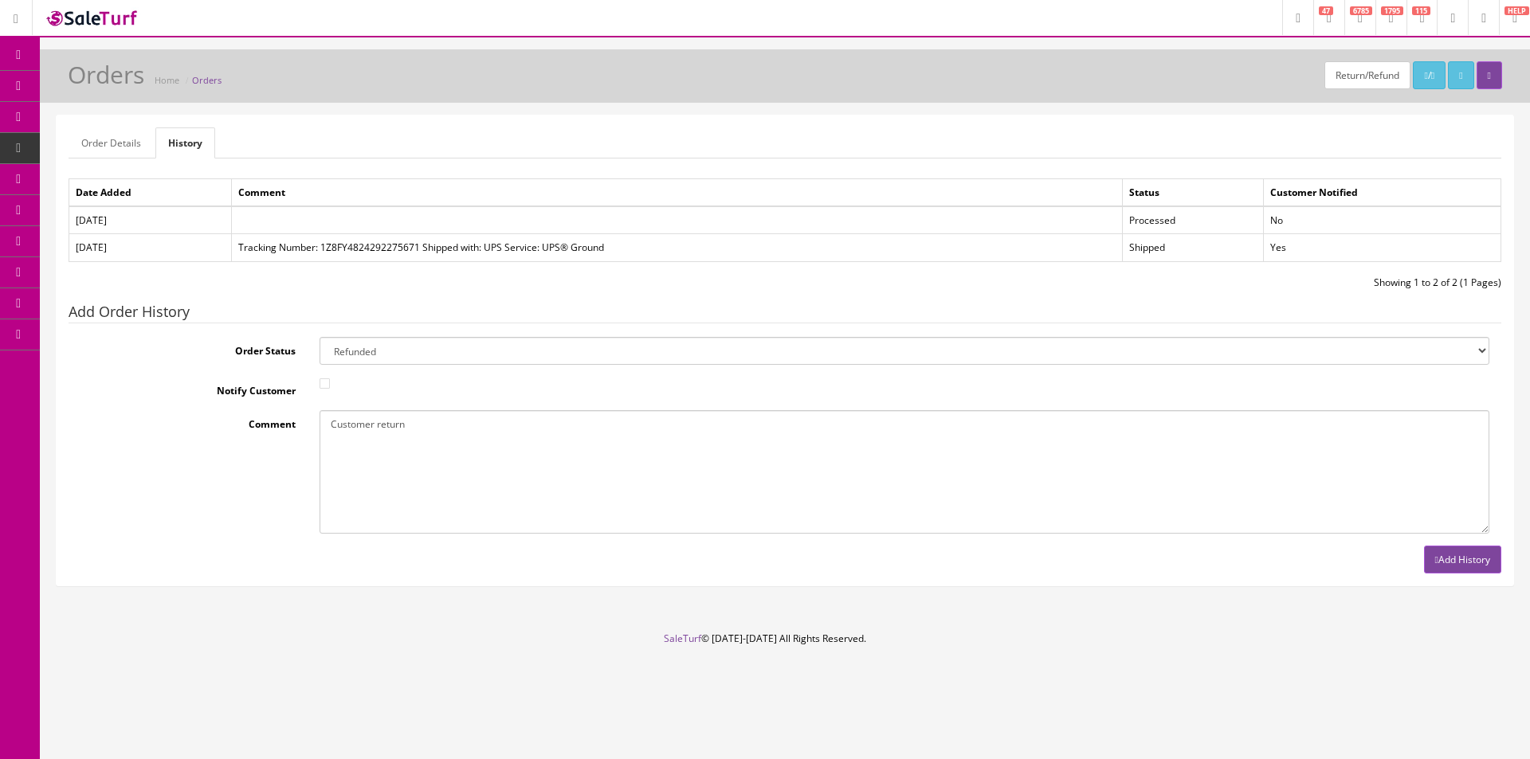
click at [1437, 563] on button "Add History" at bounding box center [1462, 560] width 77 height 28
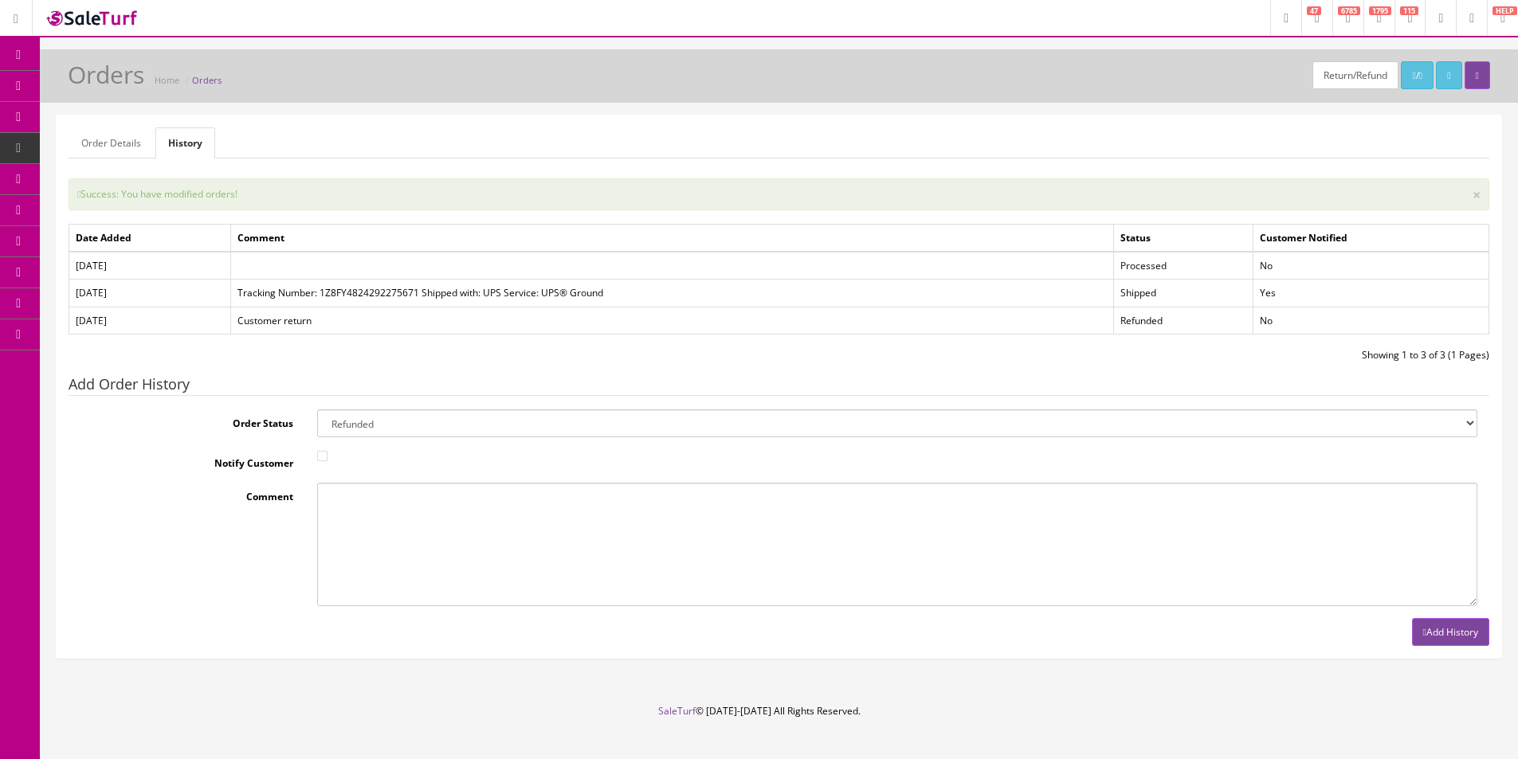
click at [500, 264] on td at bounding box center [672, 266] width 884 height 28
click at [87, 140] on link "Order Details" at bounding box center [111, 142] width 85 height 31
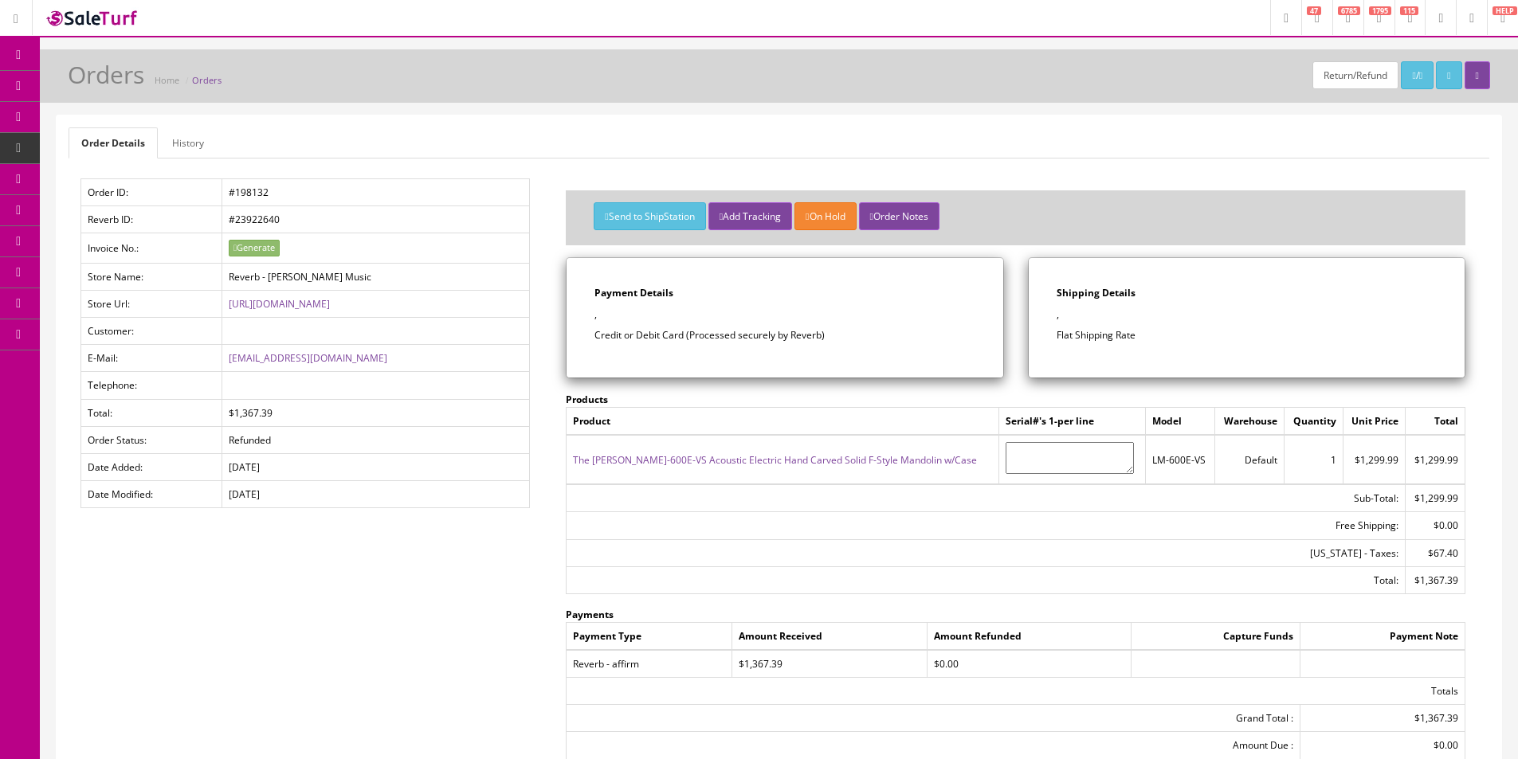
click at [457, 167] on div "Order Details History Order ID: #198132 Reverb ID: #23922640 Invoice No.: Gener…" at bounding box center [779, 506] width 1445 height 781
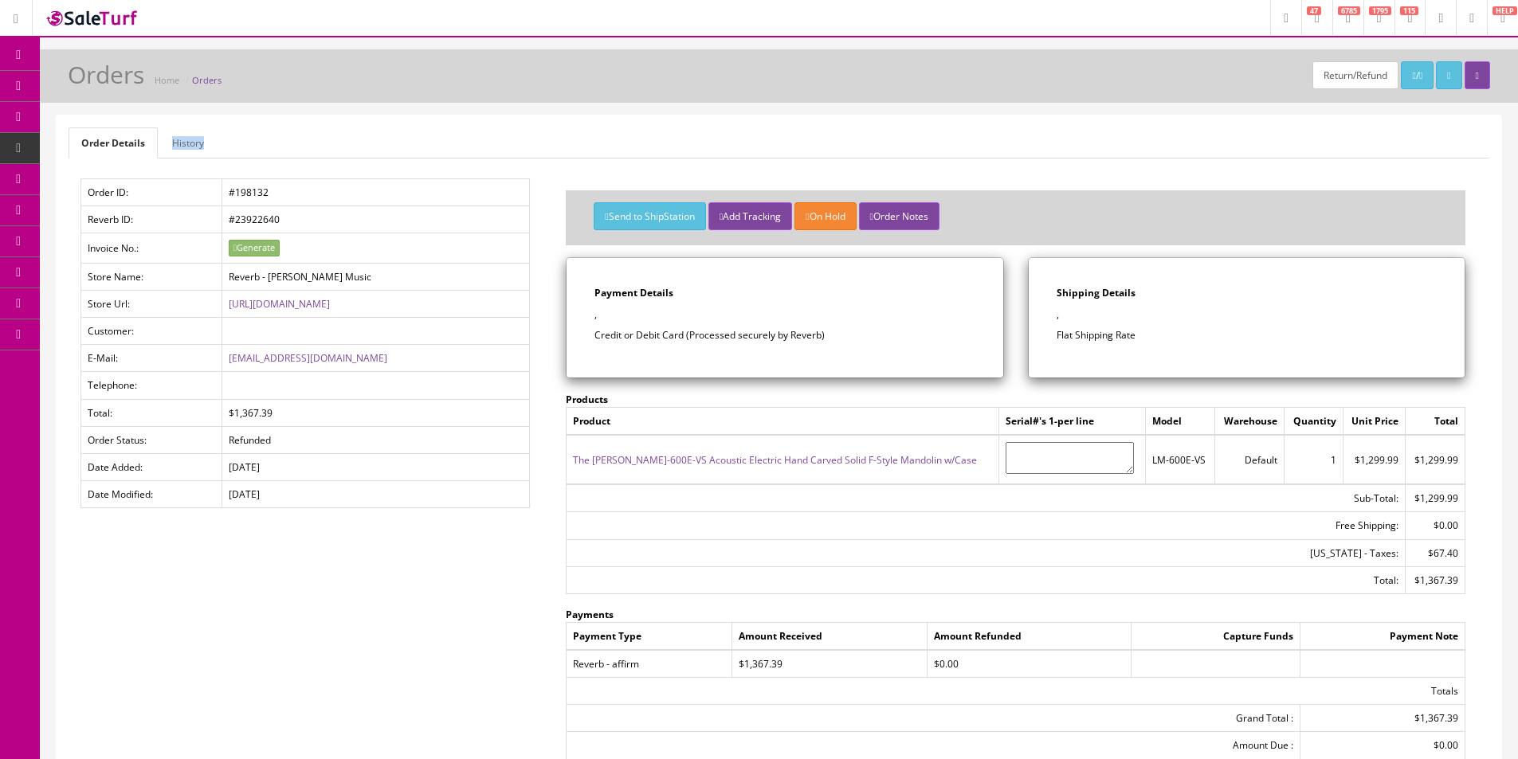
click at [456, 167] on div "Order Details History Order ID: #198132 Reverb ID: #23922640 Invoice No.: Gener…" at bounding box center [779, 506] width 1445 height 781
click at [456, 166] on div "Order Details History Order ID: #198132 Reverb ID: #23922640 Invoice No.: Gener…" at bounding box center [779, 506] width 1445 height 781
click at [119, 91] on span "Products" at bounding box center [114, 86] width 39 height 14
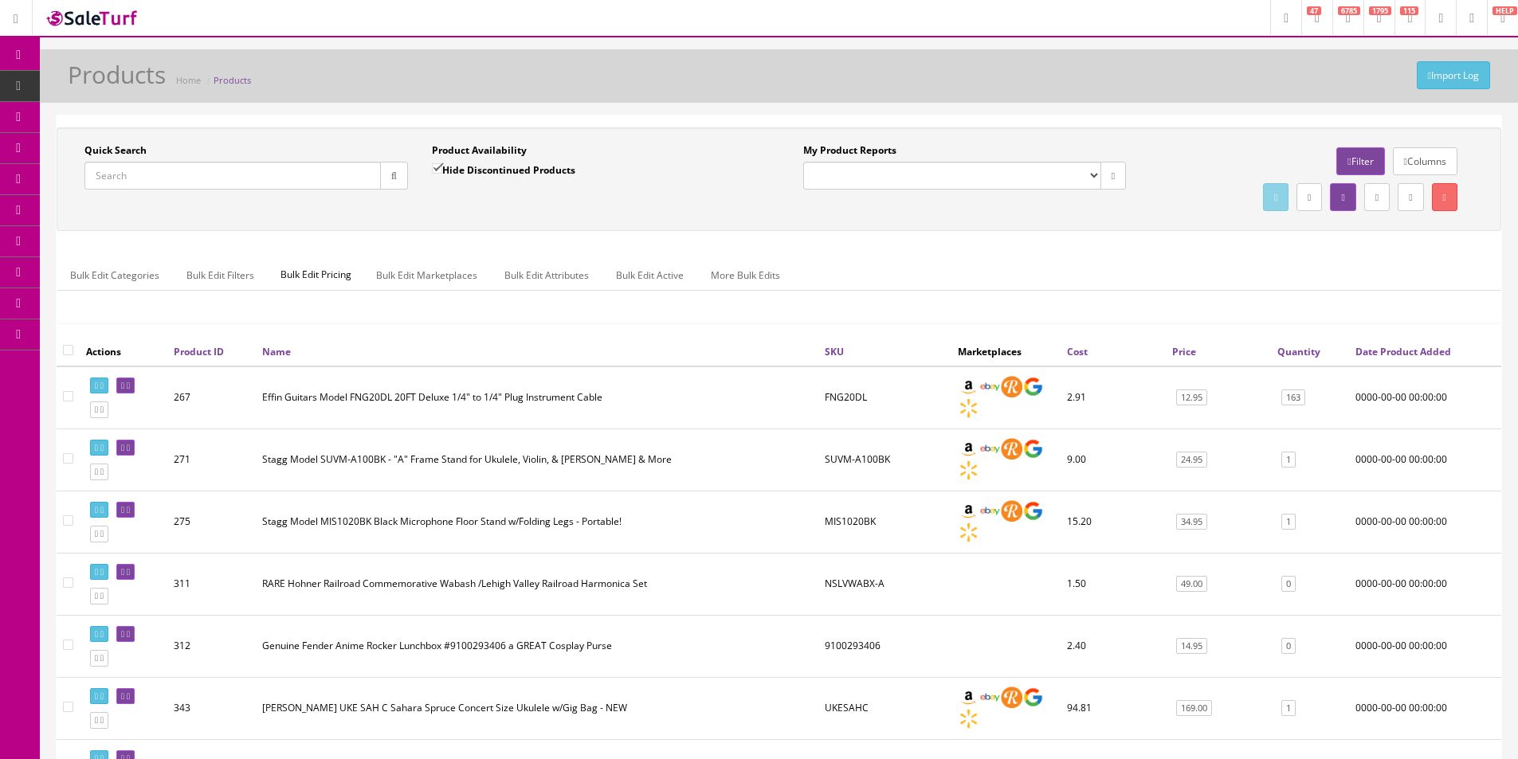
click at [164, 174] on input "Quick Search" at bounding box center [232, 176] width 296 height 28
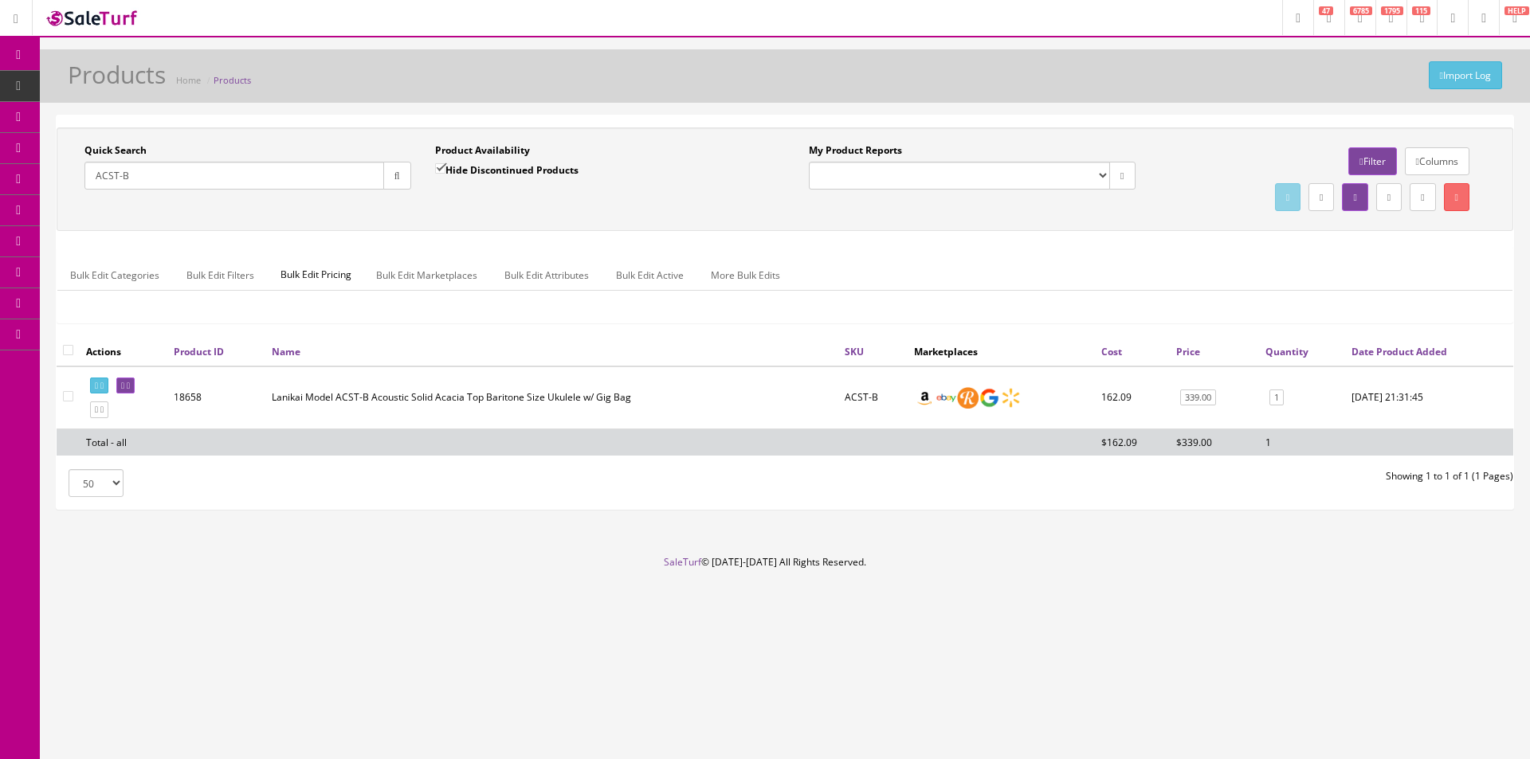
type input "ACST-B"
click at [633, 65] on div "Import Log Products Home Products" at bounding box center [785, 80] width 1466 height 38
click at [852, 219] on div "Quick Search ACST-B Date From Product Availability Hide Discontinued Products D…" at bounding box center [785, 179] width 1457 height 104
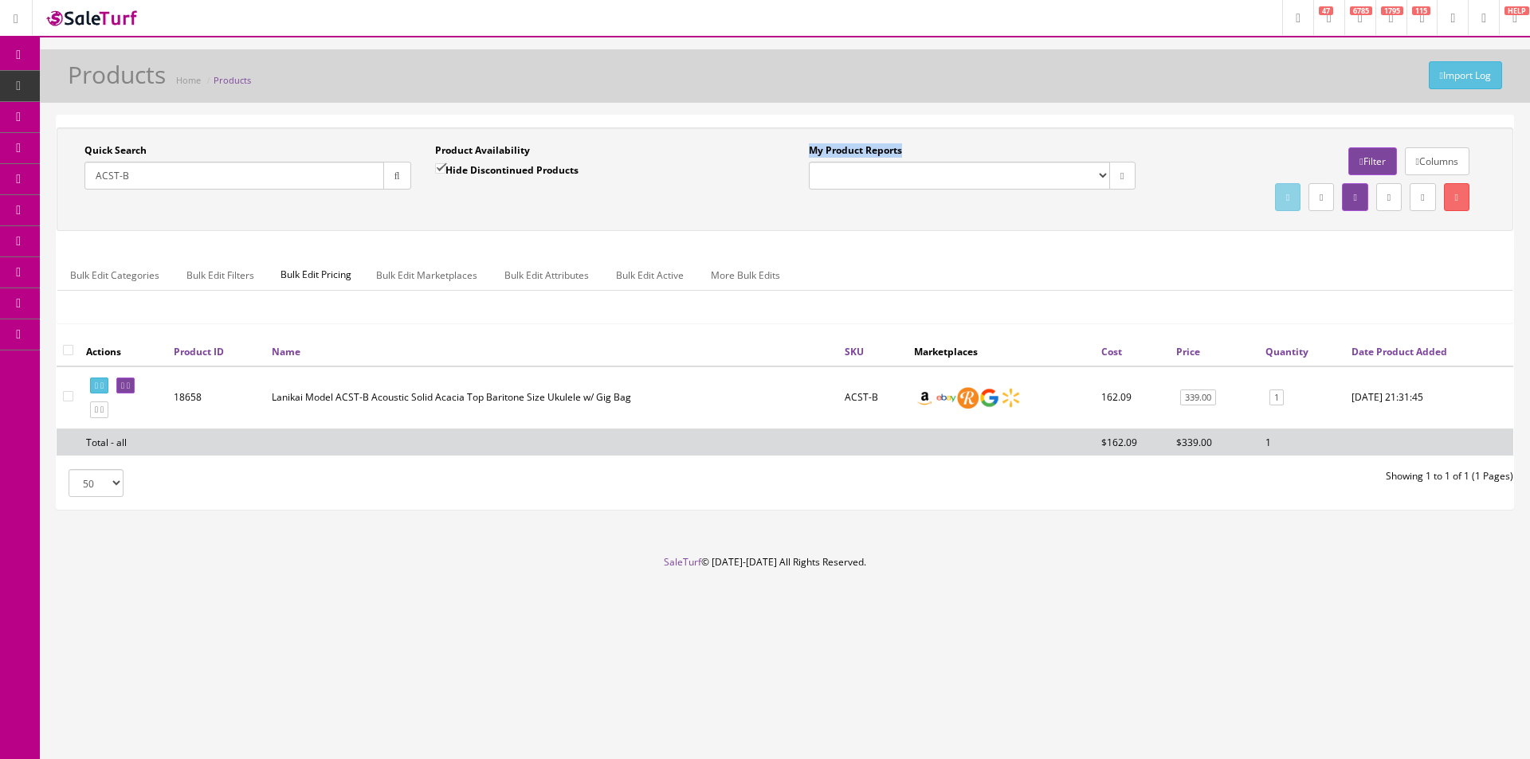
click at [852, 219] on div "Quick Search ACST-B Date From Product Availability Hide Discontinued Products D…" at bounding box center [785, 179] width 1457 height 104
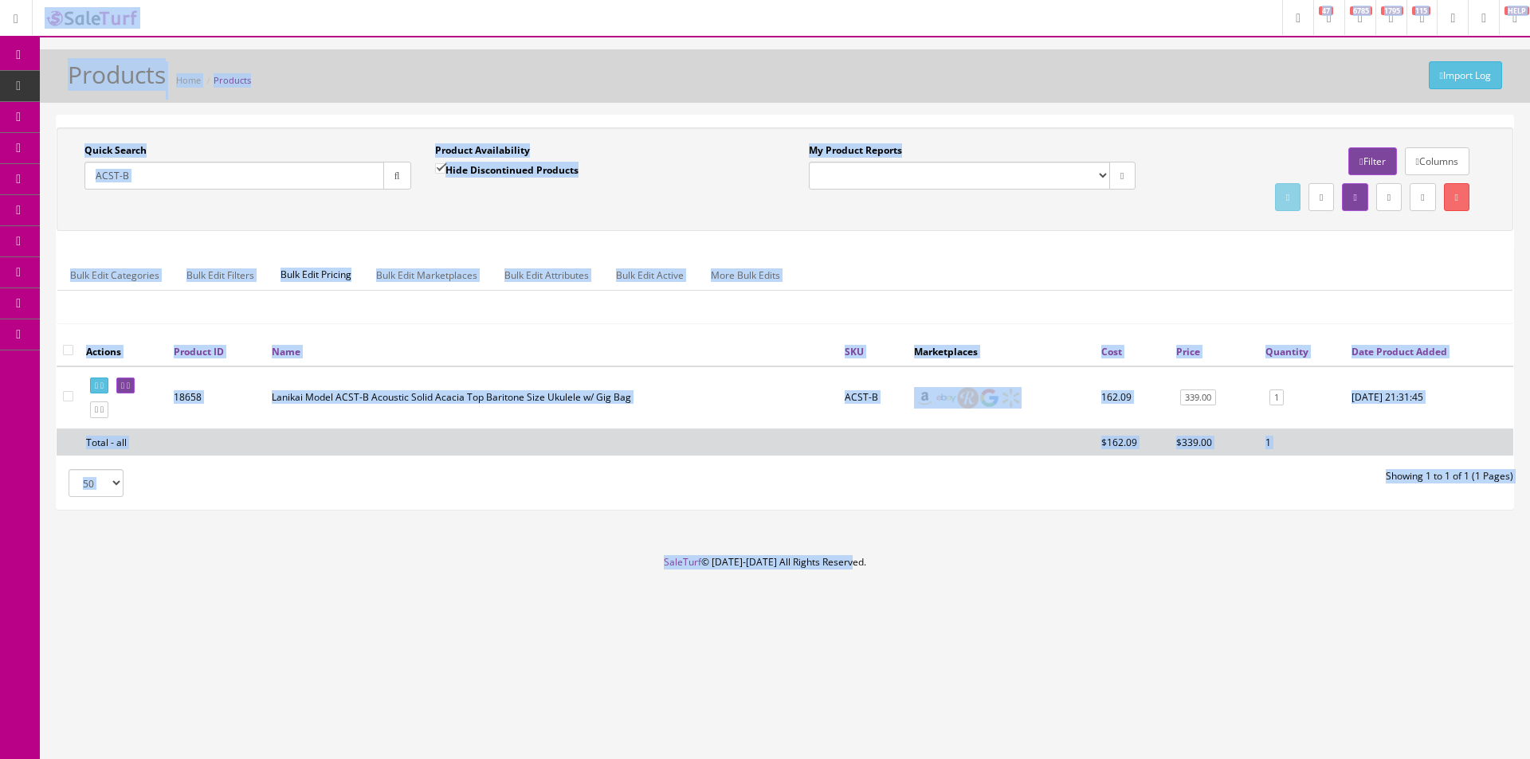
click at [865, 225] on div "Quick Search ACST-B Date From Product Availability Hide Discontinued Products D…" at bounding box center [785, 179] width 1457 height 104
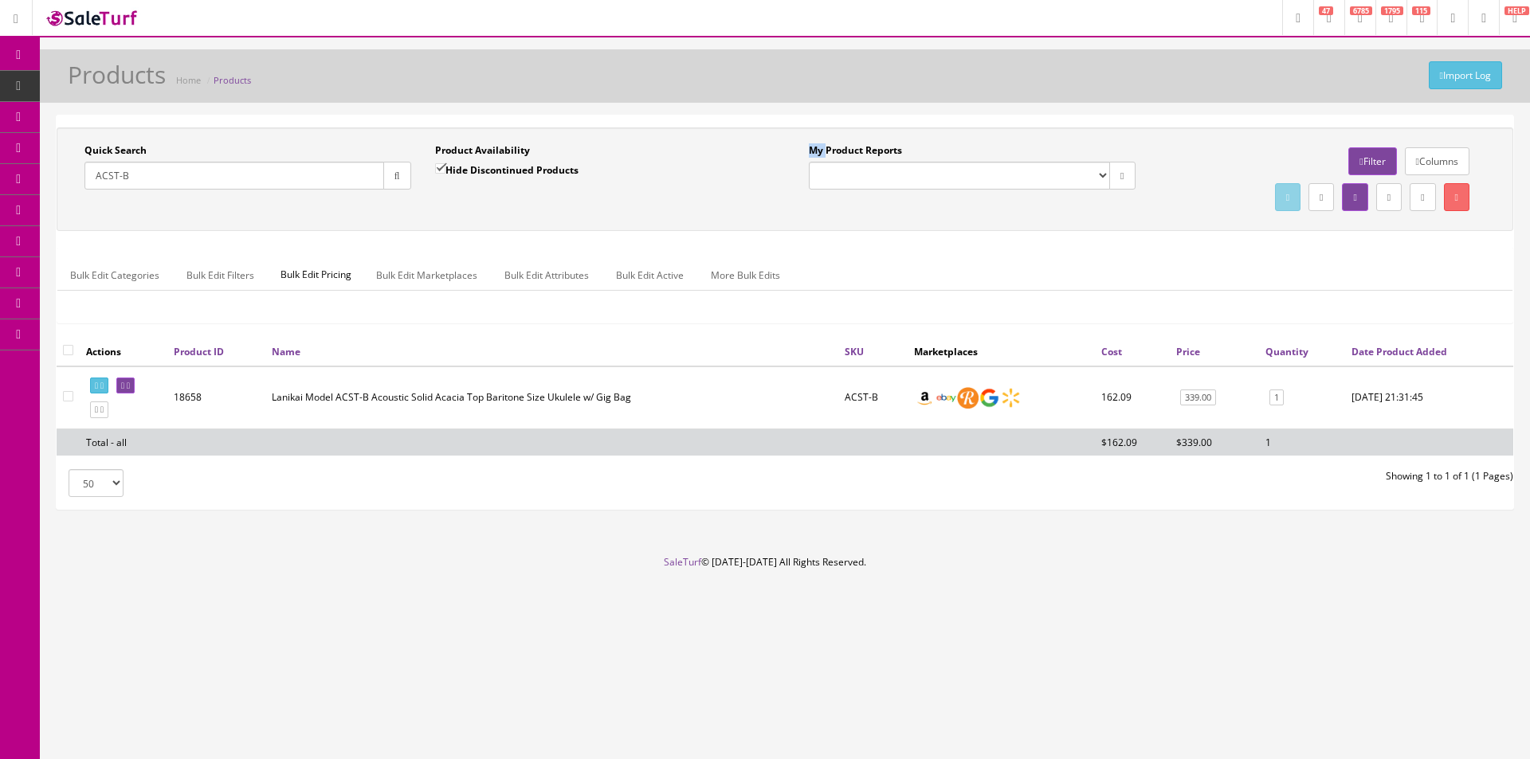
click at [865, 225] on div "Quick Search ACST-B Date From Product Availability Hide Discontinued Products D…" at bounding box center [785, 179] width 1457 height 104
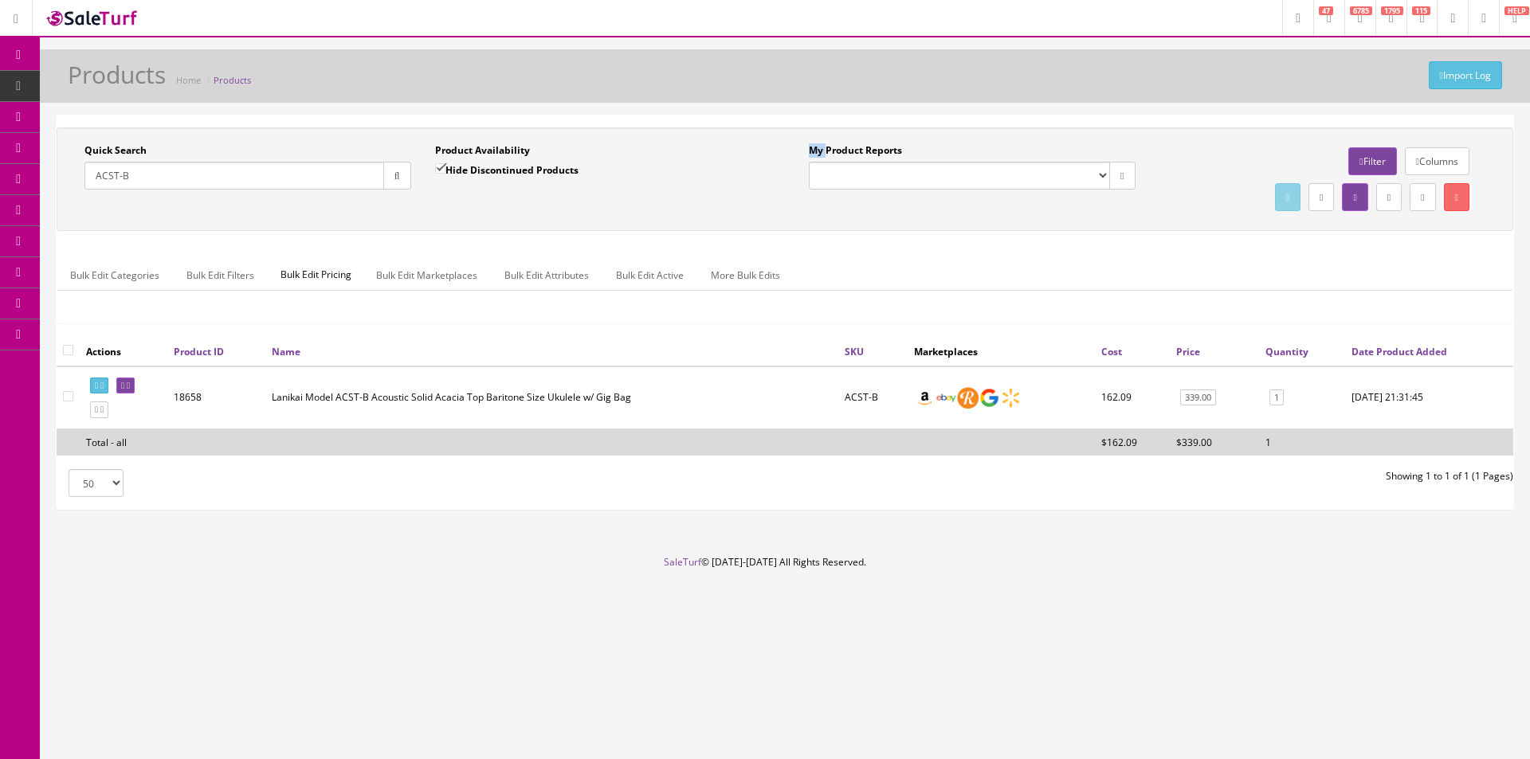
click at [865, 225] on div "Quick Search ACST-B Date From Product Availability Hide Discontinued Products D…" at bounding box center [785, 179] width 1457 height 104
click at [215, 177] on input "ACST-B" at bounding box center [234, 176] width 300 height 28
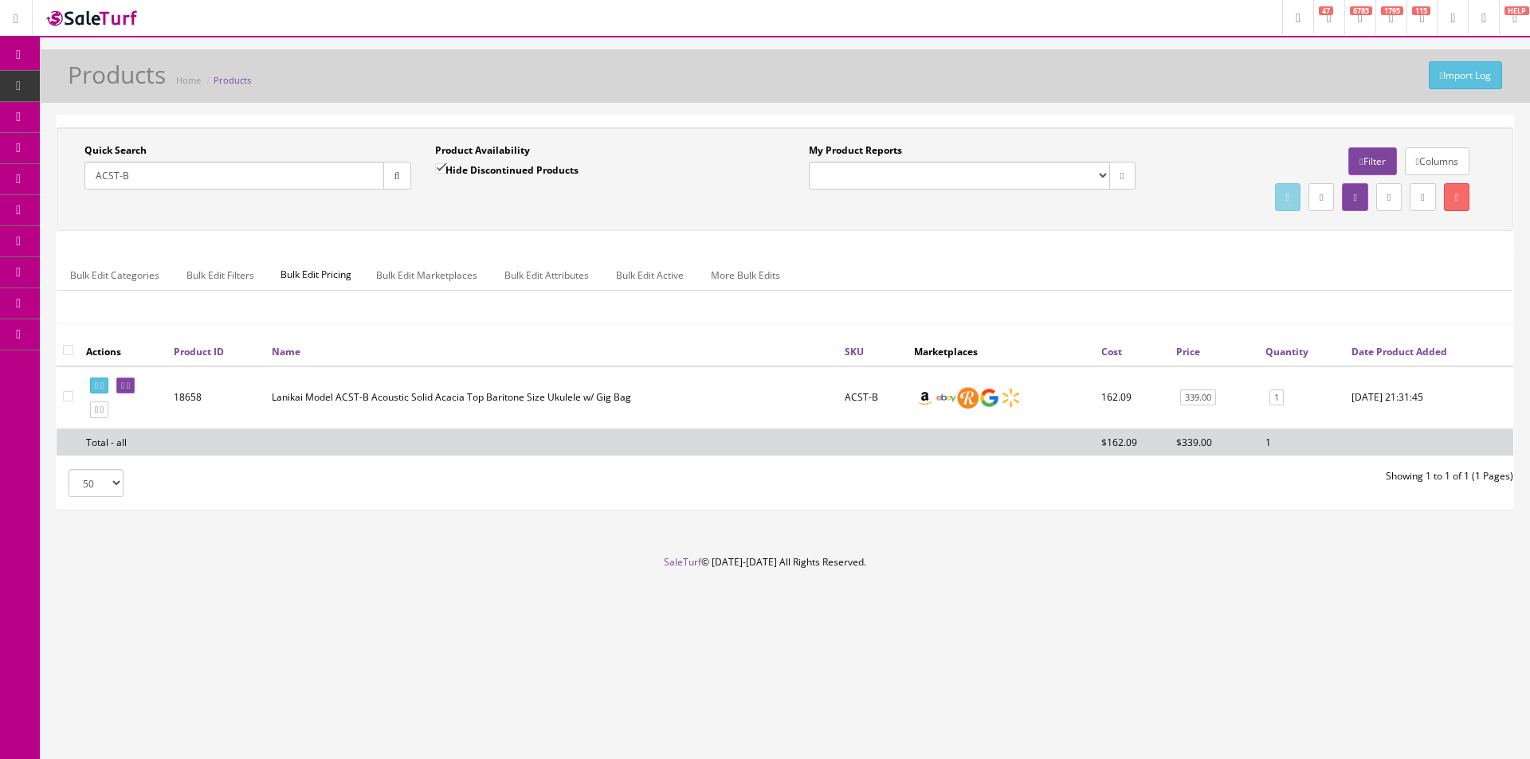
click at [215, 177] on input "ACST-B" at bounding box center [234, 176] width 300 height 28
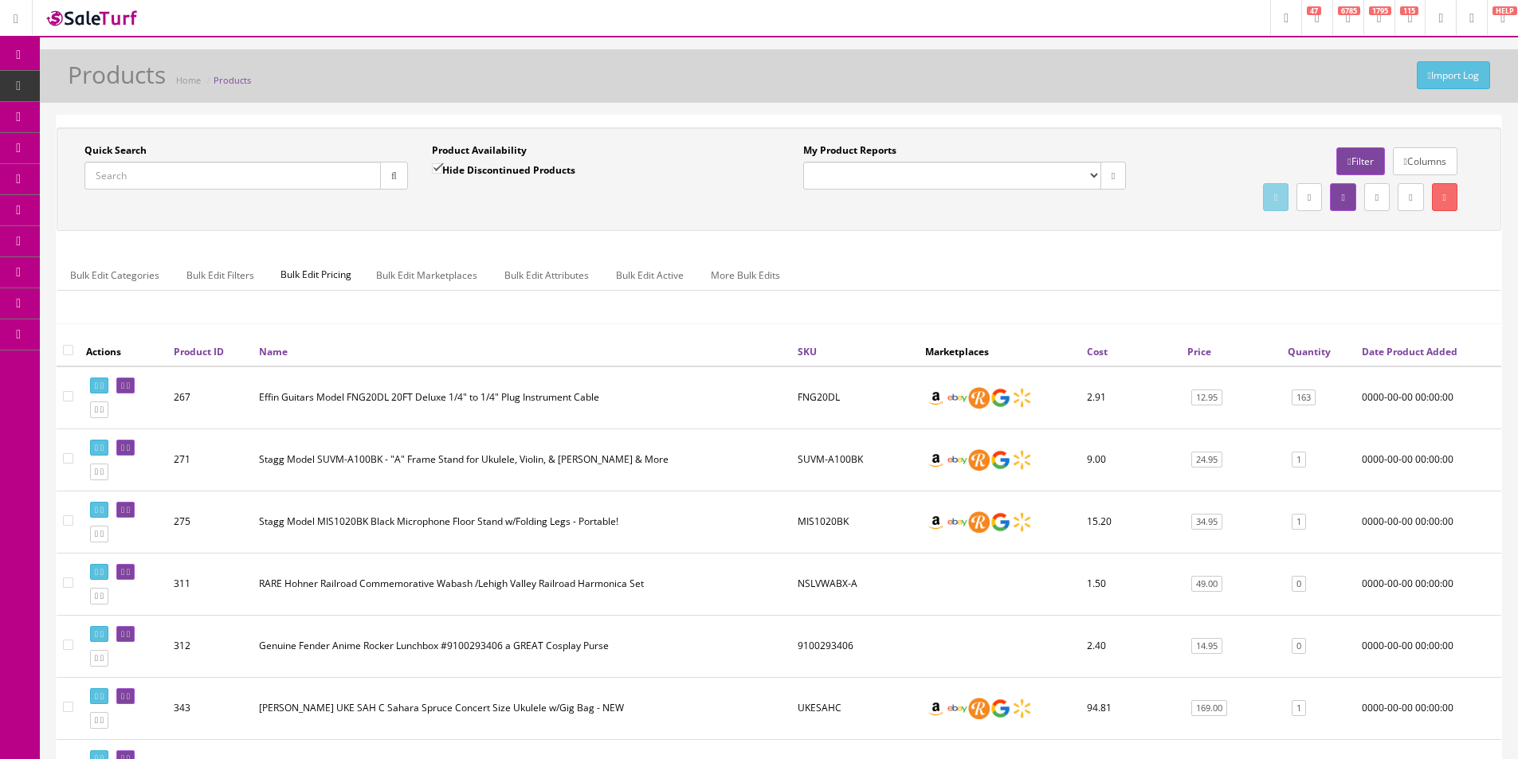
click at [231, 202] on div "Quick Search Date From Product Availability Hide Discontinued Products Date To …" at bounding box center [779, 179] width 1437 height 72
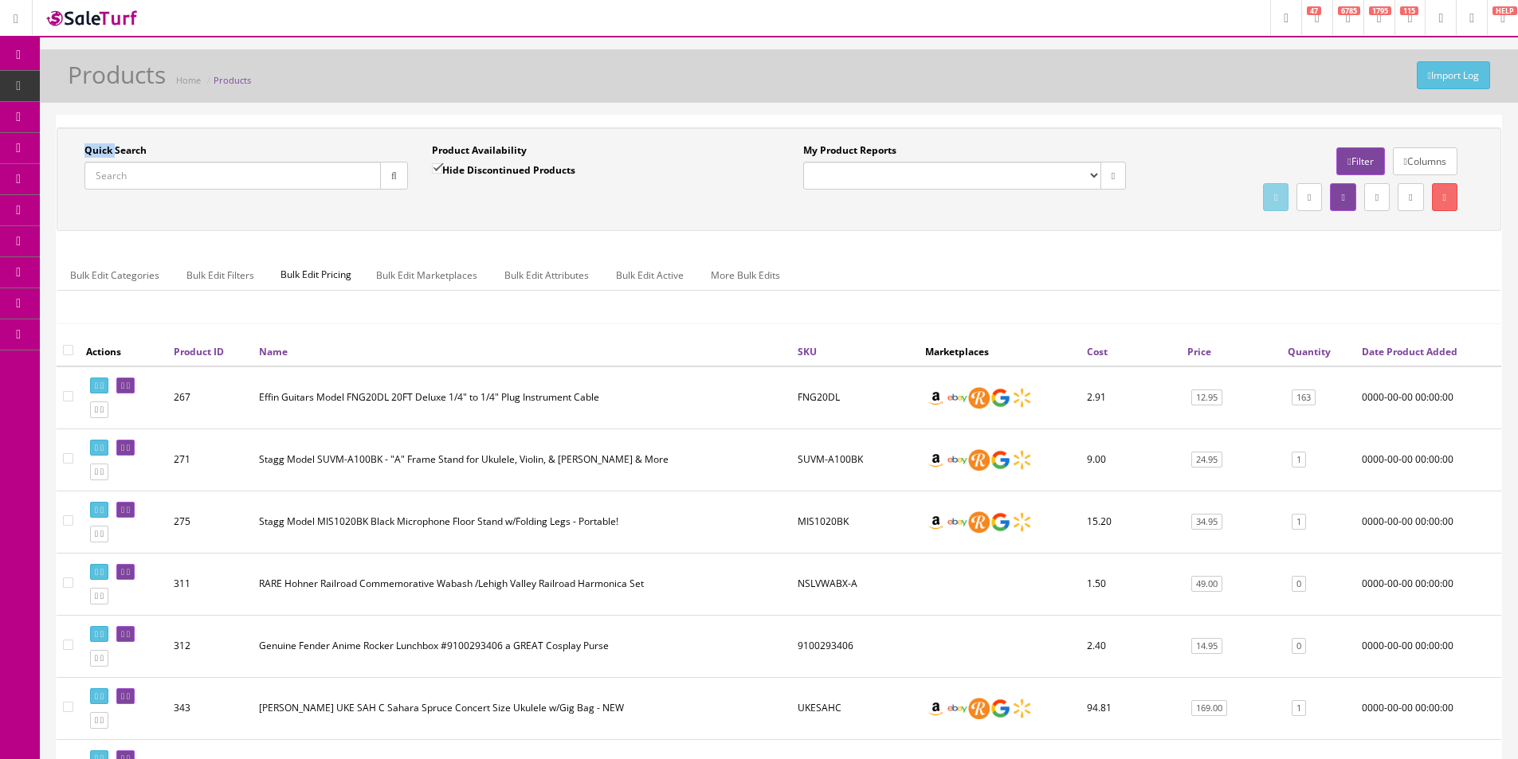
click at [231, 202] on div "Quick Search Date From Product Availability Hide Discontinued Products Date To …" at bounding box center [779, 179] width 1437 height 72
click at [603, 201] on div "Product Availability Hide Discontinued Products Date To" at bounding box center [593, 172] width 347 height 58
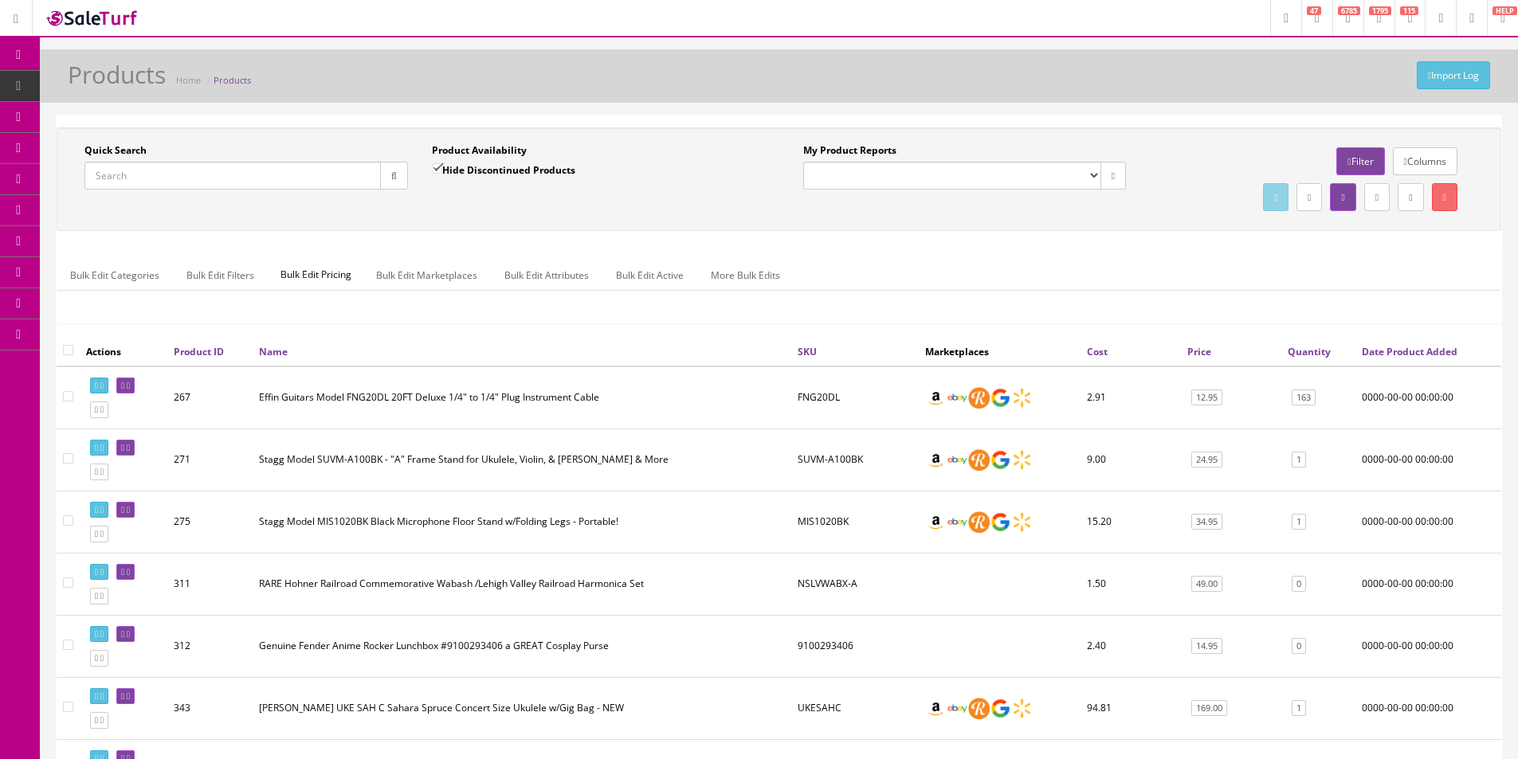
click at [603, 201] on div "Product Availability Hide Discontinued Products Date To" at bounding box center [593, 172] width 347 height 58
click at [599, 214] on div "Quick Search Date From Product Availability Hide Discontinued Products Date To …" at bounding box center [779, 179] width 1437 height 72
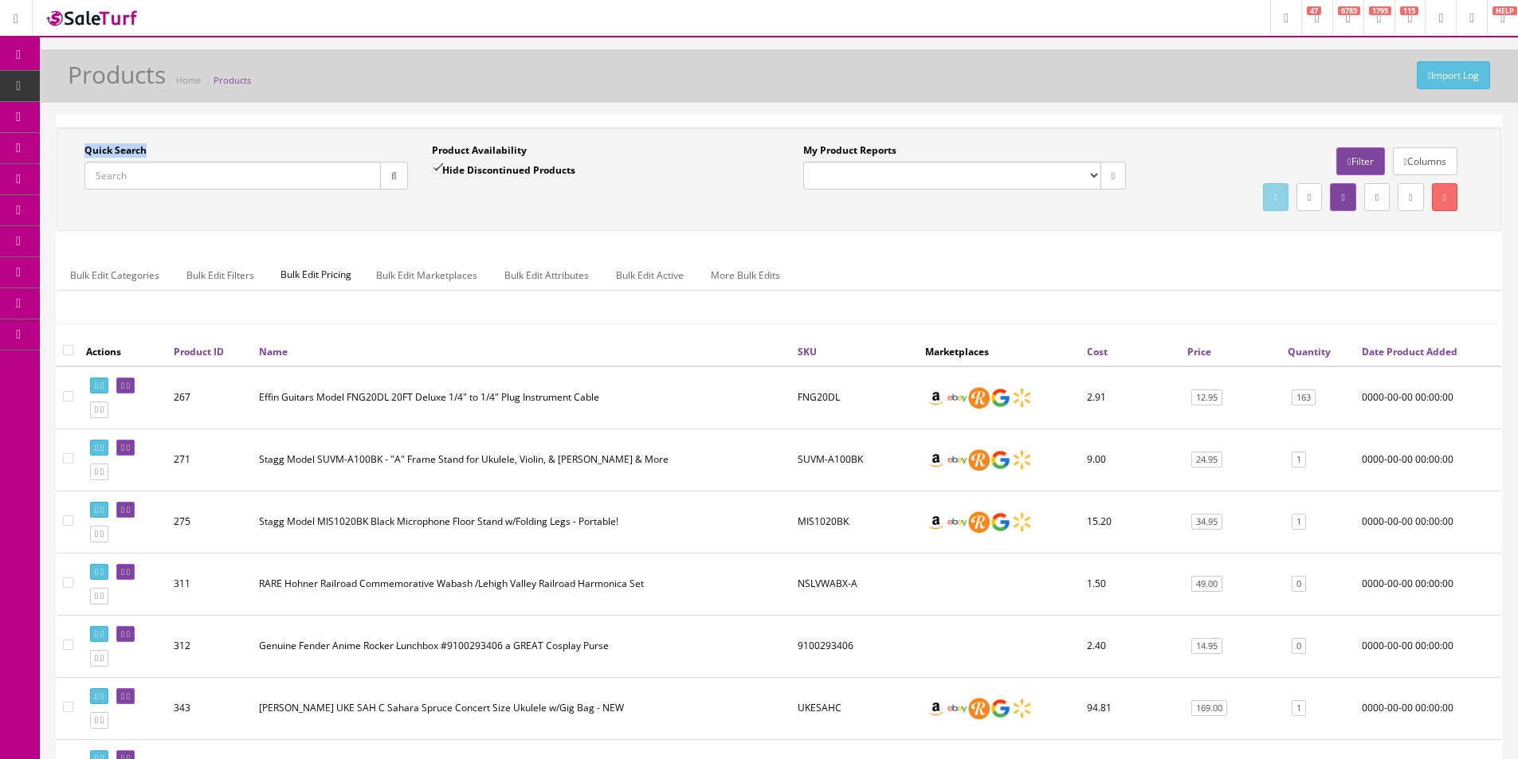
click at [599, 214] on div "Quick Search Date From Product Availability Hide Discontinued Products Date To …" at bounding box center [779, 179] width 1437 height 72
click at [598, 214] on div "Quick Search Date From Product Availability Hide Discontinued Products Date To …" at bounding box center [779, 179] width 1437 height 72
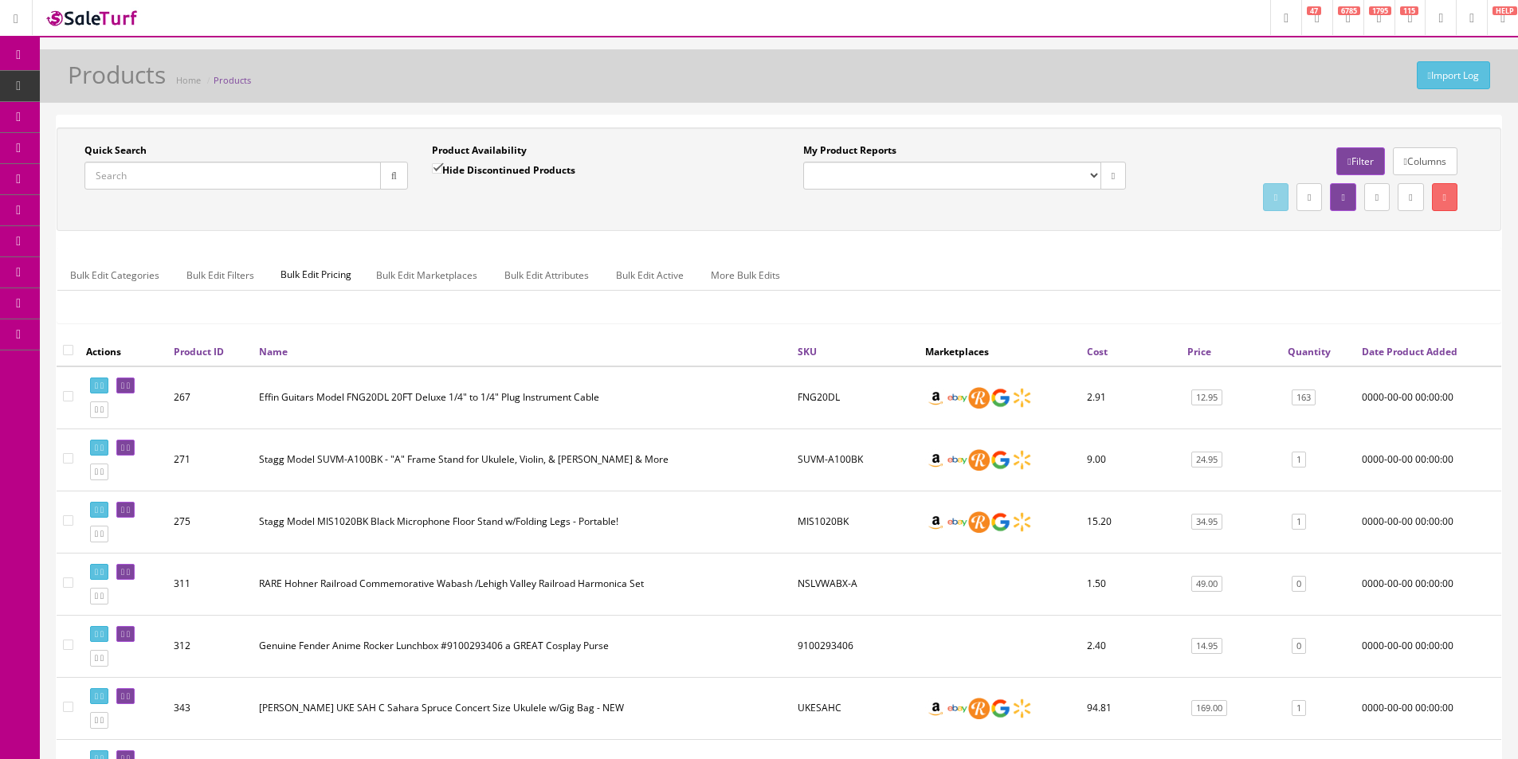
click at [598, 214] on div "Quick Search Date From Product Availability Hide Discontinued Products Date To …" at bounding box center [779, 179] width 1437 height 72
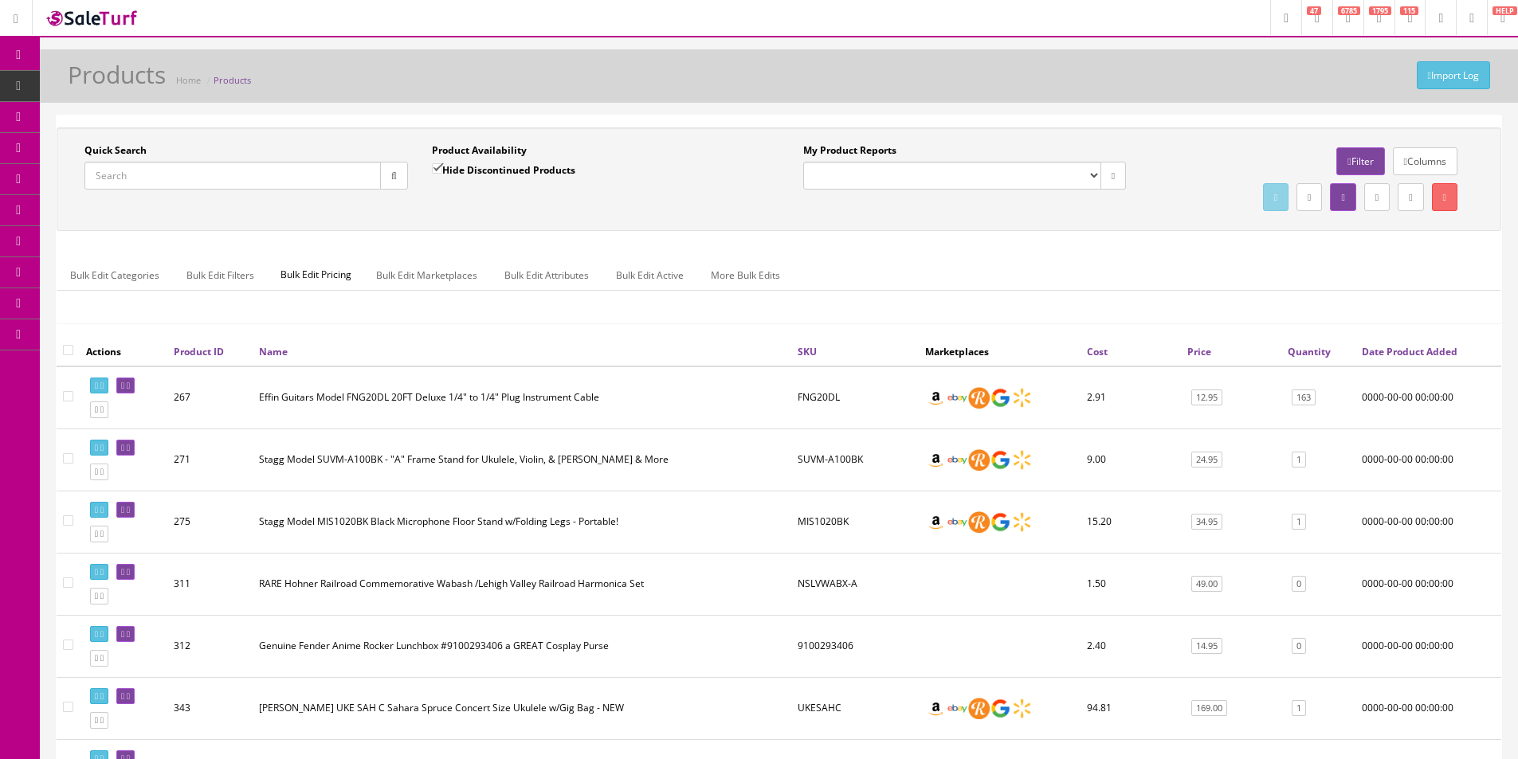
click at [598, 214] on div "Quick Search Date From Product Availability Hide Discontinued Products Date To …" at bounding box center [779, 179] width 1437 height 72
click at [595, 214] on div "Quick Search Date From Product Availability Hide Discontinued Products Date To …" at bounding box center [779, 179] width 1437 height 72
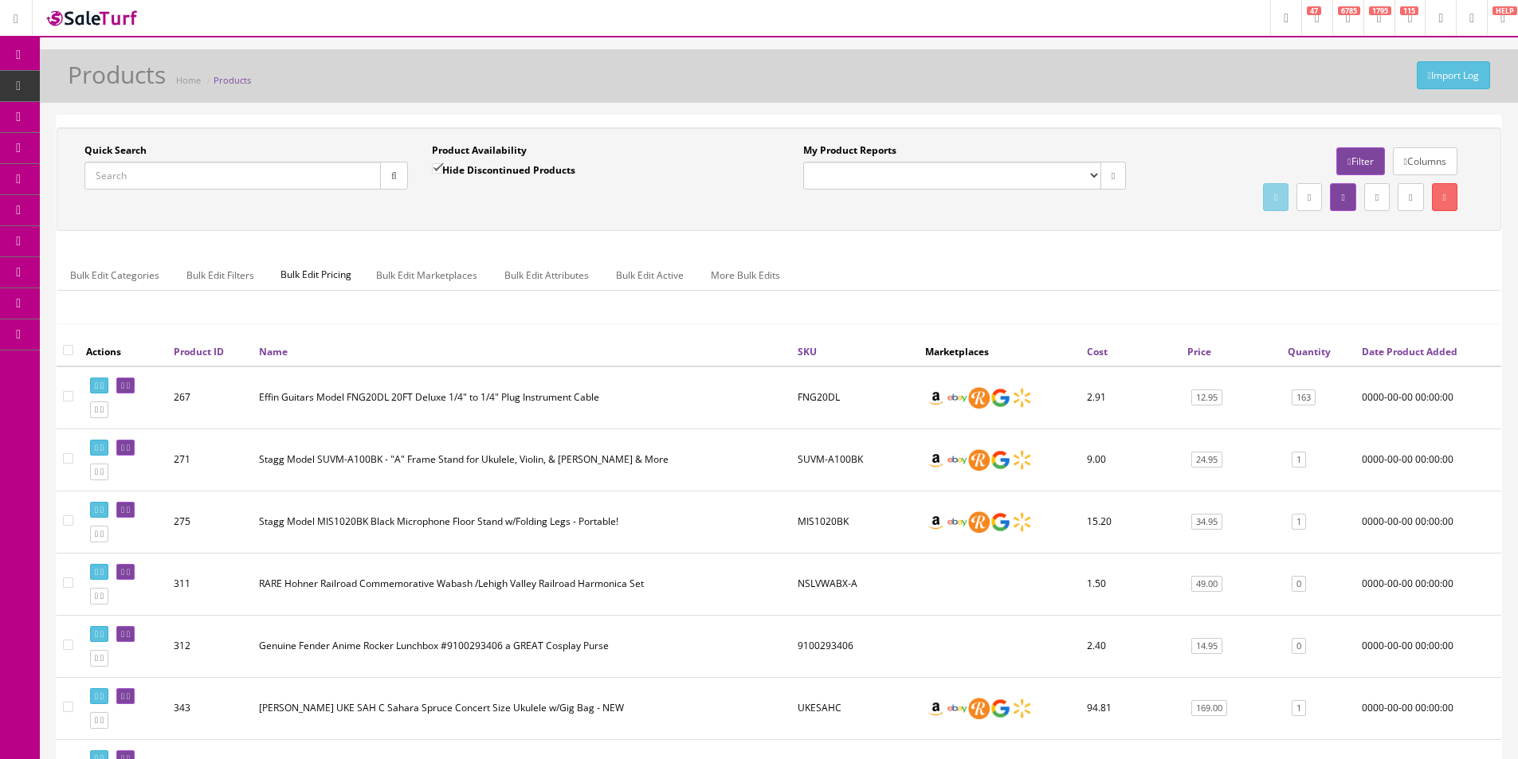
click at [659, 241] on div "Quick Search Date From Product Availability Hide Discontinued Products Date To …" at bounding box center [779, 232] width 1445 height 210
click at [659, 240] on div "Quick Search Date From Product Availability Hide Discontinued Products Date To …" at bounding box center [779, 232] width 1445 height 210
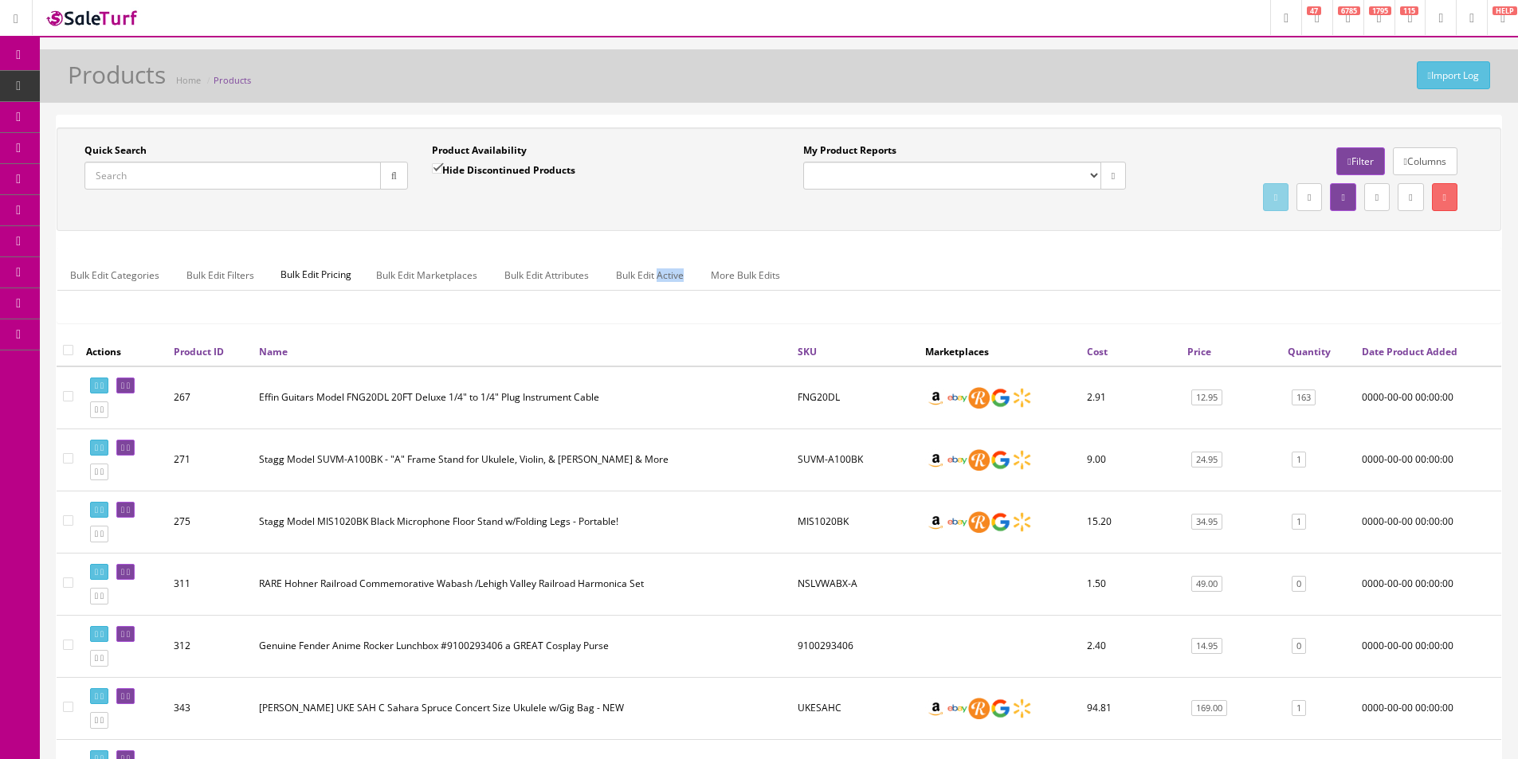
click at [659, 240] on div "Quick Search Date From Product Availability Hide Discontinued Products Date To …" at bounding box center [779, 232] width 1445 height 210
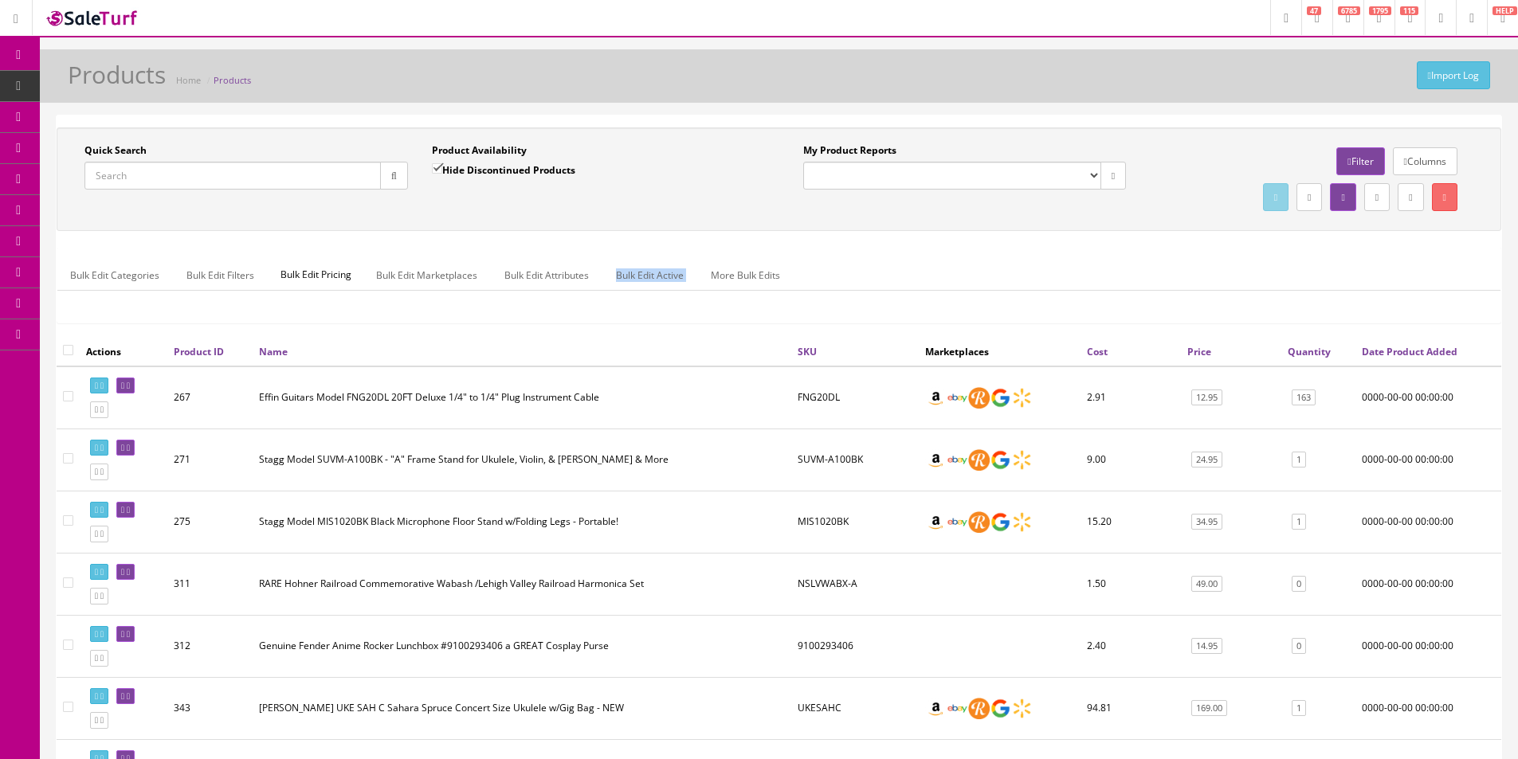
click at [659, 240] on div "Quick Search Date From Product Availability Hide Discontinued Products Date To …" at bounding box center [779, 232] width 1445 height 210
click at [658, 240] on div "Quick Search Date From Product Availability Hide Discontinued Products Date To …" at bounding box center [779, 232] width 1445 height 210
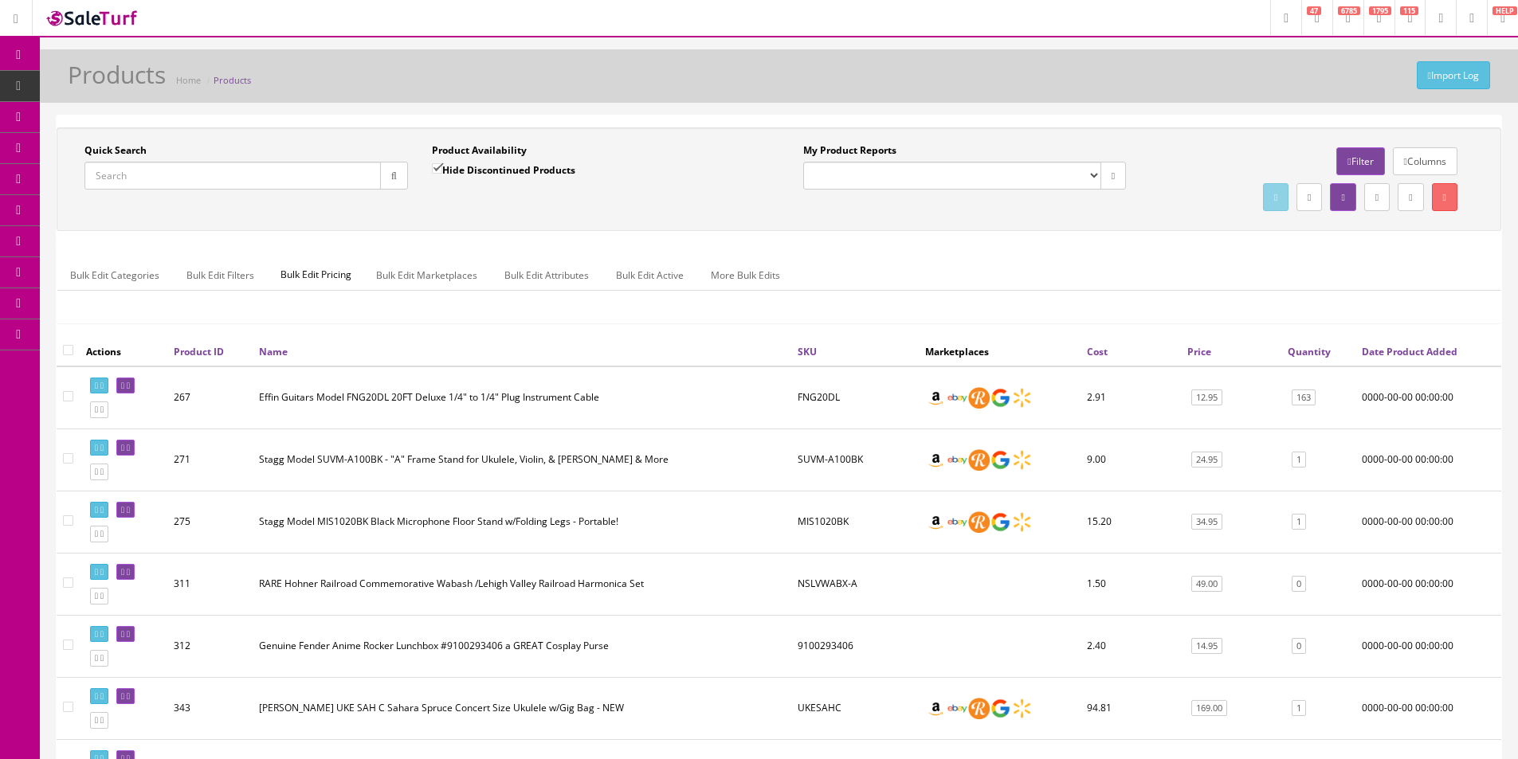
click at [22, 48] on link "Dashboard" at bounding box center [20, 55] width 40 height 31
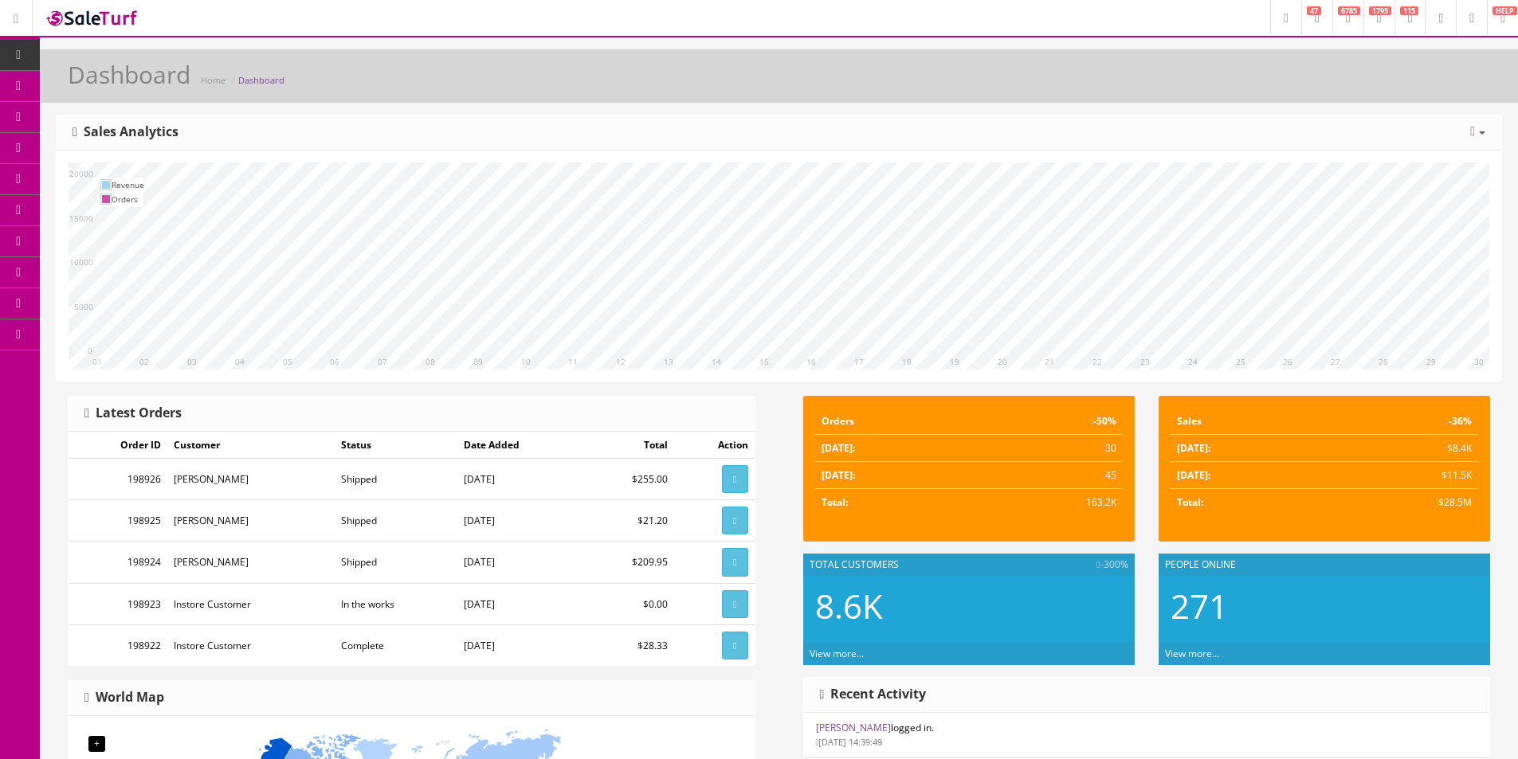
click at [982, 137] on div "[DATE] Week Month Year Year over Year Last Year over Prior Year Sales Analytics" at bounding box center [779, 133] width 1445 height 35
click at [788, 127] on div "[DATE] Week Month Year Year over Year Last Year over Prior Year Sales Analytics" at bounding box center [779, 133] width 1445 height 35
click at [787, 122] on div "[DATE] Week Month Year Year over Year Last Year over Prior Year Sales Analytics" at bounding box center [779, 133] width 1445 height 35
click at [1010, 124] on div "[DATE] Week Month Year Year over Year Last Year over Prior Year Sales Analytics" at bounding box center [779, 133] width 1445 height 35
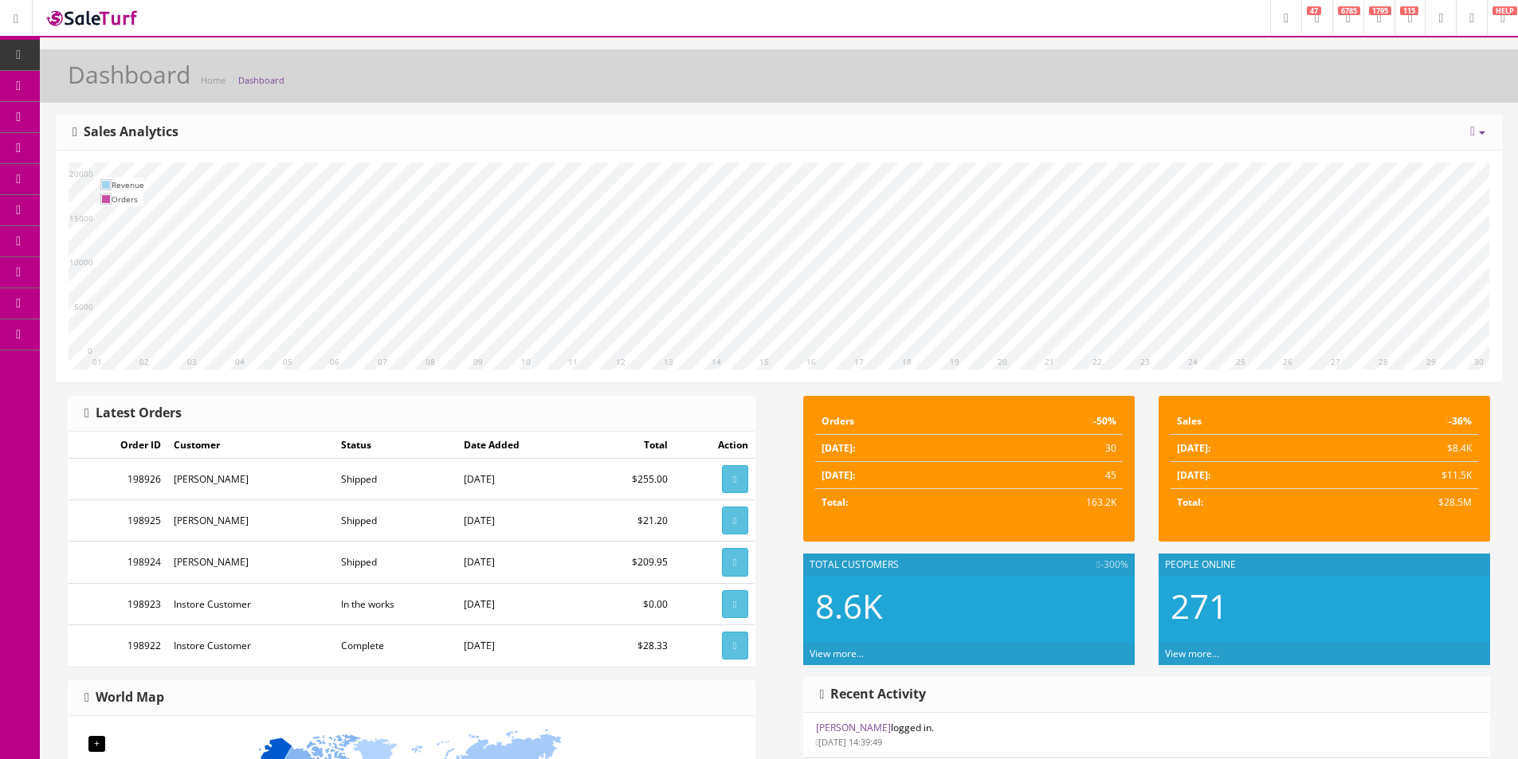
click at [1010, 123] on div "[DATE] Week Month Year Year over Year Last Year over Prior Year Sales Analytics" at bounding box center [779, 133] width 1445 height 35
click at [1010, 122] on div "[DATE] Week Month Year Year over Year Last Year over Prior Year Sales Analytics" at bounding box center [779, 133] width 1445 height 35
click at [143, 99] on link "Products" at bounding box center [123, 86] width 167 height 31
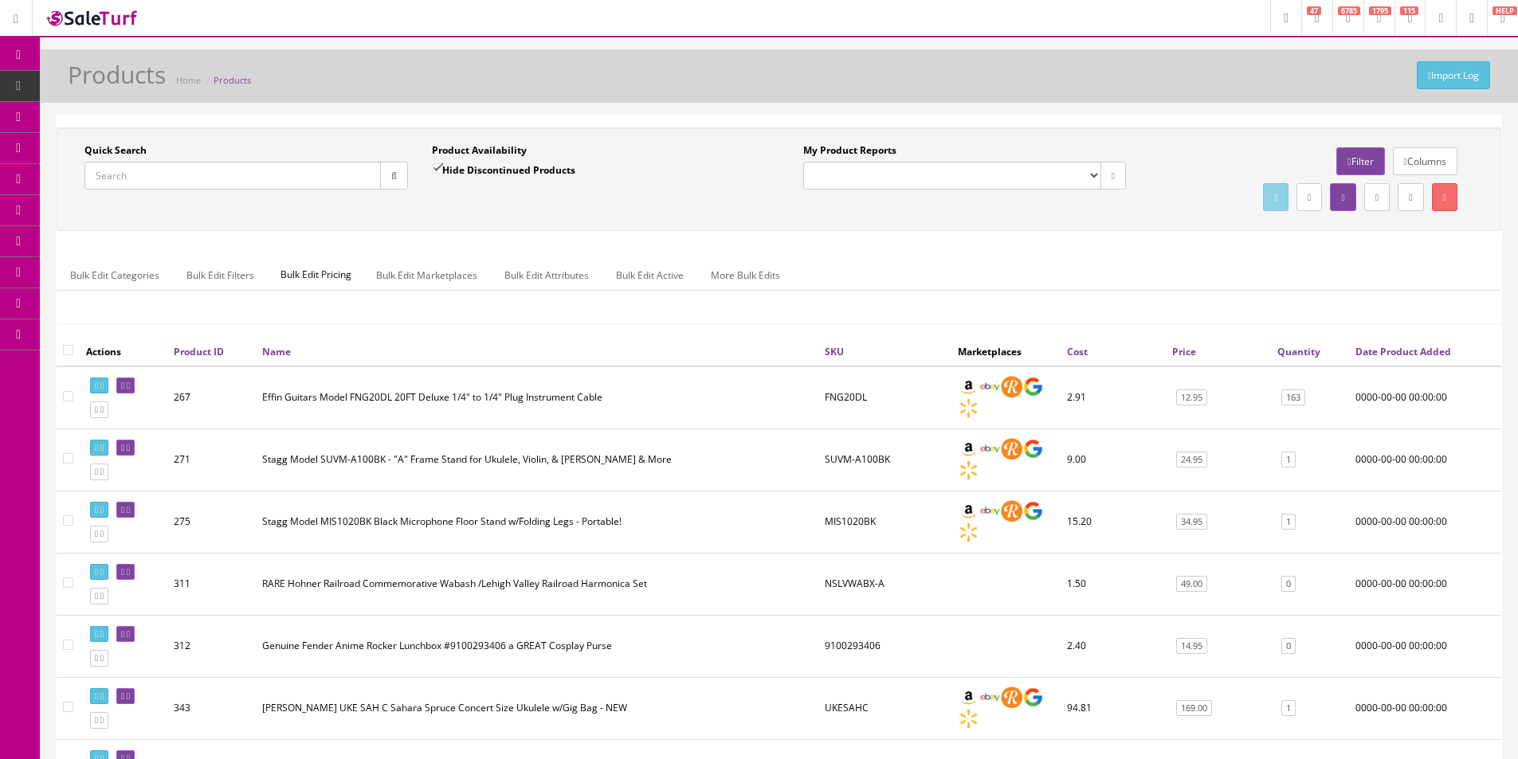
click at [256, 186] on input "Quick Search" at bounding box center [232, 176] width 296 height 28
paste input "2506530567"
type input "2506530567"
click at [400, 182] on button "button" at bounding box center [394, 176] width 28 height 28
click at [424, 237] on div "Quick Search 2506530567 Date From Product Availability Hide Discontinued Produc…" at bounding box center [779, 232] width 1445 height 210
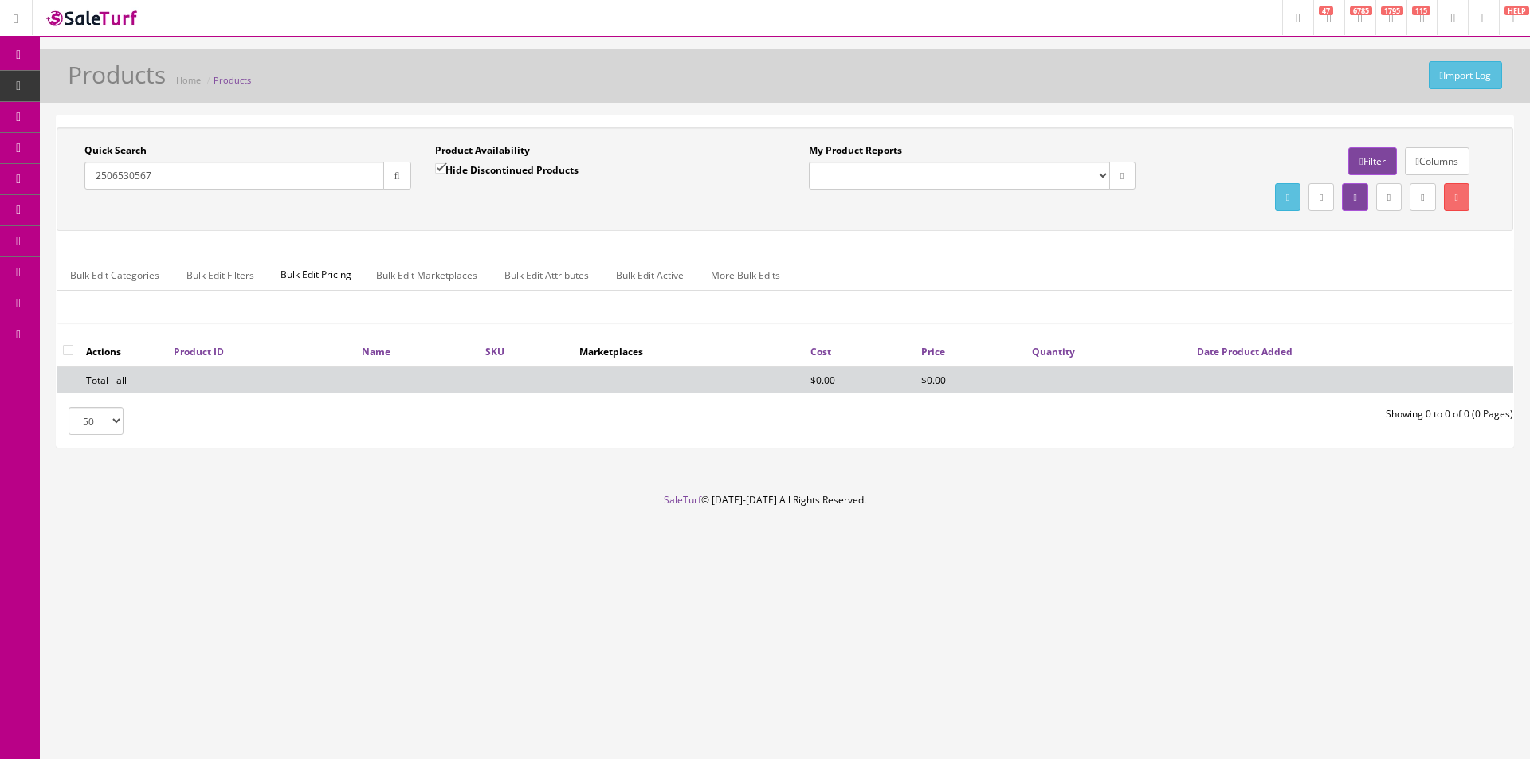
click at [469, 172] on label "Hide Discontinued Products" at bounding box center [506, 170] width 143 height 16
click at [445, 172] on input "Hide Discontinued Products" at bounding box center [440, 168] width 10 height 10
checkbox input "false"
click at [500, 212] on div "Quick Search 2506530567 Date From Product Availability Hide Discontinued Produc…" at bounding box center [785, 179] width 1449 height 72
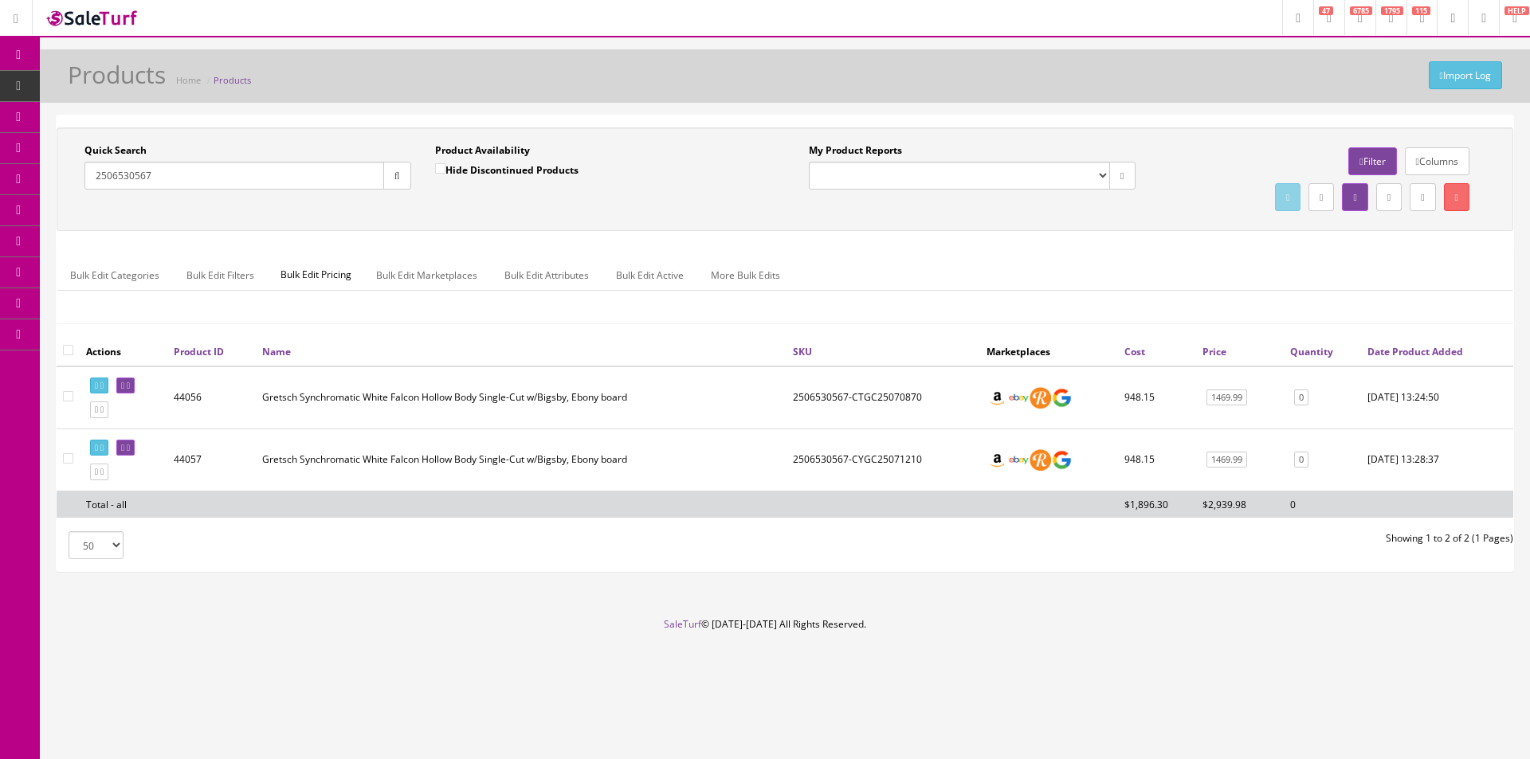
click at [1287, 306] on div "Bulk Edit Categories Bulk Edit Filters Bulk Edit Pricing Bulk Edit Marketplaces…" at bounding box center [784, 285] width 1455 height 51
click at [986, 247] on div "Bulk Edit Categories Bulk Edit Filters Bulk Edit Pricing Bulk Edit Marketplaces…" at bounding box center [785, 285] width 1457 height 76
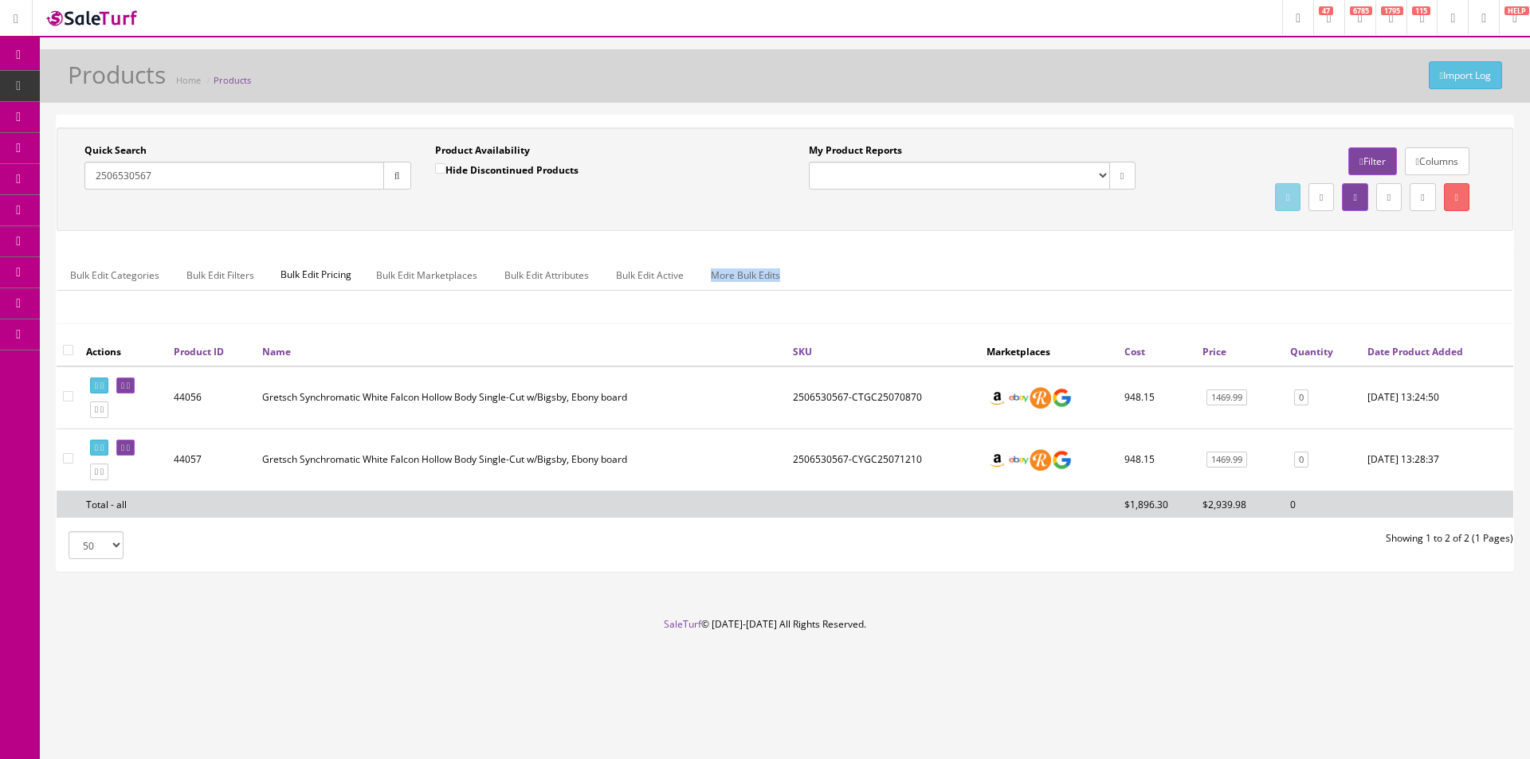
click at [986, 245] on div "Quick Search 2506530567 Date From Product Availability Hide Discontinued Produc…" at bounding box center [785, 232] width 1457 height 210
click at [233, 178] on input "2506530567" at bounding box center [234, 176] width 300 height 28
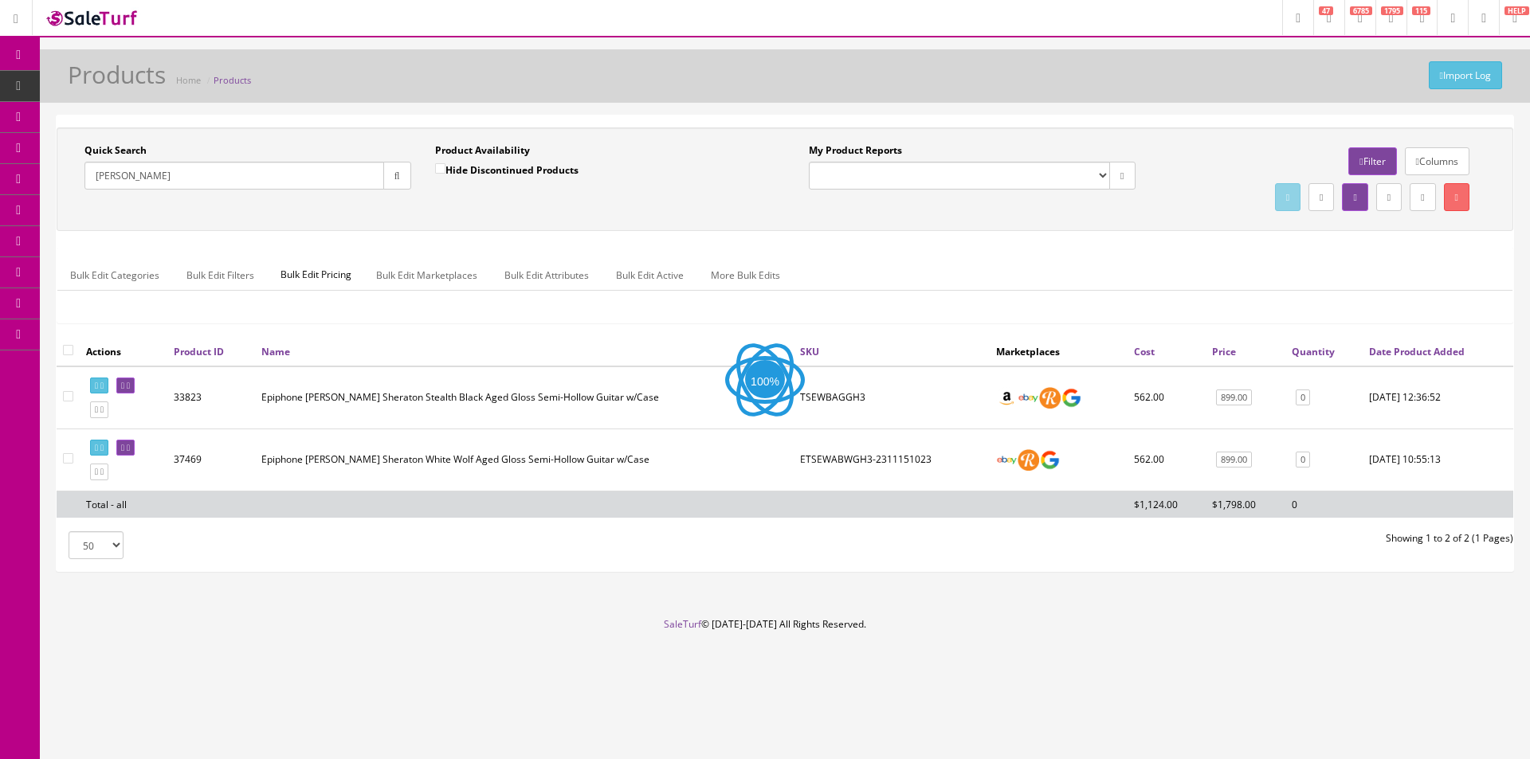
type input "Emily Wolfe"
click at [798, 212] on div "My Product Reports Amazon FMIC Audit Market Errors (InStock) Marketplace Errors…" at bounding box center [1147, 179] width 724 height 72
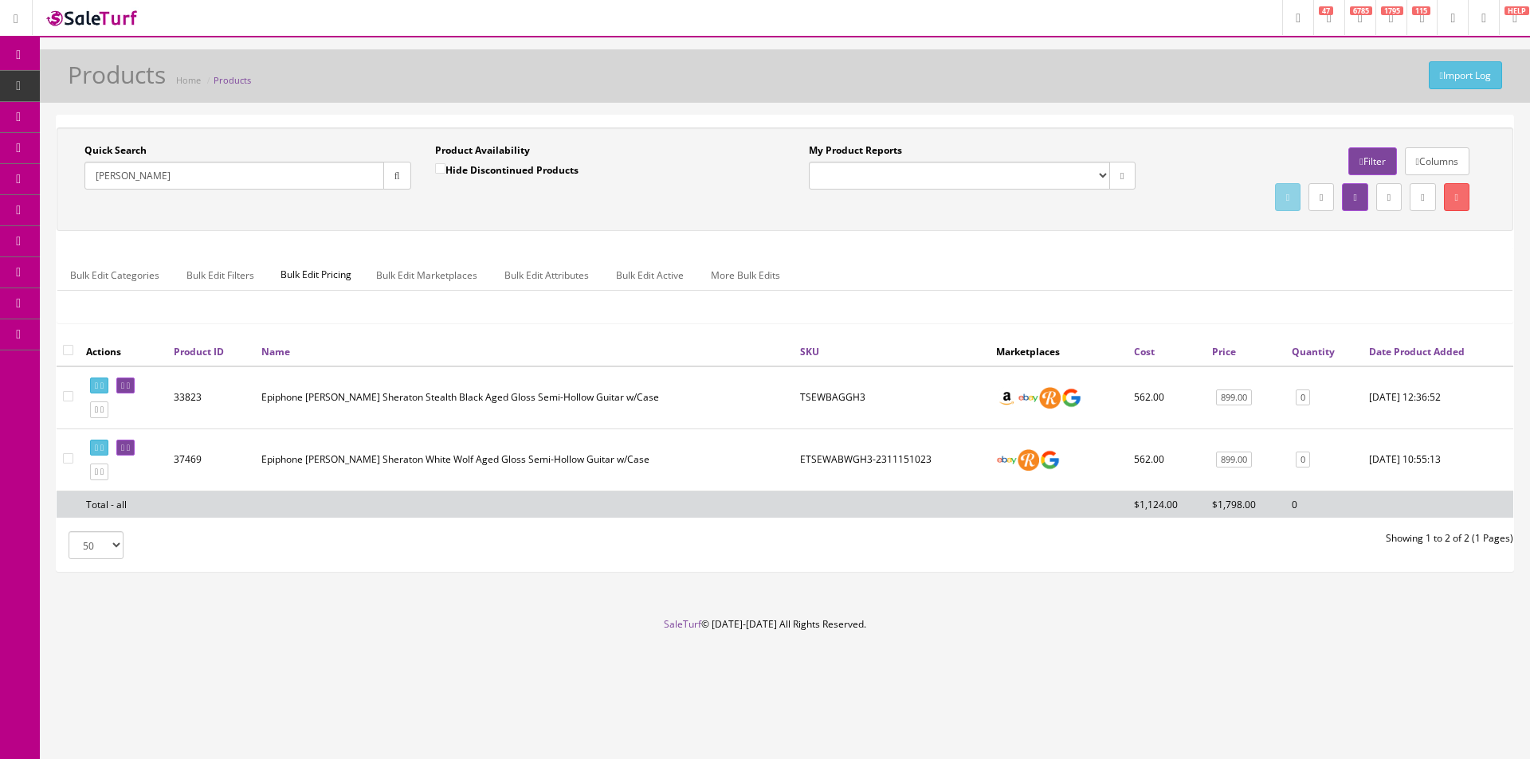
click at [797, 212] on div "My Product Reports Amazon FMIC Audit Market Errors (InStock) Marketplace Errors…" at bounding box center [1147, 179] width 724 height 72
click at [797, 211] on div "My Product Reports Amazon FMIC Audit Market Errors (InStock) Marketplace Errors…" at bounding box center [1147, 179] width 724 height 72
click at [257, 179] on input "Emily Wolfe" at bounding box center [234, 176] width 300 height 28
click at [257, 178] on input "Emily Wolfe" at bounding box center [234, 176] width 300 height 28
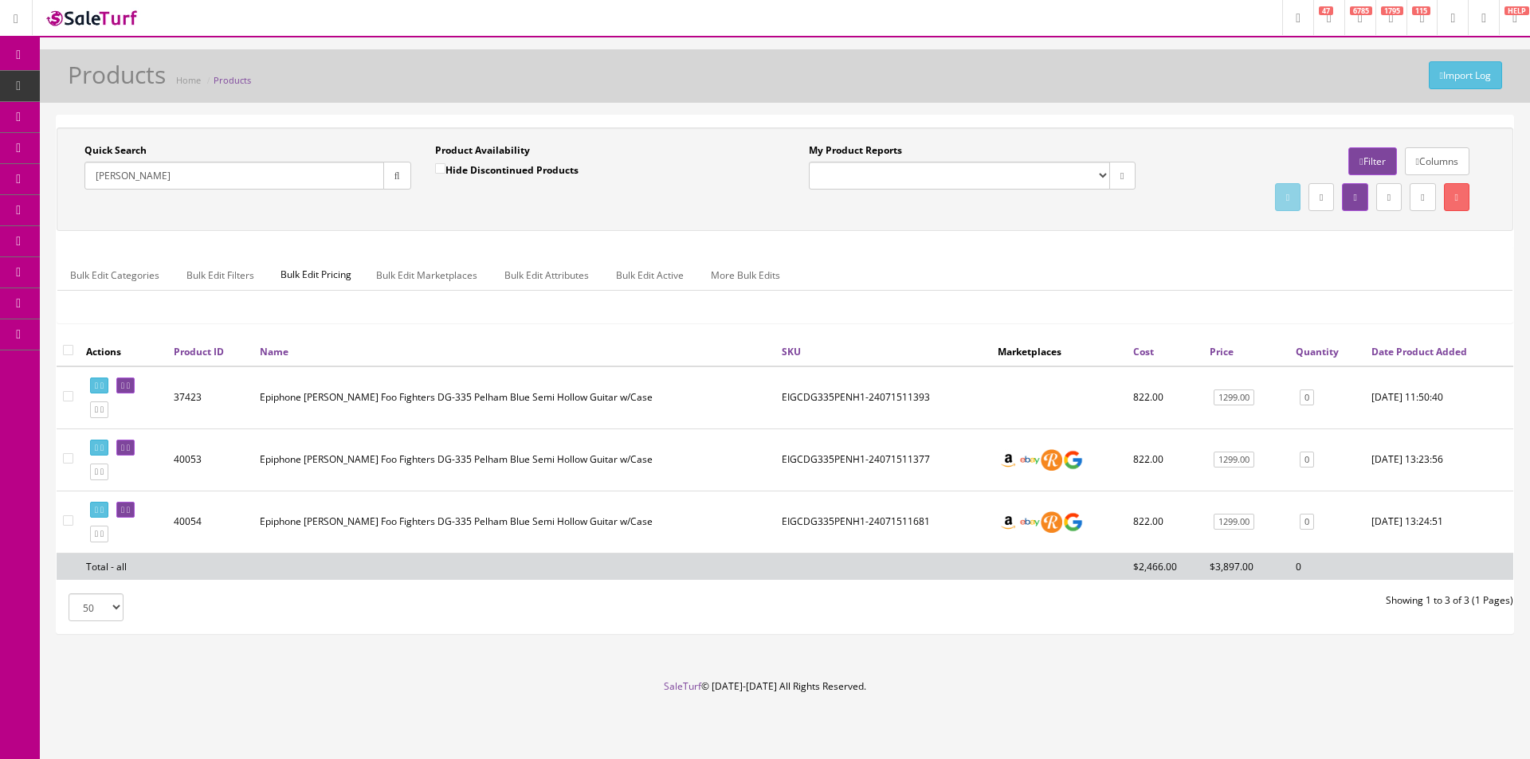
type input "Dave Grohl"
click at [901, 222] on div "Quick Search Dave Grohl Date From Product Availability Hide Discontinued Produc…" at bounding box center [785, 179] width 1457 height 104
click at [28, 58] on link "Dashboard" at bounding box center [20, 55] width 40 height 31
click at [818, 100] on div "Import Log Products Home Products" at bounding box center [785, 75] width 1490 height 53
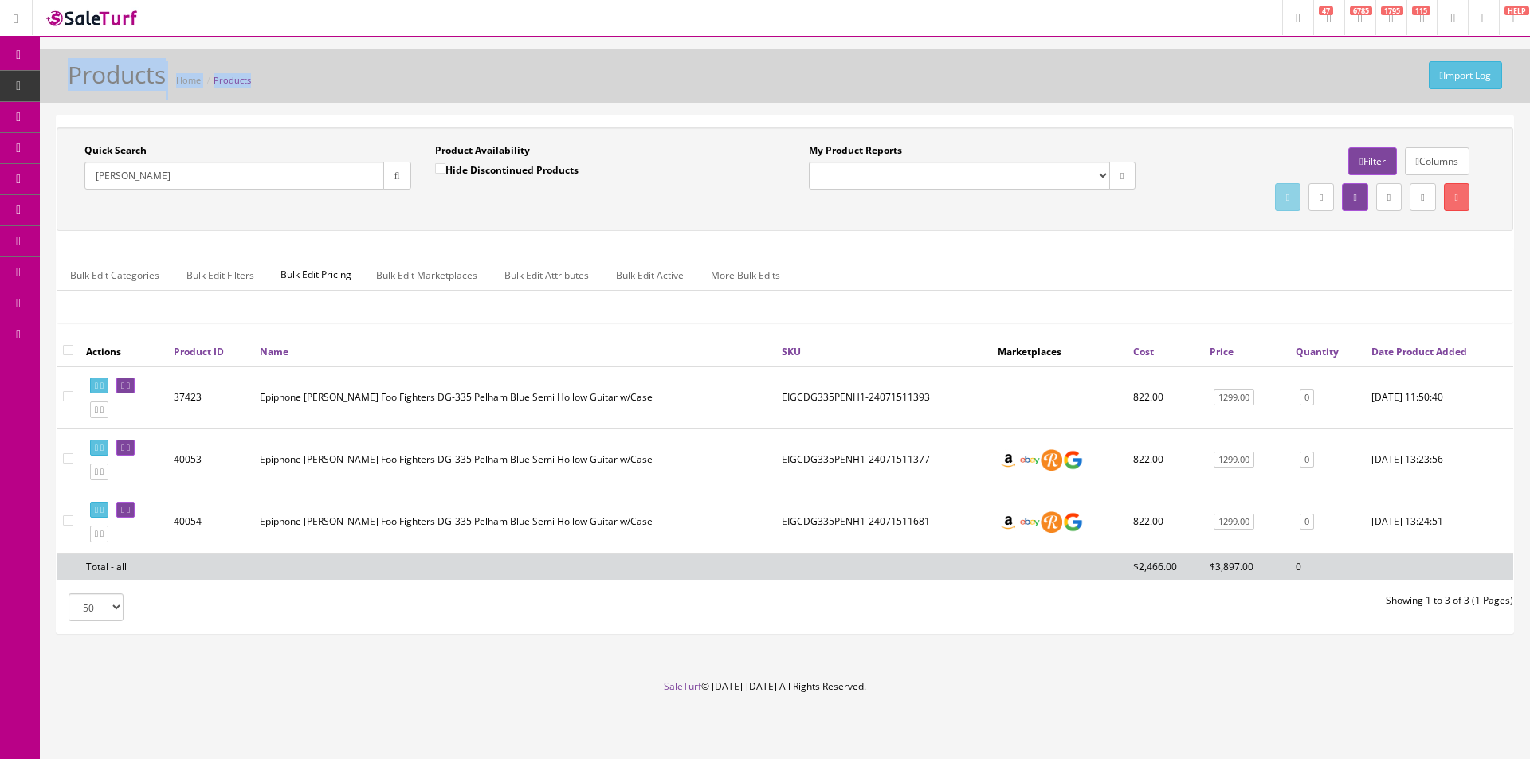
click at [818, 100] on div "Import Log Products Home Products" at bounding box center [785, 75] width 1490 height 53
click at [817, 98] on div "Import Log Products Home Products" at bounding box center [785, 80] width 1466 height 38
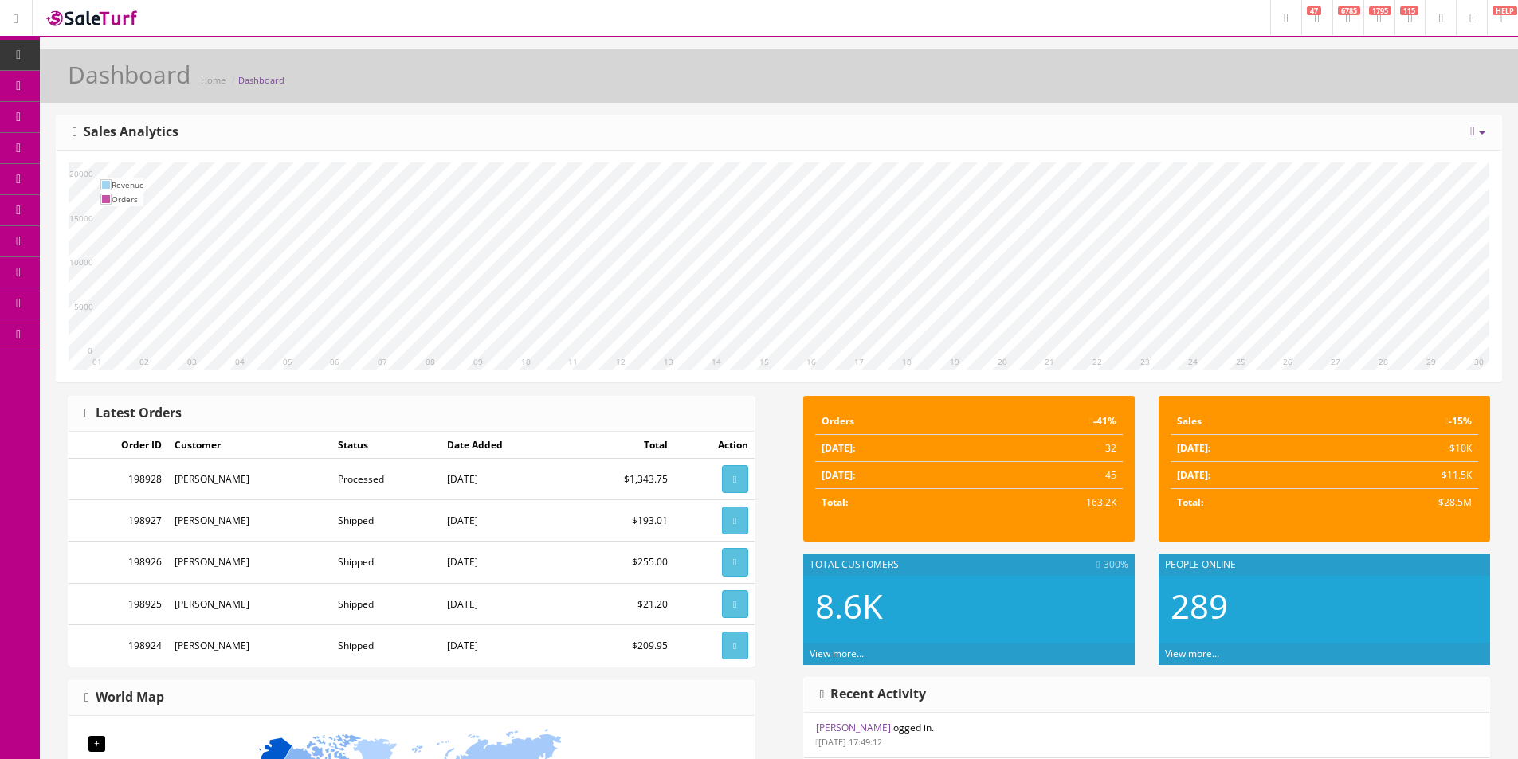
click at [1471, 127] on icon at bounding box center [1472, 131] width 5 height 13
click at [1387, 212] on link "Year" at bounding box center [1429, 220] width 143 height 18
click at [818, 123] on div "[DATE] Week Month Year Year over Year Last Year over Prior Year Sales Analytics" at bounding box center [779, 133] width 1445 height 35
click at [8, 59] on link "Dashboard" at bounding box center [20, 55] width 40 height 31
click at [14, 55] on icon at bounding box center [18, 55] width 17 height 13
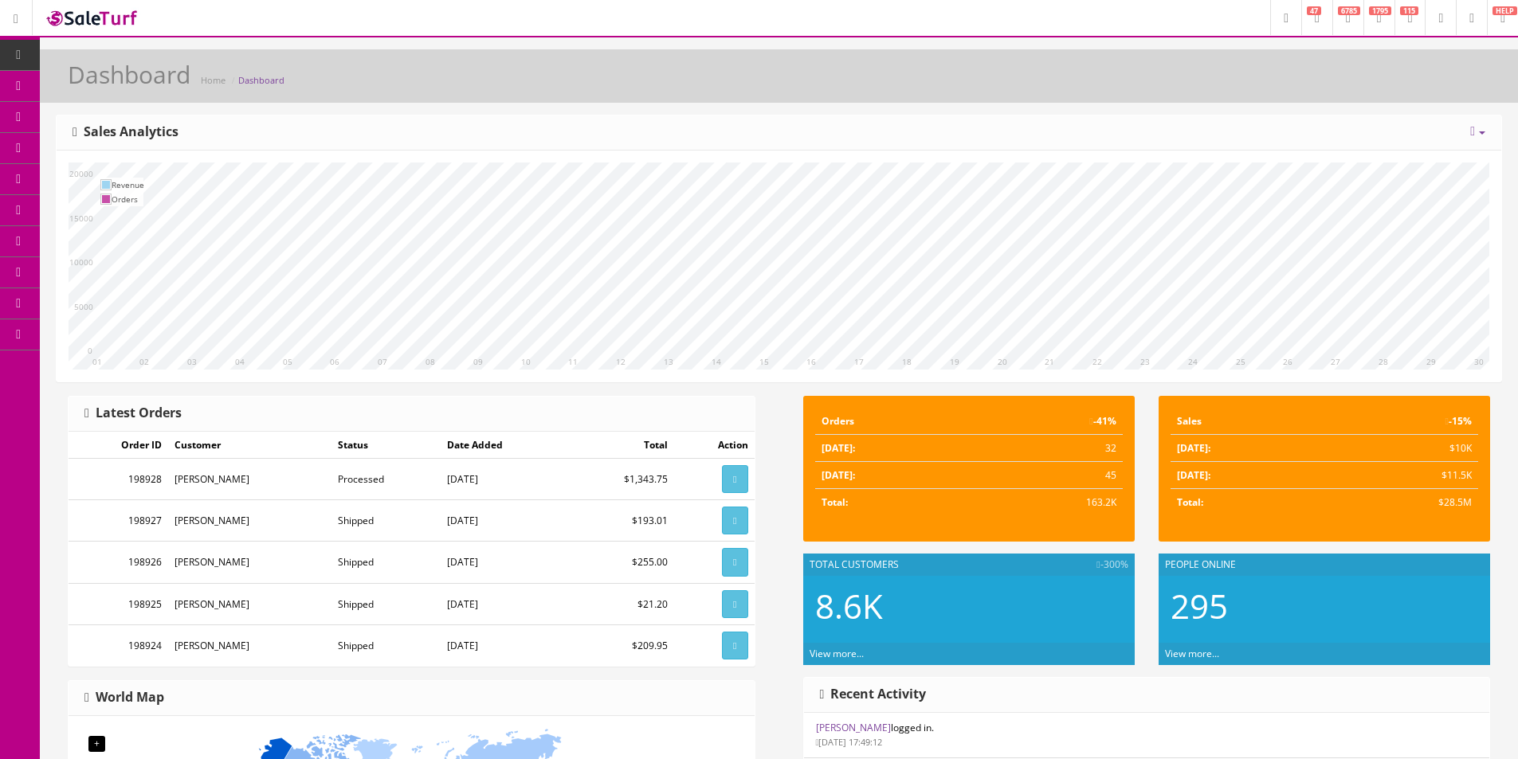
click at [1039, 53] on div "Dashboard Home Dashboard" at bounding box center [779, 75] width 1478 height 53
click at [485, 76] on div "Dashboard Home Dashboard" at bounding box center [779, 80] width 1454 height 38
click at [485, 77] on div "Dashboard Home Dashboard" at bounding box center [779, 80] width 1454 height 38
click at [548, 119] on div "[DATE] Week Month Year Year over Year Last Year over Prior Year Sales Analytics" at bounding box center [779, 133] width 1445 height 35
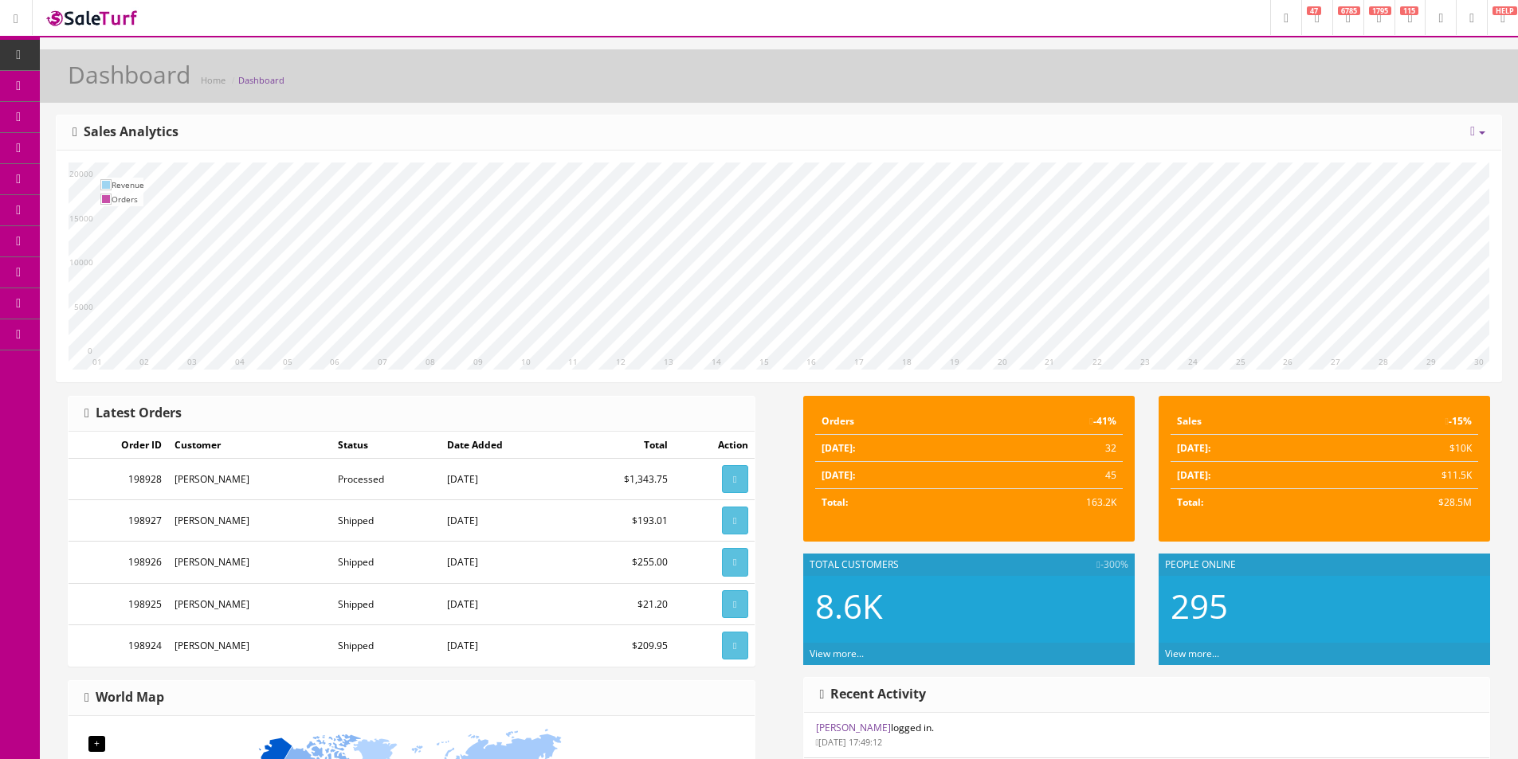
click at [548, 119] on div "[DATE] Week Month Year Year over Year Last Year over Prior Year Sales Analytics" at bounding box center [779, 133] width 1445 height 35
click at [548, 118] on div "[DATE] Week Month Year Year over Year Last Year over Prior Year Sales Analytics" at bounding box center [779, 133] width 1445 height 35
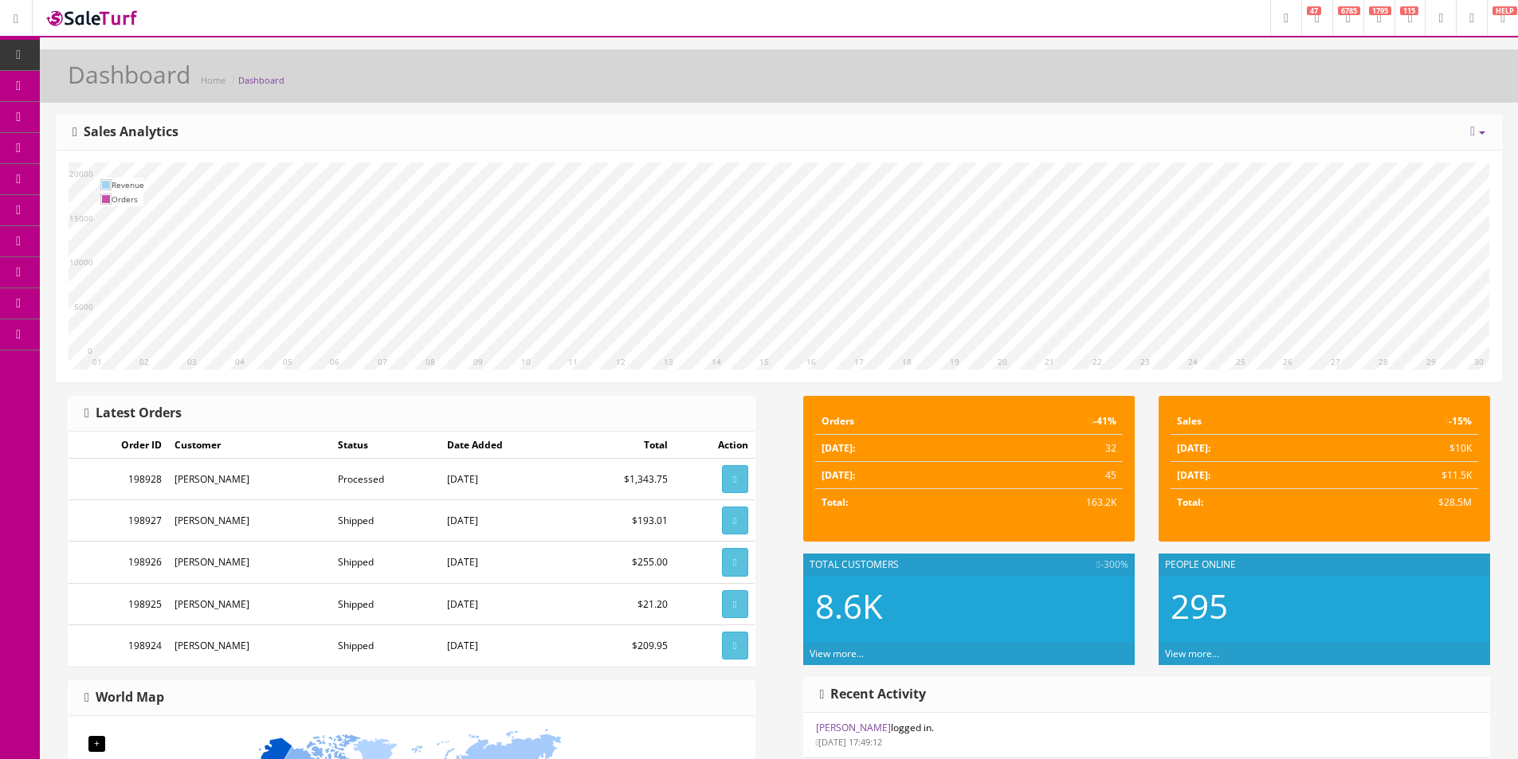
click at [547, 118] on div "[DATE] Week Month Year Year over Year Last Year over Prior Year Sales Analytics" at bounding box center [779, 133] width 1445 height 35
click at [543, 120] on div "[DATE] Week Month Year Year over Year Last Year over Prior Year Sales Analytics" at bounding box center [779, 133] width 1445 height 35
click at [574, 90] on div "Dashboard Home Dashboard" at bounding box center [779, 80] width 1454 height 38
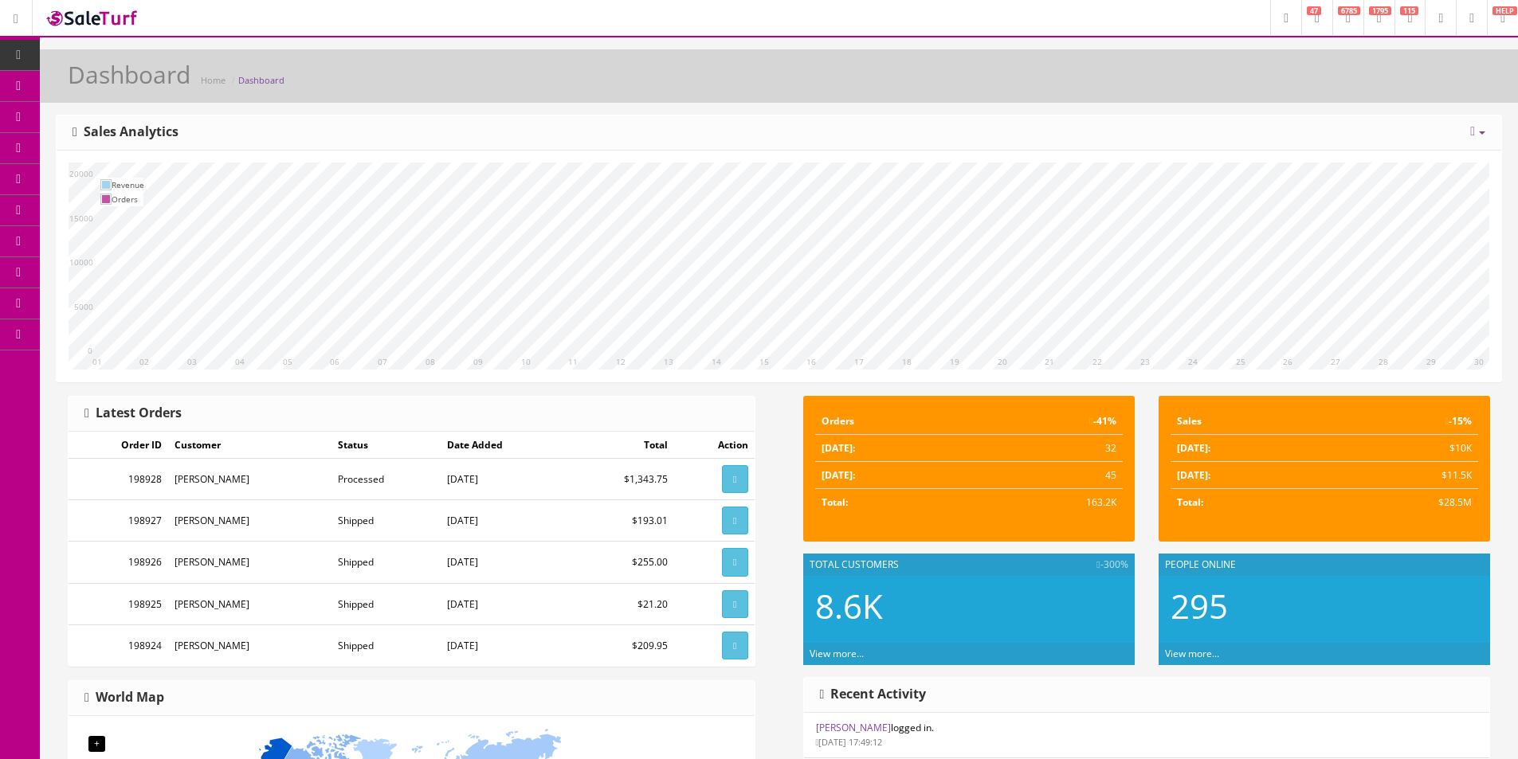
click at [574, 90] on div "Dashboard Home Dashboard" at bounding box center [779, 80] width 1454 height 38
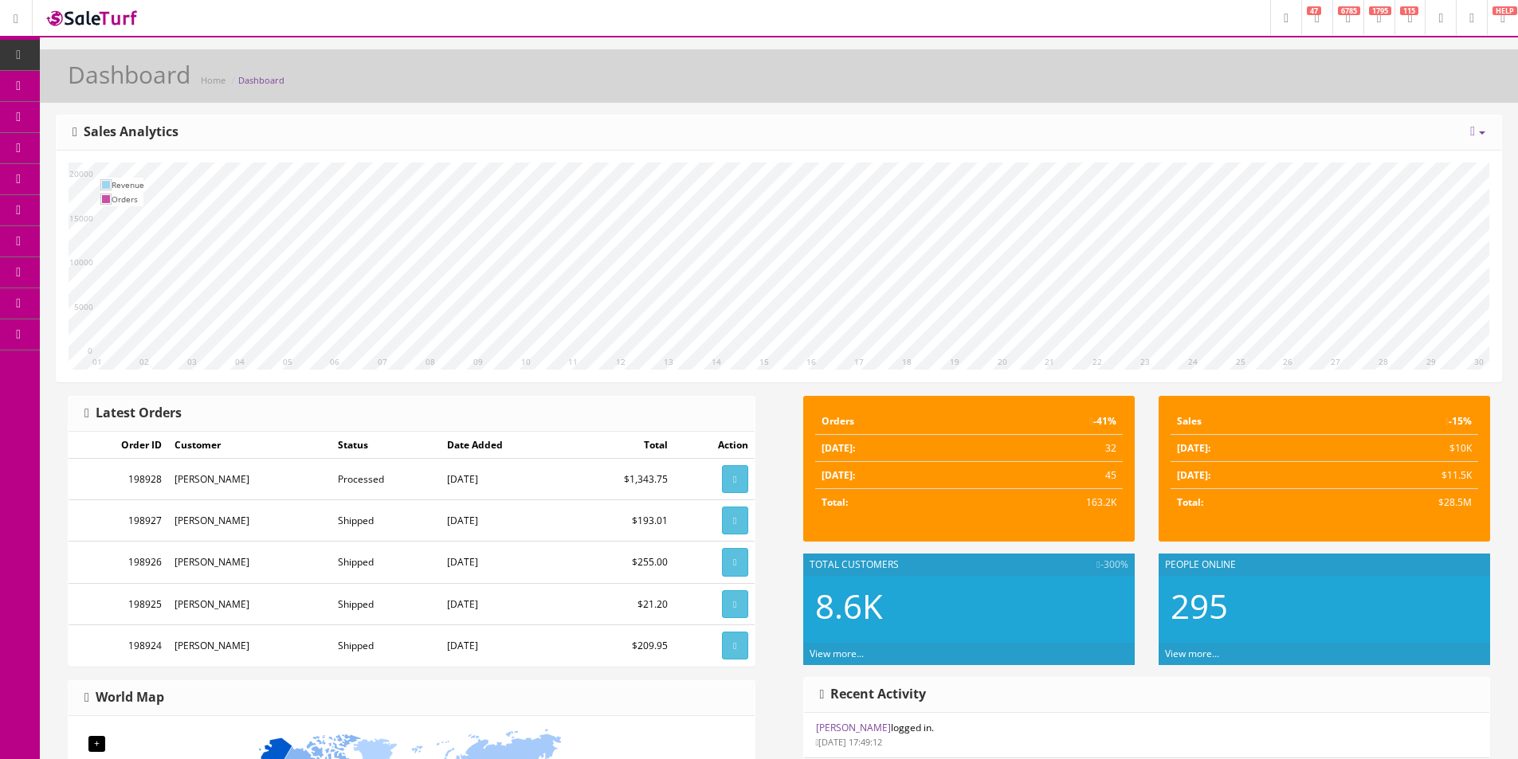
click at [574, 90] on div "Dashboard Home Dashboard" at bounding box center [779, 80] width 1454 height 38
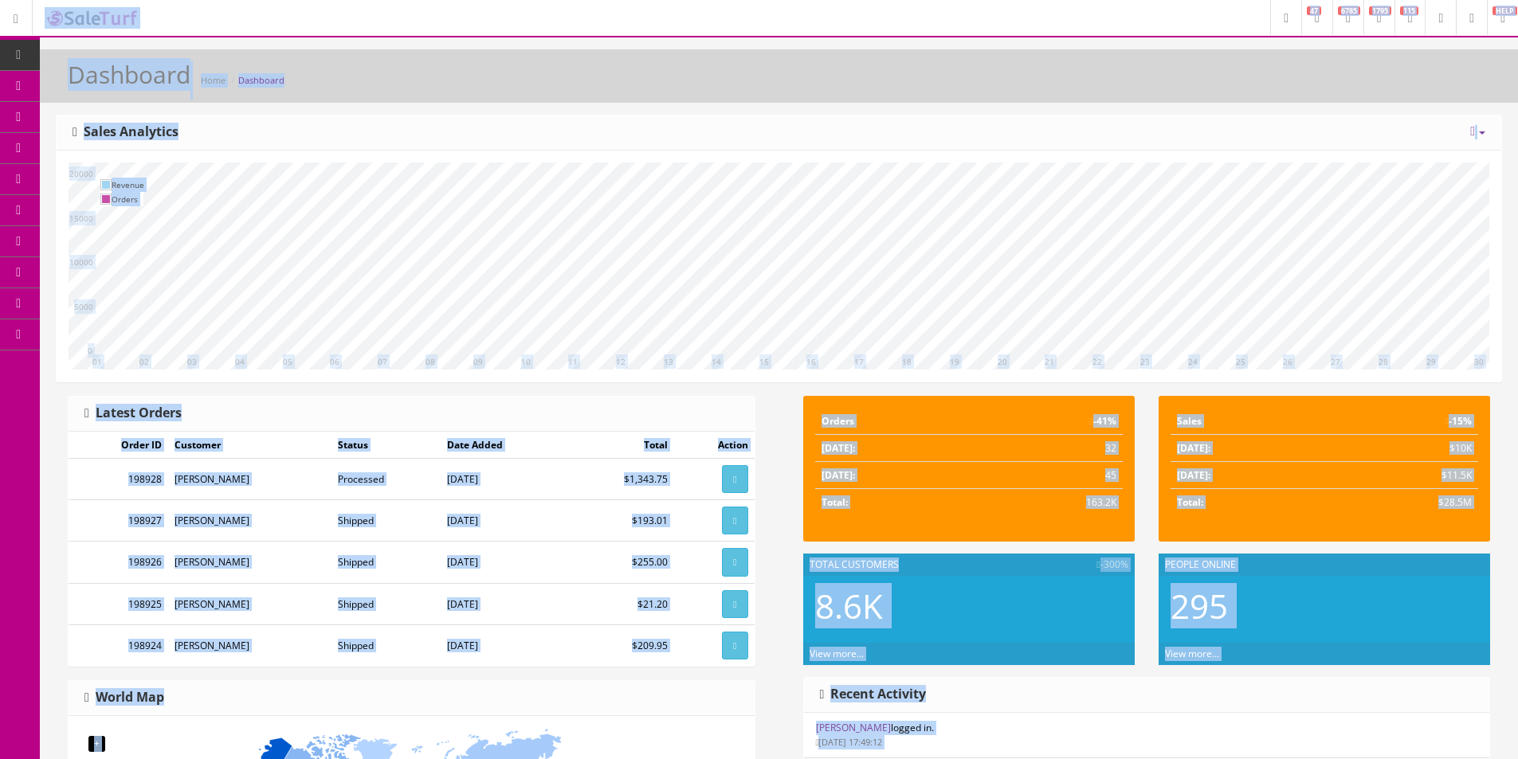
click at [1035, 104] on div "Dashboard Home Dashboard [DATE] Week Month Year Year over Year Last Year over P…" at bounding box center [779, 657] width 1478 height 1217
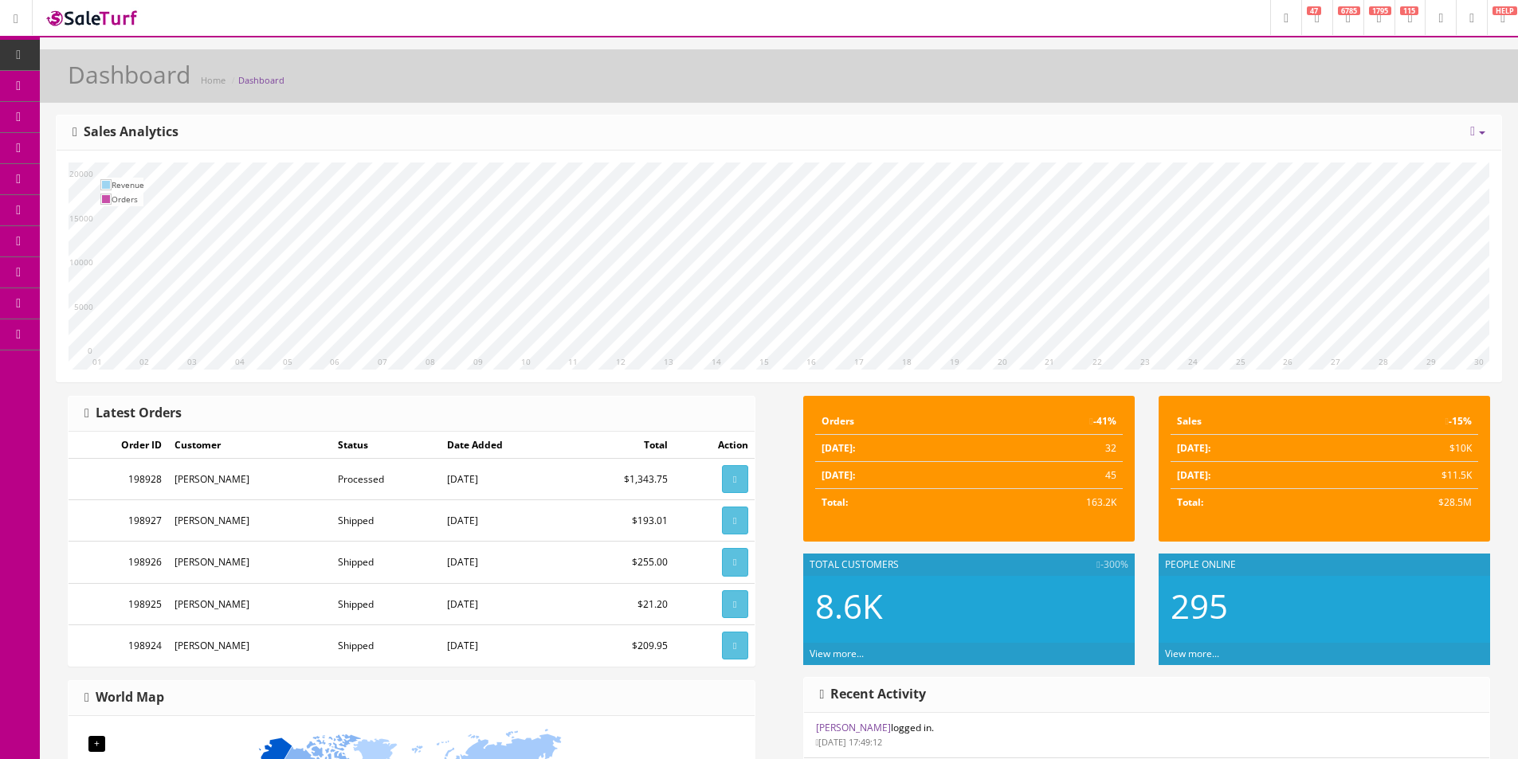
click at [1034, 104] on div "Dashboard Home Dashboard [DATE] Week Month Year Year over Year Last Year over P…" at bounding box center [779, 657] width 1478 height 1217
click at [1034, 105] on div "Dashboard Home Dashboard [DATE] Week Month Year Year over Year Last Year over P…" at bounding box center [779, 657] width 1478 height 1217
click at [1033, 105] on div "Dashboard Home Dashboard [DATE] Week Month Year Year over Year Last Year over P…" at bounding box center [779, 657] width 1478 height 1217
click at [1033, 106] on div "Dashboard Home Dashboard [DATE] Week Month Year Year over Year Last Year over P…" at bounding box center [779, 657] width 1478 height 1217
click at [69, 78] on link "Products" at bounding box center [123, 86] width 167 height 31
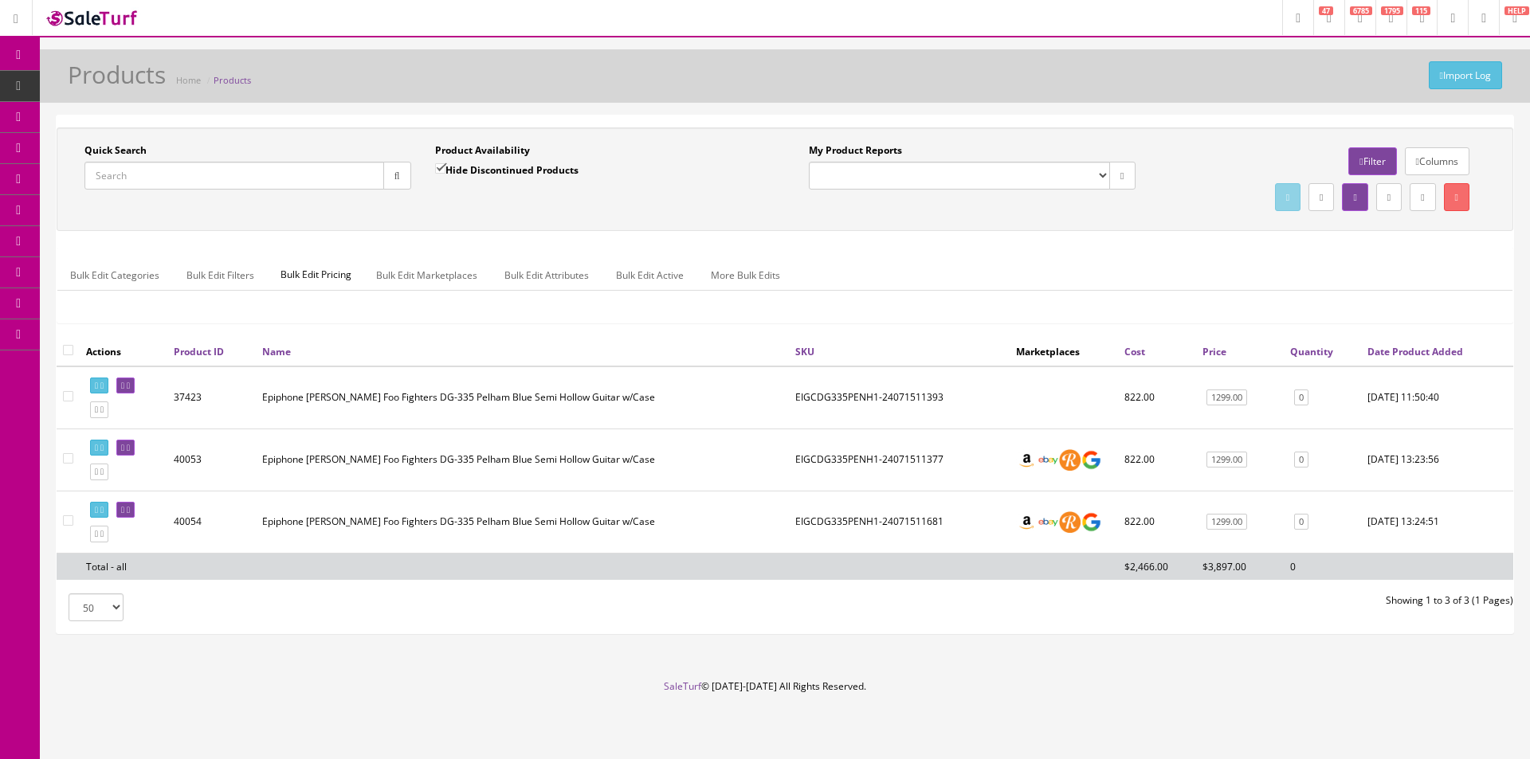
click at [361, 184] on input "Quick Search" at bounding box center [234, 176] width 300 height 28
paste input "J200"
drag, startPoint x: 385, startPoint y: 178, endPoint x: 398, endPoint y: 199, distance: 25.0
click at [386, 178] on button "button" at bounding box center [397, 176] width 28 height 28
click at [398, 201] on div "Quick Search J200 Date From" at bounding box center [248, 172] width 351 height 58
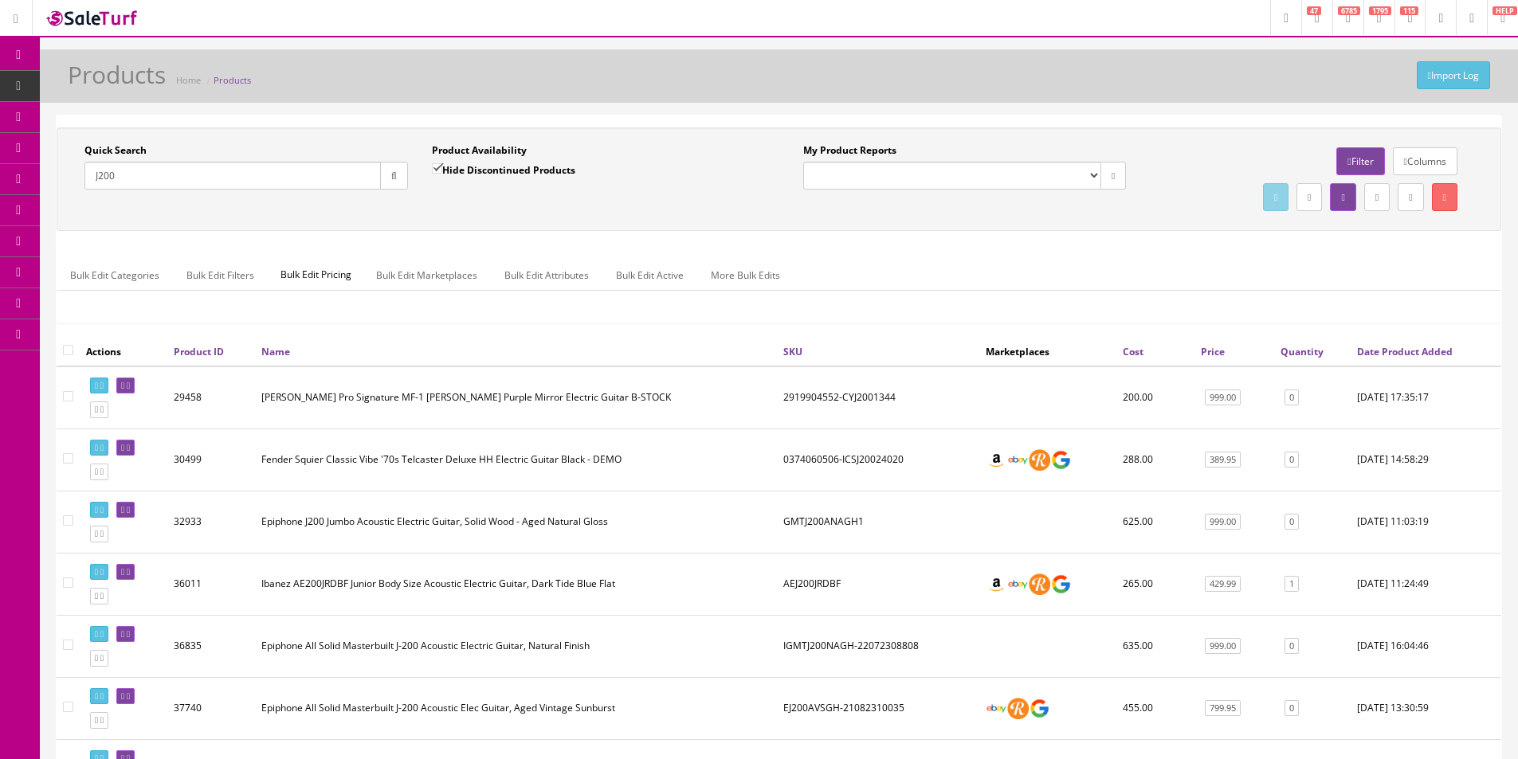
drag, startPoint x: 100, startPoint y: 175, endPoint x: 116, endPoint y: 193, distance: 23.2
click at [100, 175] on input "J200" at bounding box center [232, 176] width 296 height 28
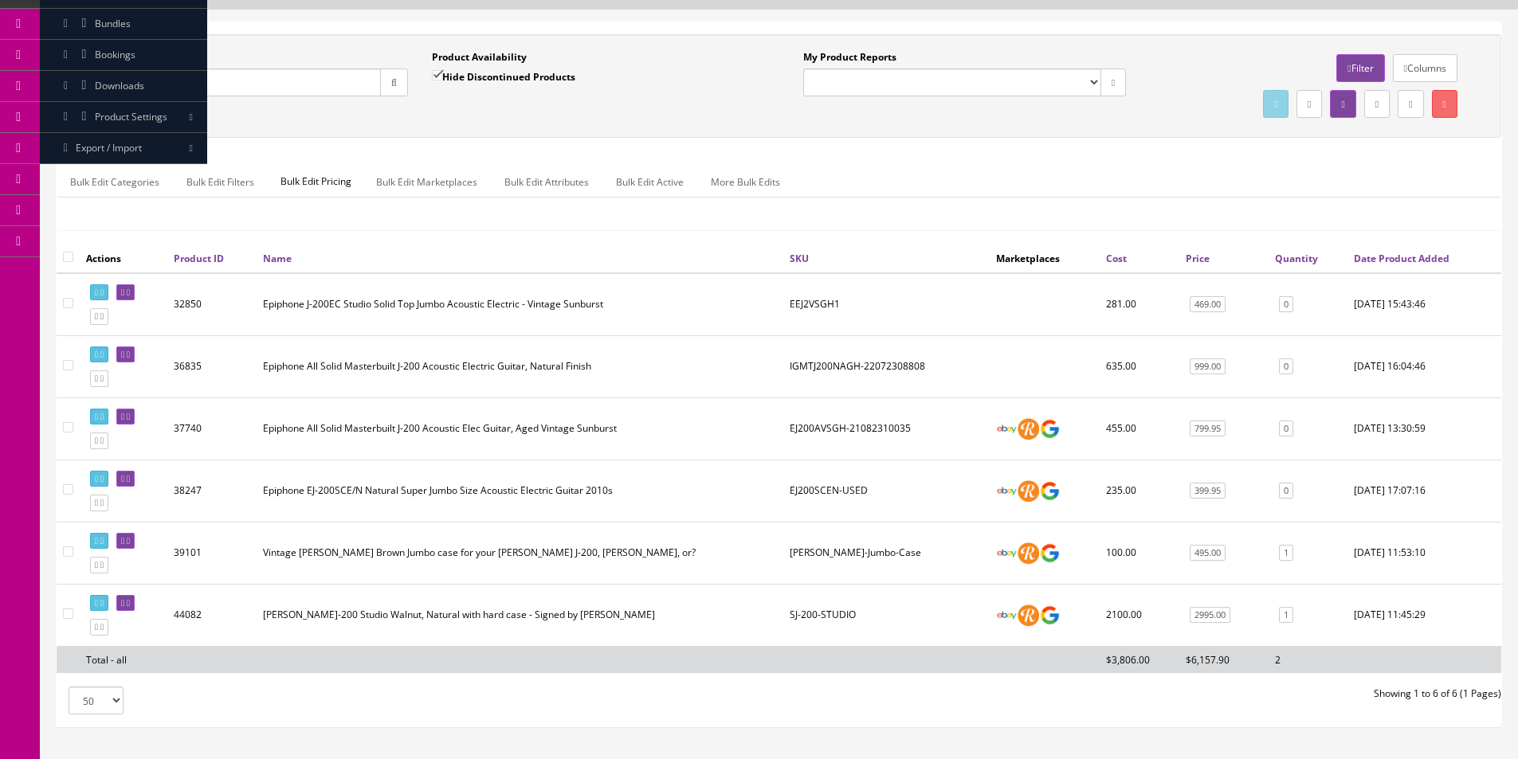
scroll to position [186, 0]
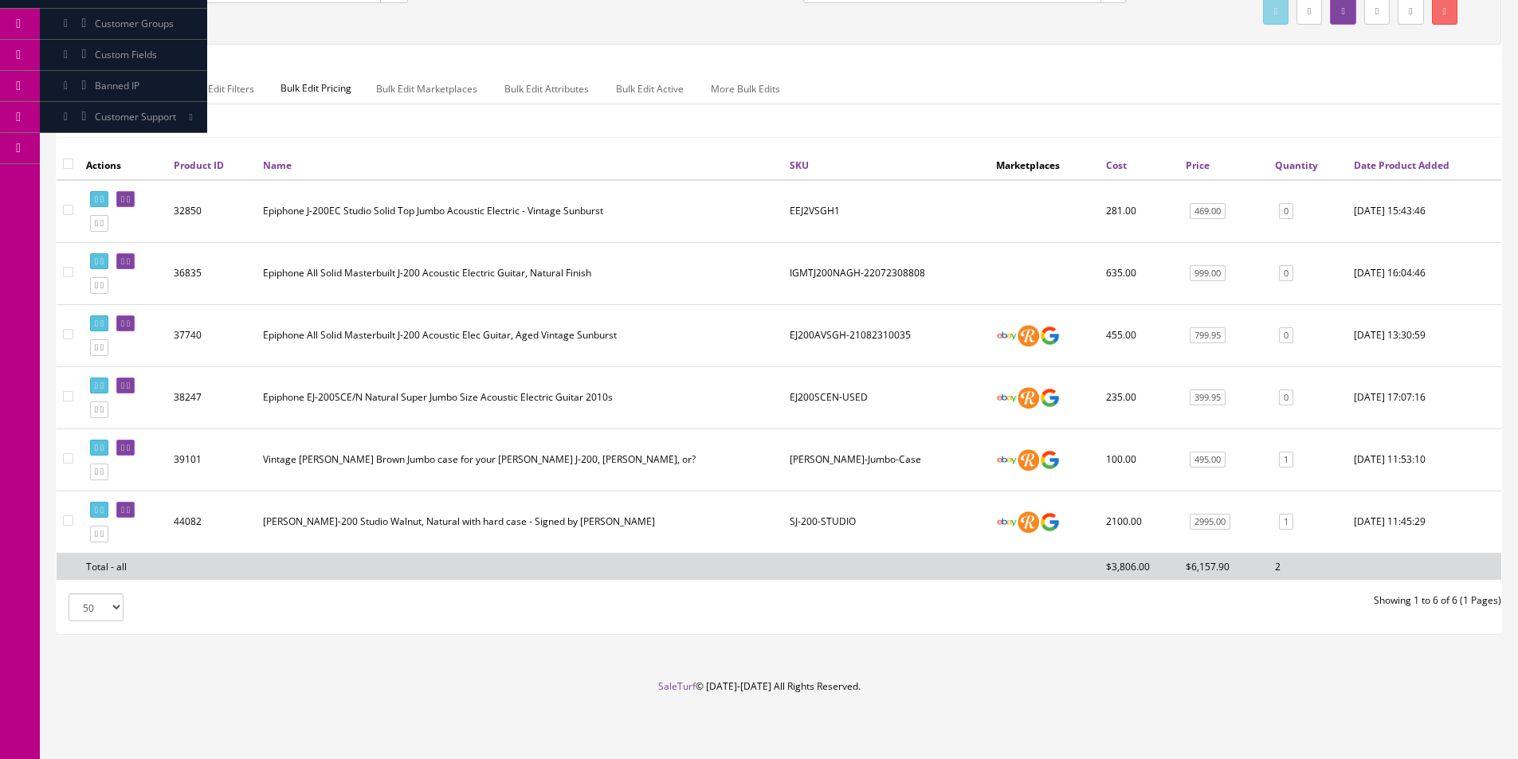
type input "J-200"
click at [586, 523] on td "[PERSON_NAME]-200 Studio Walnut, Natural with hard case - Signed by [PERSON_NAM…" at bounding box center [520, 522] width 527 height 62
click at [585, 523] on td "[PERSON_NAME]-200 Studio Walnut, Natural with hard case - Signed by [PERSON_NAM…" at bounding box center [520, 522] width 527 height 62
click at [562, 531] on td "[PERSON_NAME]-200 Studio Walnut, Natural with hard case - Signed by [PERSON_NAM…" at bounding box center [520, 522] width 527 height 62
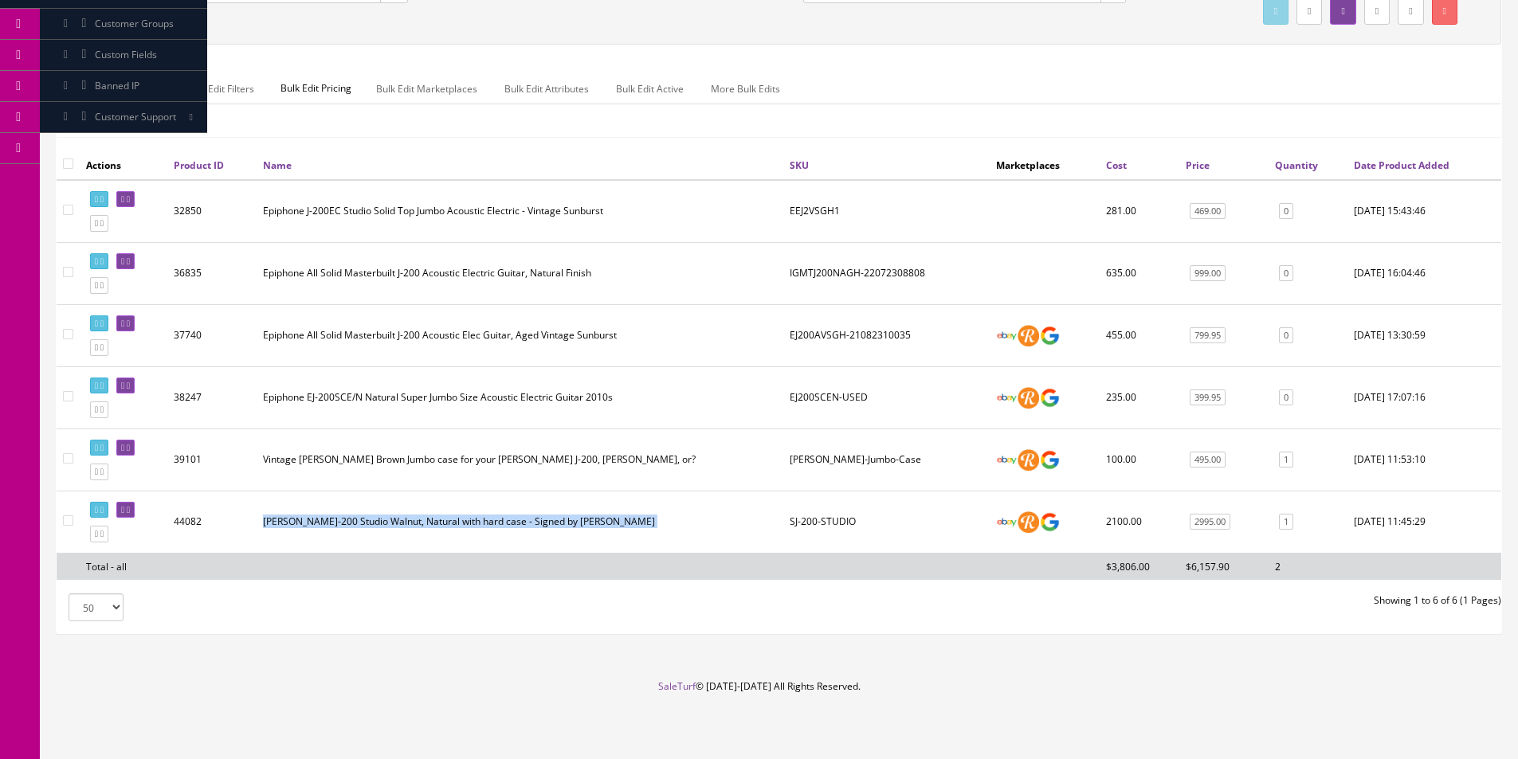
click at [562, 531] on td "[PERSON_NAME]-200 Studio Walnut, Natural with hard case - Signed by [PERSON_NAM…" at bounding box center [520, 522] width 527 height 62
click at [567, 525] on td "[PERSON_NAME]-200 Studio Walnut, Natural with hard case - Signed by [PERSON_NAM…" at bounding box center [520, 522] width 527 height 62
click at [596, 517] on td "[PERSON_NAME]-200 Studio Walnut, Natural with hard case - Signed by [PERSON_NAM…" at bounding box center [520, 522] width 527 height 62
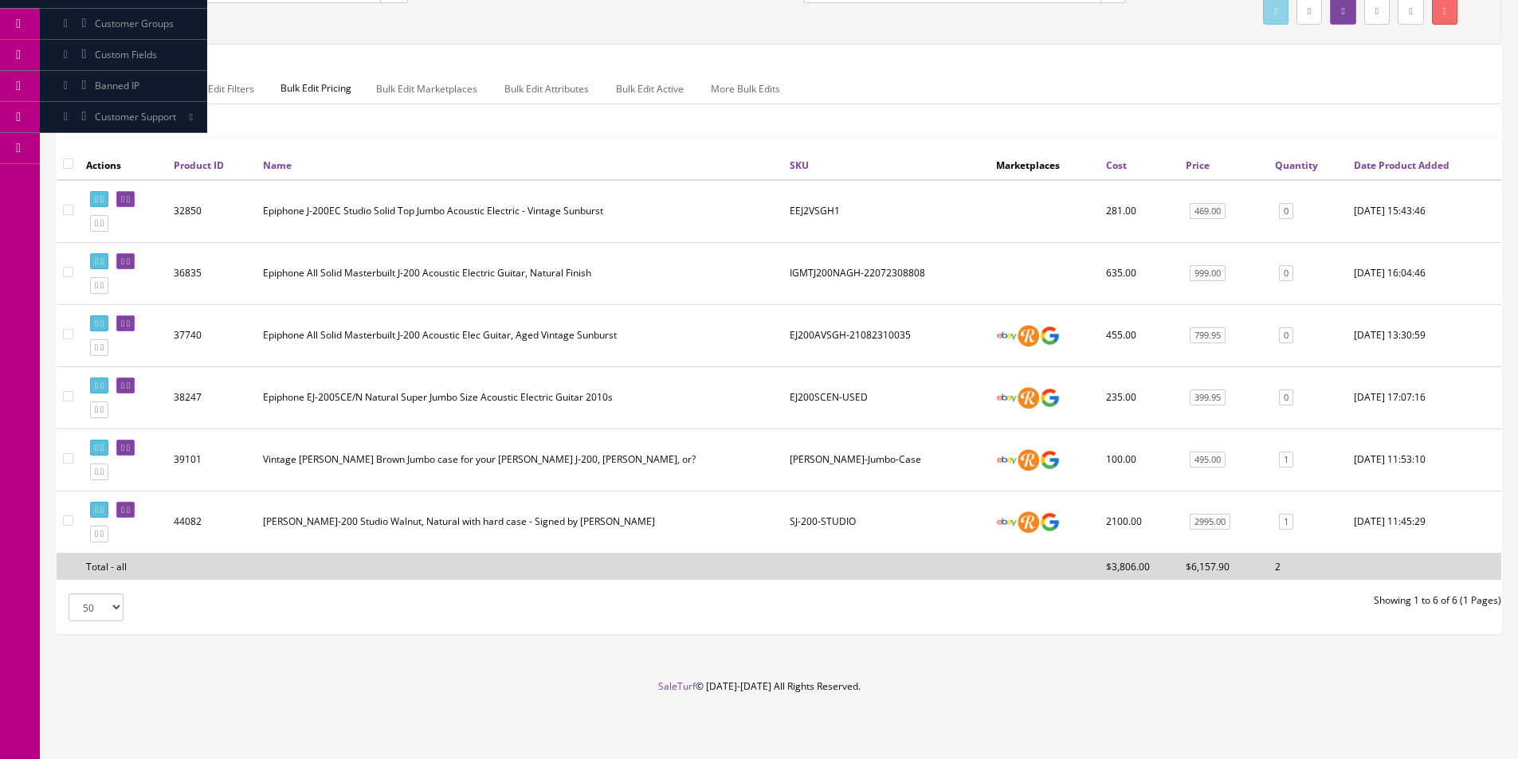
click at [571, 520] on td "[PERSON_NAME]-200 Studio Walnut, Natural with hard case - Signed by [PERSON_NAM…" at bounding box center [520, 522] width 527 height 62
click at [570, 522] on td "[PERSON_NAME]-200 Studio Walnut, Natural with hard case - Signed by [PERSON_NAM…" at bounding box center [520, 522] width 527 height 62
click at [570, 523] on td "[PERSON_NAME]-200 Studio Walnut, Natural with hard case - Signed by [PERSON_NAM…" at bounding box center [520, 522] width 527 height 62
click at [570, 520] on td "[PERSON_NAME]-200 Studio Walnut, Natural with hard case - Signed by [PERSON_NAM…" at bounding box center [520, 522] width 527 height 62
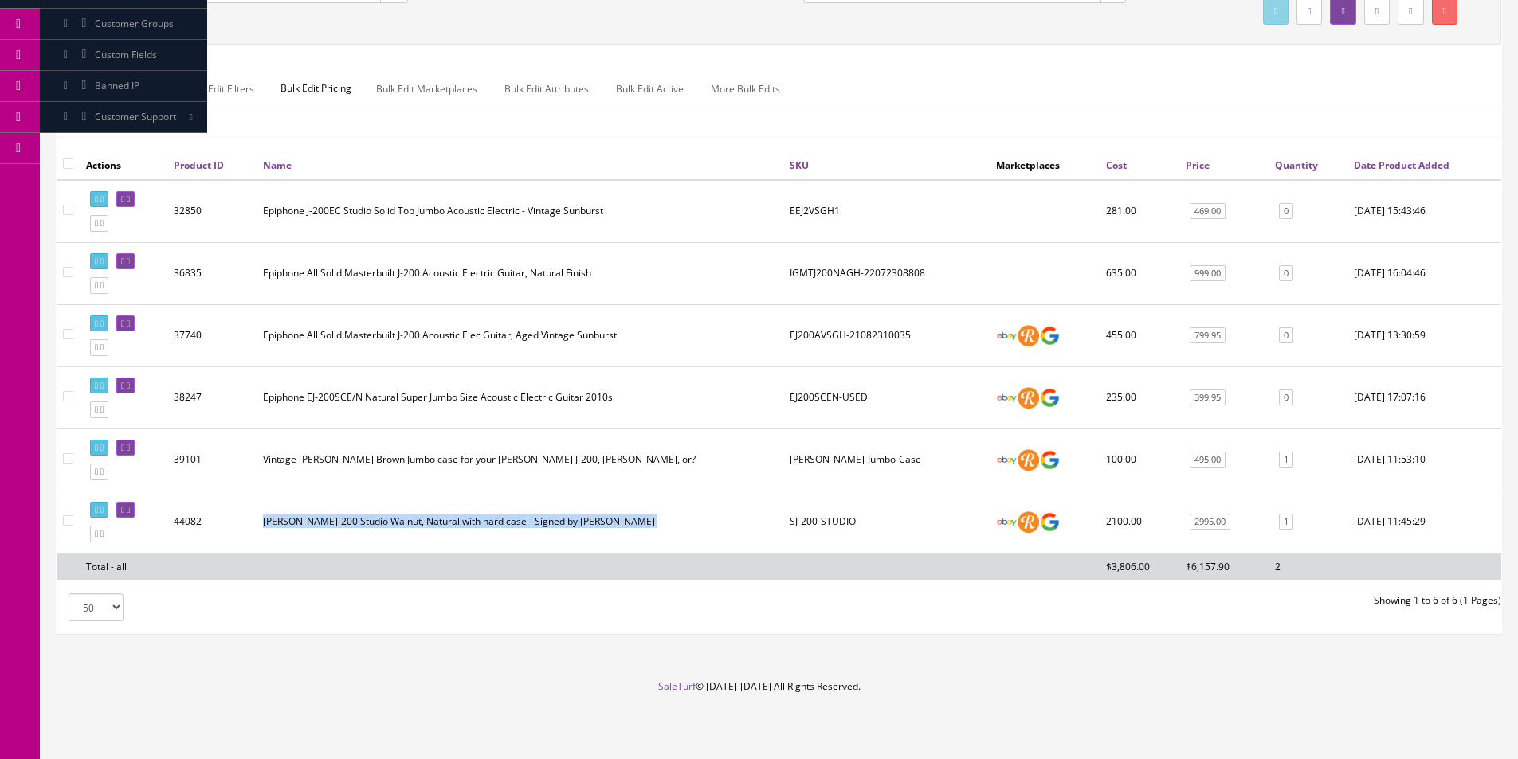
click at [570, 520] on td "[PERSON_NAME]-200 Studio Walnut, Natural with hard case - Signed by [PERSON_NAM…" at bounding box center [520, 522] width 527 height 62
click at [570, 521] on td "[PERSON_NAME]-200 Studio Walnut, Natural with hard case - Signed by [PERSON_NAM…" at bounding box center [520, 522] width 527 height 62
click at [586, 515] on td "[PERSON_NAME]-200 Studio Walnut, Natural with hard case - Signed by [PERSON_NAM…" at bounding box center [520, 522] width 527 height 62
click at [815, 521] on td "SJ-200-STUDIO" at bounding box center [886, 522] width 206 height 62
click at [815, 520] on td "SJ-200-STUDIO" at bounding box center [886, 522] width 206 height 62
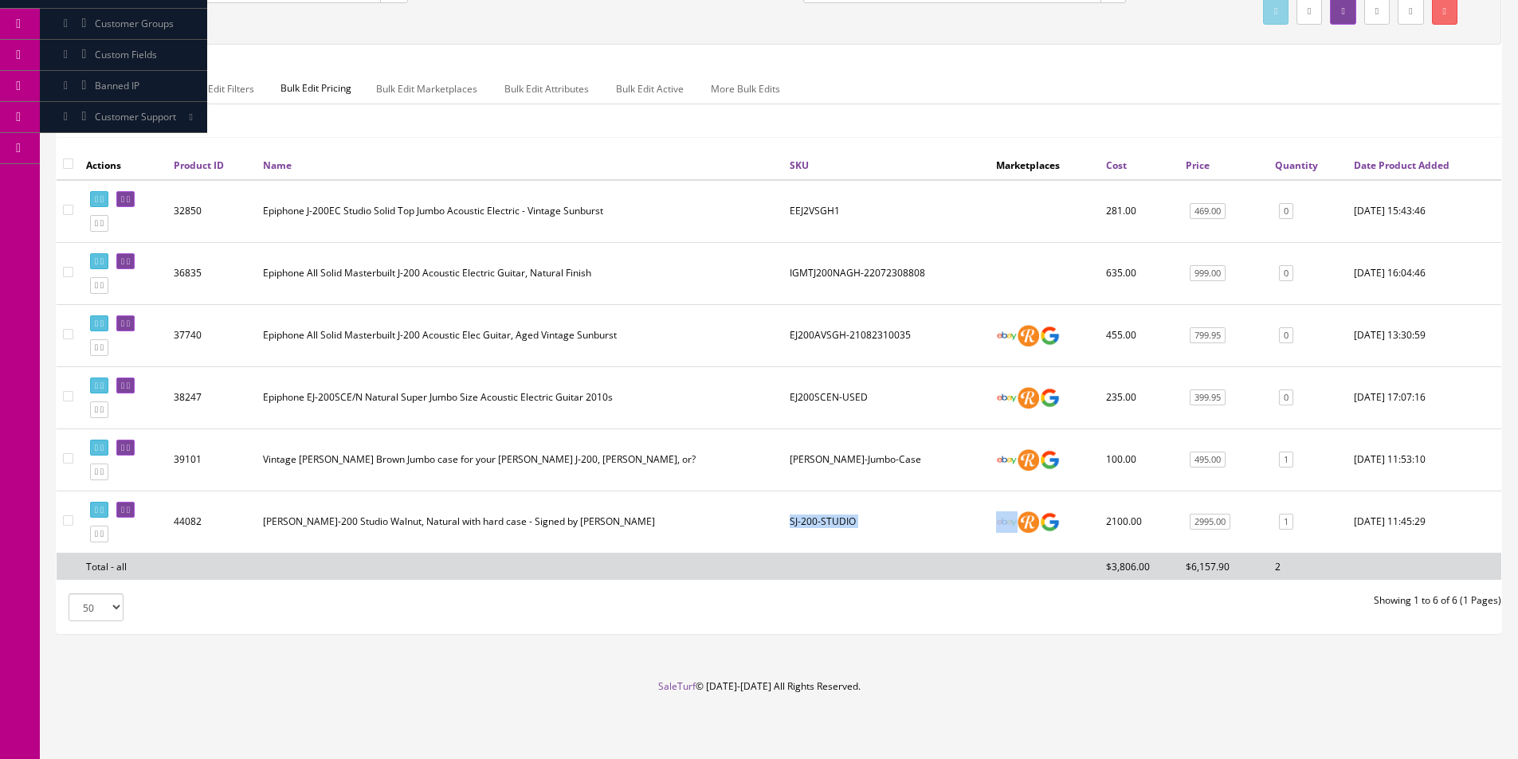
click at [815, 520] on td "SJ-200-STUDIO" at bounding box center [886, 522] width 206 height 62
copy td "SJ-200-STUDIO"
click at [124, 509] on icon at bounding box center [122, 510] width 3 height 9
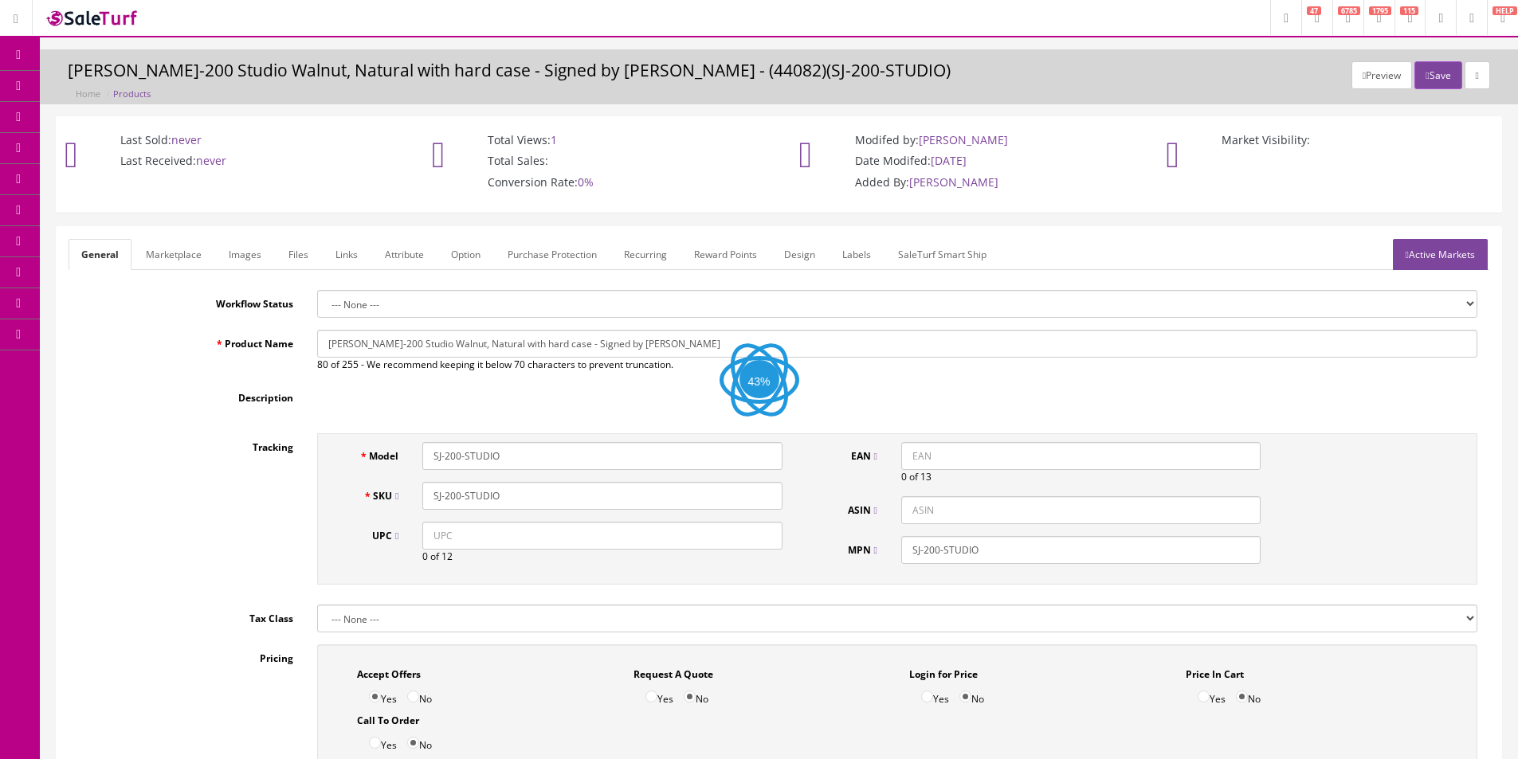
click at [178, 245] on link "Marketplace" at bounding box center [173, 254] width 81 height 31
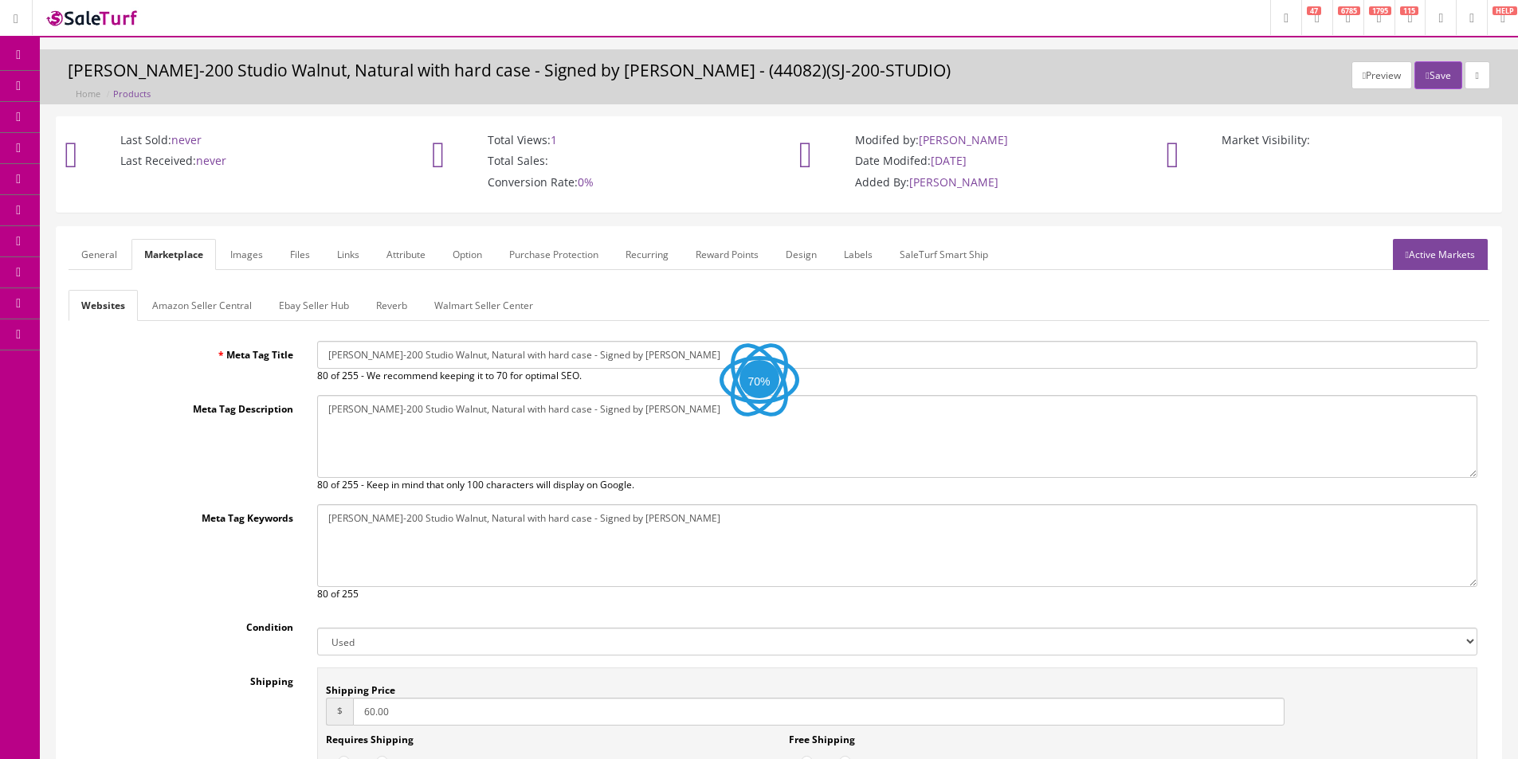
click at [329, 313] on link "Ebay Seller Hub" at bounding box center [314, 305] width 96 height 31
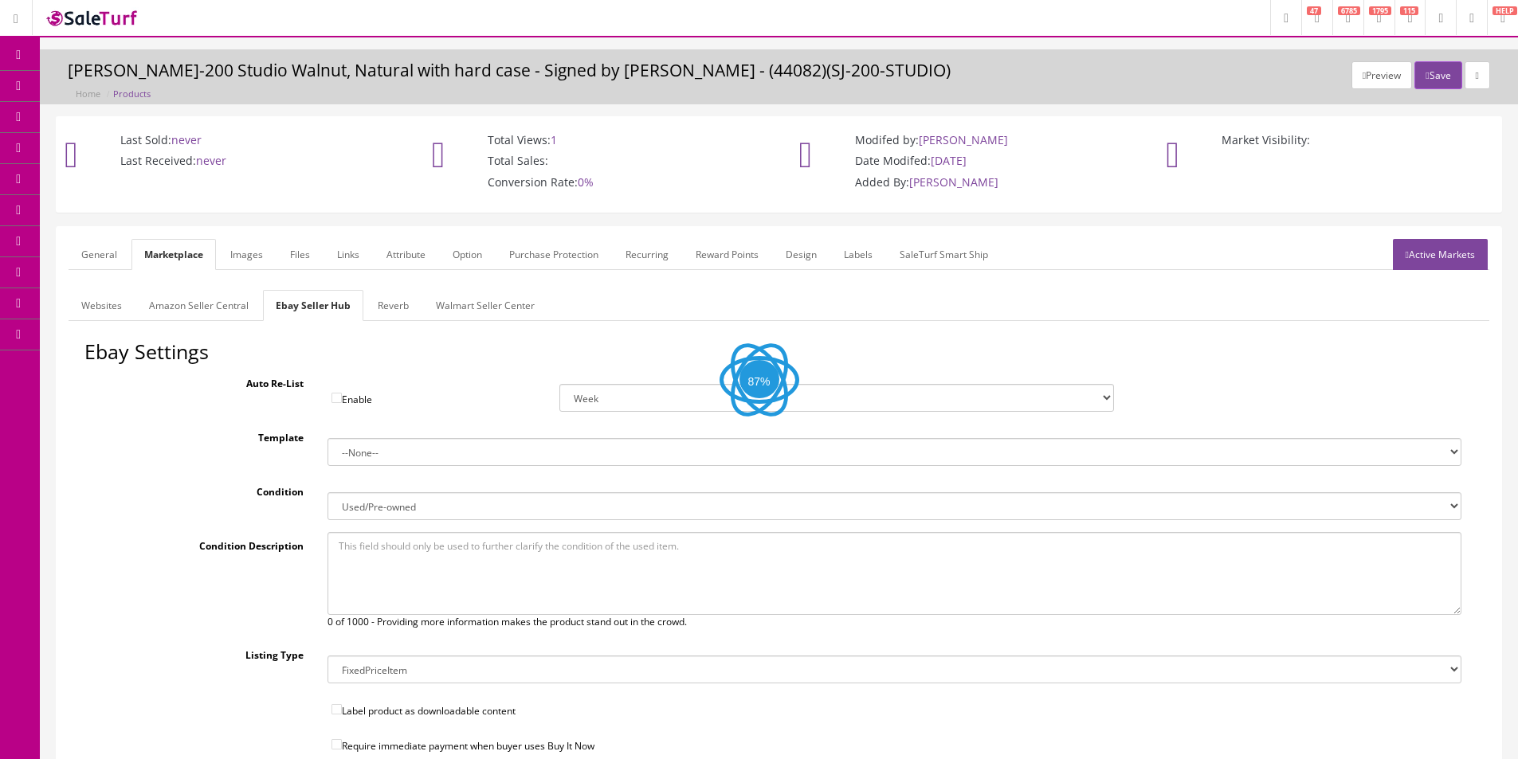
click at [386, 307] on link "Reverb" at bounding box center [393, 305] width 57 height 31
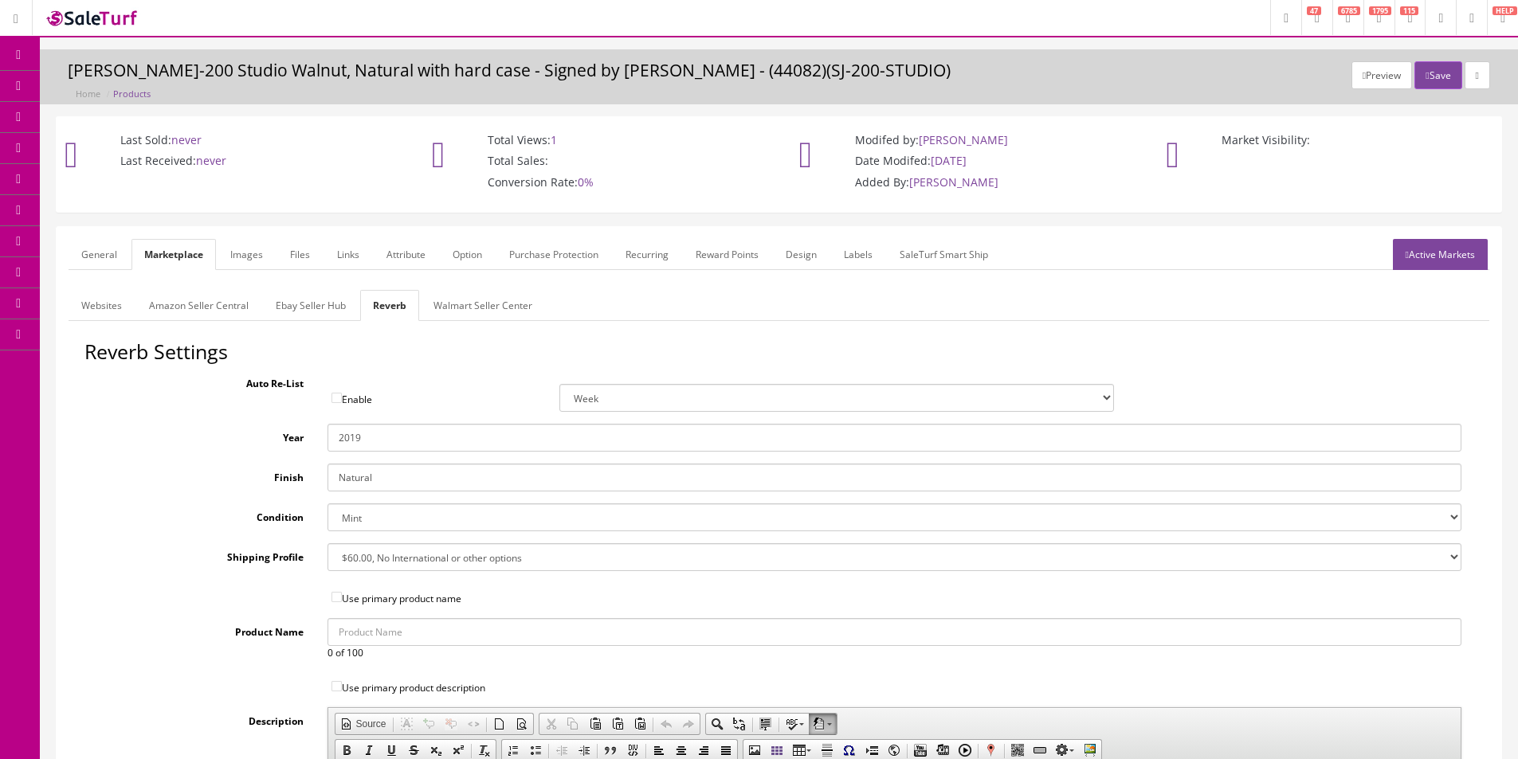
click at [156, 497] on div "Reverb Settings Auto Re-List Enable Week 2 Weeks 30 Days (Month) 90 Days (3 Mon…" at bounding box center [779, 744] width 1421 height 806
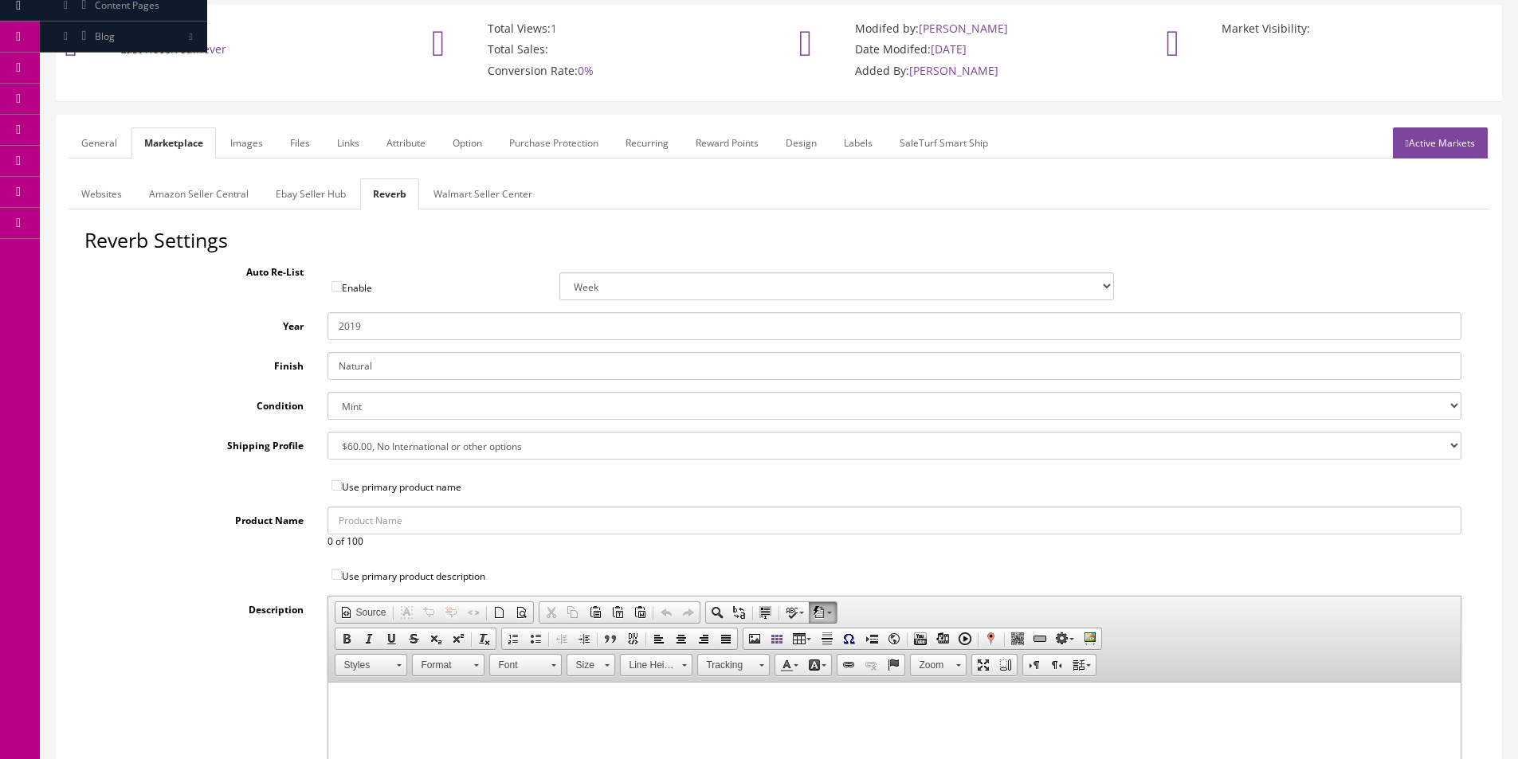
scroll to position [239, 0]
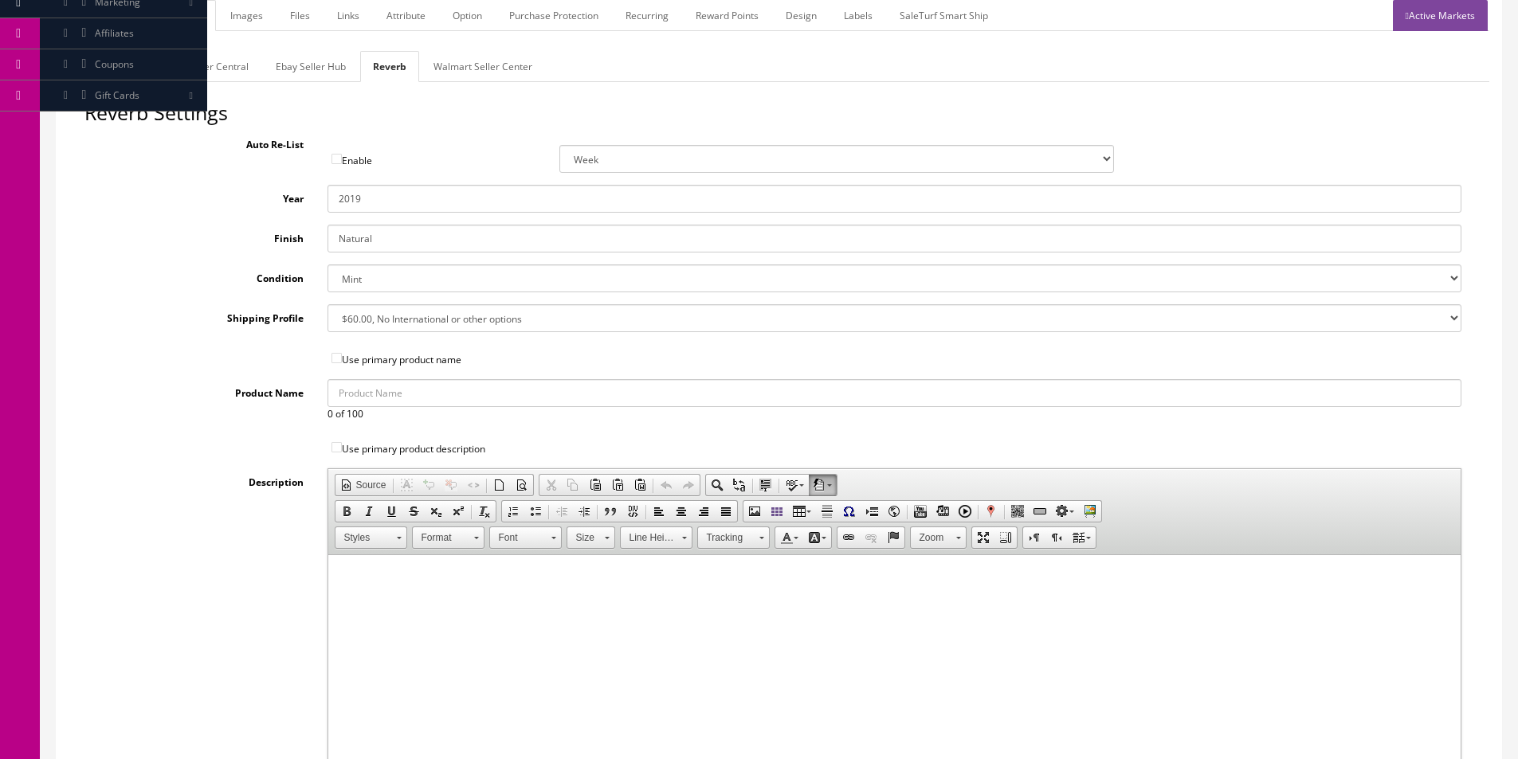
click at [336, 357] on input"] "Use primary product name" at bounding box center [336, 358] width 10 height 10
checkbox input"] "true"
click at [284, 371] on div "Reverb Settings Auto Re-List Enable Week 2 Weeks 30 Days (Month) 90 Days (3 Mon…" at bounding box center [779, 505] width 1421 height 806
click at [335, 449] on input"] "Use primary product description" at bounding box center [336, 447] width 10 height 10
checkbox input"] "true"
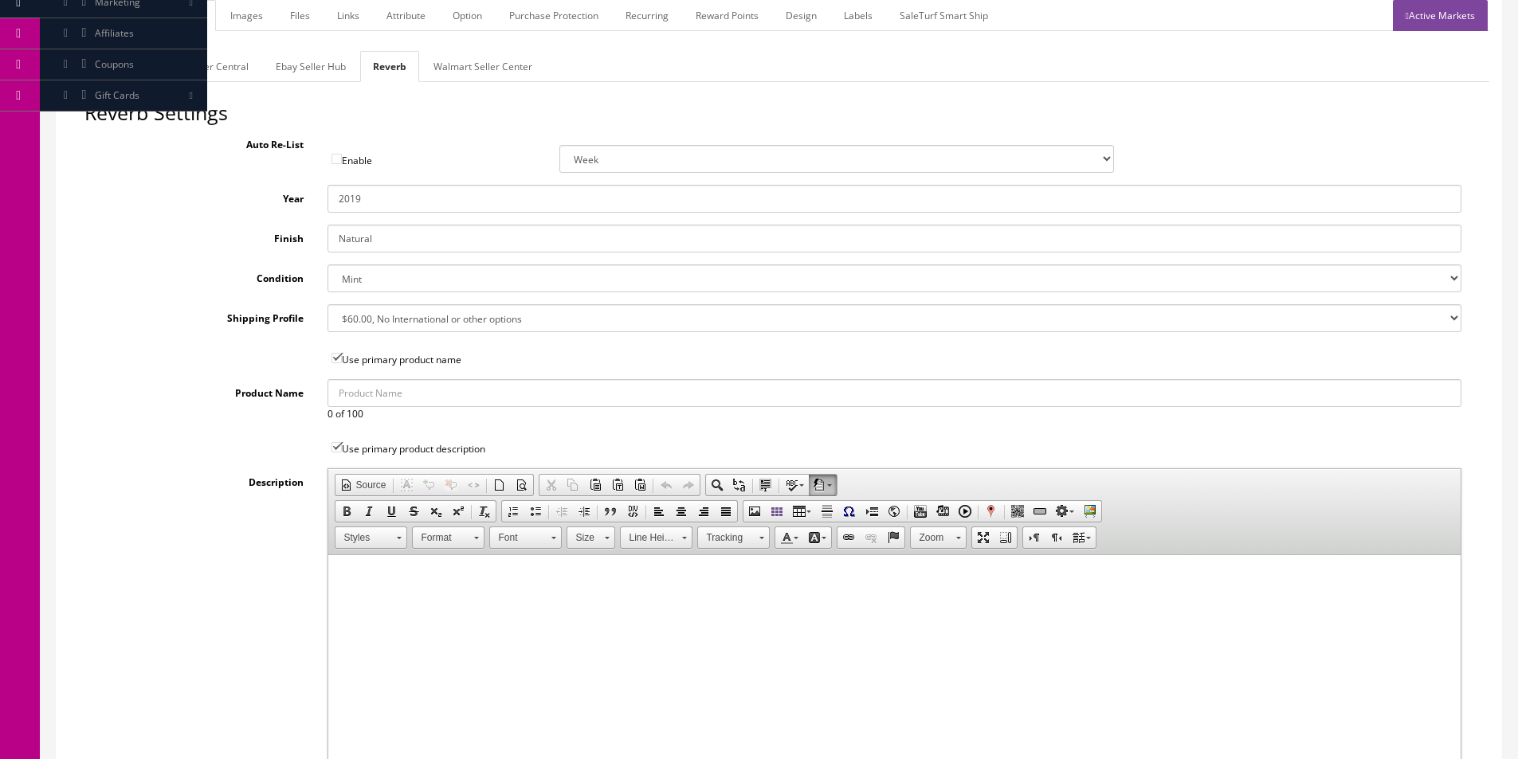
click at [257, 467] on div "Reverb Settings Auto Re-List Enable Week 2 Weeks 30 Days (Month) 90 Days (3 Mon…" at bounding box center [779, 505] width 1421 height 806
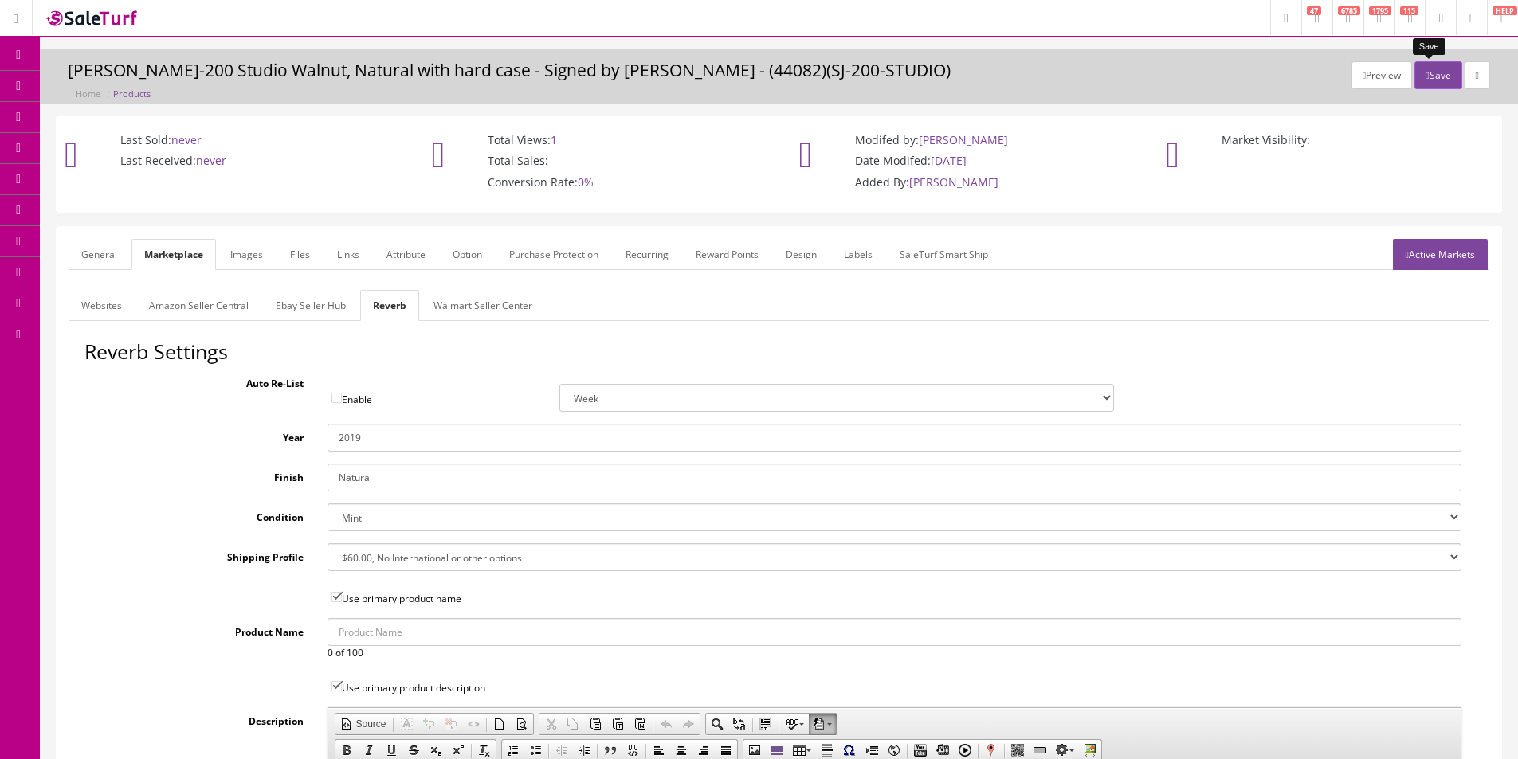
click at [1424, 75] on button "Save" at bounding box center [1437, 75] width 47 height 28
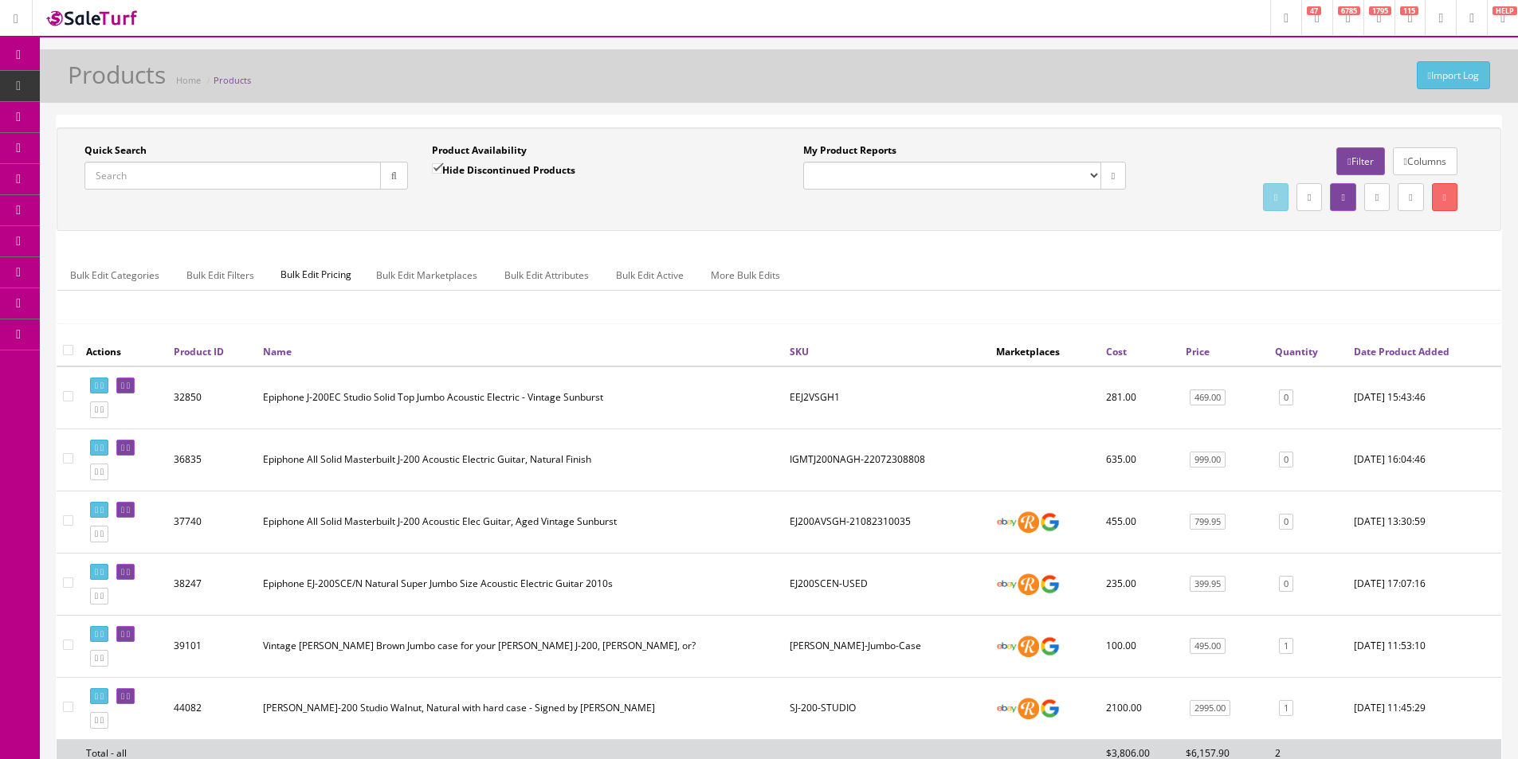
click at [1253, 288] on ul "Bulk Edit Categories Bulk Edit Filters Bulk Edit Pricing Bulk Edit Marketplaces…" at bounding box center [778, 275] width 1443 height 31
click at [624, 330] on div "Quick Search Date From Product Availability Hide Discontinued Products Date To …" at bounding box center [779, 232] width 1445 height 210
click at [17, 60] on icon at bounding box center [18, 55] width 17 height 13
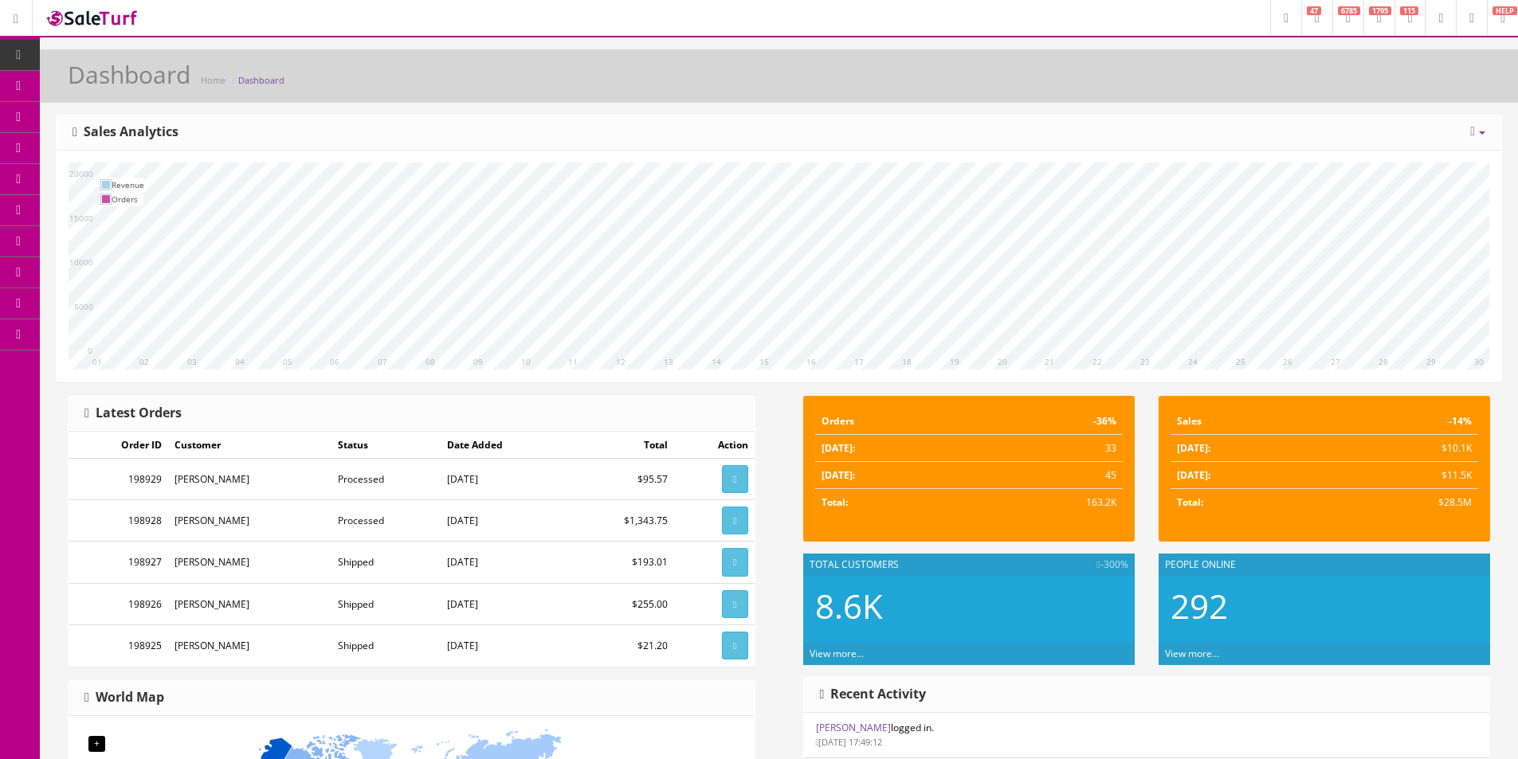
click at [1094, 95] on div "Dashboard Home Dashboard" at bounding box center [779, 80] width 1454 height 38
click at [1094, 94] on div "Dashboard Home Dashboard" at bounding box center [779, 80] width 1454 height 38
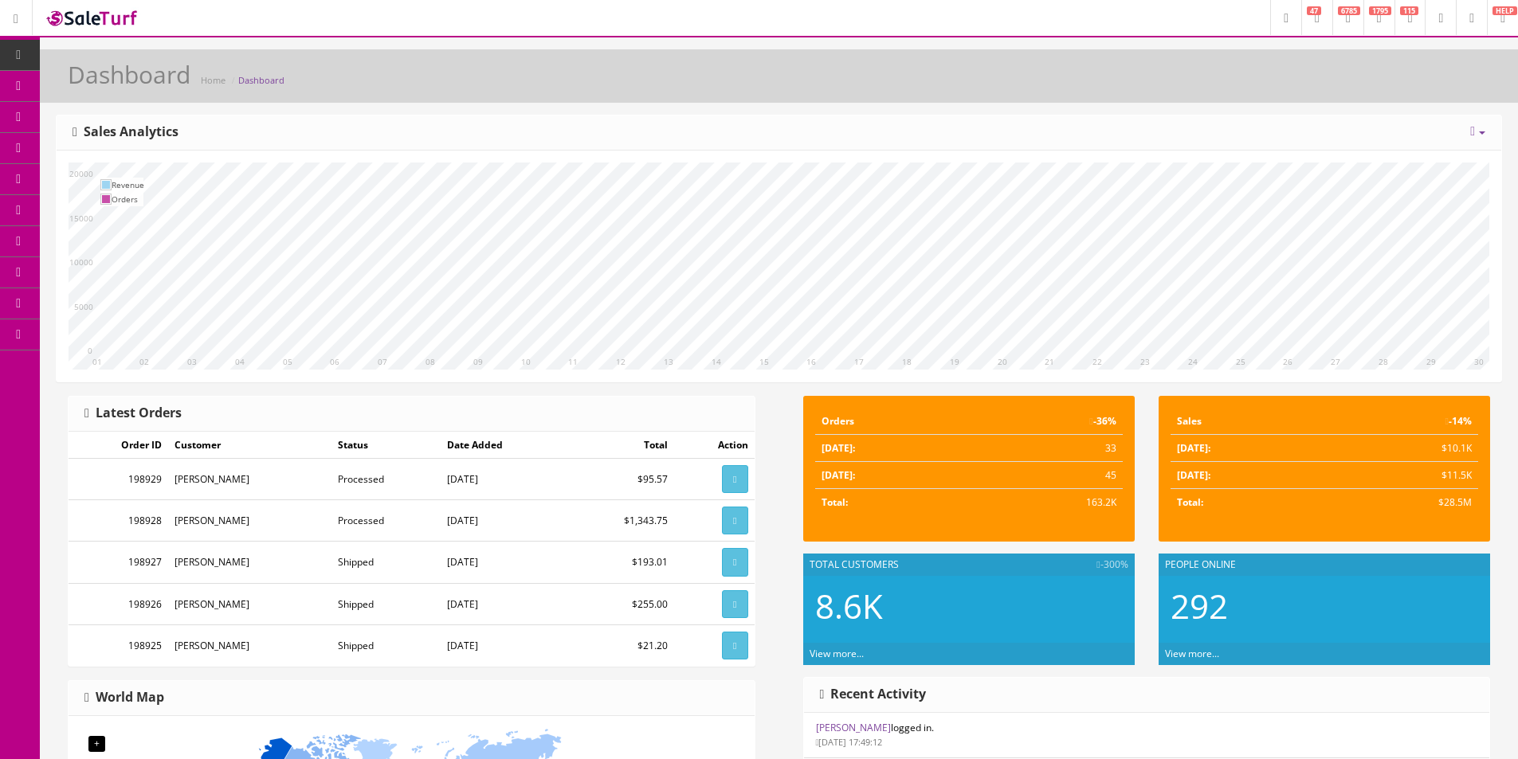
click at [1094, 94] on div "Dashboard Home Dashboard" at bounding box center [779, 80] width 1454 height 38
click at [1094, 96] on div "Dashboard Home Dashboard" at bounding box center [779, 80] width 1454 height 38
click at [1089, 93] on div "Dashboard Home Dashboard" at bounding box center [779, 80] width 1454 height 38
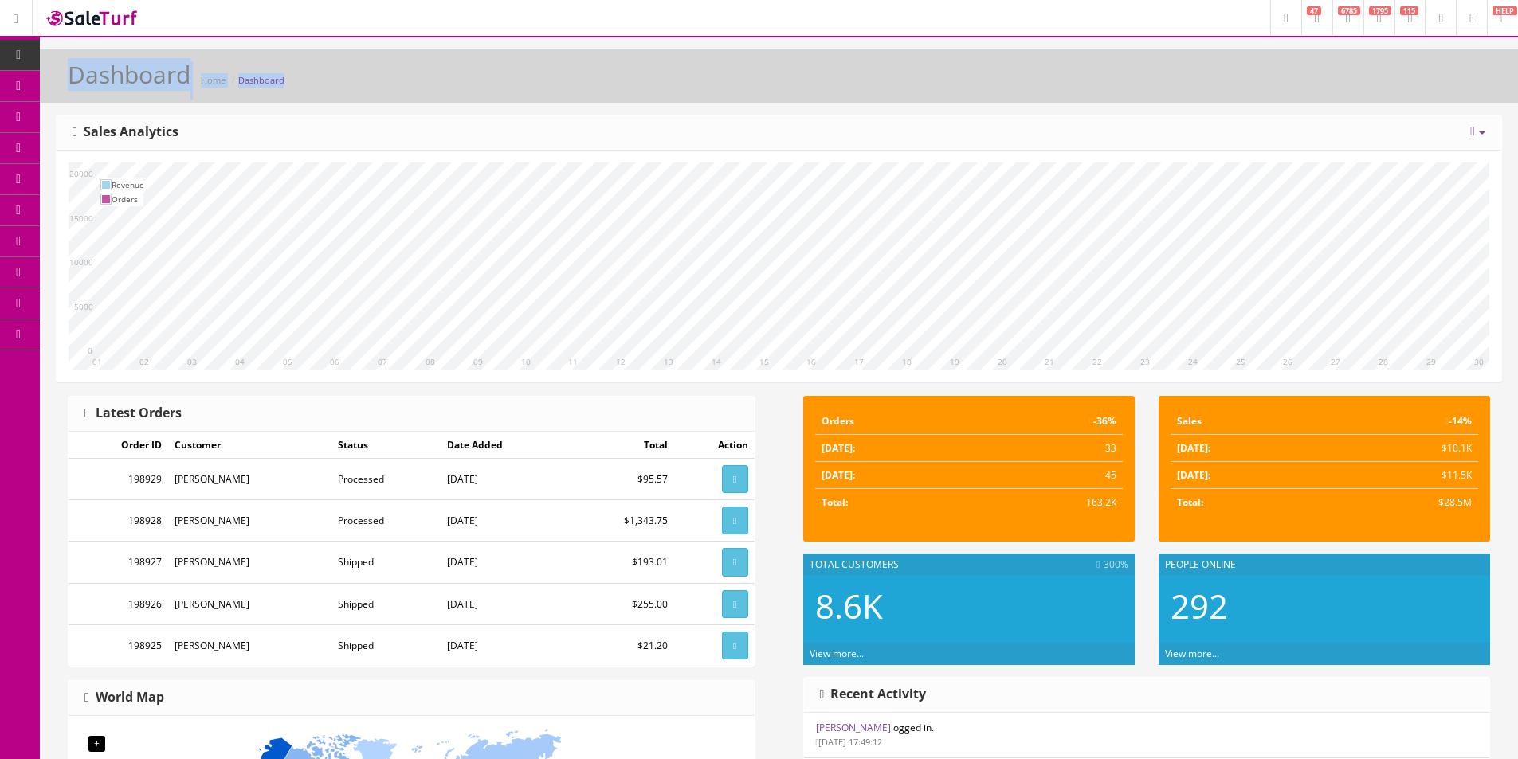
click at [1090, 93] on div "Dashboard Home Dashboard" at bounding box center [779, 80] width 1454 height 38
click at [1091, 93] on div "Dashboard Home Dashboard" at bounding box center [779, 80] width 1454 height 38
click at [904, 99] on div "Dashboard Home Dashboard" at bounding box center [779, 80] width 1454 height 38
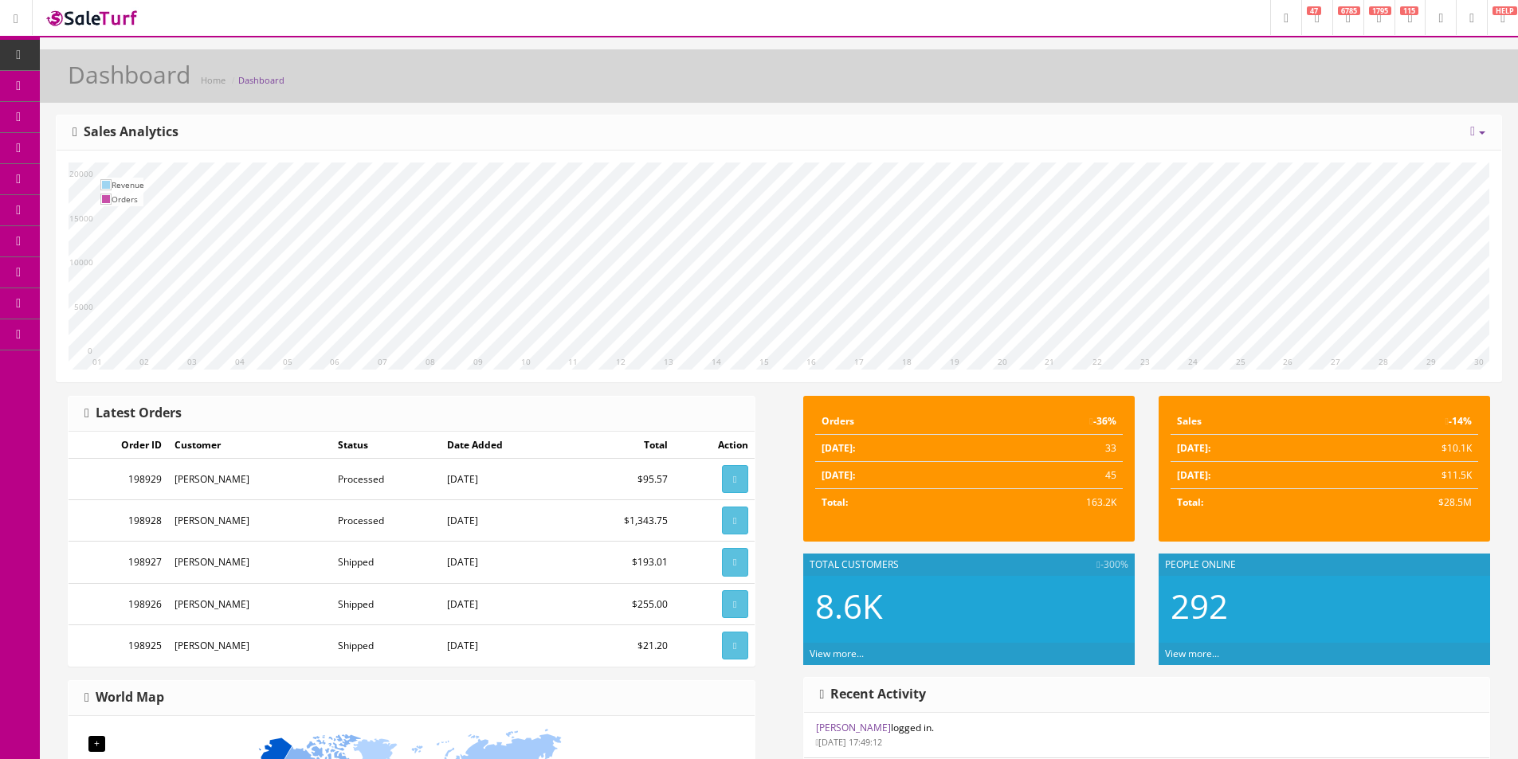
click at [904, 99] on div "Dashboard Home Dashboard" at bounding box center [779, 80] width 1454 height 38
click at [904, 98] on div "Dashboard Home Dashboard" at bounding box center [779, 80] width 1454 height 38
click at [131, 73] on h1 "Dashboard" at bounding box center [129, 74] width 123 height 26
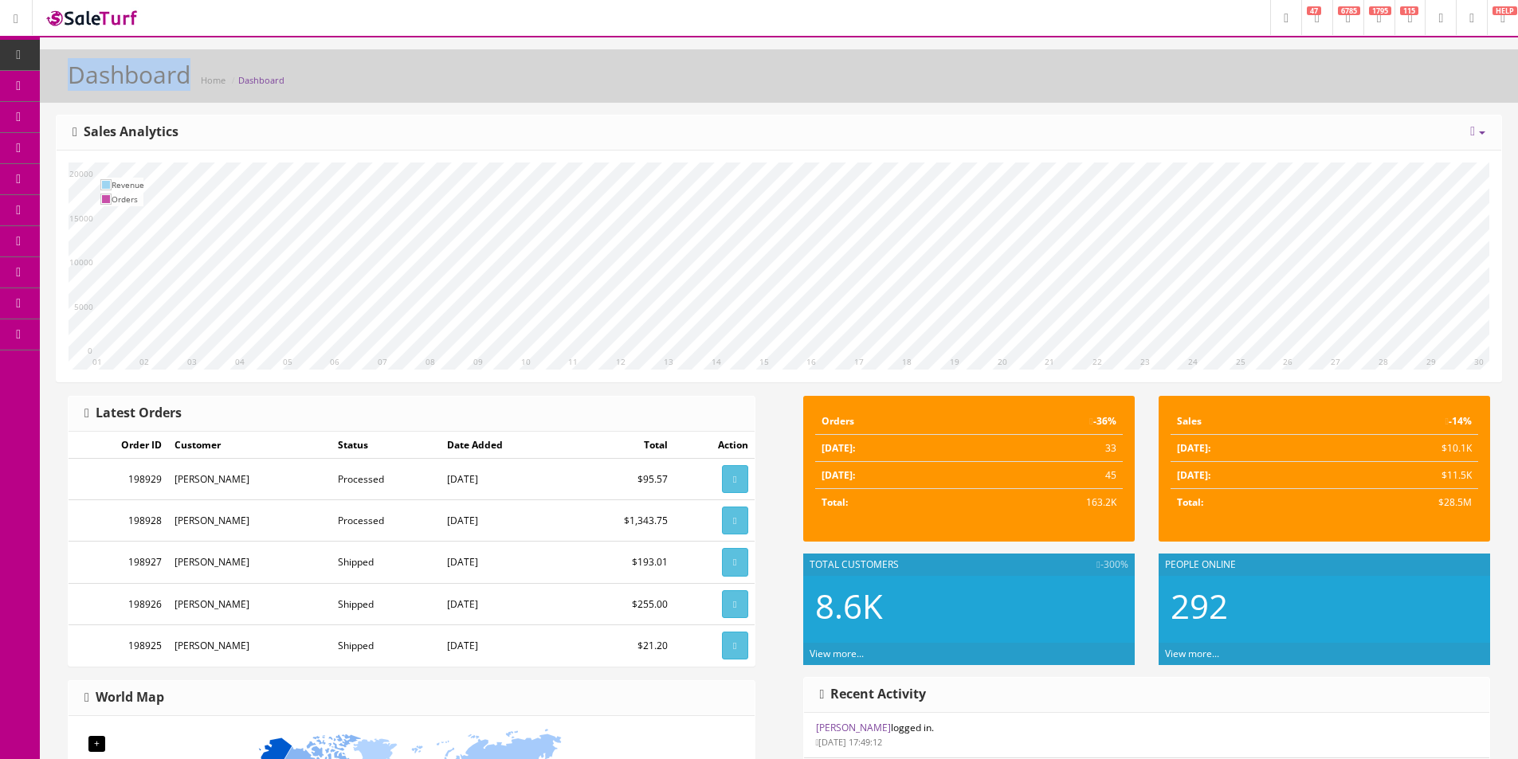
click at [131, 73] on h1 "Dashboard" at bounding box center [129, 74] width 123 height 26
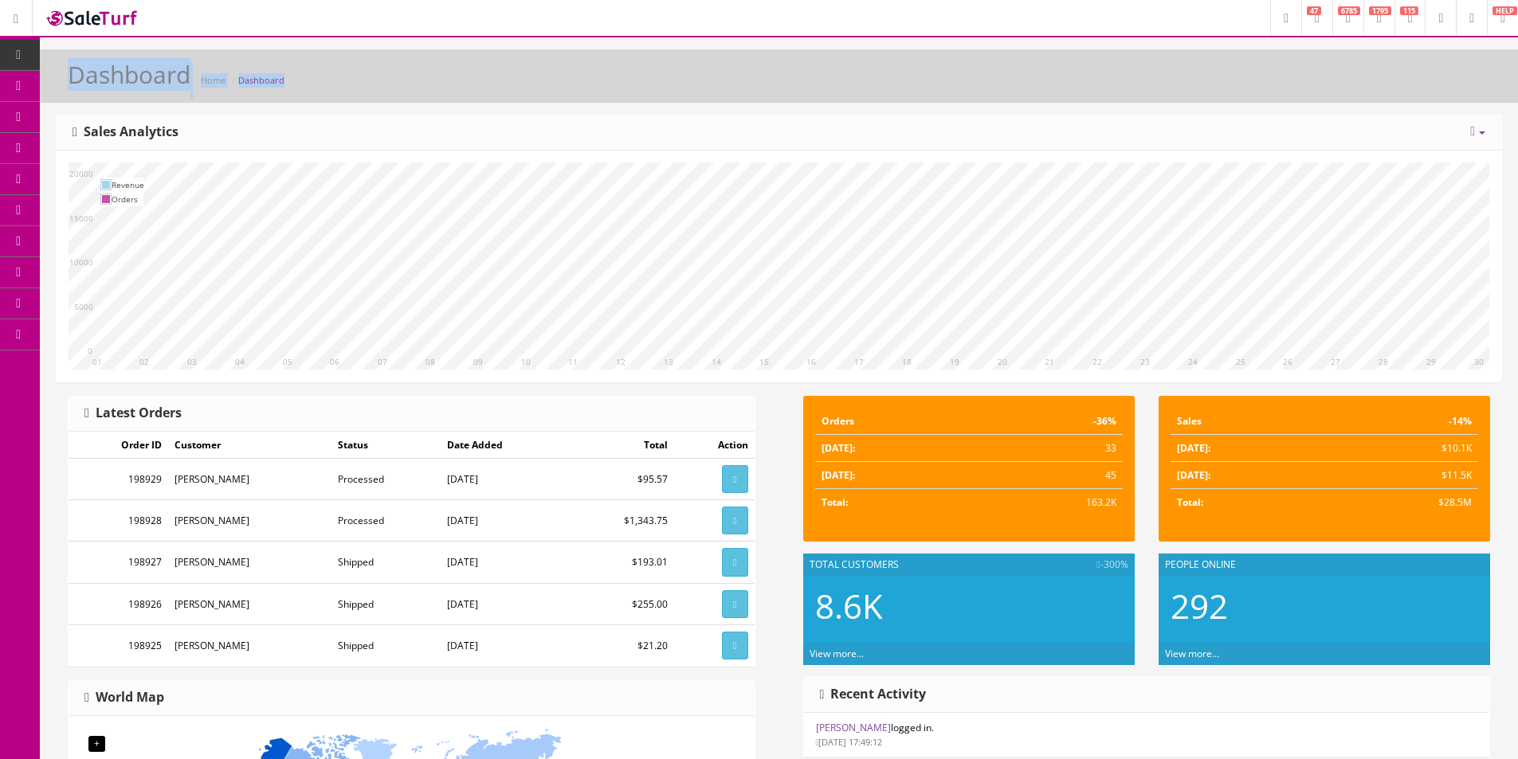
click at [131, 73] on h1 "Dashboard" at bounding box center [129, 74] width 123 height 26
click at [727, 62] on div "Dashboard Home Dashboard" at bounding box center [779, 80] width 1454 height 38
click at [726, 62] on div "Dashboard Home Dashboard" at bounding box center [779, 80] width 1454 height 38
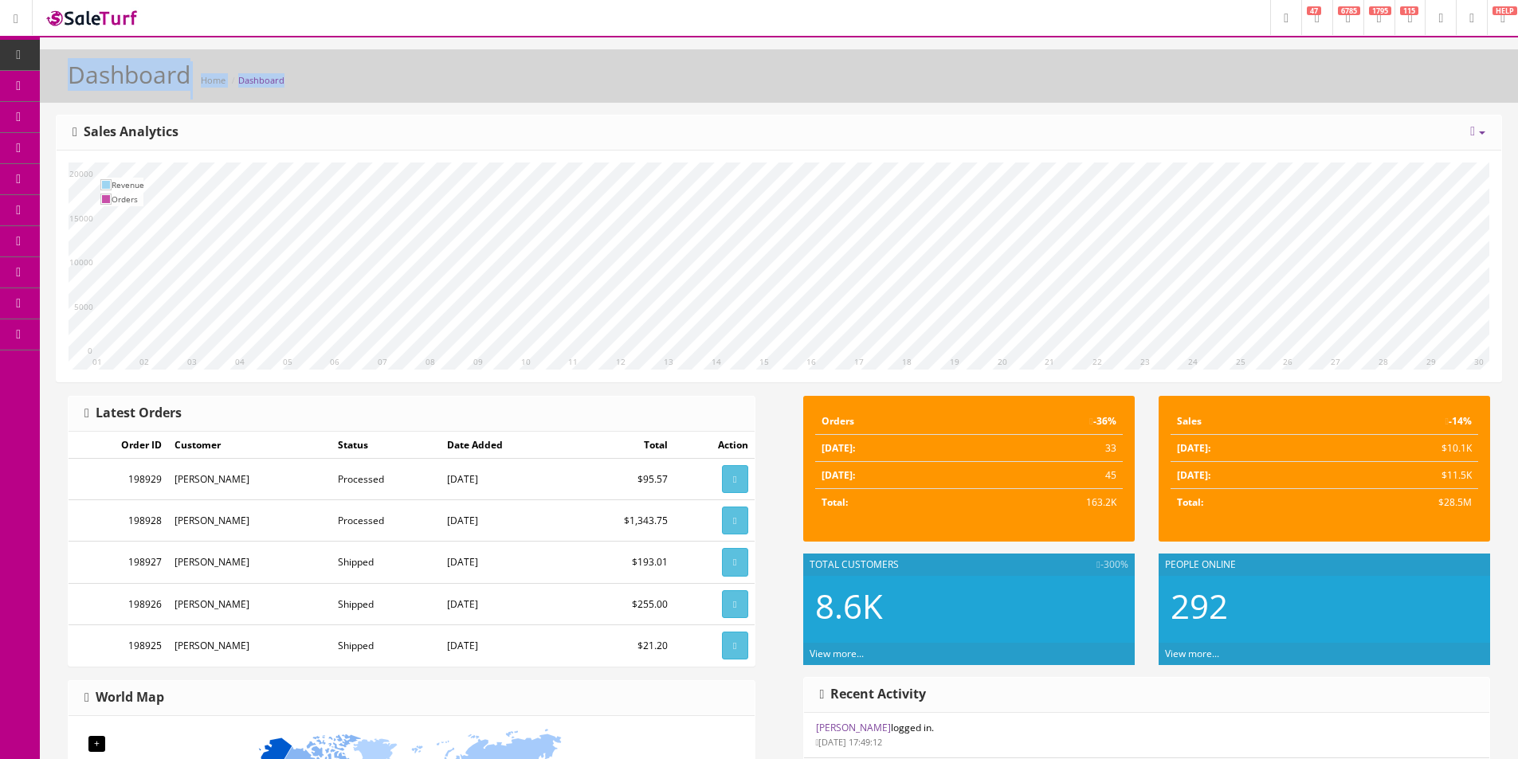
click at [726, 63] on div "Dashboard Home Dashboard" at bounding box center [779, 80] width 1454 height 38
click at [716, 78] on div "Dashboard Home Dashboard" at bounding box center [779, 80] width 1454 height 38
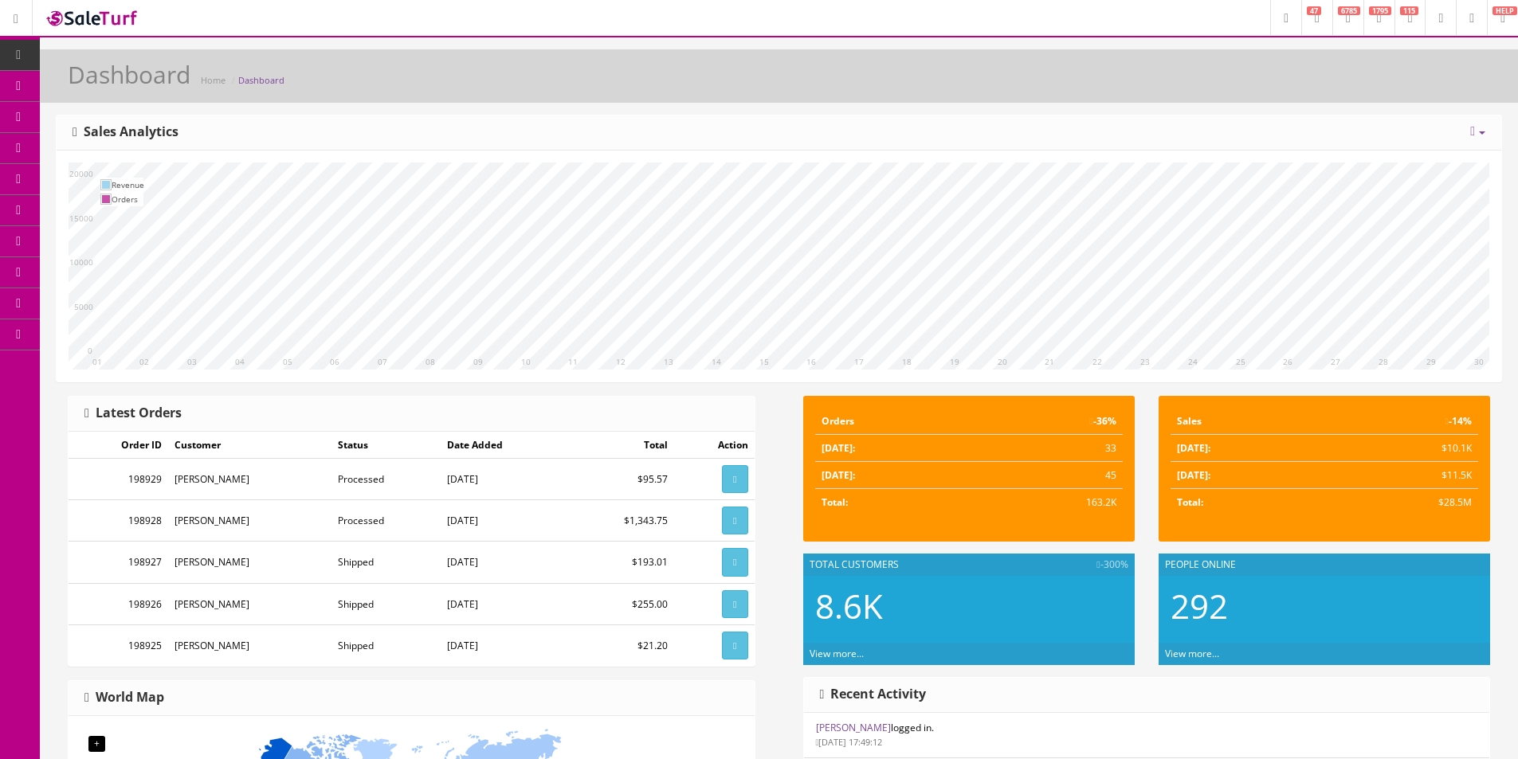
click at [716, 78] on div "Dashboard Home Dashboard" at bounding box center [779, 80] width 1454 height 38
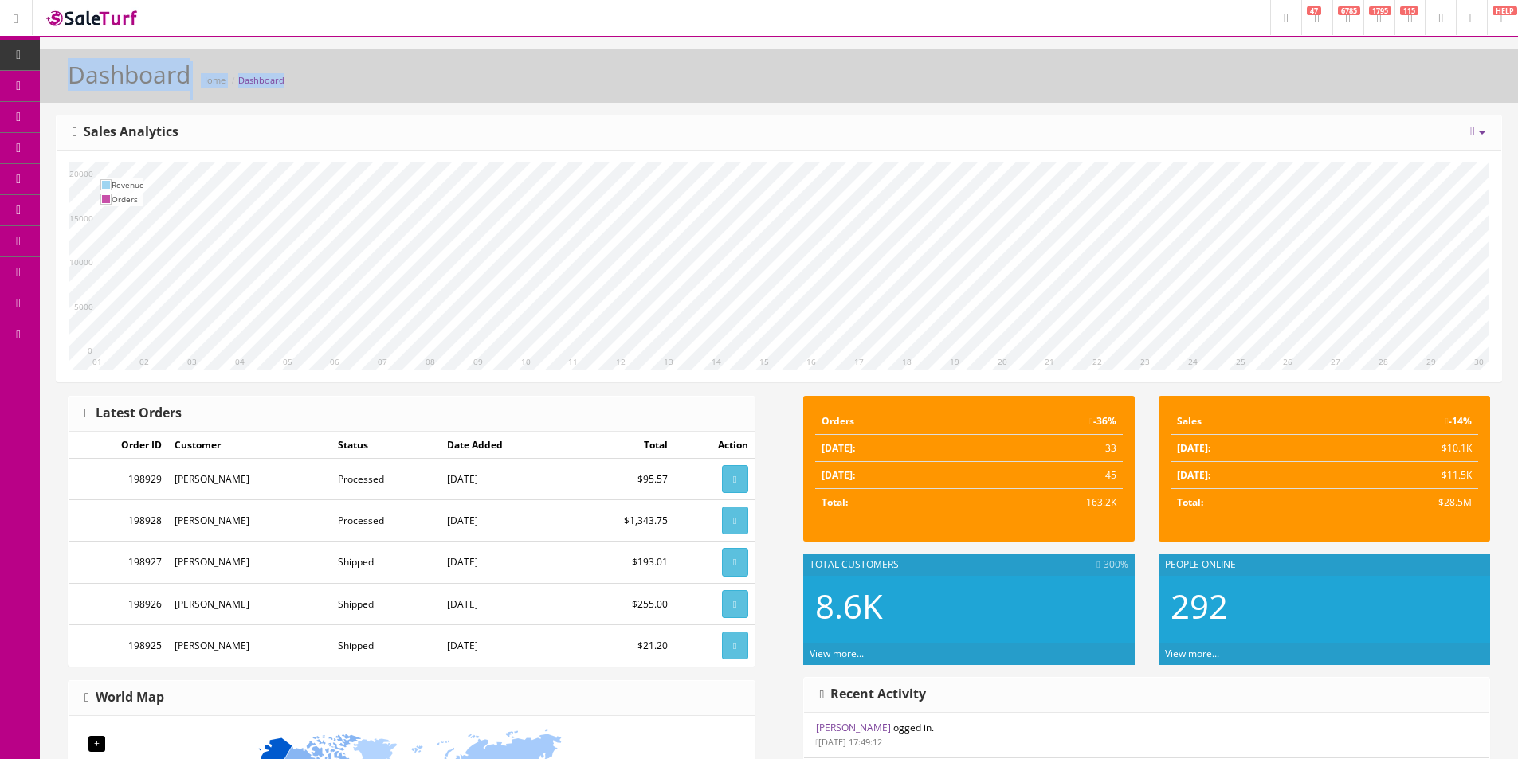
click at [716, 78] on div "Dashboard Home Dashboard" at bounding box center [779, 80] width 1454 height 38
click at [159, 69] on h1 "Dashboard" at bounding box center [129, 74] width 123 height 26
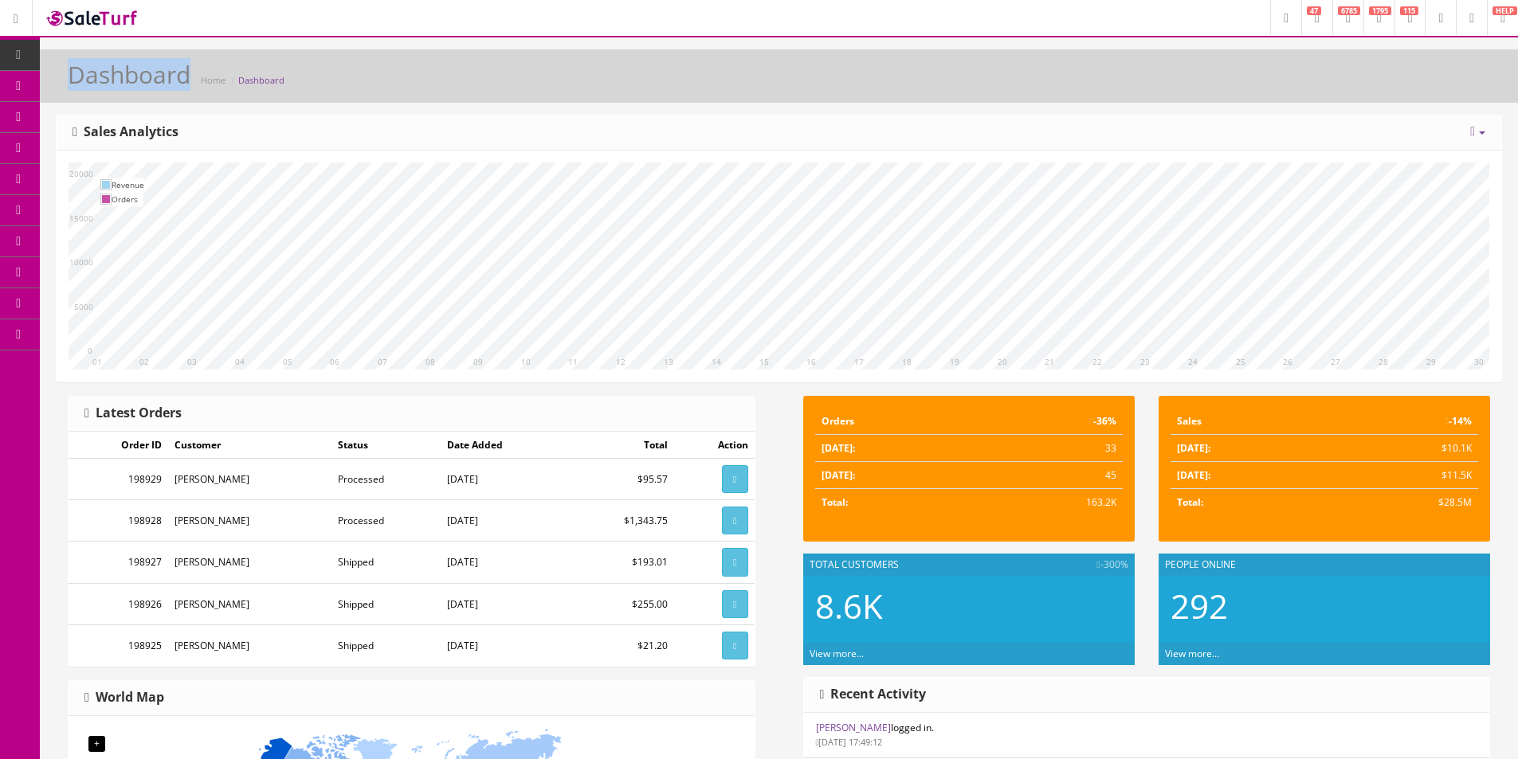
click at [159, 69] on h1 "Dashboard" at bounding box center [129, 74] width 123 height 26
click at [437, 103] on div "Dashboard Home Dashboard Today Week Month Year Year over Year Last Year over Pr…" at bounding box center [779, 657] width 1478 height 1217
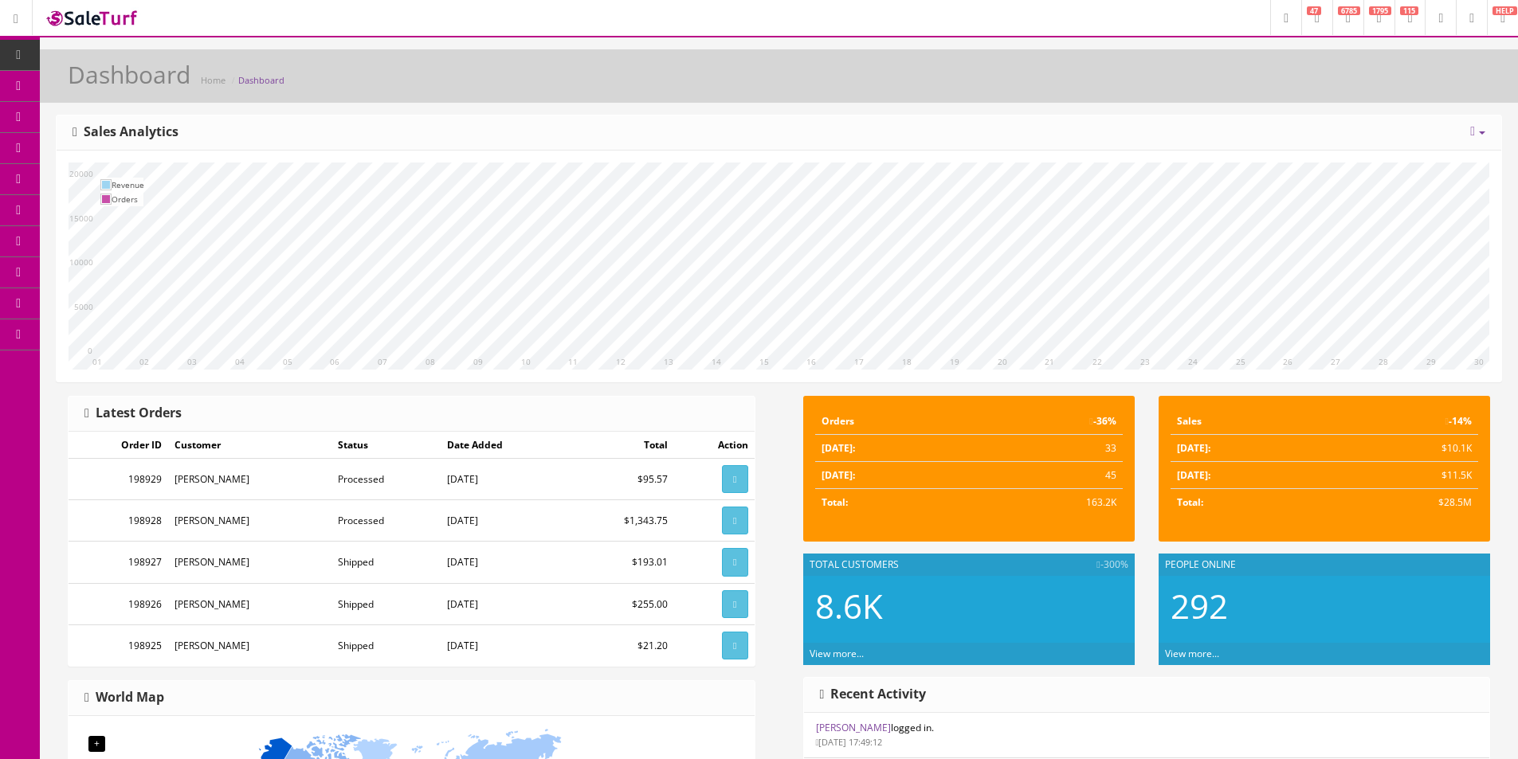
click at [441, 96] on div "Dashboard Home Dashboard" at bounding box center [779, 80] width 1454 height 38
click at [446, 87] on div "Dashboard Home Dashboard" at bounding box center [779, 80] width 1454 height 38
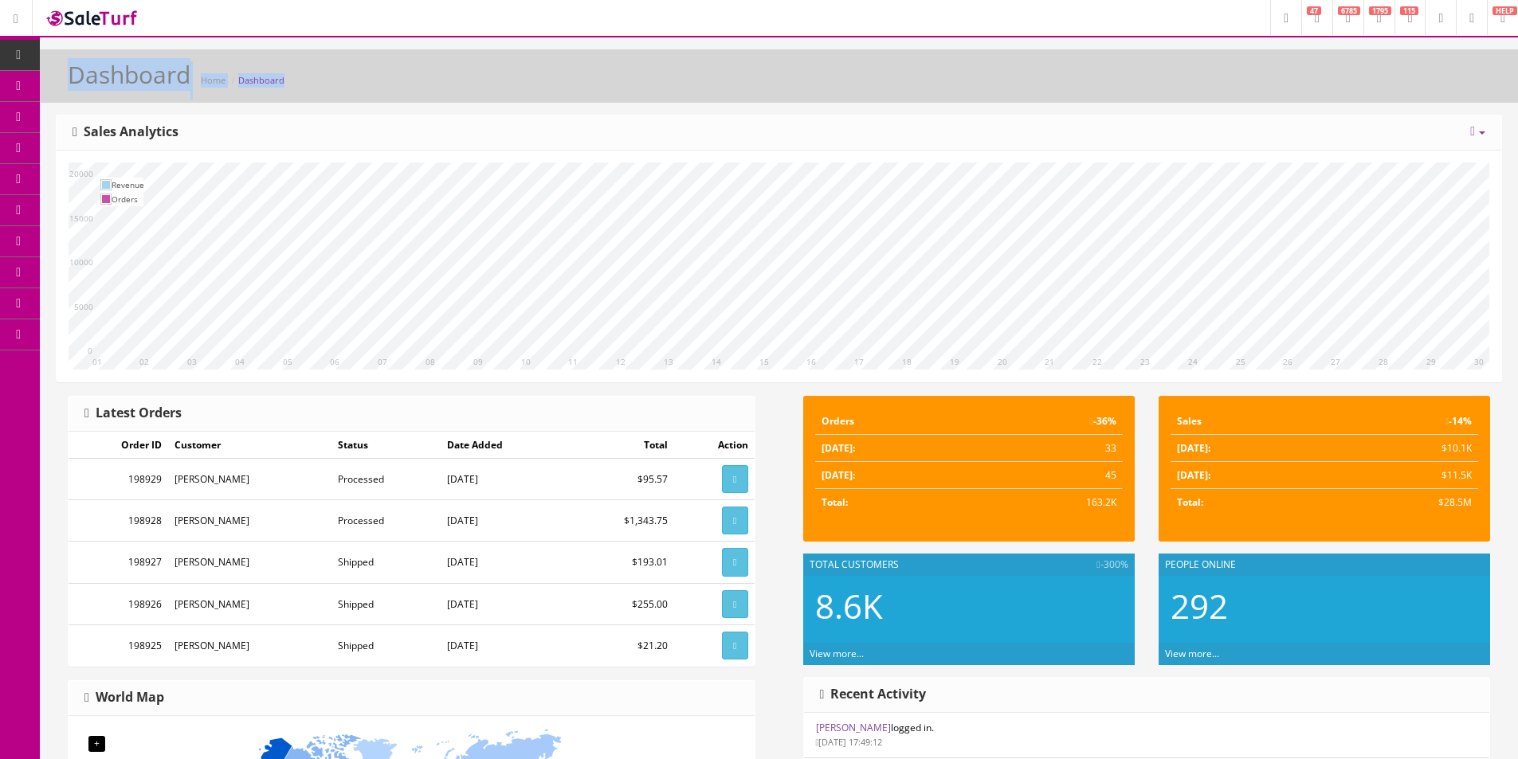
click at [446, 87] on div "Dashboard Home Dashboard" at bounding box center [779, 80] width 1454 height 38
click at [446, 86] on div "Dashboard Home Dashboard" at bounding box center [779, 80] width 1454 height 38
click at [446, 84] on div "Dashboard Home Dashboard" at bounding box center [779, 80] width 1454 height 38
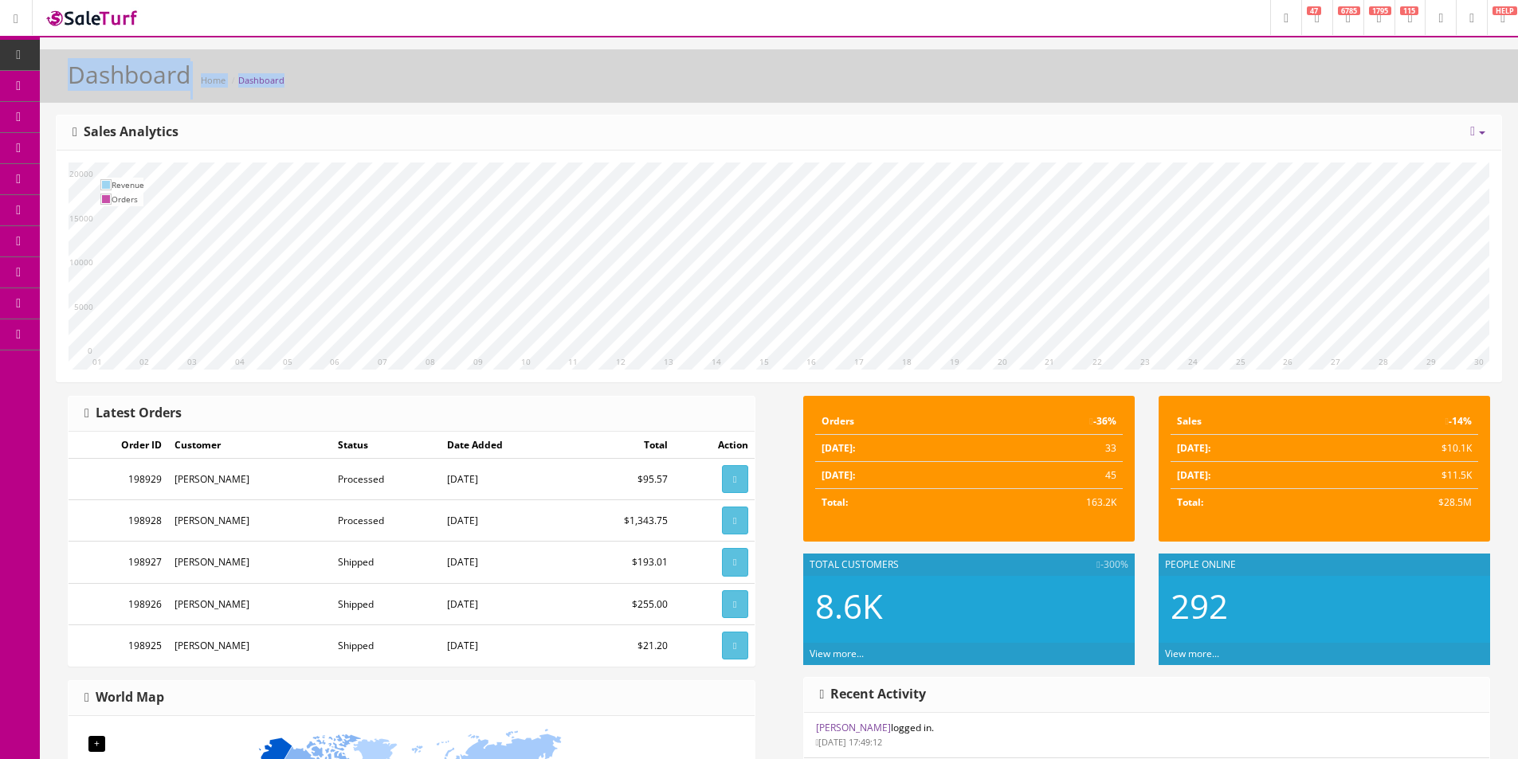
click at [446, 84] on div "Dashboard Home Dashboard" at bounding box center [779, 80] width 1454 height 38
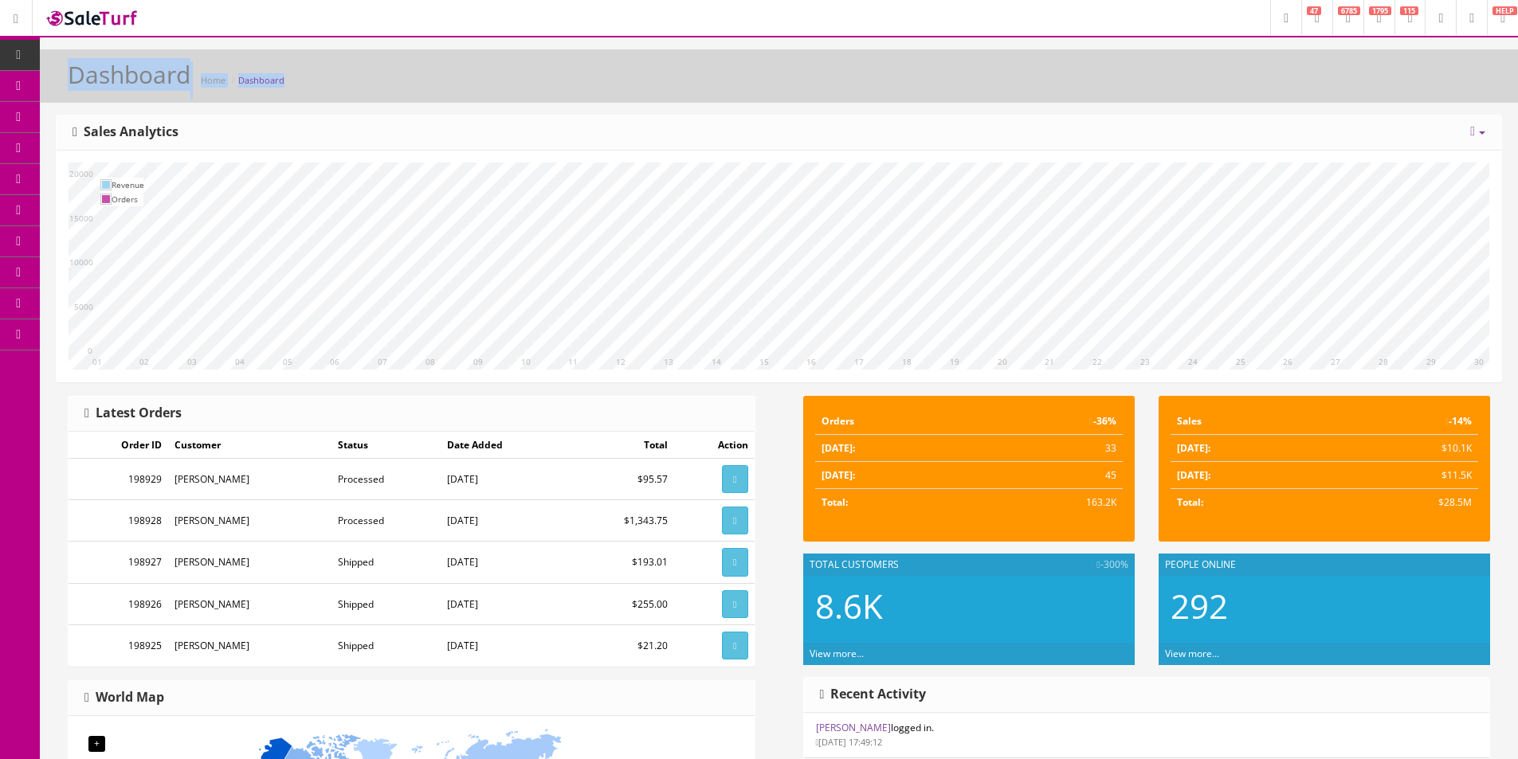
click at [446, 84] on div "Dashboard Home Dashboard" at bounding box center [779, 80] width 1454 height 38
click at [4, 46] on link "Dashboard" at bounding box center [20, 55] width 40 height 31
click at [27, 51] on link "Dashboard" at bounding box center [20, 55] width 40 height 31
click at [901, 76] on div "Dashboard Home Dashboard" at bounding box center [779, 80] width 1454 height 38
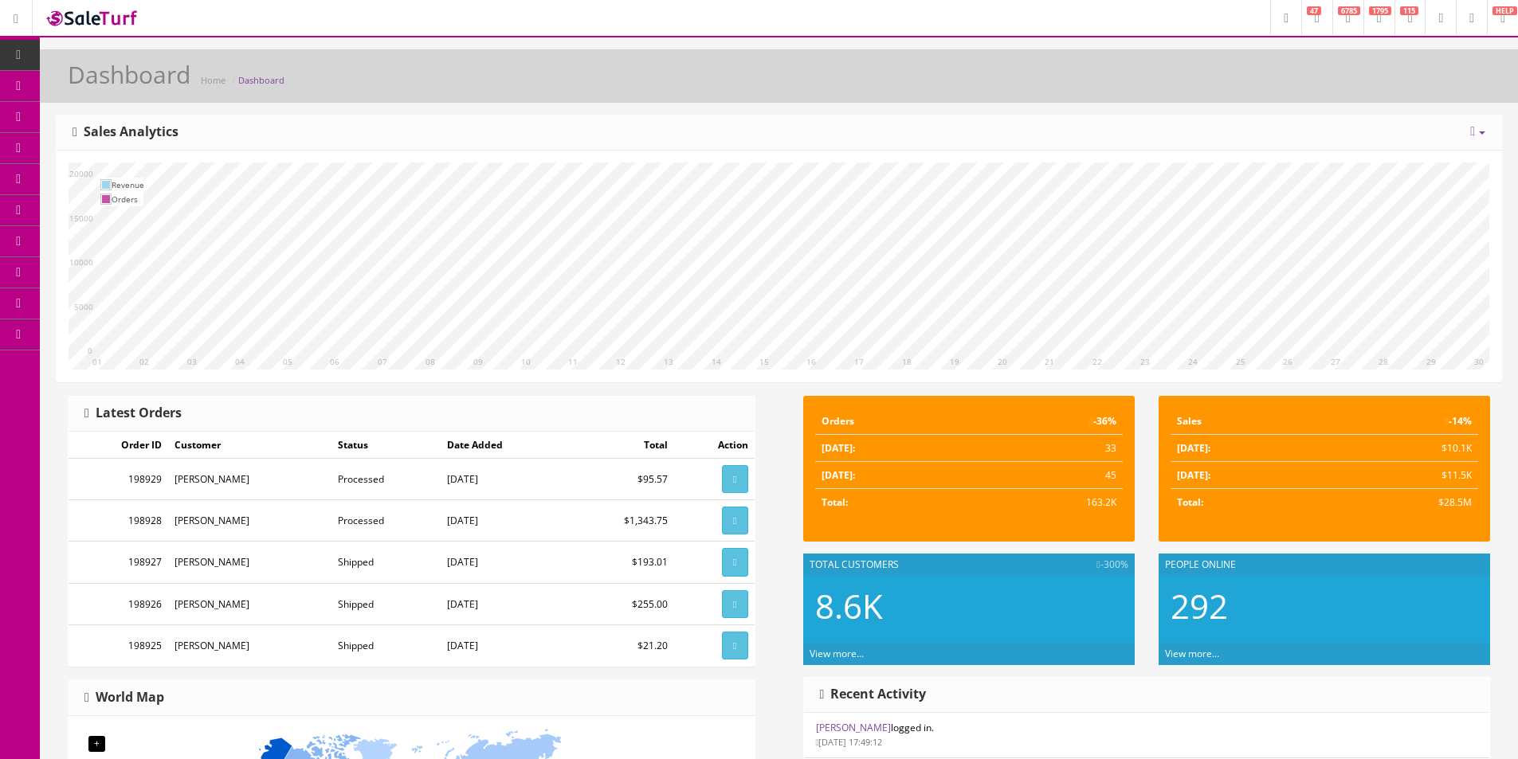
click at [901, 76] on div "Dashboard Home Dashboard" at bounding box center [779, 80] width 1454 height 38
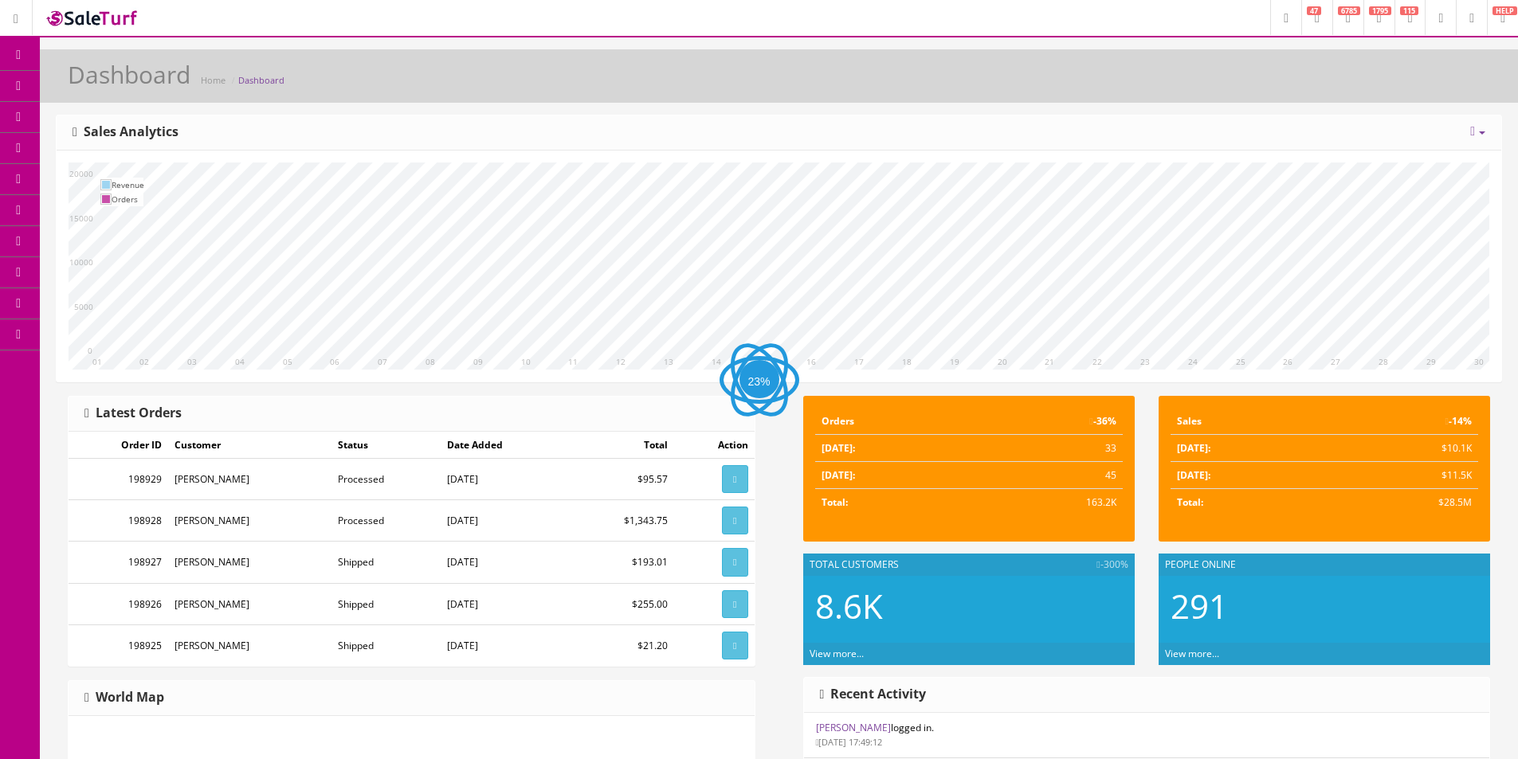
drag, startPoint x: 0, startPoint y: 0, endPoint x: 1519, endPoint y: 1, distance: 1519.5
click at [908, 76] on div "Dashboard Home Dashboard" at bounding box center [779, 80] width 1454 height 38
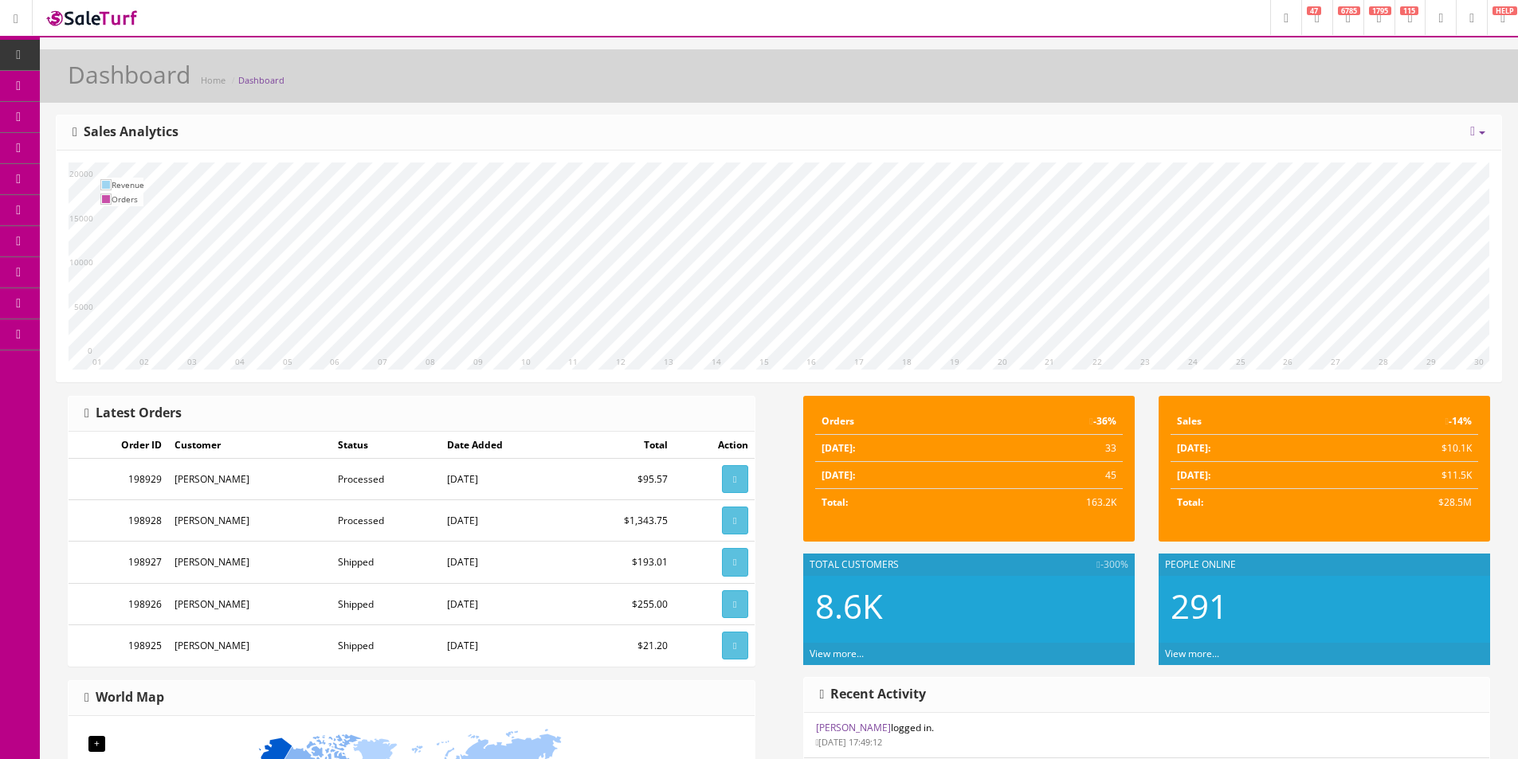
click at [1068, 134] on div "[DATE] Week Month Year Year over Year Last Year over Prior Year Sales Analytics" at bounding box center [779, 133] width 1445 height 35
drag, startPoint x: 1068, startPoint y: 134, endPoint x: 956, endPoint y: 73, distance: 126.9
click at [1068, 134] on div "[DATE] Week Month Year Year over Year Last Year over Prior Year Sales Analytics" at bounding box center [779, 133] width 1445 height 35
